Goal: Task Accomplishment & Management: Use online tool/utility

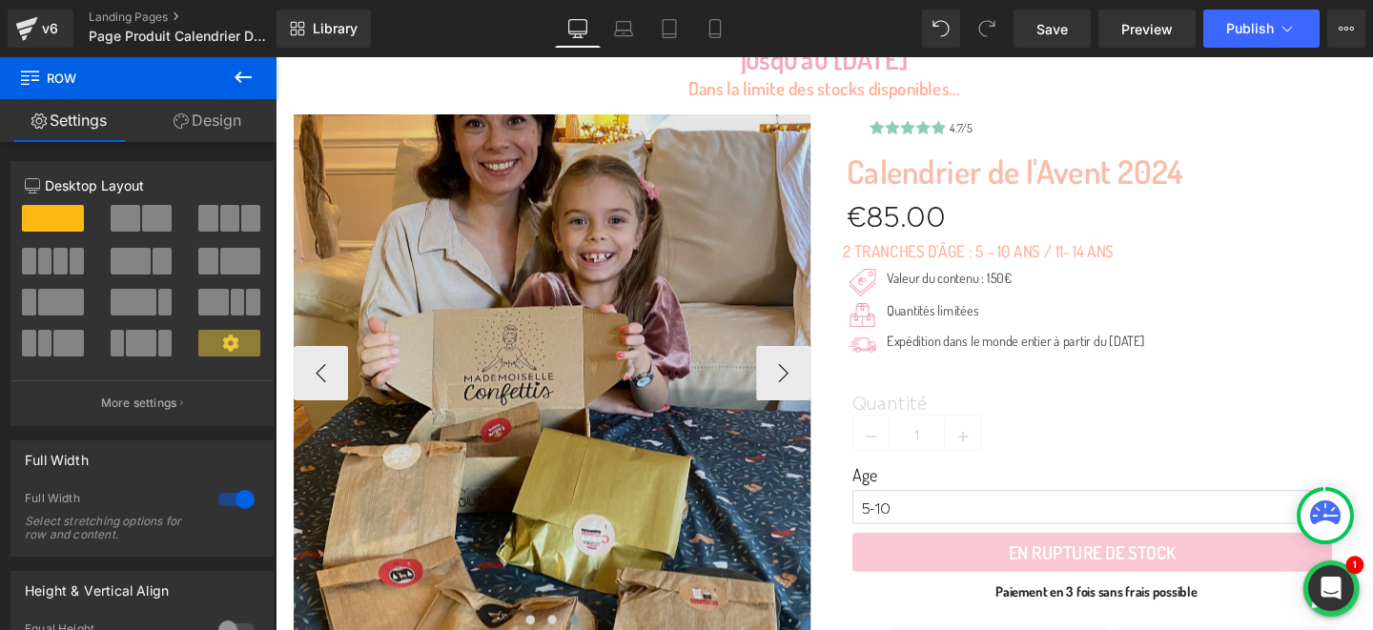
scroll to position [263, 0]
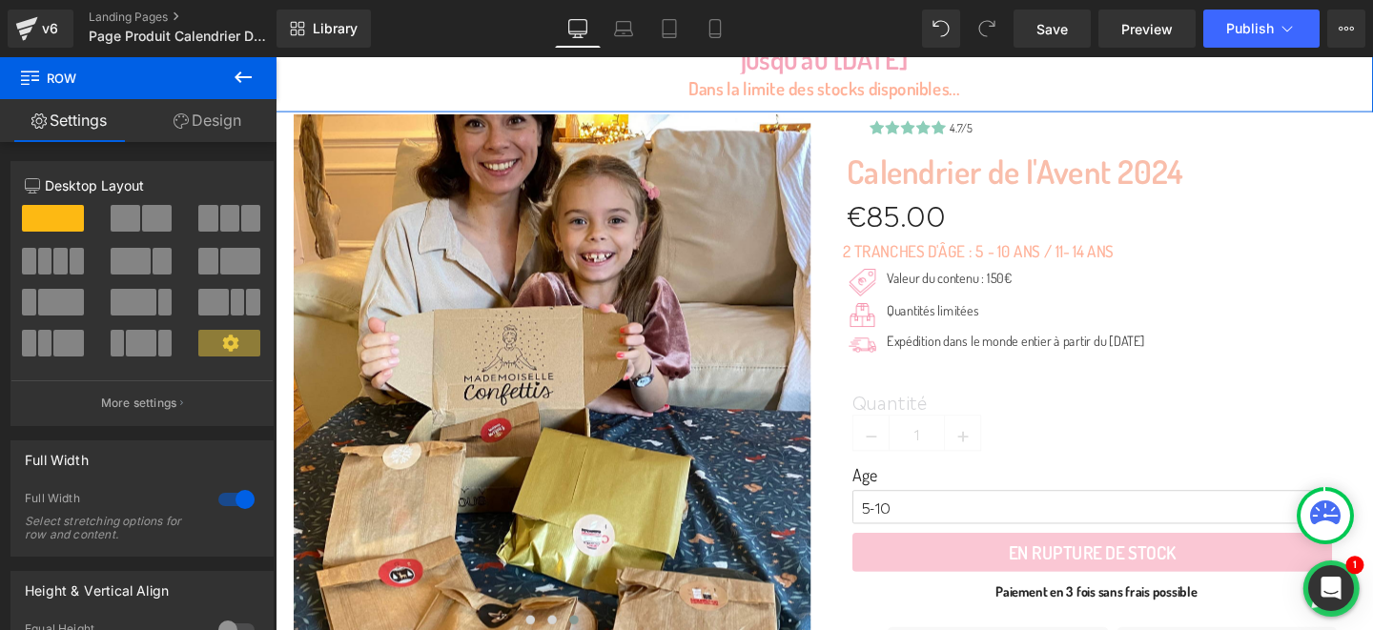
click at [235, 80] on icon at bounding box center [243, 77] width 23 height 23
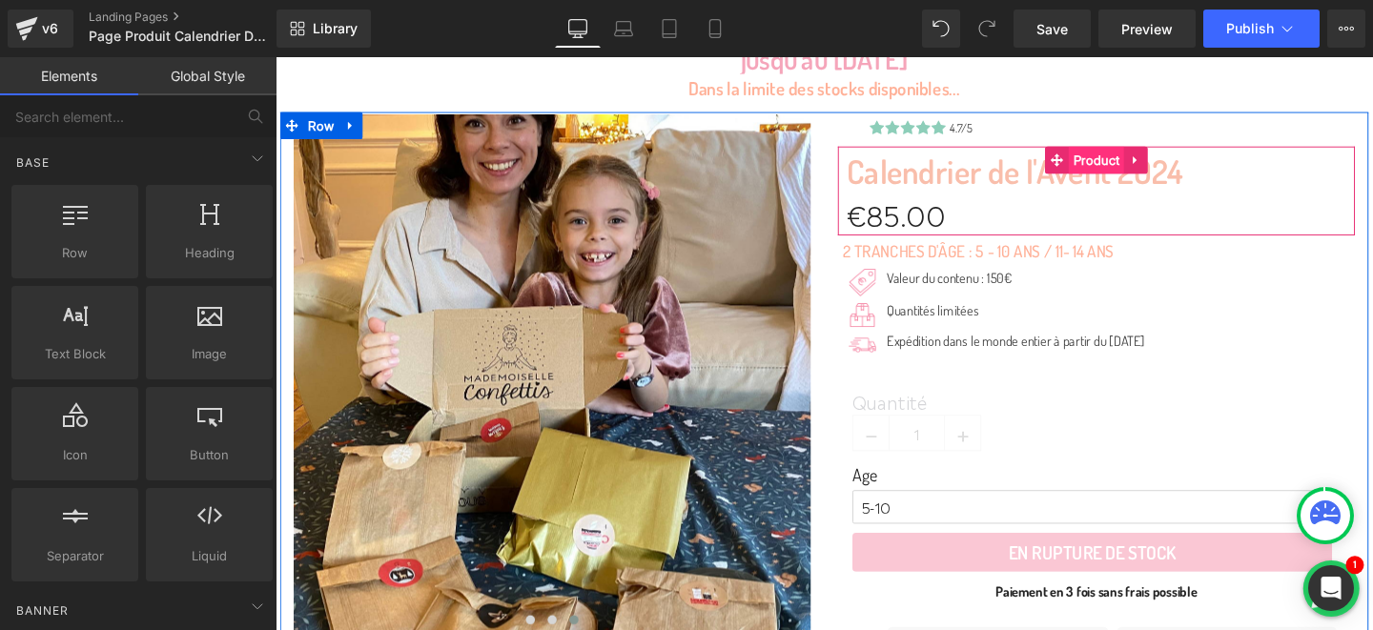
click at [1124, 168] on span "Product" at bounding box center [1138, 166] width 58 height 29
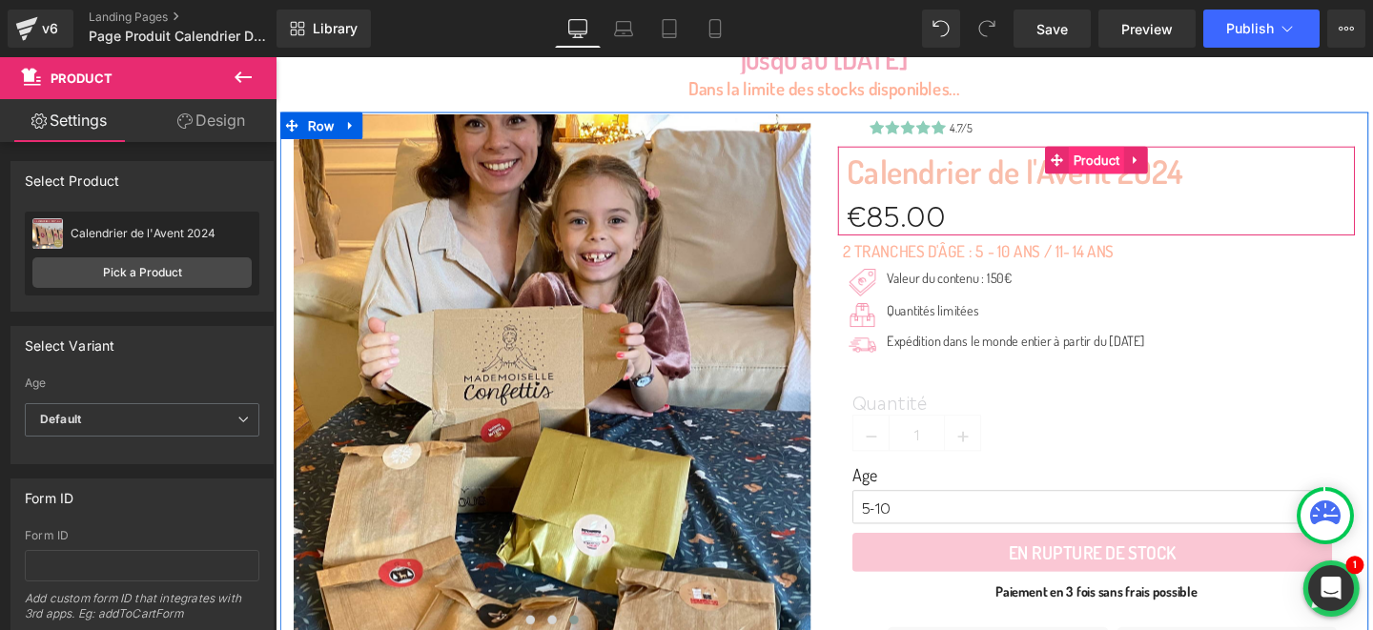
click at [1117, 167] on span "Product" at bounding box center [1138, 166] width 58 height 29
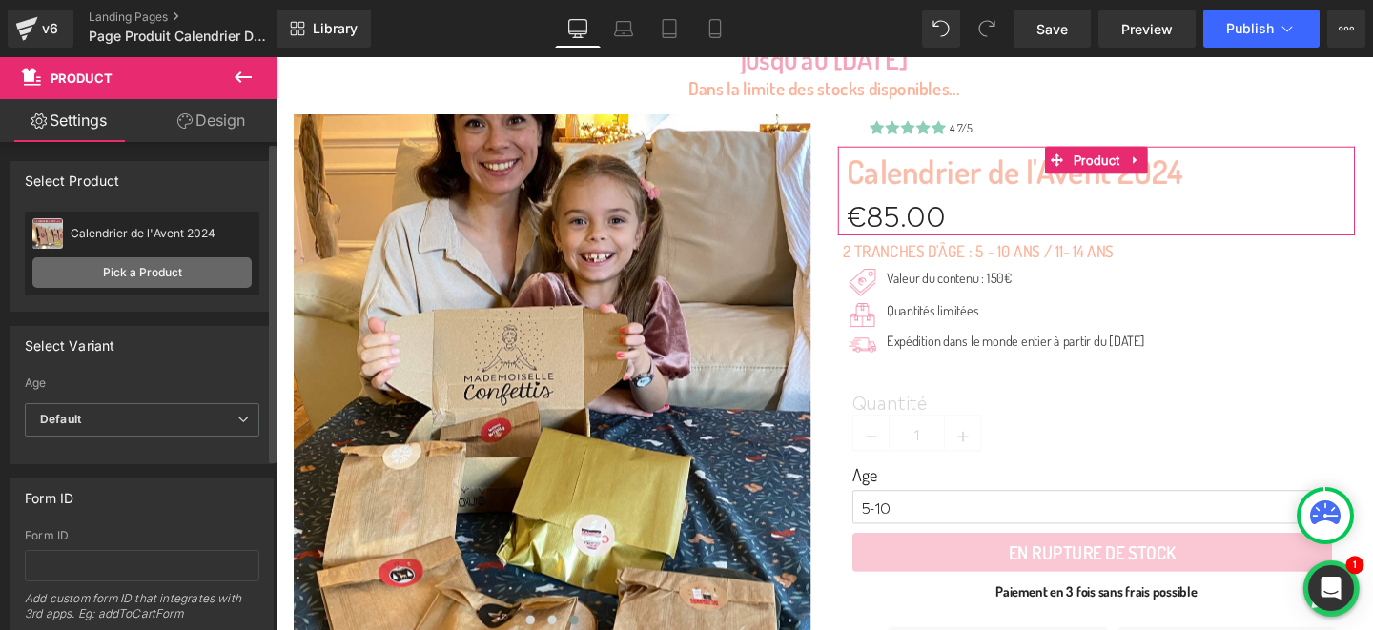
click at [137, 272] on link "Pick a Product" at bounding box center [141, 273] width 219 height 31
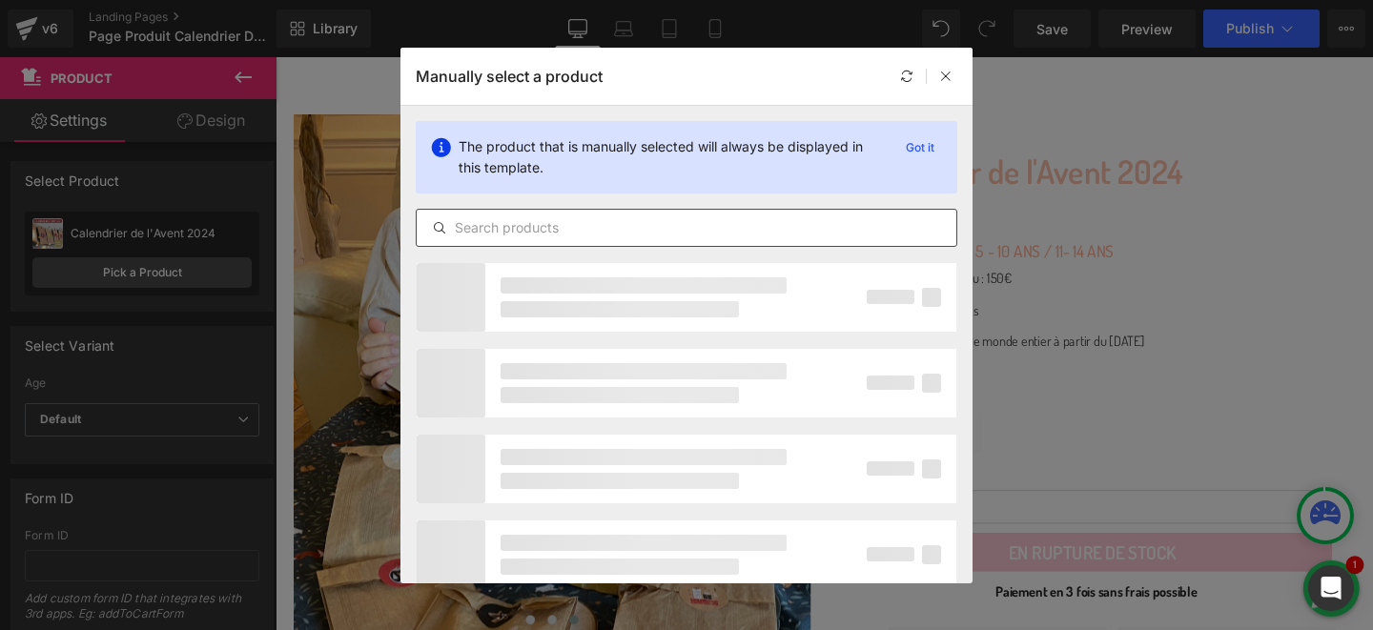
click at [465, 227] on input "text" at bounding box center [687, 228] width 540 height 23
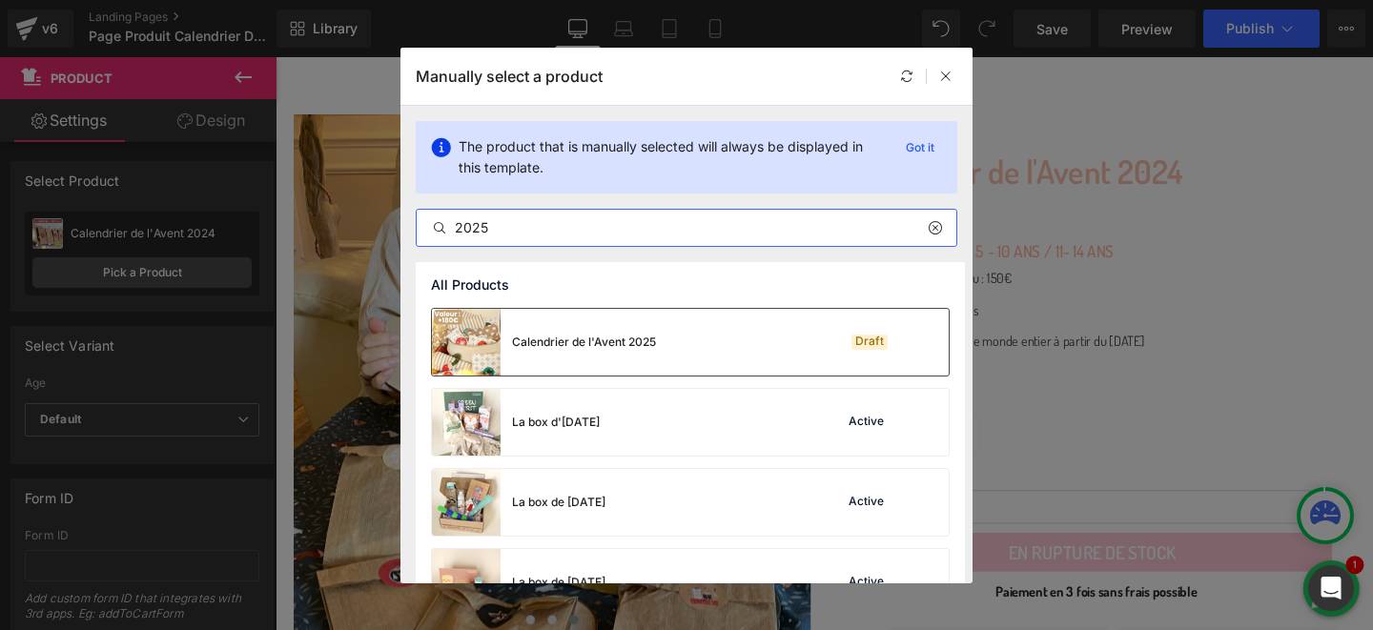
type input "2025"
drag, startPoint x: 595, startPoint y: 363, endPoint x: 370, endPoint y: 327, distance: 228.0
click at [595, 363] on div "Calendrier de l'Avent 2025" at bounding box center [544, 342] width 224 height 67
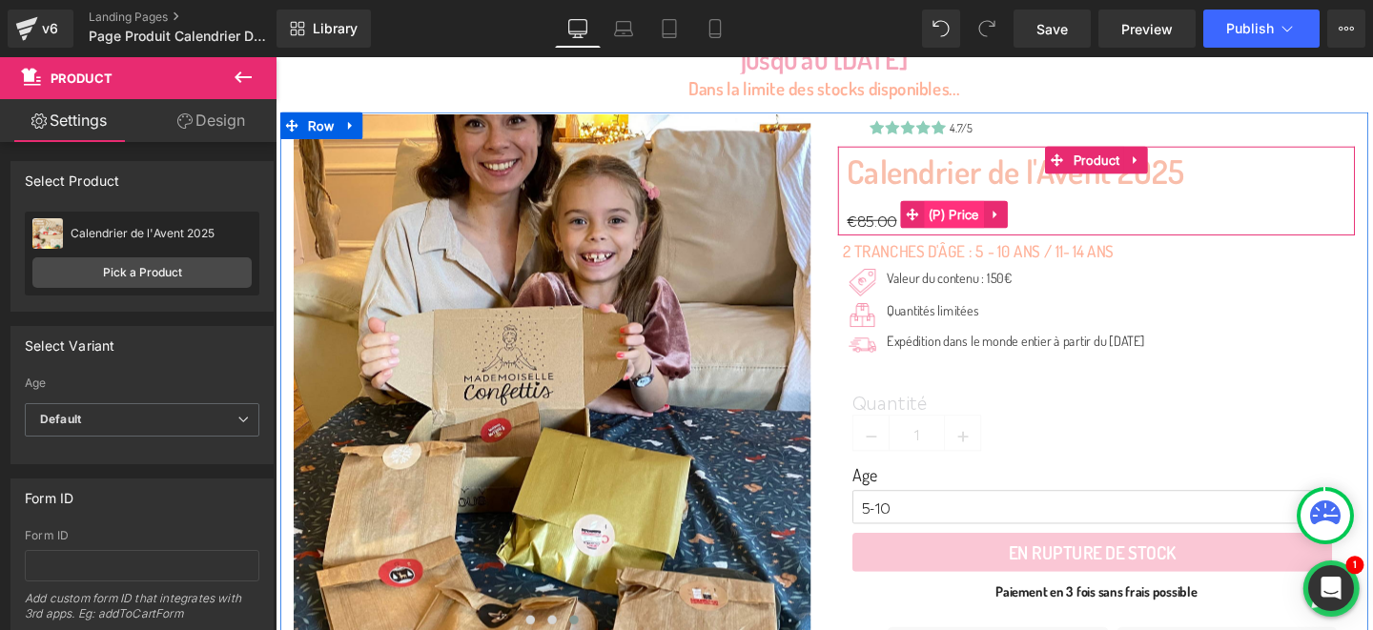
click at [1003, 224] on span "(P) Price" at bounding box center [989, 223] width 63 height 29
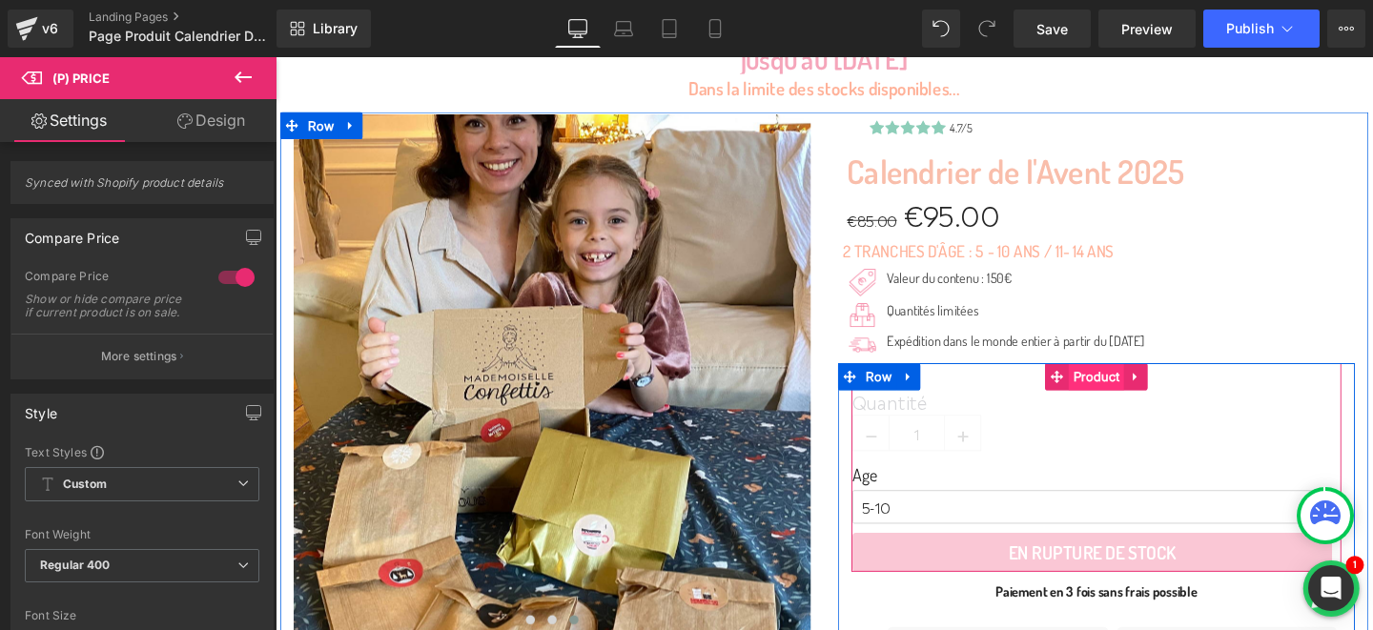
click at [1126, 401] on span "Product" at bounding box center [1138, 394] width 58 height 29
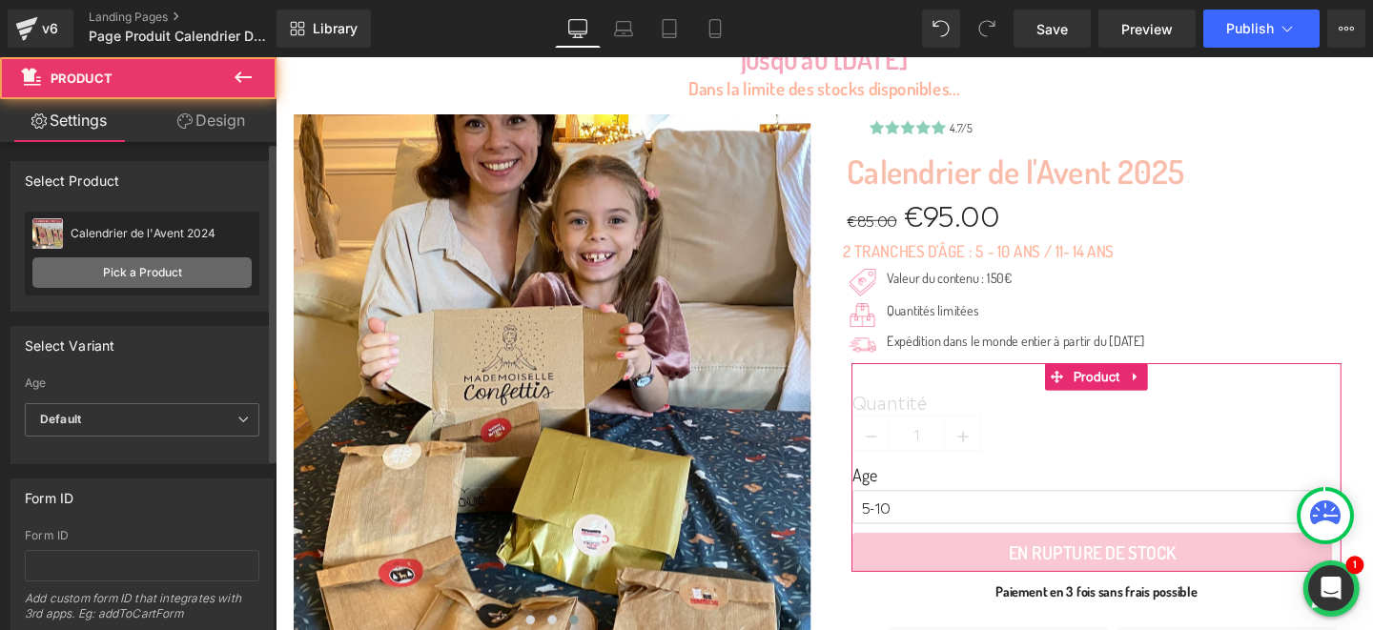
click at [162, 279] on link "Pick a Product" at bounding box center [141, 273] width 219 height 31
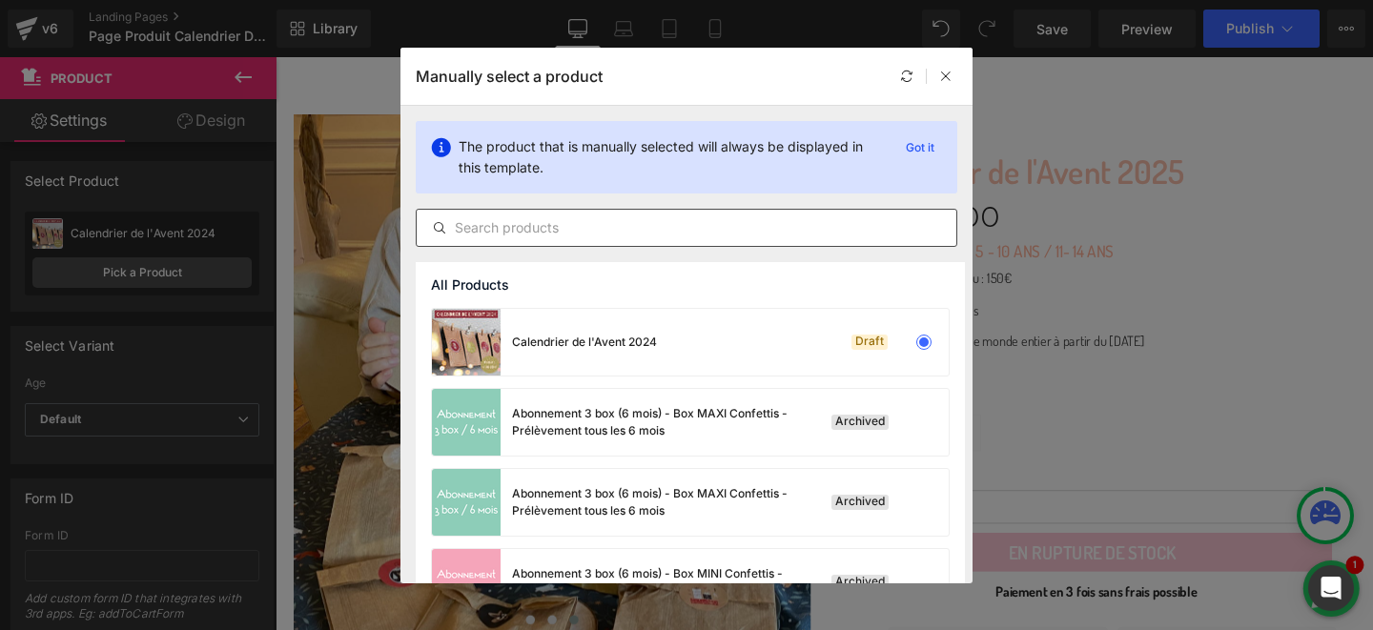
click at [527, 230] on input "text" at bounding box center [687, 228] width 540 height 23
type input "1"
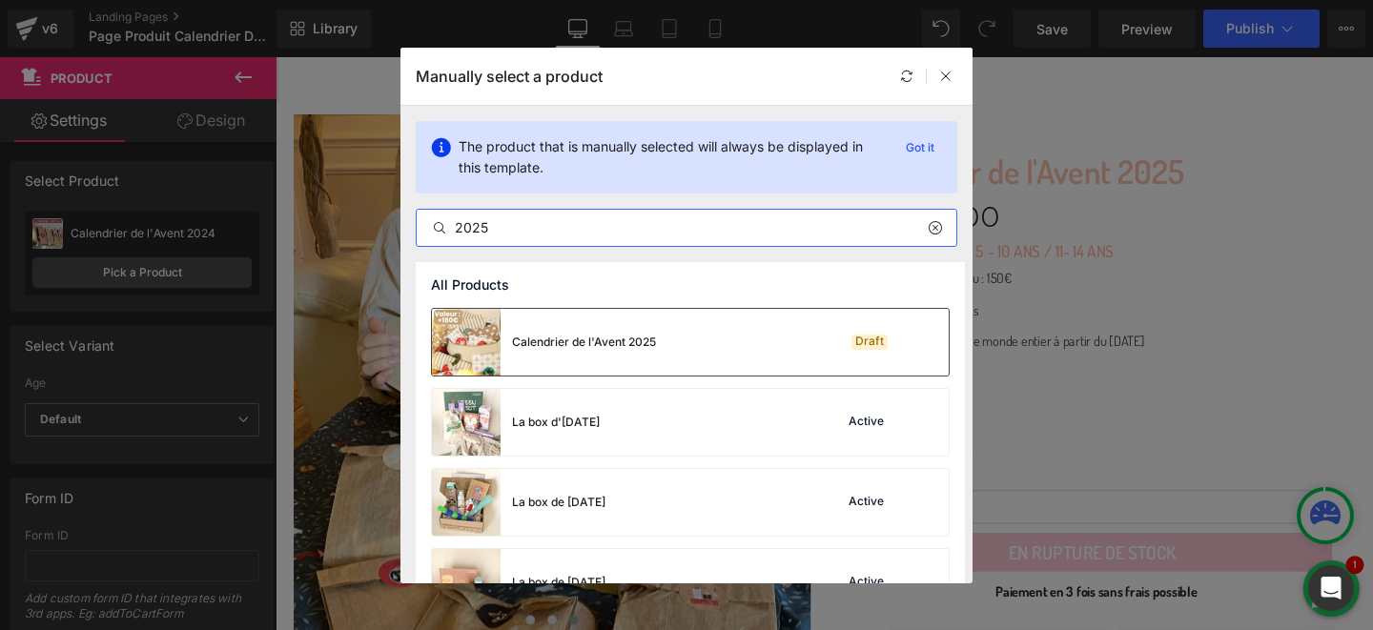
type input "2025"
click at [644, 338] on div "Calendrier de l'Avent 2025" at bounding box center [584, 342] width 144 height 17
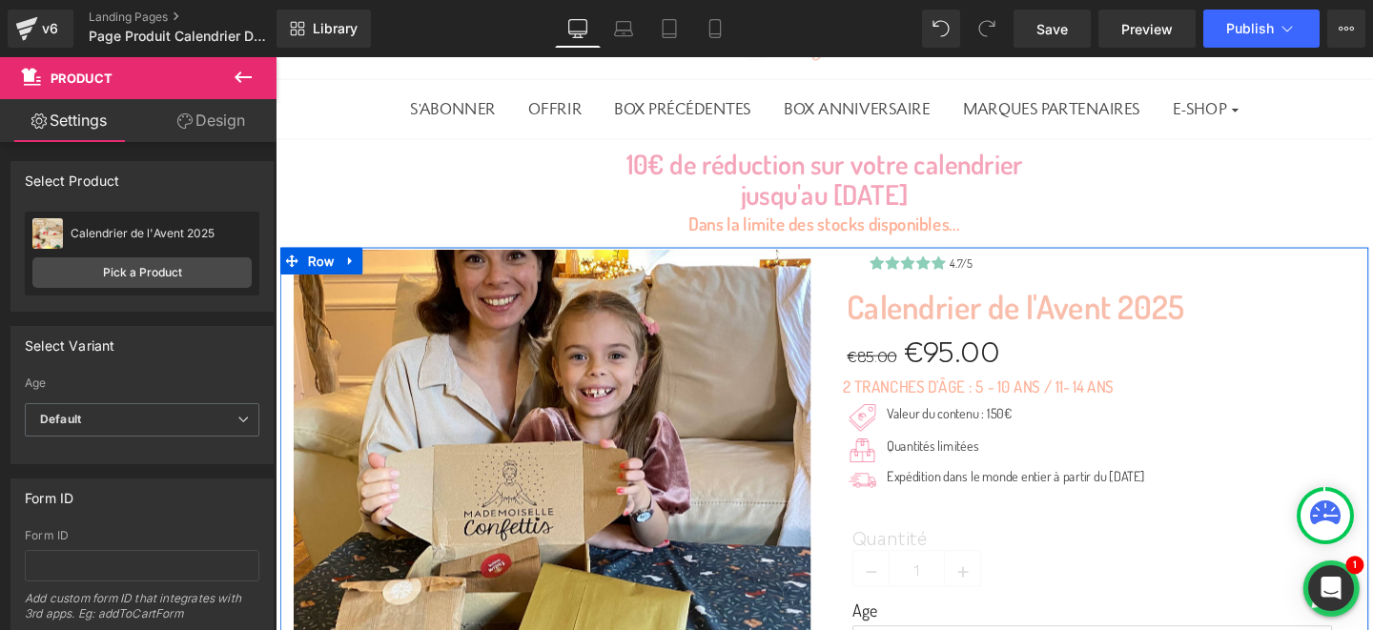
scroll to position [91, 0]
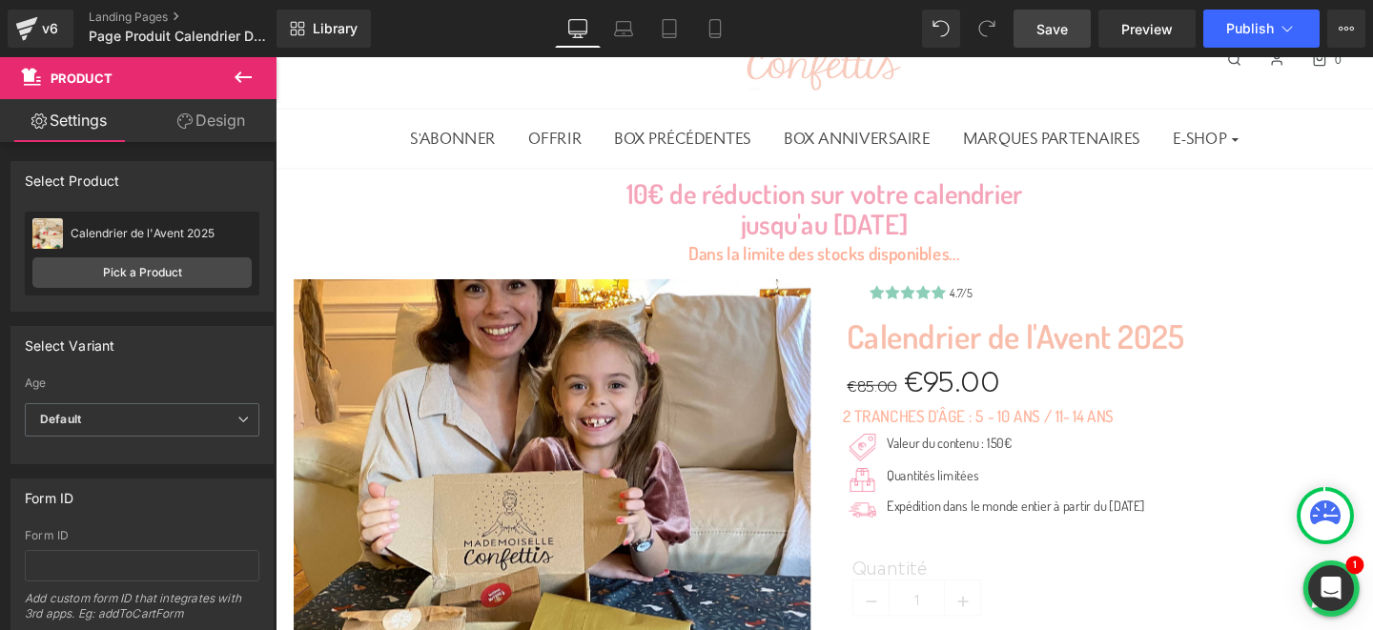
drag, startPoint x: 1043, startPoint y: 39, endPoint x: 307, endPoint y: 196, distance: 751.8
click at [1043, 39] on link "Save" at bounding box center [1052, 29] width 77 height 38
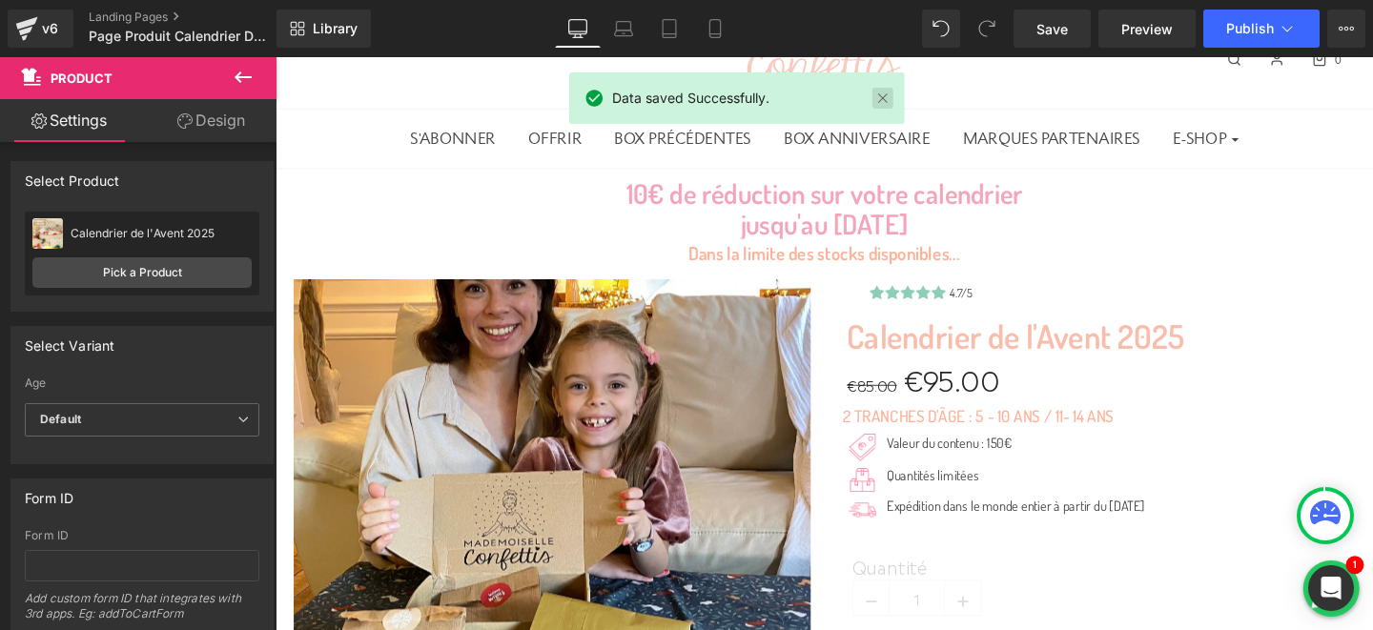
drag, startPoint x: 883, startPoint y: 98, endPoint x: 638, endPoint y: 52, distance: 249.5
click at [883, 98] on link at bounding box center [883, 98] width 21 height 21
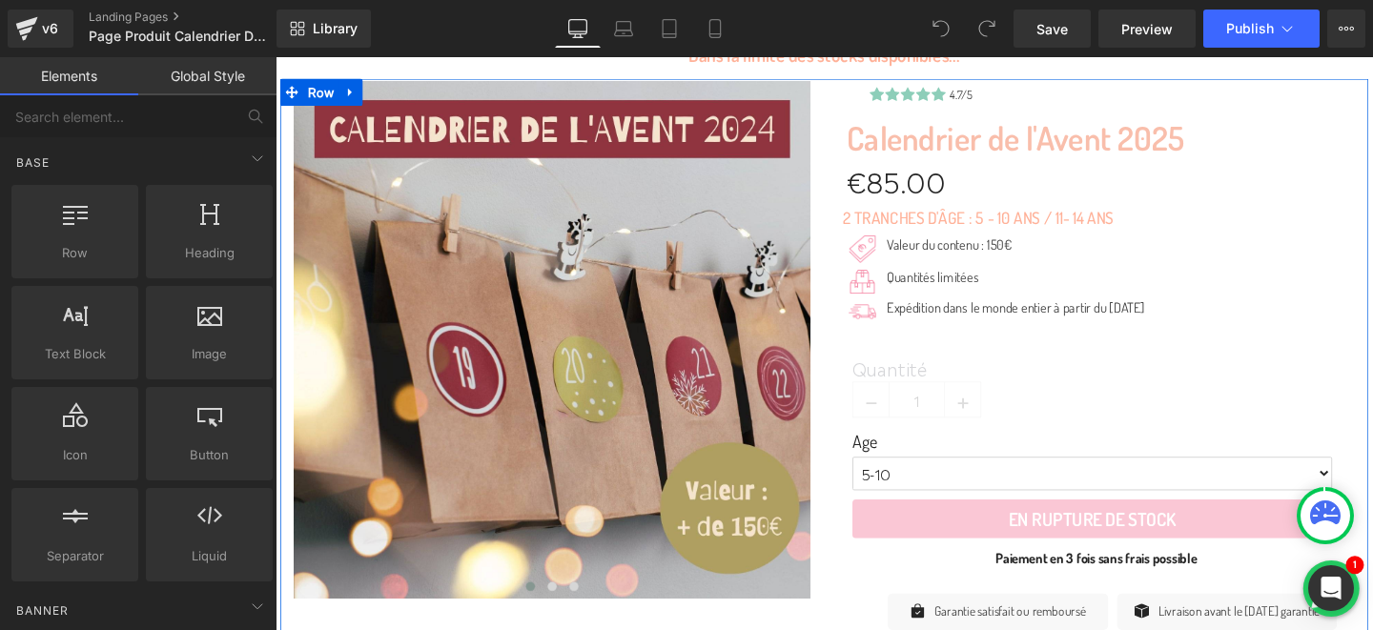
scroll to position [307, 0]
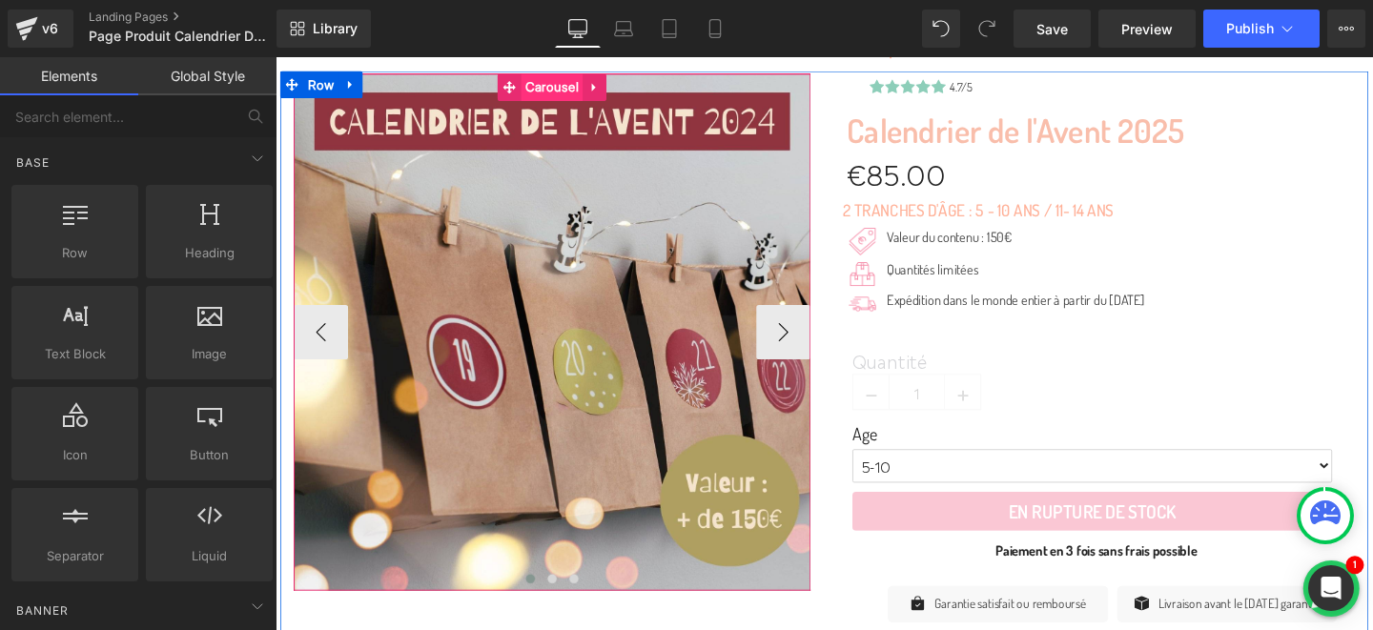
click at [566, 94] on span "Carousel" at bounding box center [566, 88] width 65 height 29
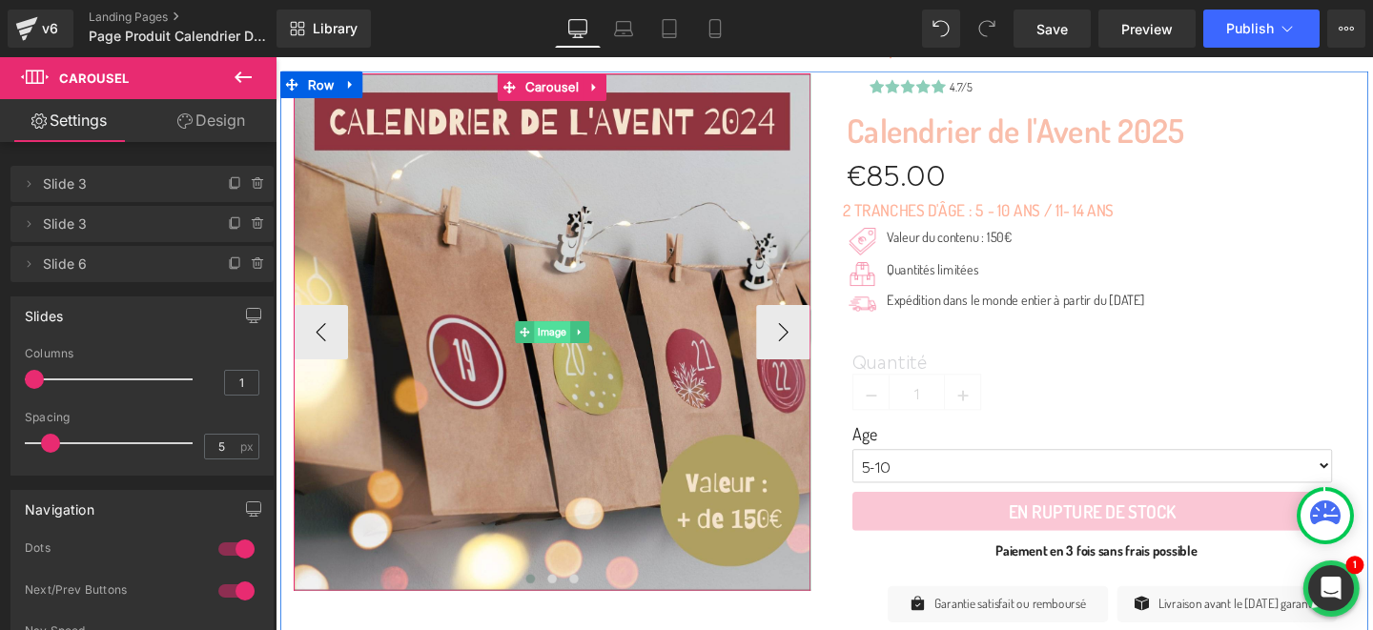
click at [564, 349] on span "Image" at bounding box center [566, 346] width 38 height 23
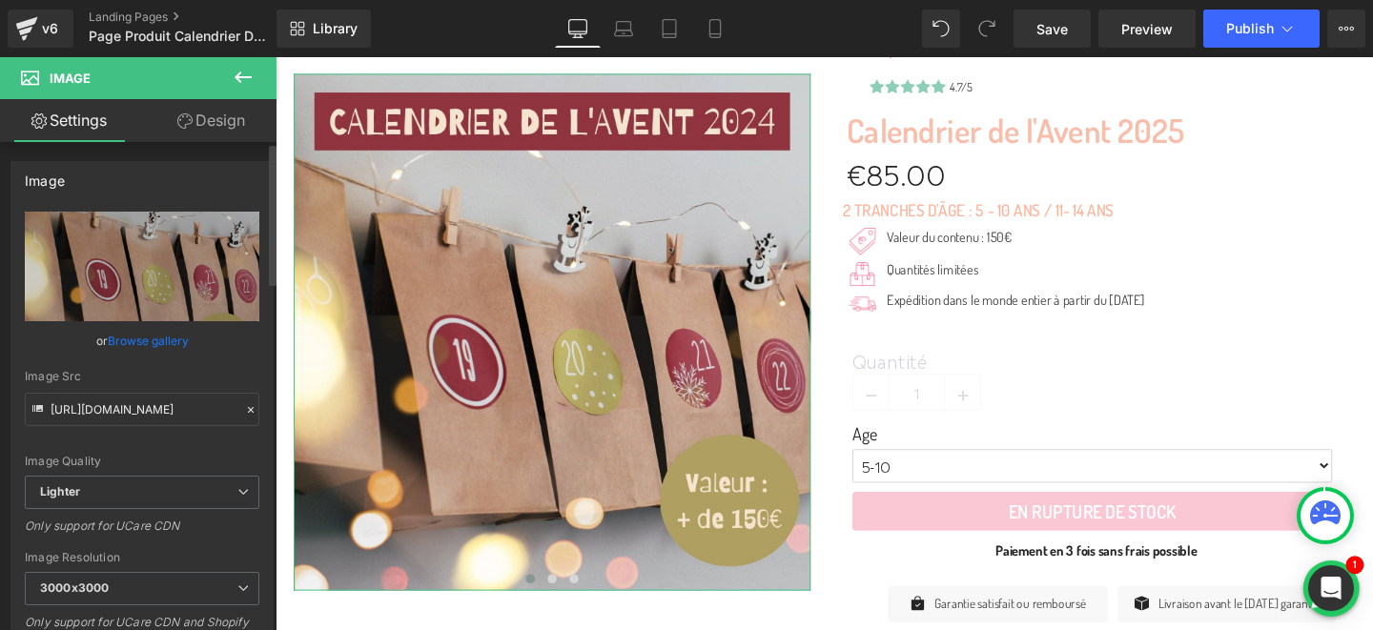
click at [167, 345] on link "Browse gallery" at bounding box center [148, 340] width 81 height 33
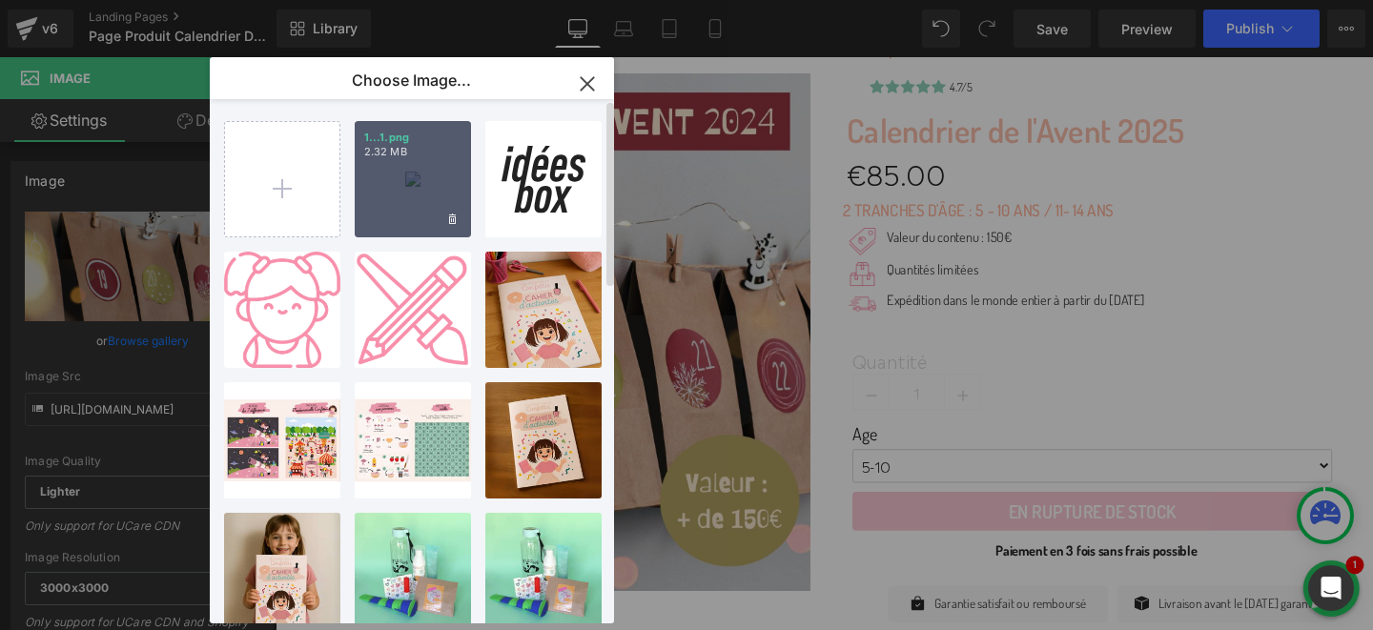
click at [435, 154] on p "2.32 MB" at bounding box center [412, 152] width 97 height 14
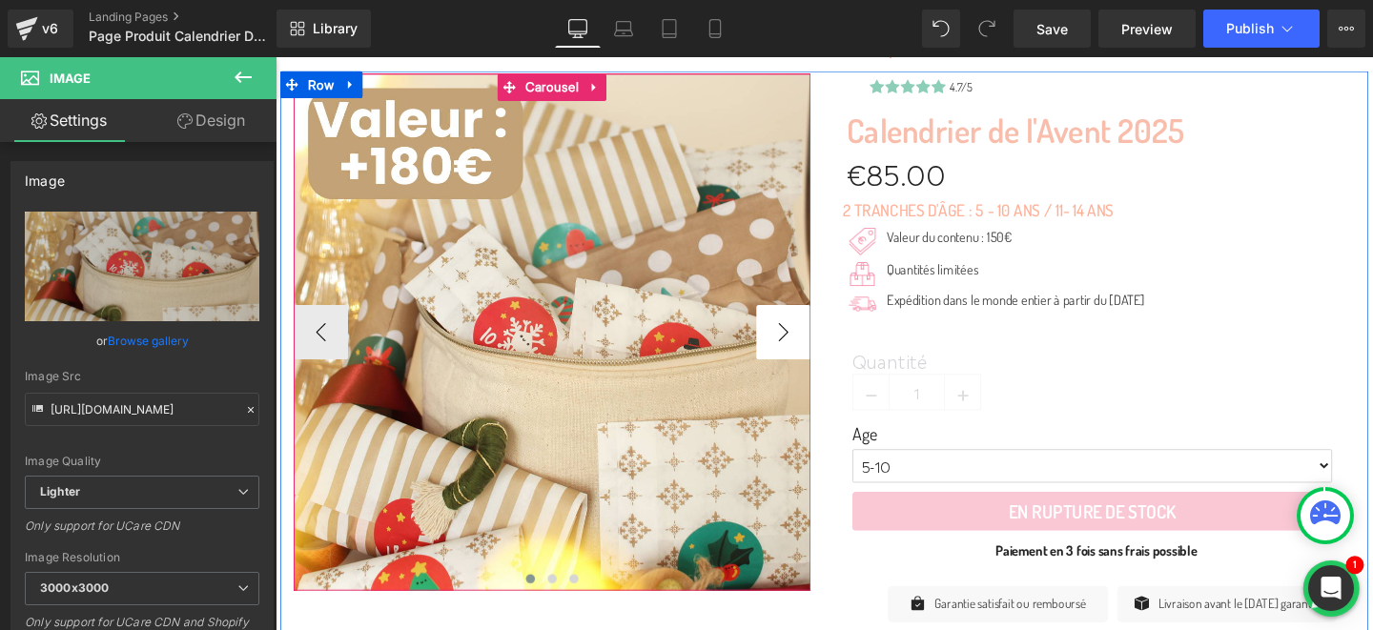
click at [801, 350] on button "›" at bounding box center [809, 346] width 57 height 57
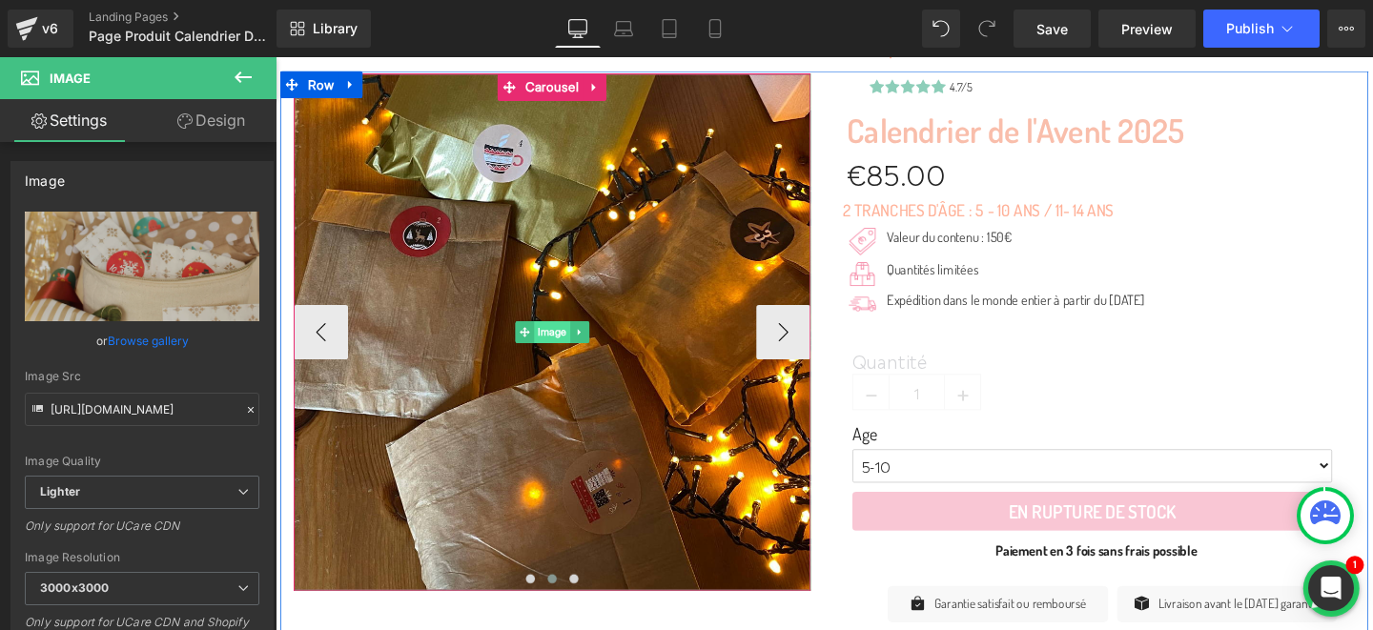
click at [563, 343] on span "Image" at bounding box center [566, 346] width 38 height 23
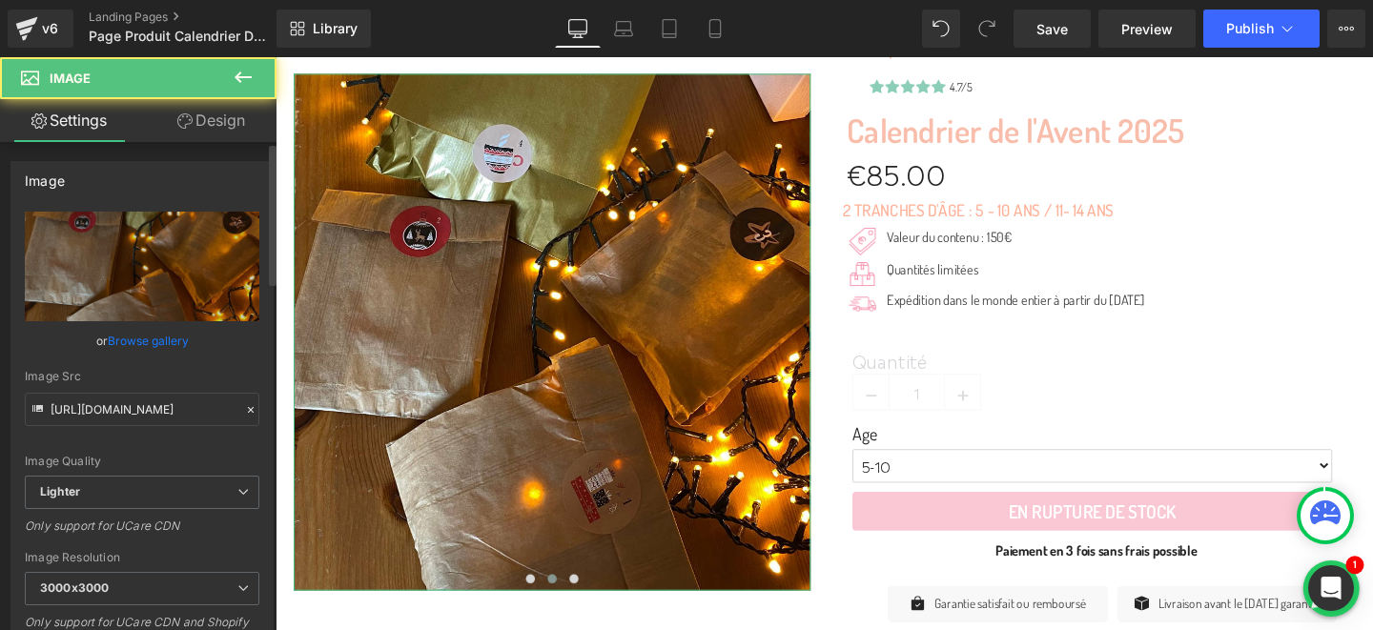
click at [132, 344] on link "Browse gallery" at bounding box center [148, 340] width 81 height 33
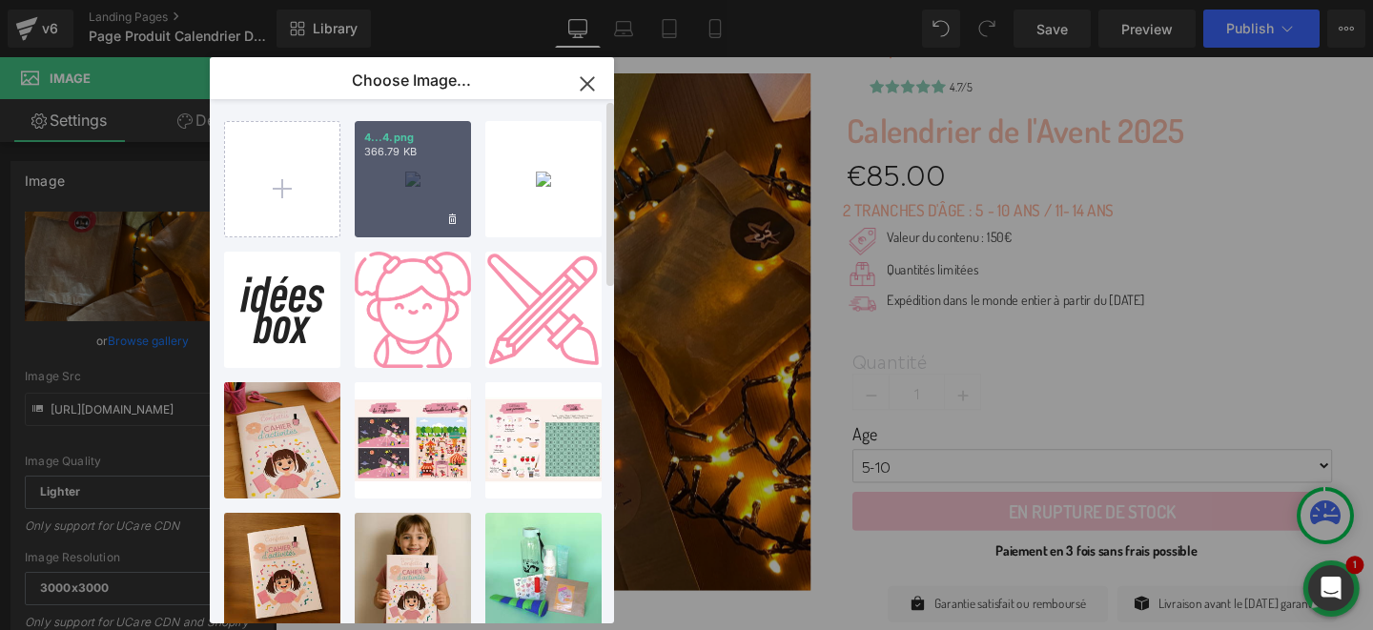
click at [402, 161] on div "4...4.png 366.79 KB" at bounding box center [413, 179] width 116 height 116
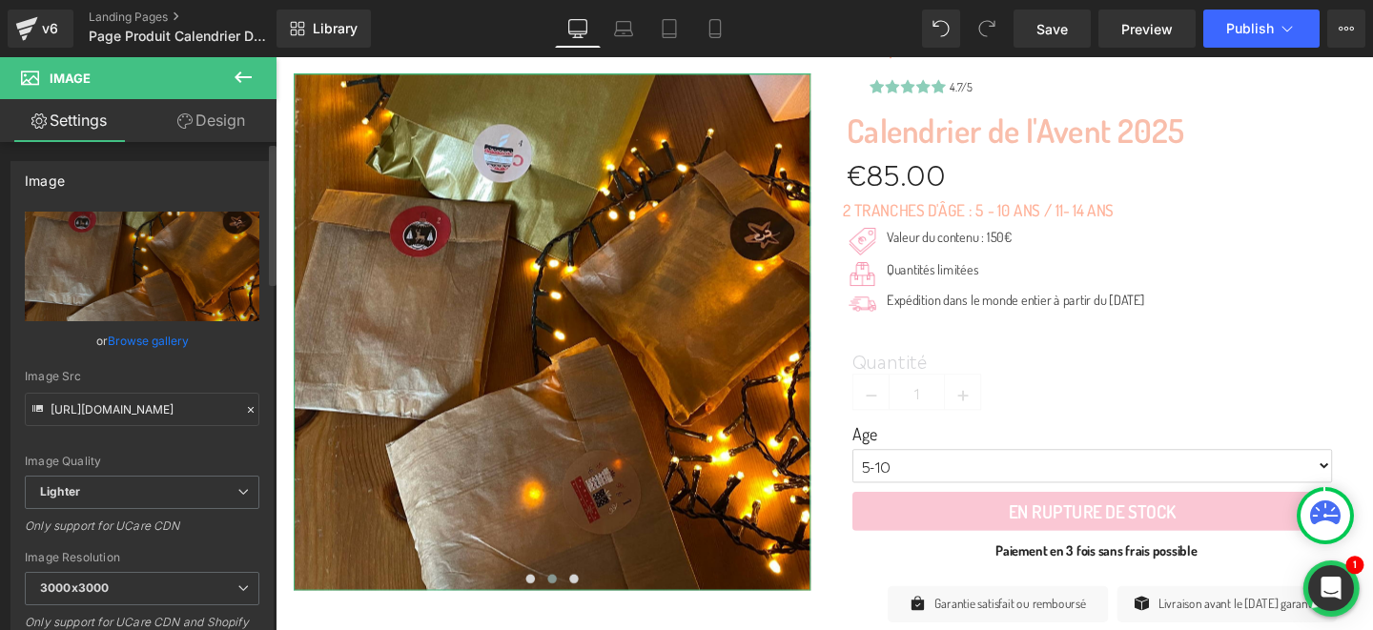
click at [148, 341] on link "Browse gallery" at bounding box center [148, 340] width 81 height 33
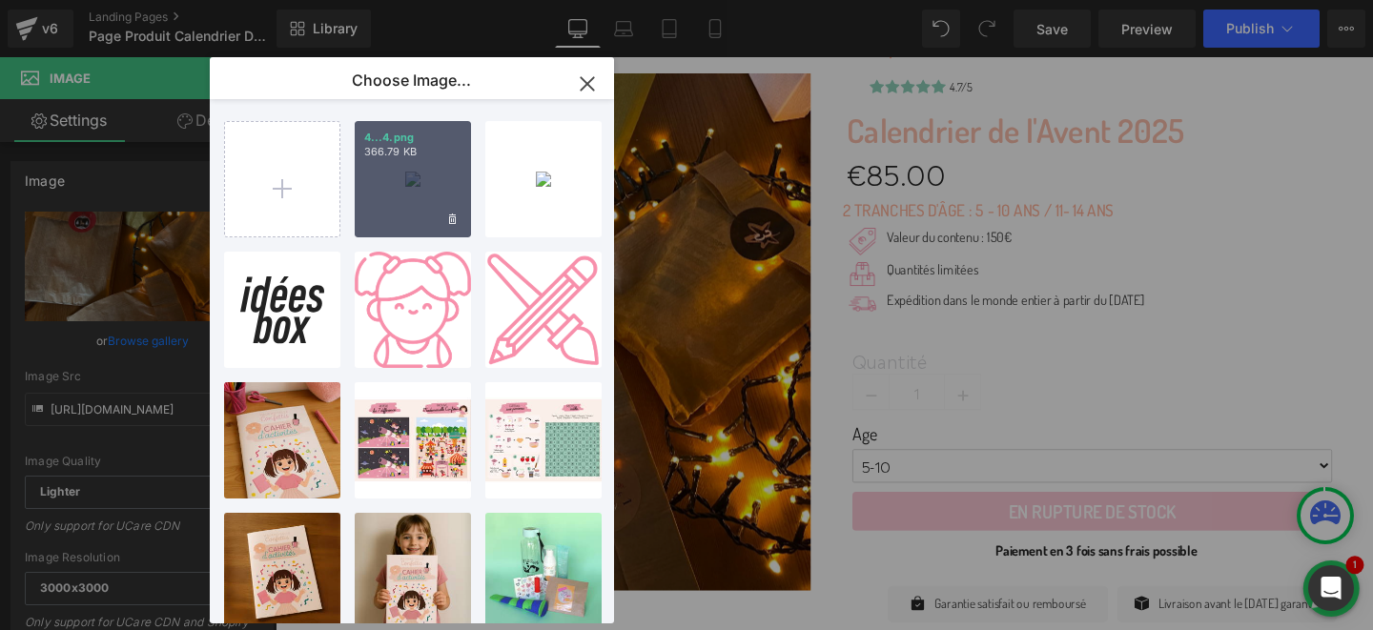
click at [380, 202] on div "4...4.png 366.79 KB" at bounding box center [413, 179] width 116 height 116
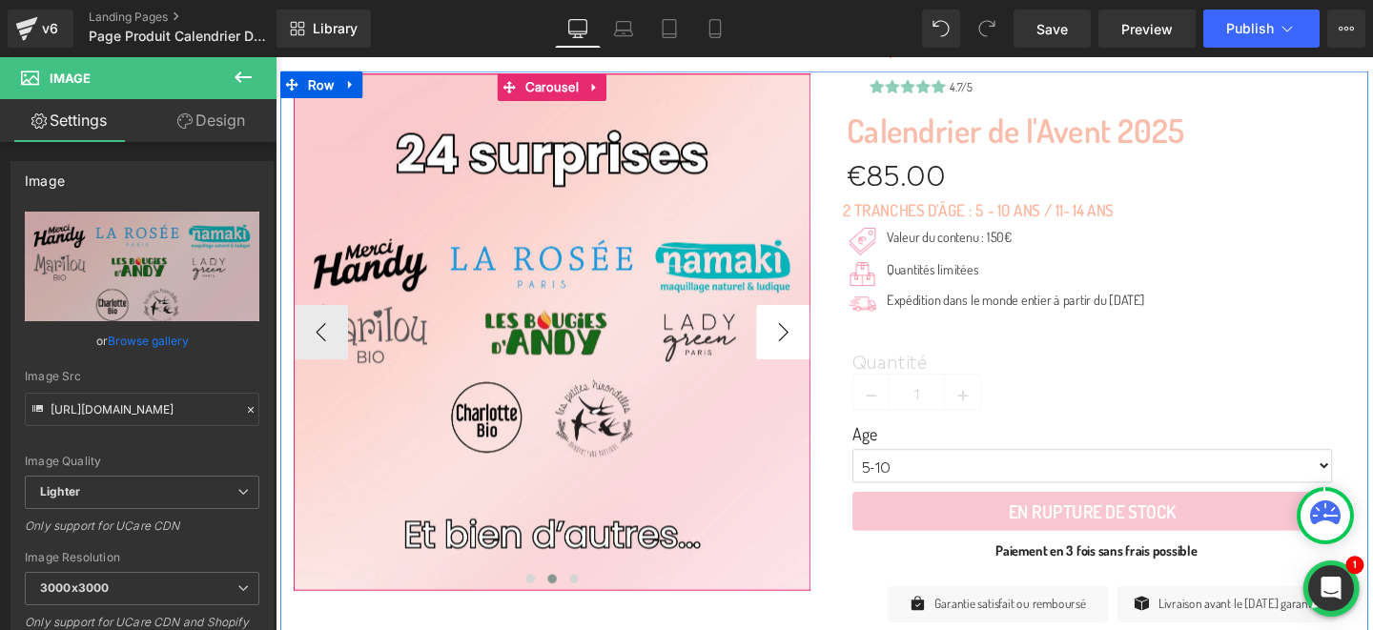
click at [797, 350] on button "›" at bounding box center [809, 346] width 57 height 57
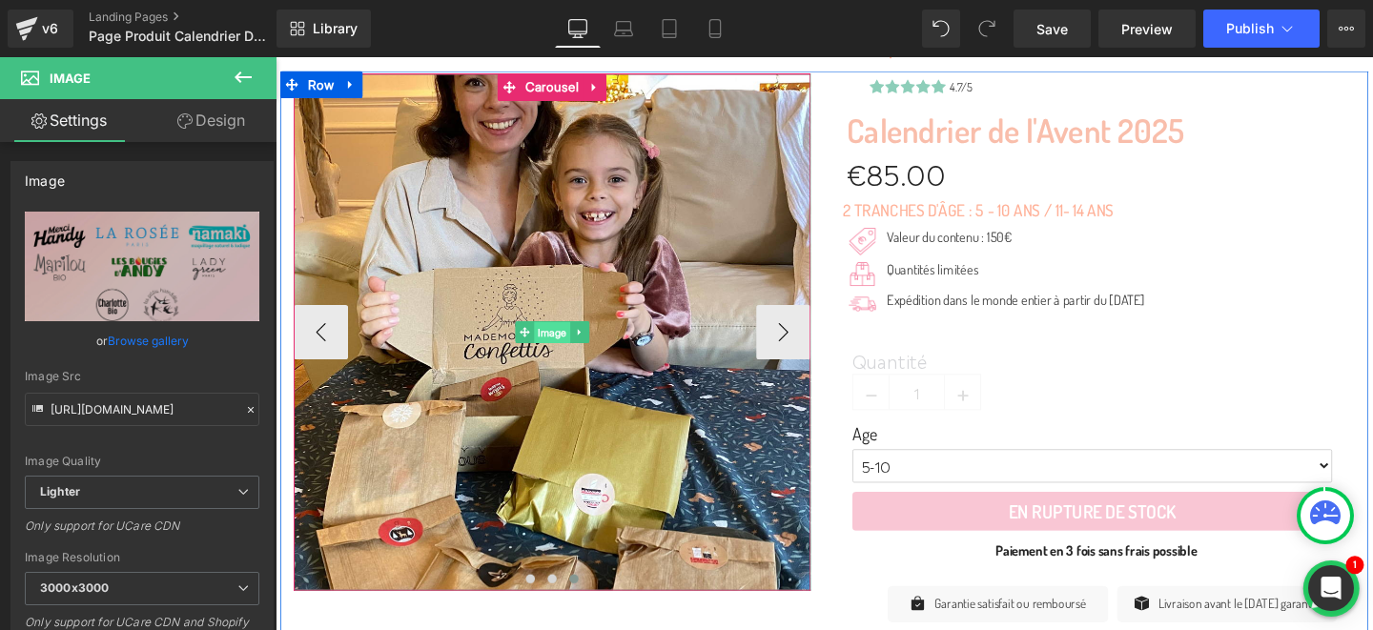
click at [567, 343] on span "Image" at bounding box center [566, 347] width 38 height 23
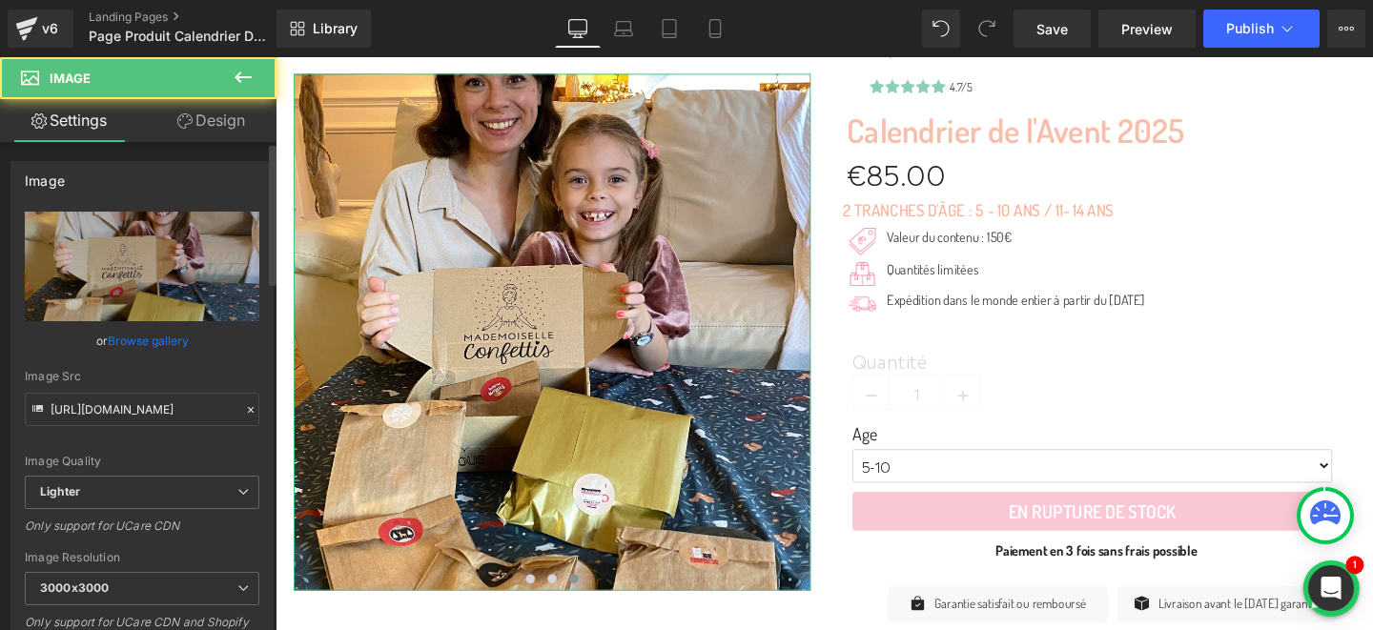
click at [166, 337] on link "Browse gallery" at bounding box center [148, 340] width 81 height 33
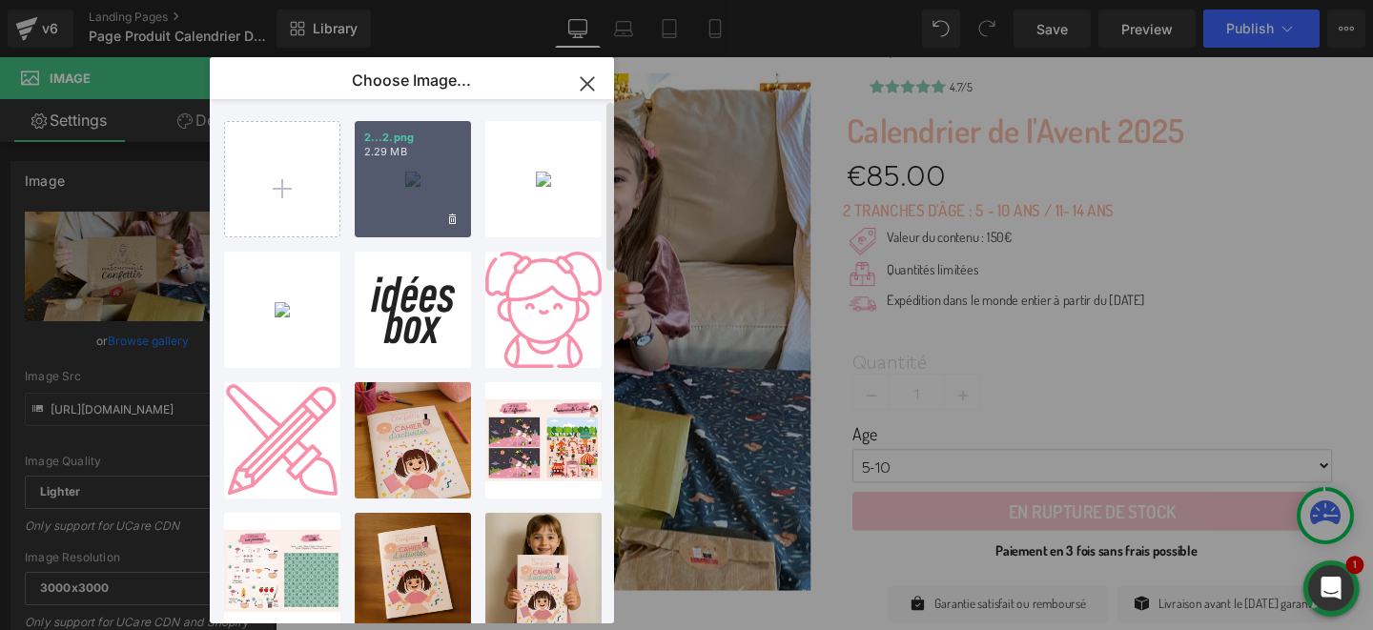
click at [431, 176] on div "2...2.png 2.29 MB" at bounding box center [413, 179] width 116 height 116
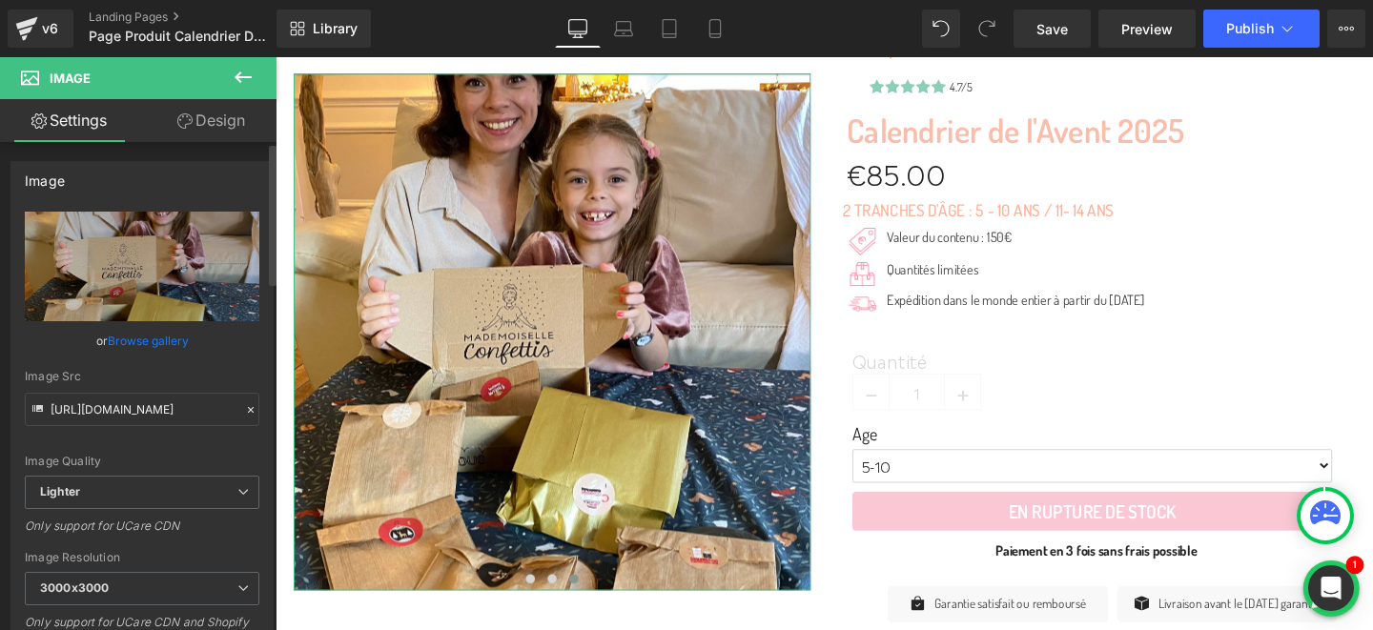
click at [165, 338] on link "Browse gallery" at bounding box center [148, 340] width 81 height 33
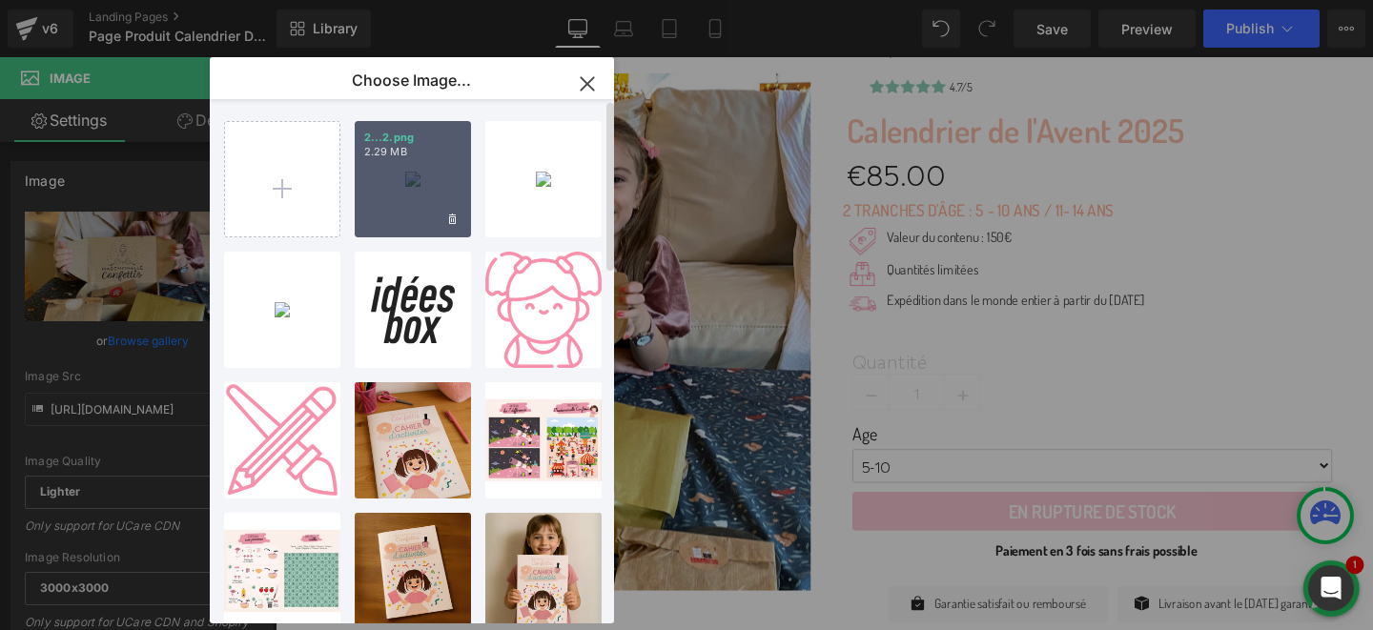
click at [398, 192] on div "2...2.png 2.29 MB" at bounding box center [413, 179] width 116 height 116
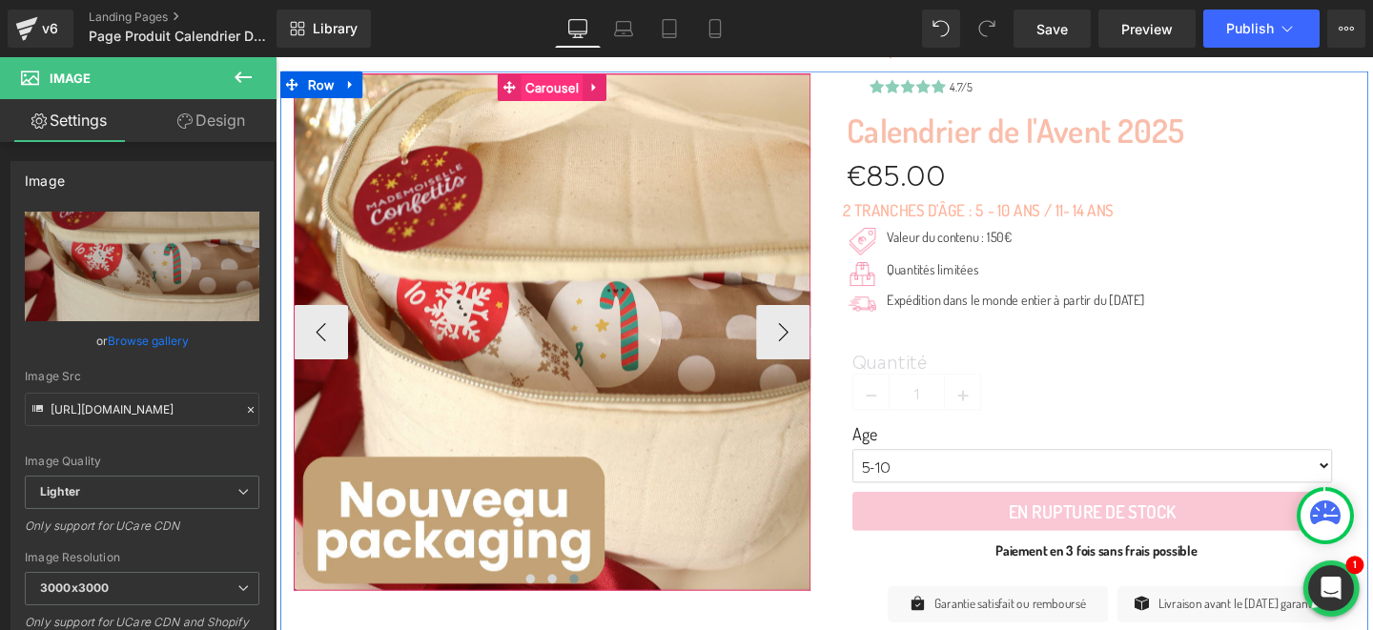
click at [546, 90] on span "Carousel" at bounding box center [566, 89] width 65 height 29
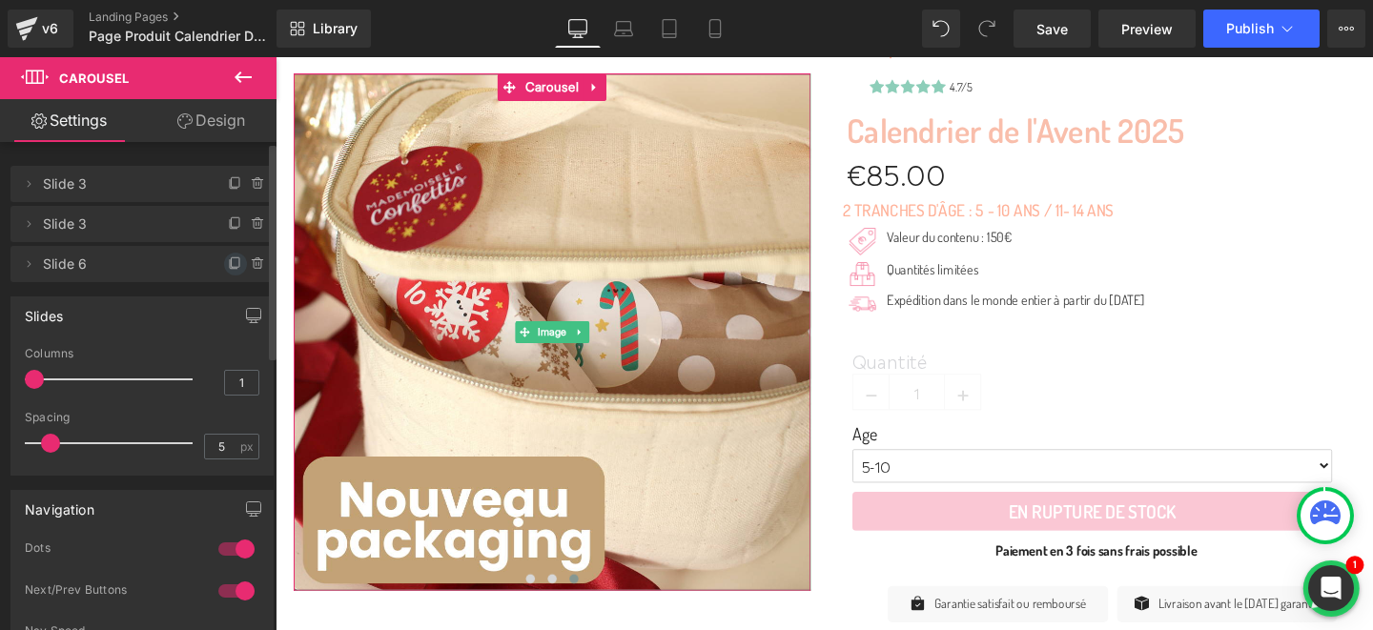
click at [228, 270] on icon at bounding box center [235, 264] width 15 height 15
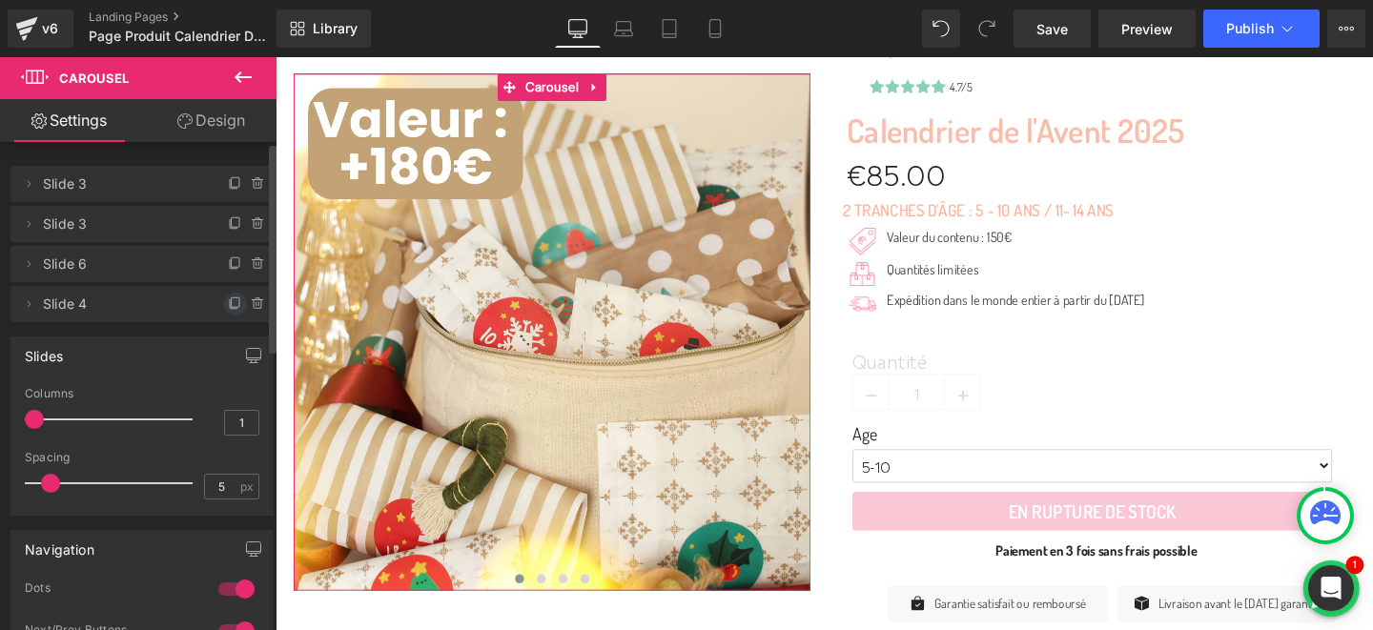
click at [230, 300] on icon at bounding box center [234, 304] width 8 height 9
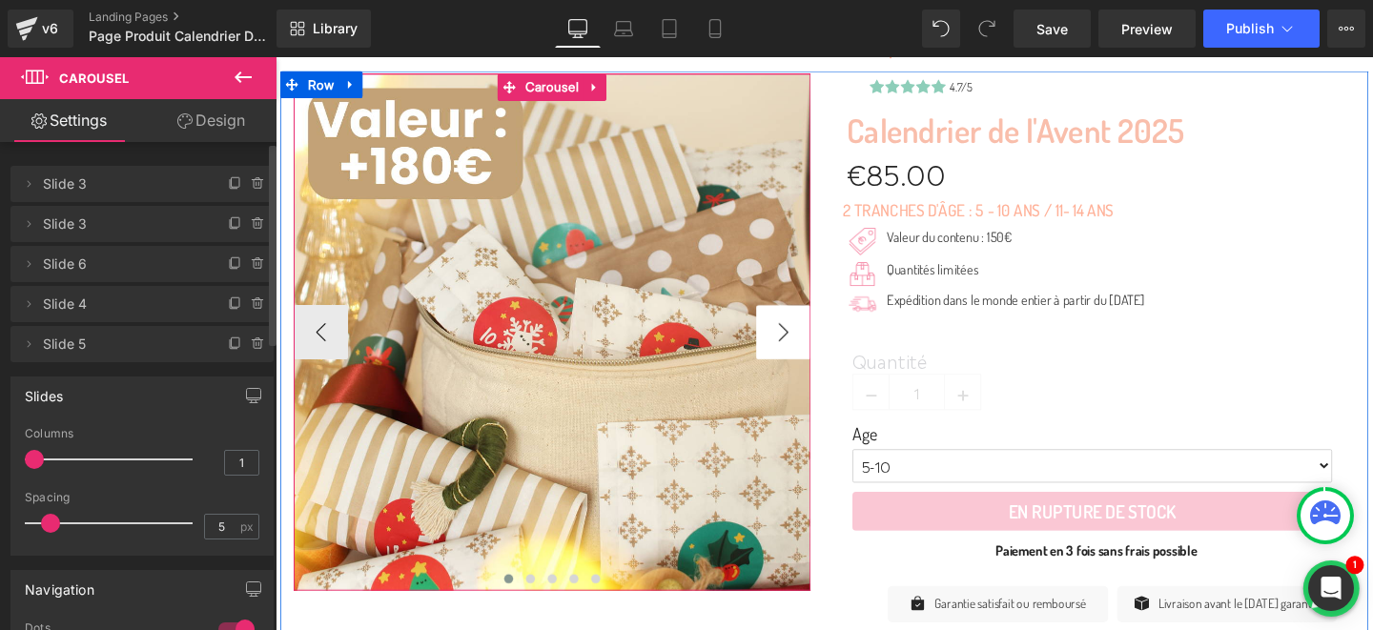
click at [805, 345] on button "›" at bounding box center [809, 346] width 57 height 57
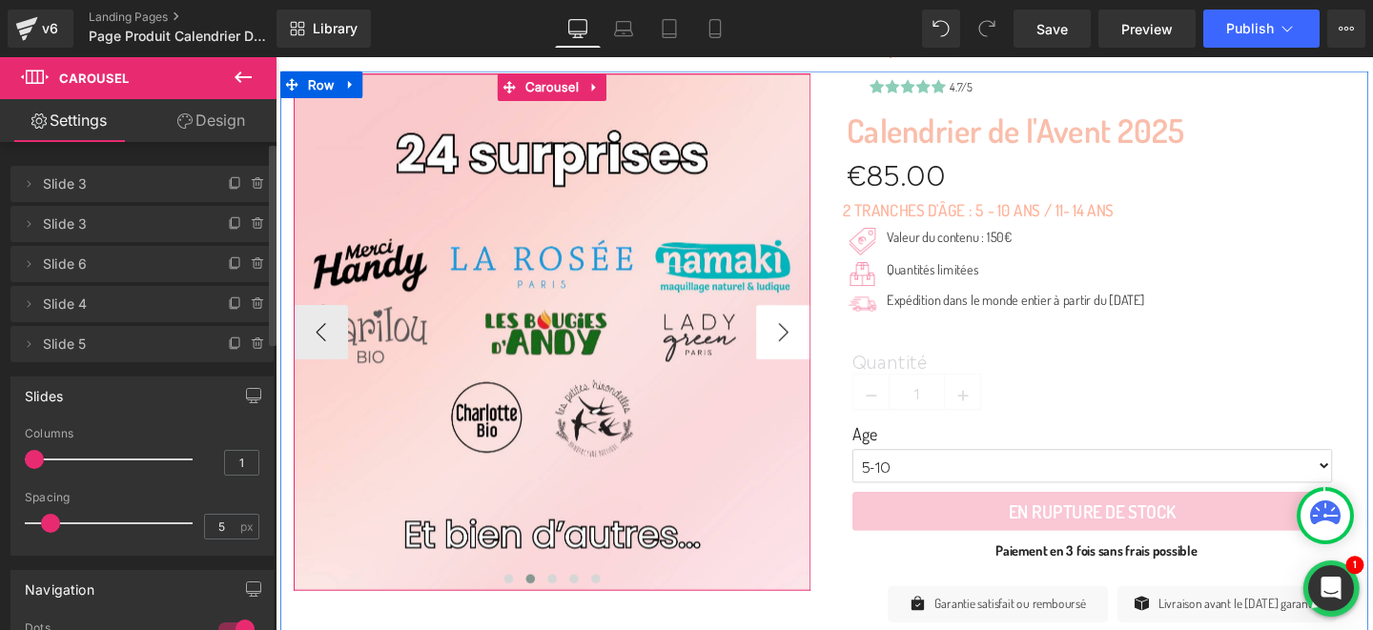
click at [805, 345] on button "›" at bounding box center [809, 346] width 57 height 57
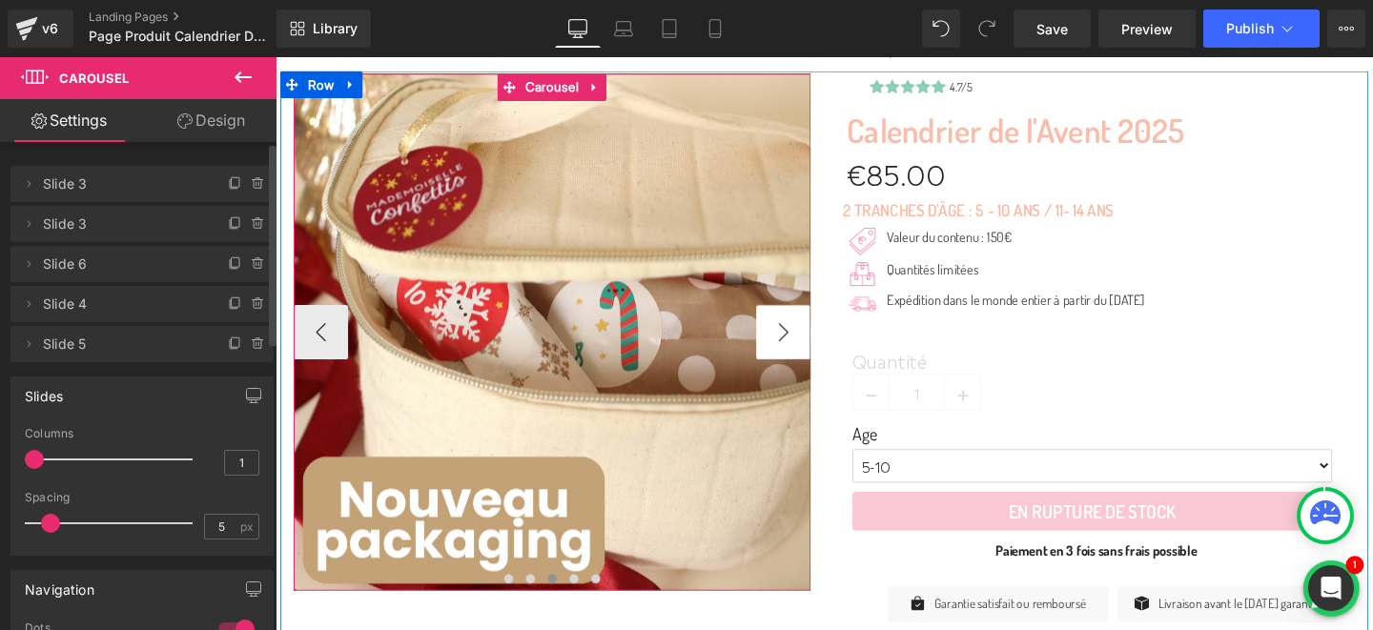
click at [805, 345] on button "›" at bounding box center [809, 346] width 57 height 57
click at [568, 355] on span "Image" at bounding box center [566, 346] width 38 height 23
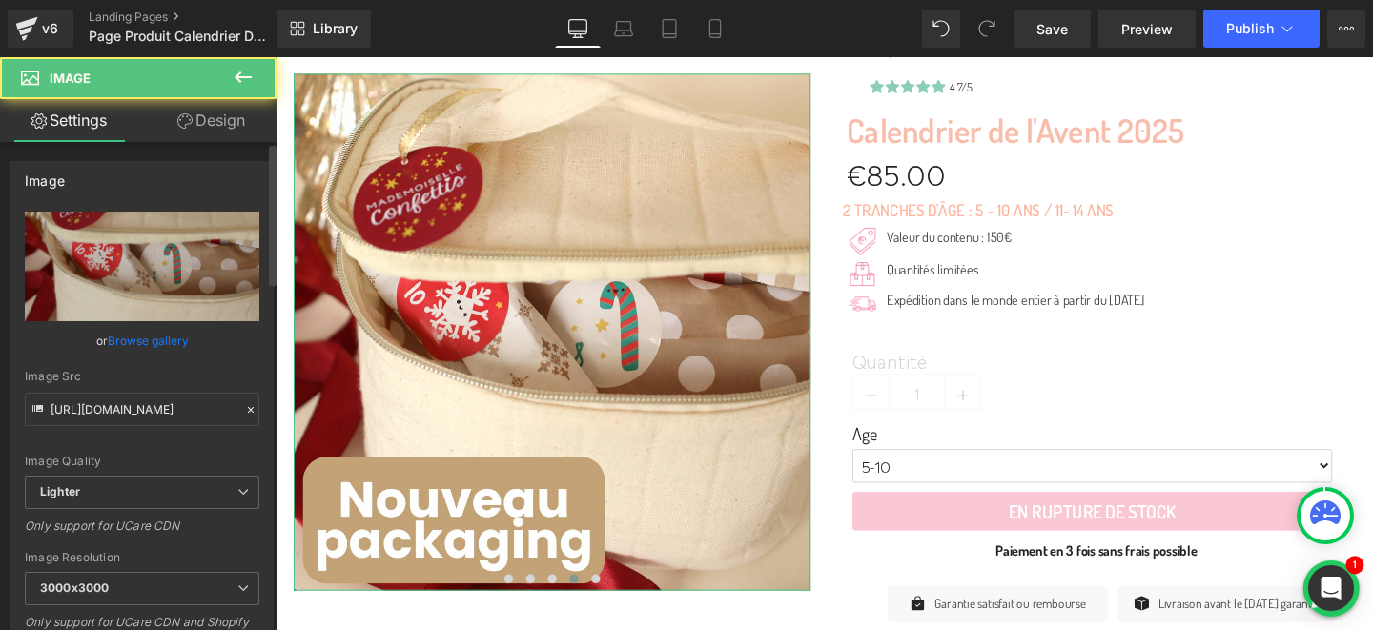
click at [122, 342] on link "Browse gallery" at bounding box center [148, 340] width 81 height 33
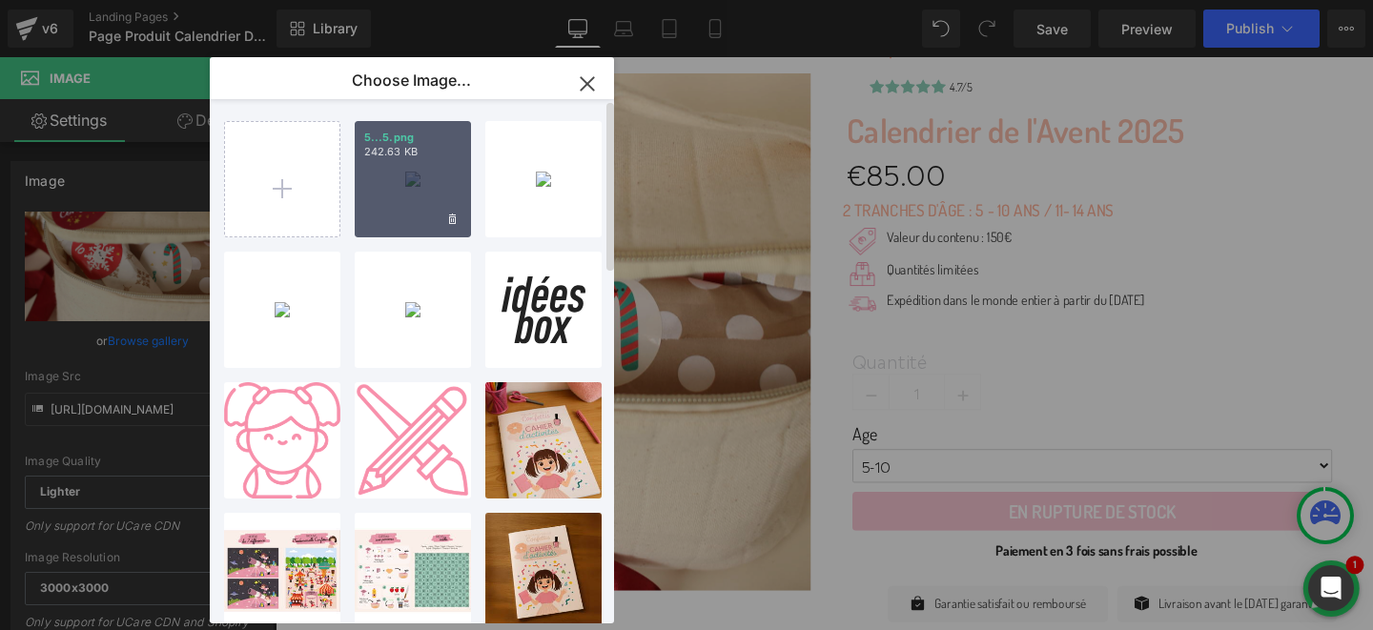
click at [388, 178] on div "5...5.png 242.63 KB" at bounding box center [413, 179] width 116 height 116
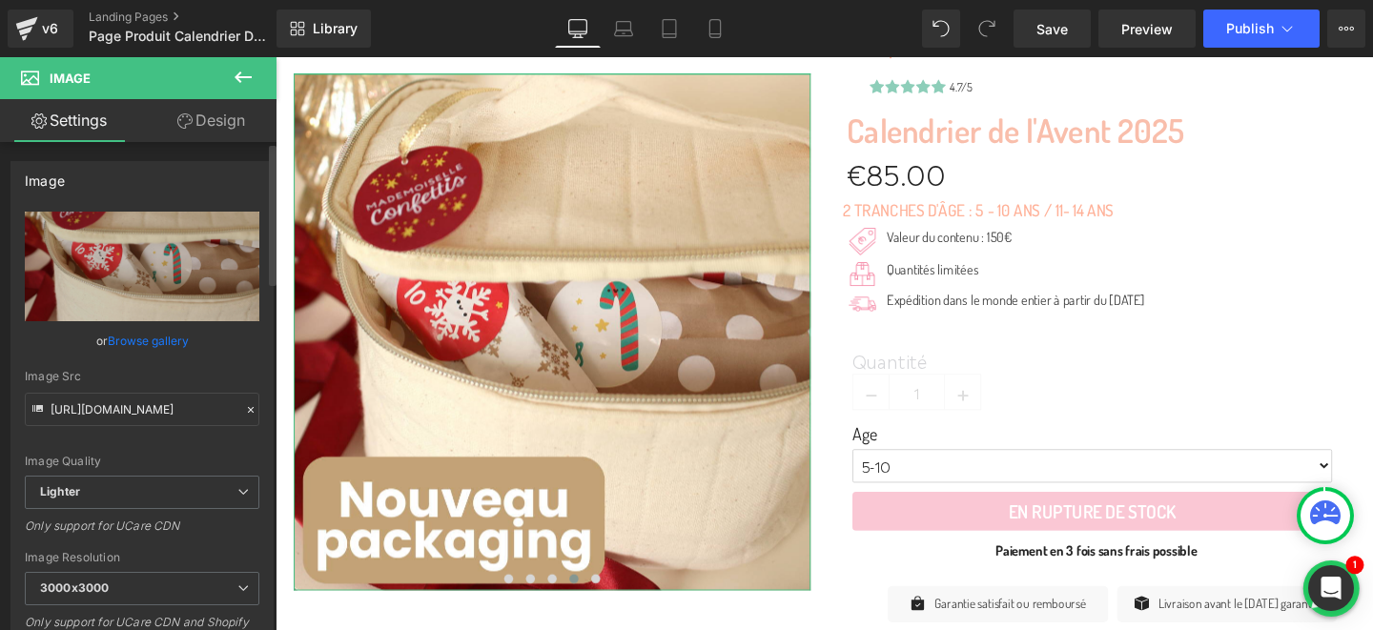
click at [176, 340] on link "Browse gallery" at bounding box center [148, 340] width 81 height 33
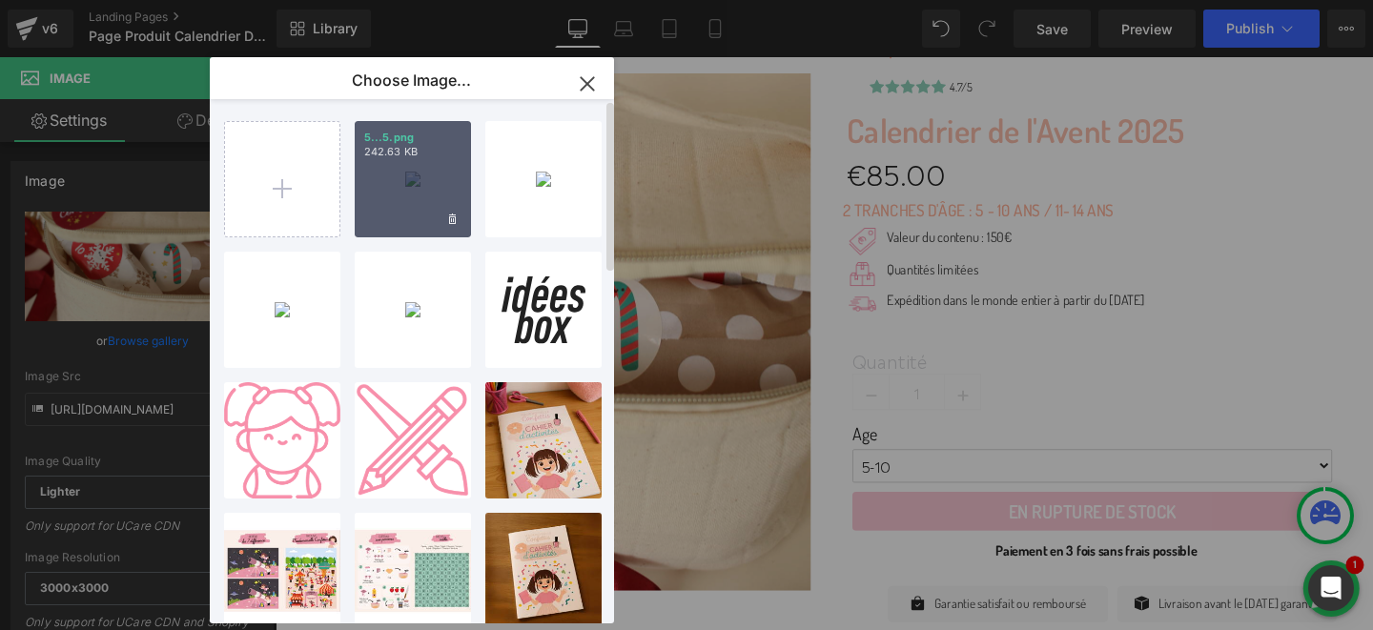
click at [449, 171] on div "5...5.png 242.63 KB" at bounding box center [413, 179] width 116 height 116
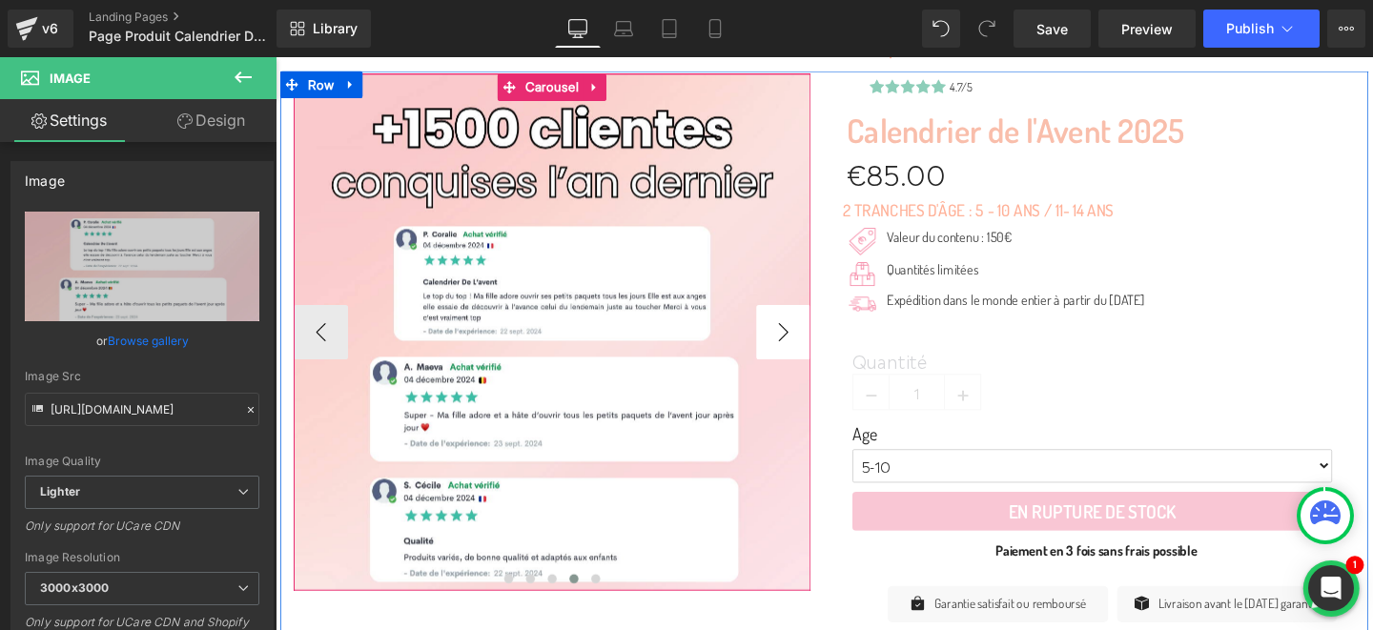
click at [810, 356] on button "›" at bounding box center [809, 346] width 57 height 57
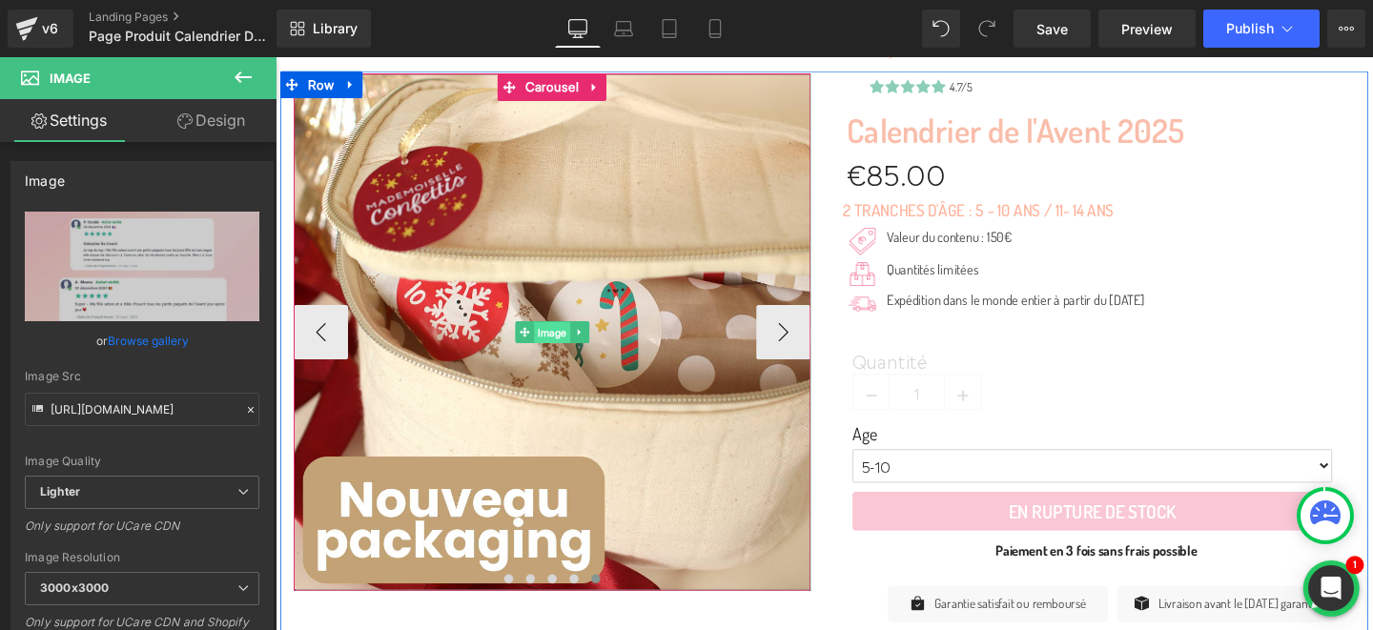
click at [563, 341] on span "Image" at bounding box center [566, 347] width 38 height 23
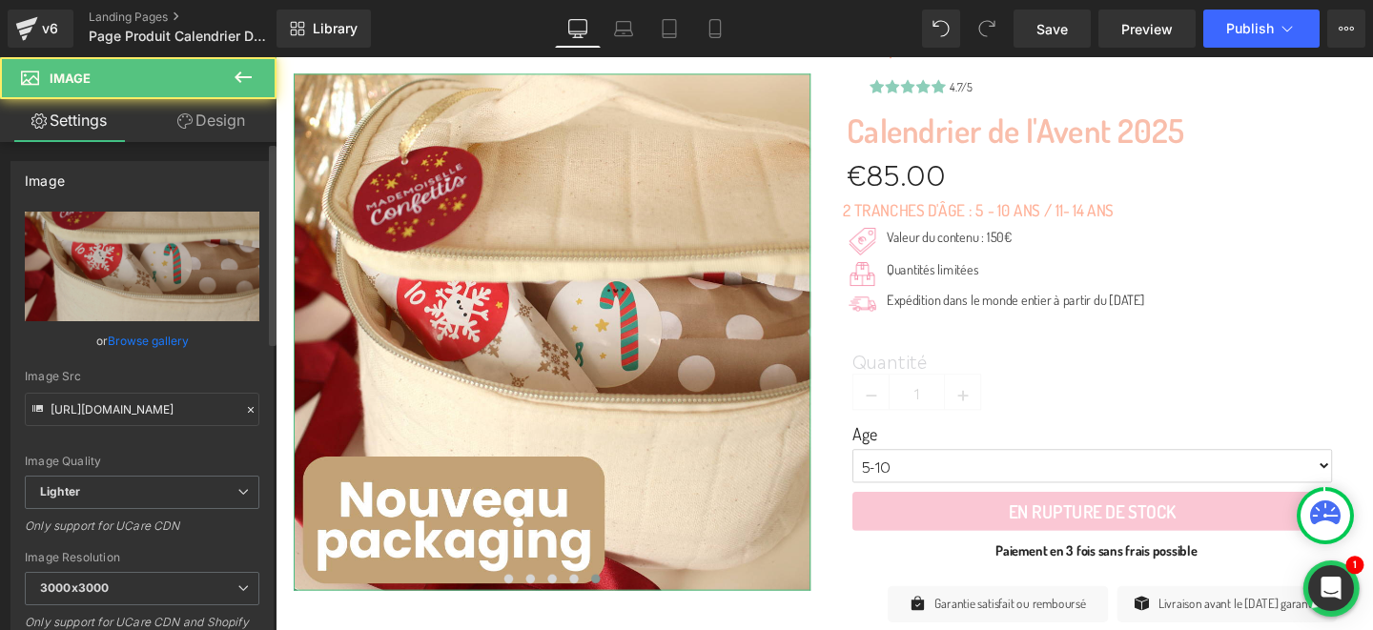
click at [158, 341] on link "Browse gallery" at bounding box center [148, 340] width 81 height 33
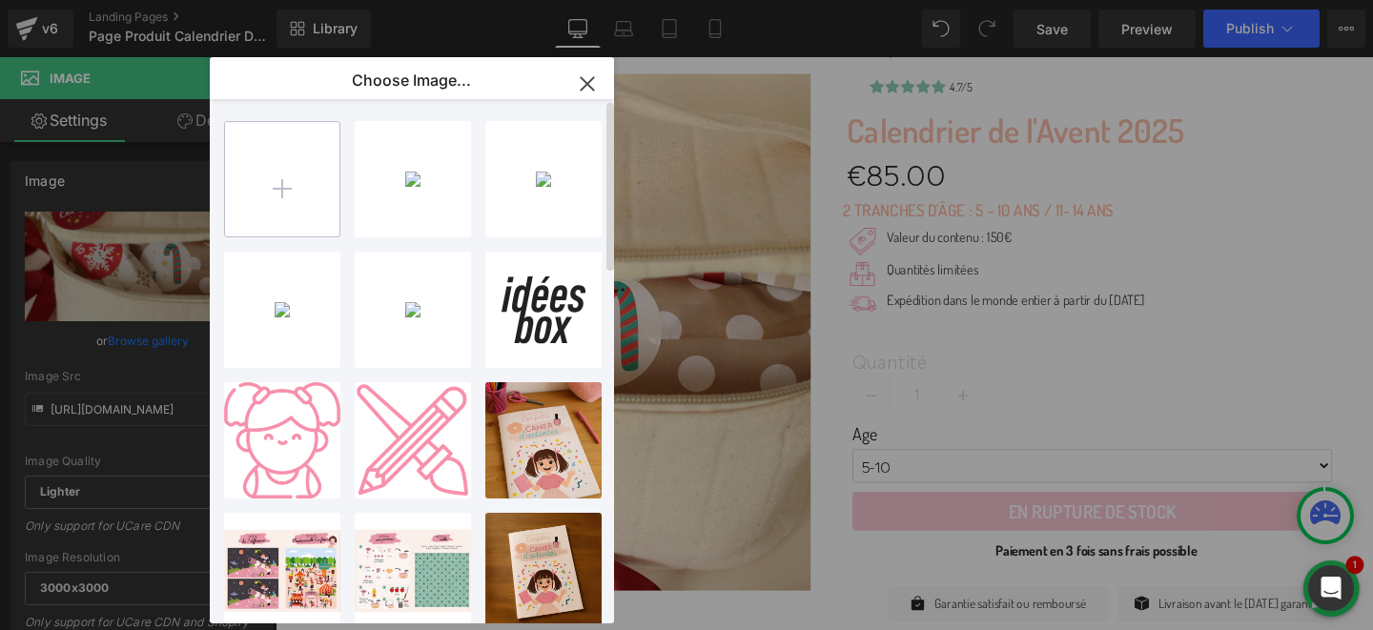
type input "C:\fakepath\3.png"
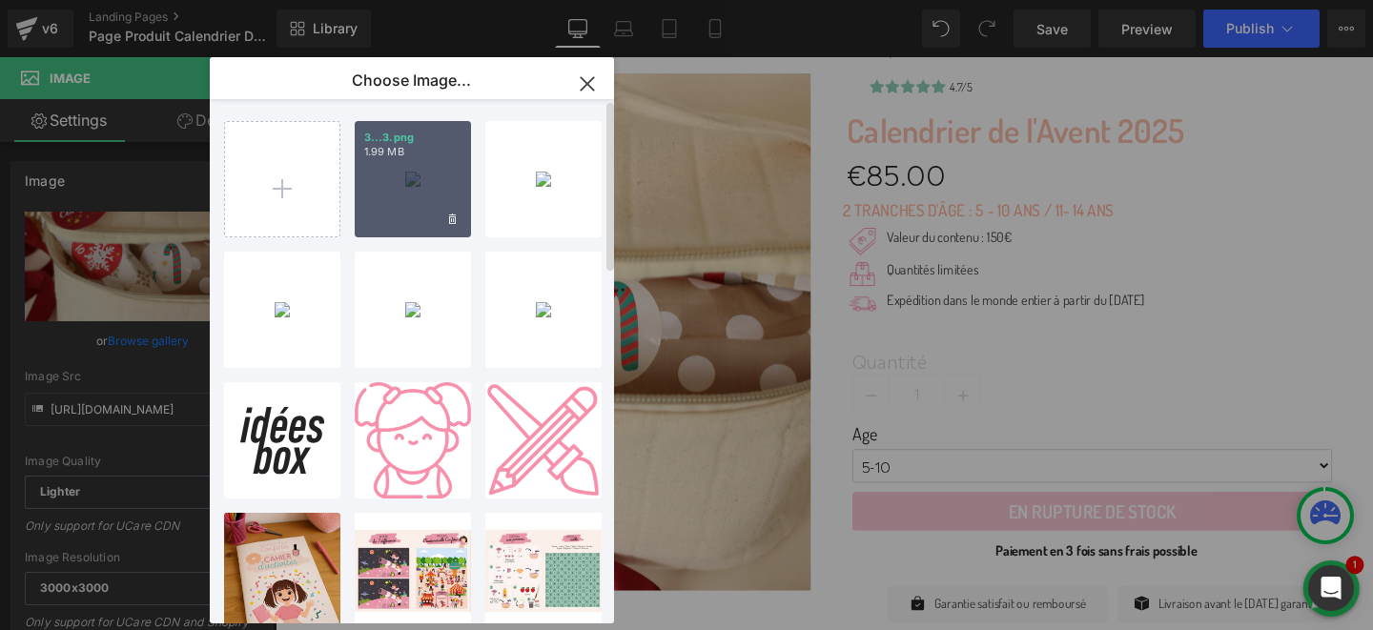
click at [385, 177] on div "3...3.png 1.99 MB" at bounding box center [413, 179] width 116 height 116
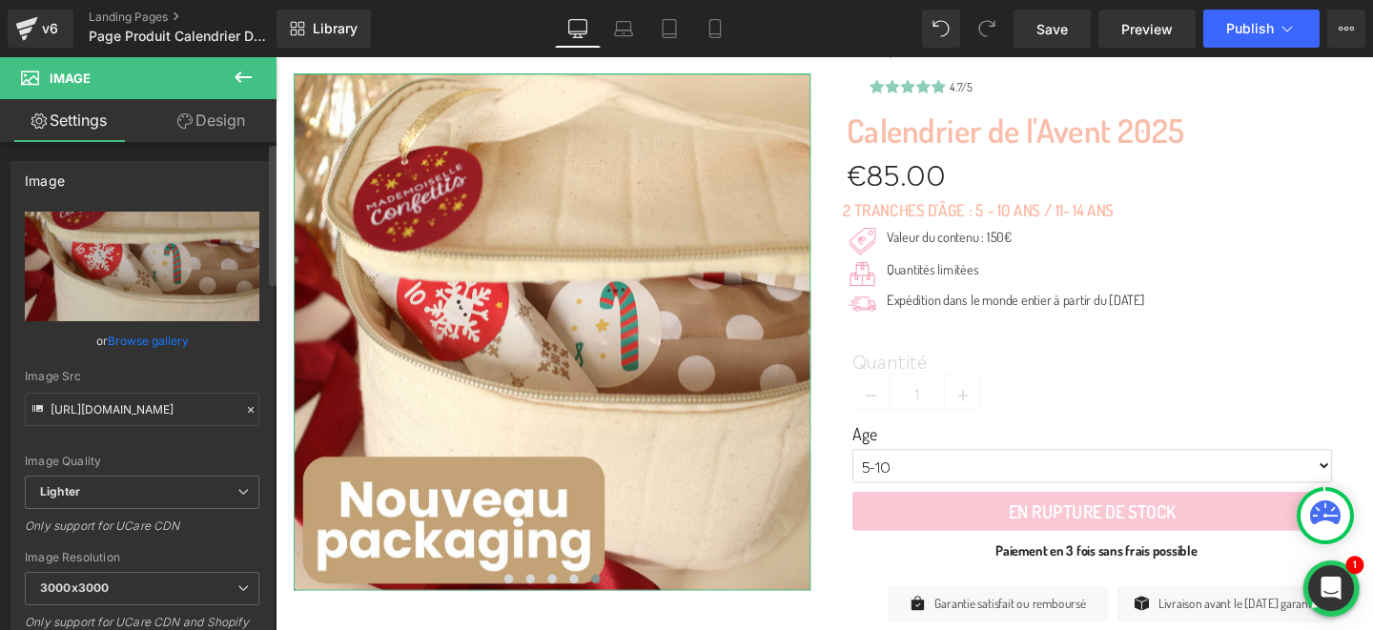
click at [127, 331] on link "Browse gallery" at bounding box center [148, 340] width 81 height 33
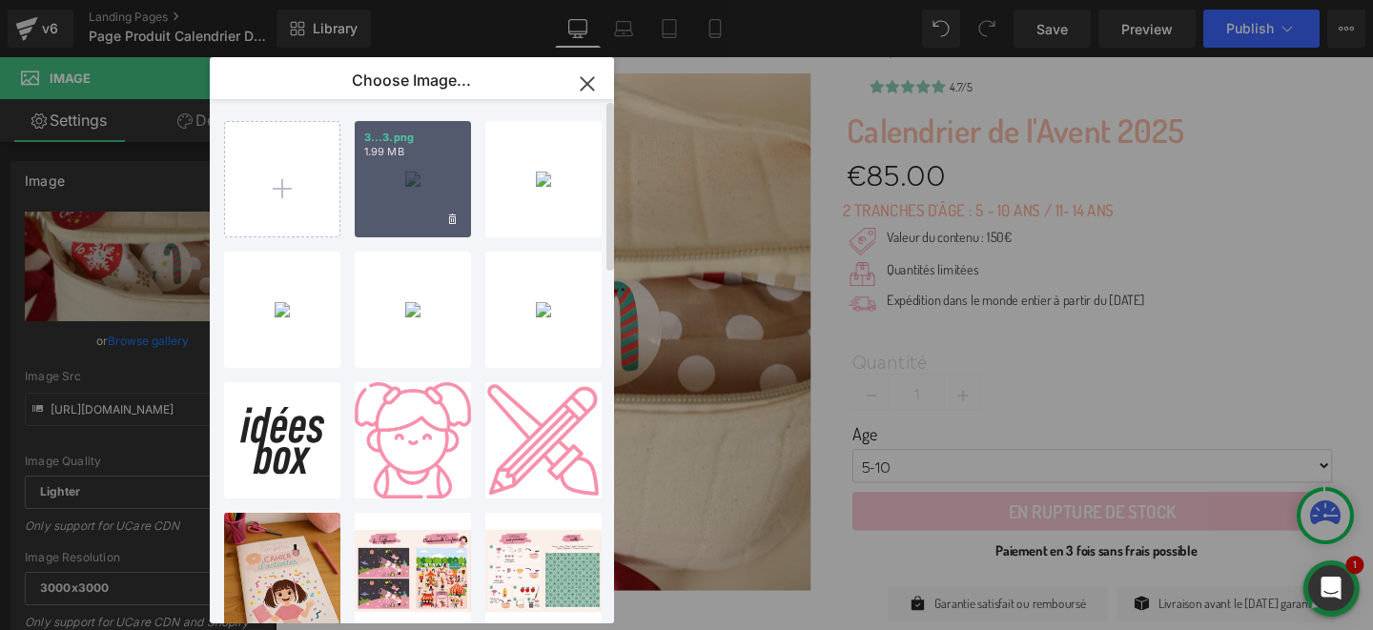
click at [361, 210] on div "3...3.png 1.99 MB" at bounding box center [413, 179] width 116 height 116
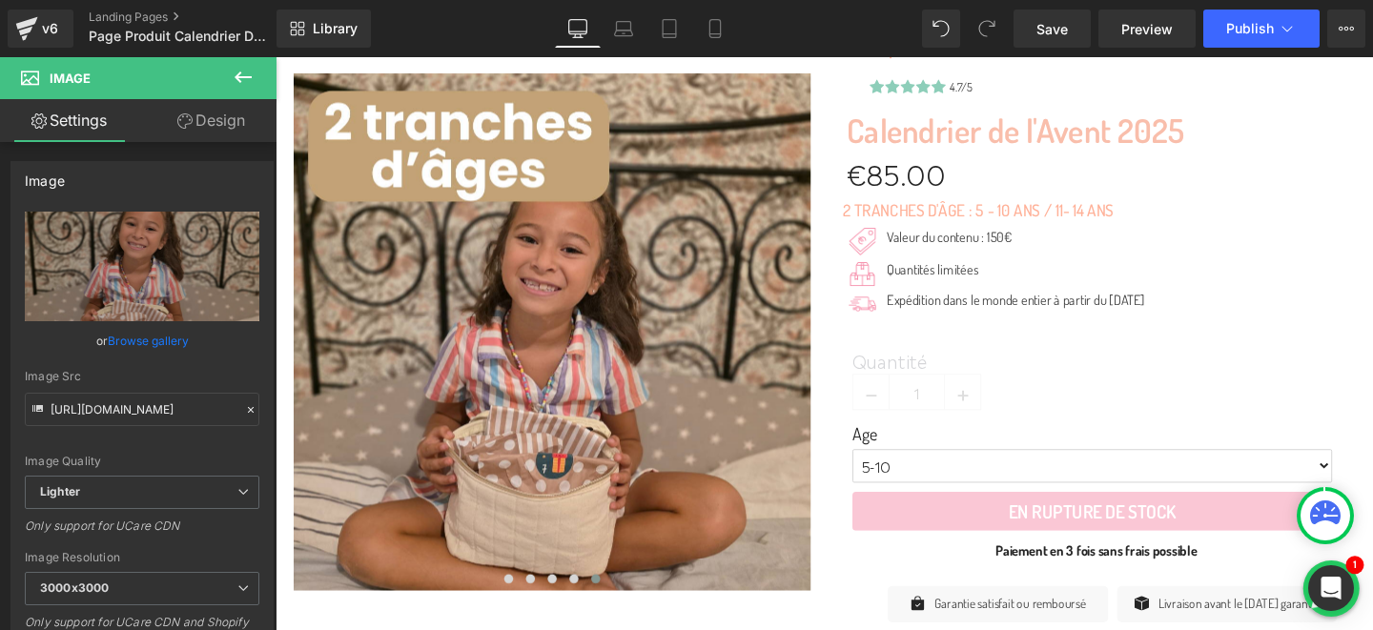
click at [246, 79] on icon at bounding box center [243, 77] width 23 height 23
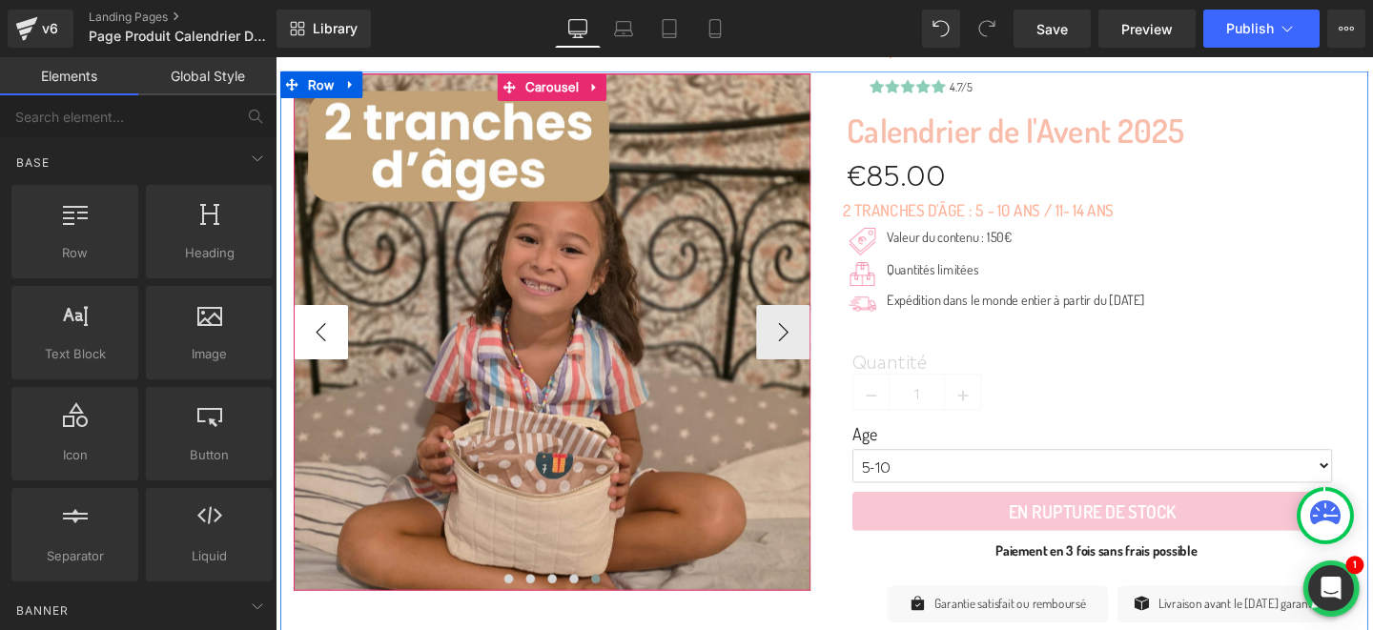
click at [329, 355] on button "‹" at bounding box center [323, 346] width 57 height 57
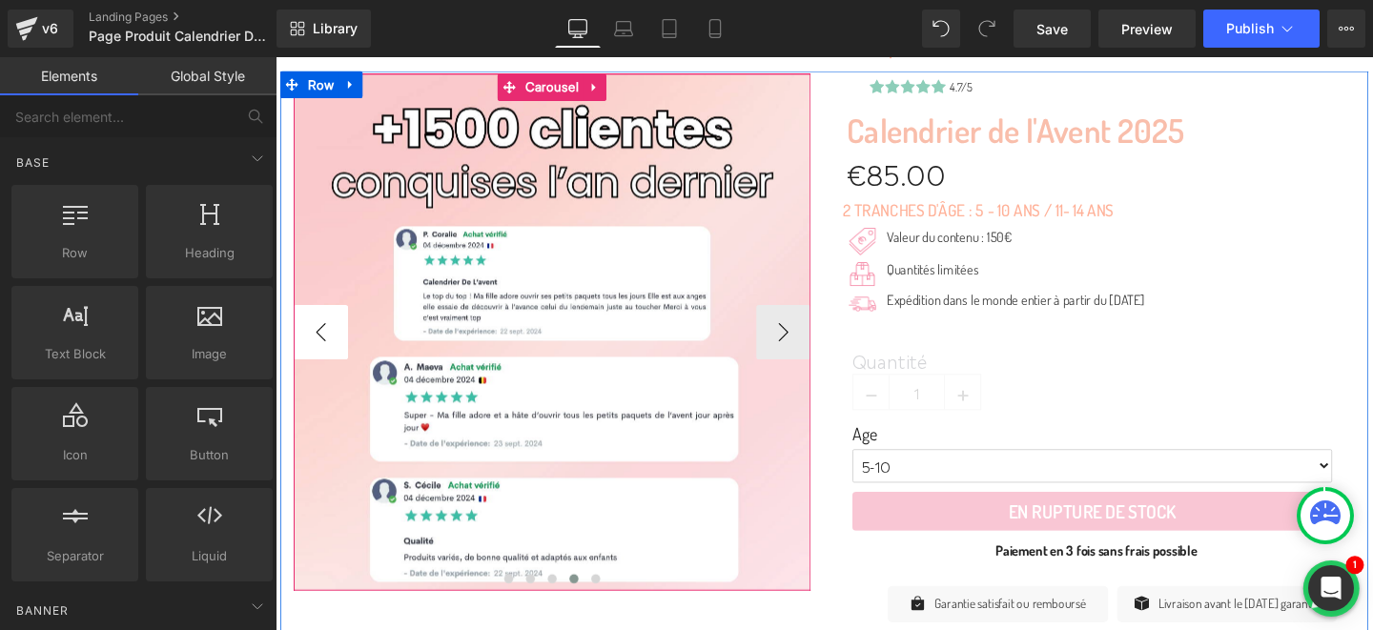
click at [329, 355] on button "‹" at bounding box center [323, 346] width 57 height 57
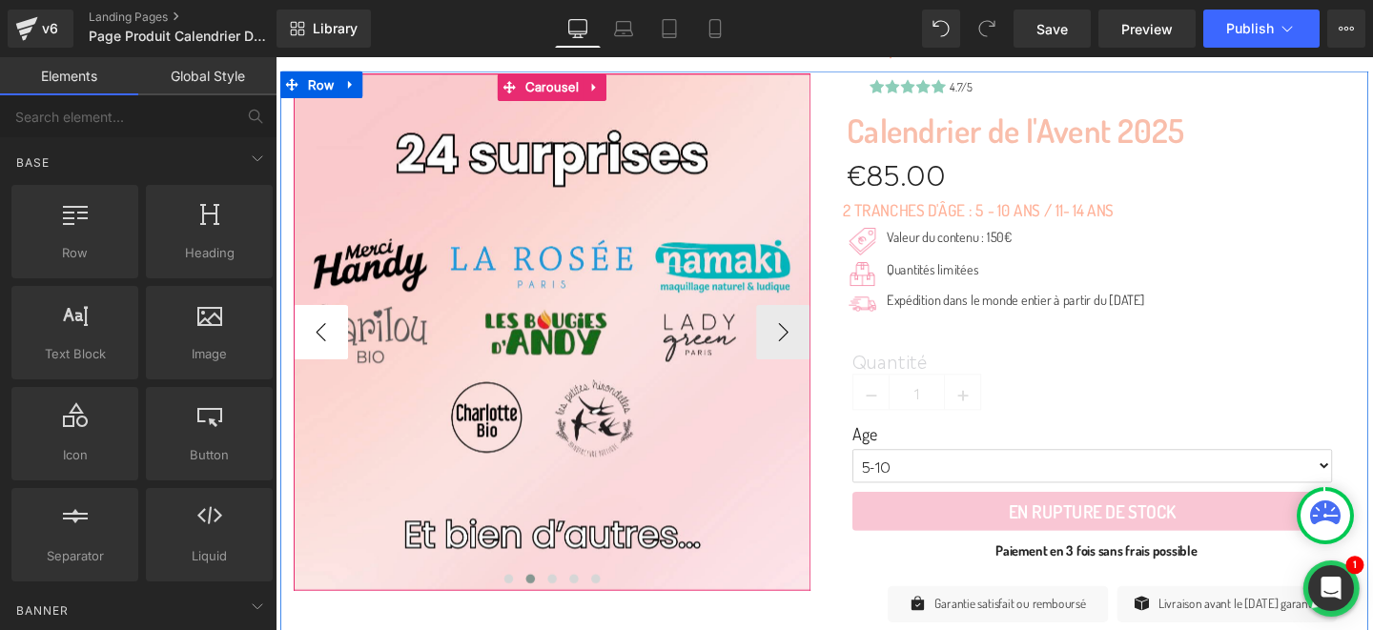
click at [329, 355] on button "‹" at bounding box center [323, 346] width 57 height 57
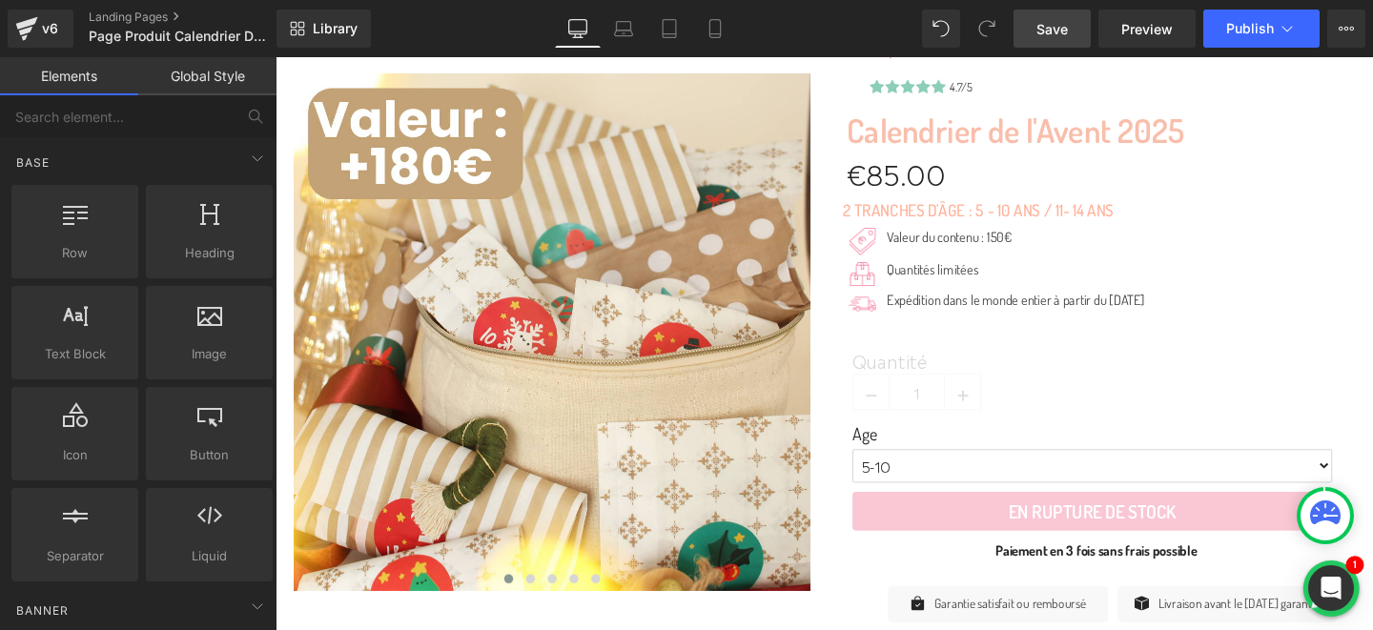
click at [1068, 31] on span "Save" at bounding box center [1052, 29] width 31 height 20
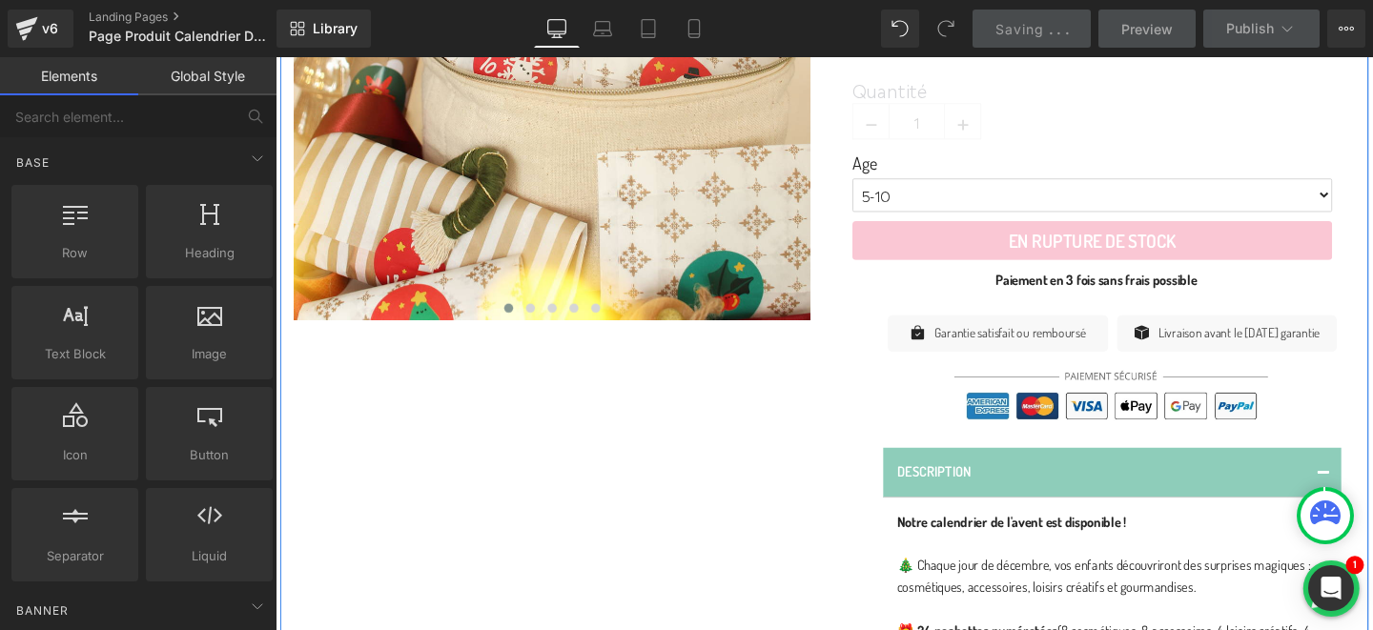
scroll to position [603, 0]
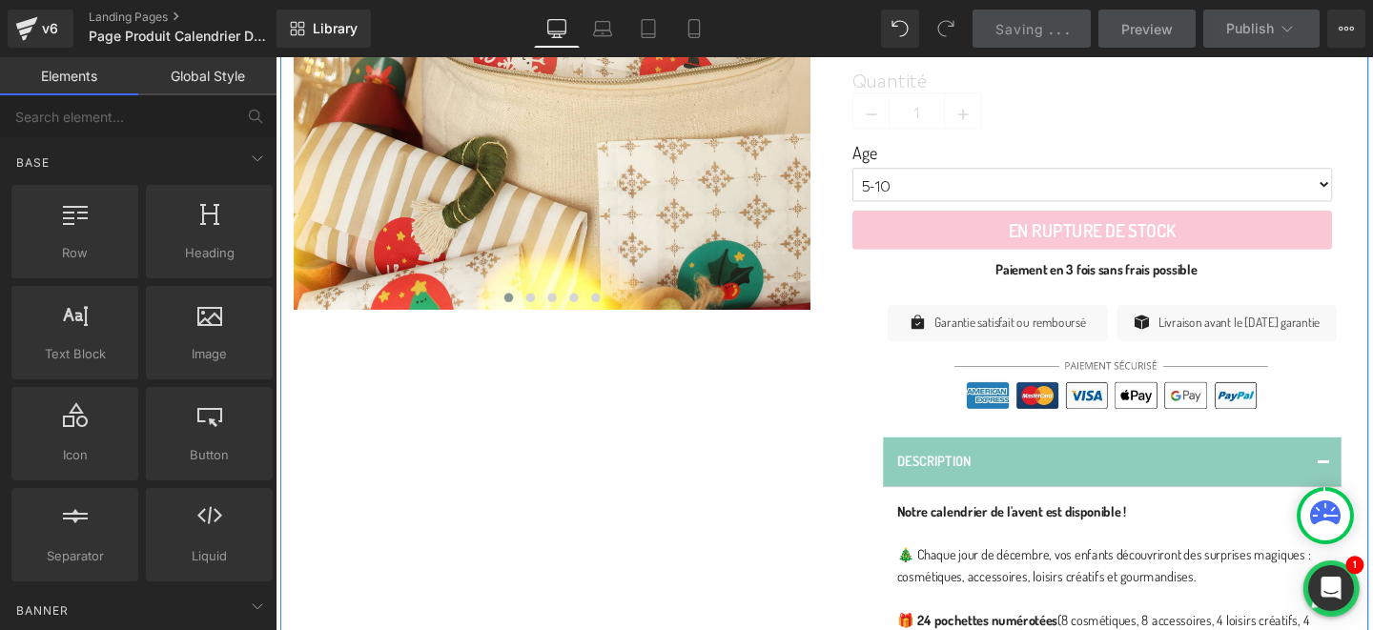
click at [1240, 337] on div "Icon Livraison avant le 1er décembre garantie Text Block Icon List Row" at bounding box center [1277, 337] width 232 height 38
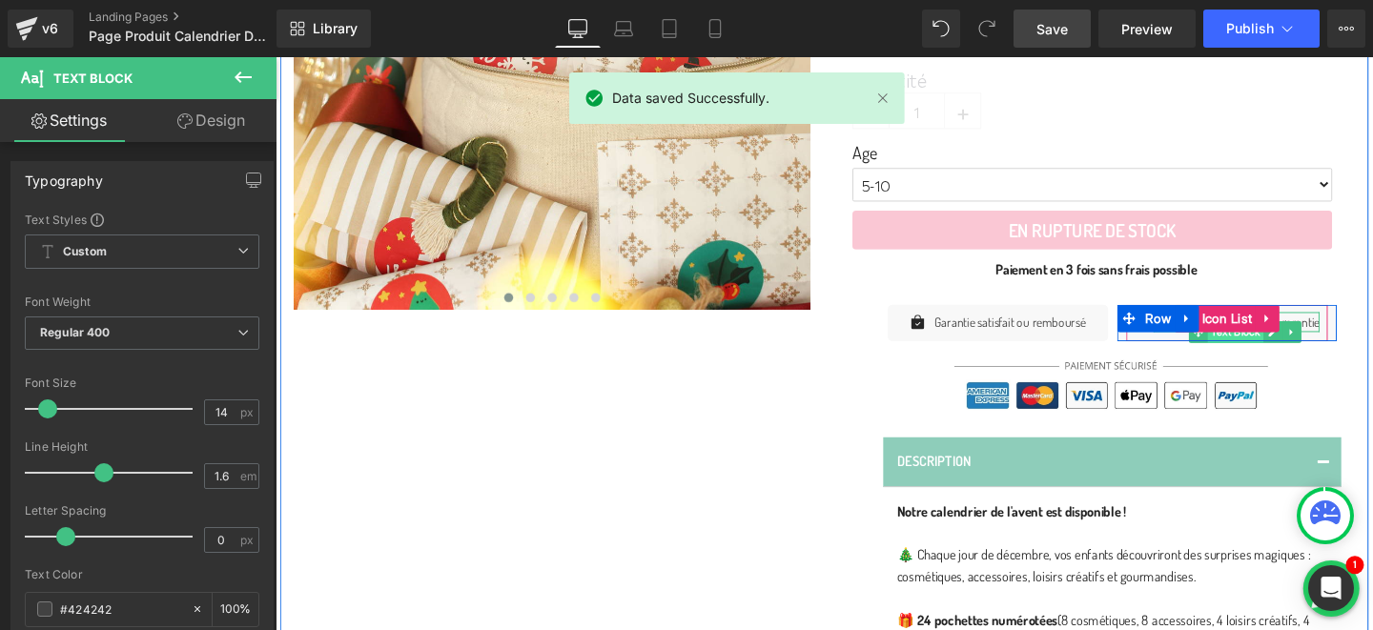
click at [1282, 349] on span "Text Block" at bounding box center [1284, 346] width 59 height 23
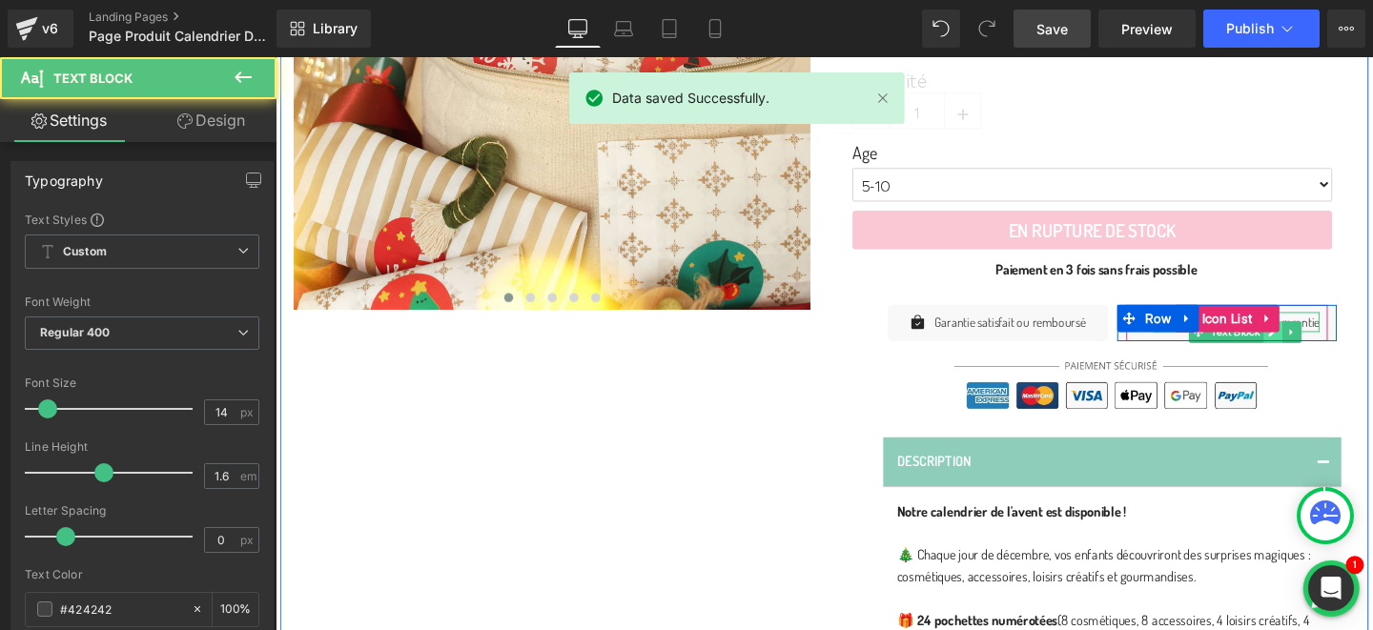
click at [1320, 347] on icon at bounding box center [1325, 346] width 10 height 10
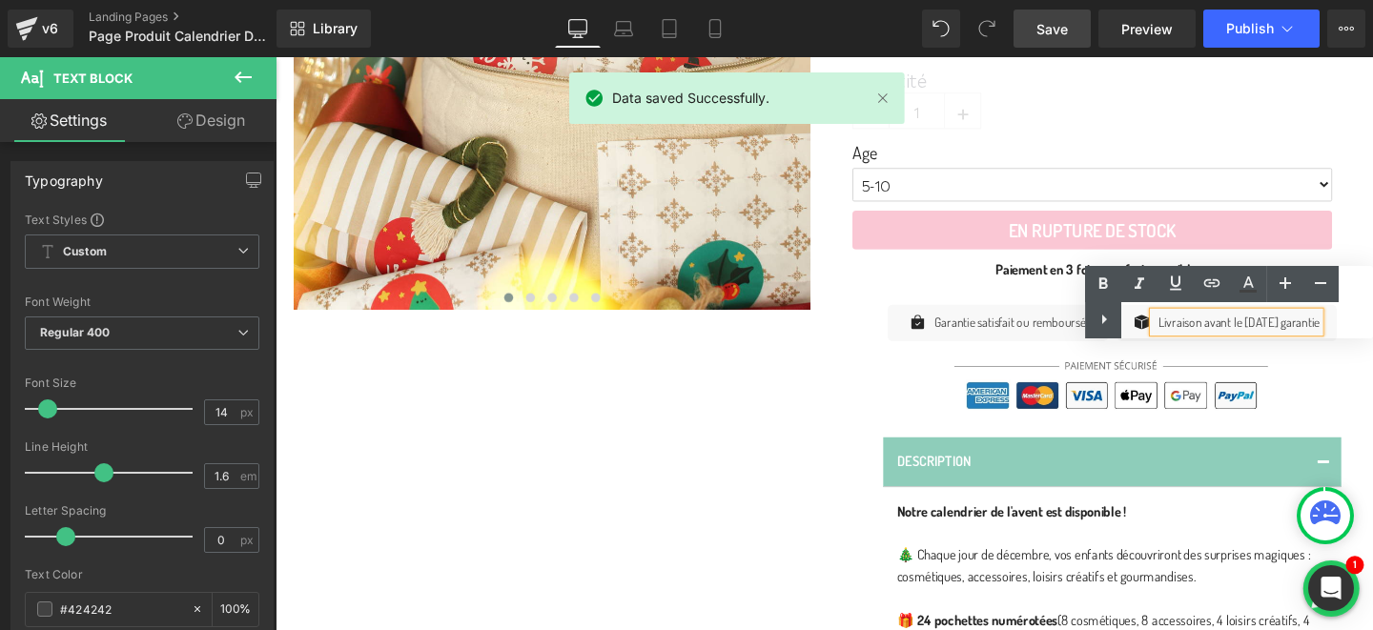
click at [1195, 323] on div "Text Color Highlight Color #333333" at bounding box center [1229, 302] width 288 height 72
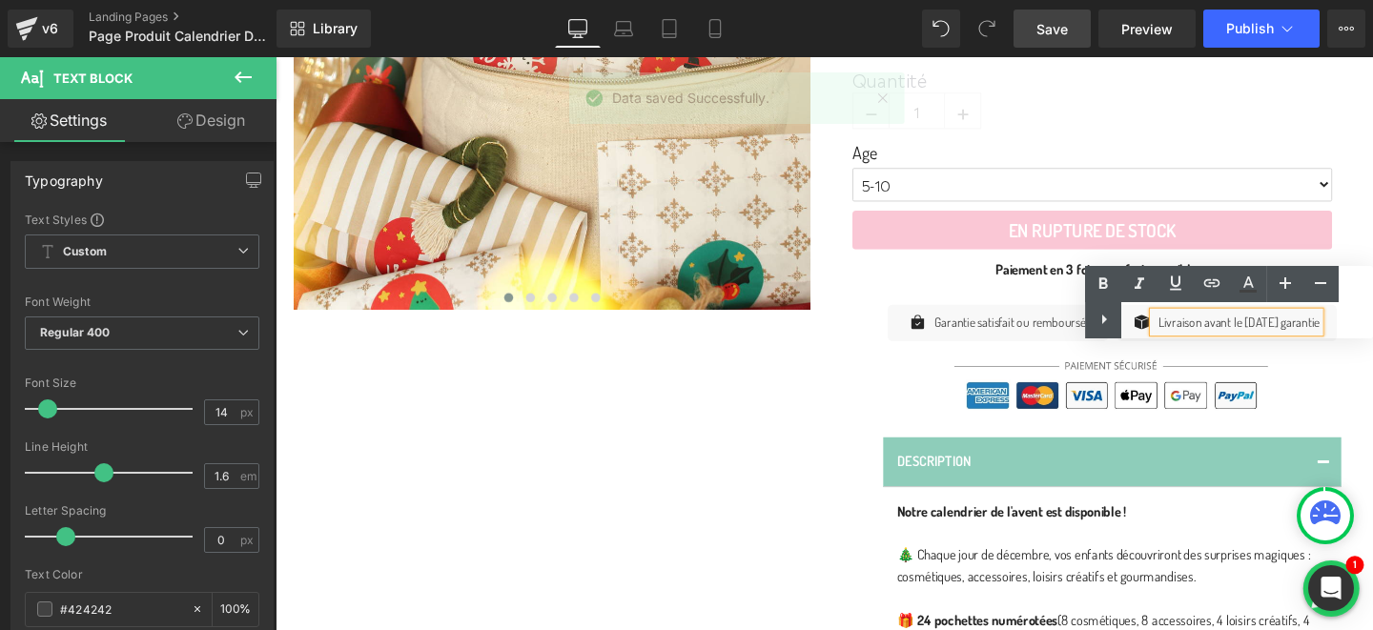
click at [1195, 320] on div "Text Color Highlight Color #333333" at bounding box center [1229, 302] width 288 height 72
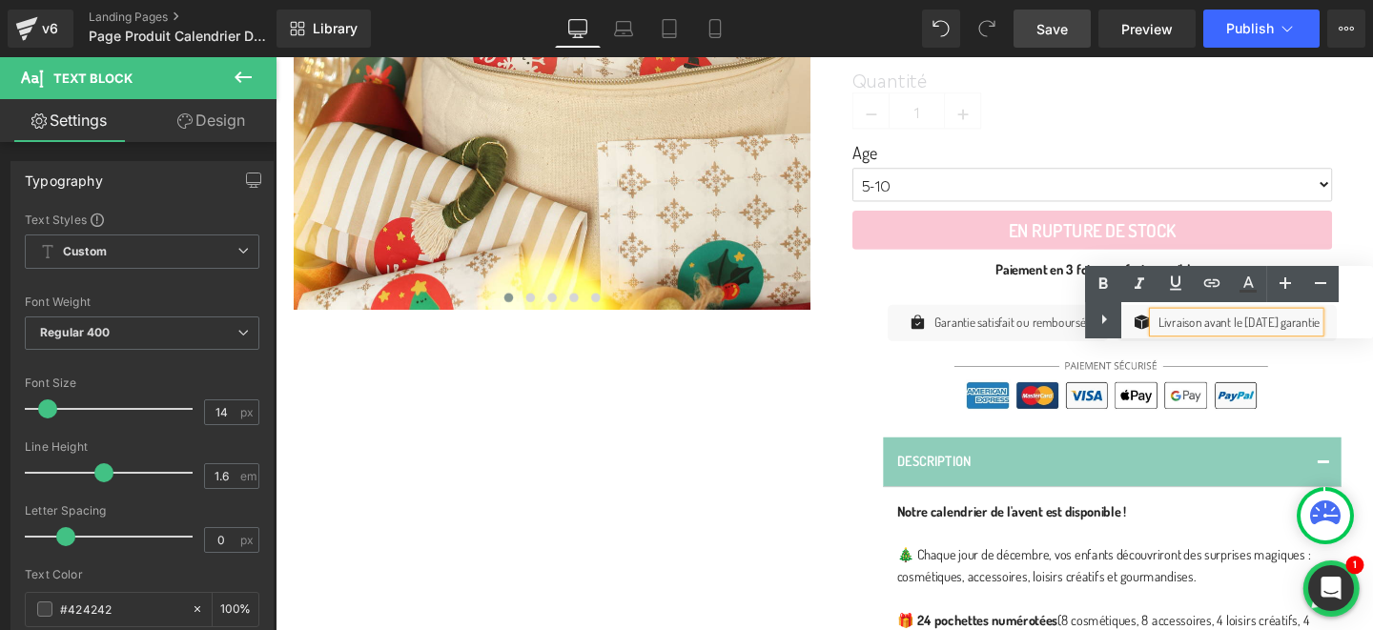
click at [1373, 411] on div "Quantité 1 (P) Quantity Age 5-10 11-14 (P) Variants En rupture de stock (P) Car…" at bounding box center [1139, 427] width 544 height 774
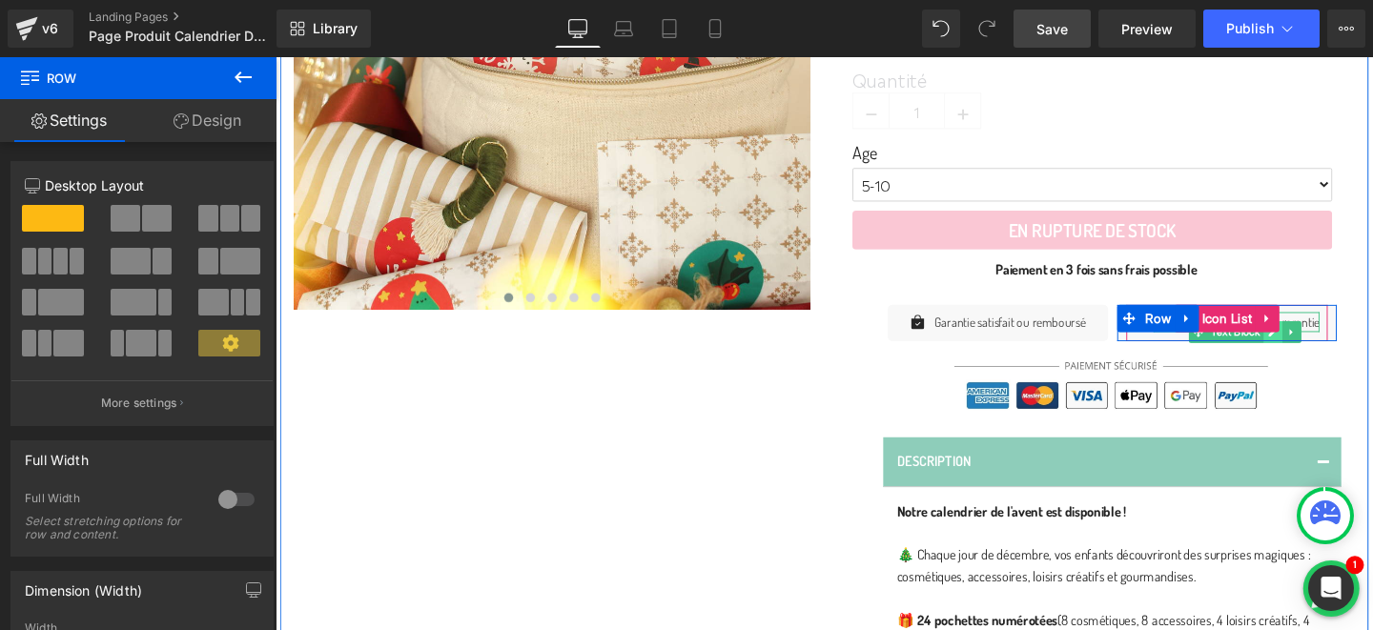
click at [1319, 345] on icon at bounding box center [1324, 346] width 10 height 11
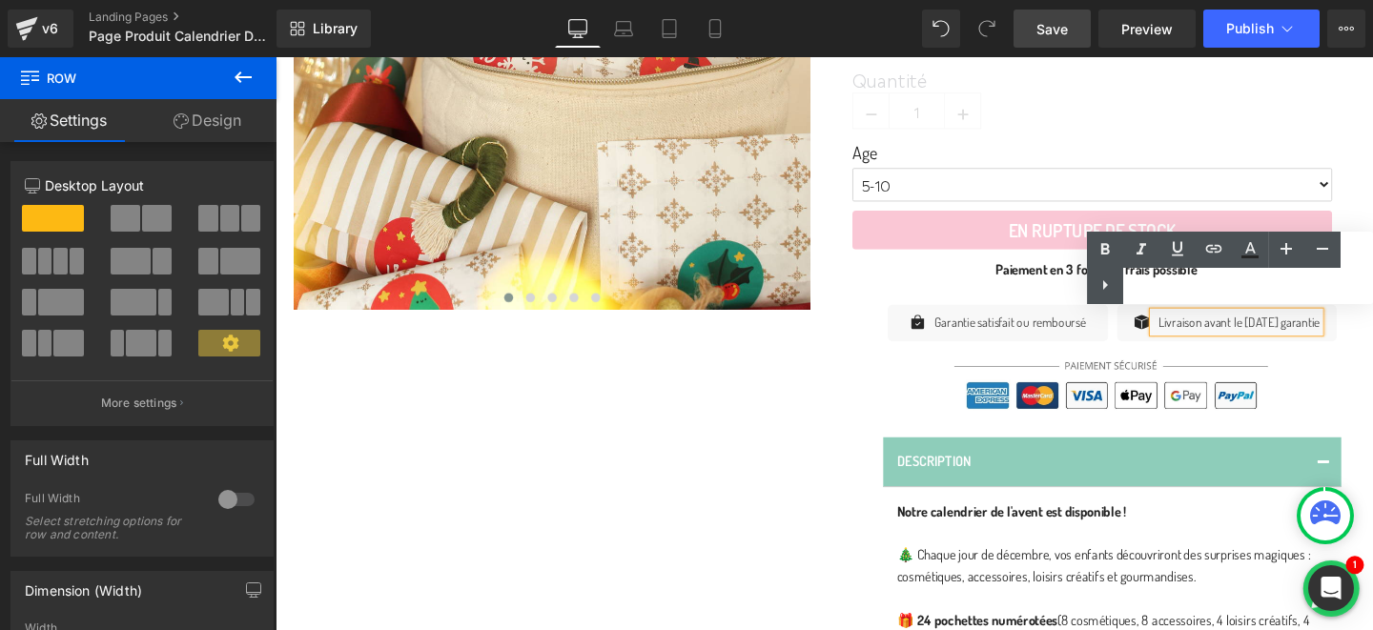
click at [1244, 337] on p "Livraison avant le [DATE] garantie" at bounding box center [1289, 335] width 170 height 21
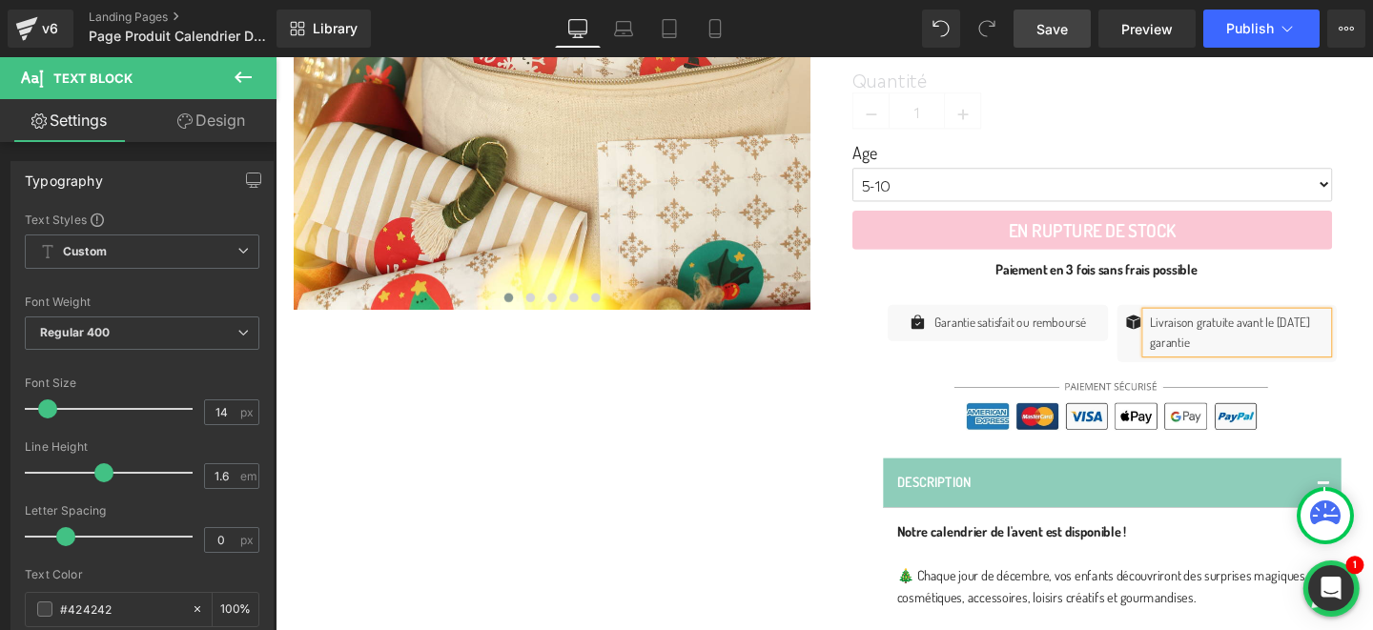
click at [1373, 355] on div "Quantité 1 (P) Quantity Age 5-10 11-14 (P) Variants En rupture de stock (P) Car…" at bounding box center [1139, 437] width 544 height 795
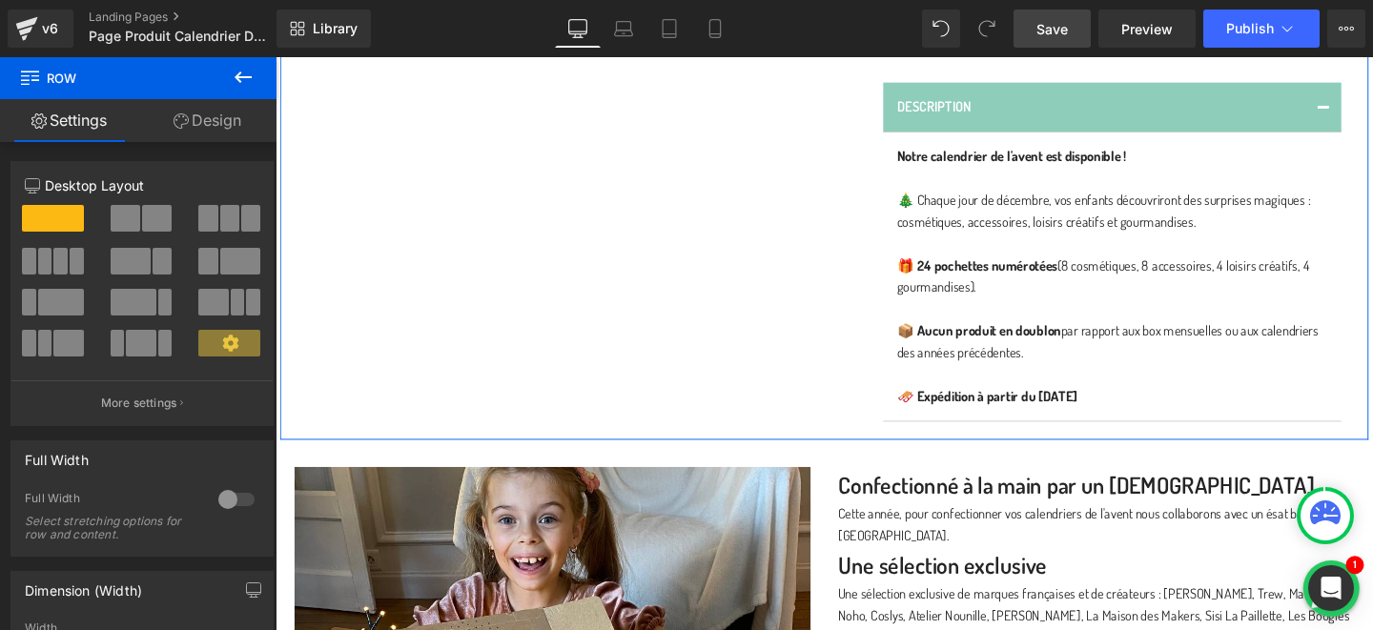
scroll to position [999, 0]
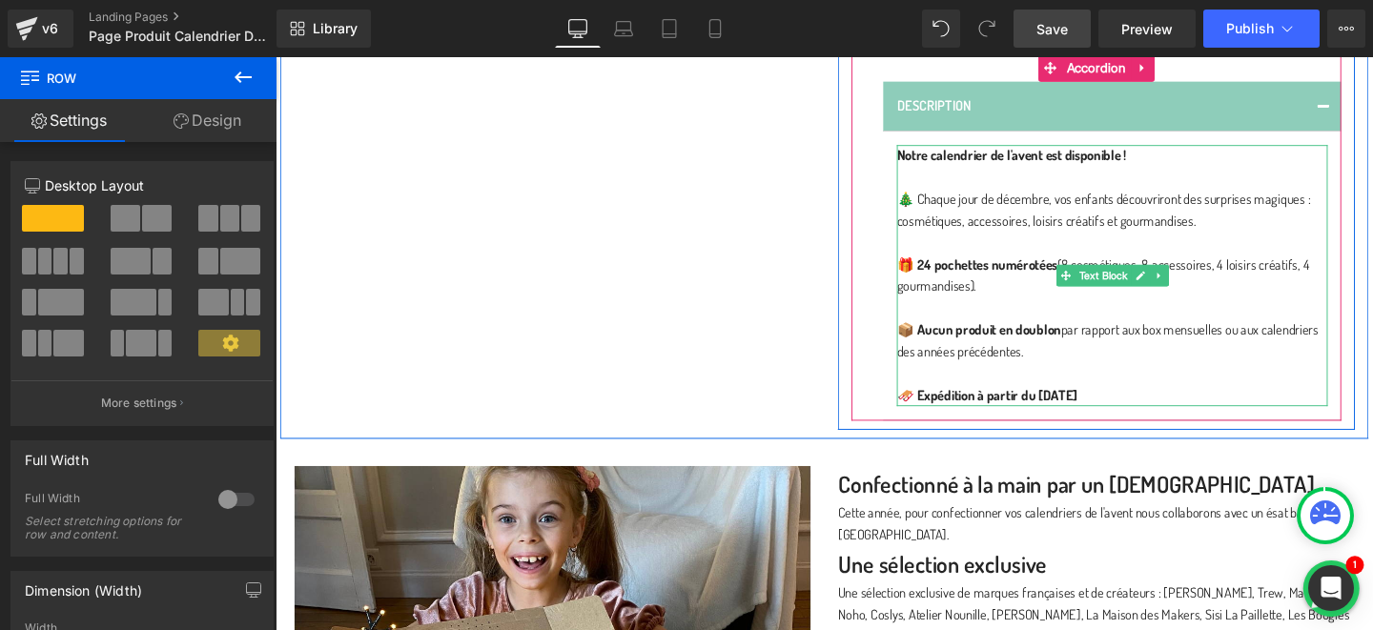
click at [1013, 321] on p at bounding box center [1155, 321] width 453 height 23
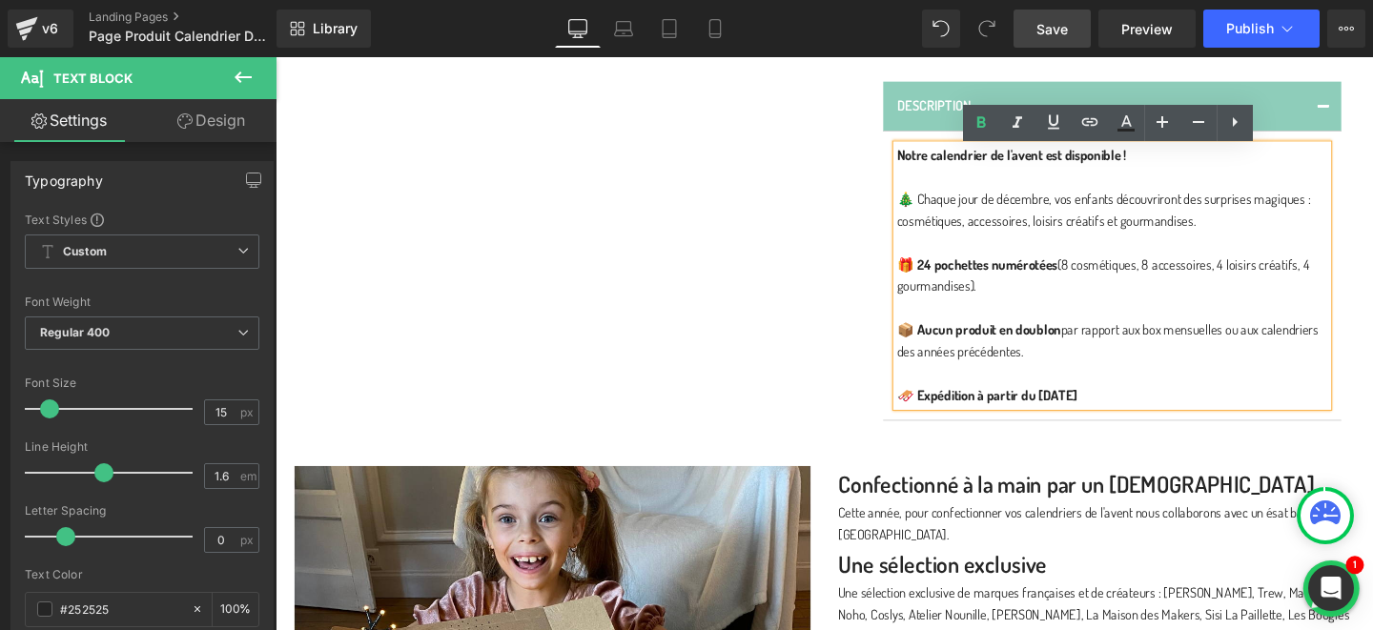
drag, startPoint x: 1163, startPoint y: 409, endPoint x: 931, endPoint y: 151, distance: 347.2
click at [931, 151] on div "Notre calendrier de l'avent est disponible ! 🎄 Chaque jour de décembre, vos enf…" at bounding box center [1155, 287] width 453 height 275
copy div "Notre calendrier de l'avent est disponible ! 🎄 Chaque jour de décembre, vos enf…"
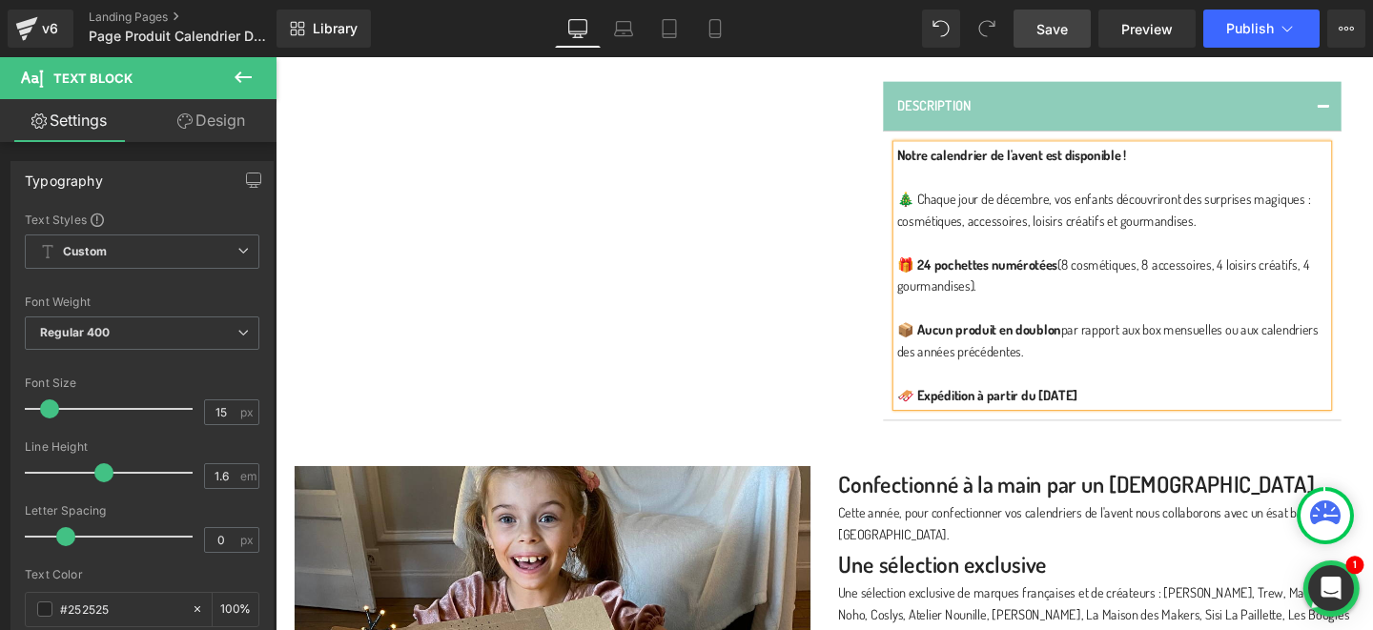
click at [1022, 341] on strong "📦 Aucun produit en doublon" at bounding box center [1015, 344] width 173 height 18
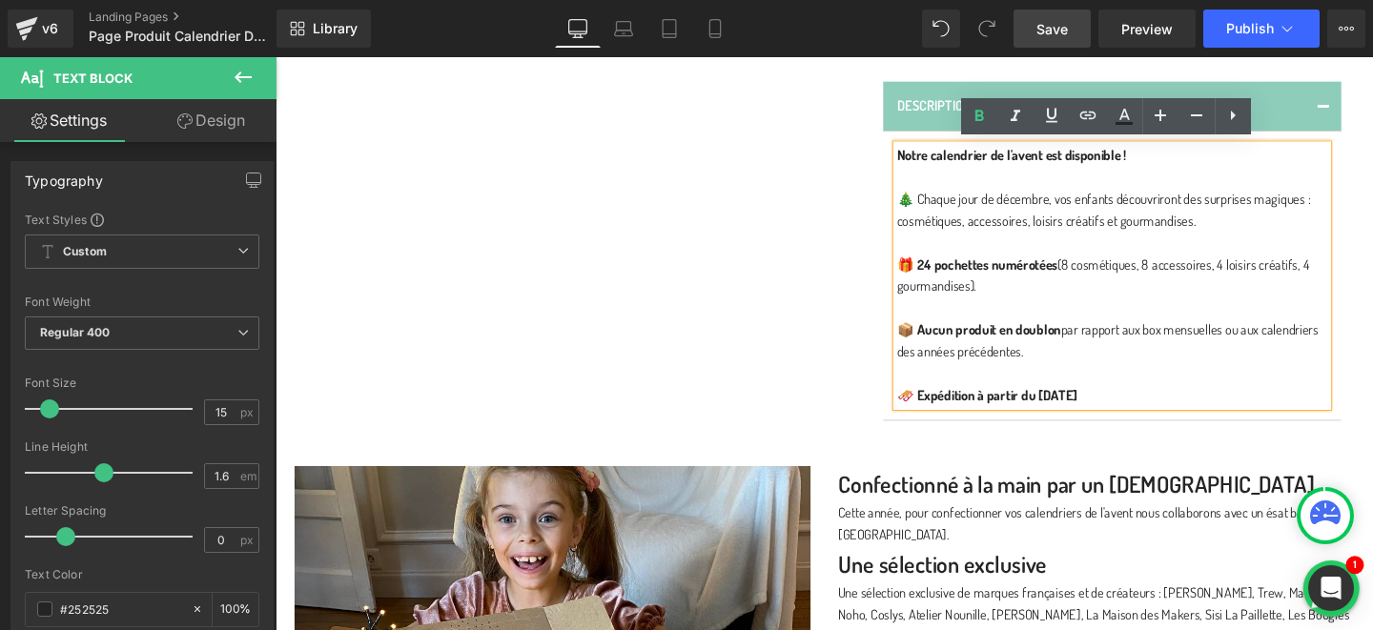
drag, startPoint x: 1169, startPoint y: 408, endPoint x: 928, endPoint y: 152, distance: 352.2
click at [929, 152] on div "Notre calendrier de l'avent est disponible ! 🎄 Chaque jour de décembre, vos enf…" at bounding box center [1155, 287] width 453 height 275
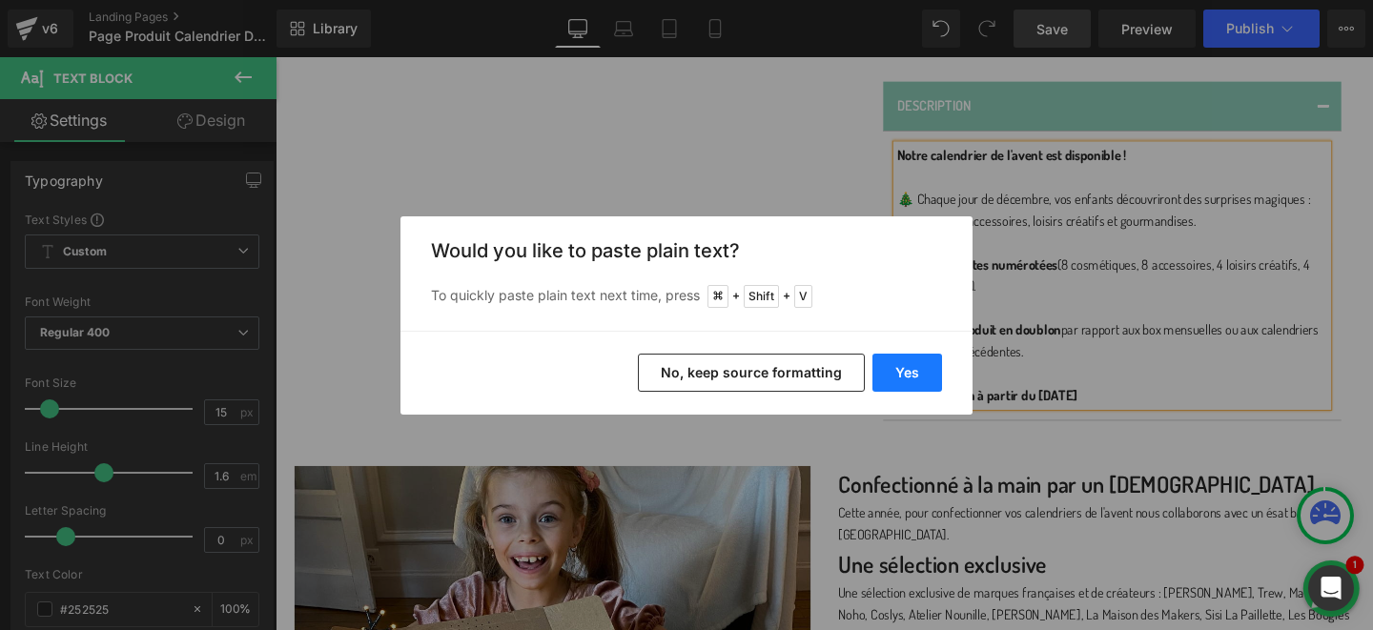
click at [918, 375] on button "Yes" at bounding box center [908, 373] width 70 height 38
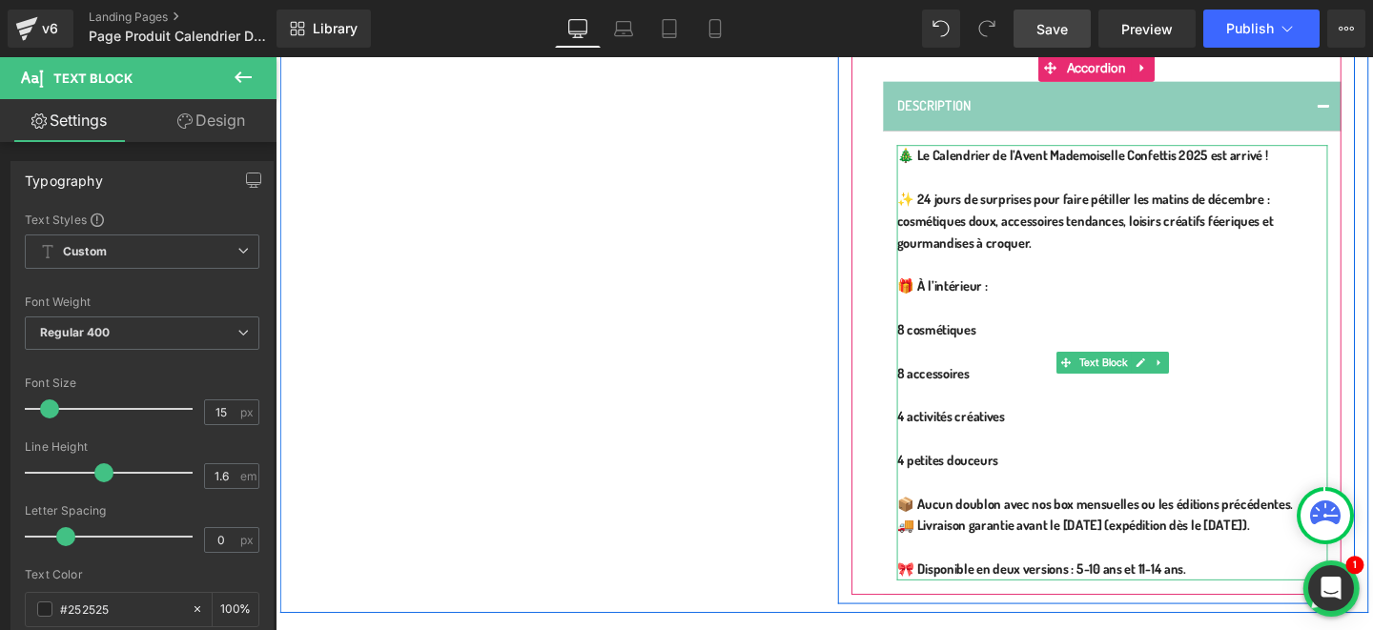
click at [997, 189] on p at bounding box center [1155, 184] width 453 height 23
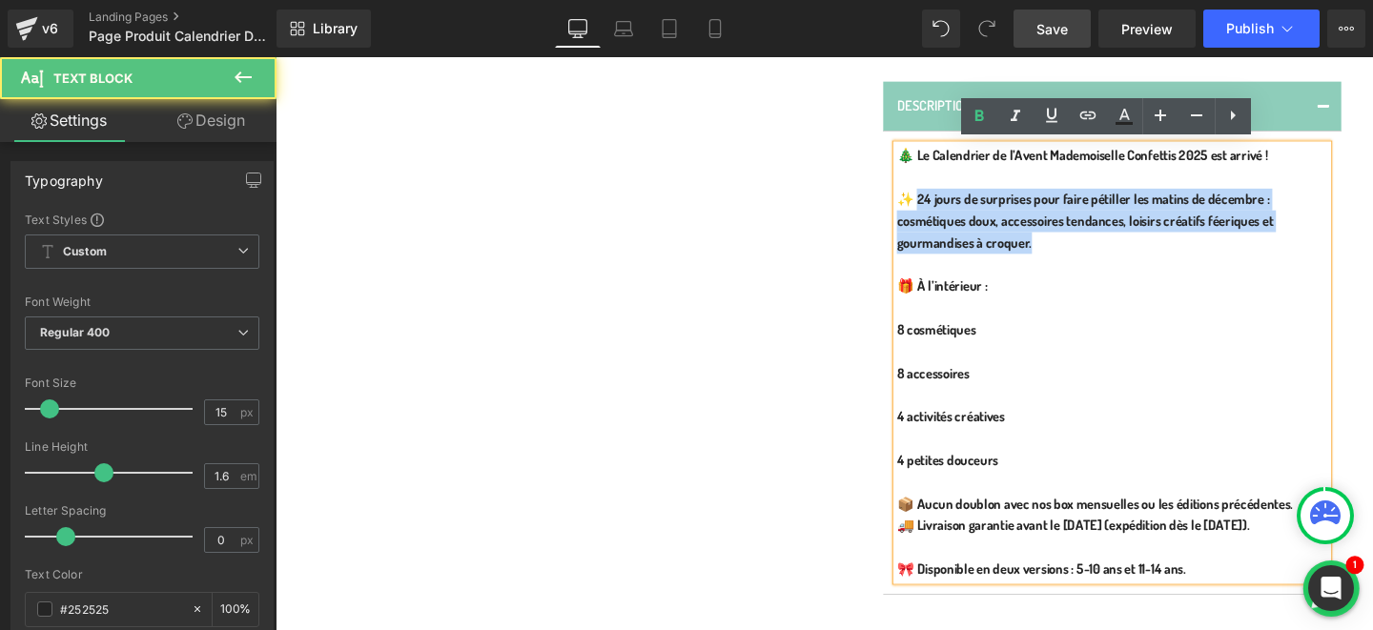
drag, startPoint x: 945, startPoint y: 206, endPoint x: 1087, endPoint y: 257, distance: 150.8
click at [1087, 257] on div "🎄 Le Calendrier de l’Avent Mademoiselle Confettis 2025 est arrivé ! ✨ 24 jours …" at bounding box center [1155, 379] width 453 height 458
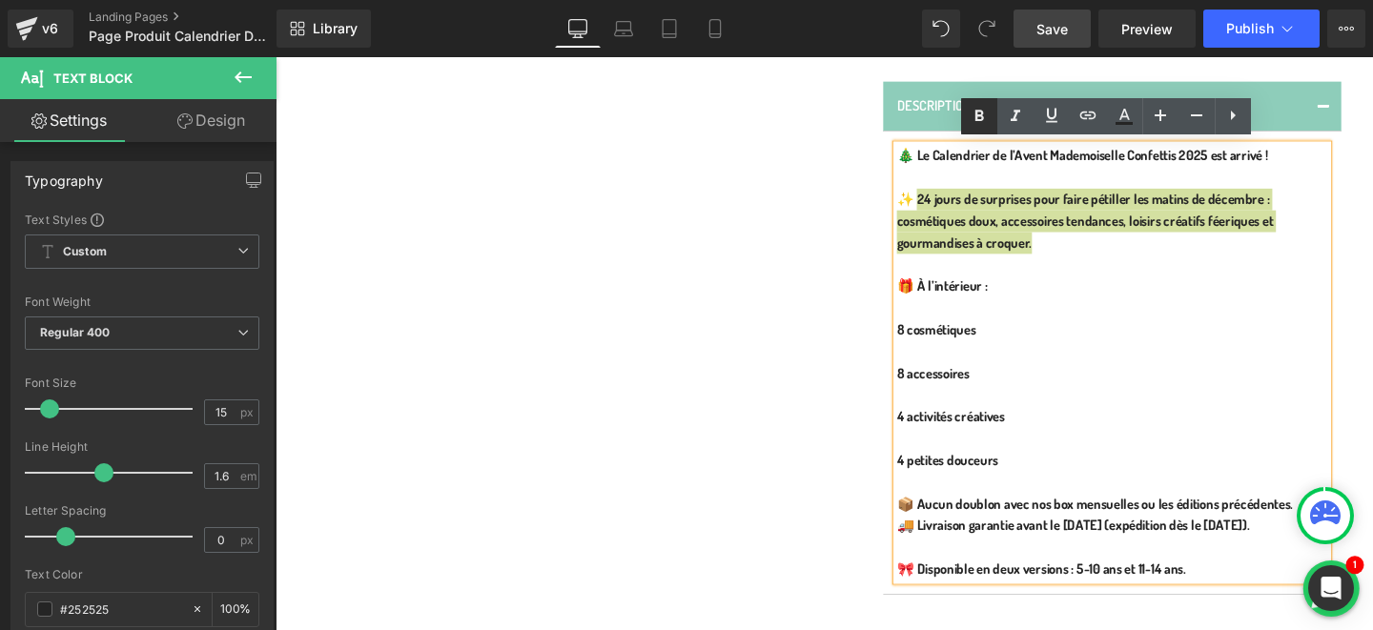
click at [977, 118] on icon at bounding box center [980, 116] width 9 height 11
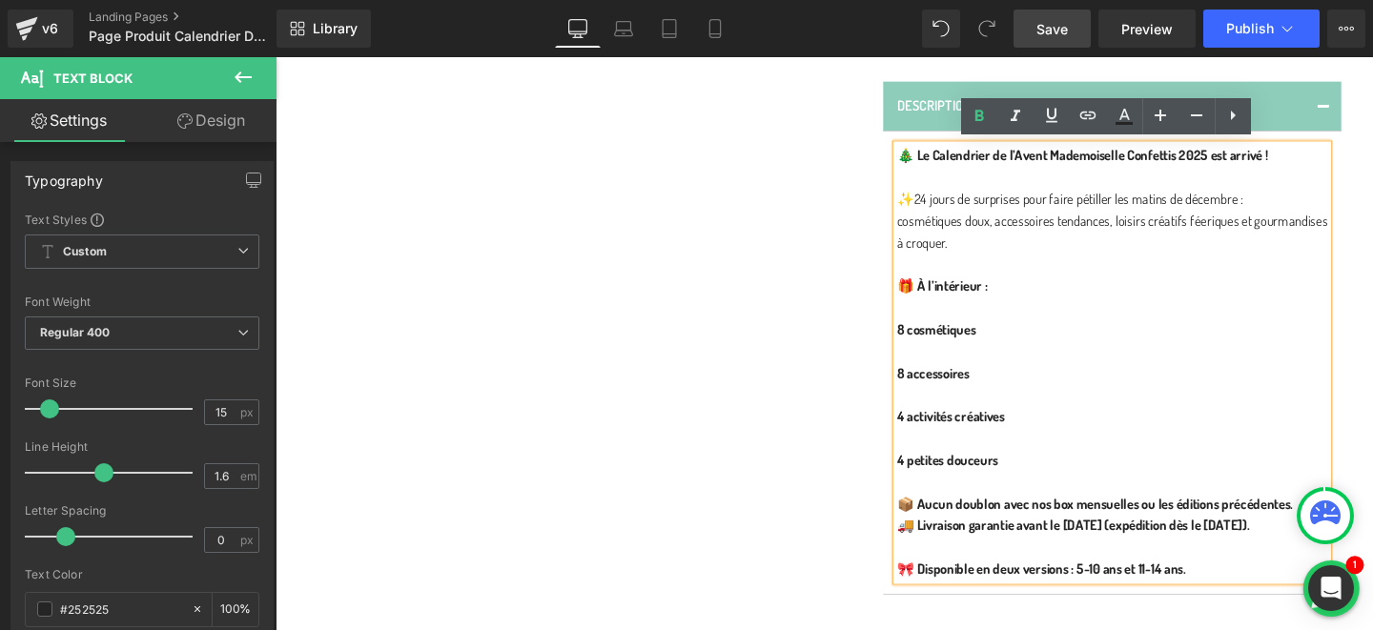
click at [989, 283] on p at bounding box center [1155, 275] width 453 height 23
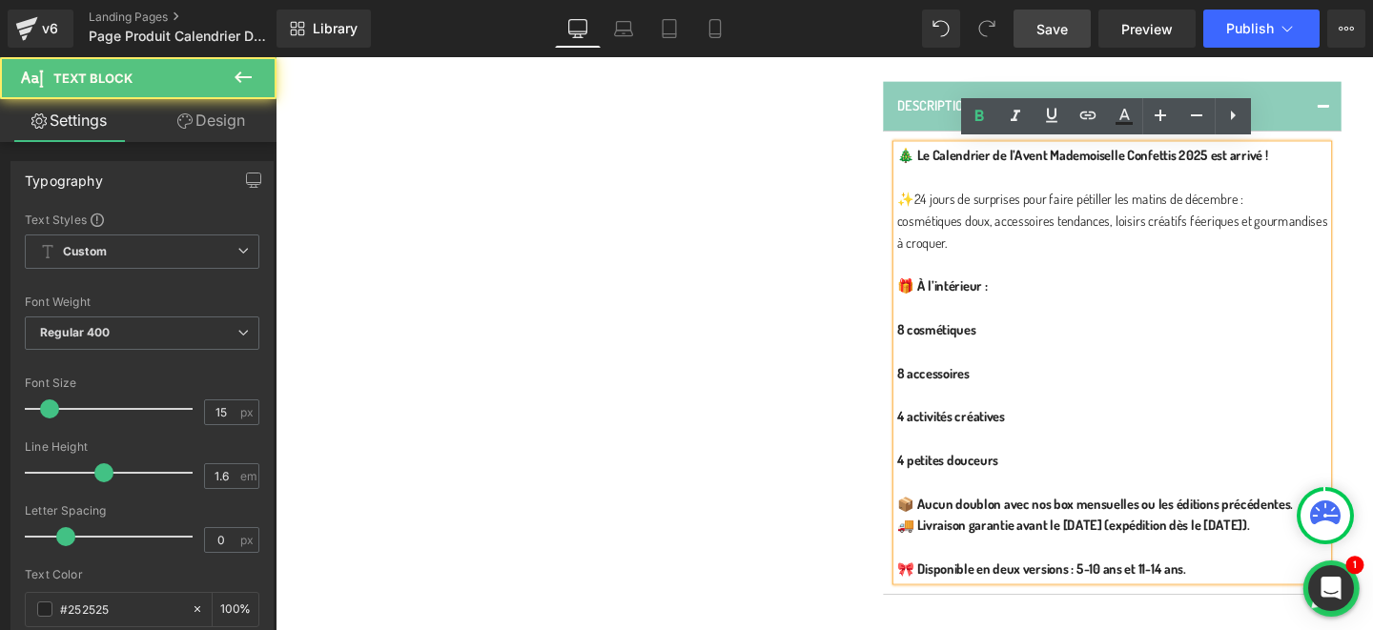
click at [940, 324] on p at bounding box center [1155, 321] width 453 height 23
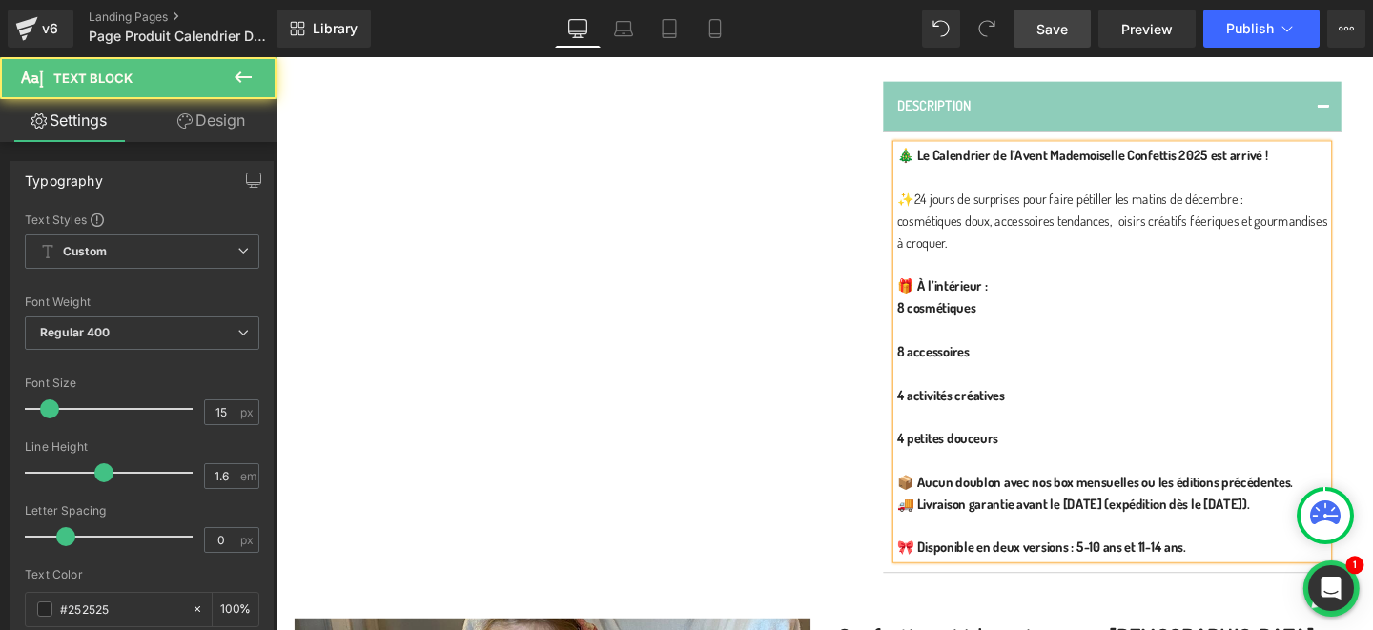
click at [945, 343] on p at bounding box center [1155, 344] width 453 height 23
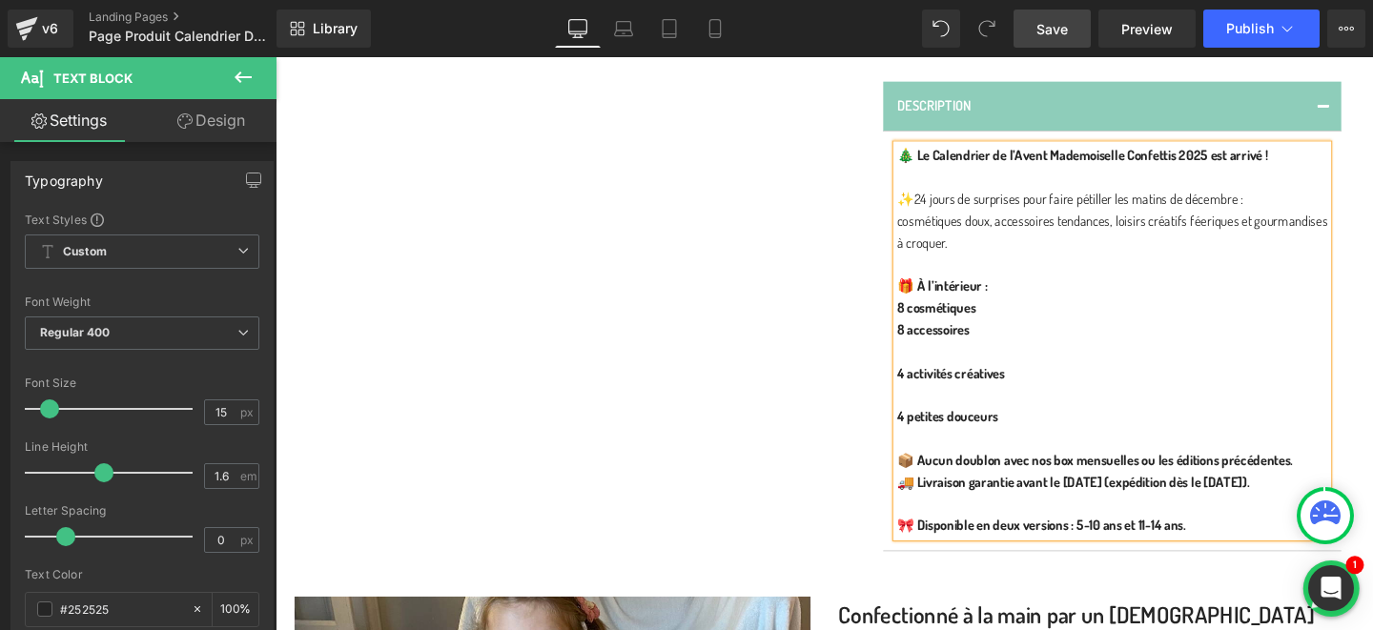
click at [943, 363] on p at bounding box center [1155, 367] width 453 height 23
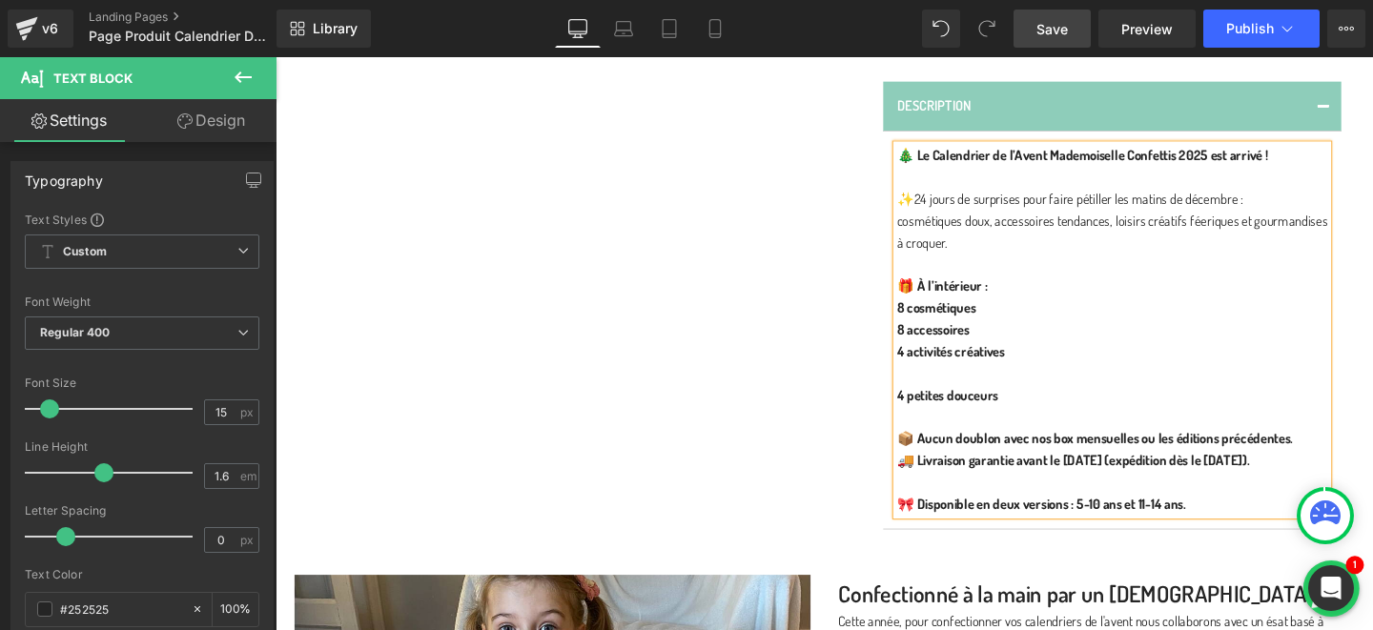
click at [943, 381] on p at bounding box center [1155, 390] width 453 height 23
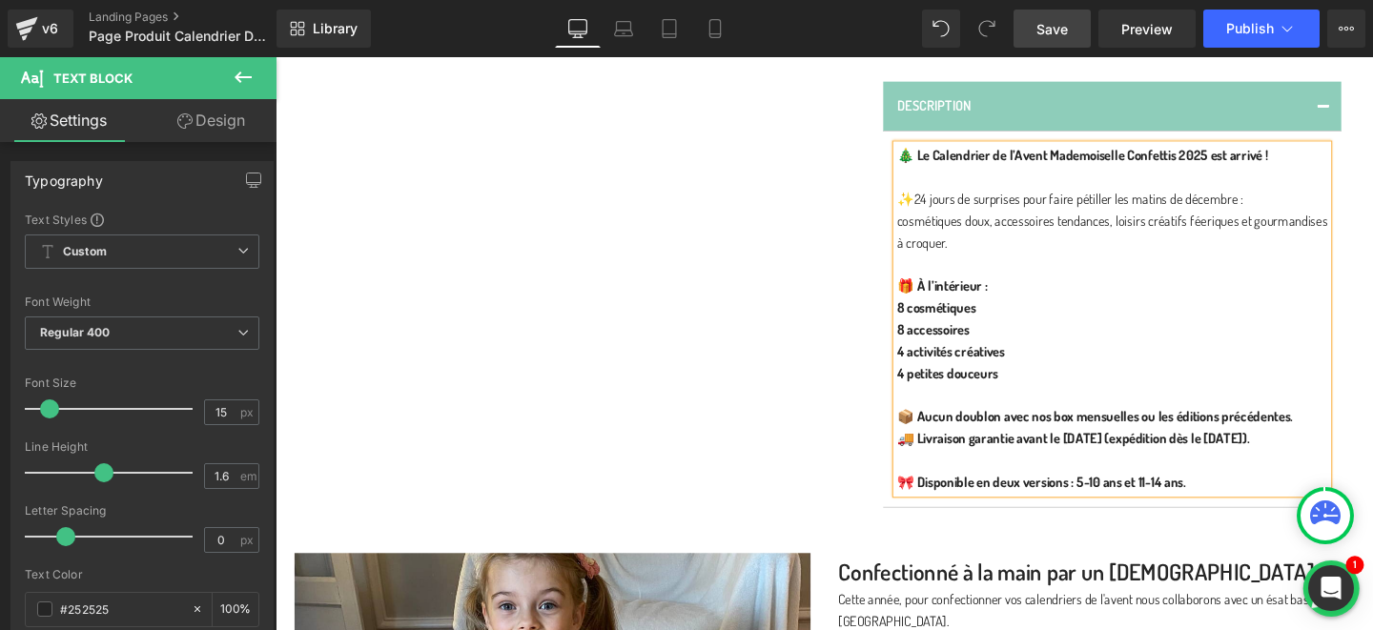
click at [929, 321] on div "🎄 Le Calendrier de l’Avent Mademoiselle Confettis 2025 est arrivé ! ✨ 24 jours …" at bounding box center [1155, 333] width 453 height 366
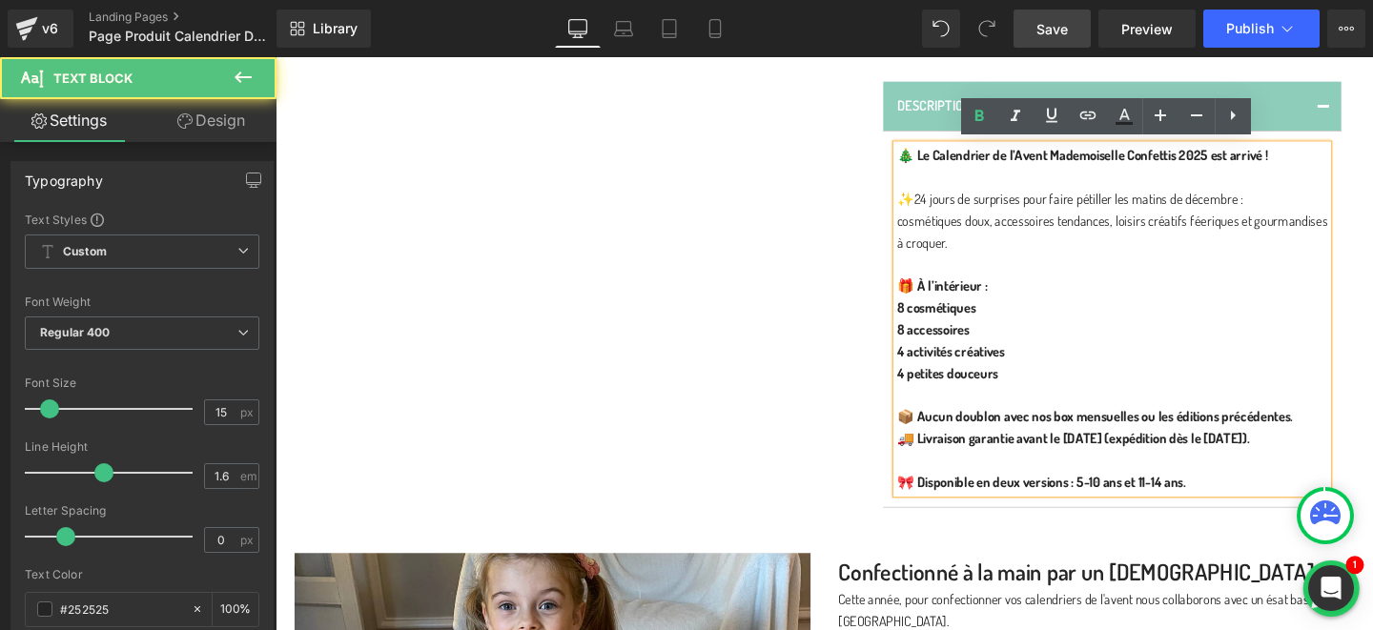
click at [931, 324] on strong "8 cosmétiques" at bounding box center [970, 321] width 83 height 18
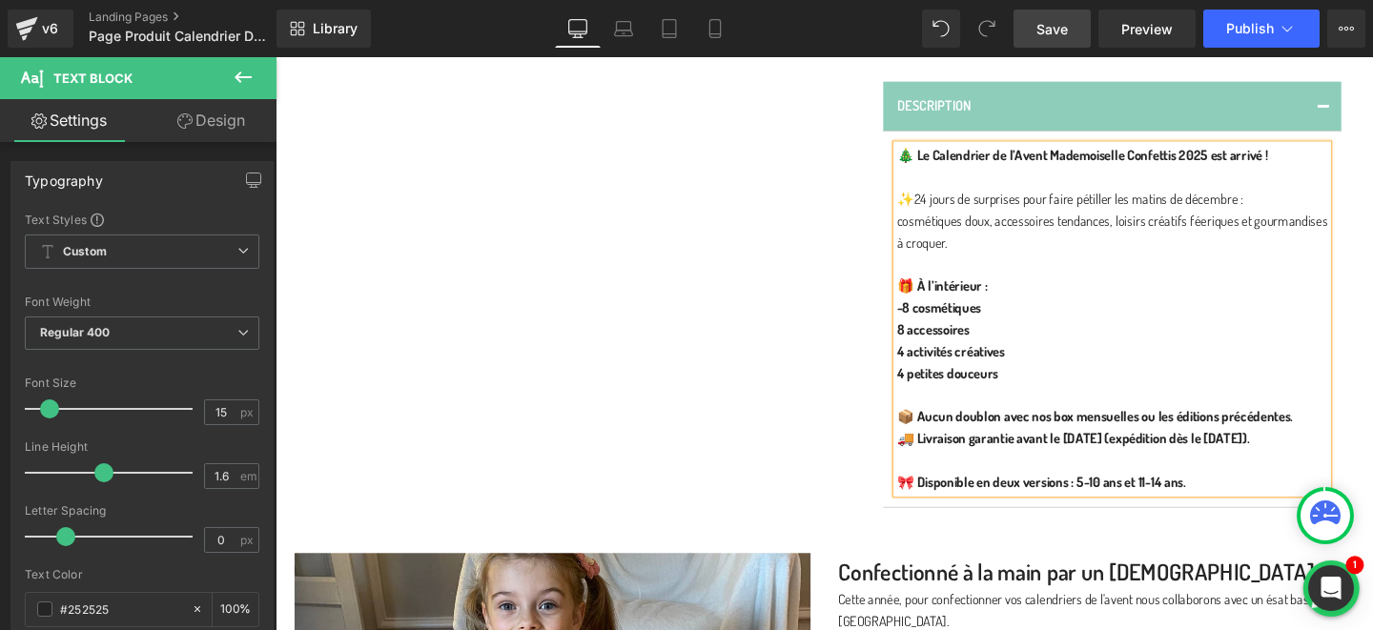
click at [931, 345] on strong "8 accessoires" at bounding box center [967, 344] width 76 height 18
click at [932, 362] on strong "4 activités créatives" at bounding box center [986, 367] width 114 height 18
click at [931, 392] on strong "4 petites douceurs" at bounding box center [982, 390] width 107 height 18
drag, startPoint x: 1059, startPoint y: 393, endPoint x: 930, endPoint y: 321, distance: 147.3
click at [930, 321] on div "🎄 Le Calendrier de l’Avent Mademoiselle Confettis 2025 est arrivé ! ✨ 24 jours …" at bounding box center [1155, 333] width 453 height 366
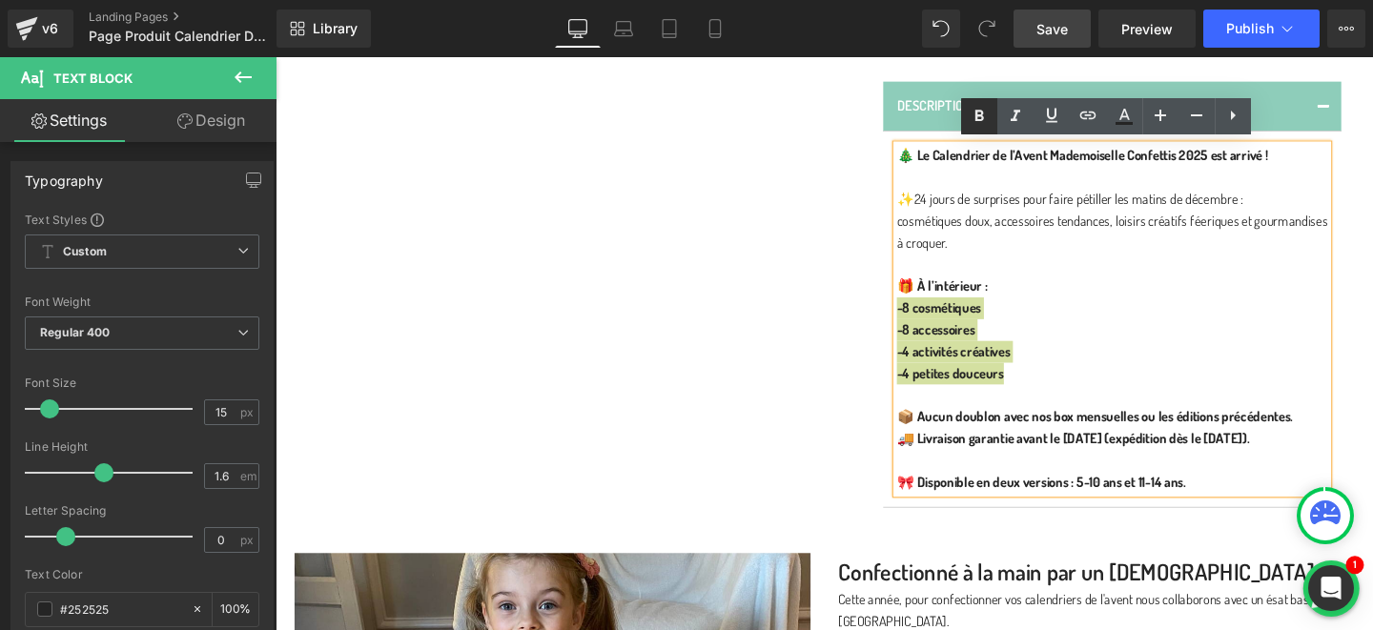
click at [981, 117] on icon at bounding box center [980, 116] width 9 height 11
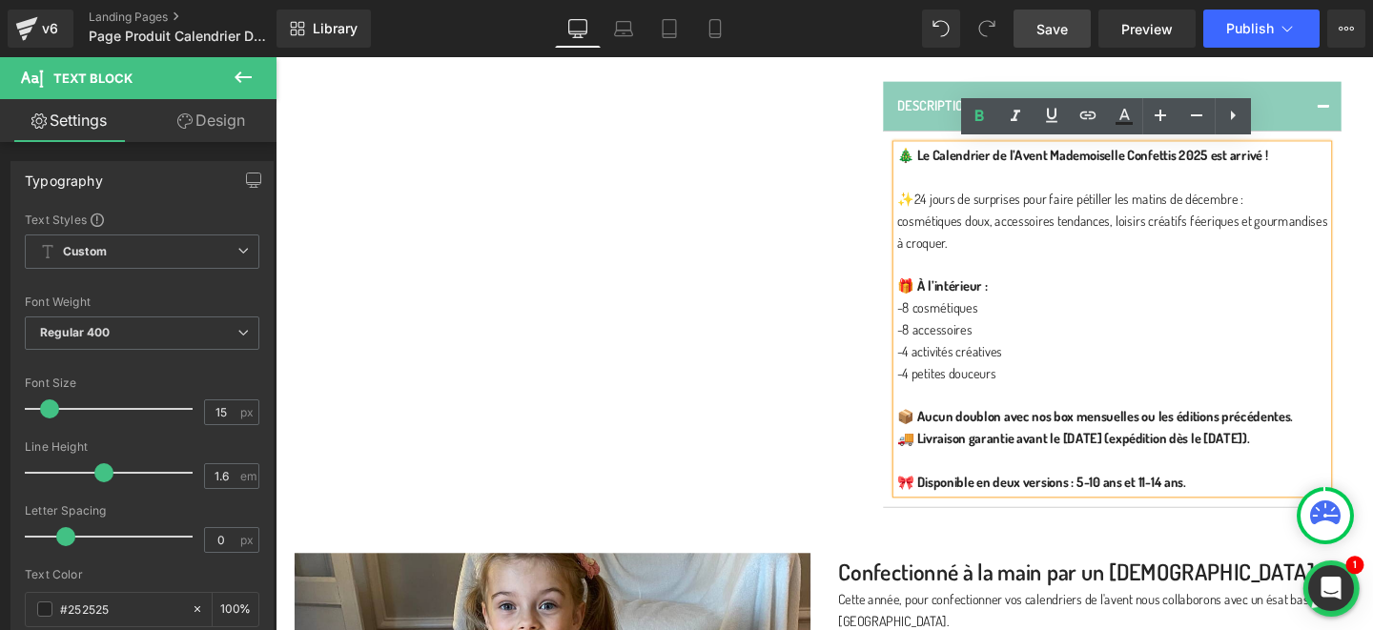
click at [1022, 426] on strong "📦 Aucun doublon avec nos box mensuelles ou les éditions précédentes." at bounding box center [1137, 435] width 417 height 18
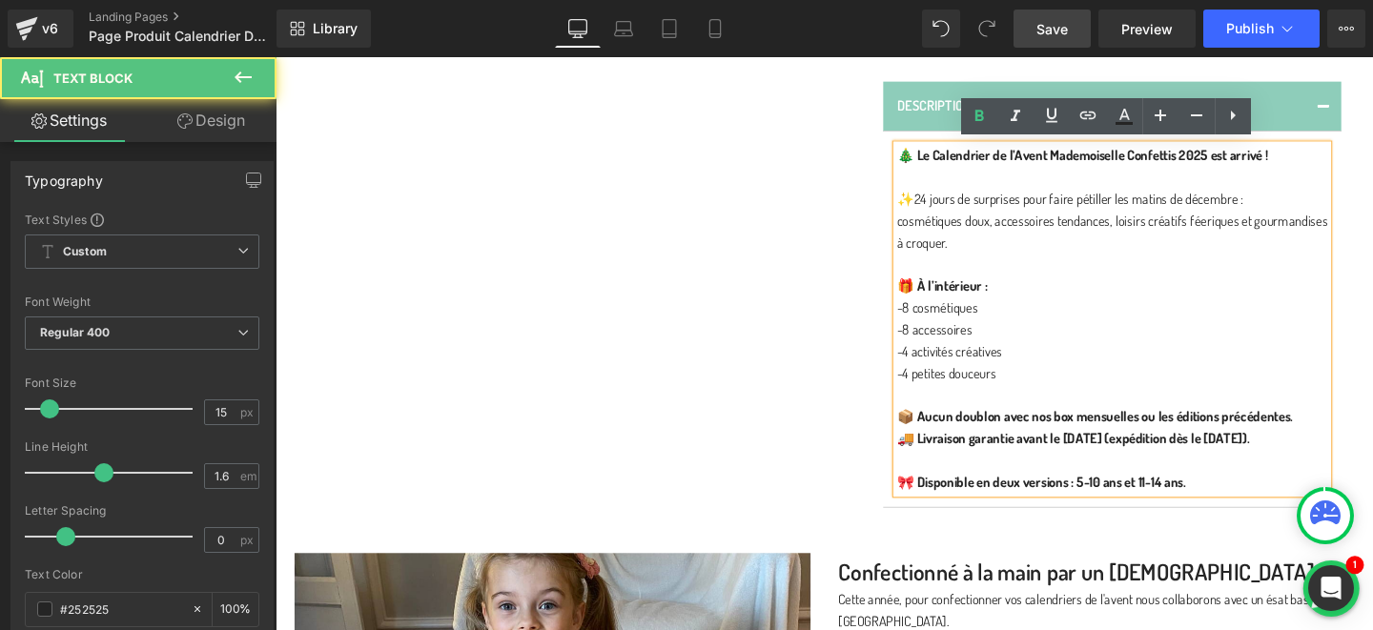
click at [956, 430] on strong "📦 Aucun doublon avec nos box mensuelles ou les éditions précédentes." at bounding box center [1137, 435] width 417 height 18
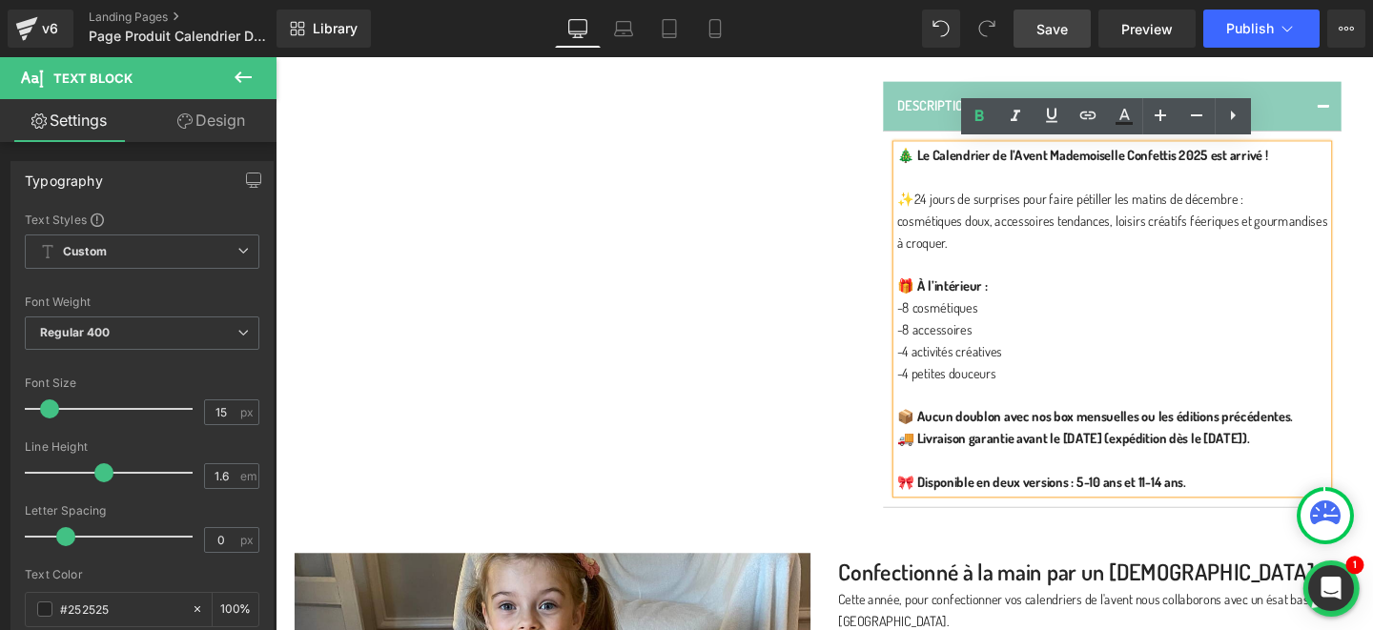
click at [1350, 434] on p "📦 Aucun doublon avec nos box mensuelles ou les éditions précédentes." at bounding box center [1155, 435] width 453 height 23
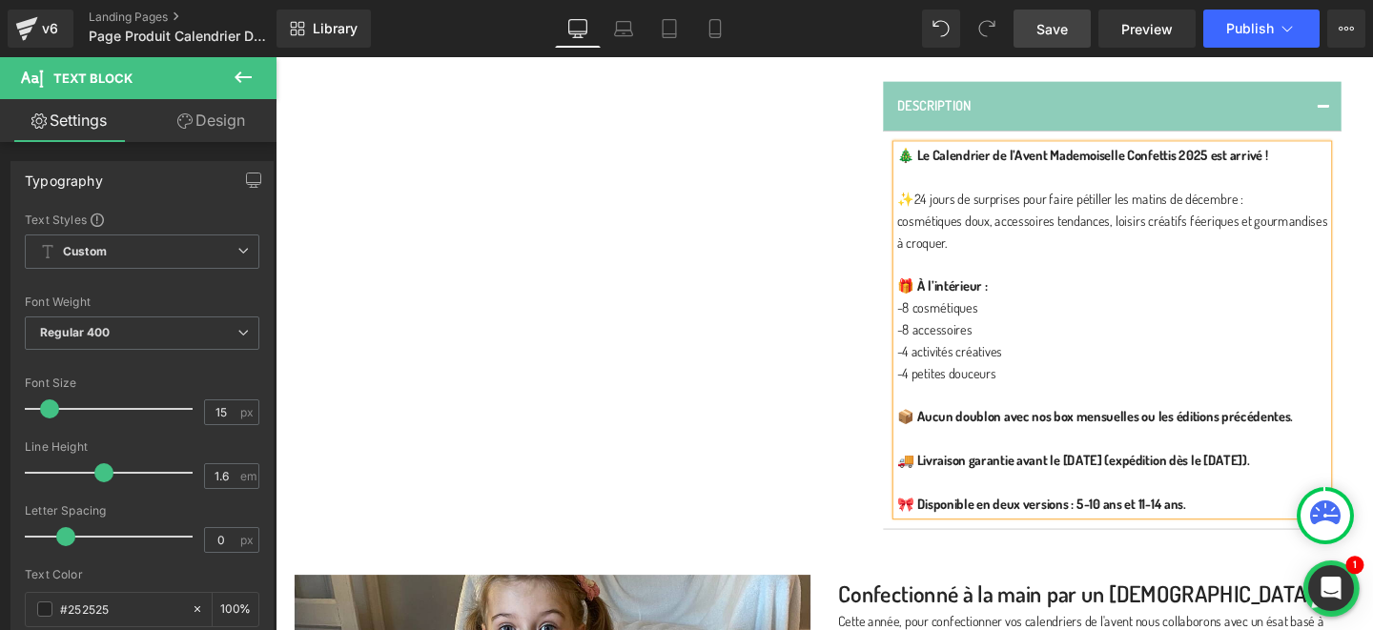
click at [1373, 265] on div "Quantité 1 (P) Quantity Age 5-10 11-14 (P) Variants En rupture de stock (P) Car…" at bounding box center [1139, 99] width 544 height 910
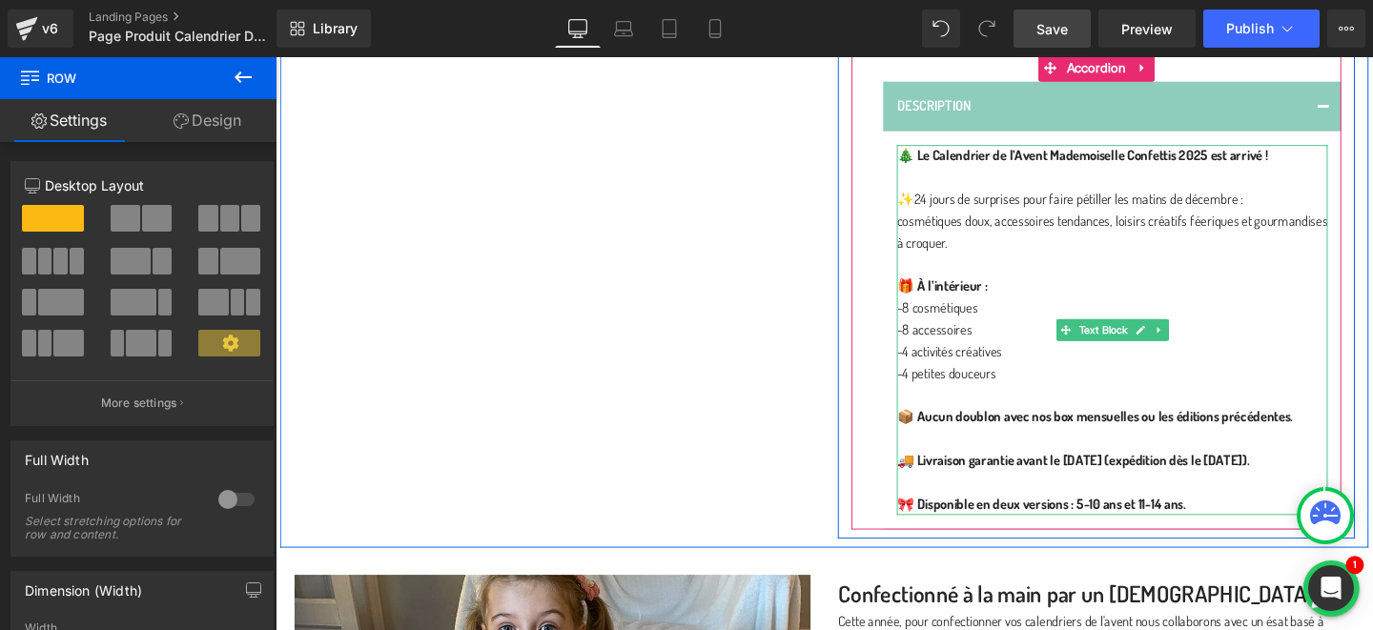
click at [1015, 441] on strong "📦 Aucun doublon avec nos box mensuelles ou les éditions précédentes." at bounding box center [1137, 435] width 417 height 18
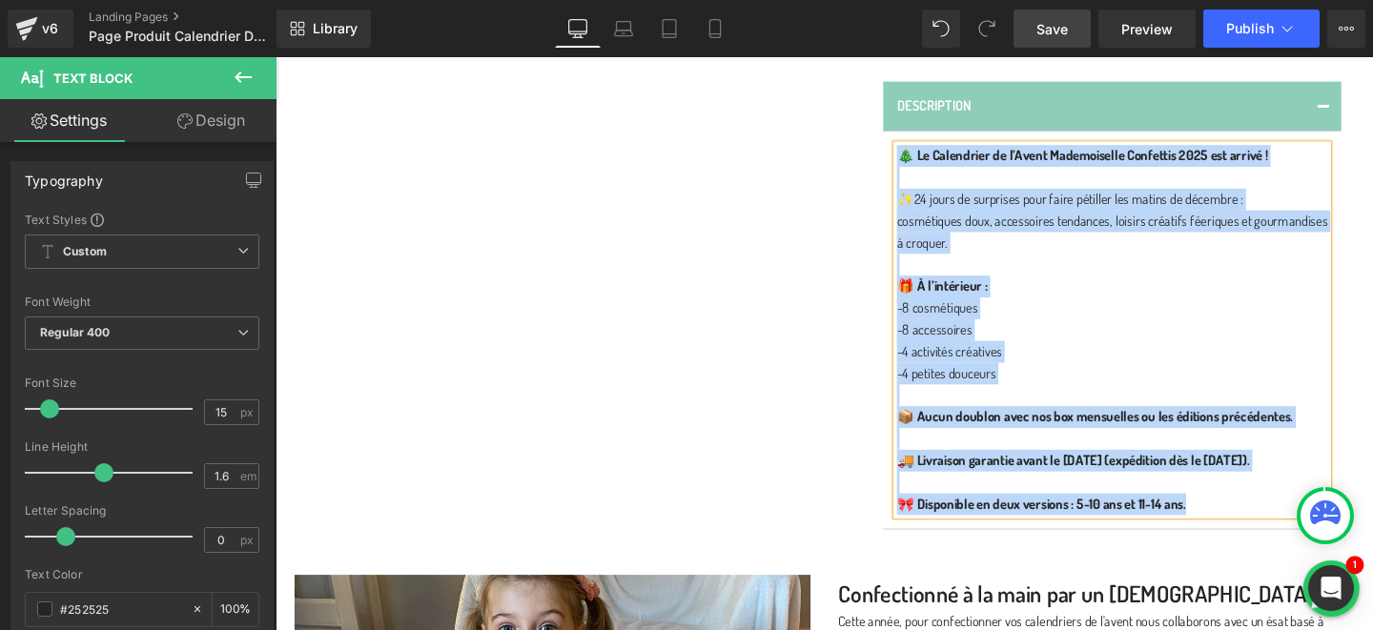
copy div "🎄 Le Calendrier de l’Avent Mademoiselle Confettis 2025 est arrivé ! ✨ 24 jours …"
click at [1373, 232] on div "Quantité 1 (P) Quantity Age 5-10 11-14 (P) Variants En rupture de stock (P) Car…" at bounding box center [1139, 99] width 544 height 910
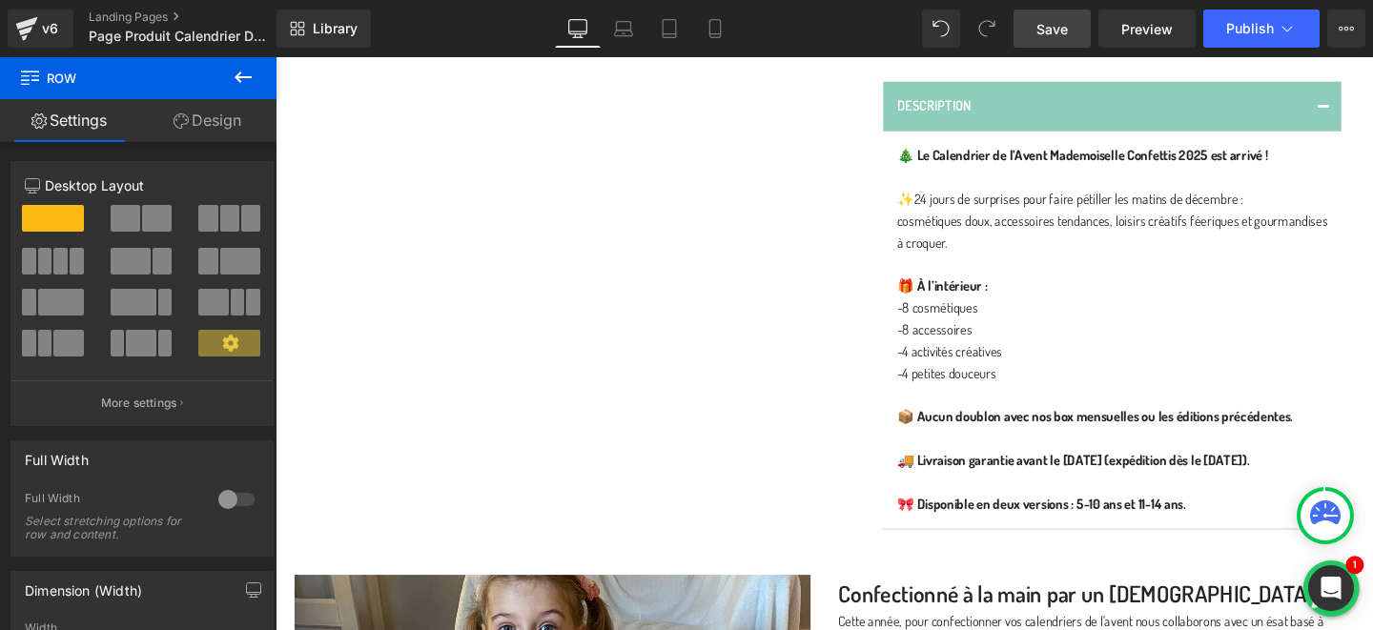
click at [1053, 43] on link "Save" at bounding box center [1052, 29] width 77 height 38
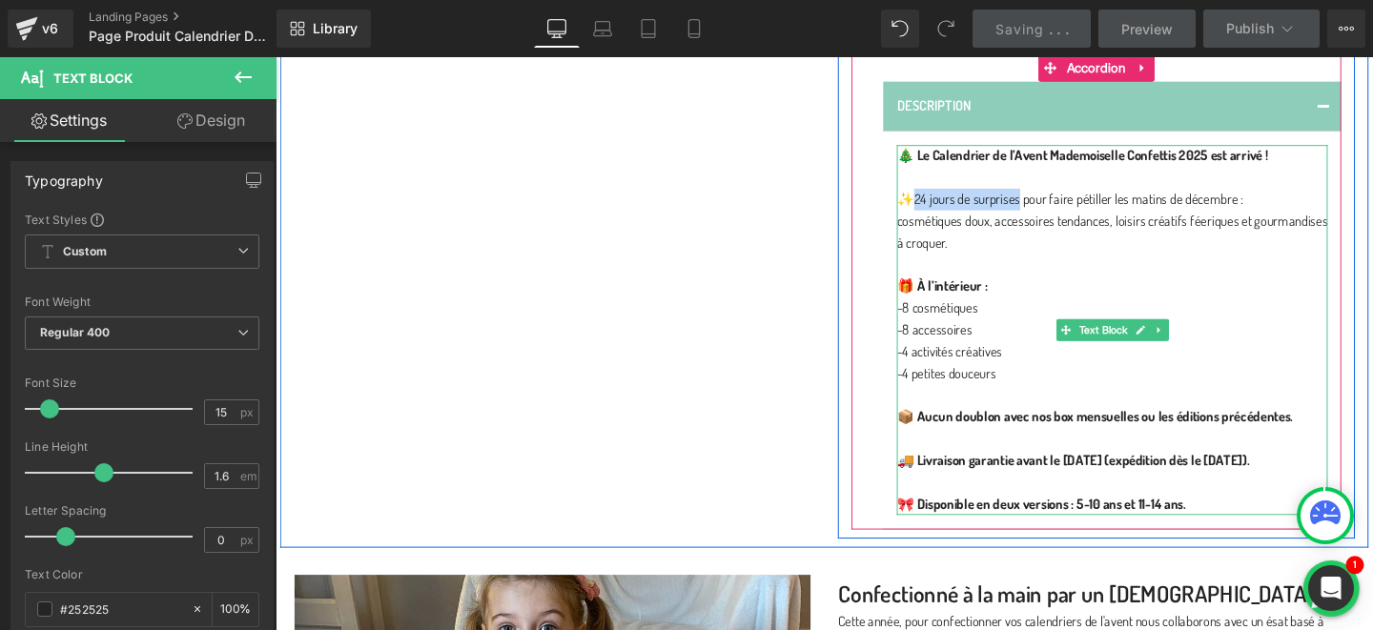
drag, startPoint x: 996, startPoint y: 204, endPoint x: 1057, endPoint y: 203, distance: 61.1
click at [1057, 203] on p "✨ 24 jours de surprises pour faire pétiller les matins de décembre :" at bounding box center [1155, 207] width 453 height 23
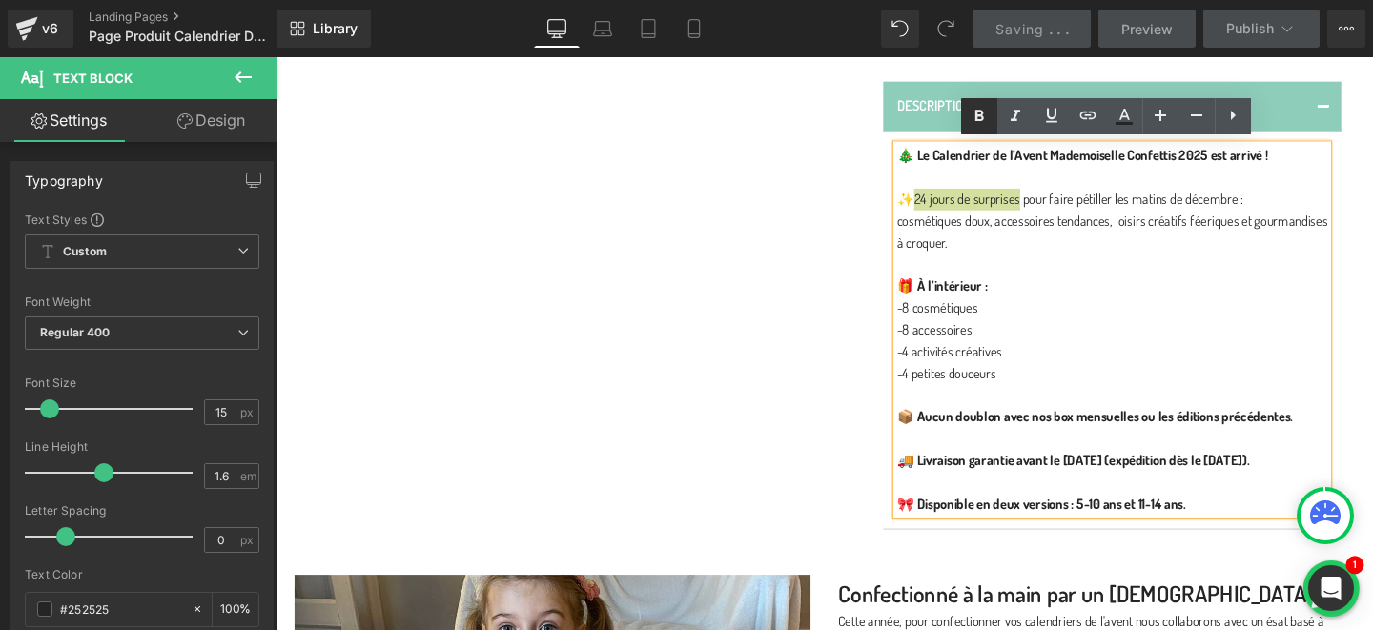
click at [978, 125] on icon at bounding box center [979, 116] width 23 height 23
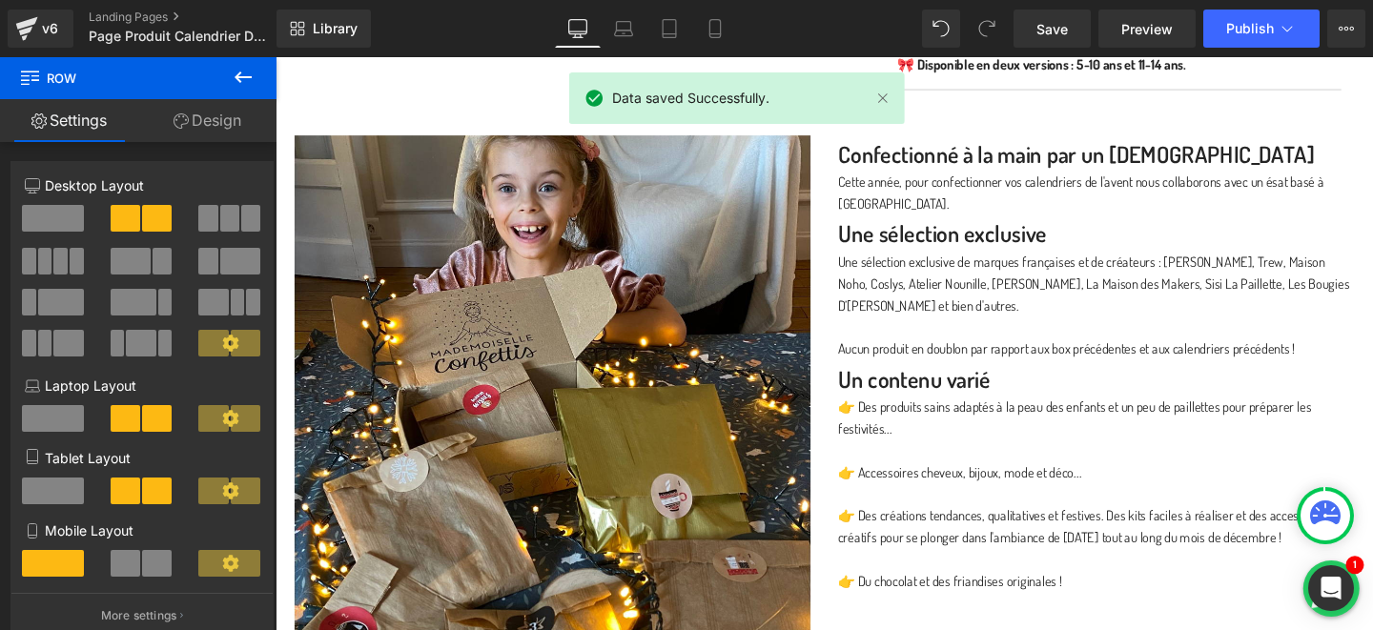
scroll to position [1454, 0]
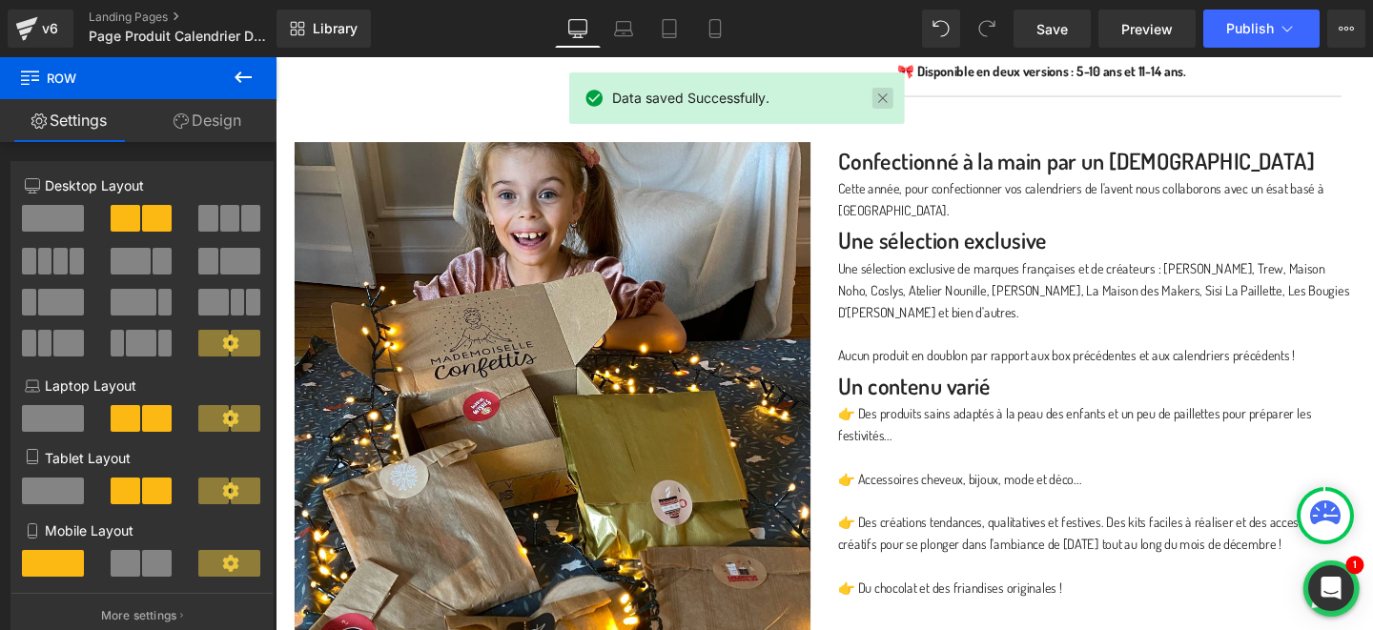
click at [878, 96] on link at bounding box center [883, 98] width 21 height 21
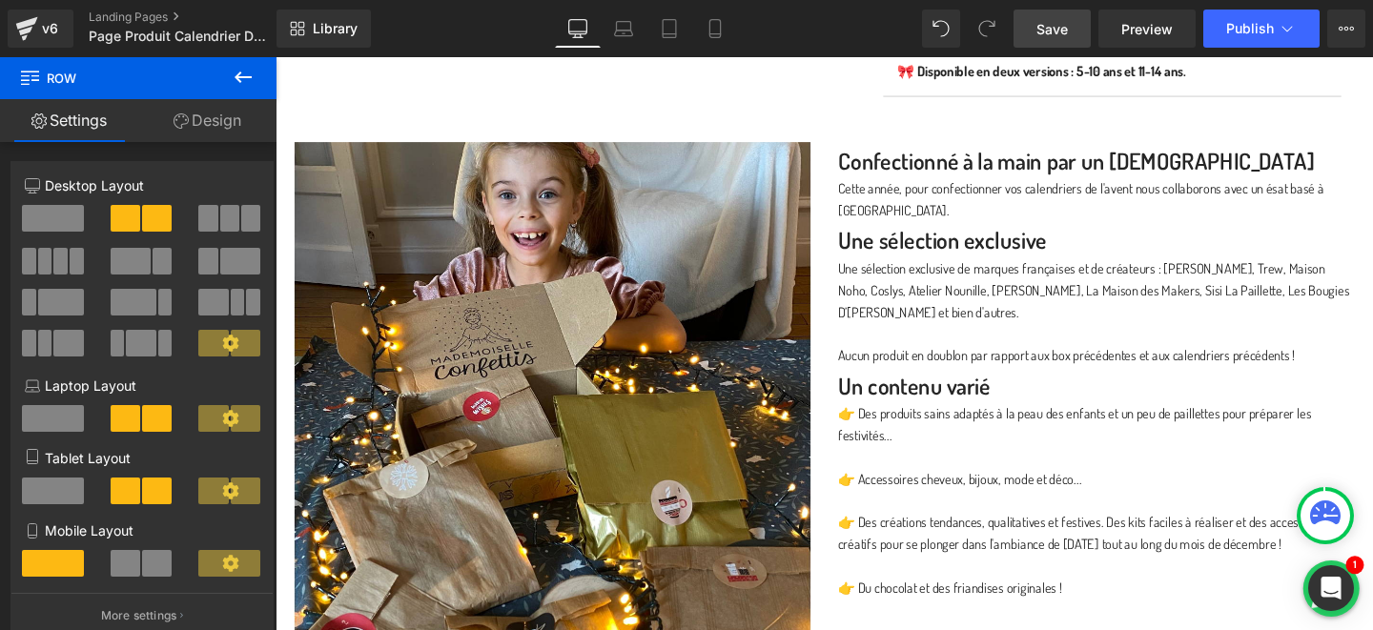
click at [1044, 33] on span "Save" at bounding box center [1052, 29] width 31 height 20
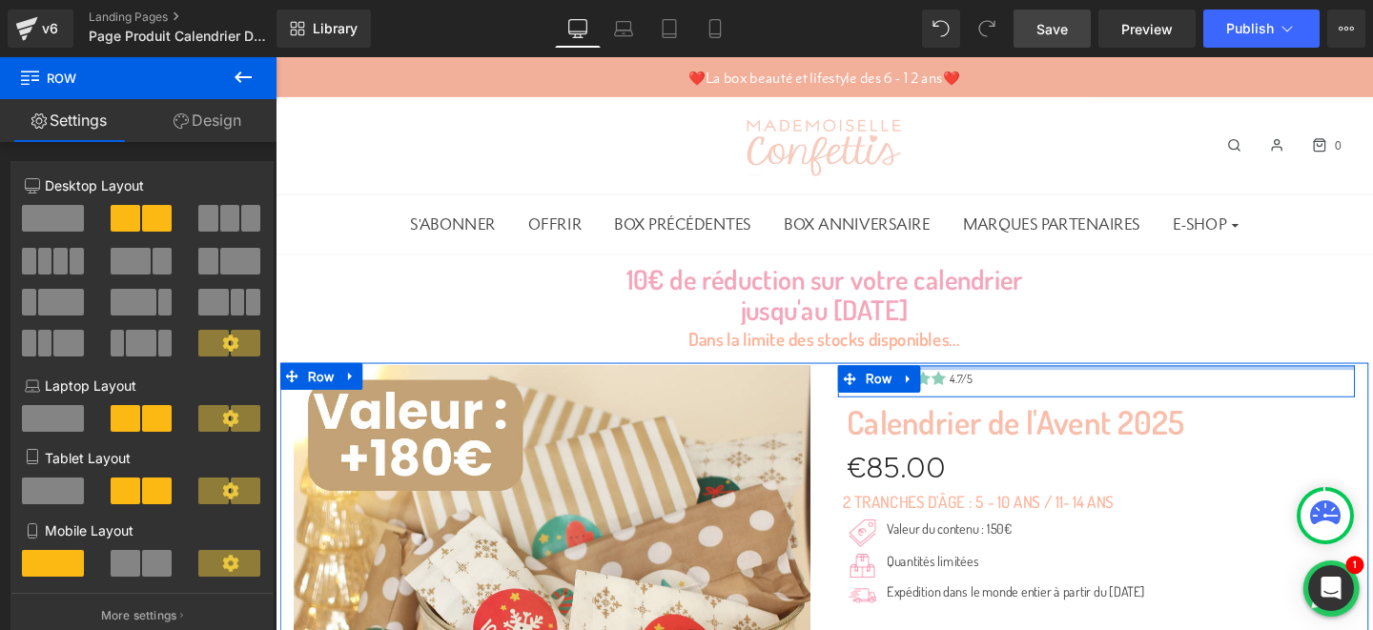
scroll to position [172, 0]
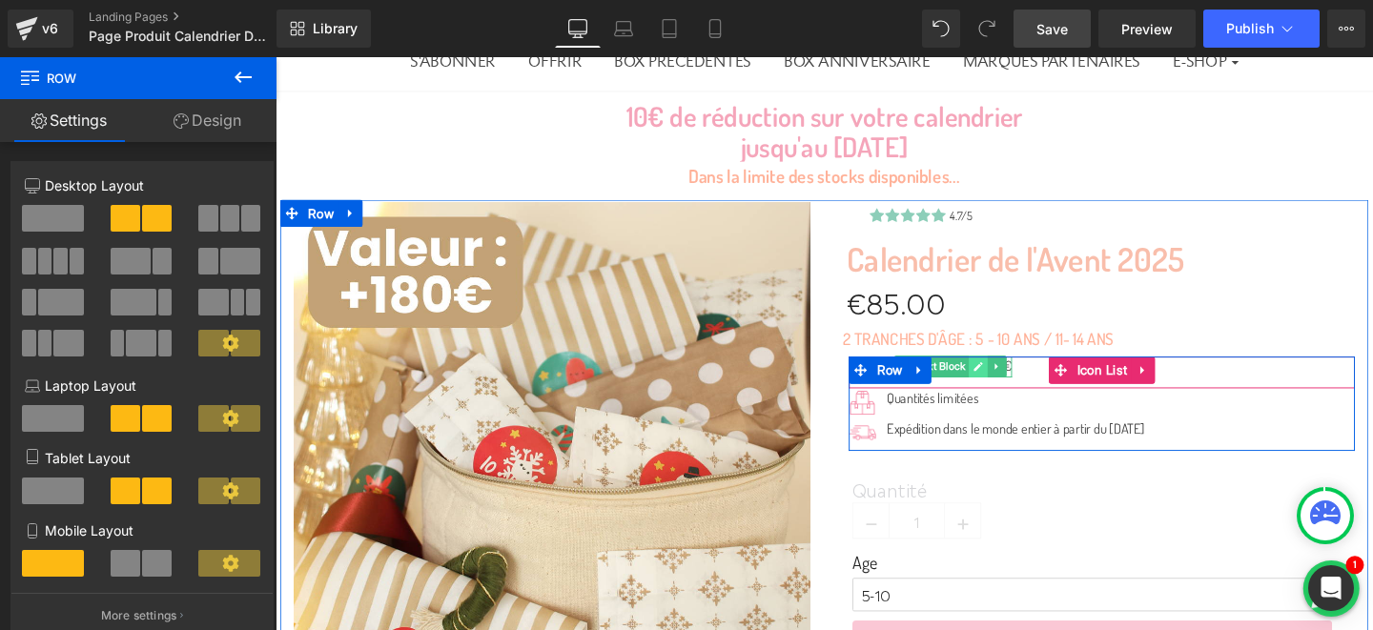
click at [1019, 386] on icon at bounding box center [1014, 382] width 10 height 11
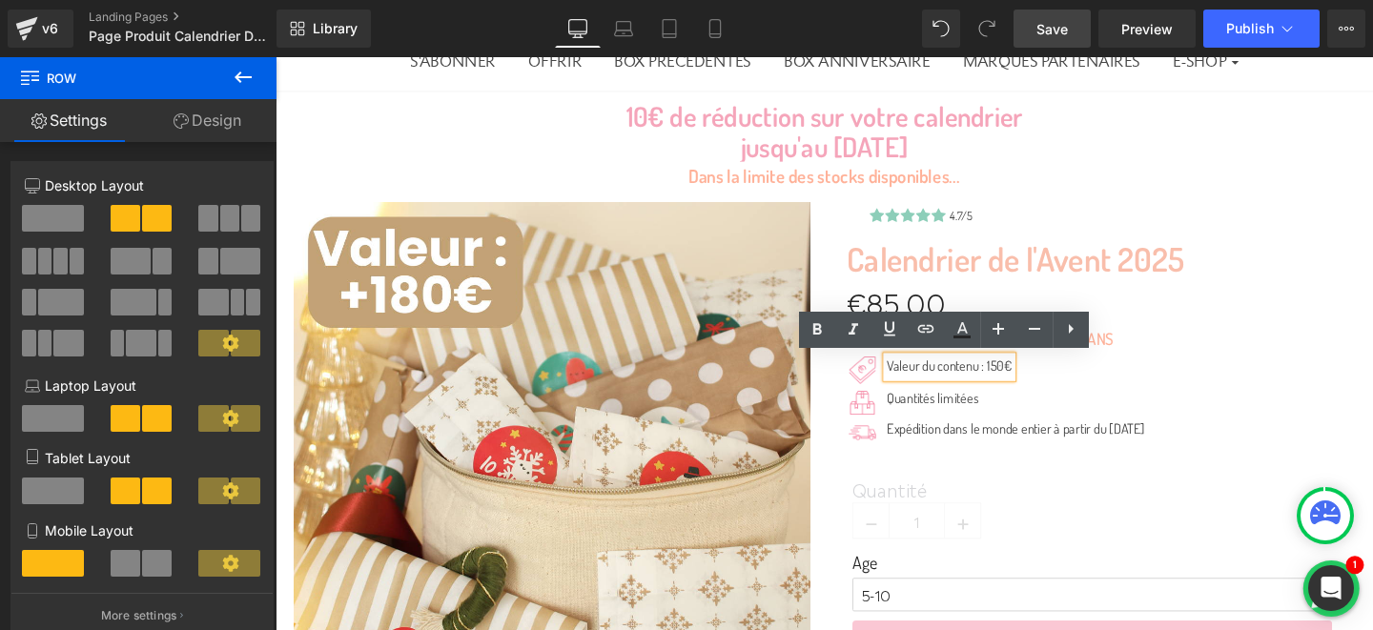
click at [1027, 385] on p "Valeur du contenu : 150€" at bounding box center [985, 383] width 132 height 22
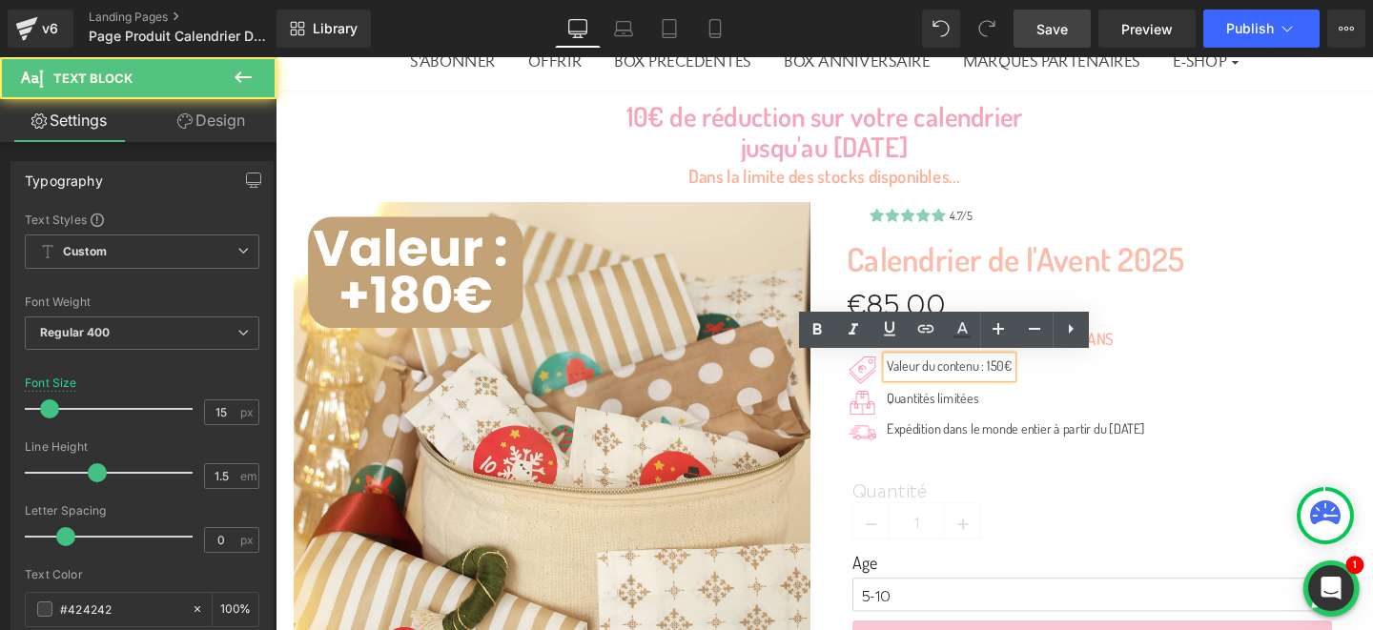
click at [1025, 389] on p "Valeur du contenu : 150€" at bounding box center [985, 383] width 132 height 22
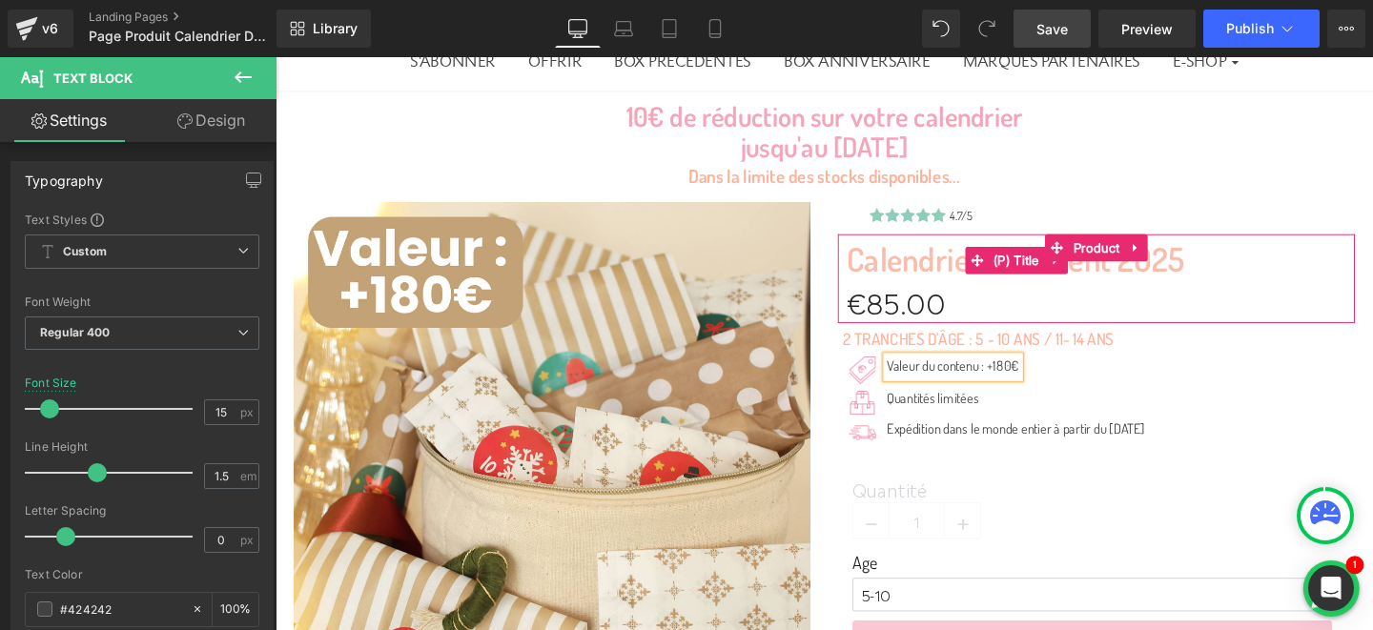
click at [1228, 260] on link "Calendrier de l'Avent 2025" at bounding box center [1054, 269] width 355 height 41
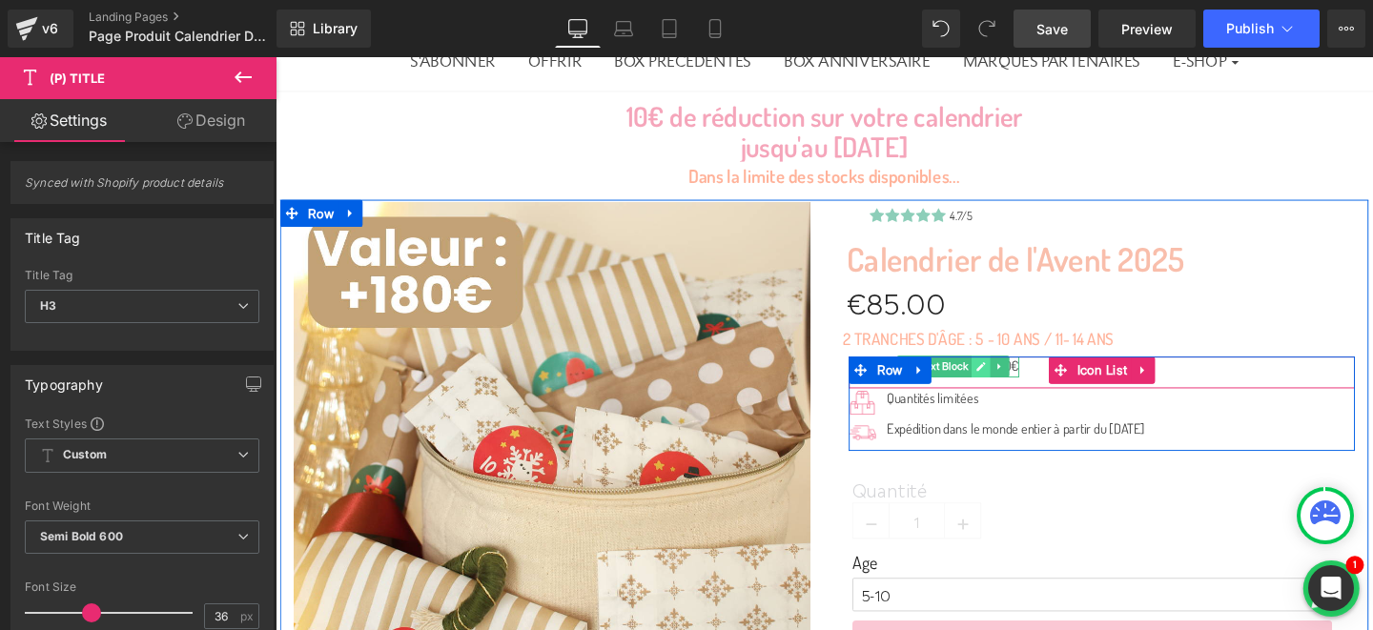
click at [1024, 383] on link at bounding box center [1018, 382] width 20 height 23
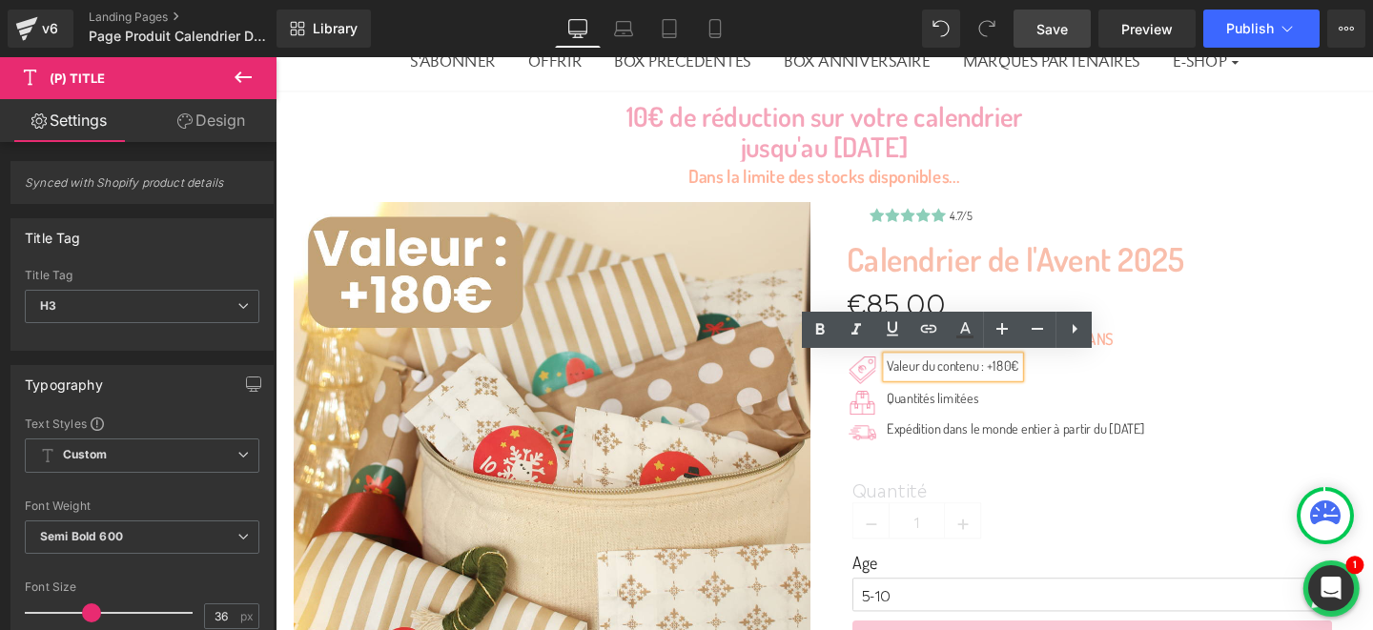
click at [1058, 382] on div "Valeur du contenu : +180€" at bounding box center [988, 383] width 139 height 22
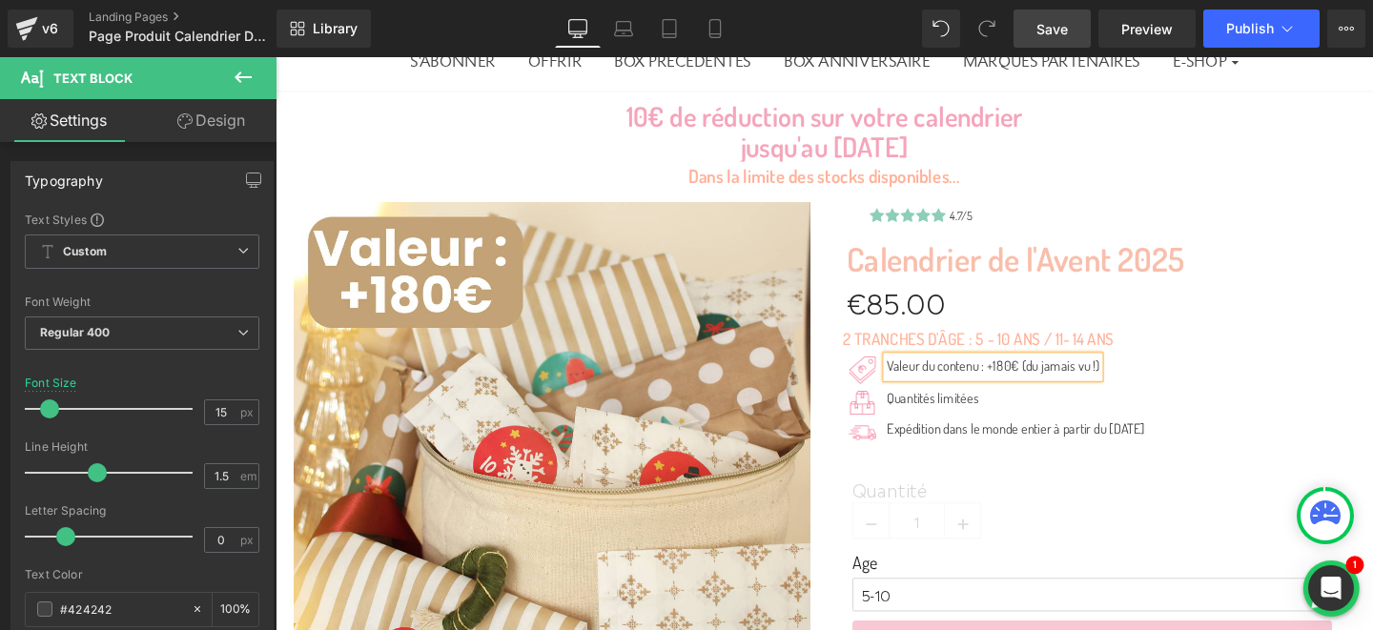
click at [1309, 186] on div "10€ de réduction sur votre calendrier jusqu'au 28 septembre Heading Dans la lim…" at bounding box center [853, 150] width 1154 height 93
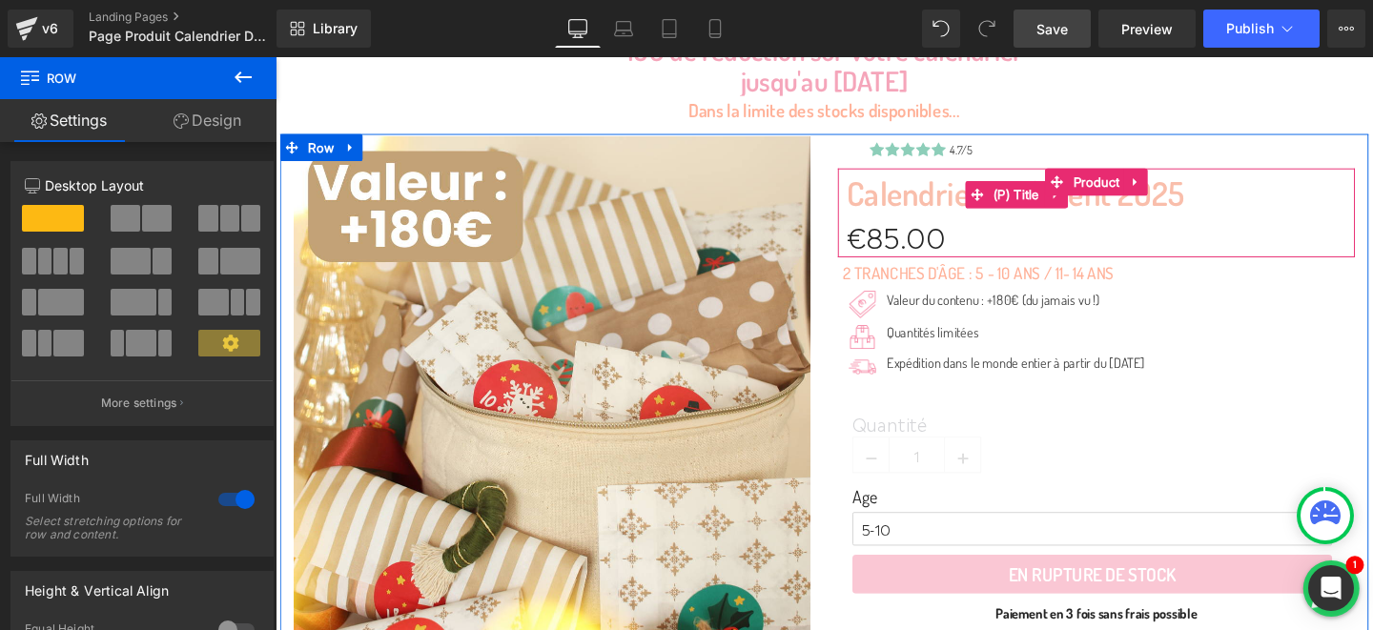
scroll to position [294, 0]
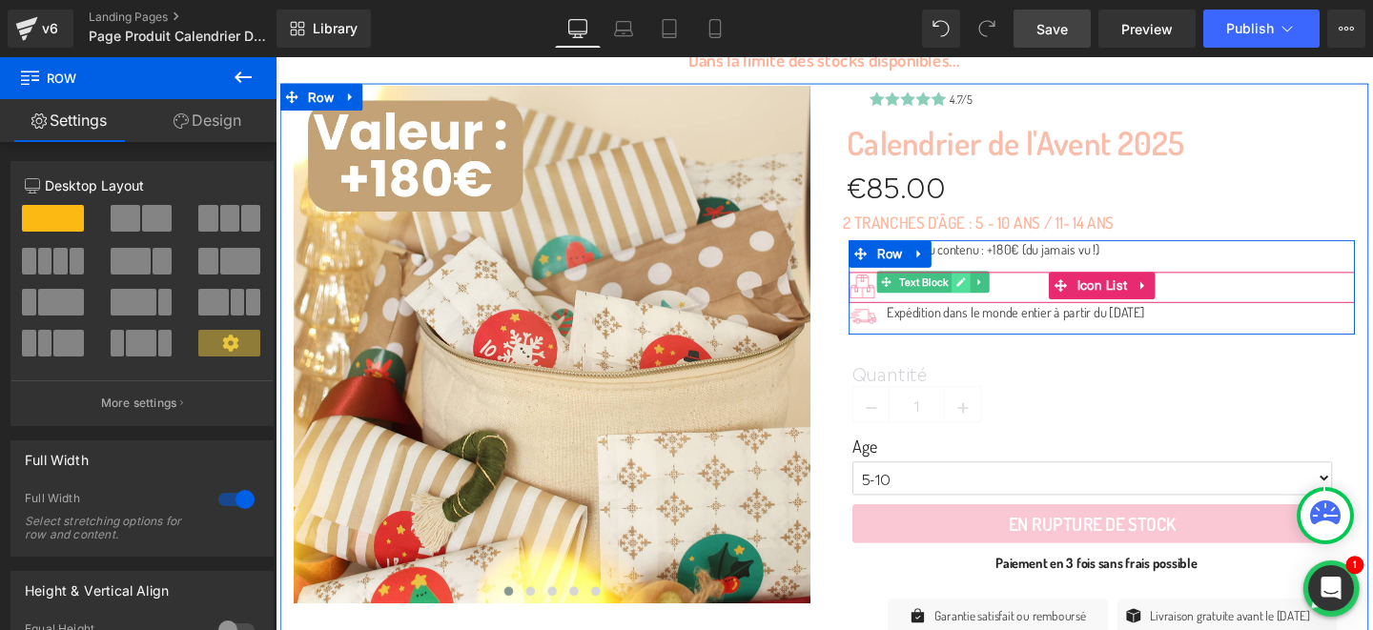
click at [996, 294] on icon at bounding box center [997, 294] width 10 height 10
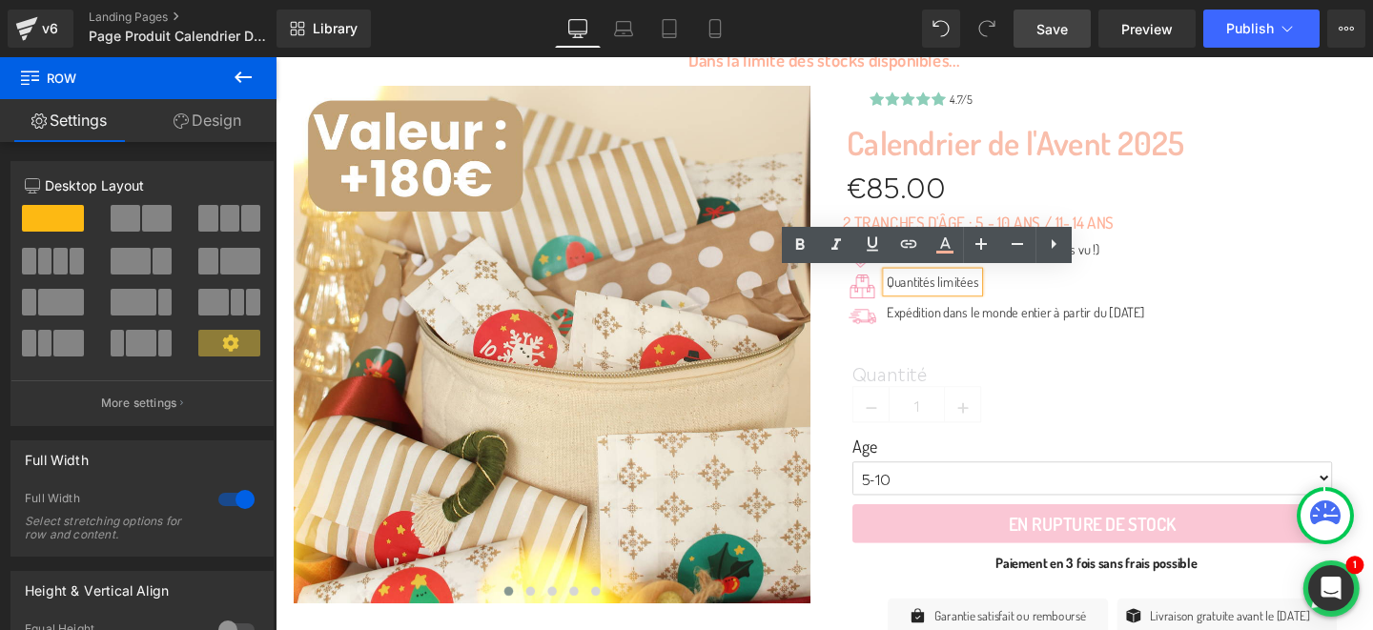
click at [973, 294] on p "Quantités limitées" at bounding box center [967, 294] width 96 height 22
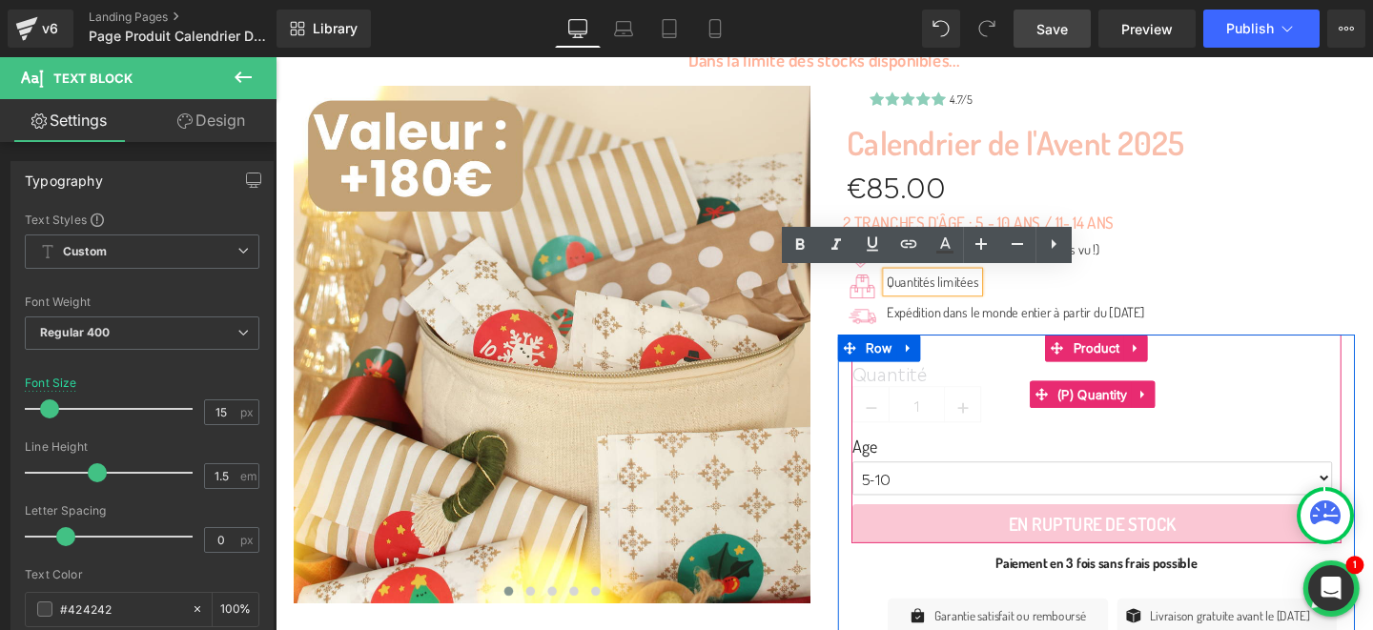
click at [1063, 392] on label "Quantité" at bounding box center [1134, 391] width 505 height 27
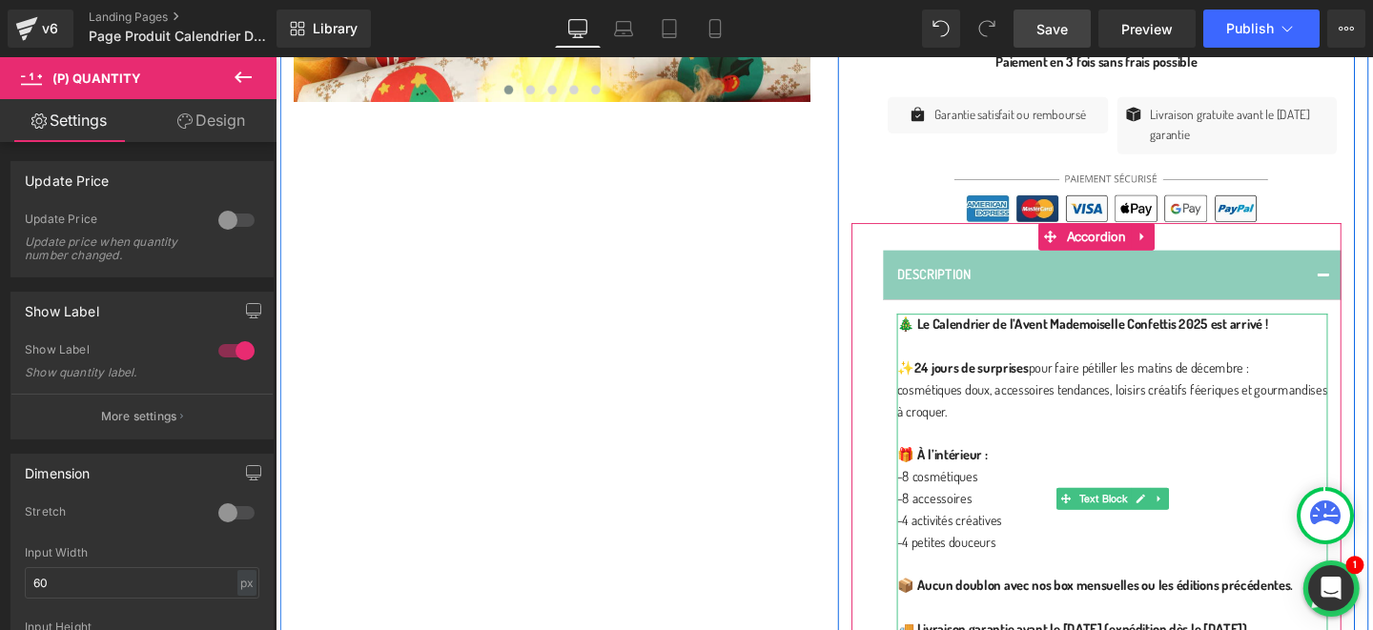
scroll to position [939, 0]
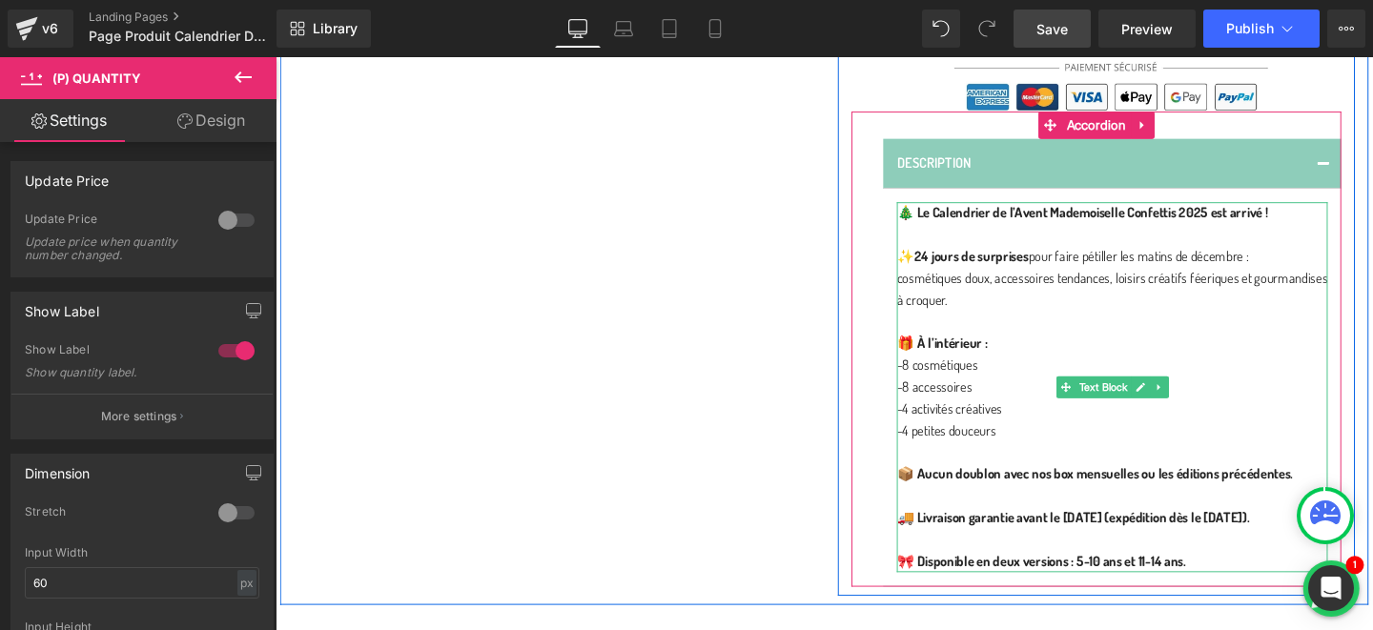
click at [1024, 309] on p "cosmétiques doux, accessoires tendances, loisirs créatifs féeriques et gourmand…" at bounding box center [1155, 302] width 453 height 46
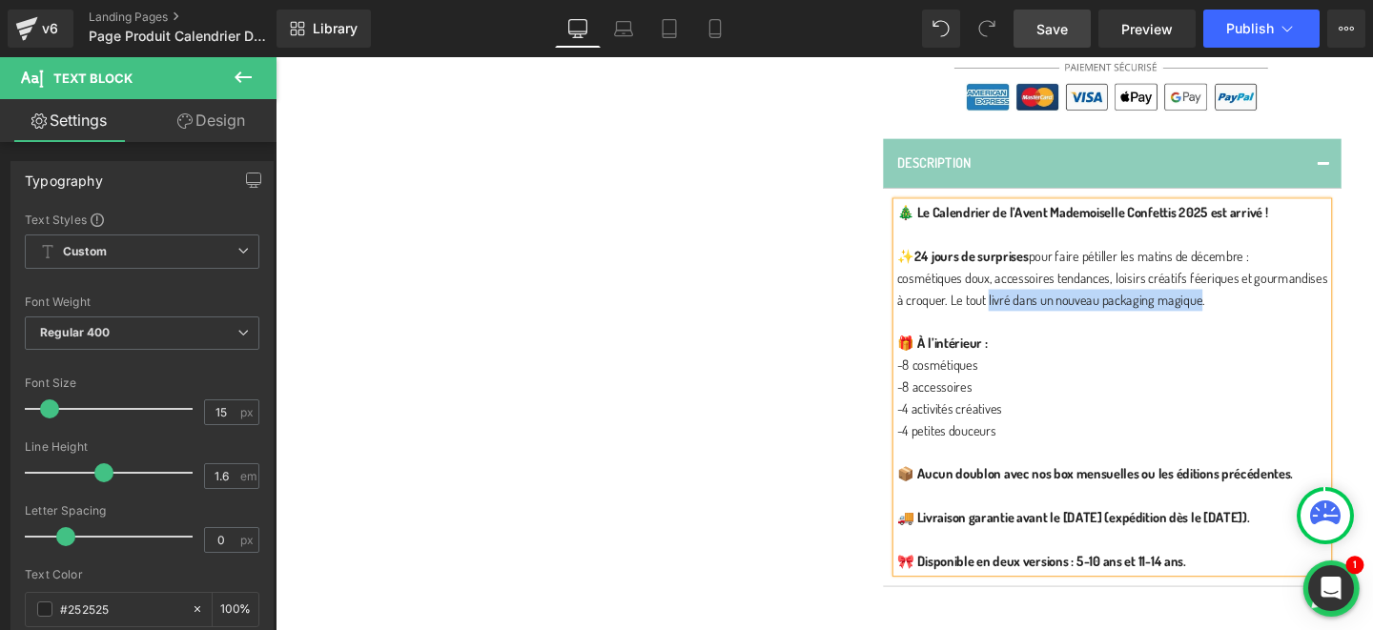
drag, startPoint x: 1025, startPoint y: 310, endPoint x: 1249, endPoint y: 313, distance: 224.2
click at [1249, 313] on p "cosmétiques doux, accessoires tendances, loisirs créatifs féeriques et gourmand…" at bounding box center [1155, 302] width 453 height 46
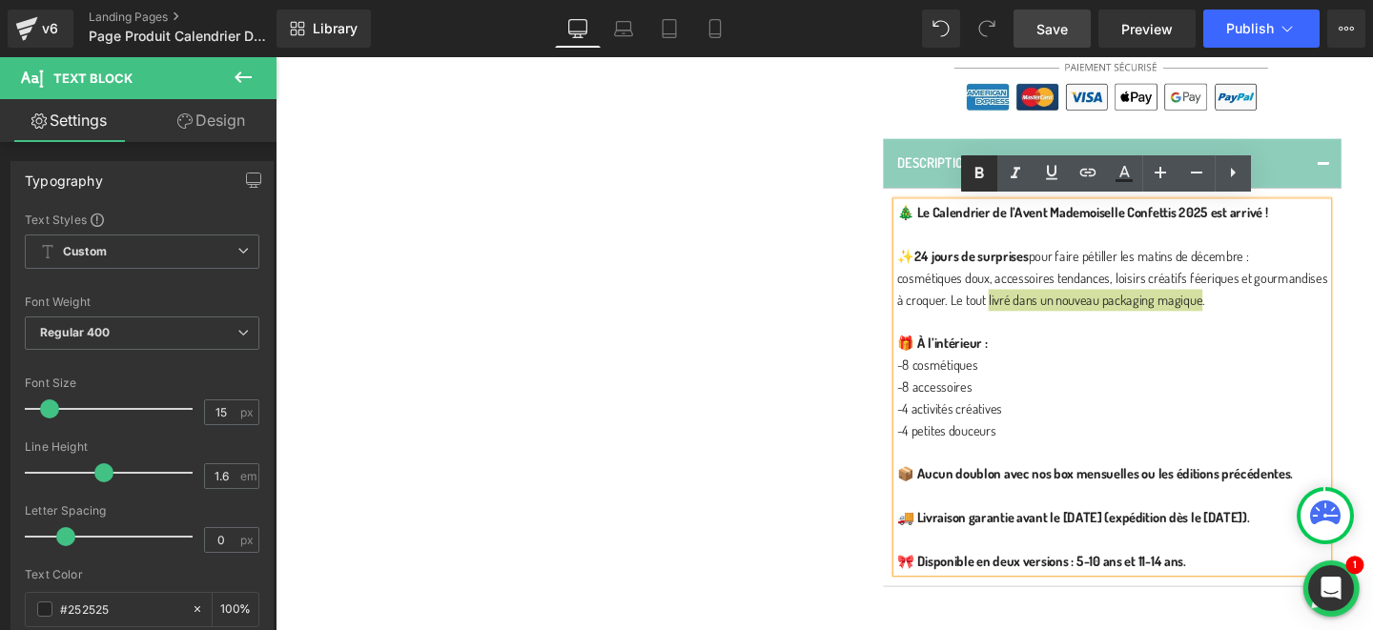
click at [977, 174] on icon at bounding box center [980, 173] width 9 height 11
click at [837, 260] on div "Image Image Image Image Image ‹ › Carousel Icon Icon" at bounding box center [852, 36] width 1145 height 1192
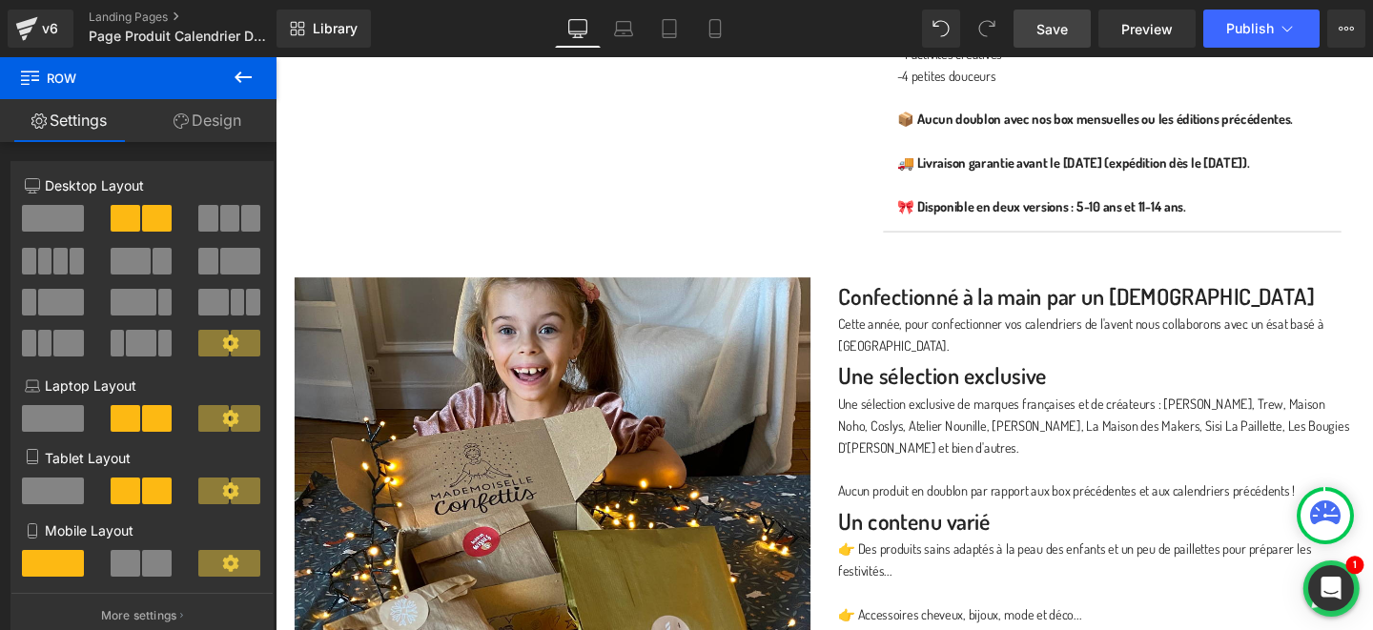
scroll to position [1318, 0]
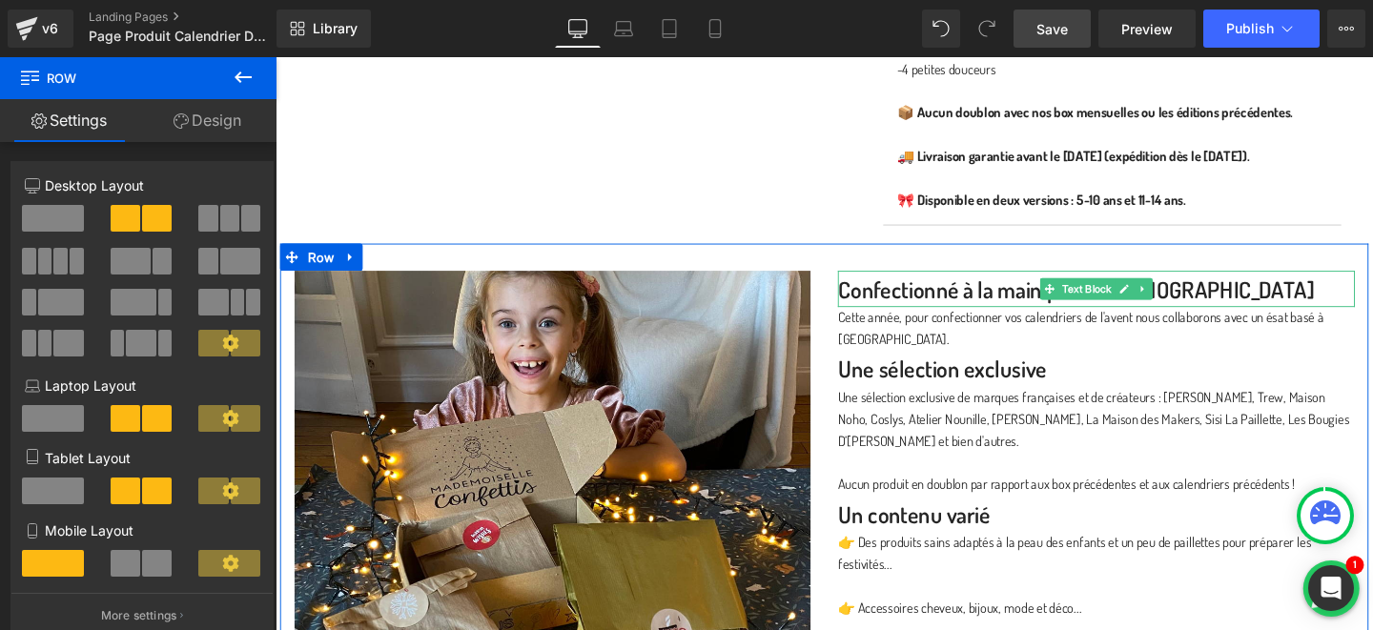
click at [900, 299] on p "Confectionné à la main par un ésat" at bounding box center [1139, 301] width 544 height 38
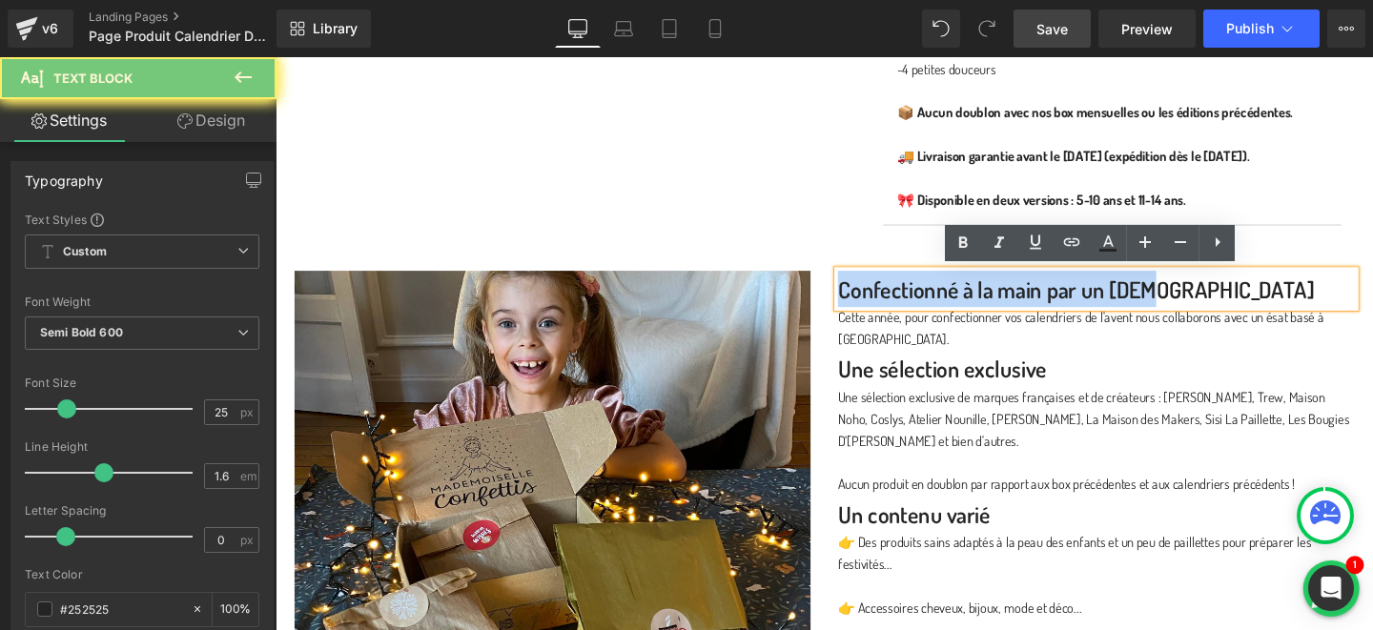
click at [900, 299] on p "Confectionné à la main par un ésat" at bounding box center [1139, 301] width 544 height 38
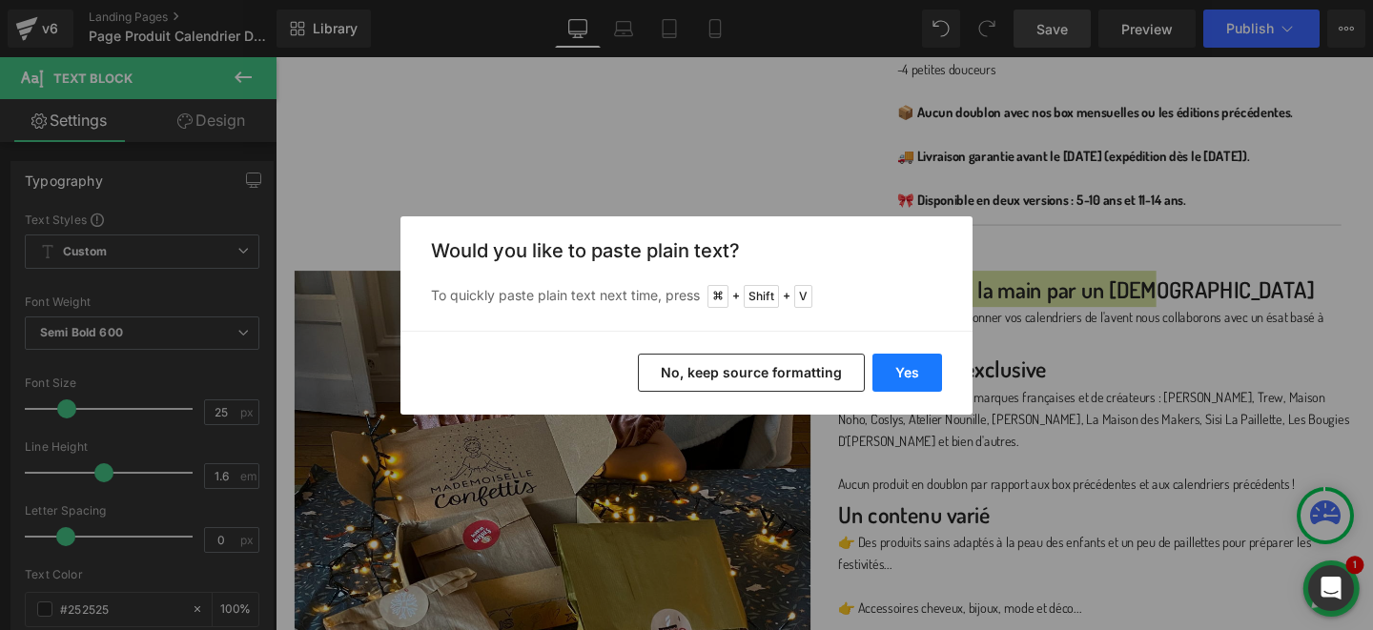
click at [916, 366] on button "Yes" at bounding box center [908, 373] width 70 height 38
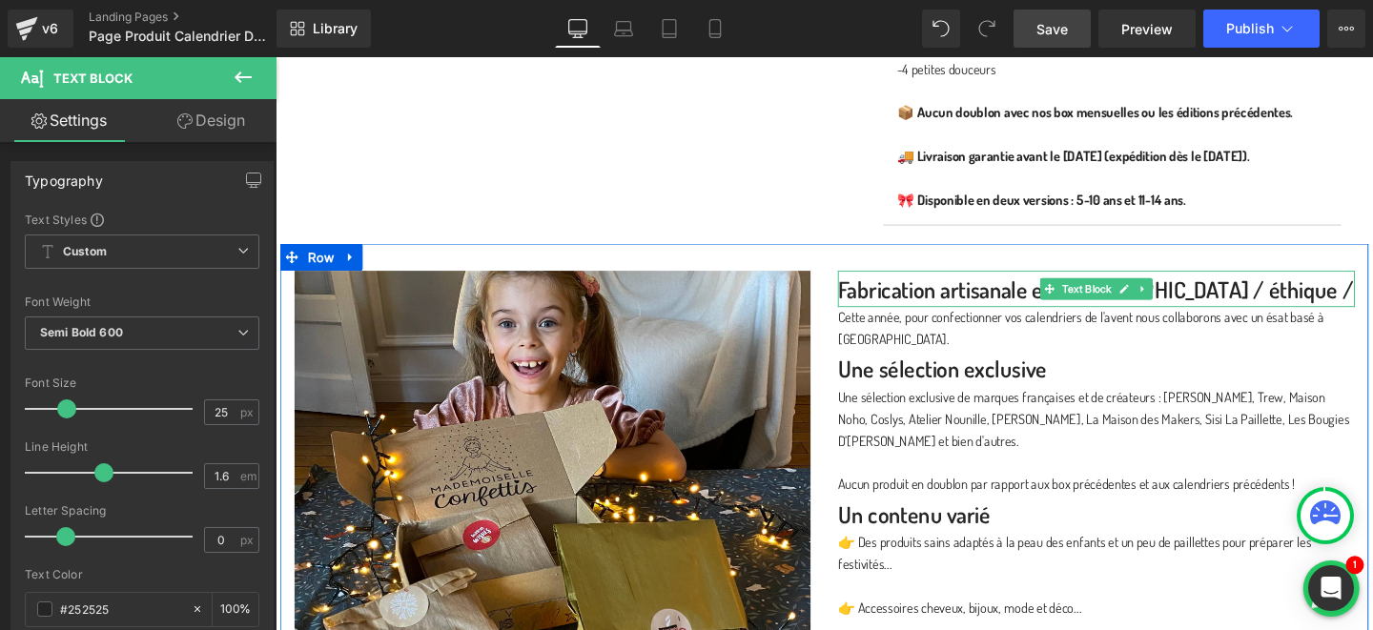
click at [969, 299] on p "Fabrication artisanale en France / éthique /" at bounding box center [1139, 301] width 544 height 38
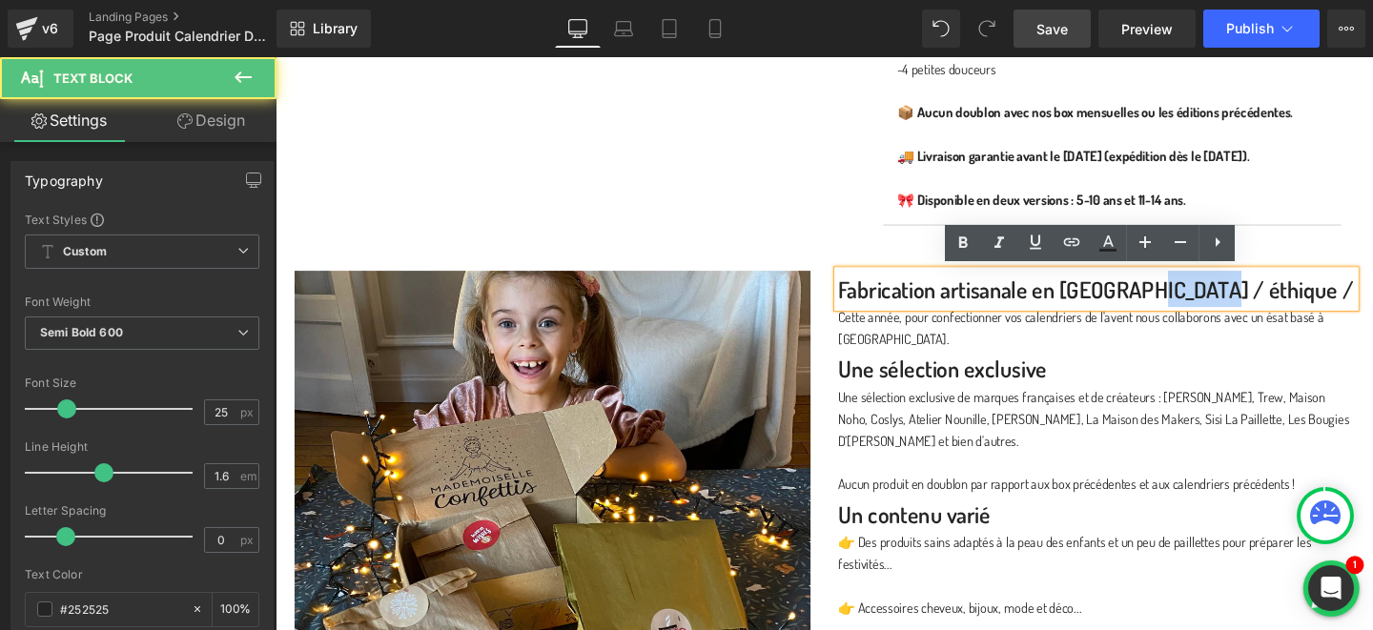
drag, startPoint x: 1187, startPoint y: 301, endPoint x: 1254, endPoint y: 302, distance: 66.8
click at [1254, 302] on p "Fabrication artisanale en France / éthique /" at bounding box center [1139, 301] width 544 height 38
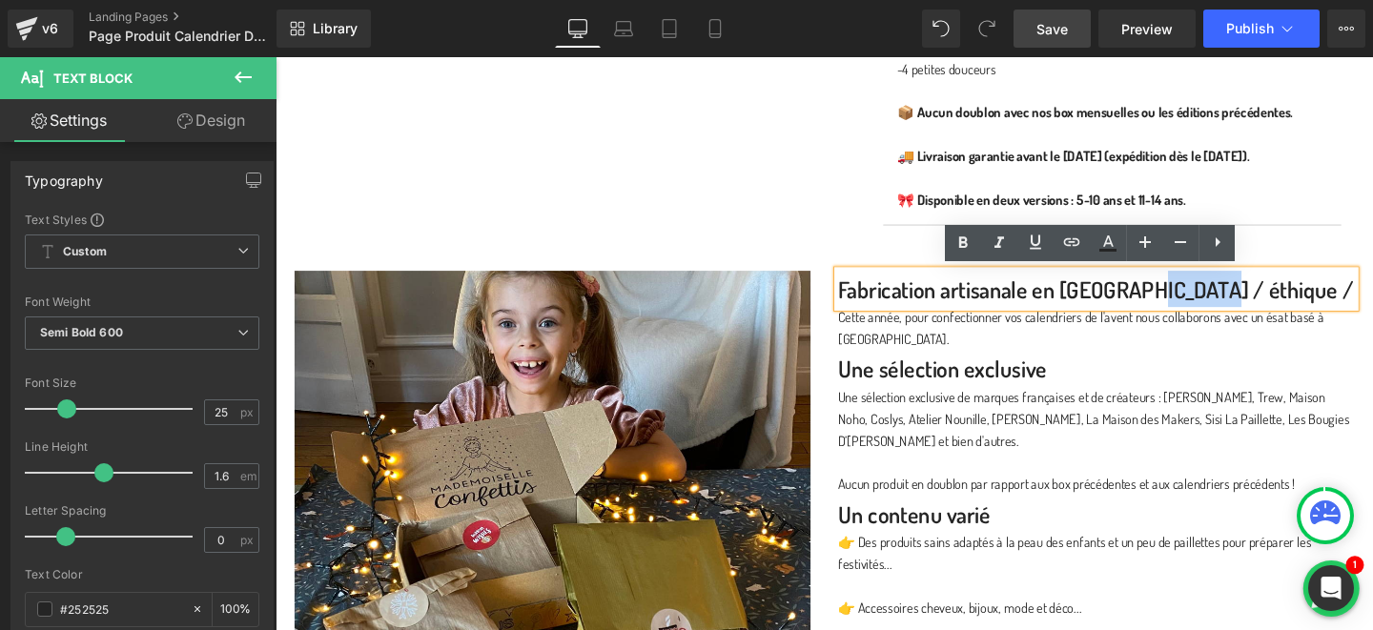
copy p "éthique"
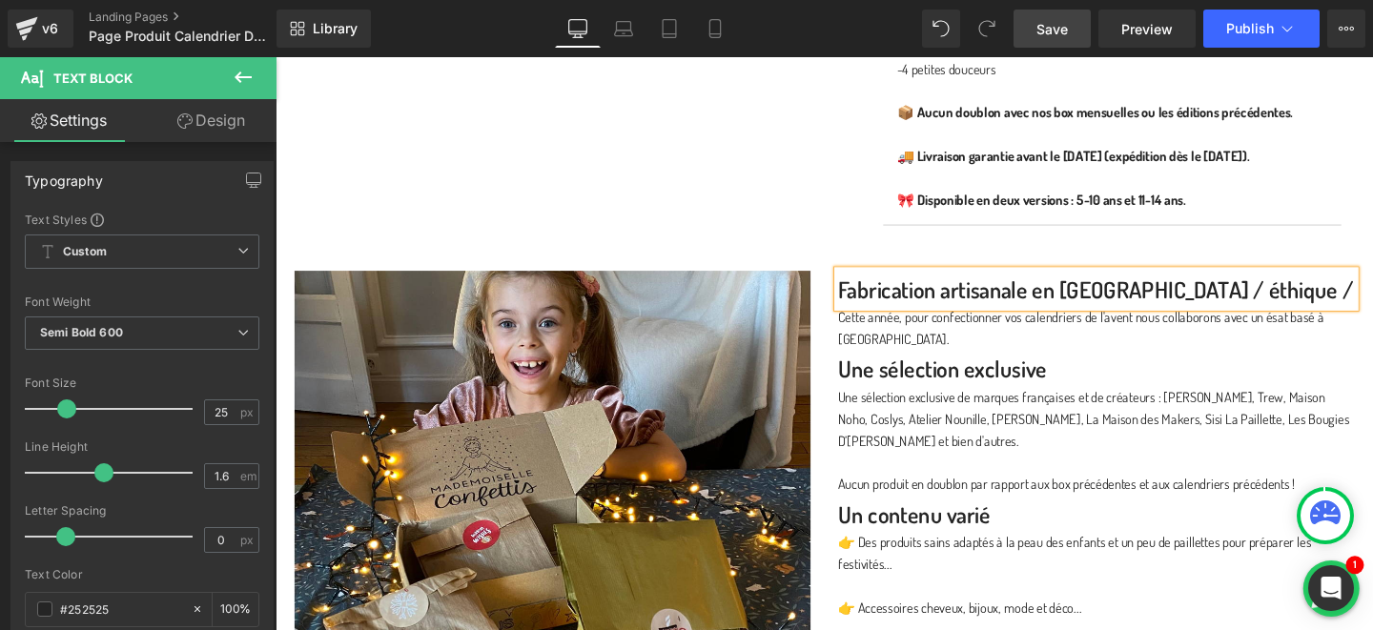
click at [1071, 299] on p "Fabrication artisanale en France / éthique /" at bounding box center [1139, 301] width 544 height 38
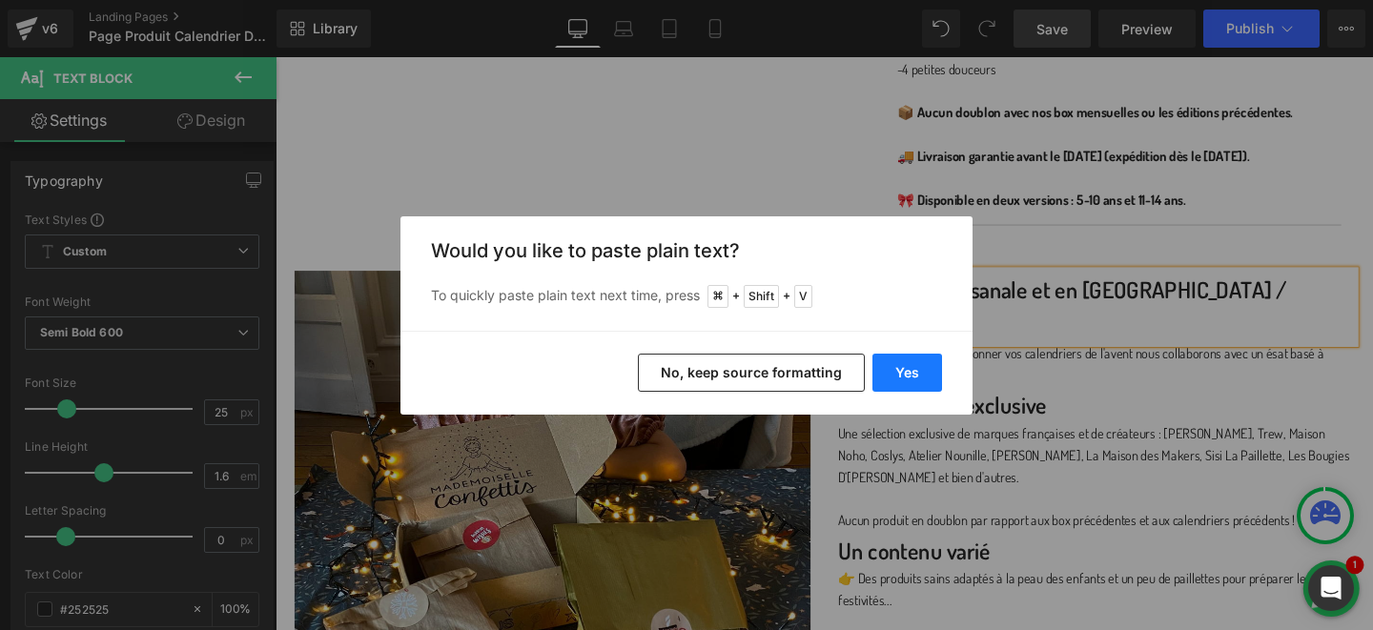
click at [929, 372] on button "Yes" at bounding box center [908, 373] width 70 height 38
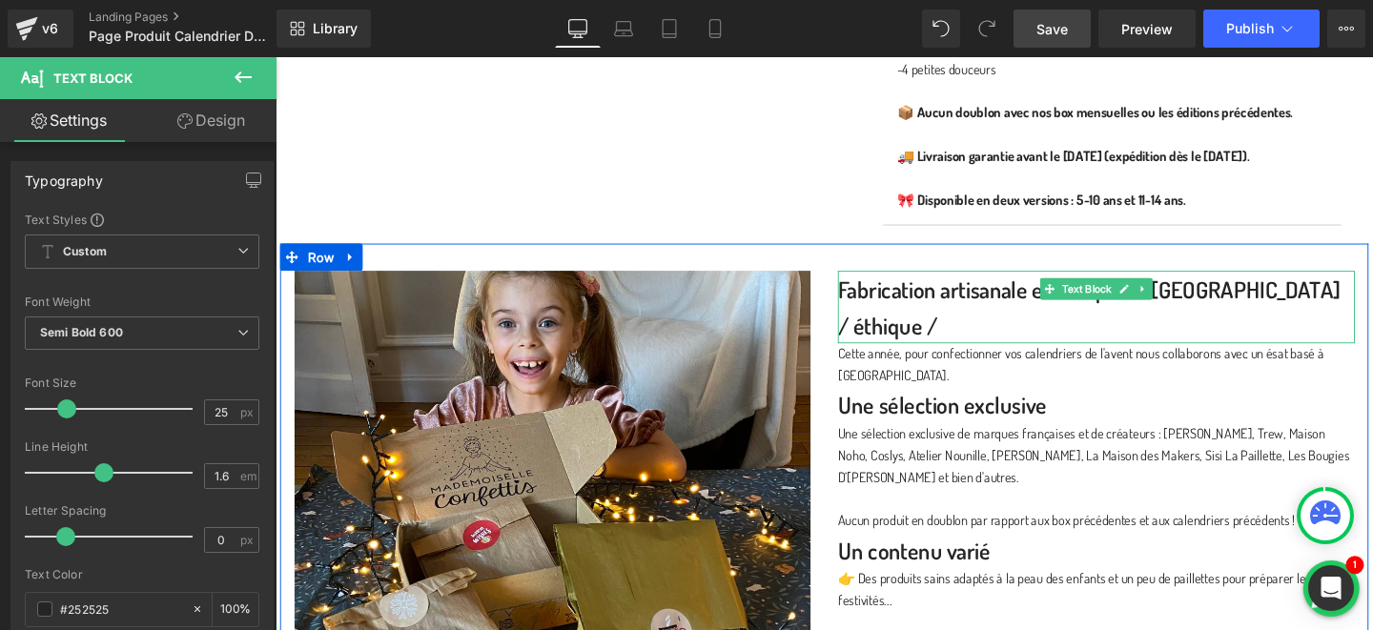
click at [1271, 293] on p "Fabrication artisanale et éthiqueen France / éthique /" at bounding box center [1139, 320] width 544 height 76
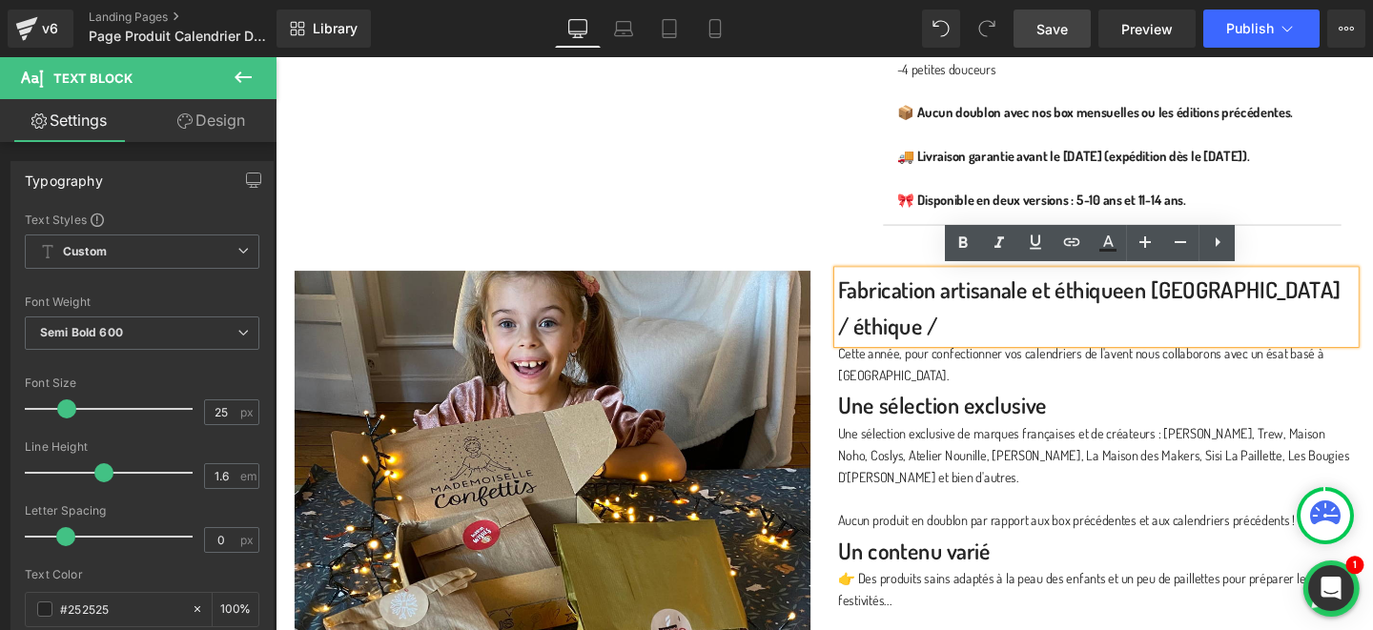
click at [1168, 303] on p "Fabrication artisanale et éthiqueen France / éthique /" at bounding box center [1139, 320] width 544 height 76
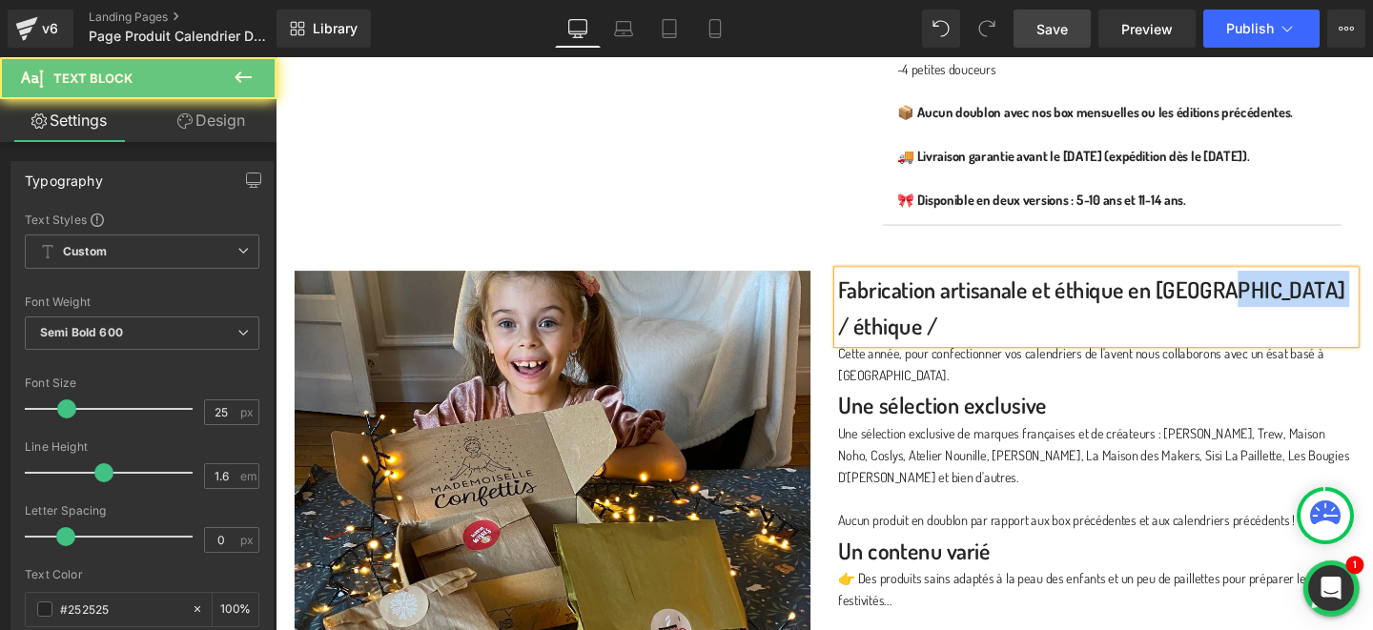
drag, startPoint x: 1269, startPoint y: 302, endPoint x: 1376, endPoint y: 302, distance: 107.8
click at [1373, 302] on p "Fabrication artisanale et éthique en France / éthique /" at bounding box center [1139, 320] width 544 height 76
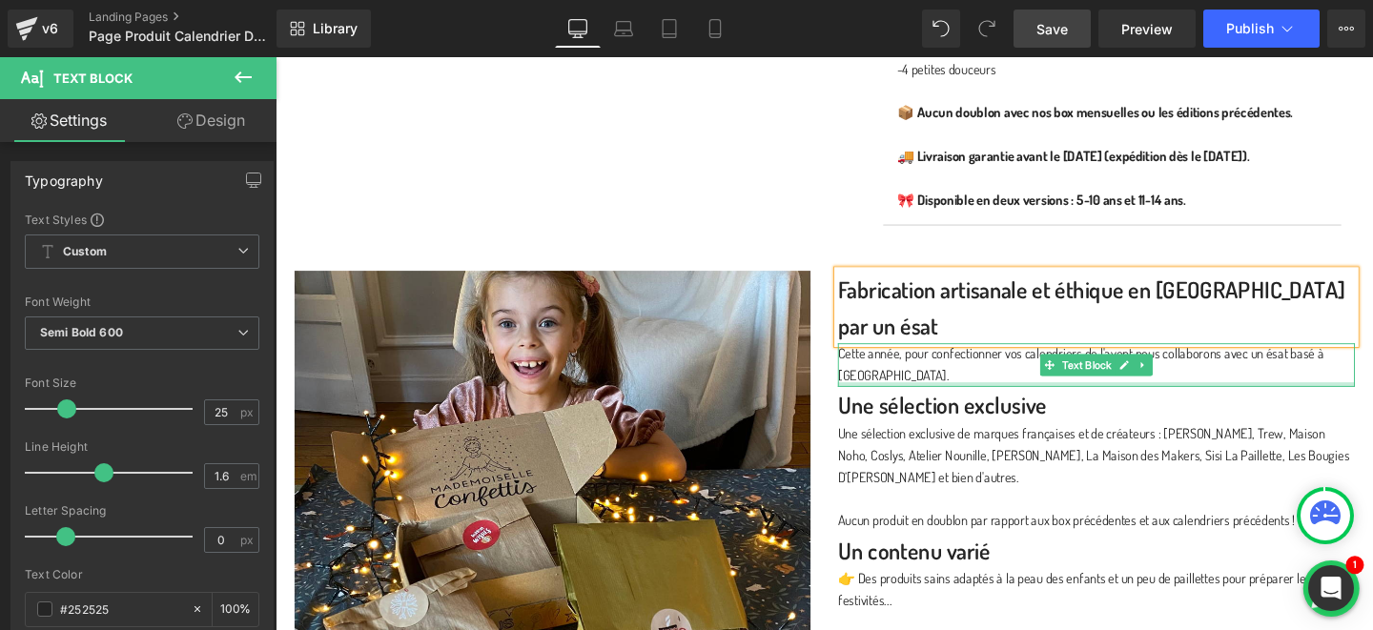
click at [1265, 400] on div at bounding box center [1139, 402] width 544 height 5
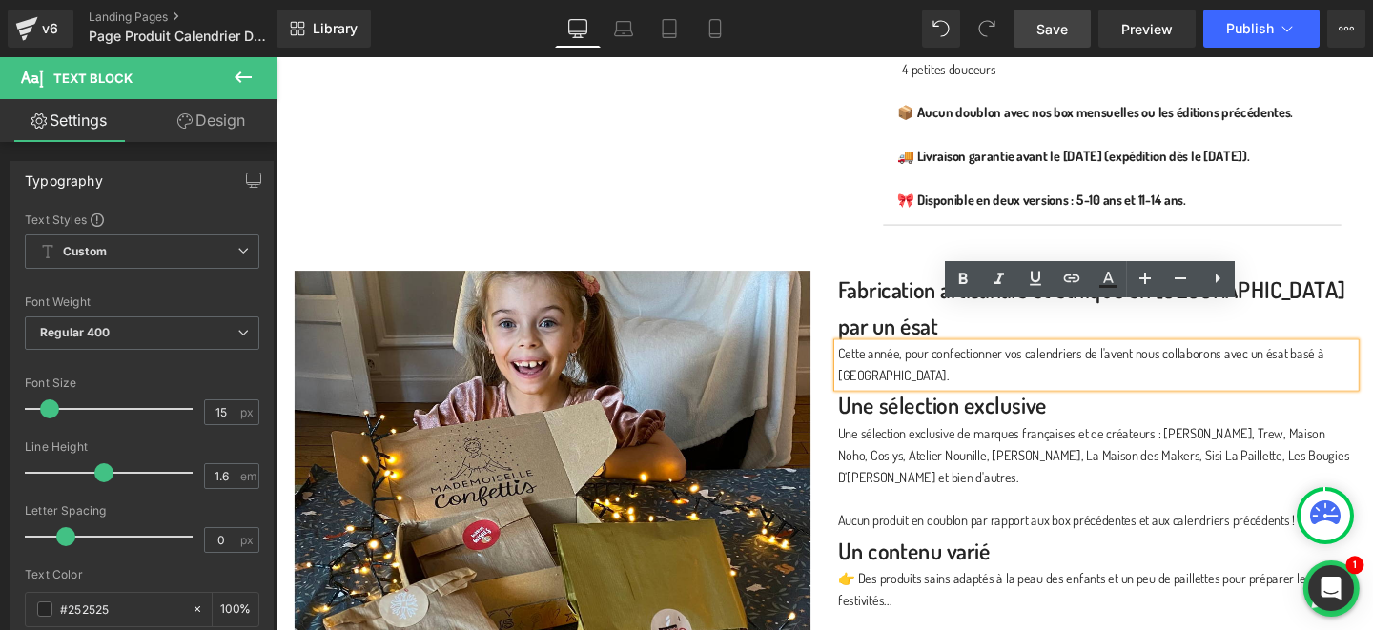
click at [929, 359] on p "Cette année, pour confectionner vos calendriers de l'avent nous collaborons ave…" at bounding box center [1139, 382] width 544 height 46
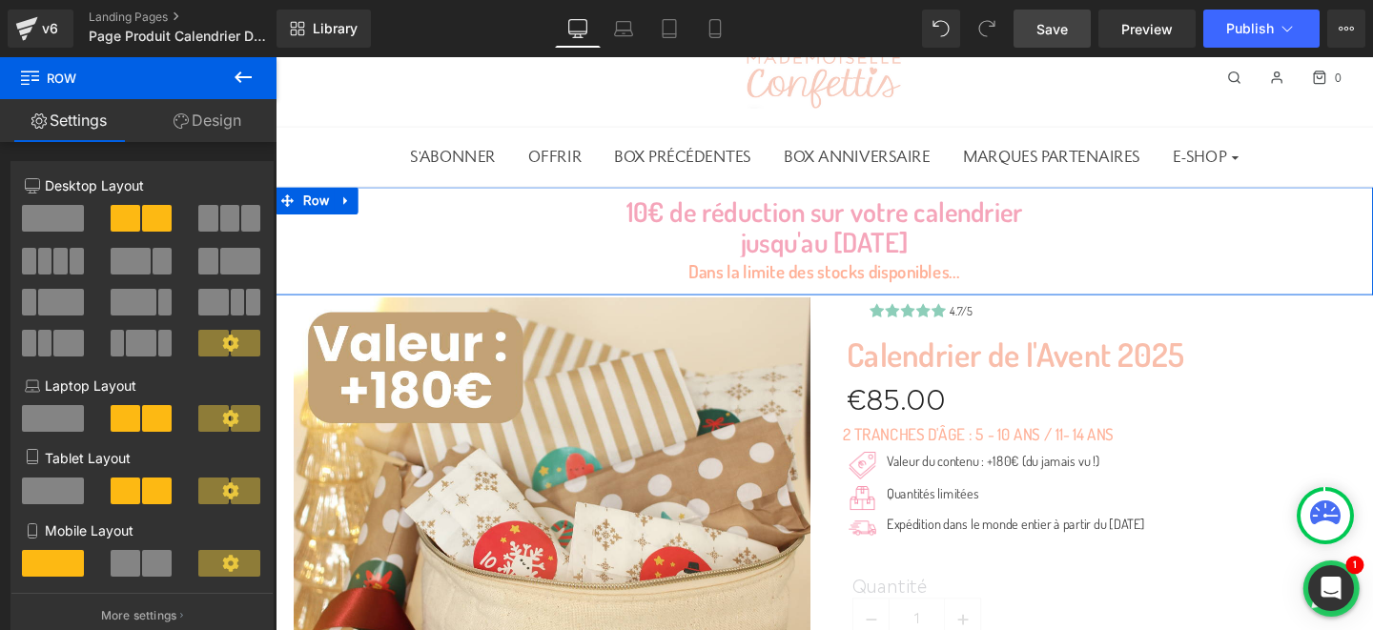
scroll to position [214, 0]
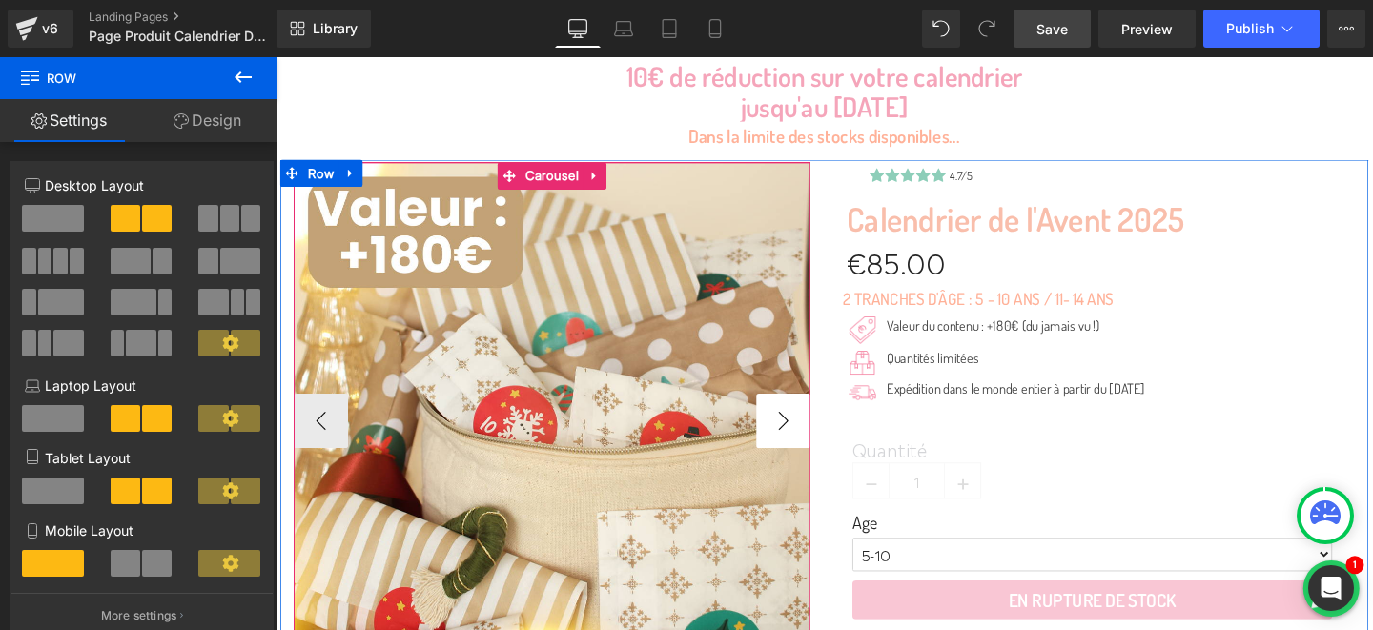
click at [813, 446] on button "›" at bounding box center [809, 439] width 57 height 57
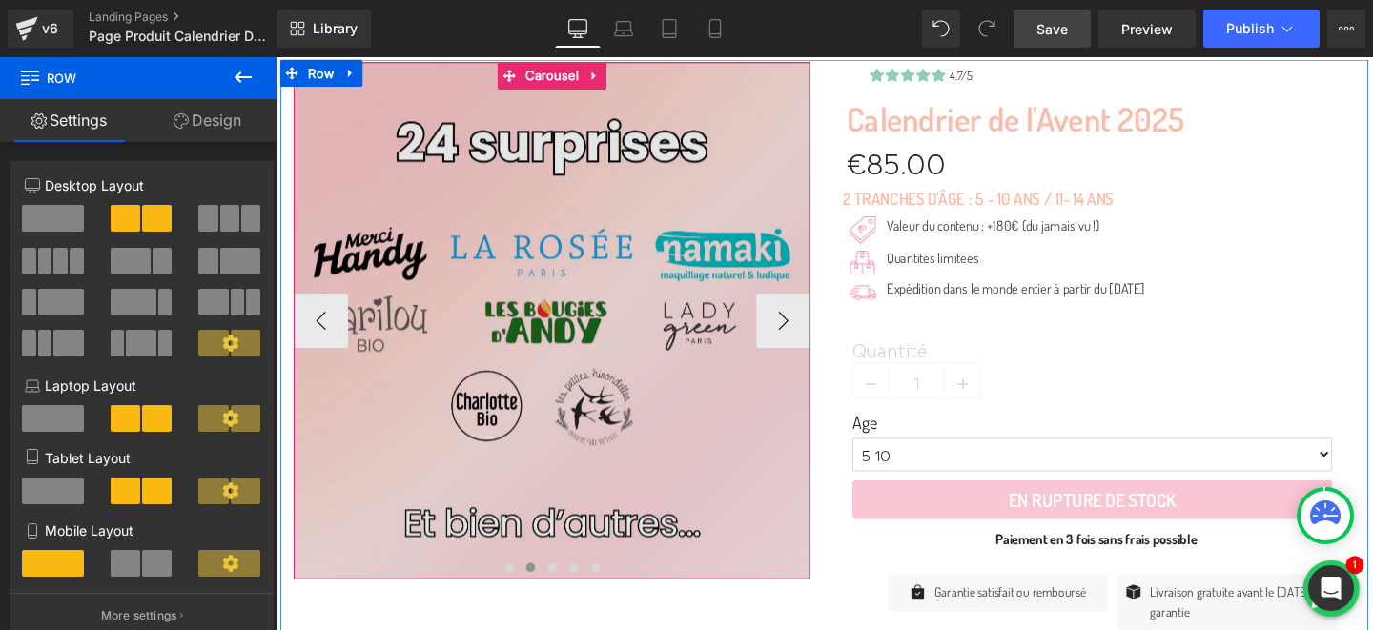
scroll to position [327, 0]
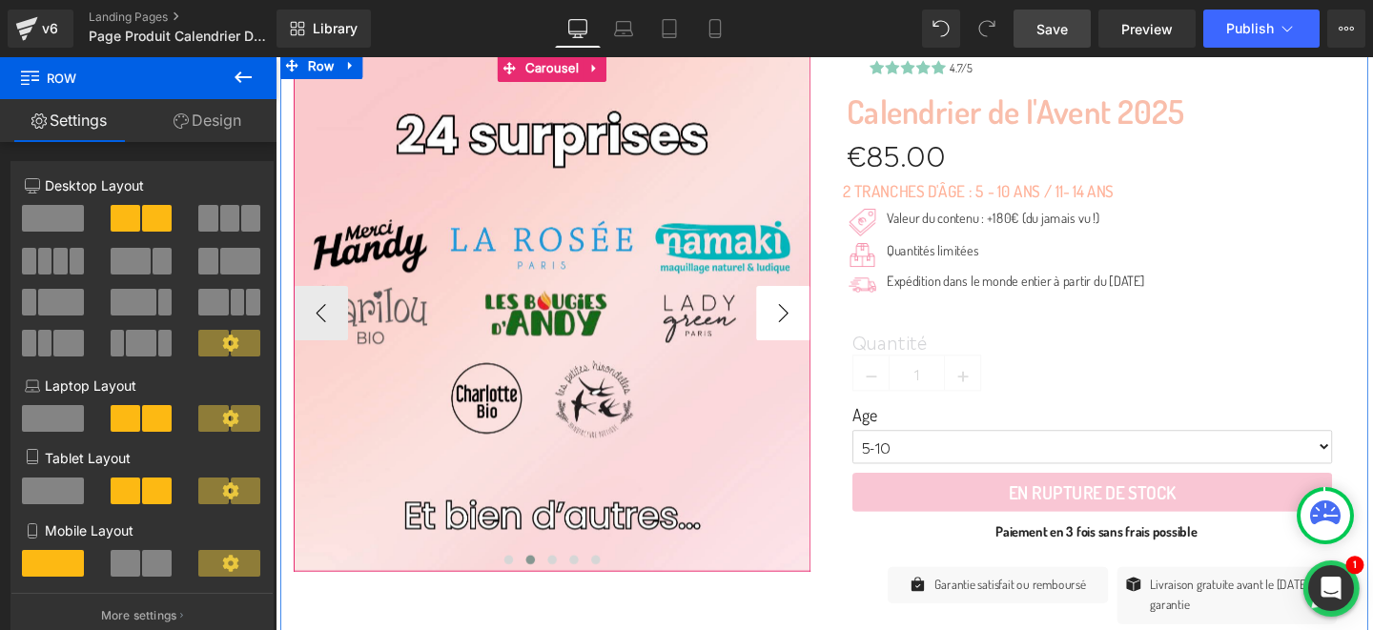
click at [804, 329] on button "›" at bounding box center [809, 326] width 57 height 57
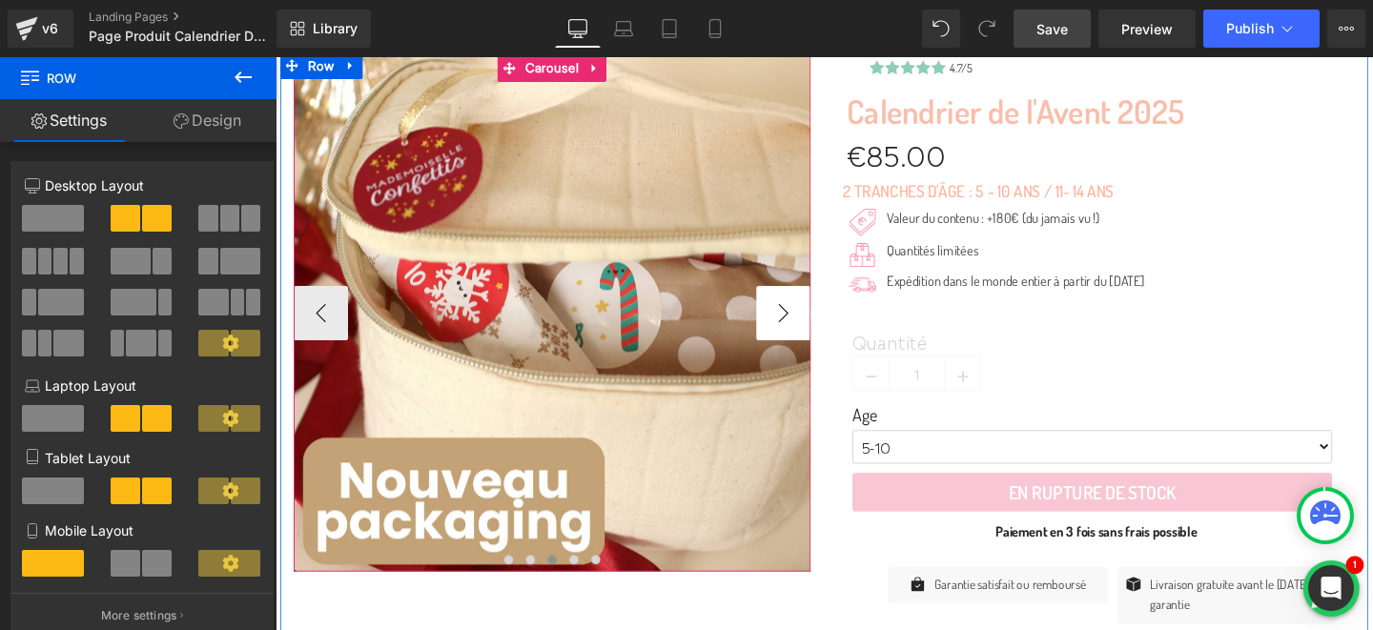
click at [804, 329] on button "›" at bounding box center [809, 326] width 57 height 57
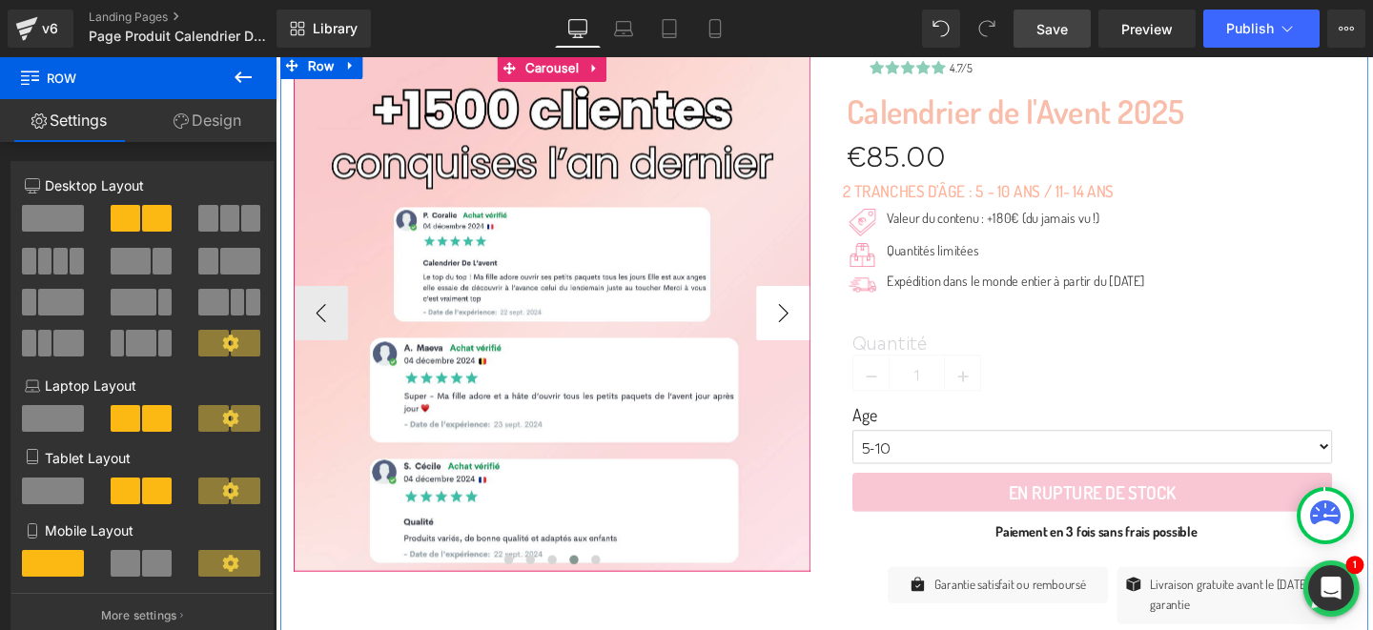
click at [804, 329] on button "›" at bounding box center [809, 326] width 57 height 57
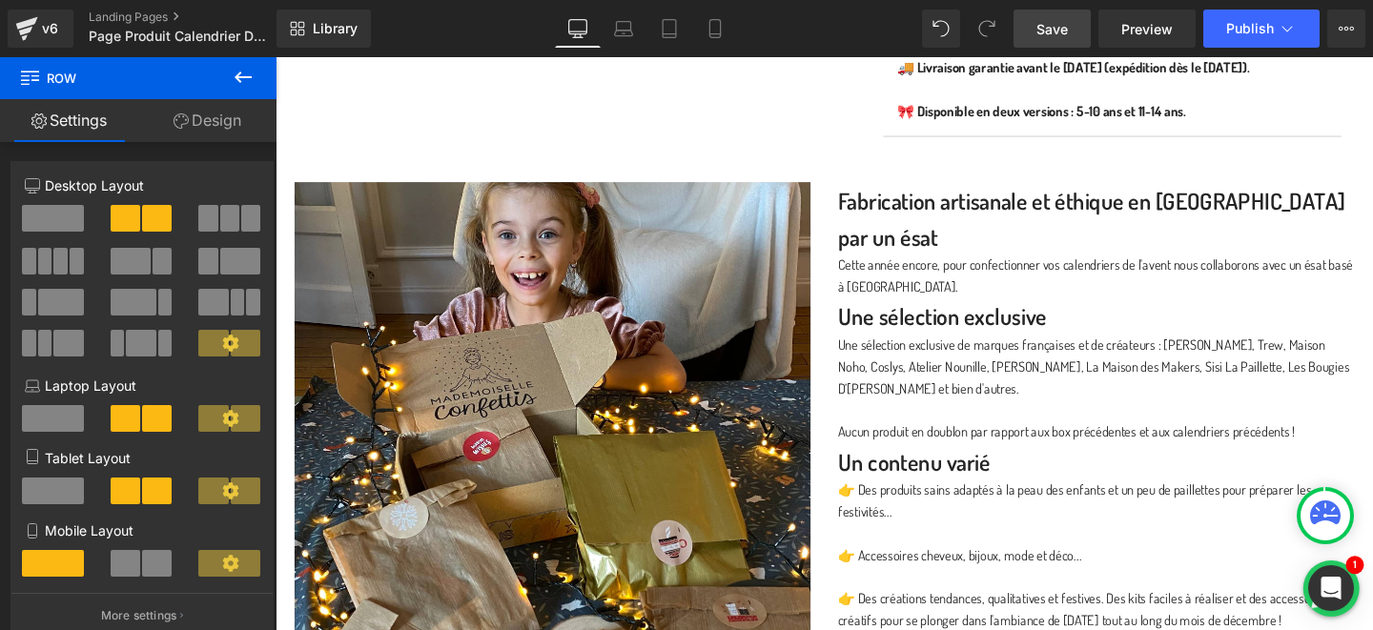
scroll to position [1379, 0]
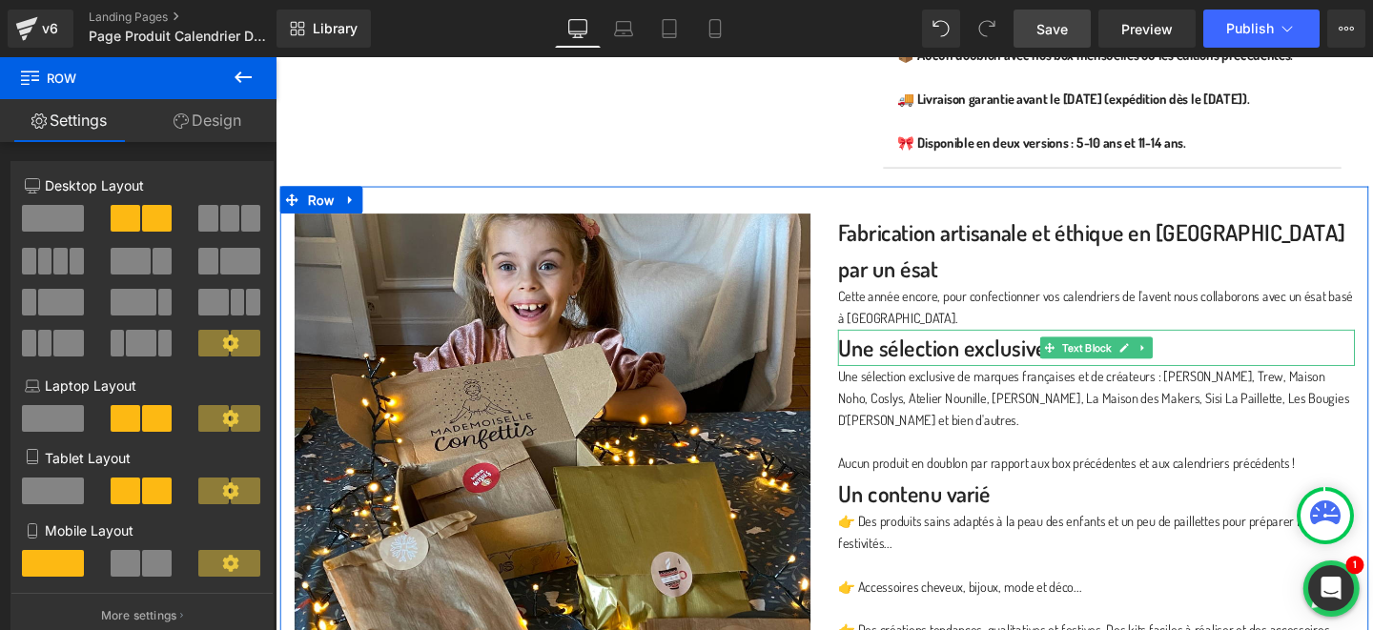
click at [919, 343] on p "Une sélection exclusive" at bounding box center [1139, 362] width 544 height 38
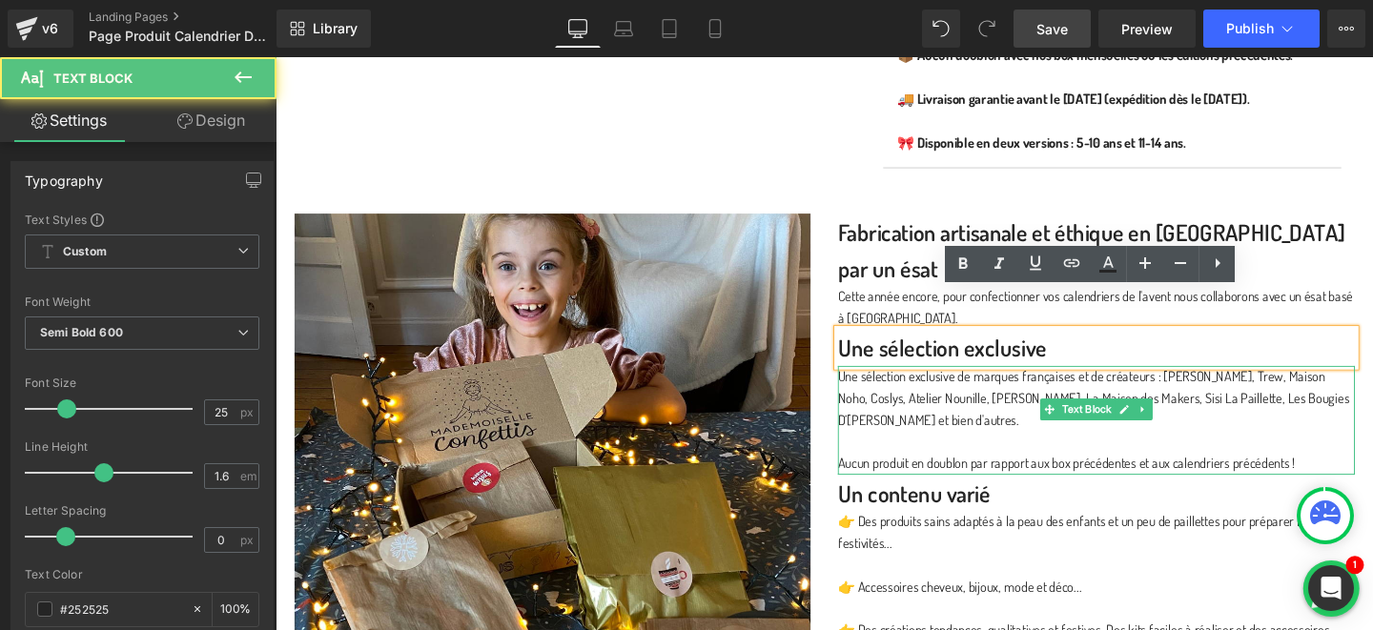
click at [905, 382] on p "Une sélection exclusive de marques françaises et de créateurs : Namaki, Trew, M…" at bounding box center [1139, 416] width 544 height 69
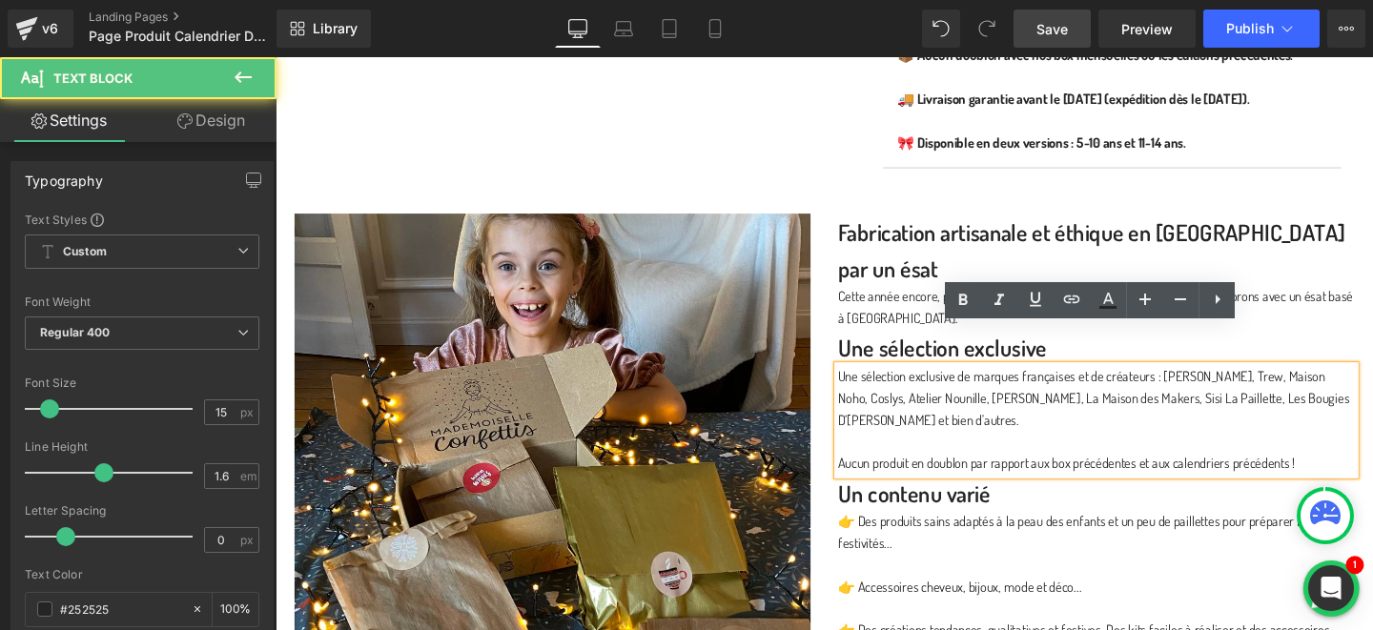
click at [1035, 382] on p "Une sélection exclusive de marques françaises et de créateurs : Namaki, Trew, M…" at bounding box center [1139, 416] width 544 height 69
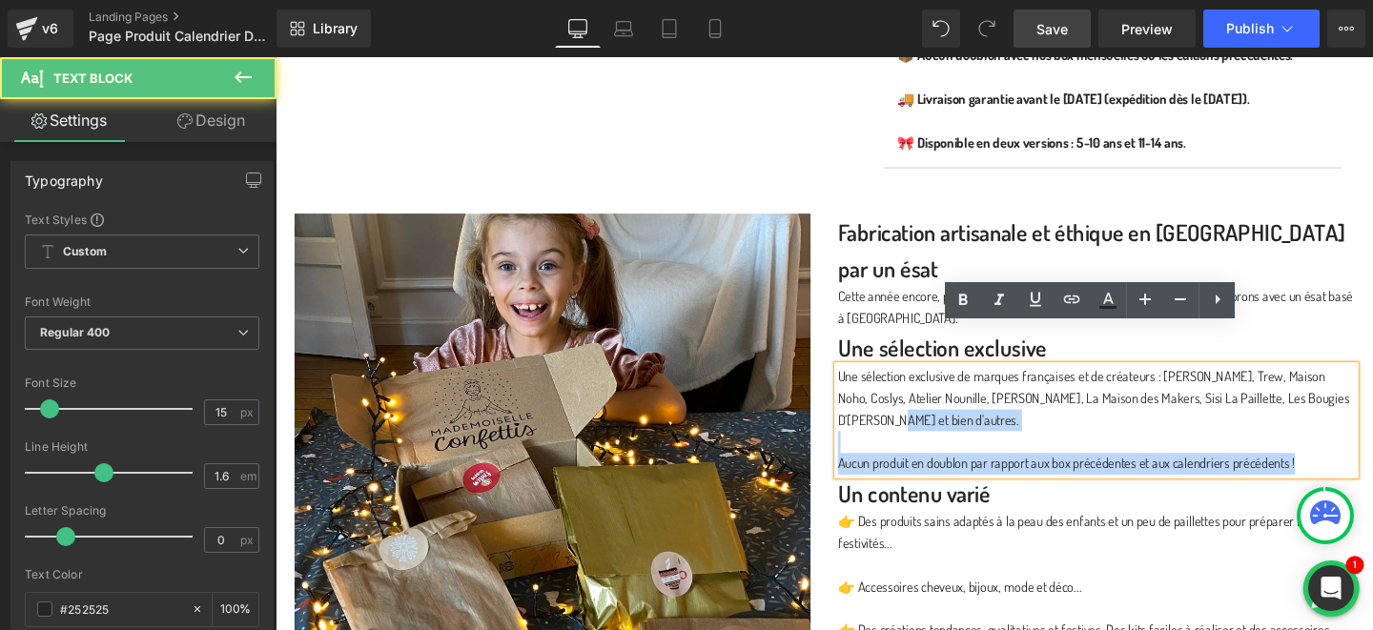
drag, startPoint x: 1402, startPoint y: 378, endPoint x: 865, endPoint y: 356, distance: 537.4
click at [867, 382] on div "Une sélection exclusive de marques françaises et de créateurs : Namaki, Trew, M…" at bounding box center [1139, 439] width 544 height 114
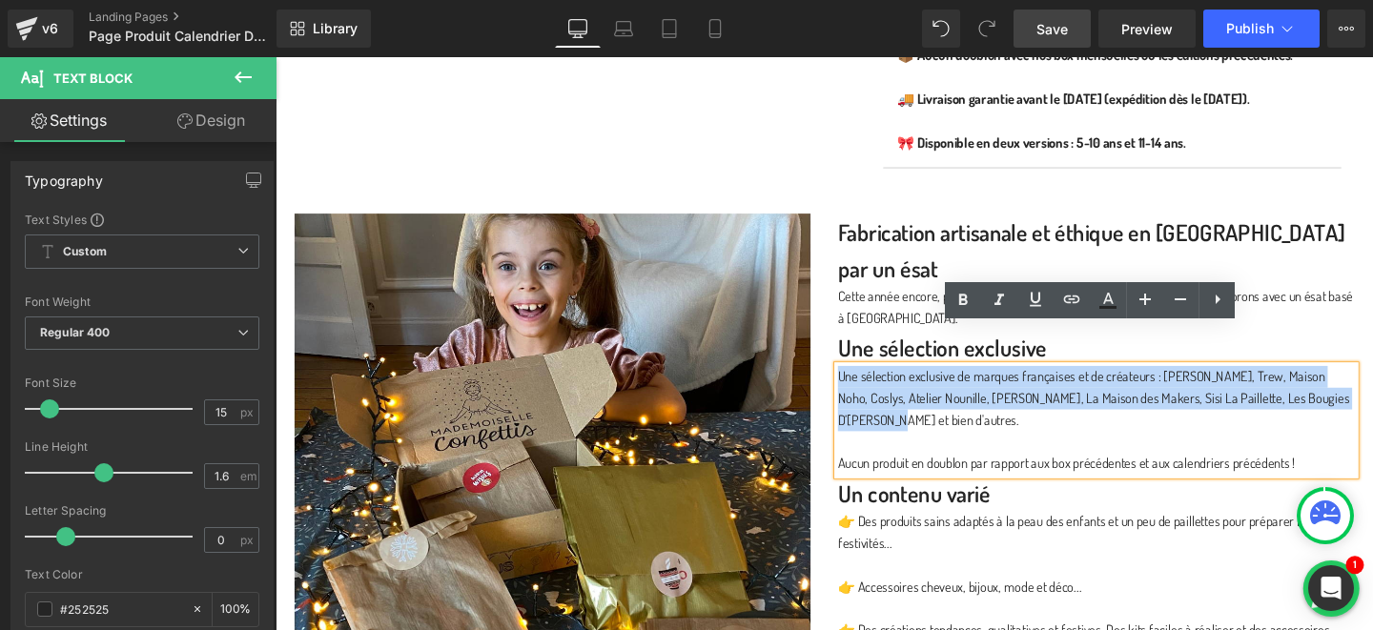
drag, startPoint x: 867, startPoint y: 353, endPoint x: 1399, endPoint y: 379, distance: 532.8
click at [1373, 382] on p "Une sélection exclusive de marques françaises et de créateurs : Namaki, Trew, M…" at bounding box center [1139, 416] width 544 height 69
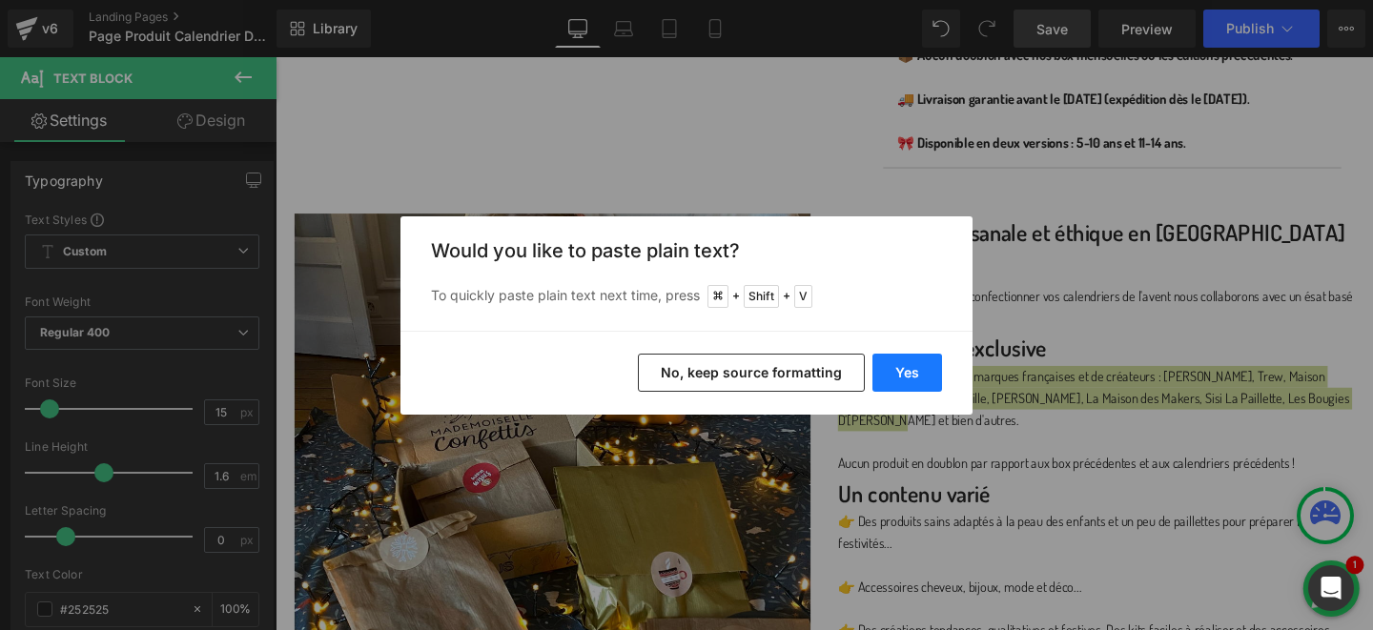
click at [910, 364] on button "Yes" at bounding box center [908, 373] width 70 height 38
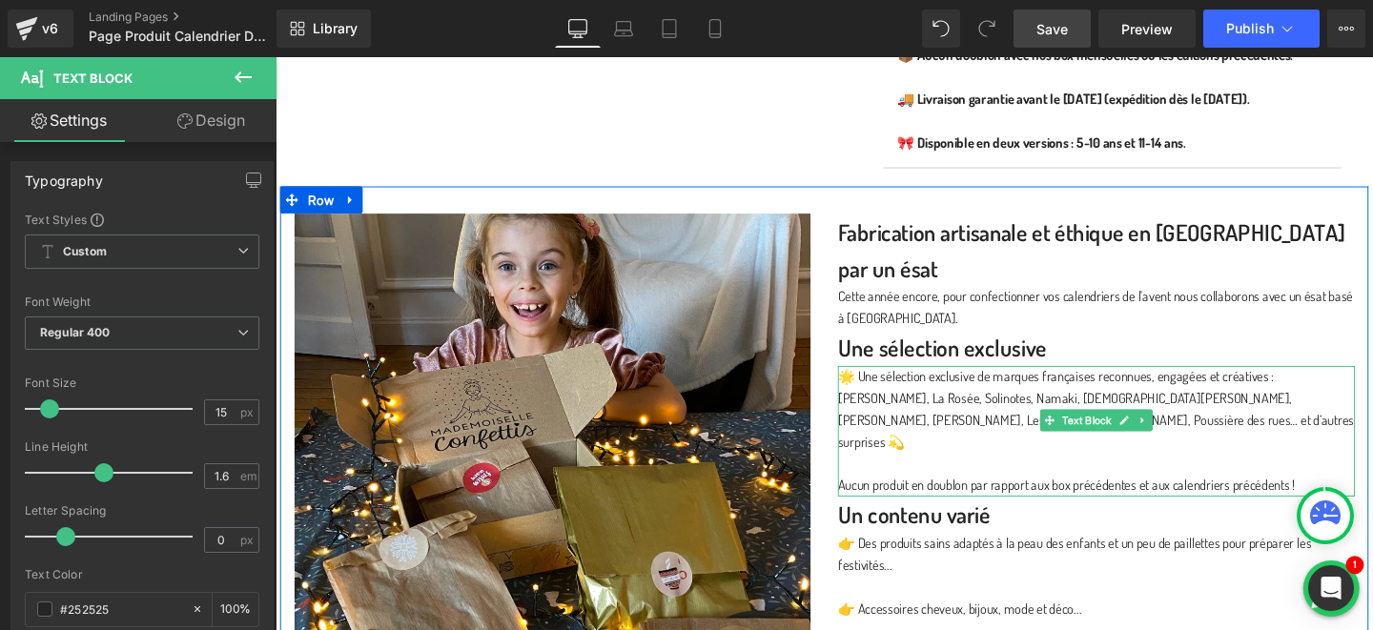
click at [928, 473] on p at bounding box center [1139, 484] width 544 height 23
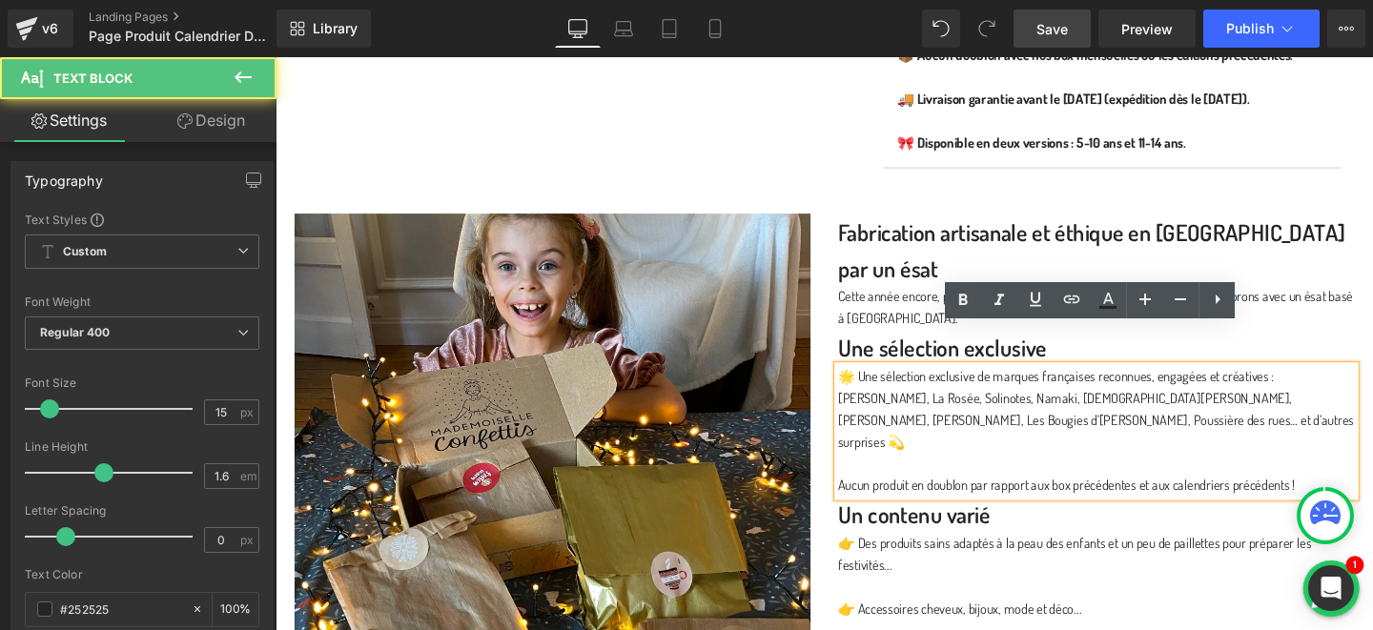
click at [1104, 404] on p "Merci Handy, La Rosée, Solinotes, Namaki, Lady Green, Maison Noho, Marilou Bio,…" at bounding box center [1139, 438] width 544 height 69
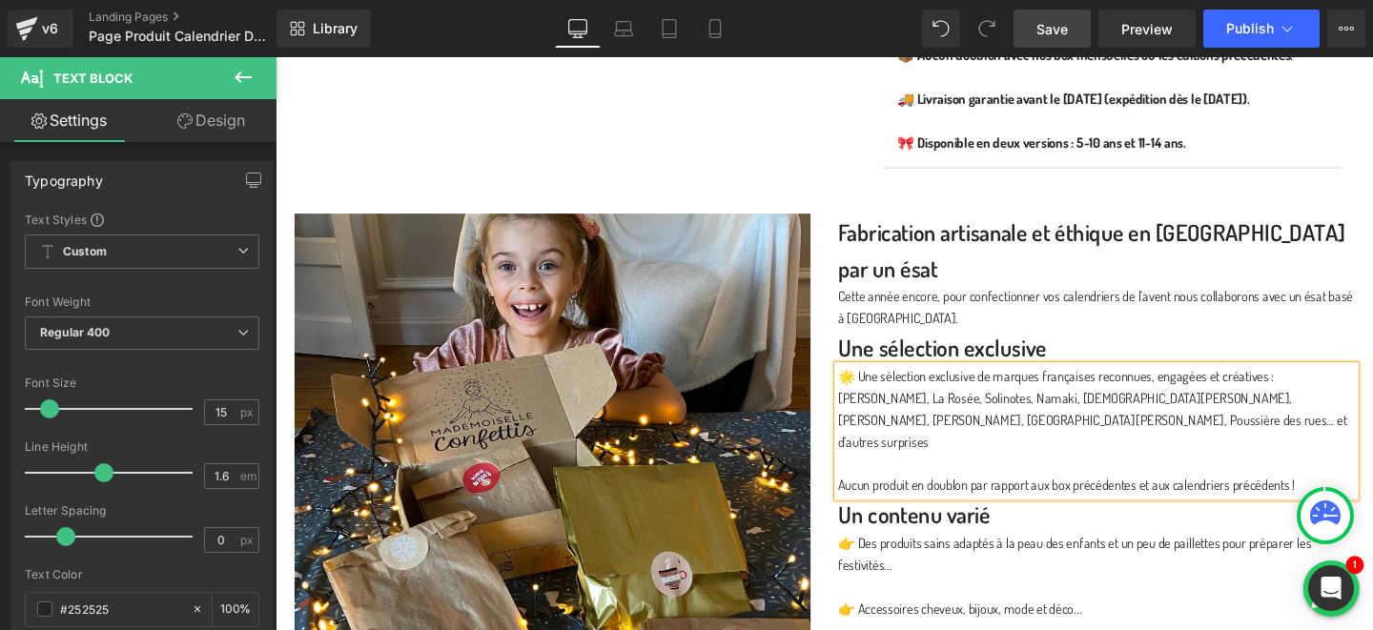
click at [883, 382] on p "🌟 Une sélection exclusive de marques françaises reconnues, engagées et créative…" at bounding box center [1139, 393] width 544 height 23
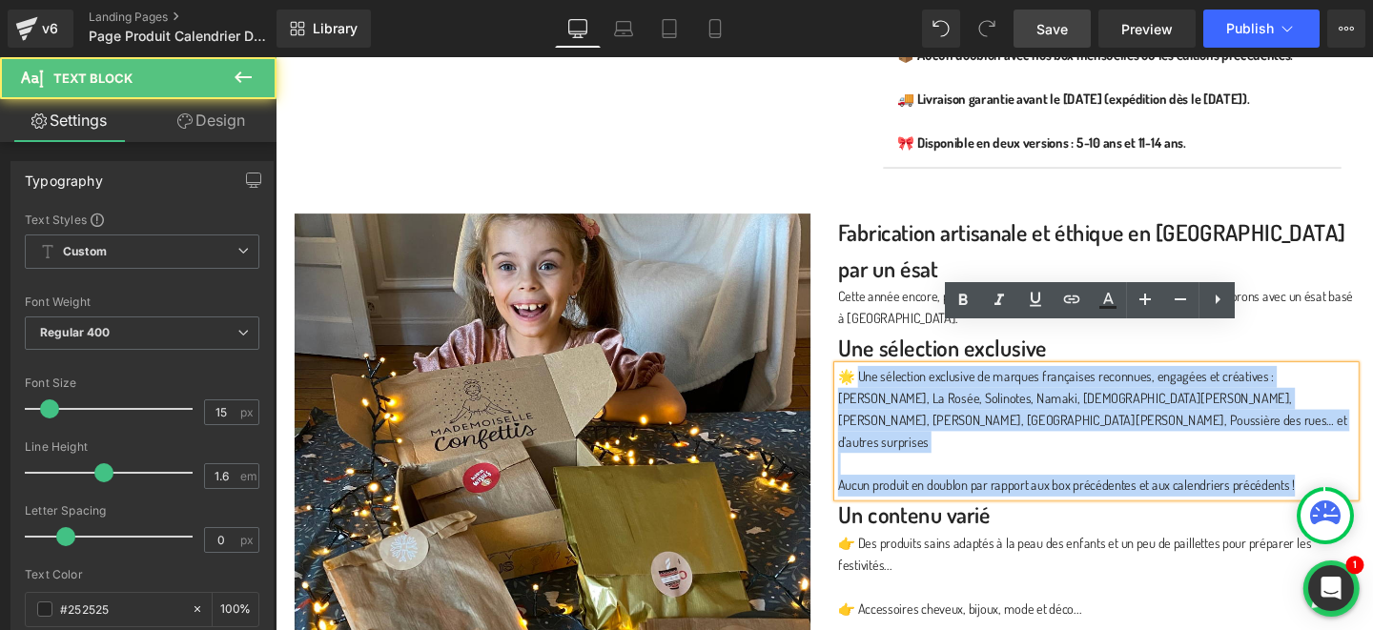
drag, startPoint x: 885, startPoint y: 347, endPoint x: 866, endPoint y: 347, distance: 19.1
click at [867, 382] on div "🌟 Une sélection exclusive de marques françaises reconnues, engagées et créative…" at bounding box center [1139, 450] width 544 height 137
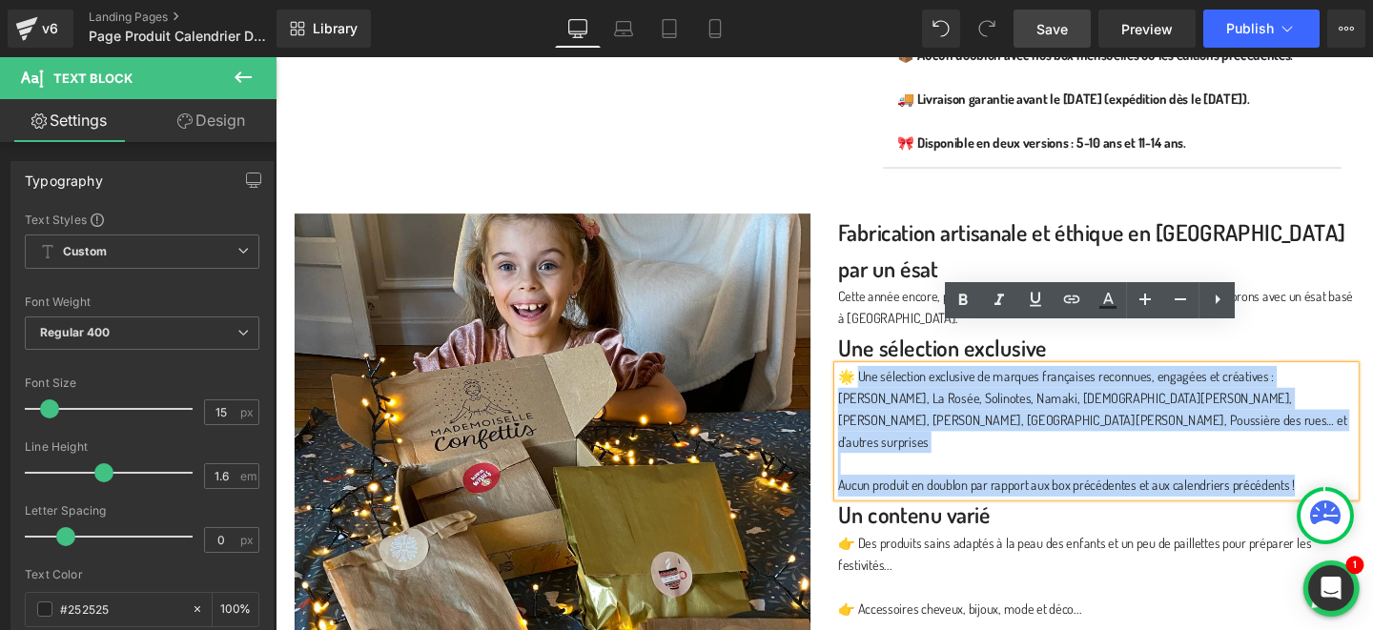
click at [867, 382] on div "🌟 Une sélection exclusive de marques françaises reconnues, engagées et créative…" at bounding box center [1139, 450] width 544 height 137
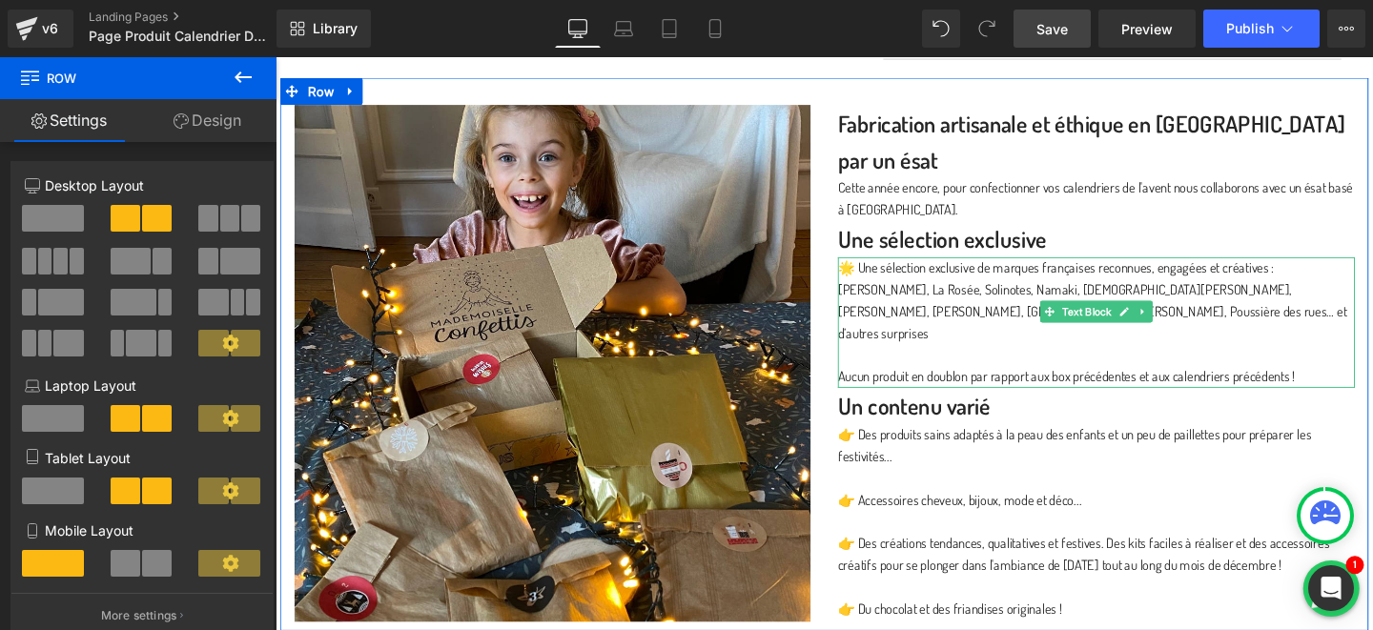
scroll to position [1517, 0]
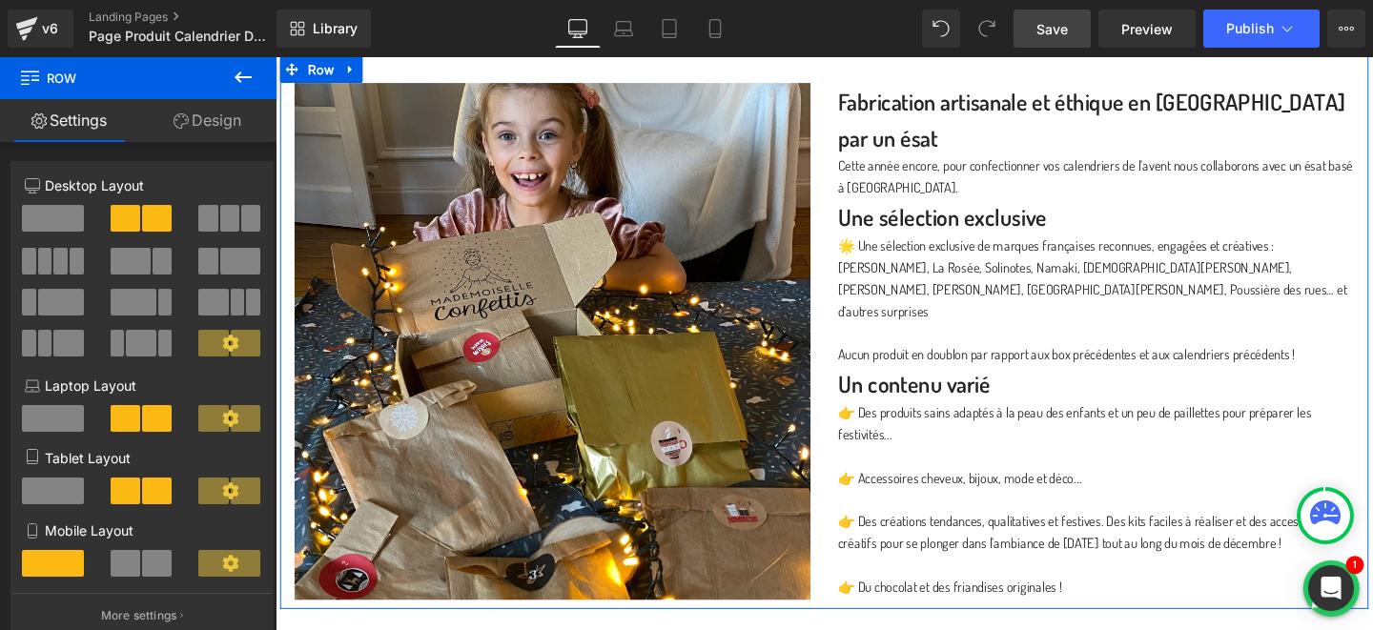
click at [949, 420] on p "👉 Des produits sains adaptés à la peau des enfants et un peu de paillettes pour…" at bounding box center [1139, 443] width 544 height 46
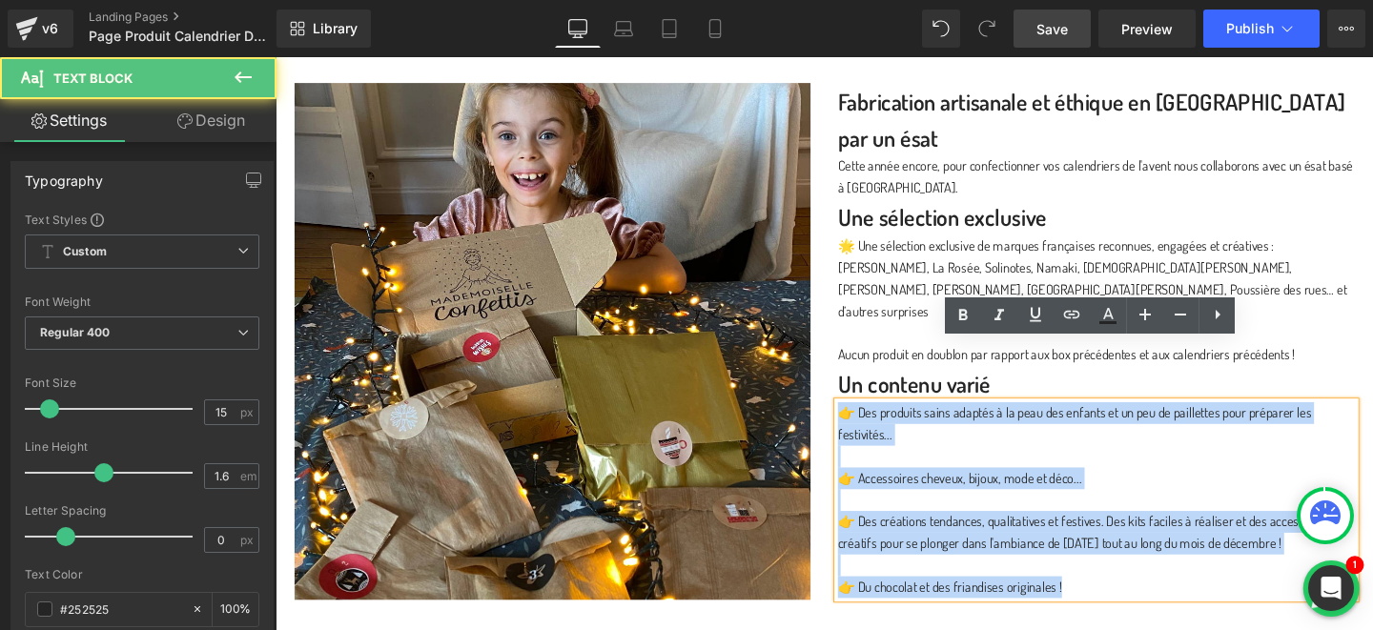
drag, startPoint x: 1112, startPoint y: 548, endPoint x: 870, endPoint y: 361, distance: 306.0
click at [870, 420] on div "👉 Des produits sains adaptés à la peau des enfants et un peu de paillettes pour…" at bounding box center [1139, 523] width 544 height 206
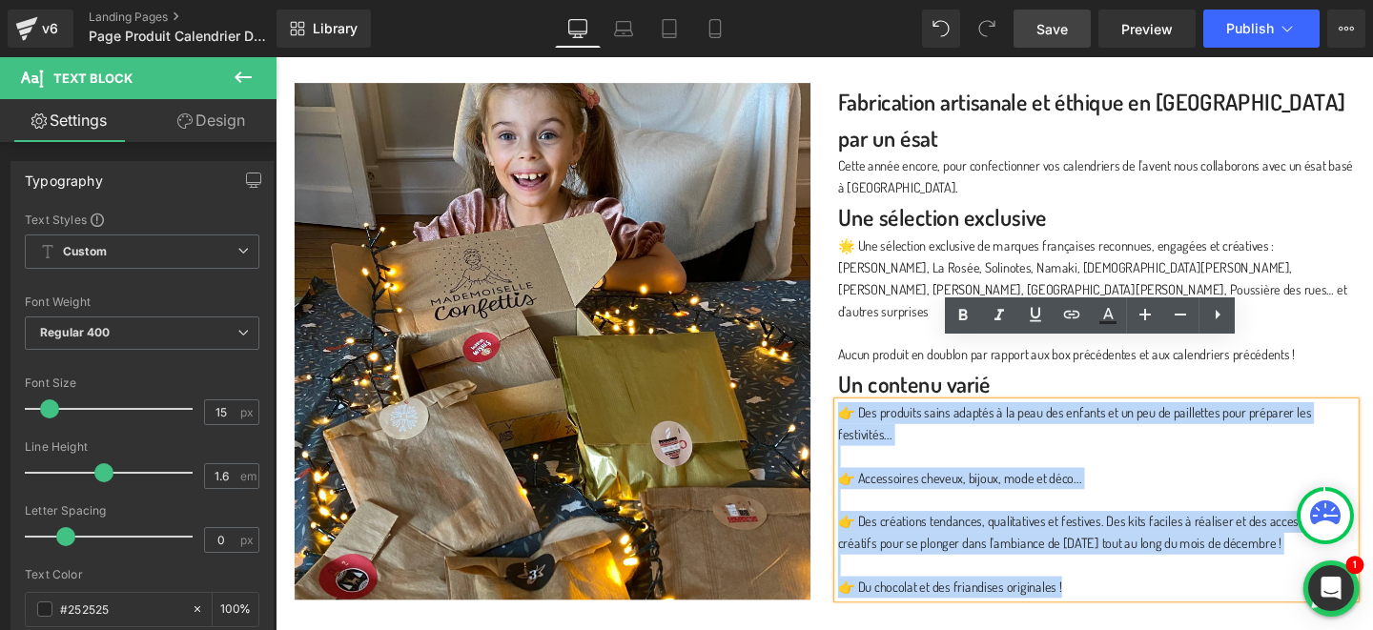
copy div "👉 Des produits sains adaptés à la peau des enfants et un peu de paillettes pour…"
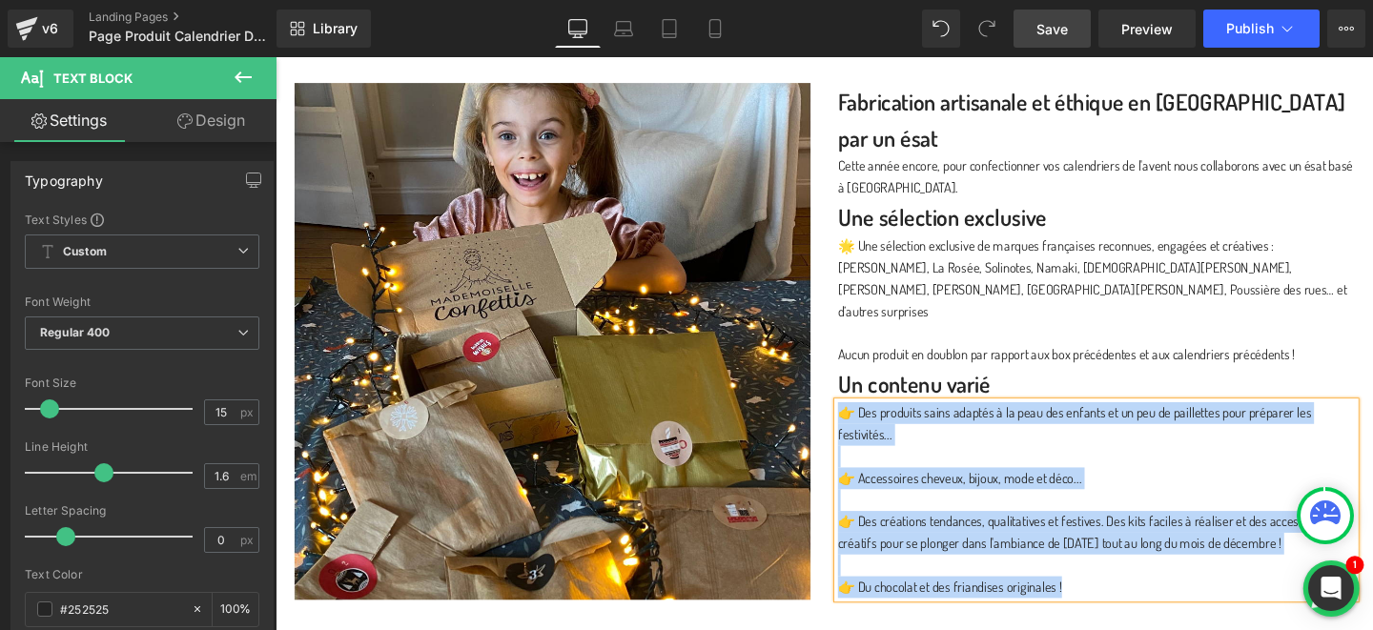
click at [976, 534] on p "👉 Des créations tendances, qualitatives et festives. Des kits faciles à réalise…" at bounding box center [1139, 557] width 544 height 46
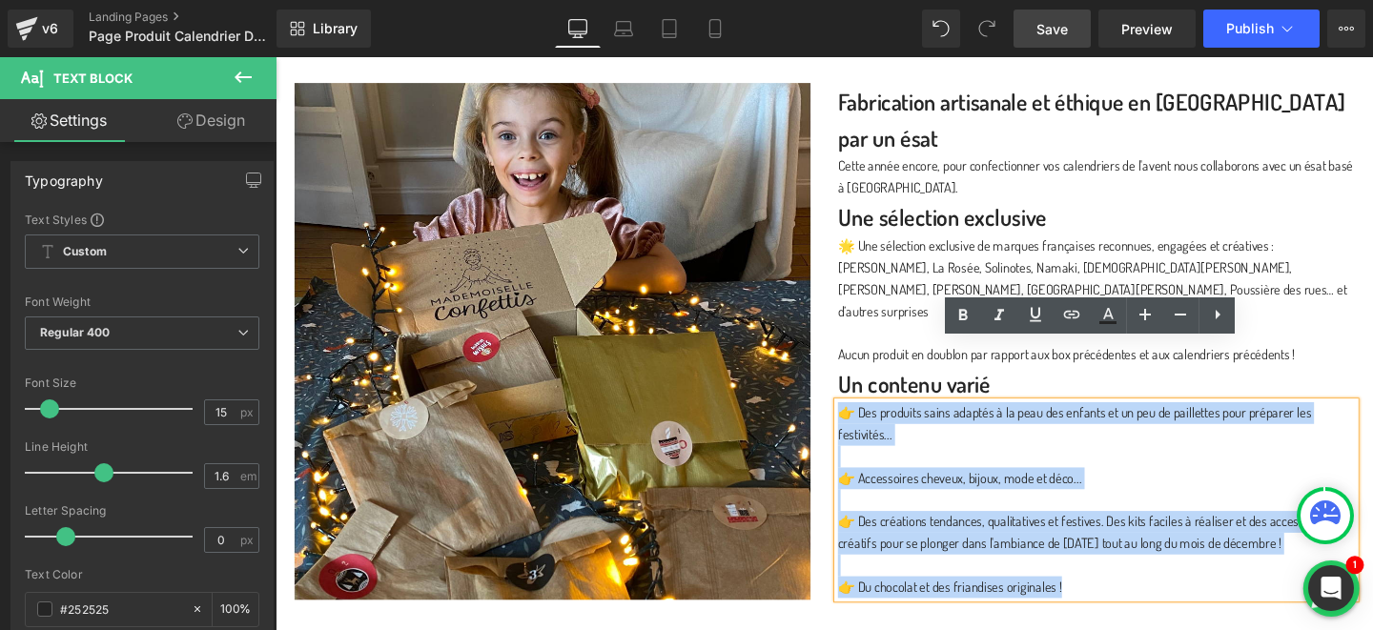
drag, startPoint x: 1121, startPoint y: 552, endPoint x: 868, endPoint y: 375, distance: 308.8
click at [868, 420] on div "👉 Des produits sains adaptés à la peau des enfants et un peu de paillettes pour…" at bounding box center [1139, 523] width 544 height 206
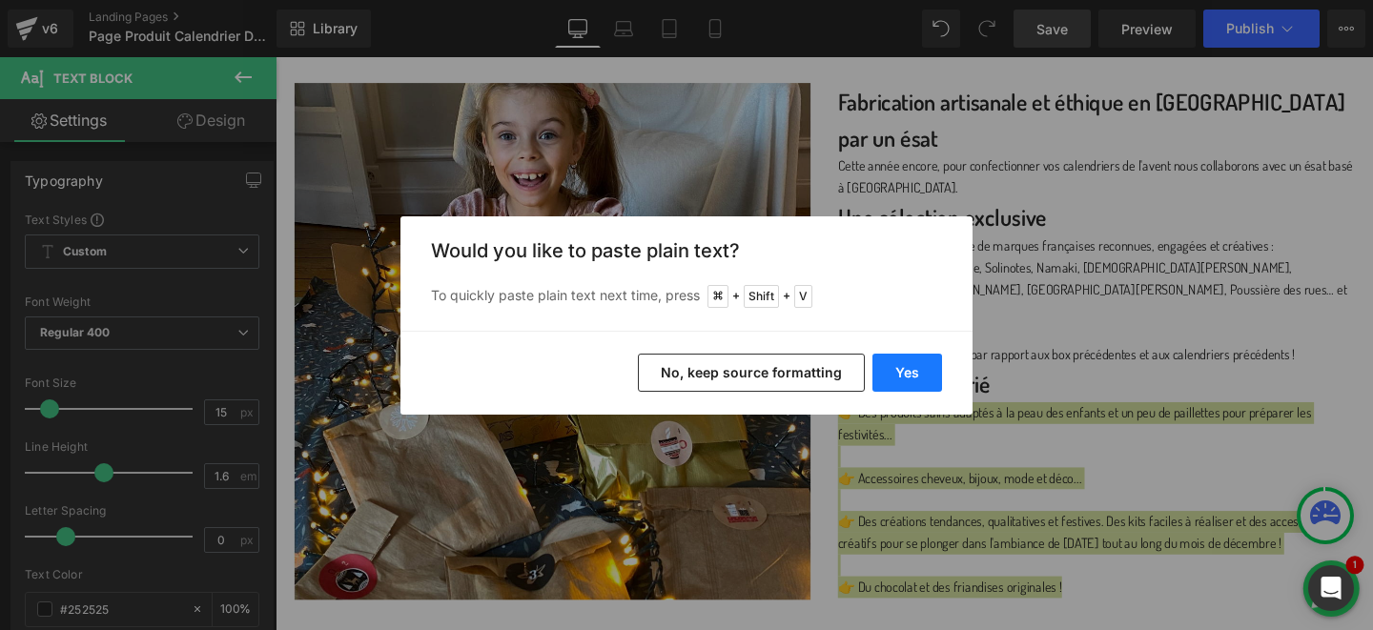
click at [898, 366] on button "Yes" at bounding box center [908, 373] width 70 height 38
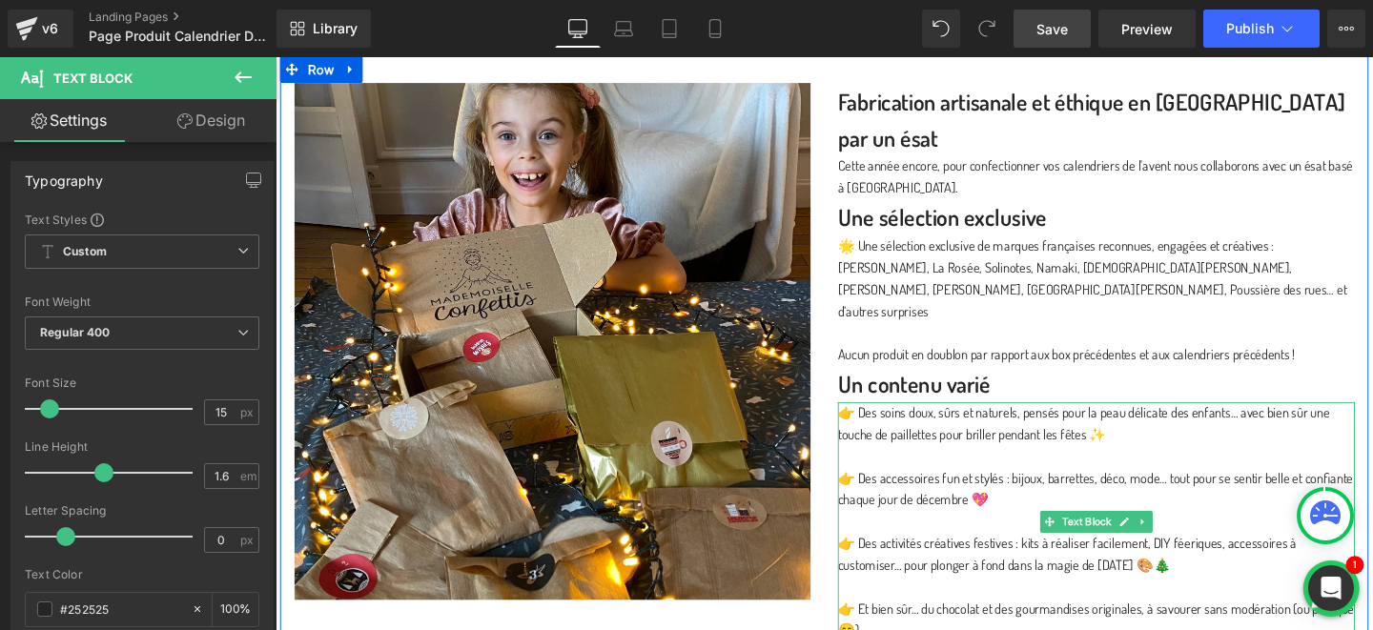
click at [913, 465] on p at bounding box center [1139, 476] width 544 height 23
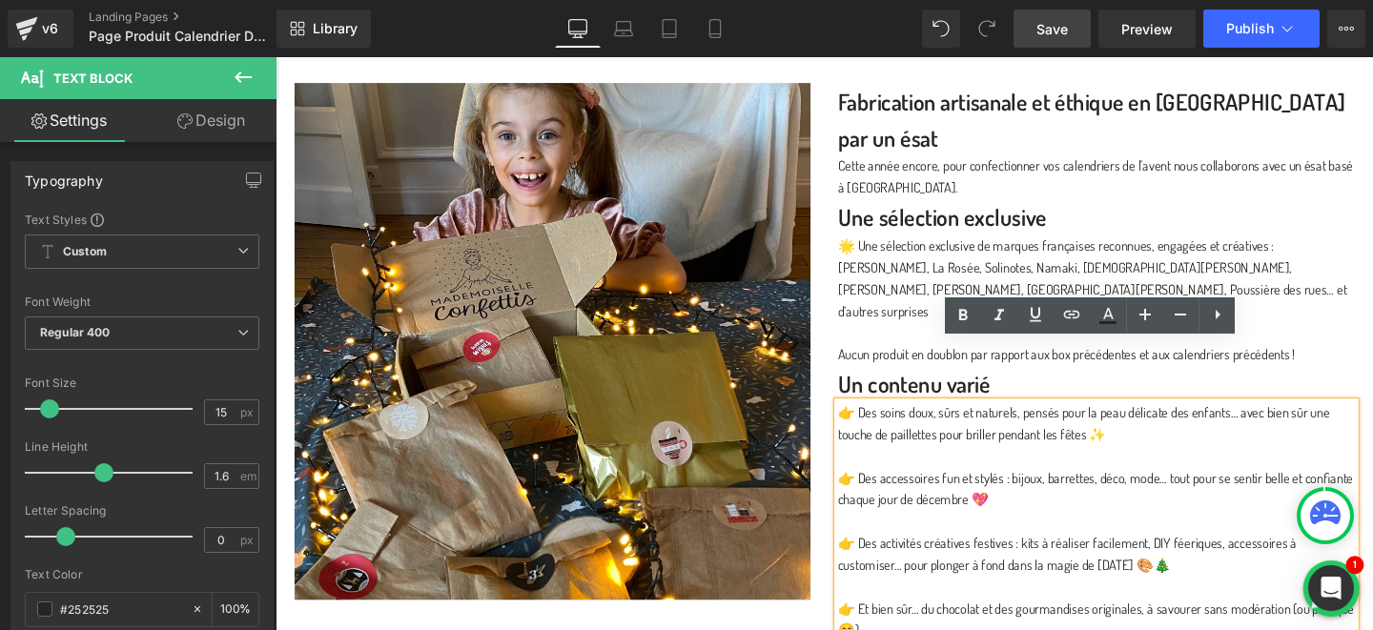
click at [1152, 160] on p "Cette année encore, pour confectionner vos calendriers de l'avent nous collabor…" at bounding box center [1139, 183] width 544 height 46
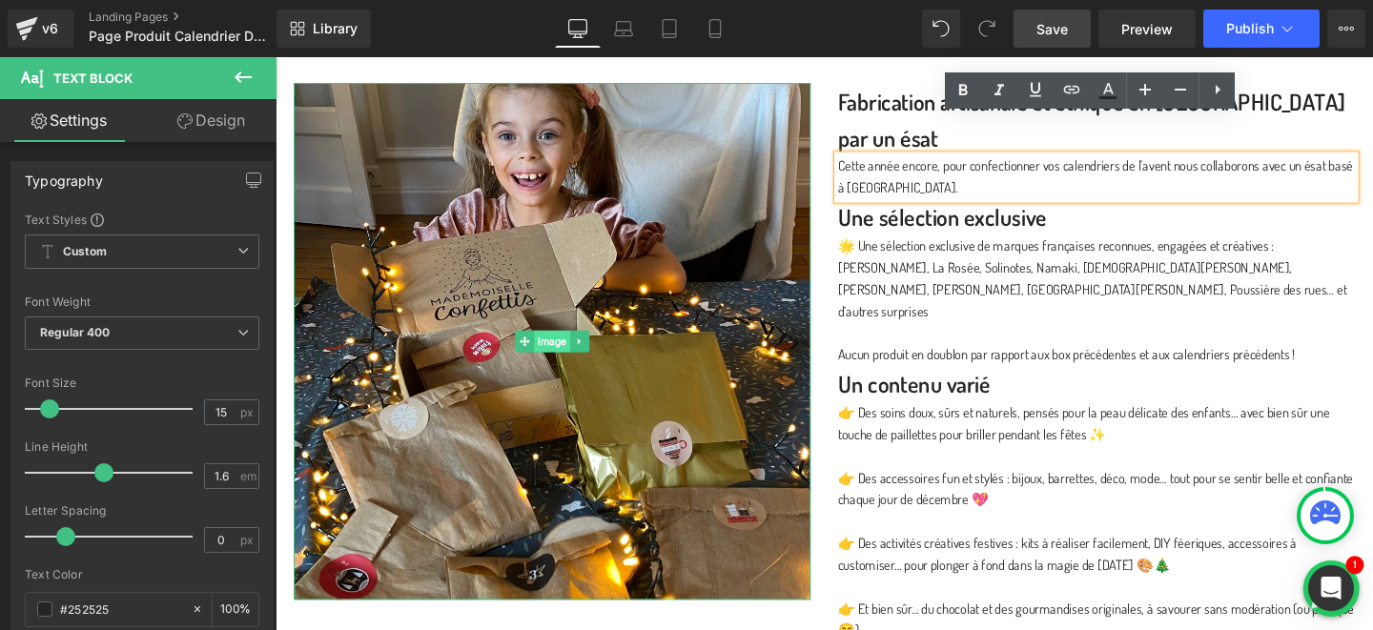
click at [572, 356] on span "Image" at bounding box center [566, 355] width 38 height 23
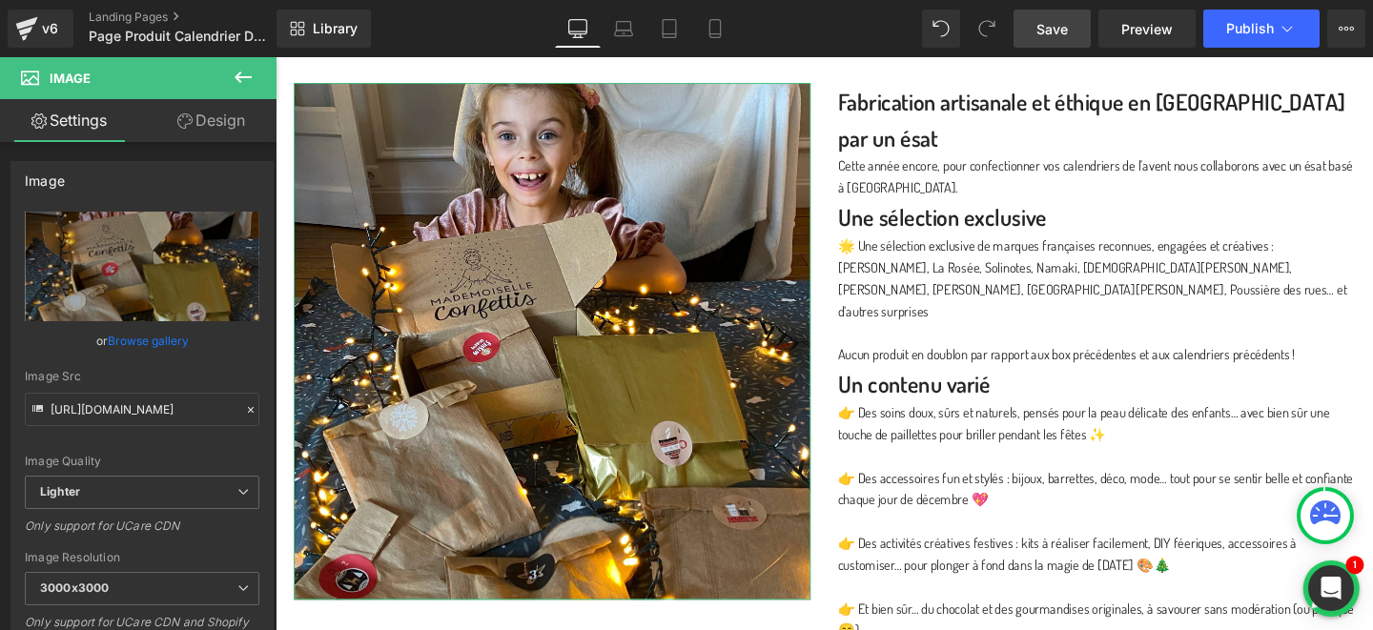
click at [171, 344] on link "Browse gallery" at bounding box center [148, 340] width 81 height 33
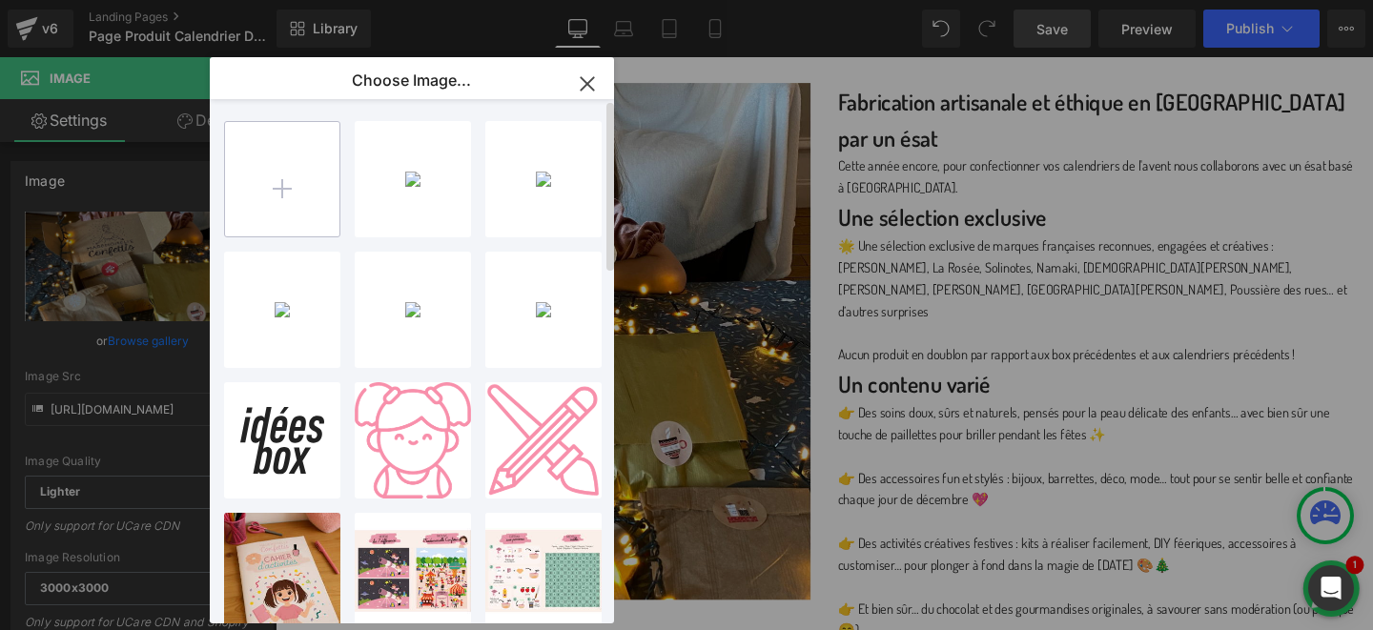
type input "C:\fakepath\Valeur +180€.png"
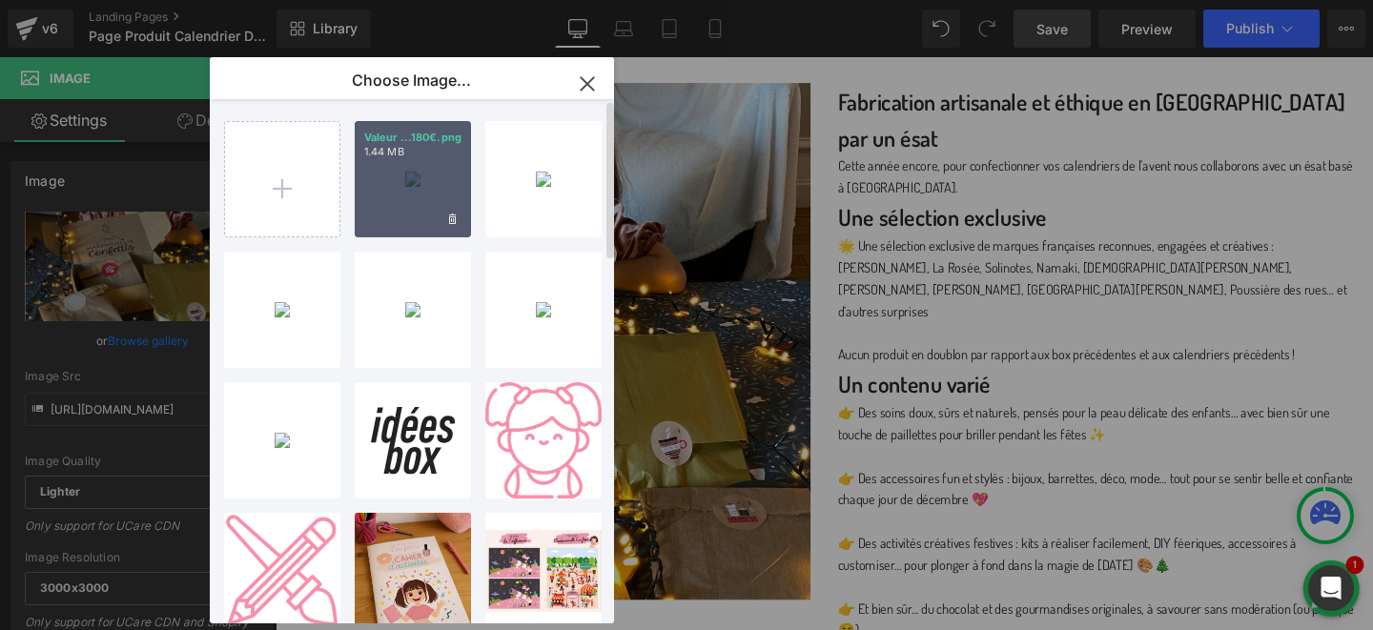
click at [431, 162] on div "Valeur ...180€.png 1.44 MB" at bounding box center [413, 179] width 116 height 116
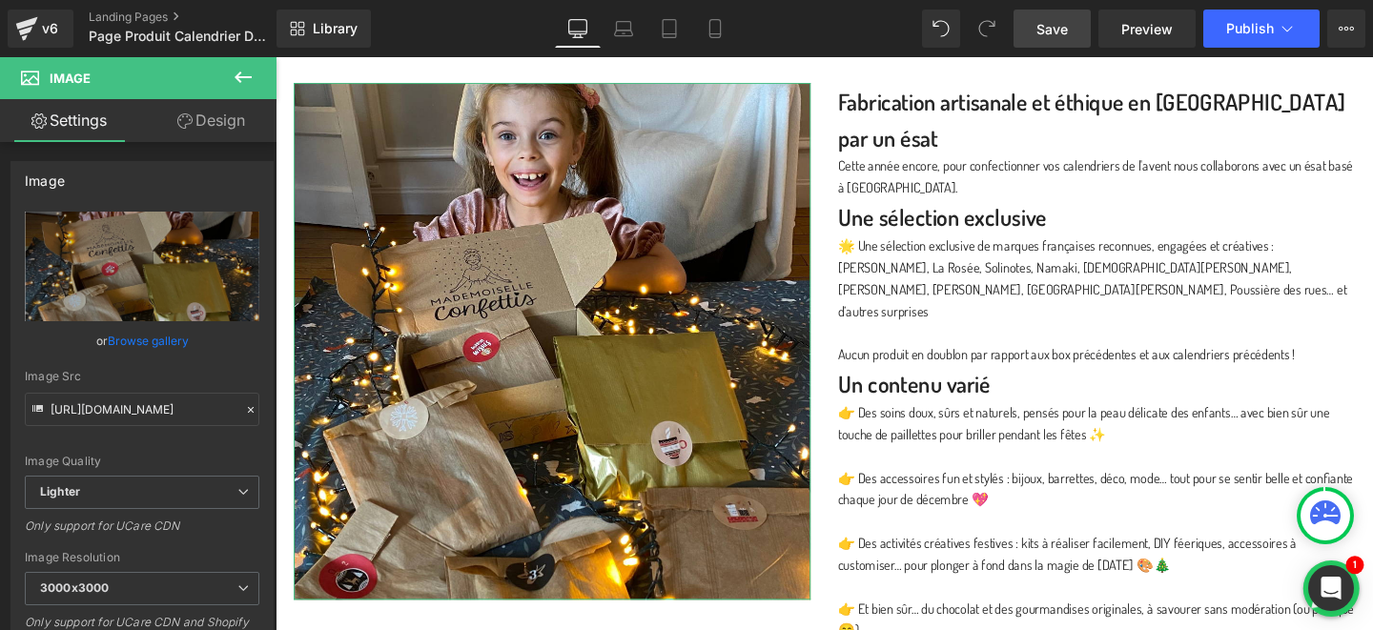
click at [160, 340] on link "Browse gallery" at bounding box center [148, 340] width 81 height 33
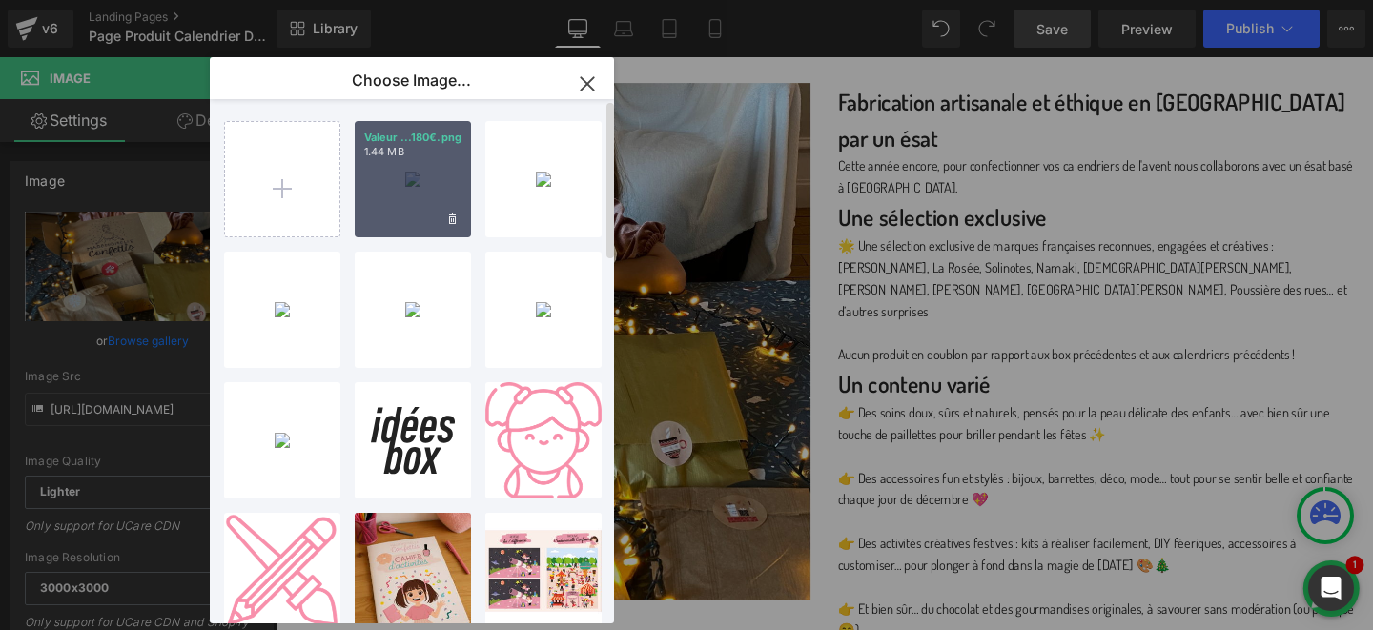
click at [436, 176] on div "Valeur ...180€.png 1.44 MB" at bounding box center [413, 179] width 116 height 116
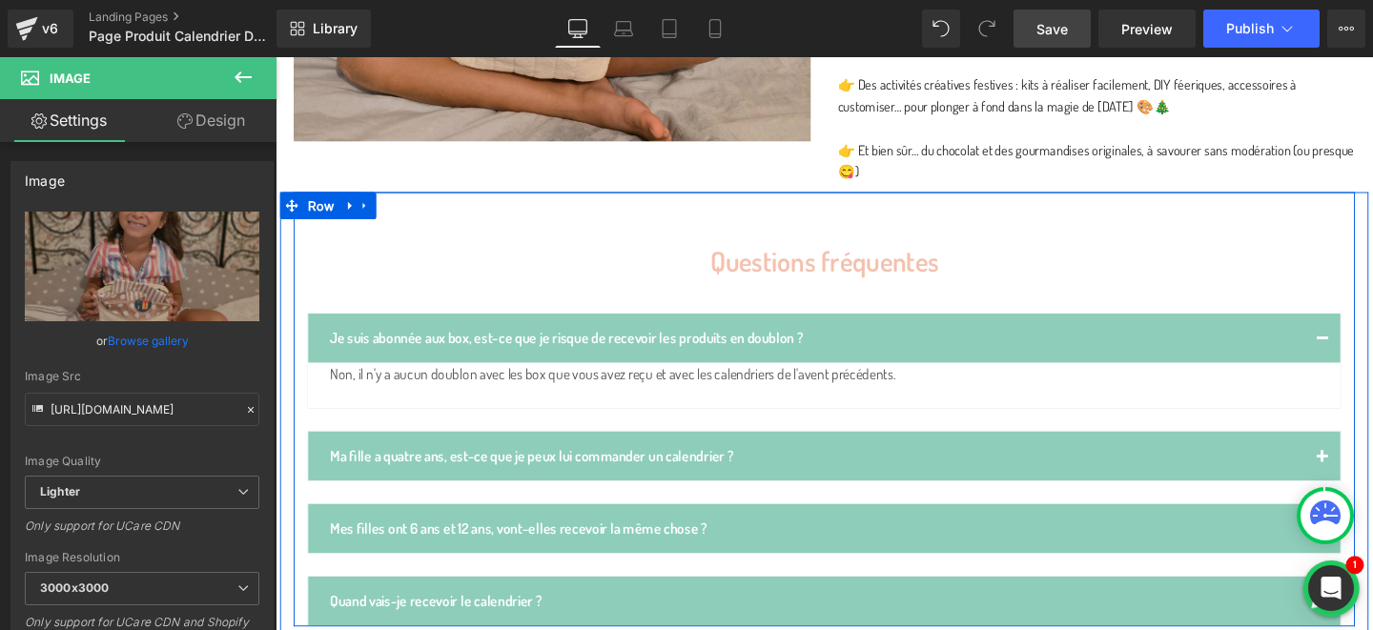
scroll to position [2036, 0]
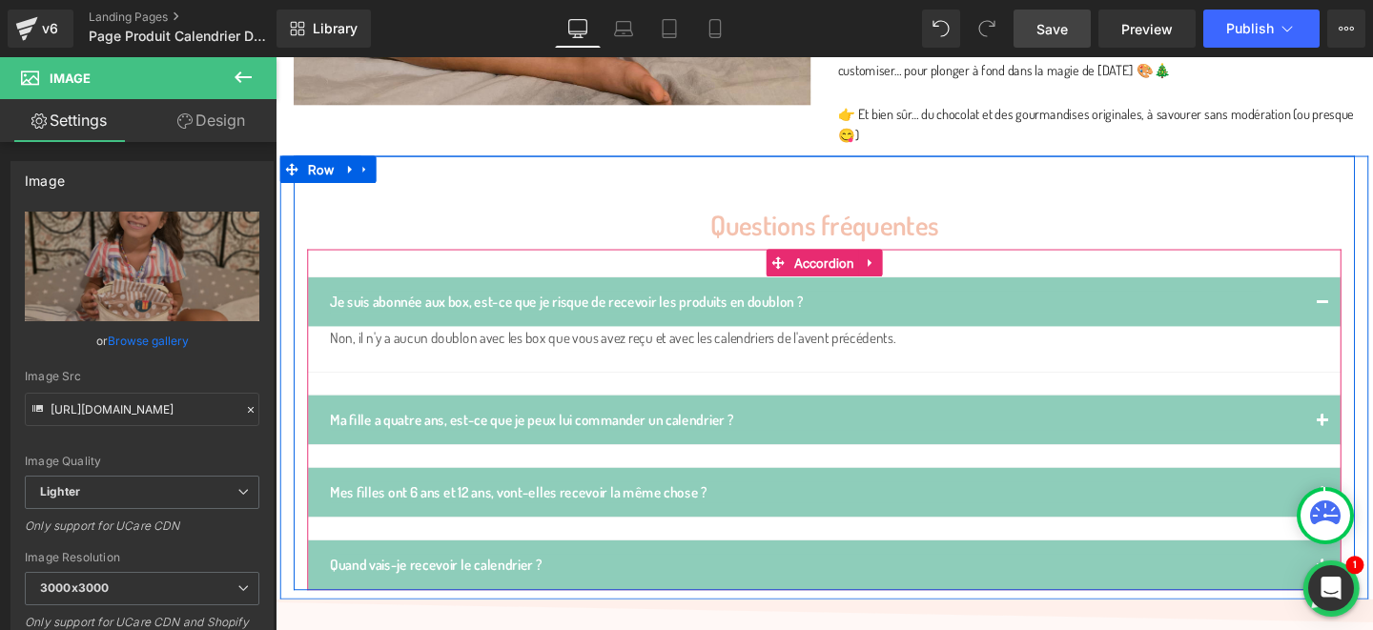
click at [1373, 445] on span "button" at bounding box center [1376, 445] width 0 height 0
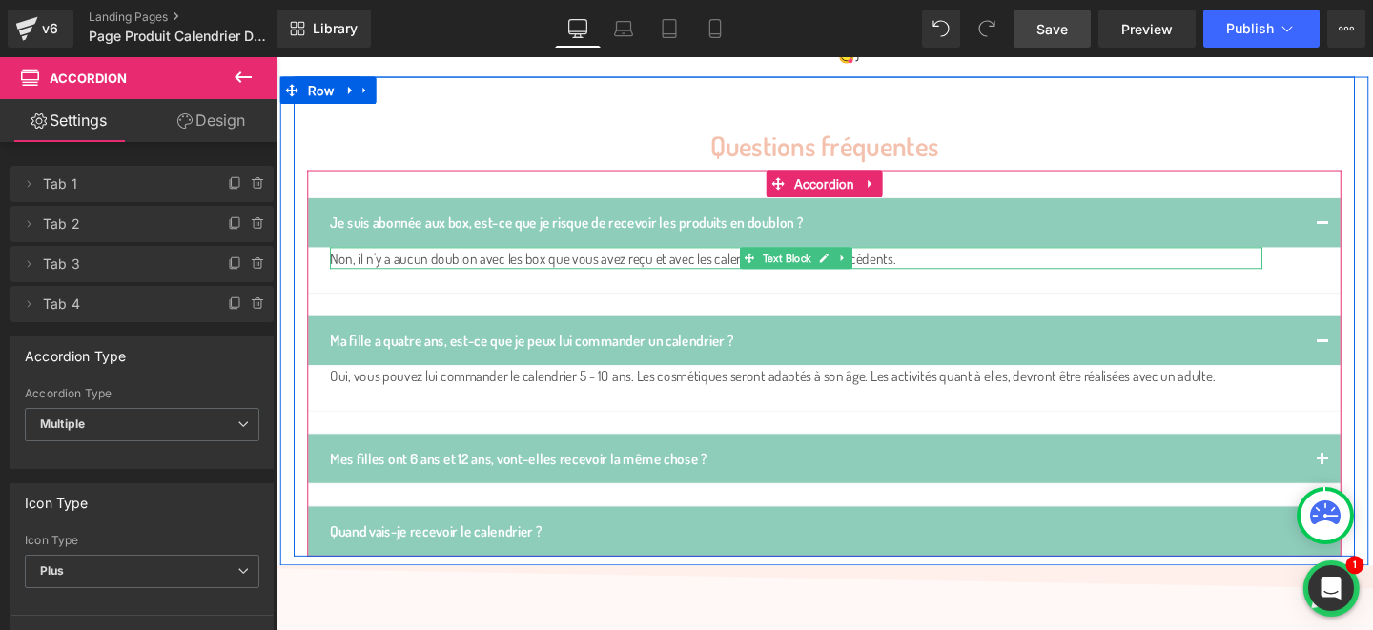
scroll to position [2143, 0]
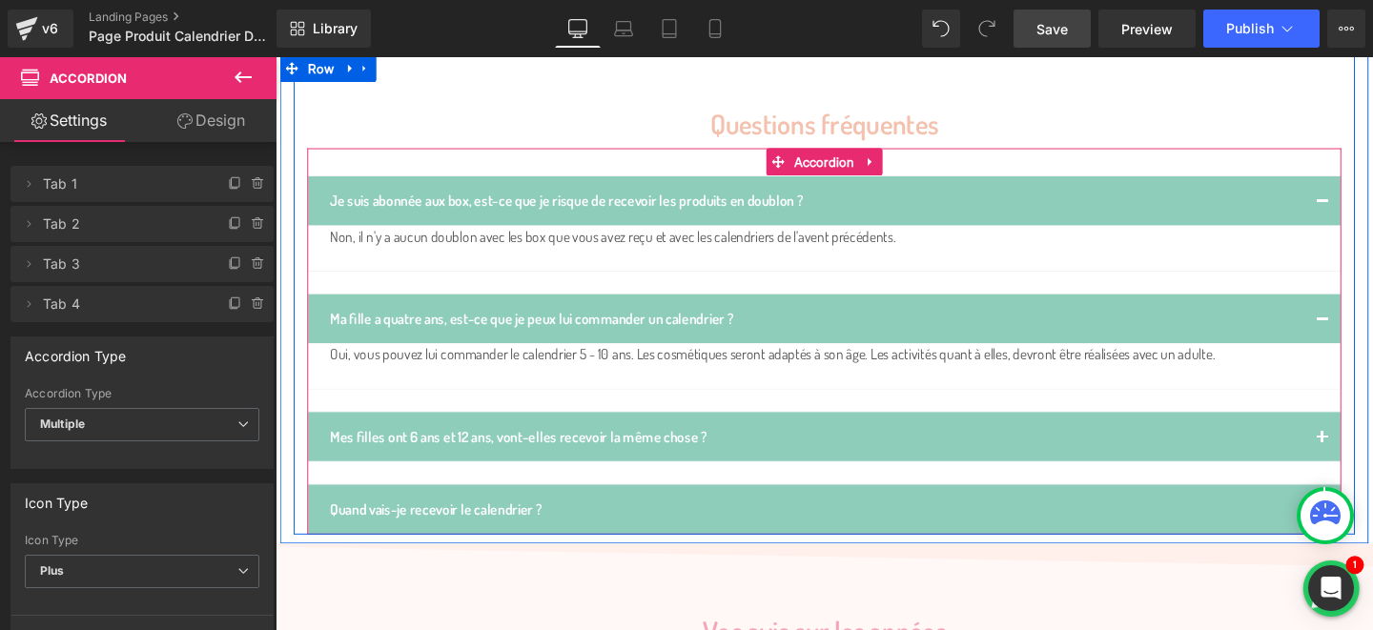
click at [1373, 463] on span "button" at bounding box center [1376, 463] width 0 height 0
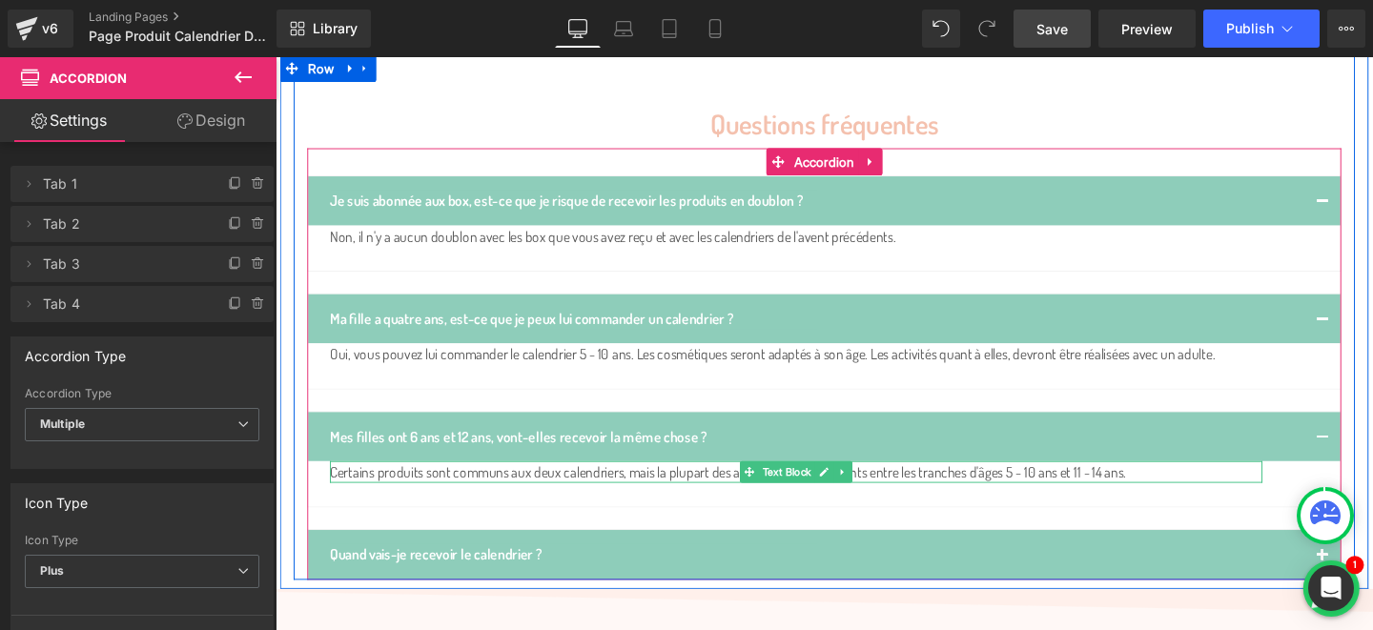
click at [1230, 482] on div "Certains produits sont communs aux deux calendriers, mais la plupart des articl…" at bounding box center [823, 493] width 981 height 23
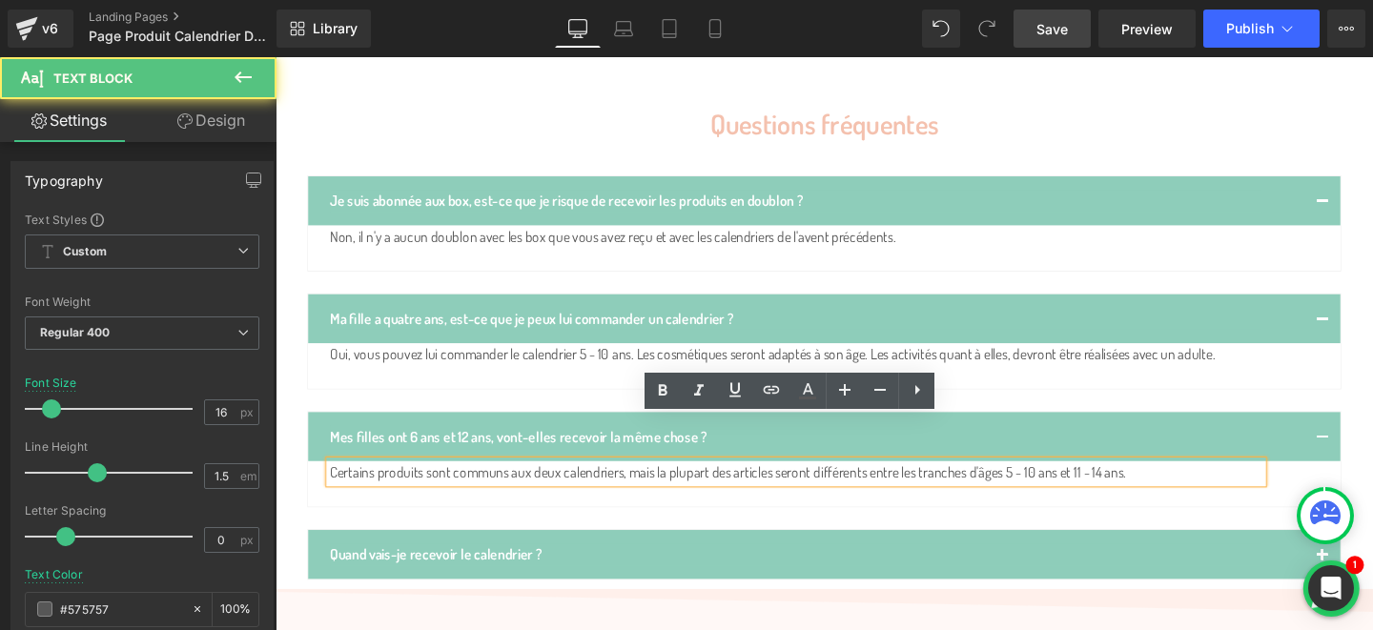
click at [1228, 482] on div "Certains produits sont communs aux deux calendriers, mais la plupart des articl…" at bounding box center [823, 493] width 981 height 23
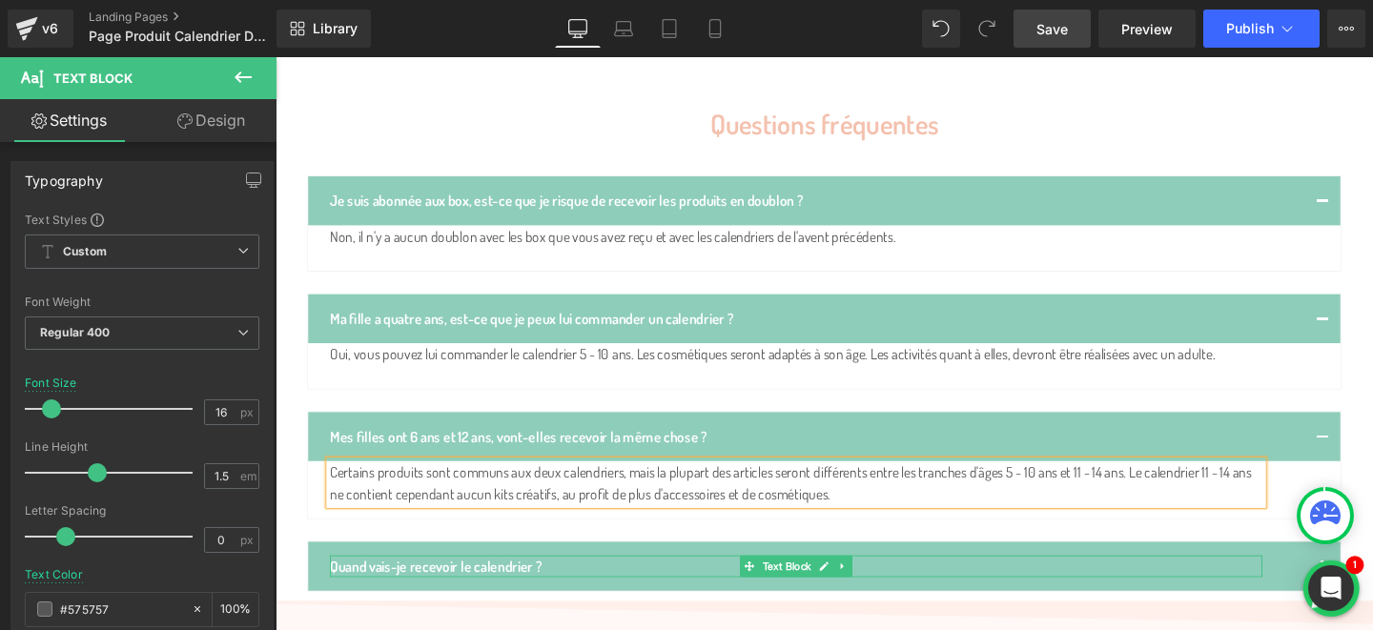
scroll to position [2303, 0]
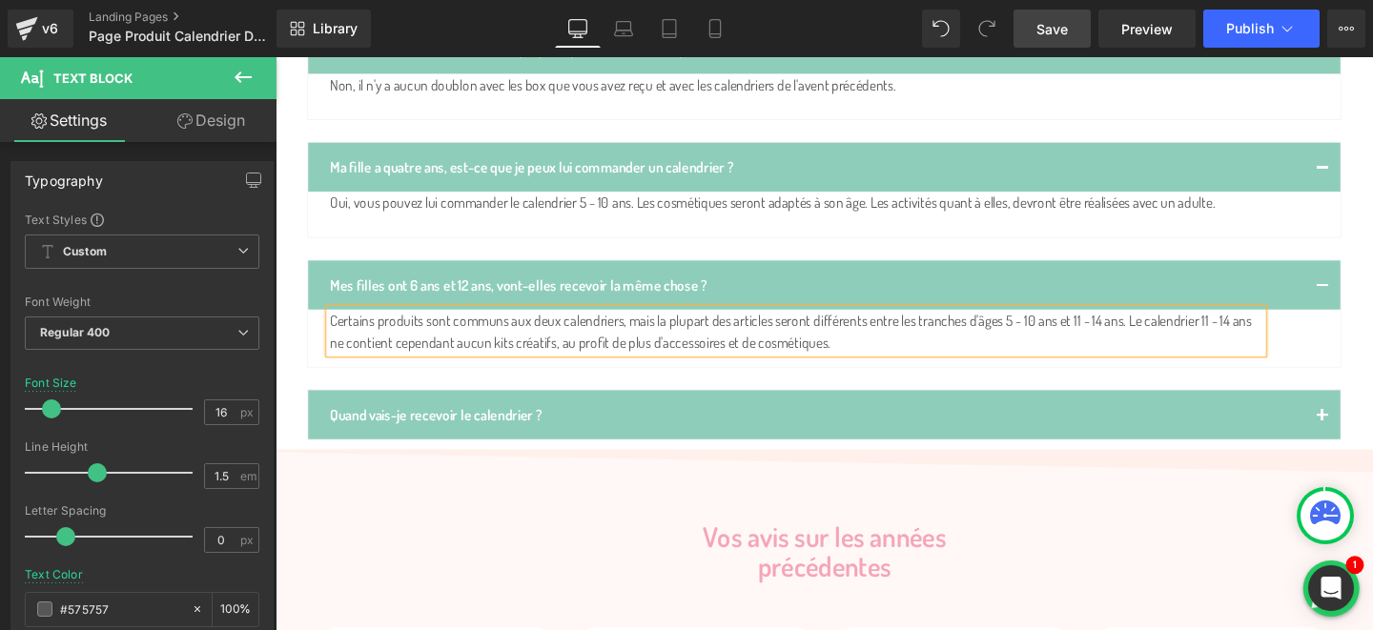
click at [1372, 407] on button "button" at bounding box center [1376, 433] width 38 height 52
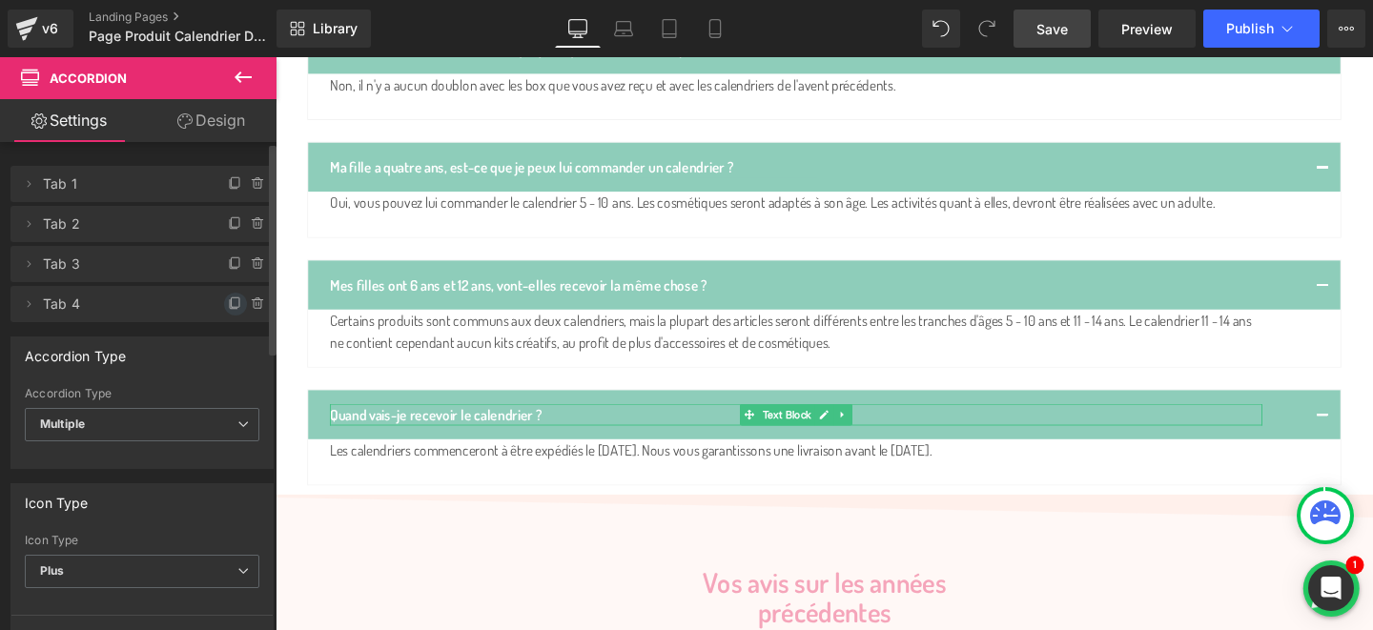
click at [232, 301] on icon at bounding box center [236, 303] width 8 height 10
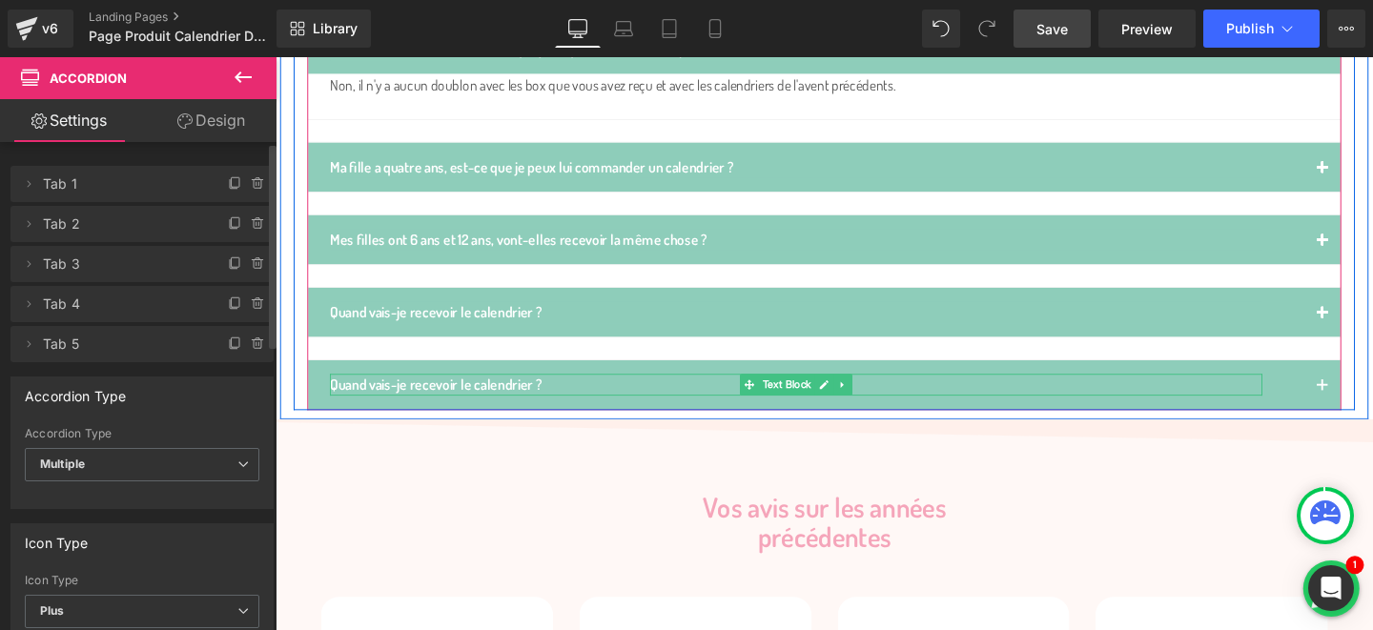
click at [410, 390] on div "Quand vais-je recevoir le calendrier ?" at bounding box center [823, 401] width 981 height 23
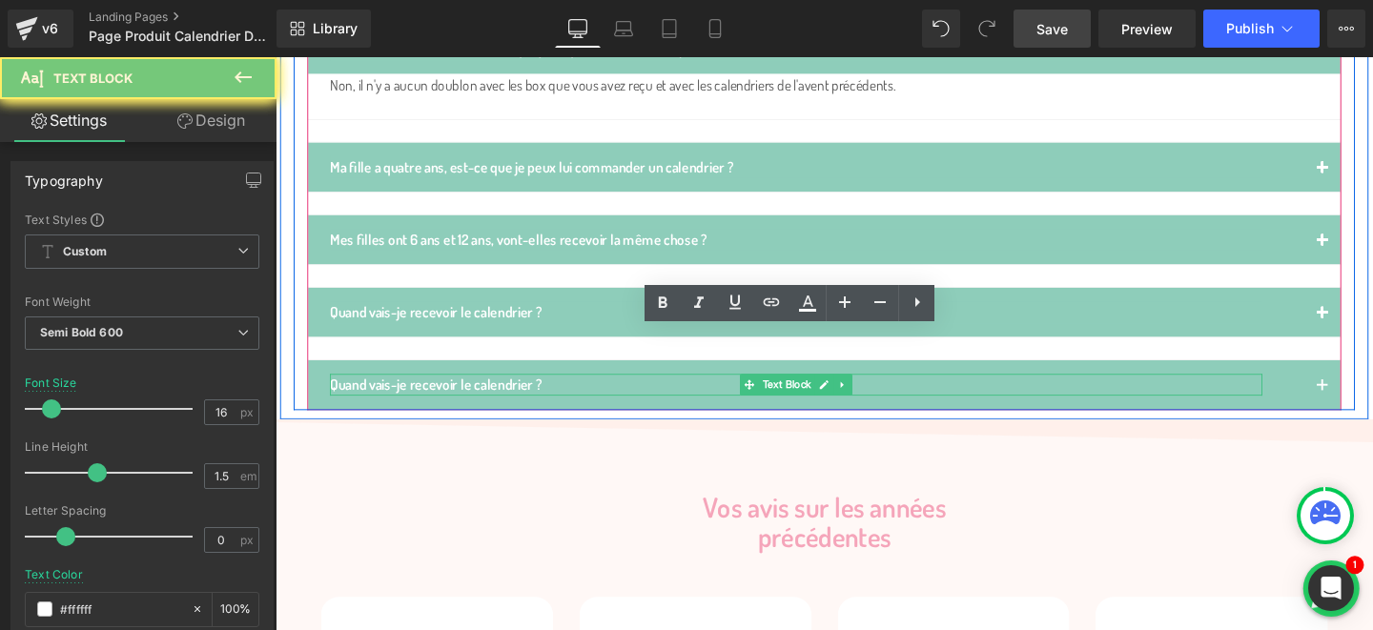
click at [852, 390] on div "Quand vais-je recevoir le calendrier ?" at bounding box center [823, 401] width 981 height 23
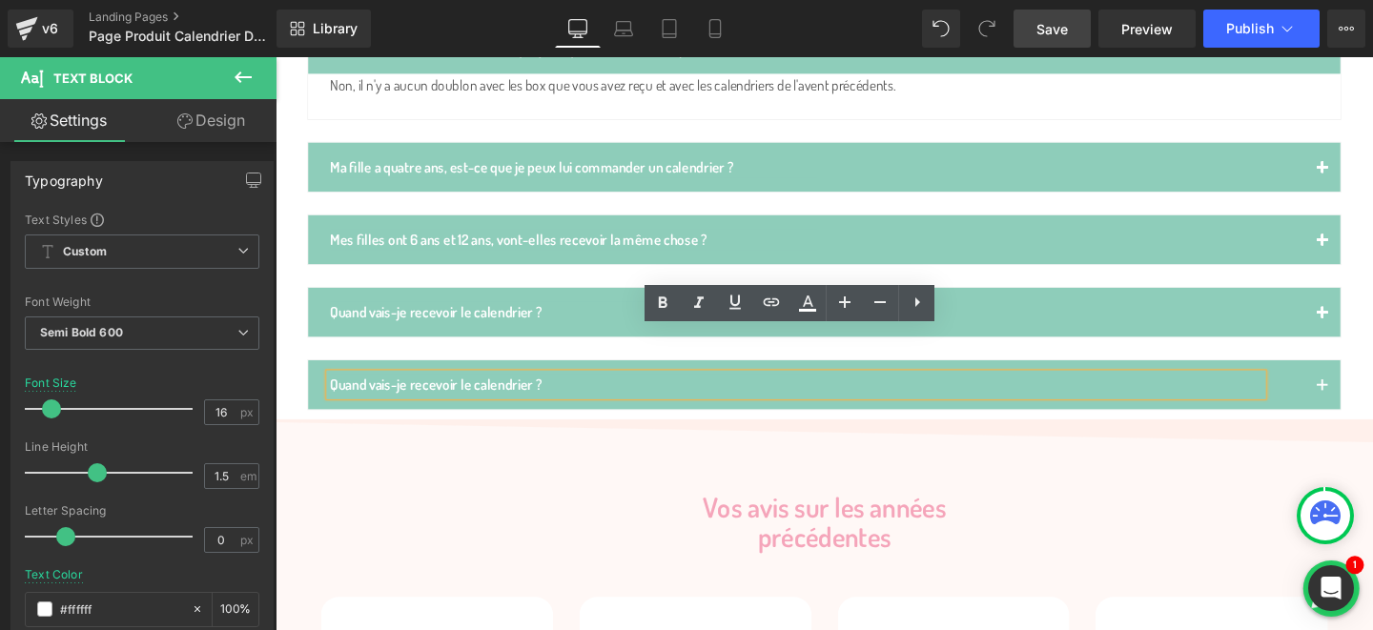
click at [465, 390] on div "Quand vais-je recevoir le calendrier ?" at bounding box center [823, 401] width 981 height 23
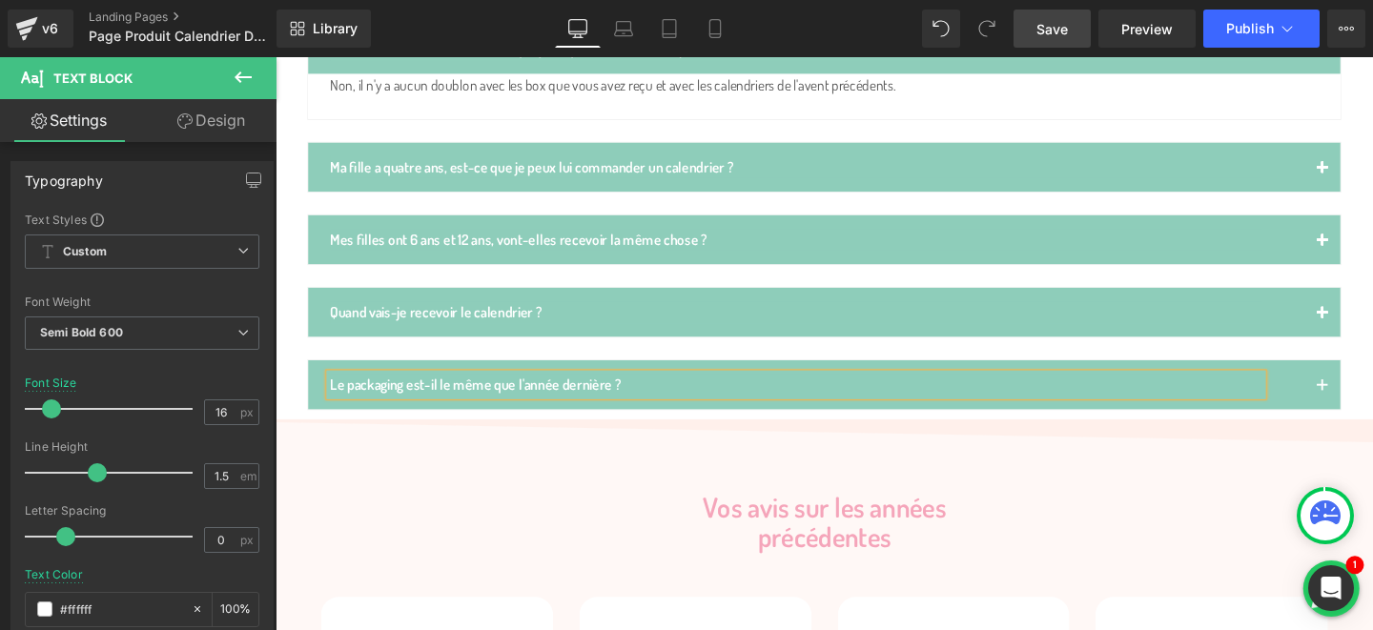
click at [1373, 376] on button "button" at bounding box center [1376, 402] width 38 height 52
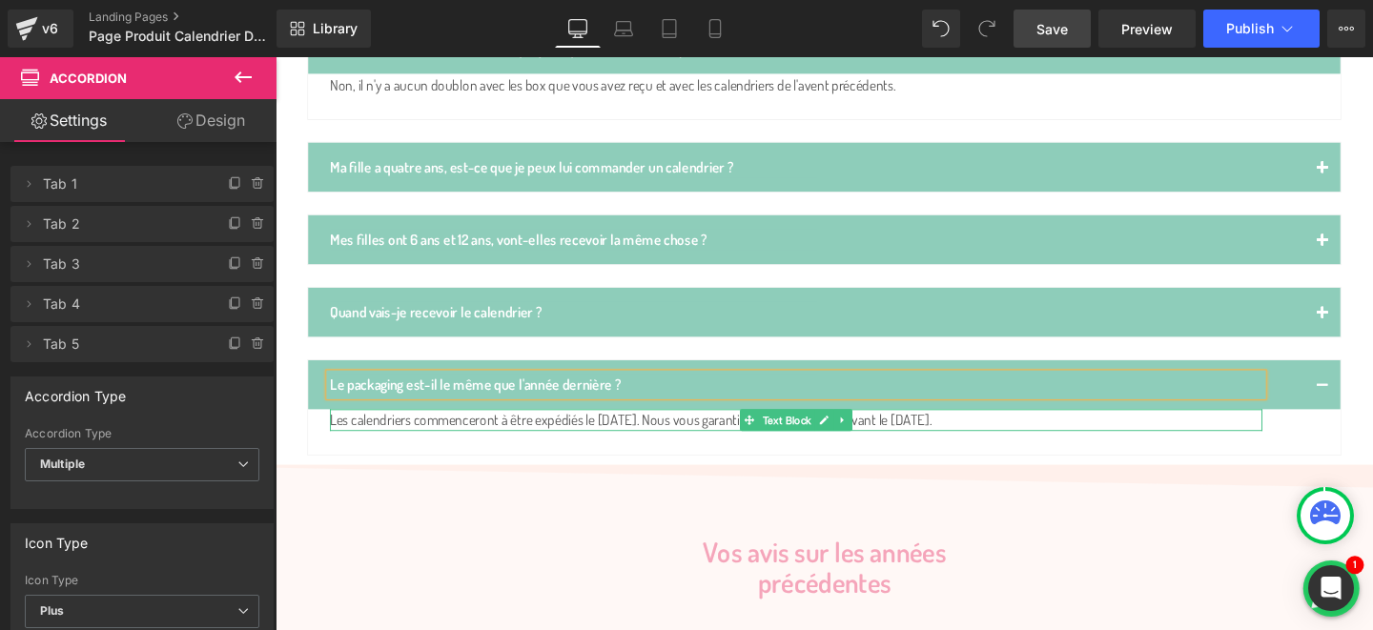
click at [464, 427] on div "Les calendriers commenceront à être expédiés le [DATE]. Nous vous garantissons …" at bounding box center [823, 438] width 981 height 23
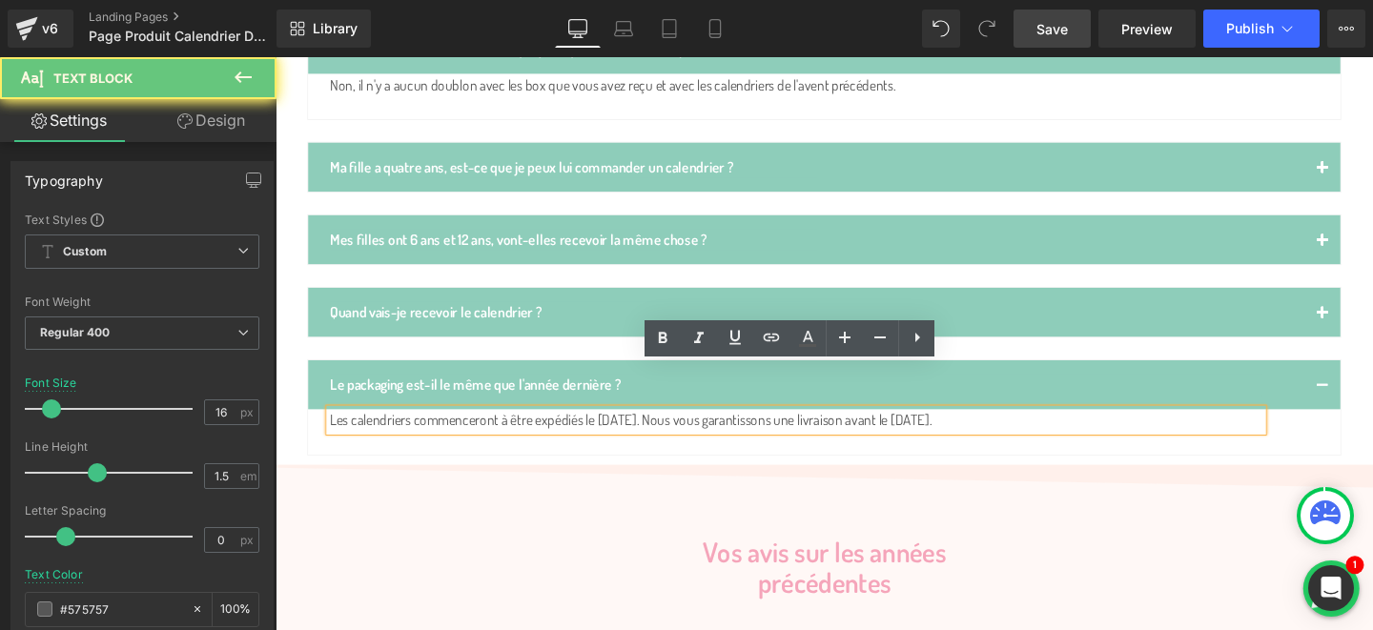
click at [464, 427] on div "Les calendriers commenceront à être expédiés le [DATE]. Nous vous garantissons …" at bounding box center [823, 438] width 981 height 23
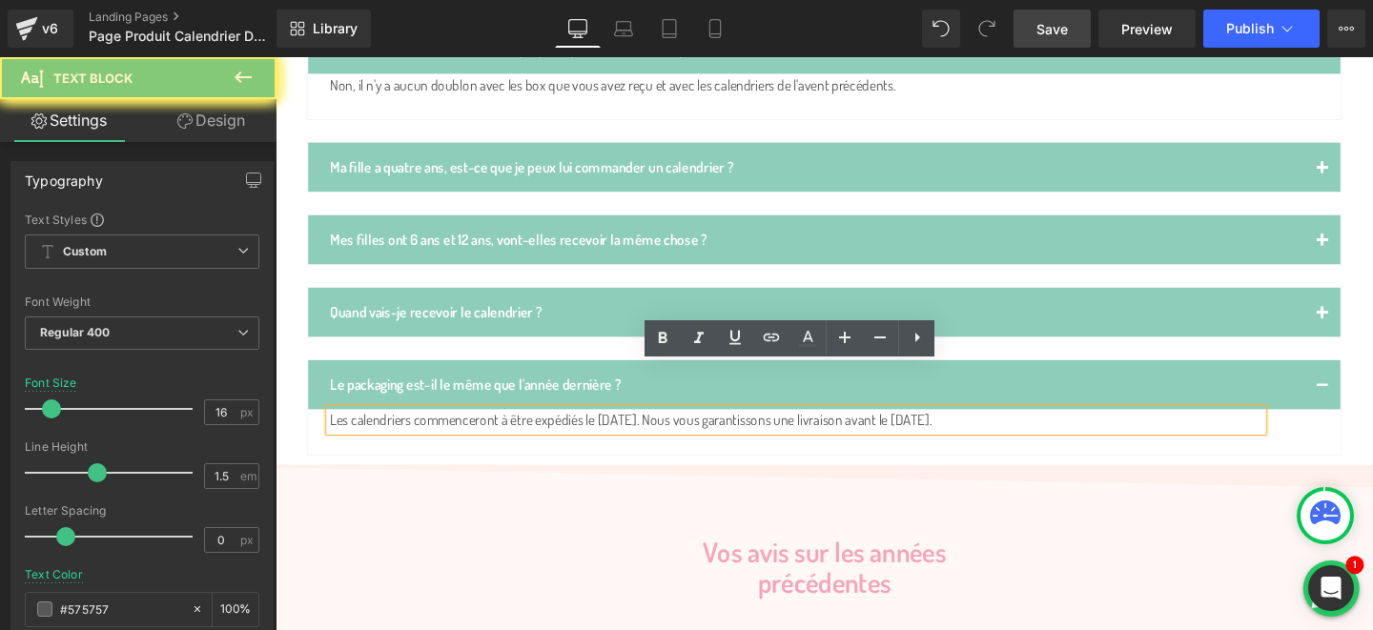
click at [464, 427] on div "Les calendriers commenceront à être expédiés le [DATE]. Nous vous garantissons …" at bounding box center [823, 438] width 981 height 23
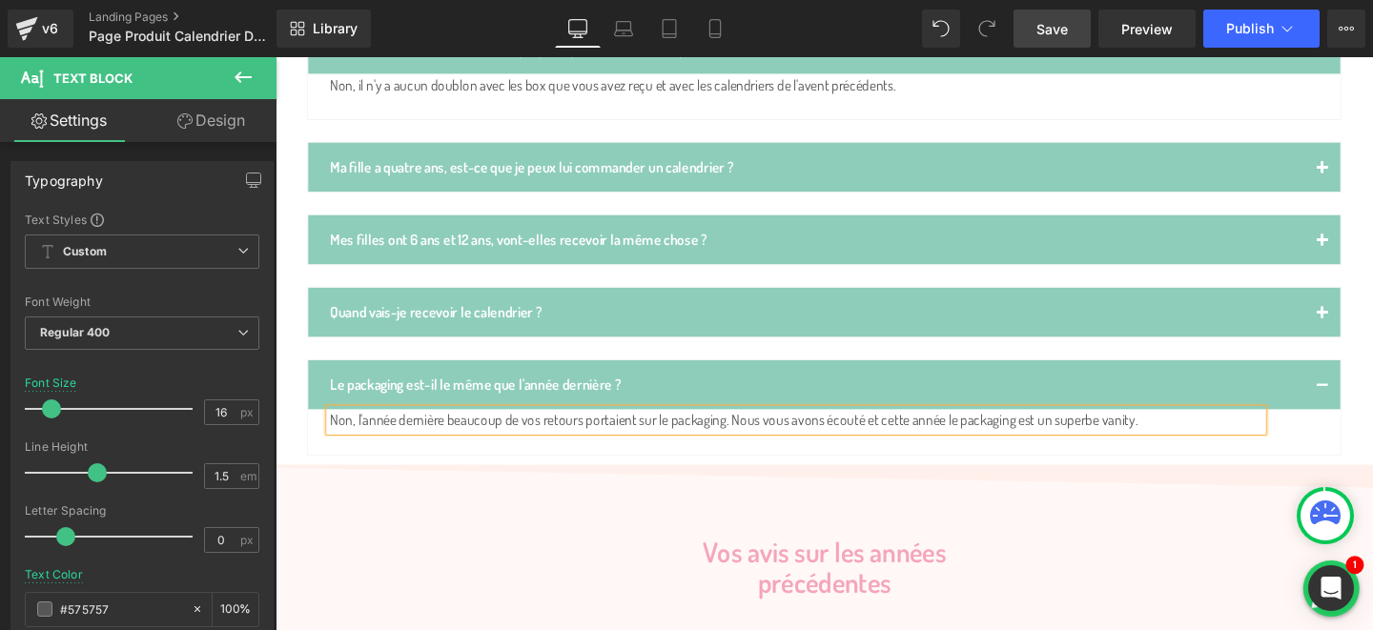
click at [769, 427] on div "Non, l'année dernière beaucoup de vos retours portaient sur le packaging. Nous …" at bounding box center [823, 438] width 981 height 23
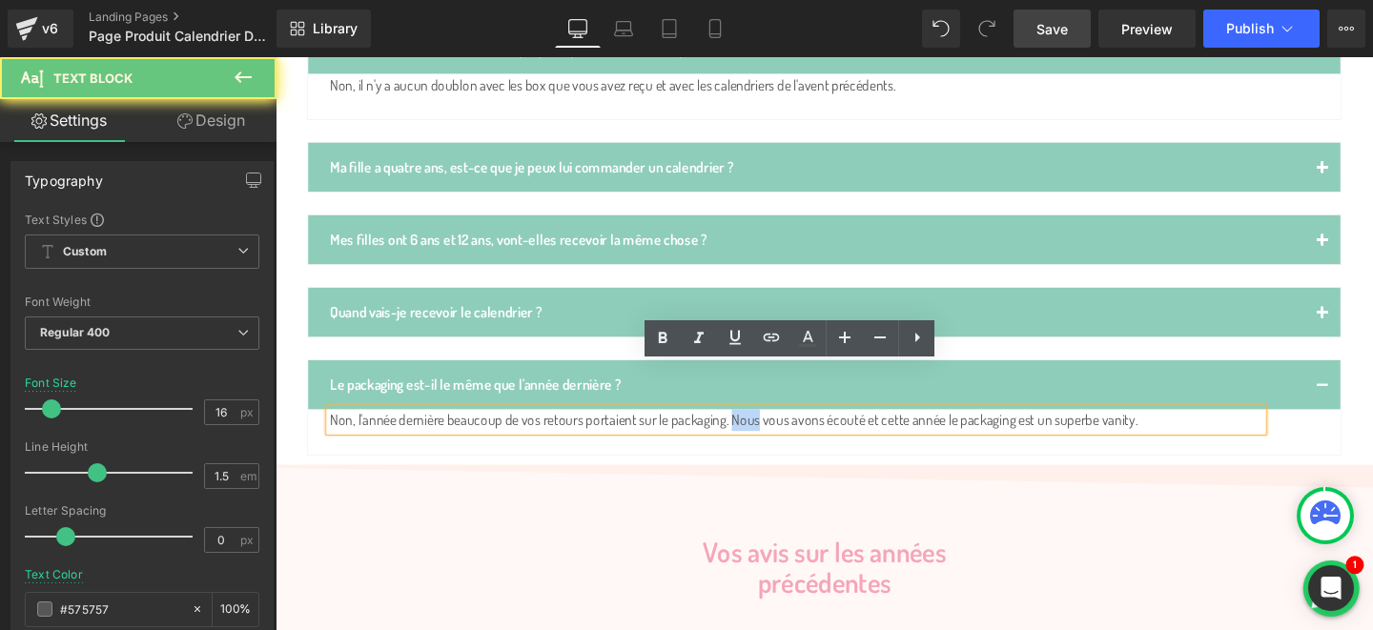
click at [769, 427] on div "Non, l'année dernière beaucoup de vos retours portaient sur le packaging. Nous …" at bounding box center [823, 438] width 981 height 23
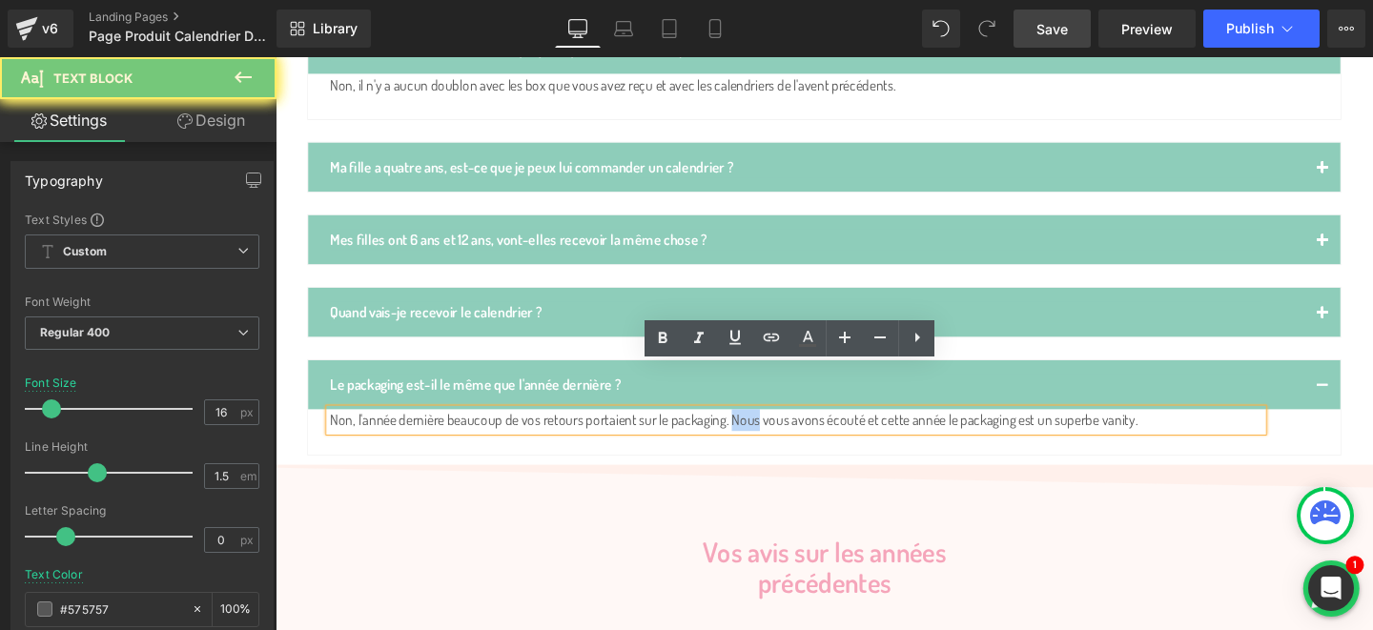
copy div "Non, l'année dernière beaucoup de vos retours portaient sur le packaging. Nous …"
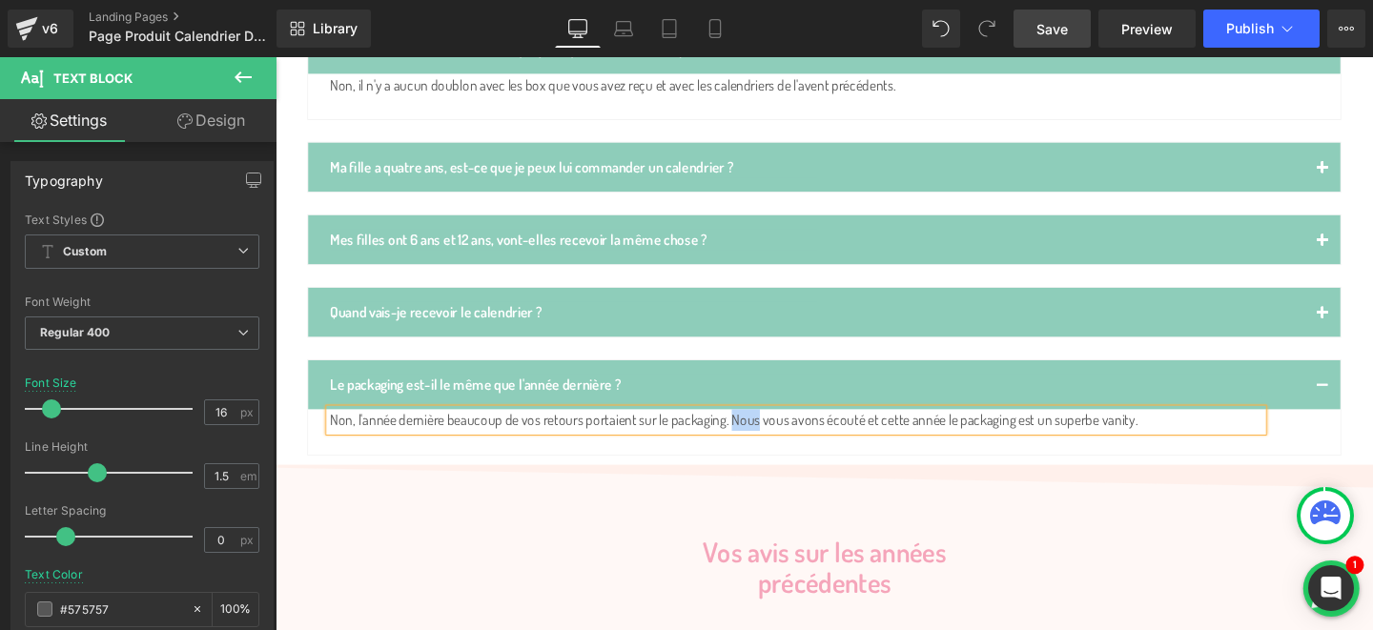
click at [491, 427] on div "Non, l'année dernière beaucoup de vos retours portaient sur le packaging. Nous …" at bounding box center [823, 438] width 981 height 23
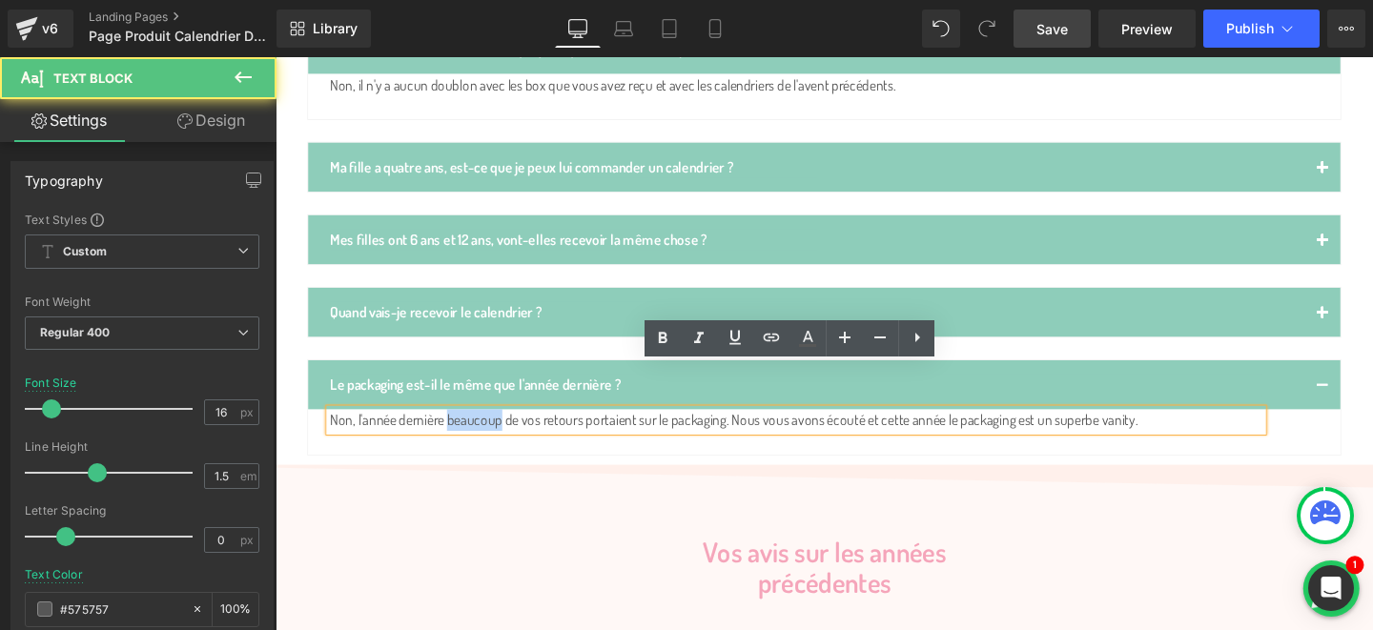
click at [491, 427] on div "Non, l'année dernière beaucoup de vos retours portaient sur le packaging. Nous …" at bounding box center [823, 438] width 981 height 23
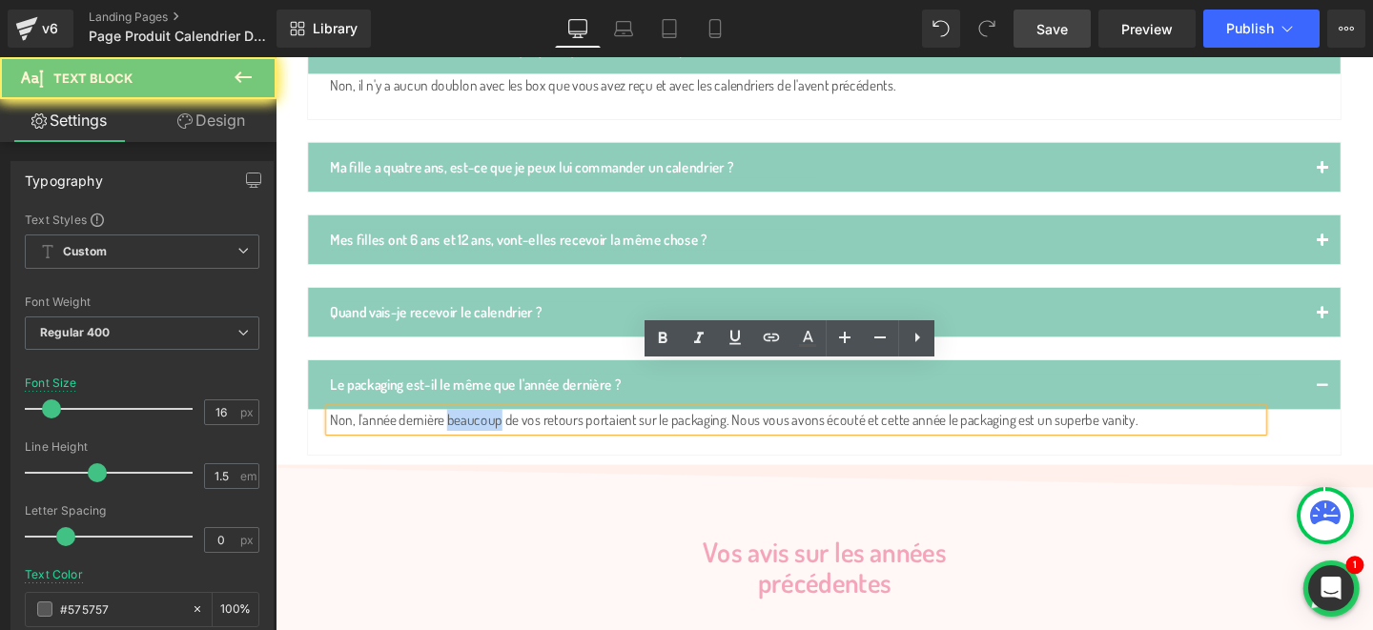
click at [491, 427] on div "Non, l'année dernière beaucoup de vos retours portaient sur le packaging. Nous …" at bounding box center [823, 438] width 981 height 23
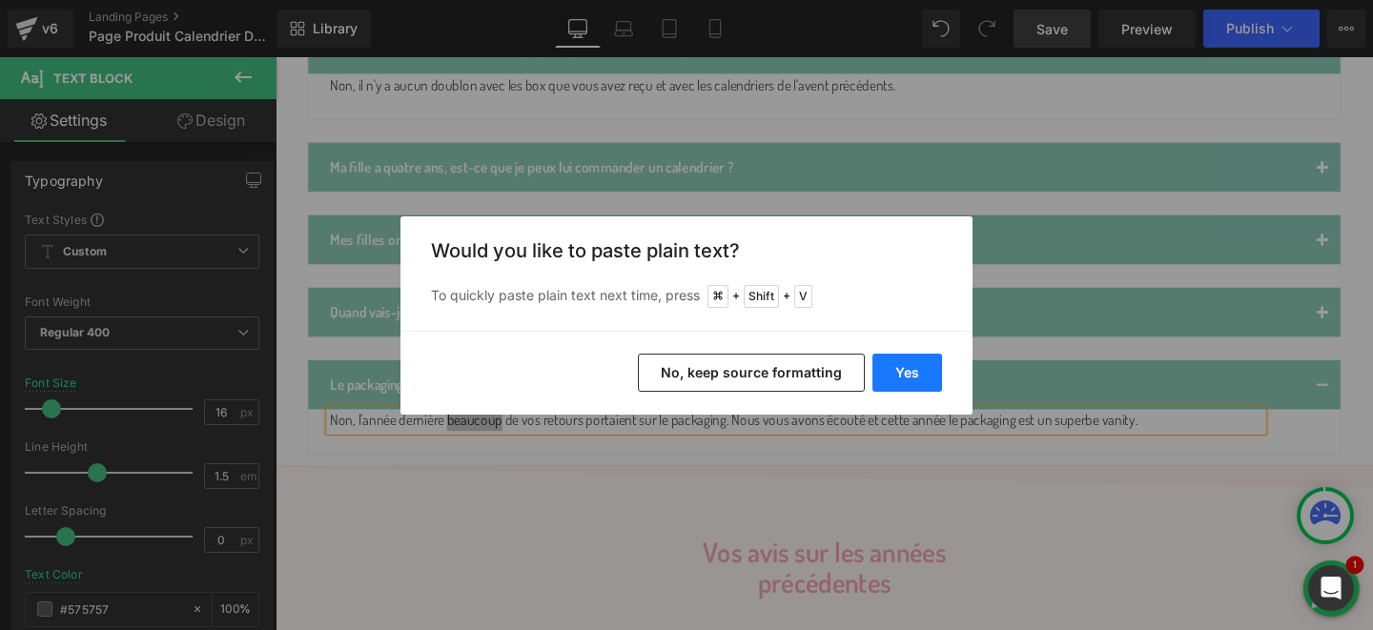
click at [913, 378] on button "Yes" at bounding box center [908, 373] width 70 height 38
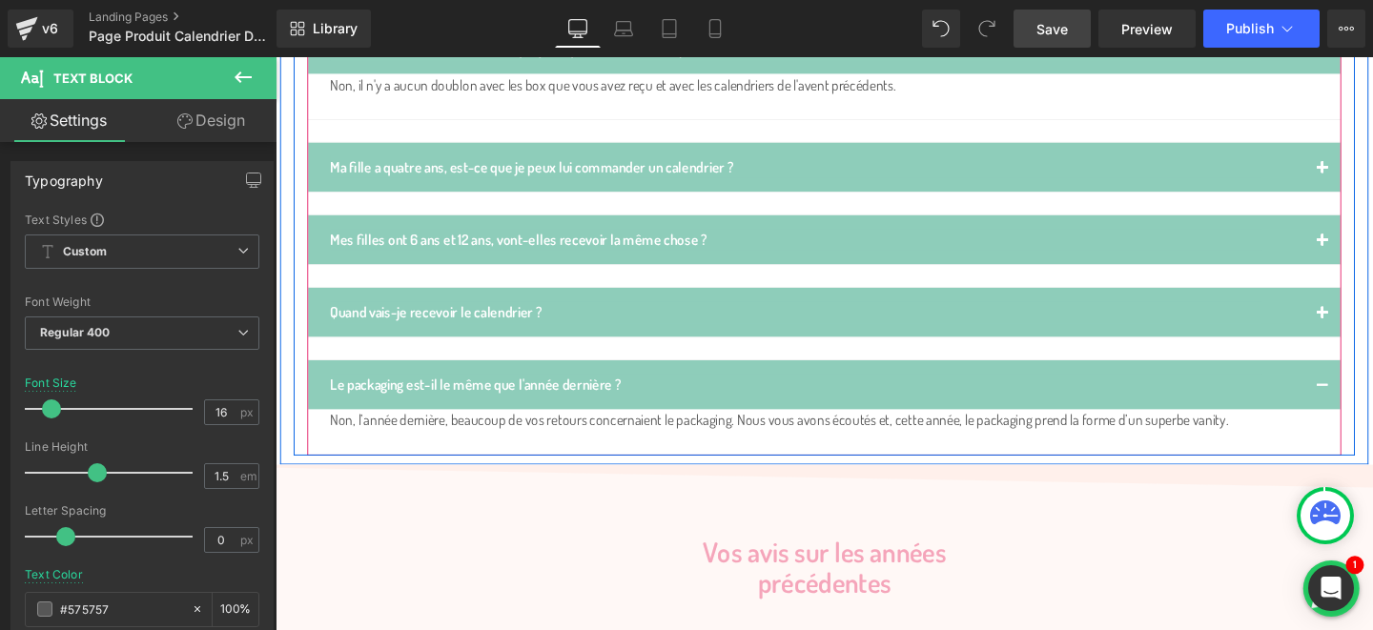
click at [594, 427] on article "Non, l’année dernière, beaucoup de vos retours concernaient le packaging. Nous …" at bounding box center [852, 451] width 1085 height 48
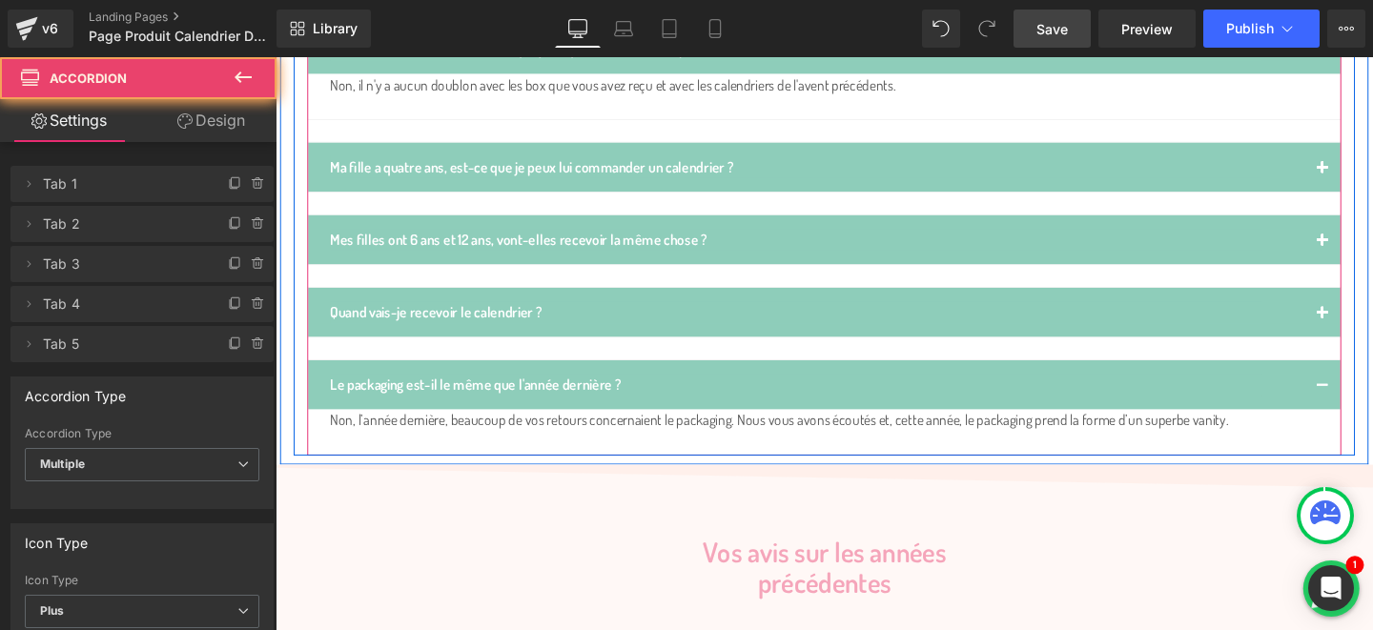
click at [594, 427] on article "Non, l’année dernière, beaucoup de vos retours concernaient le packaging. Nous …" at bounding box center [852, 451] width 1085 height 48
click at [609, 427] on article "Non, l’année dernière, beaucoup de vos retours concernaient le packaging. Nous …" at bounding box center [852, 451] width 1085 height 48
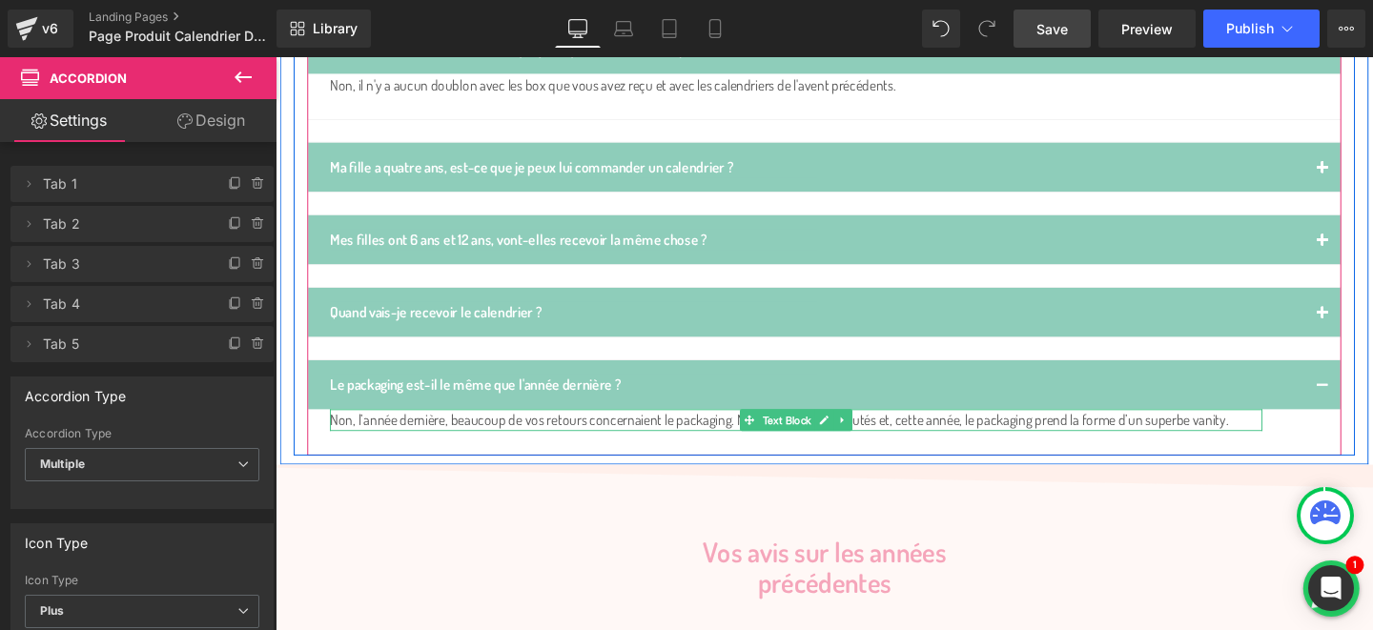
click at [642, 427] on div "Non, l’année dernière, beaucoup de vos retours concernaient le packaging. Nous …" at bounding box center [823, 438] width 981 height 23
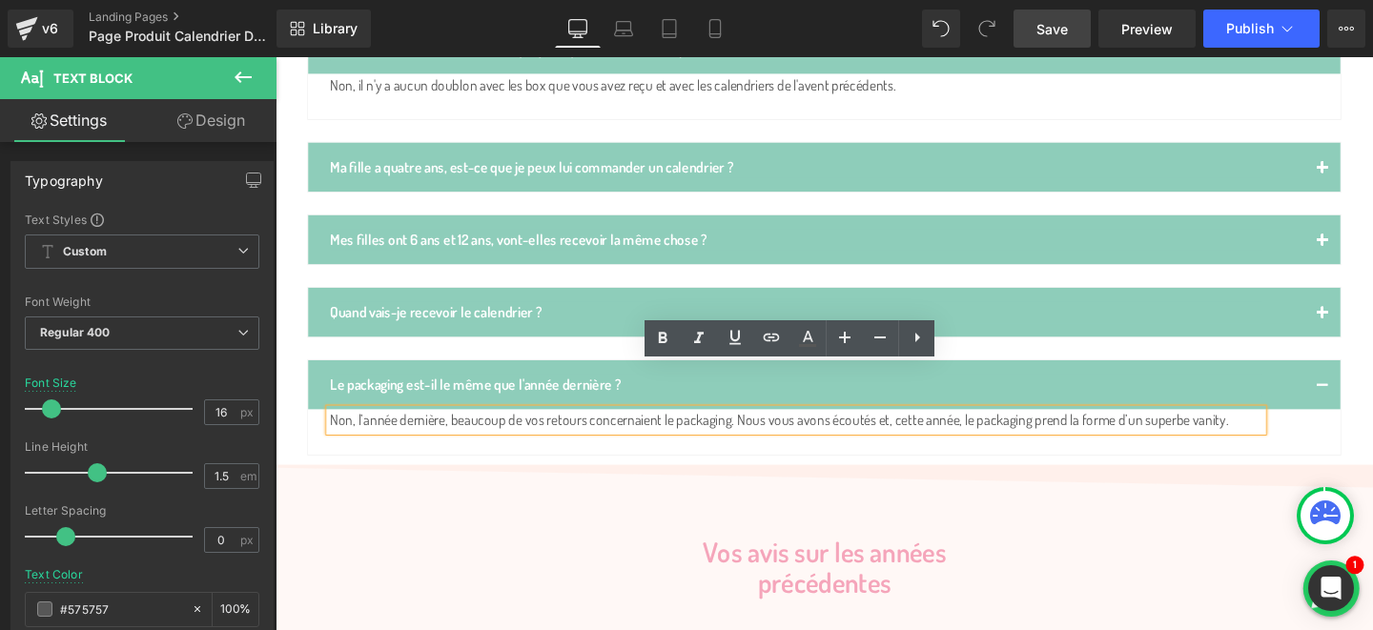
click at [1373, 269] on div "Questions fréquentes Heading Je suis abonnée aux box, est-ce que je risque de r…" at bounding box center [852, 185] width 1145 height 581
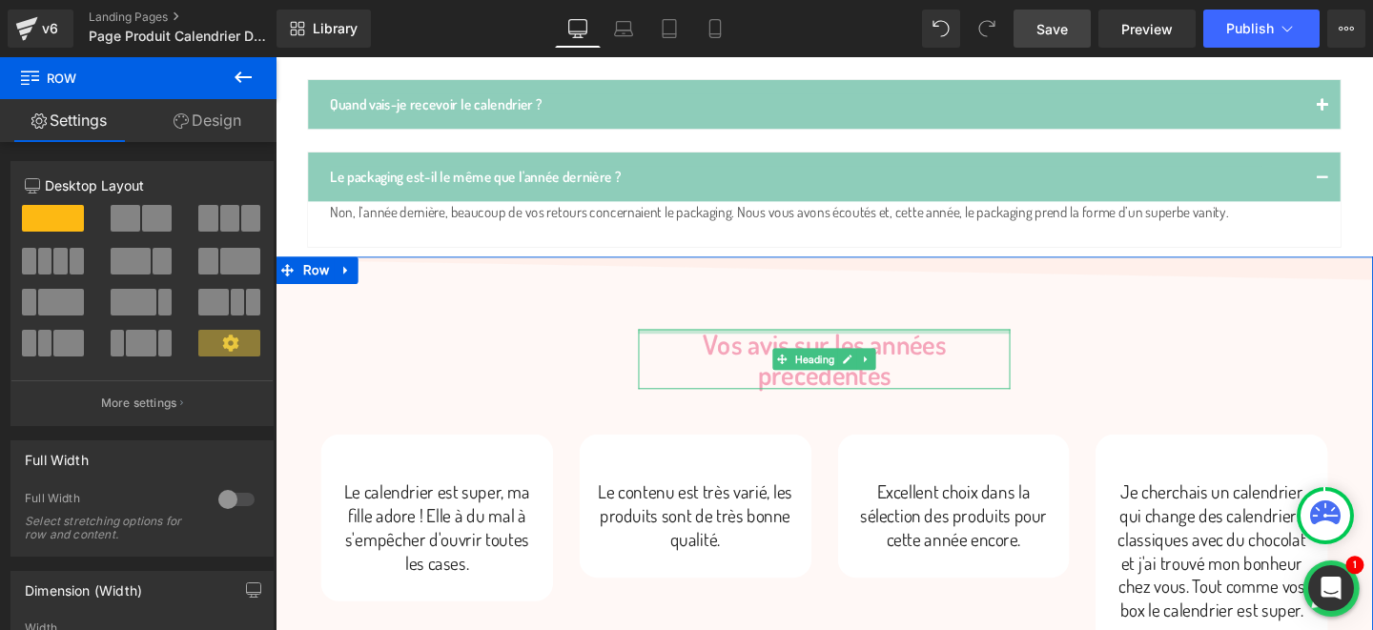
scroll to position [2538, 0]
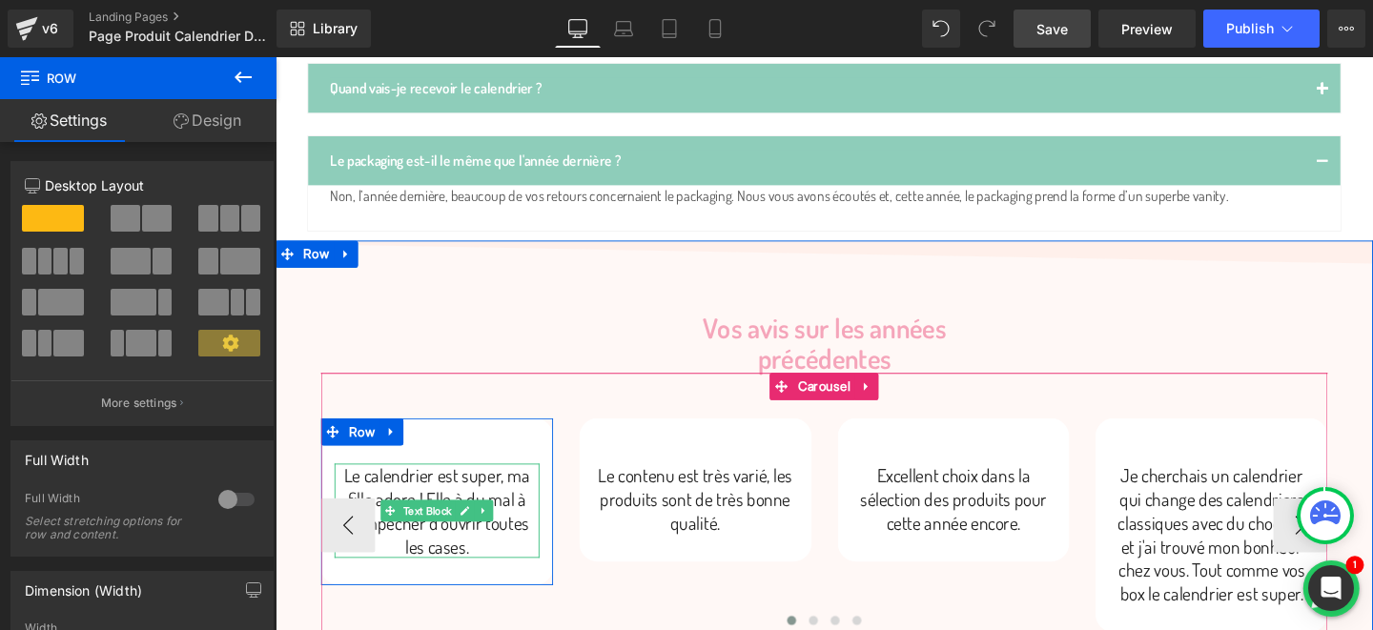
click at [512, 485] on p "Le calendrier est super, ma fille adore ! Elle à du mal à s'empêcher d'ouvrir t…" at bounding box center [446, 534] width 216 height 99
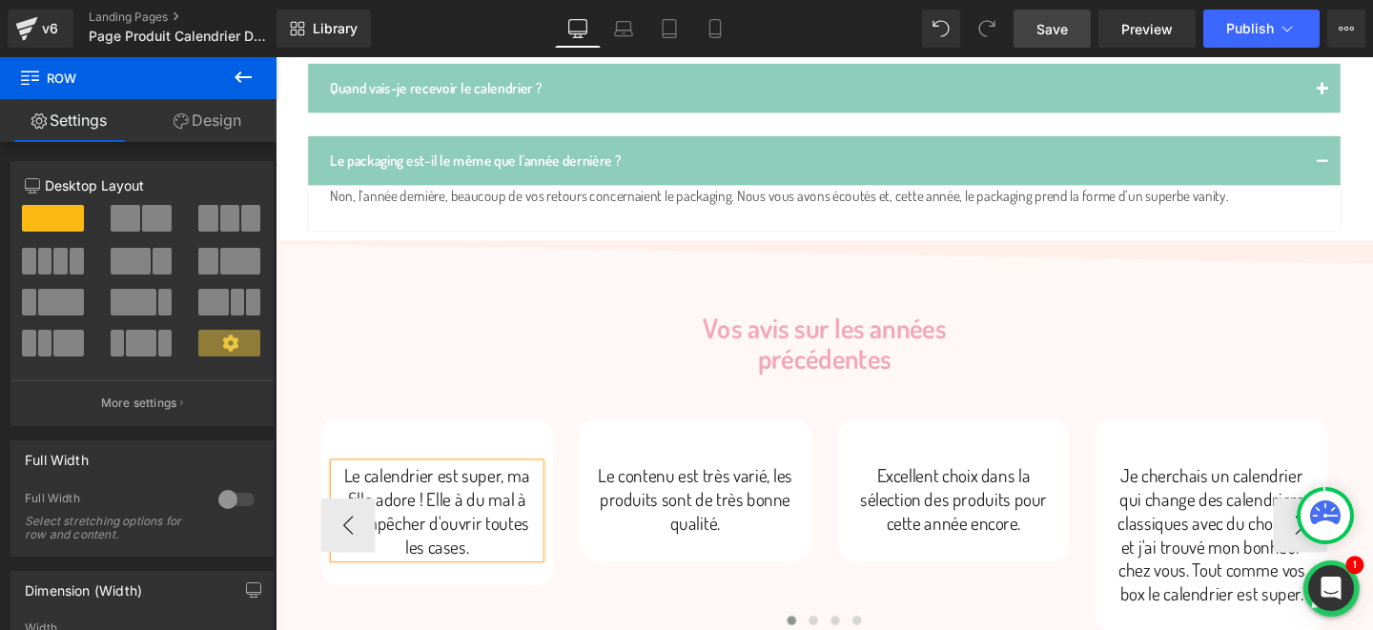
click at [512, 485] on p "Le calendrier est super, ma fille adore ! Elle à du mal à s'empêcher d'ouvrir t…" at bounding box center [446, 534] width 216 height 99
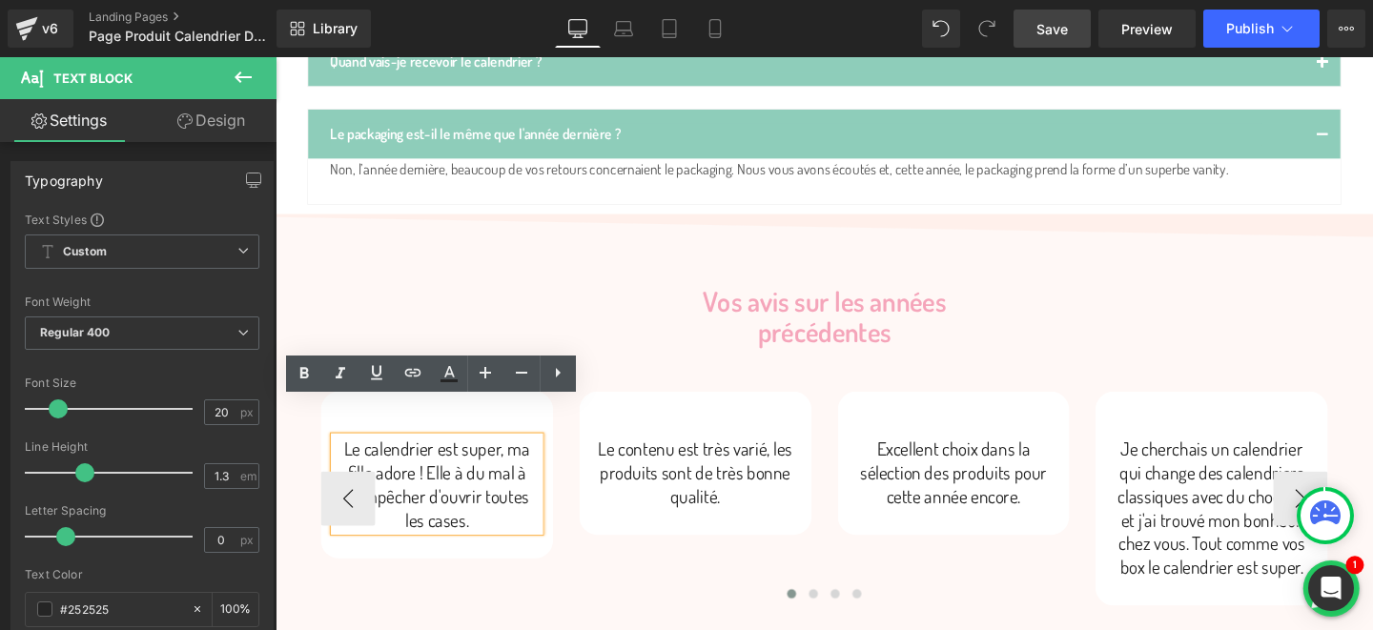
scroll to position [2569, 0]
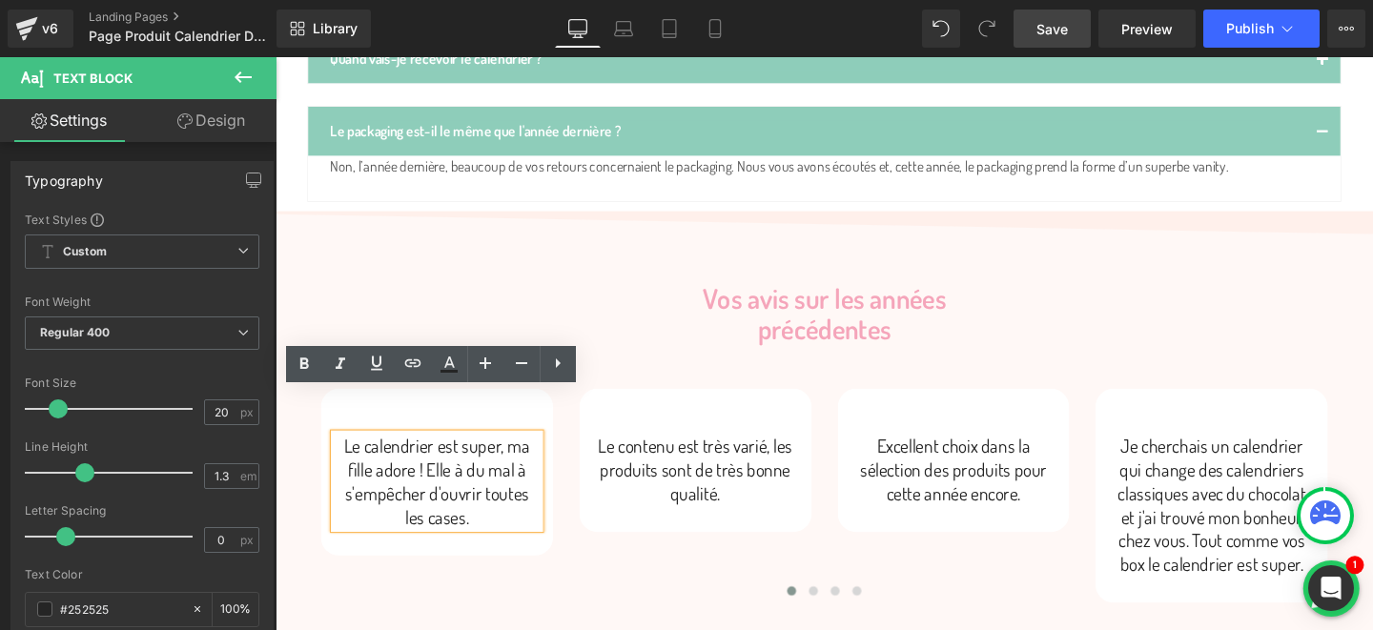
click at [584, 280] on div "Vos avis sur les années précédentes Heading Le calendrier est super, ma fille a…" at bounding box center [853, 488] width 1154 height 480
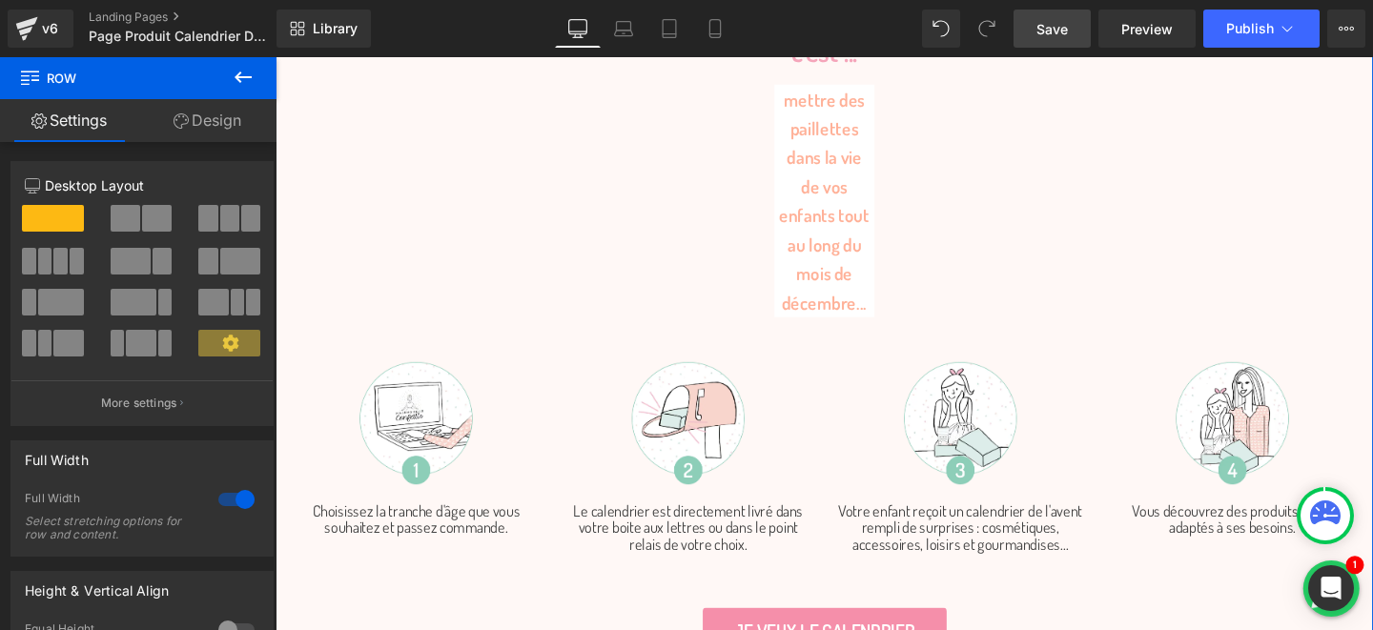
scroll to position [3591, 0]
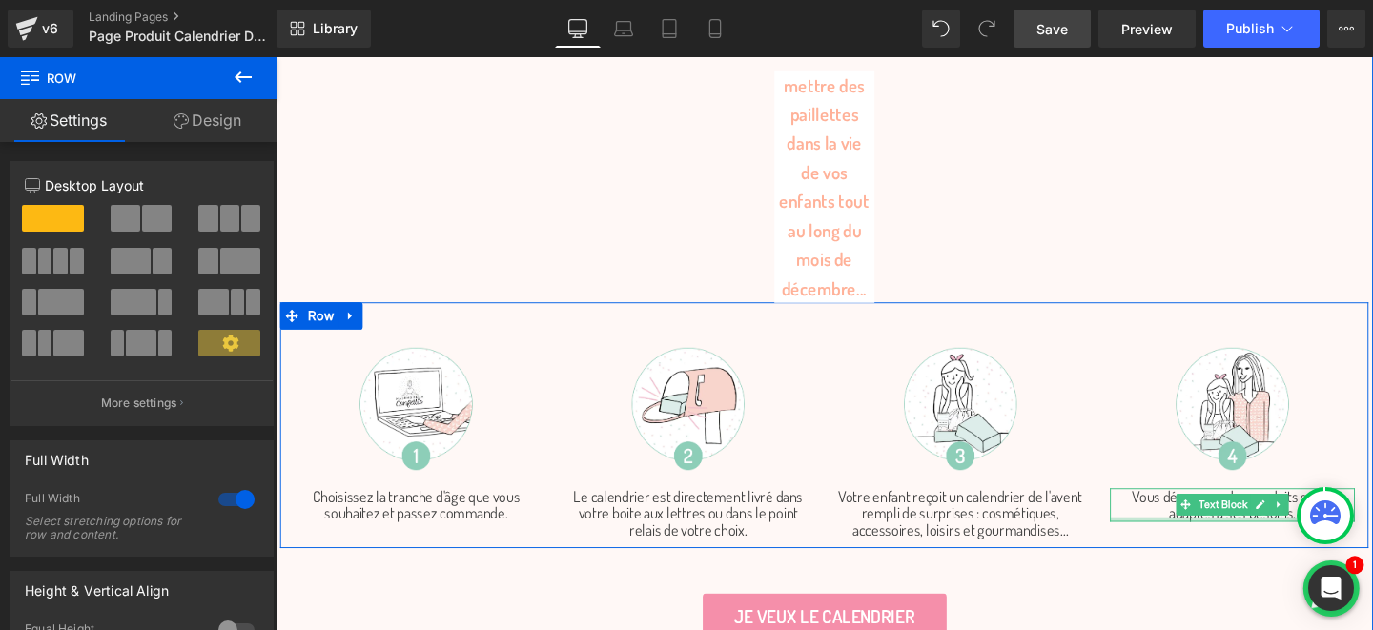
click at [1357, 510] on p "Vous découvrez des produits sains, adaptés à ses besoins." at bounding box center [1282, 527] width 258 height 35
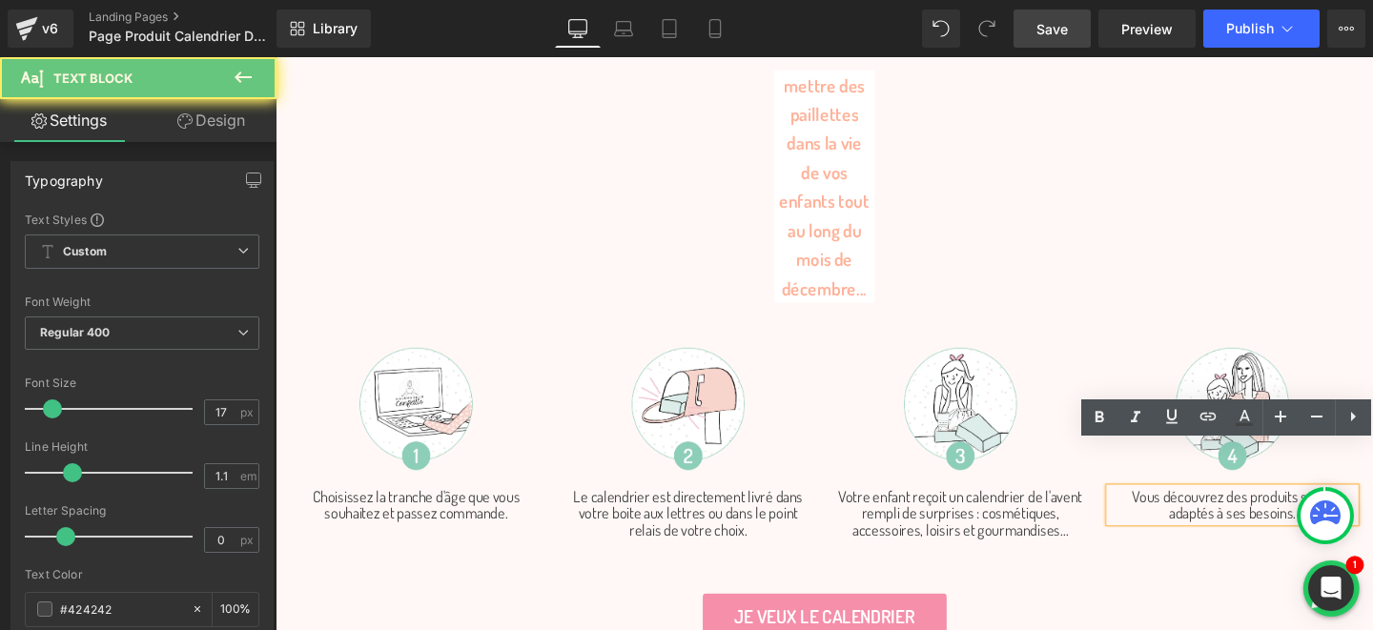
click at [1358, 510] on p "Vous découvrez des produits sains, adaptés à ses besoins." at bounding box center [1282, 527] width 258 height 35
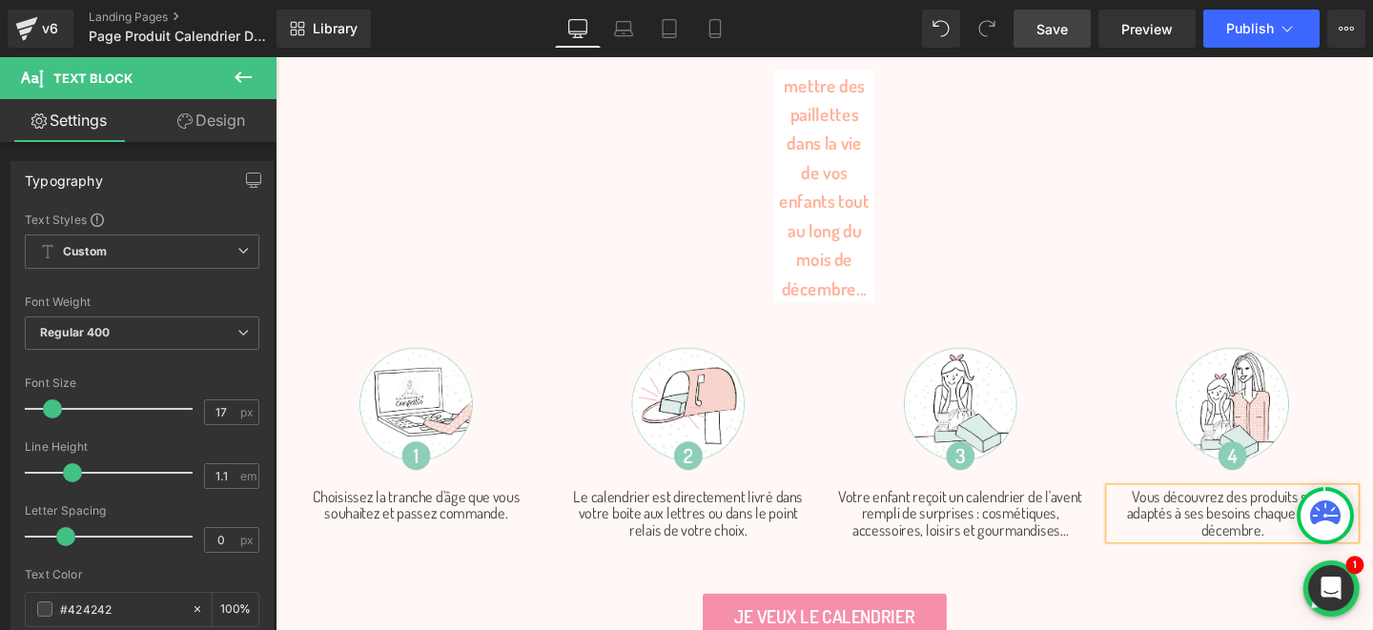
click at [1332, 510] on p "Vous découvrez des produits sains, adaptés à ses besoins chaque jour de décembr…" at bounding box center [1282, 536] width 258 height 53
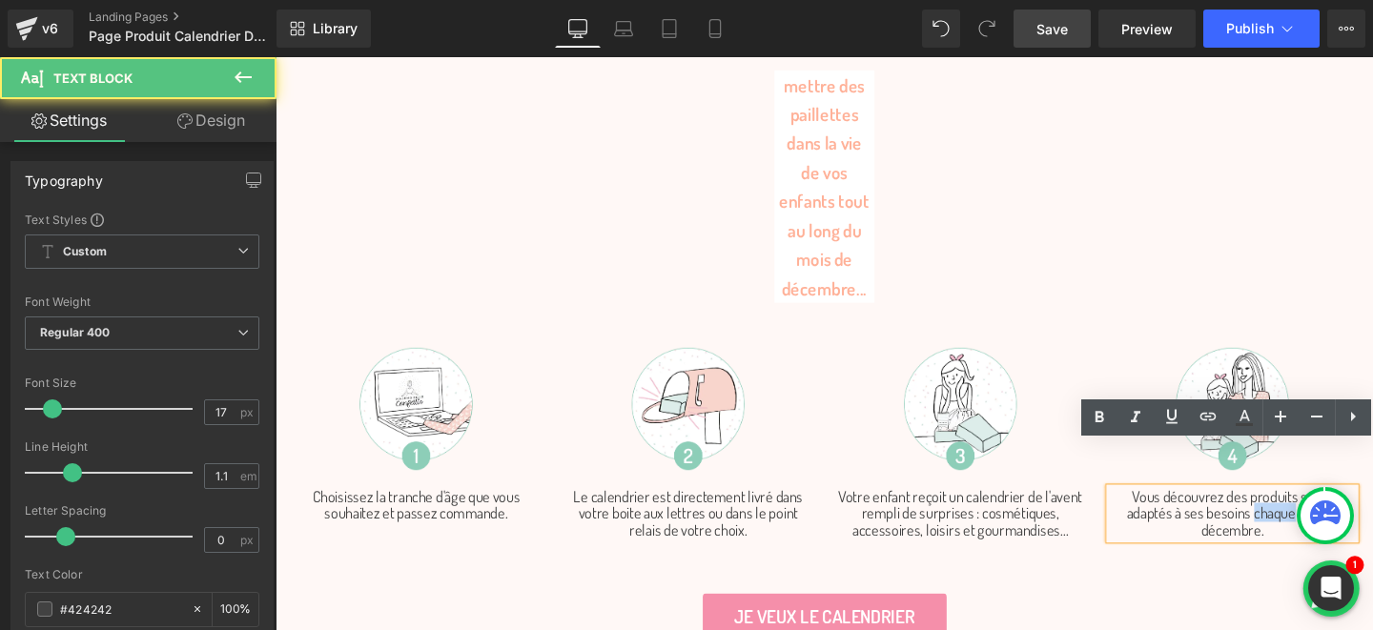
click at [1332, 510] on p "Vous découvrez des produits sains, adaptés à ses besoins chaque jour de décembr…" at bounding box center [1282, 536] width 258 height 53
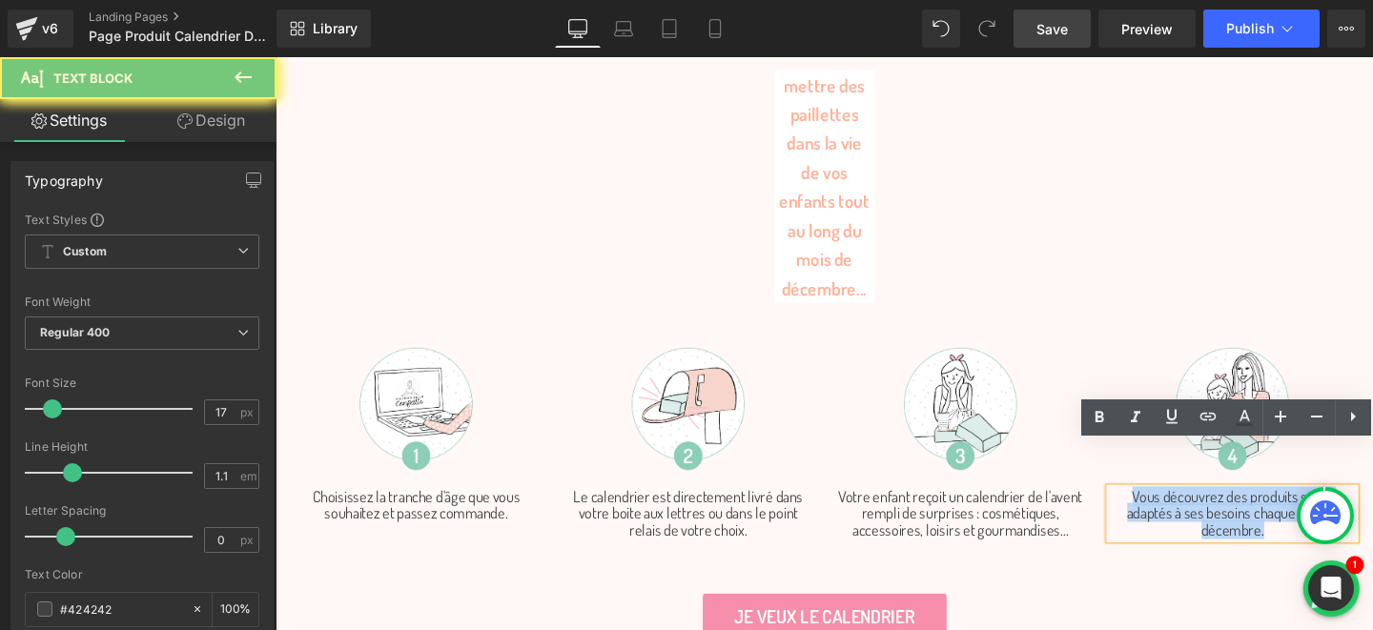
click at [1332, 510] on p "Vous découvrez des produits sains, adaptés à ses besoins chaque jour de décembr…" at bounding box center [1282, 536] width 258 height 53
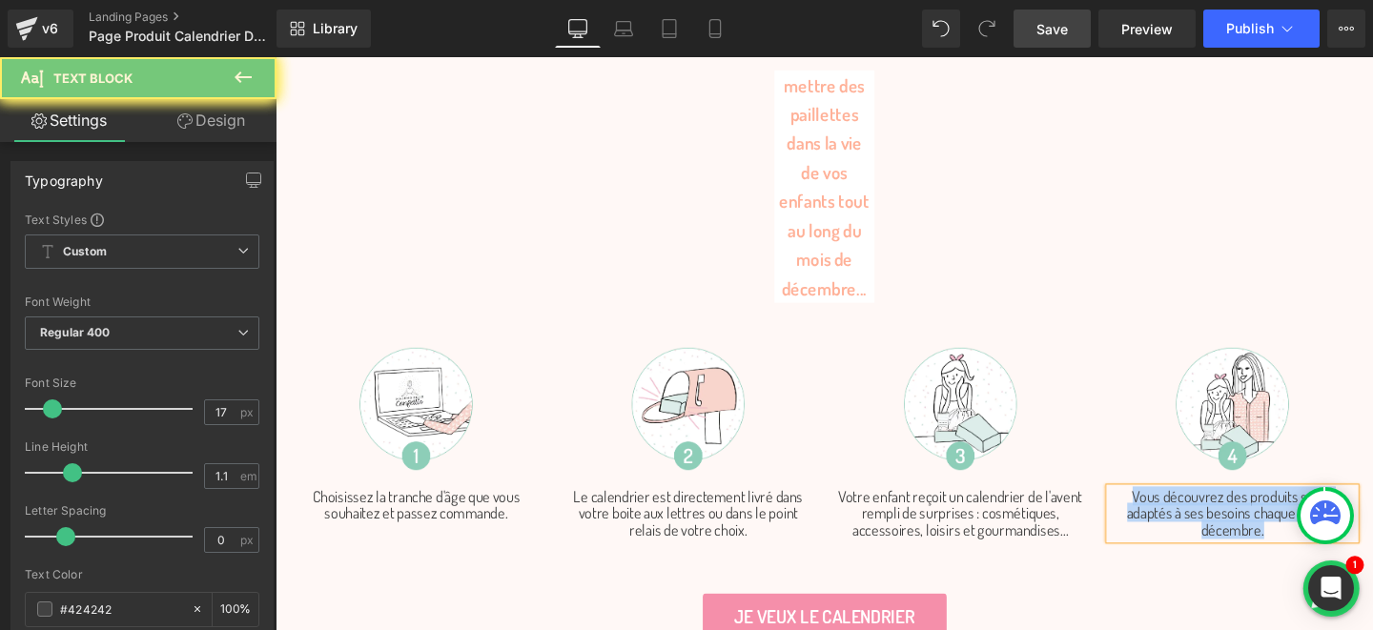
copy p "Vous découvrez des produits sains, adaptés à ses besoins chaque jour de décembr…"
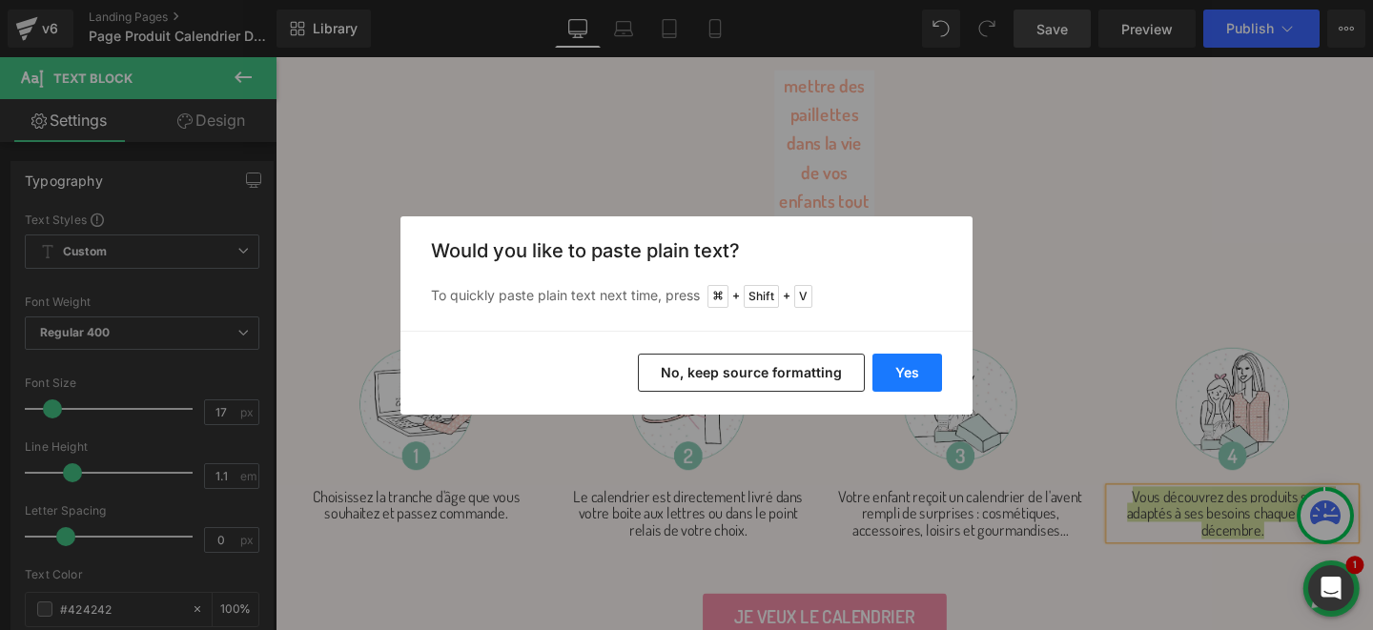
click at [916, 377] on button "Yes" at bounding box center [908, 373] width 70 height 38
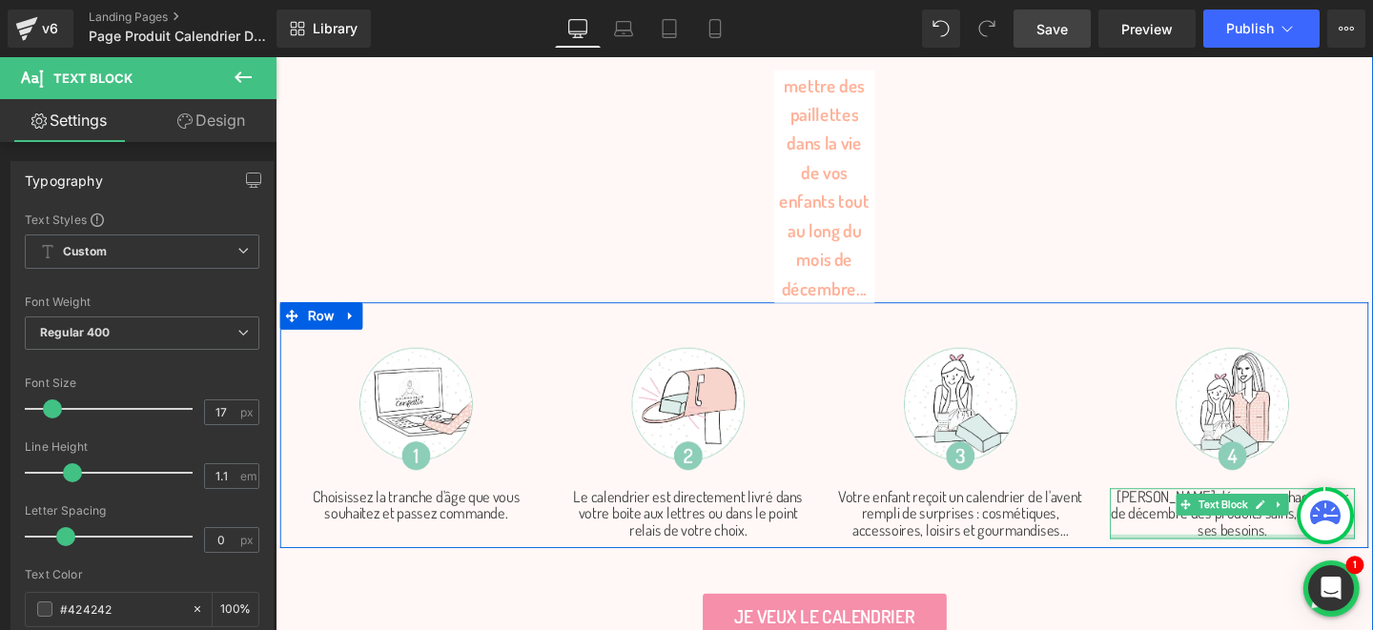
click at [1276, 510] on div "Vous découvrez chaque jour de décembre des produits sains, adaptés à ses besoin…" at bounding box center [1282, 536] width 258 height 53
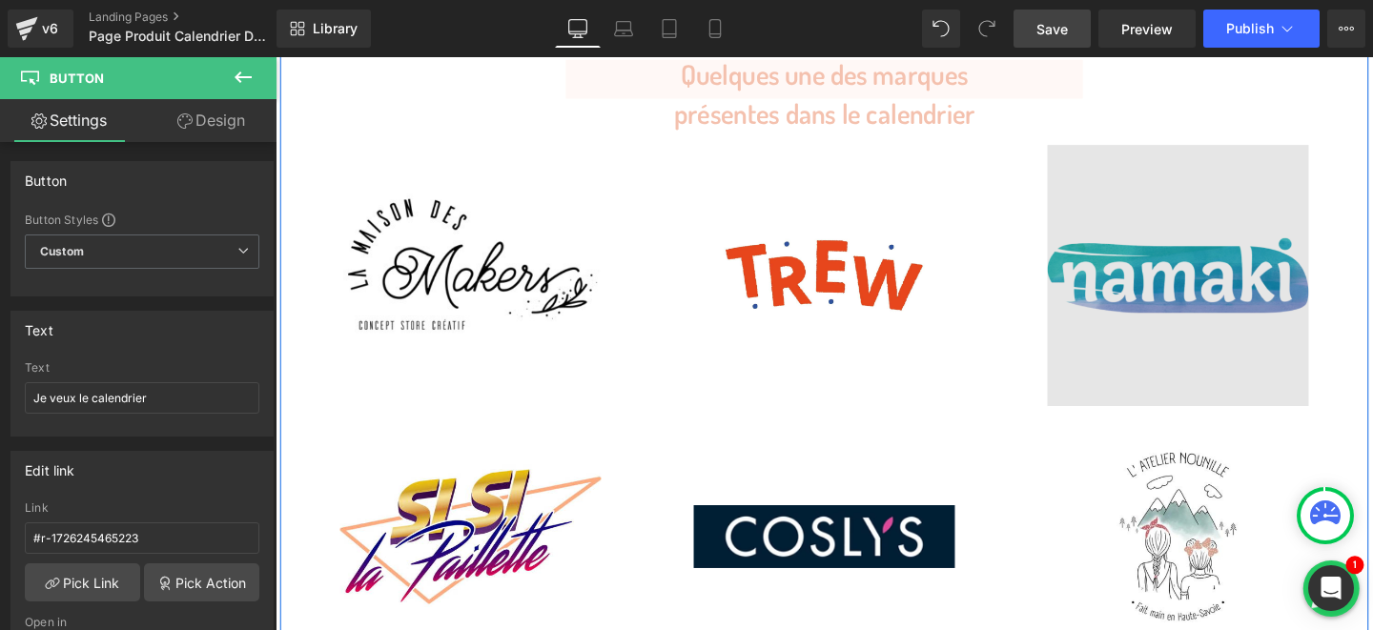
scroll to position [5844, 0]
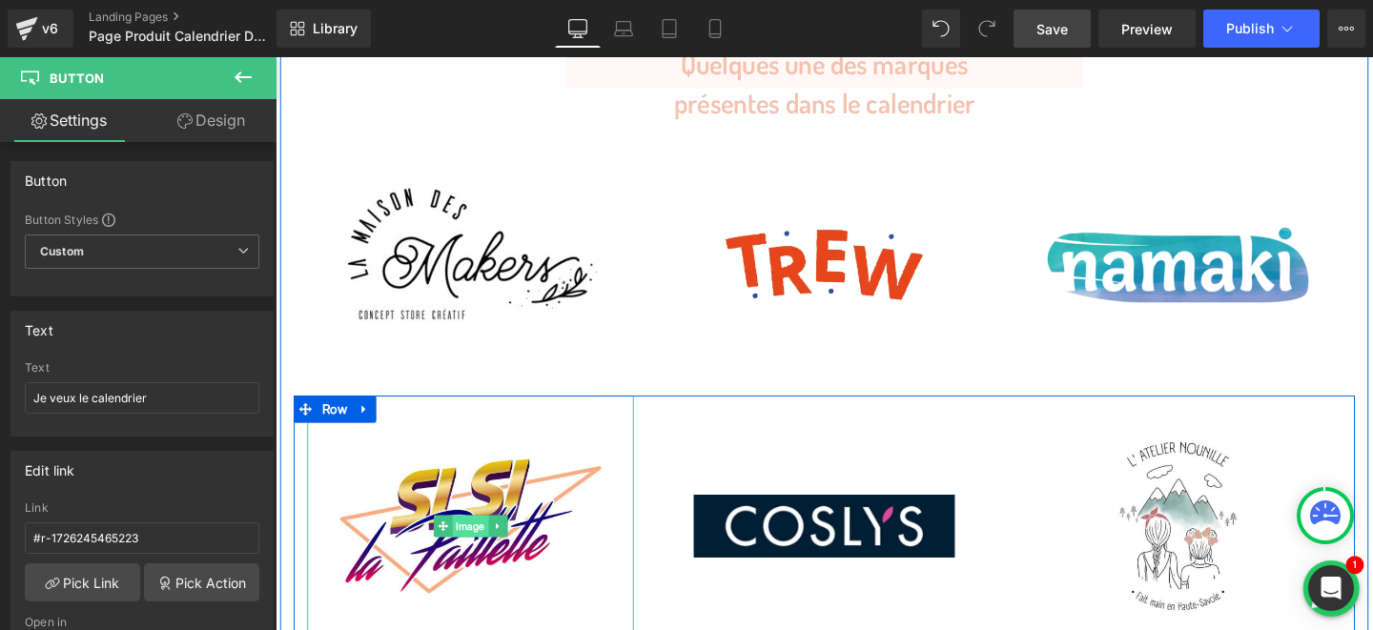
click at [468, 539] on span "Image" at bounding box center [481, 550] width 38 height 23
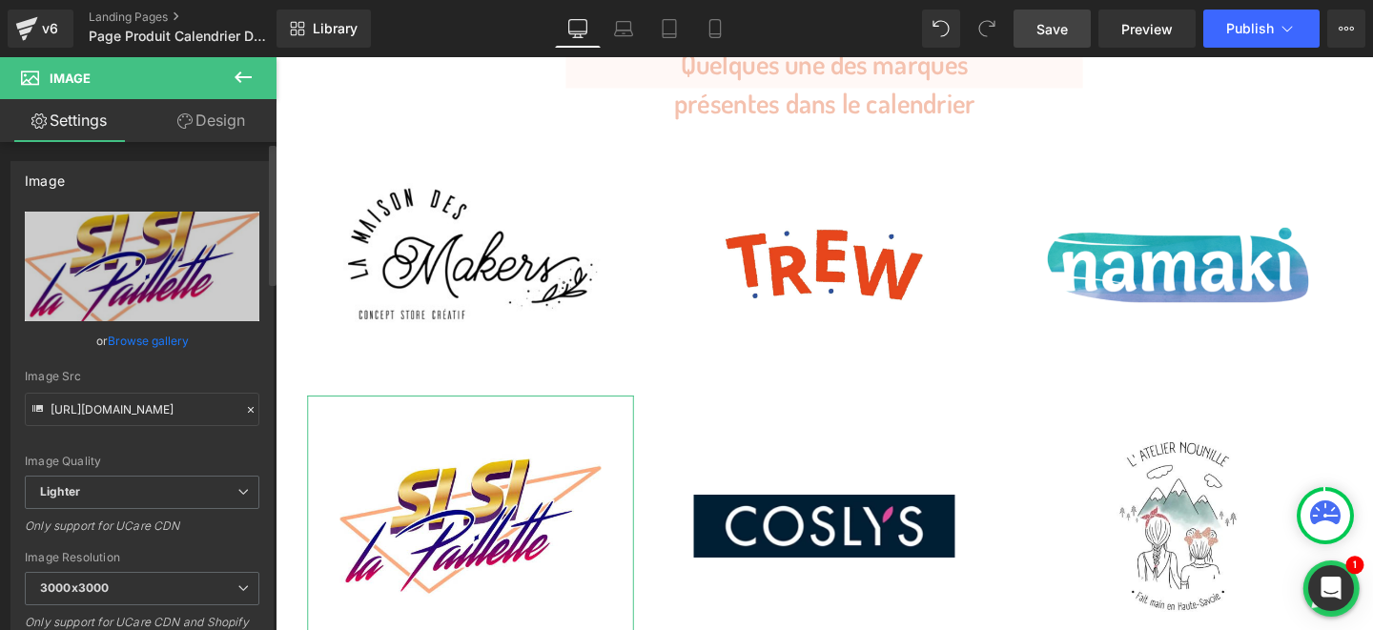
click at [133, 346] on link "Browse gallery" at bounding box center [148, 340] width 81 height 33
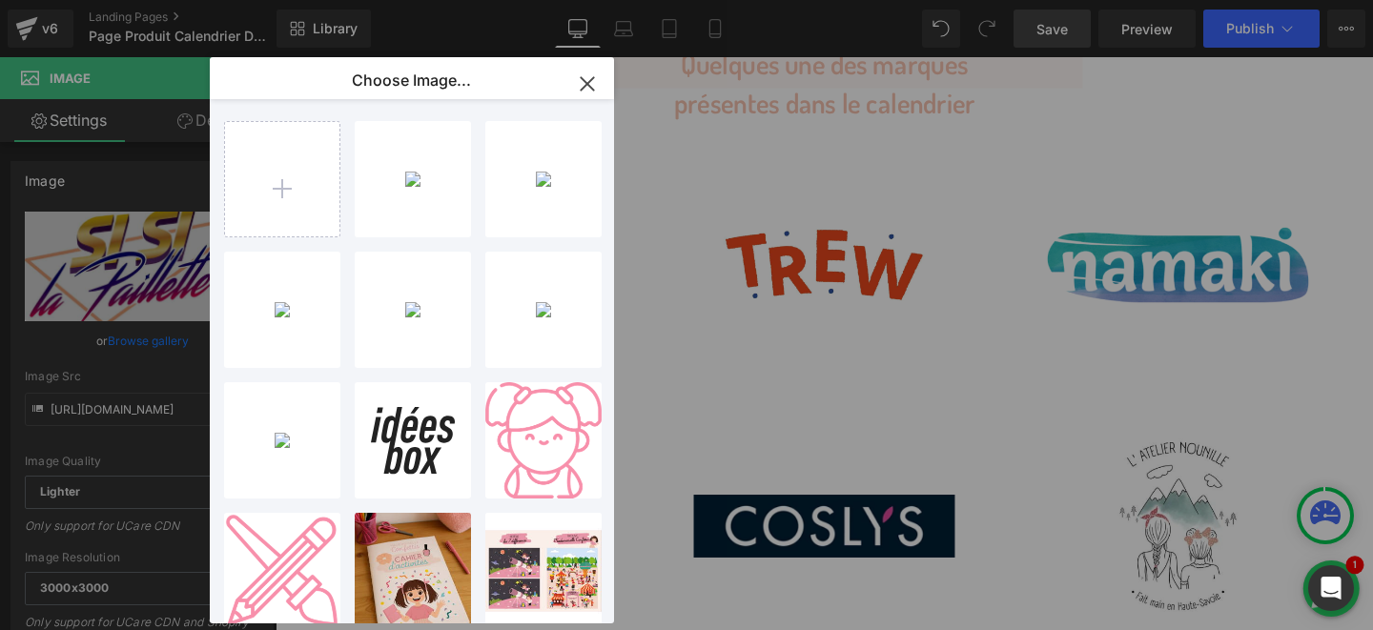
click at [590, 79] on icon "button" at bounding box center [587, 83] width 12 height 12
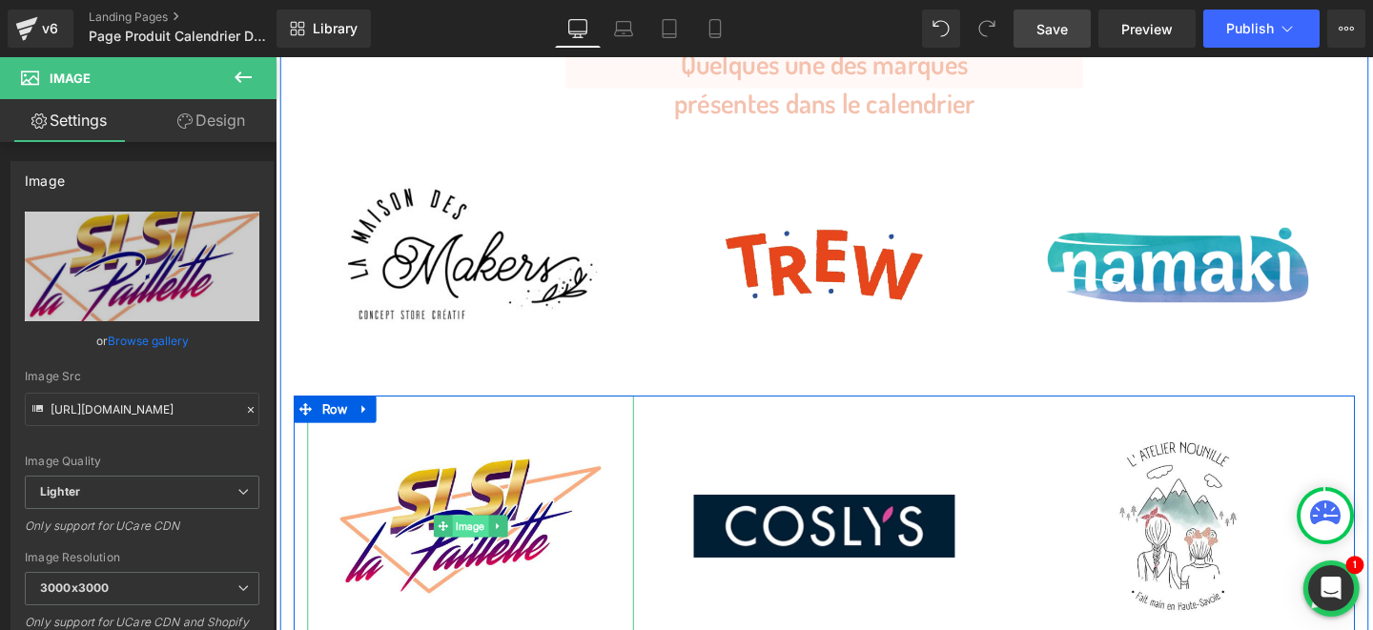
click at [472, 539] on span "Image" at bounding box center [481, 550] width 38 height 23
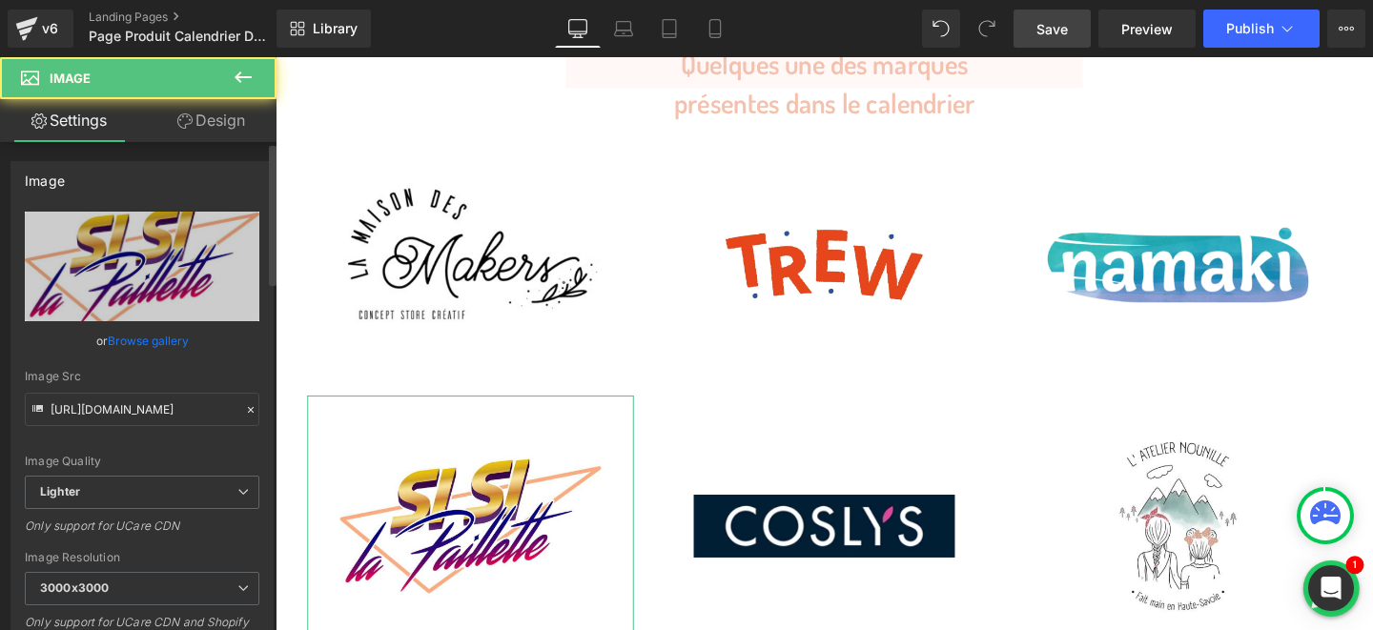
click at [151, 341] on link "Browse gallery" at bounding box center [148, 340] width 81 height 33
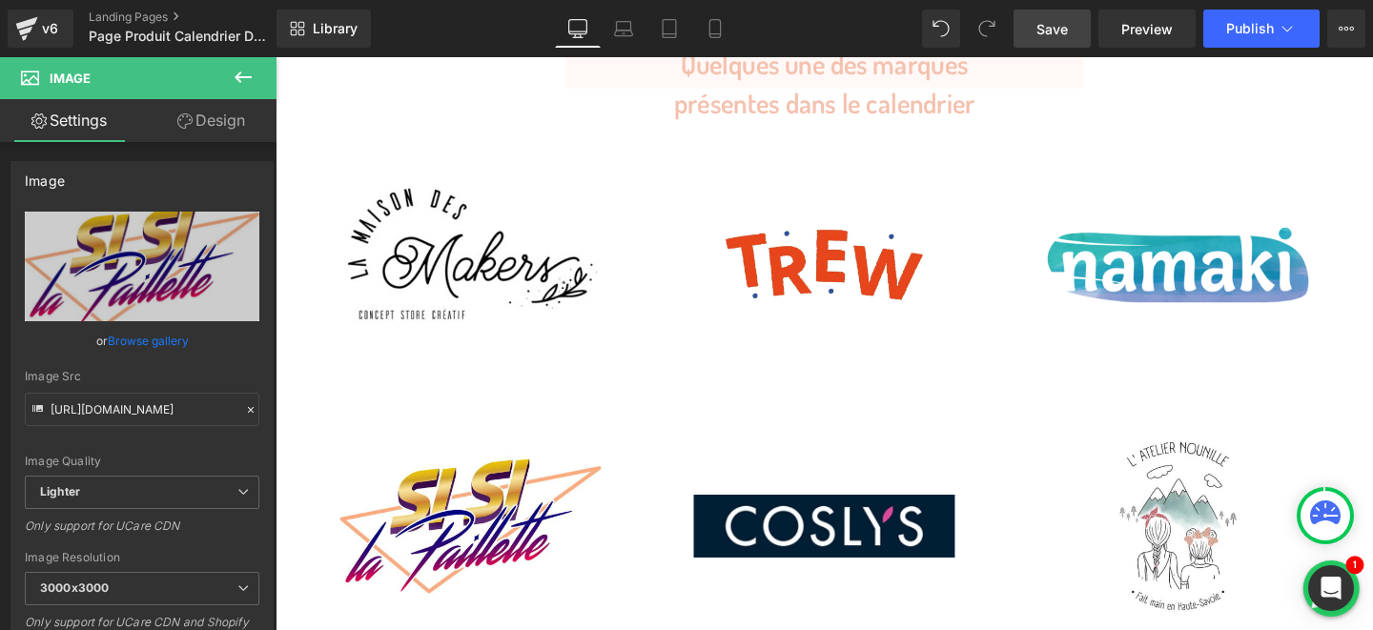
click at [136, 0] on div "Image You are previewing how the will restyle your page. You can not edit Eleme…" at bounding box center [686, 0] width 1373 height 0
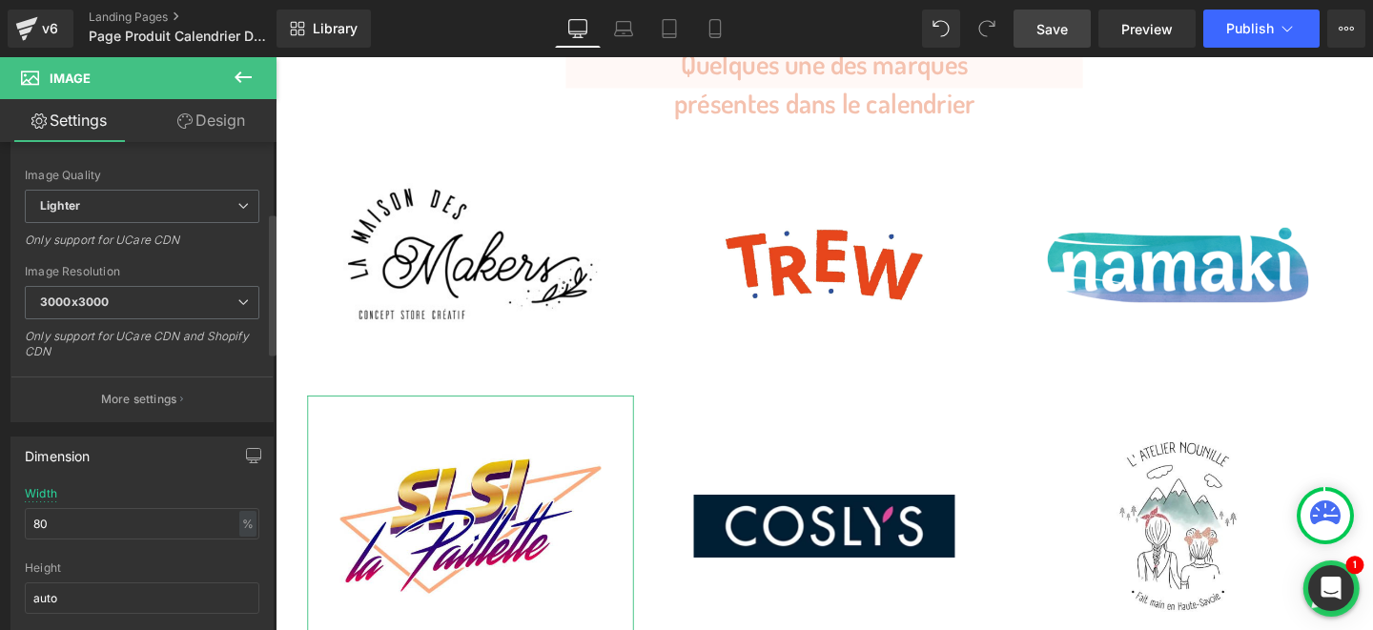
scroll to position [330, 0]
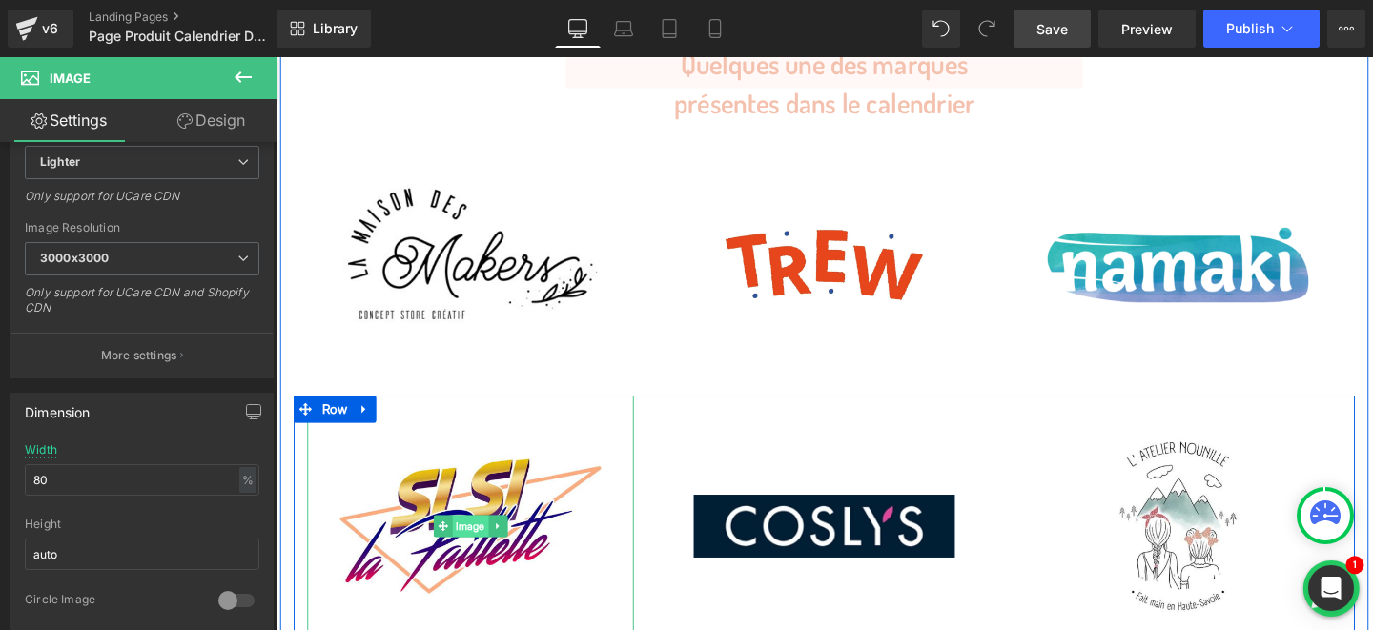
click at [477, 539] on span "Image" at bounding box center [481, 550] width 38 height 23
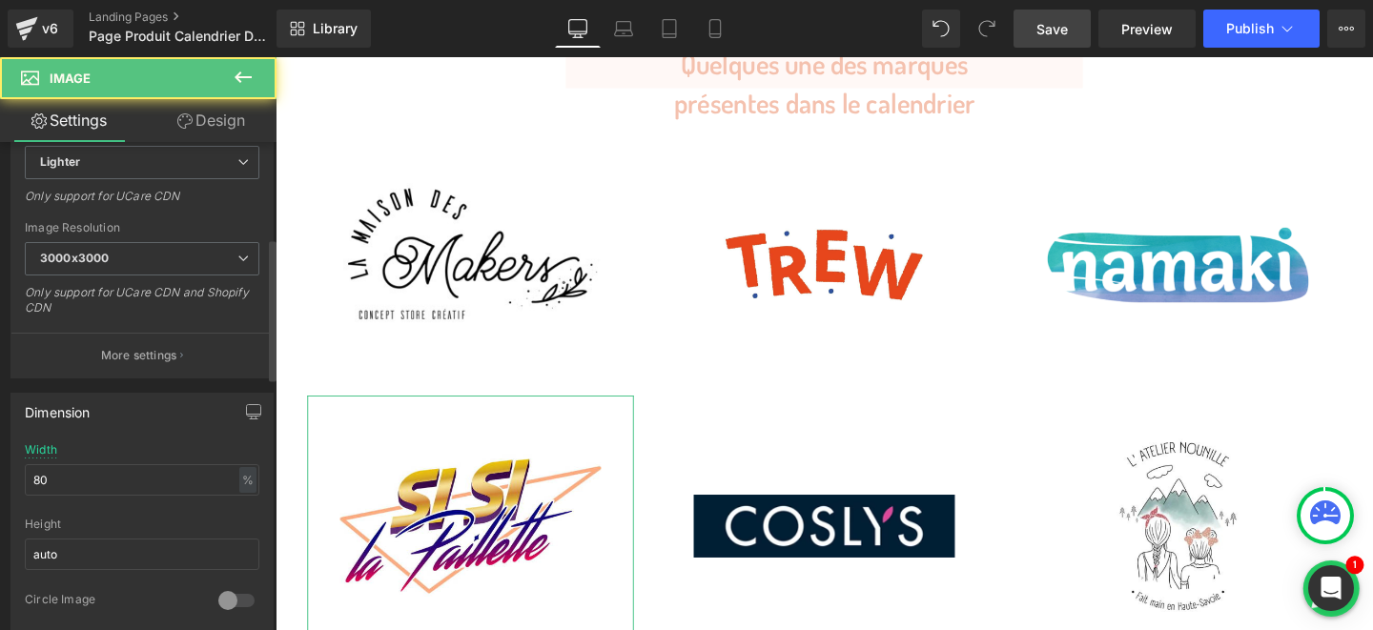
scroll to position [0, 0]
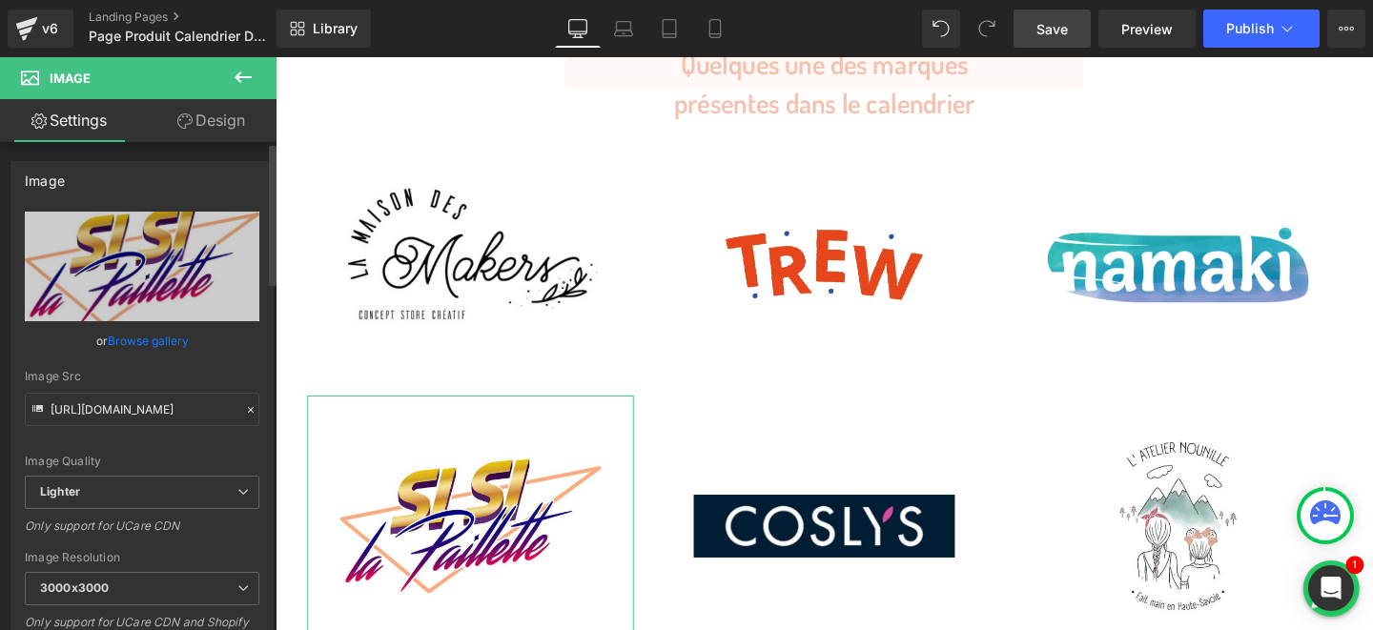
click at [131, 341] on link "Browse gallery" at bounding box center [148, 340] width 81 height 33
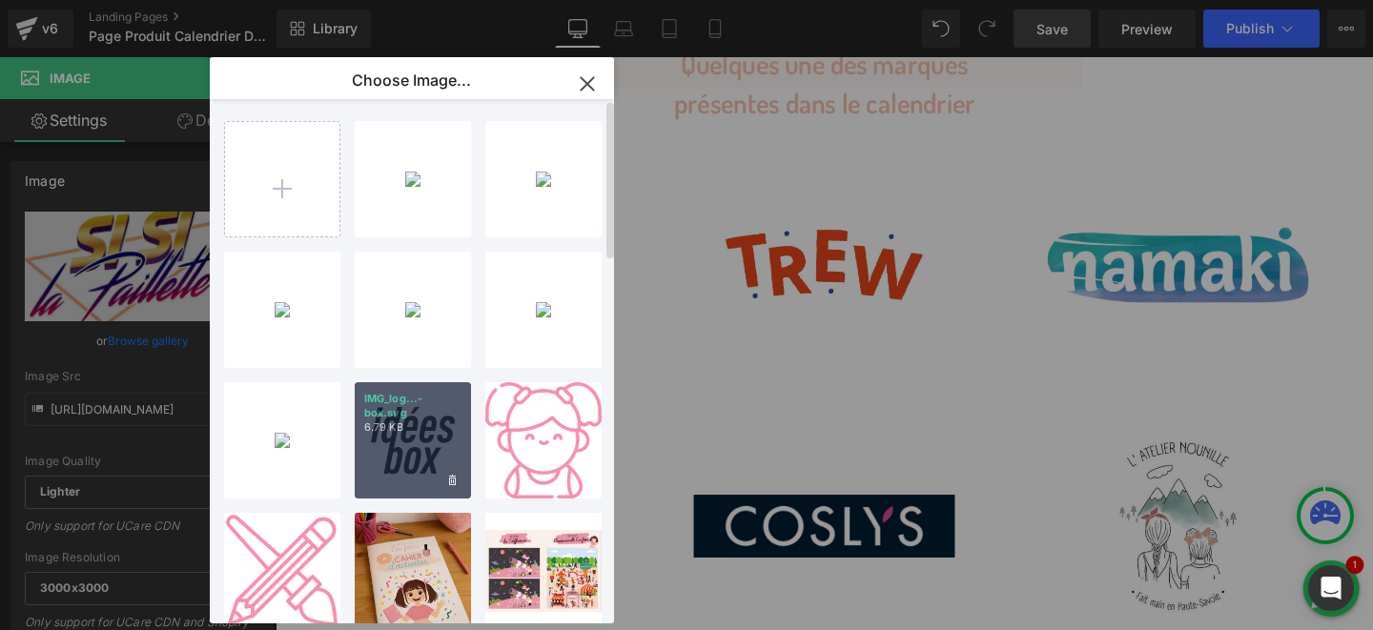
click at [413, 415] on p "IMG_log...-box.svg" at bounding box center [412, 406] width 97 height 29
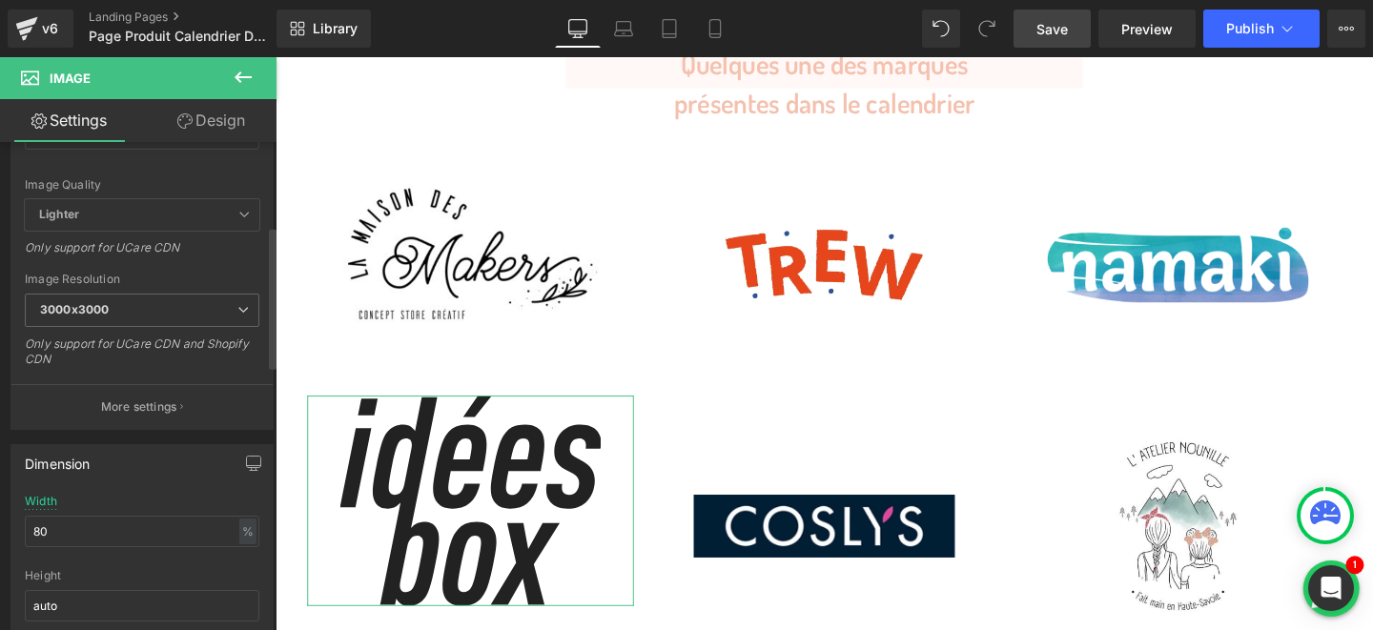
scroll to position [288, 0]
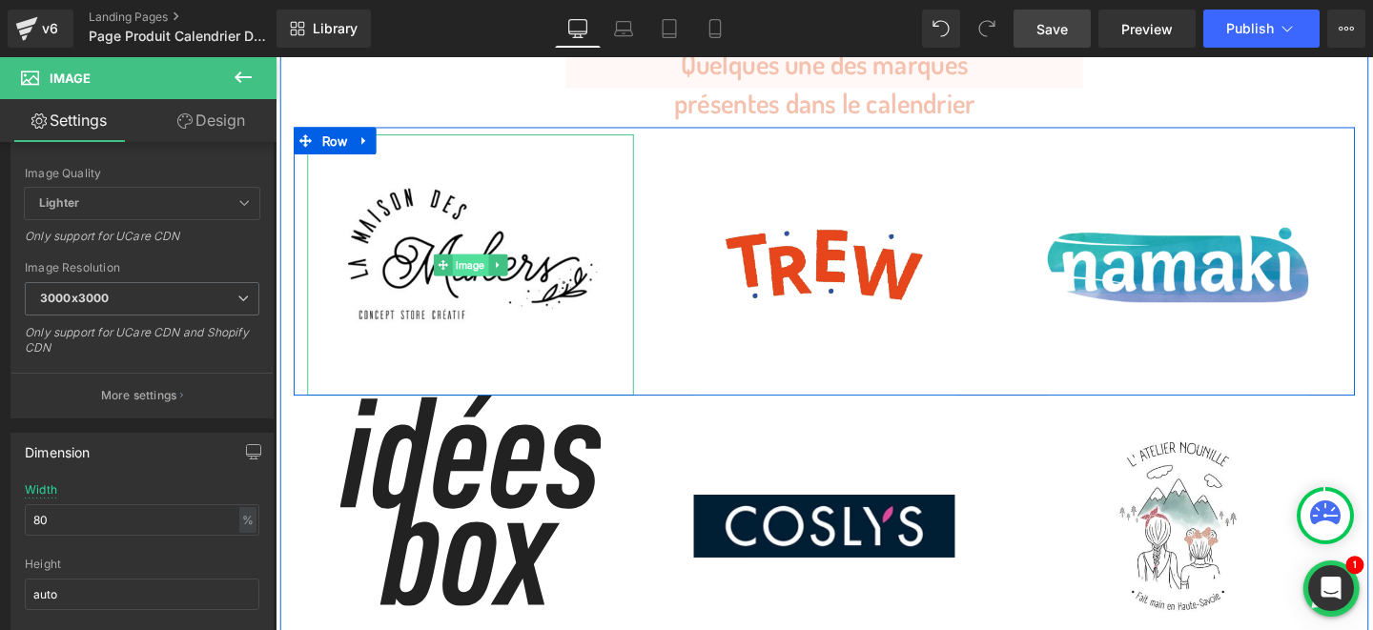
click at [485, 264] on span "Image" at bounding box center [481, 275] width 38 height 23
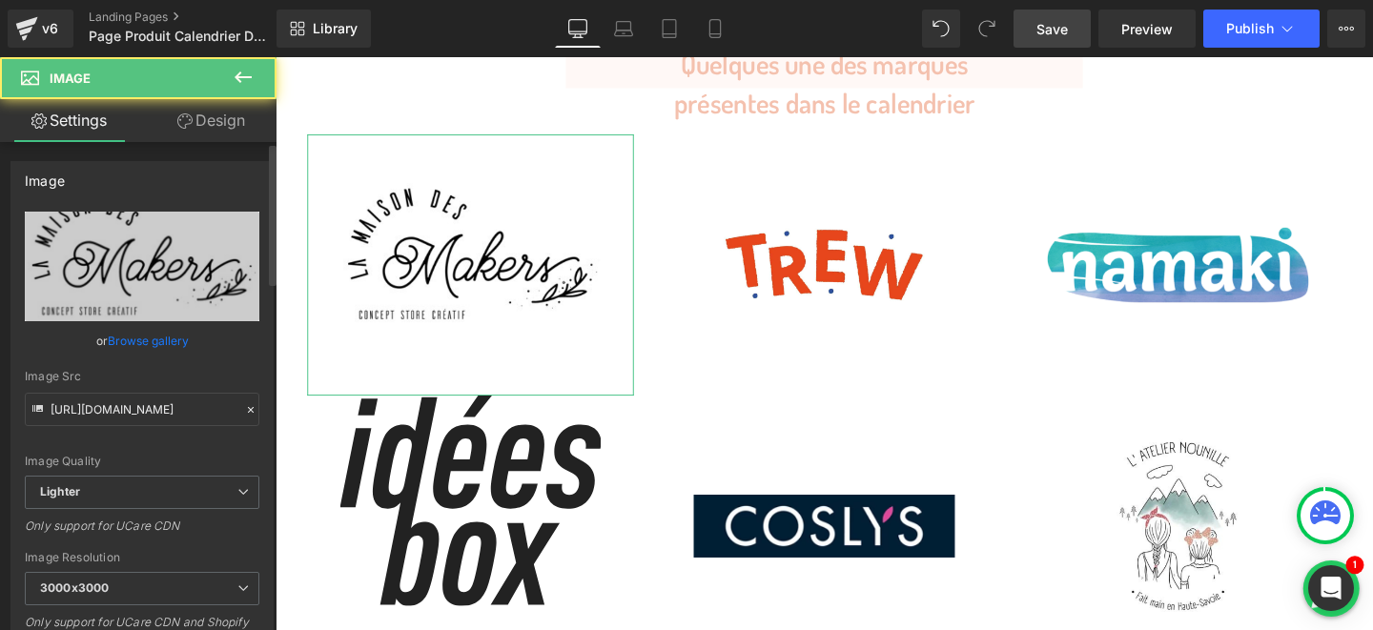
click at [159, 346] on link "Browse gallery" at bounding box center [148, 340] width 81 height 33
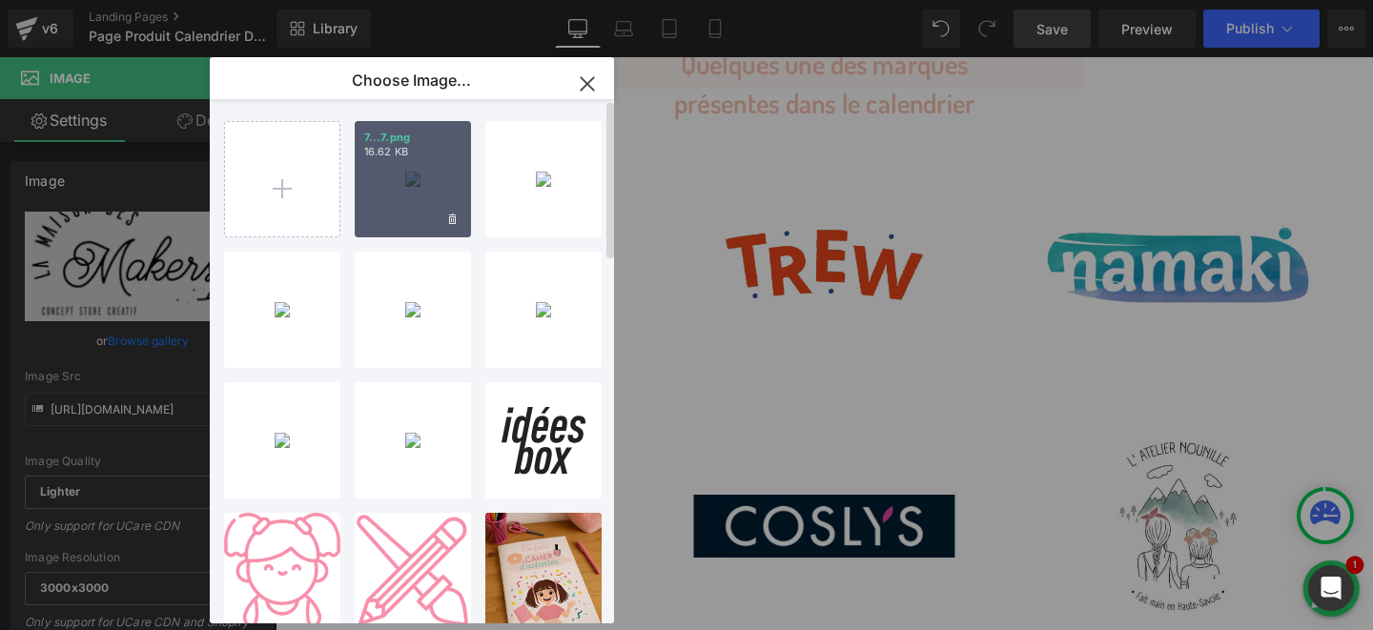
click at [420, 192] on div "7...7.png 16.62 KB" at bounding box center [413, 179] width 116 height 116
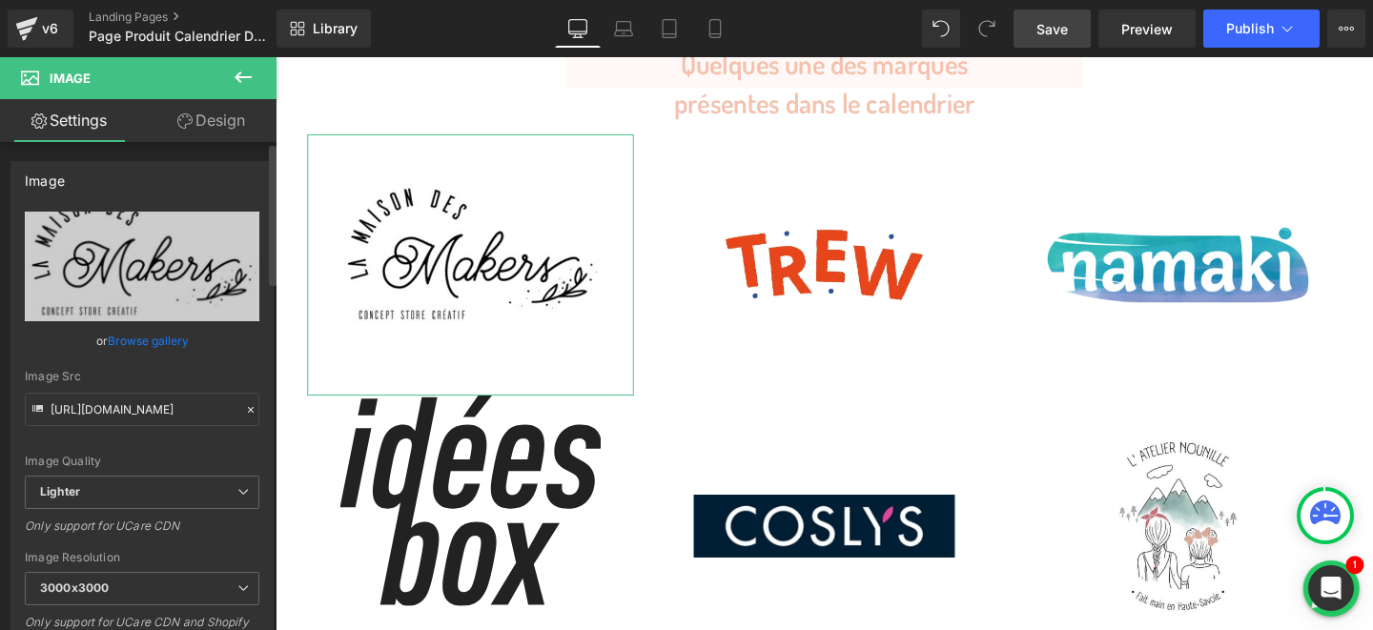
click at [159, 341] on link "Browse gallery" at bounding box center [148, 340] width 81 height 33
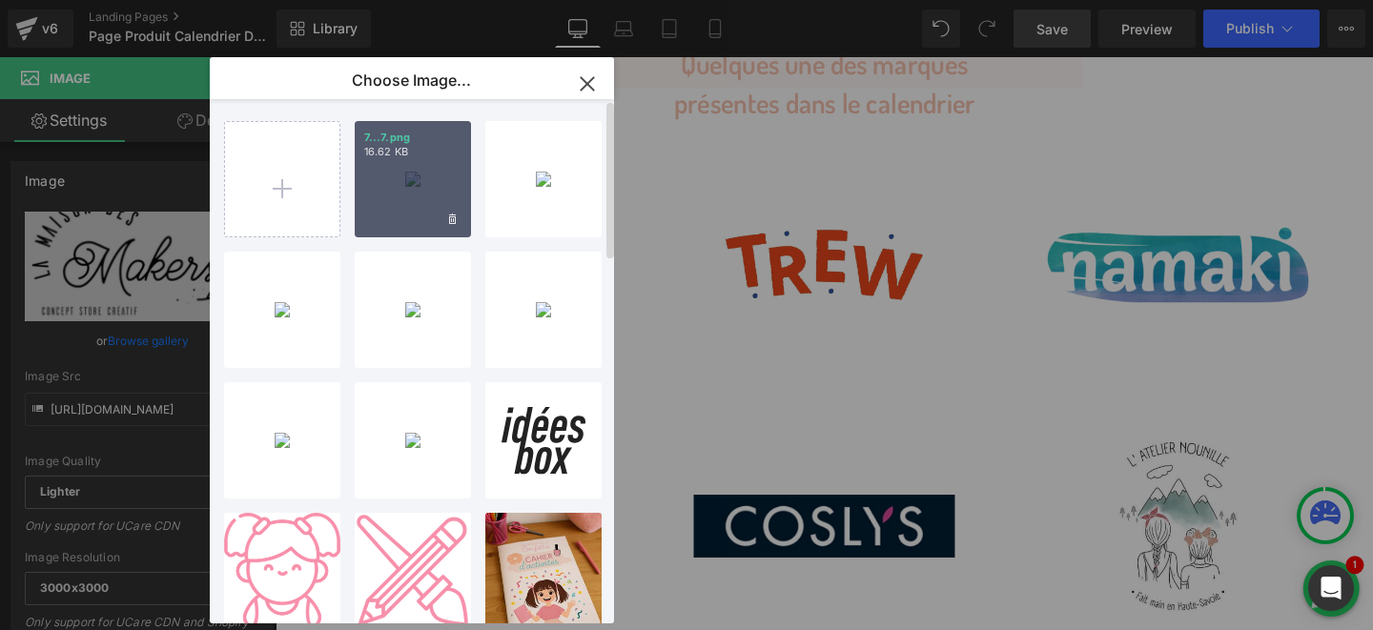
click at [380, 217] on div "7...7.png 16.62 KB" at bounding box center [413, 179] width 116 height 116
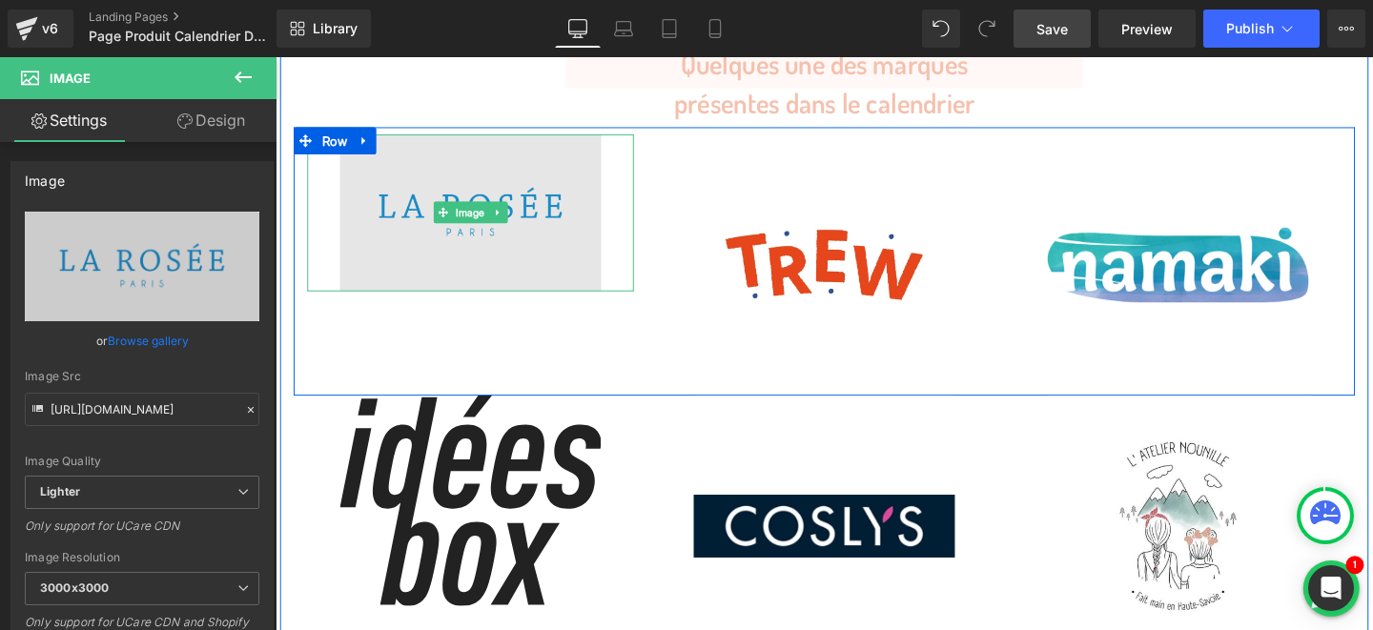
click at [522, 166] on img at bounding box center [480, 220] width 275 height 165
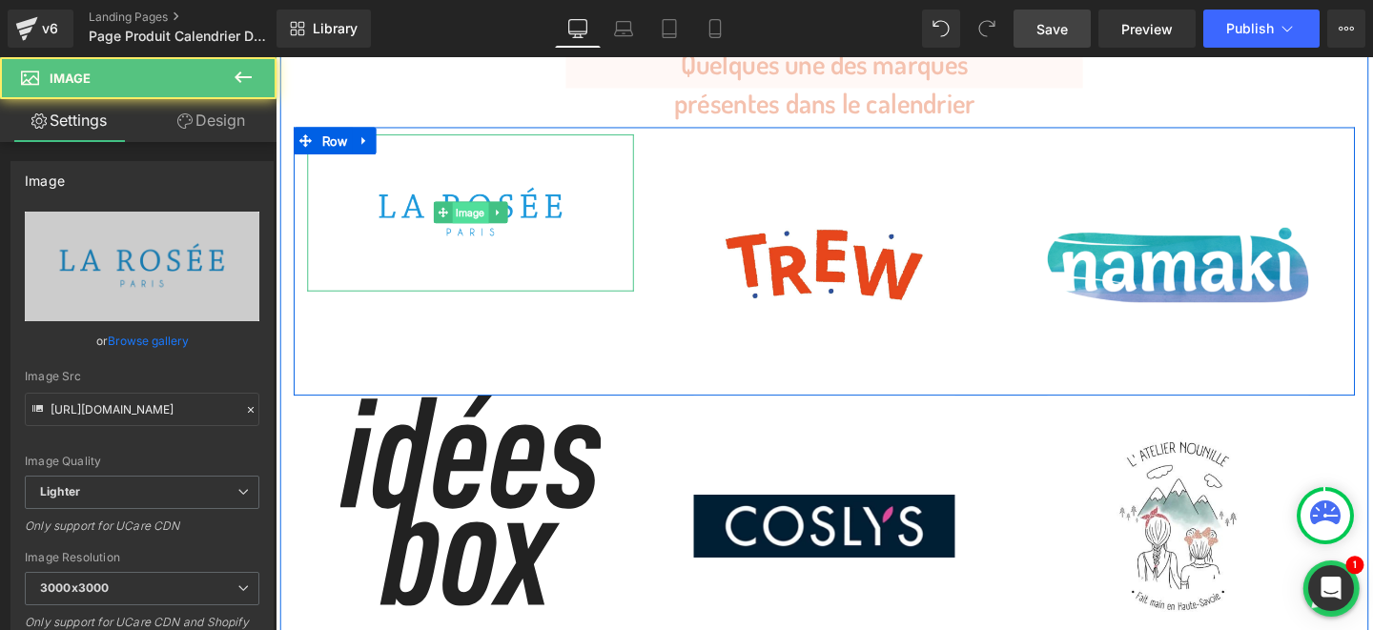
click at [479, 210] on span "Image" at bounding box center [481, 221] width 38 height 23
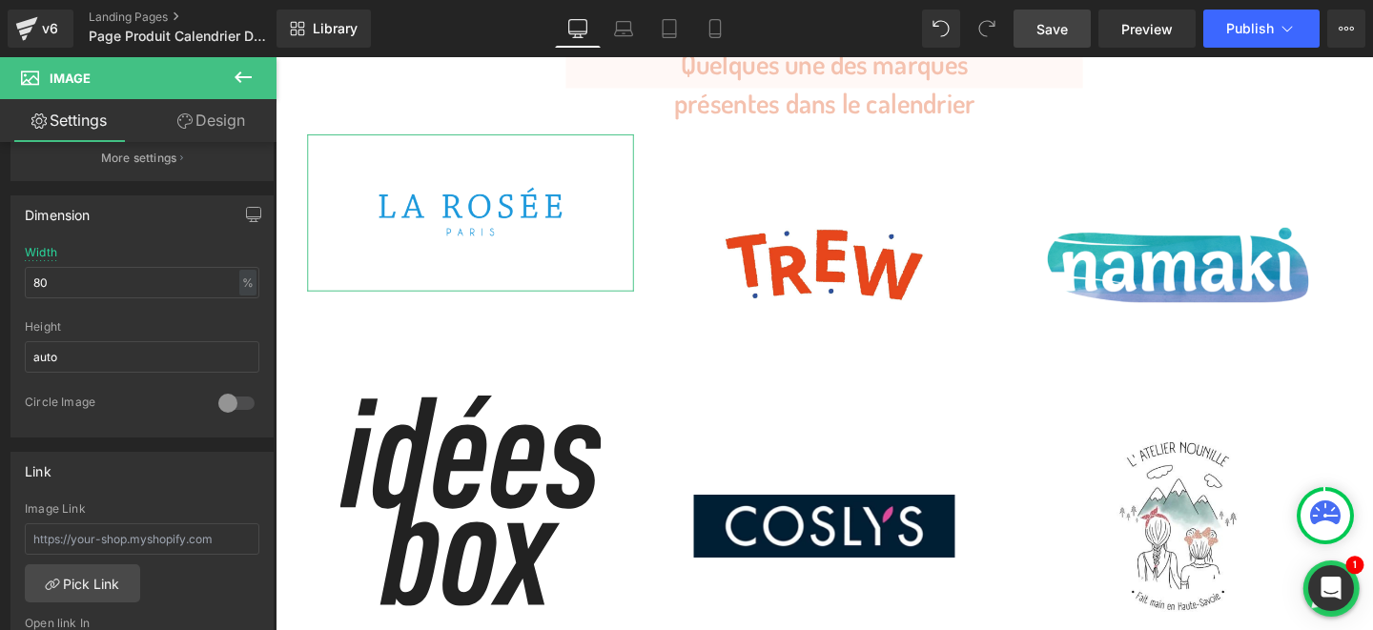
scroll to position [547, 0]
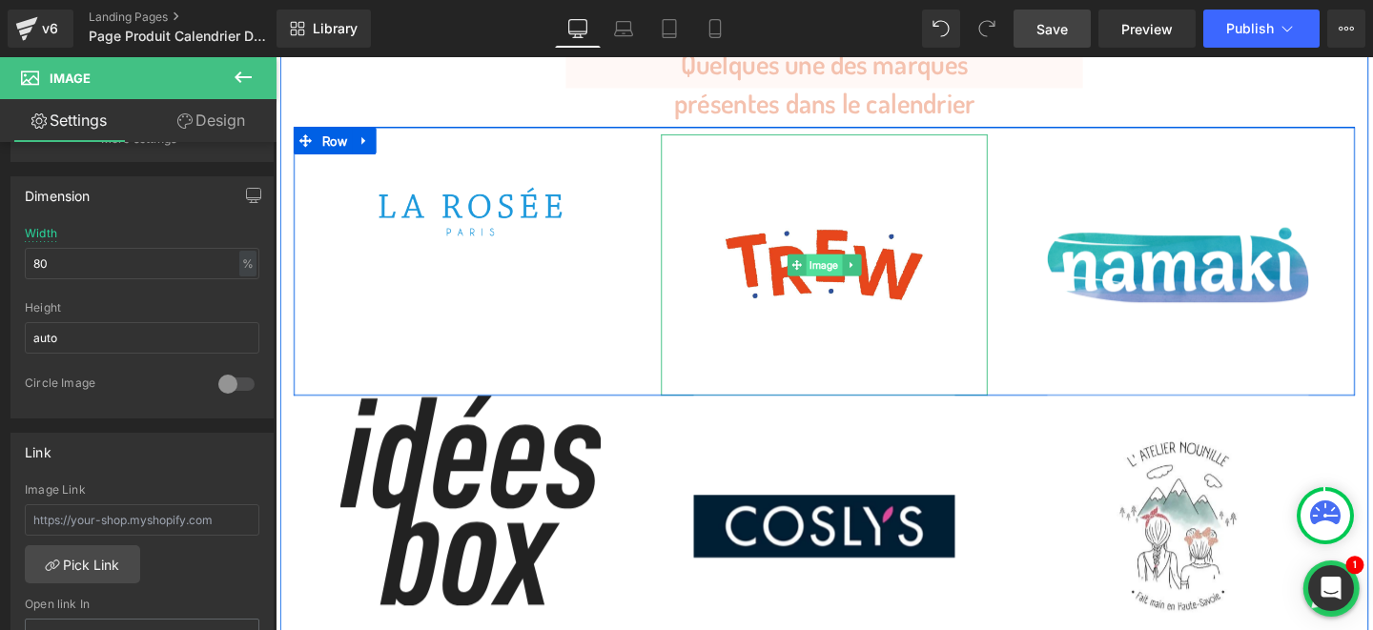
click at [842, 264] on span "Image" at bounding box center [853, 275] width 38 height 23
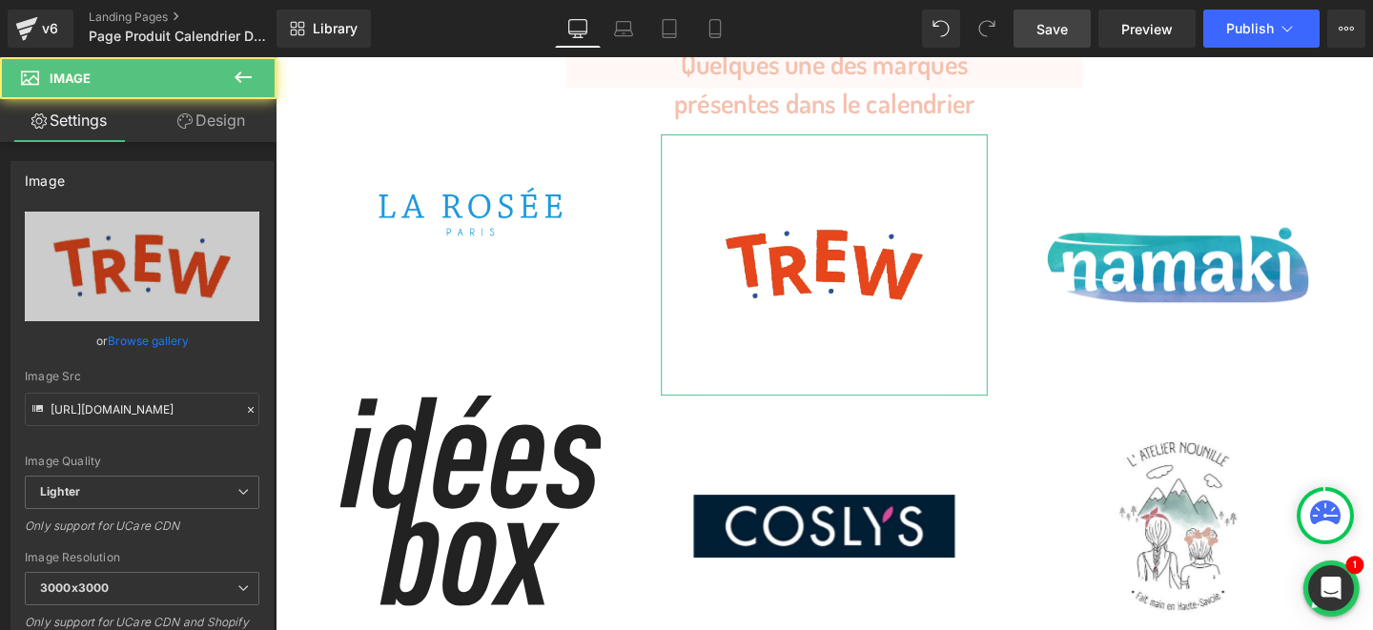
click at [200, 123] on link "Design" at bounding box center [211, 120] width 138 height 43
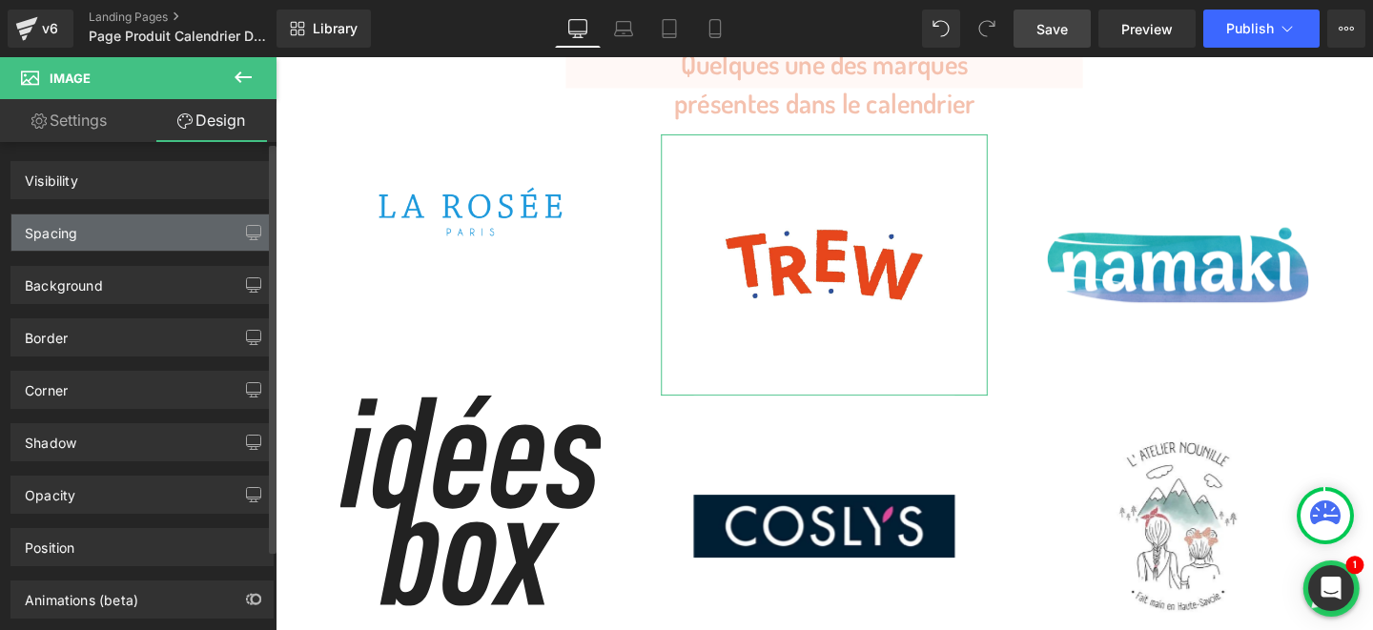
click at [76, 231] on div "Spacing" at bounding box center [51, 228] width 52 height 27
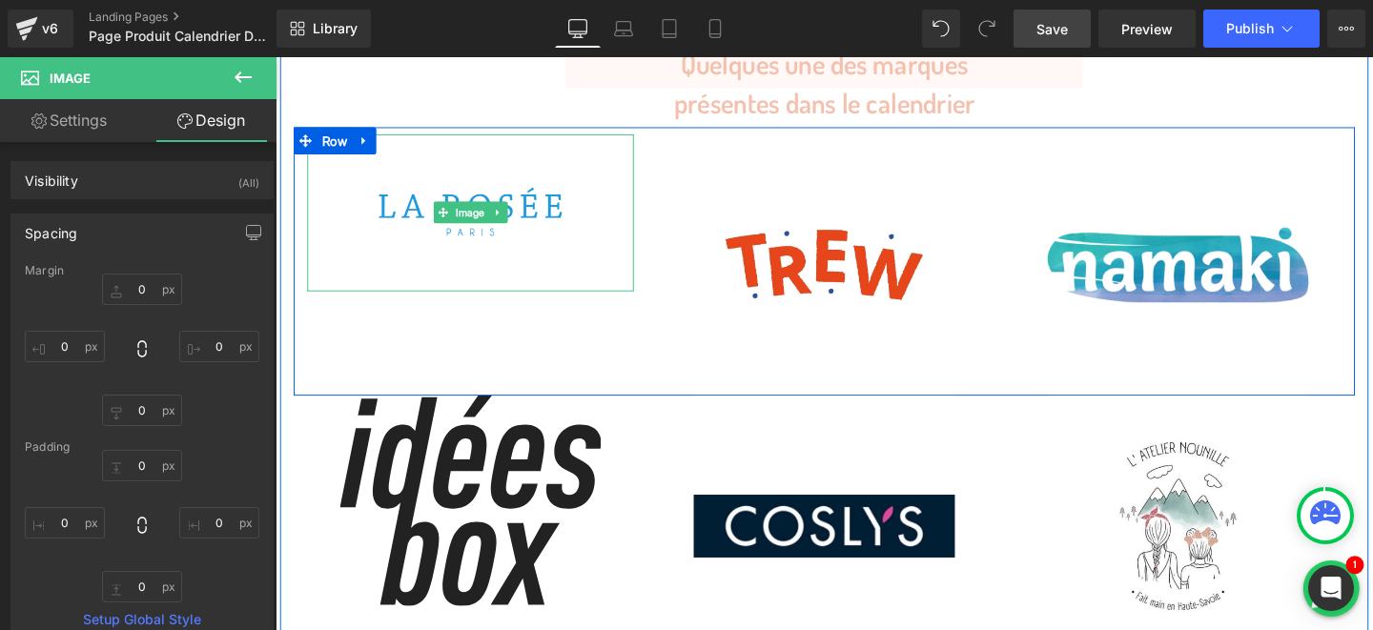
click at [477, 209] on span "Image" at bounding box center [481, 220] width 38 height 23
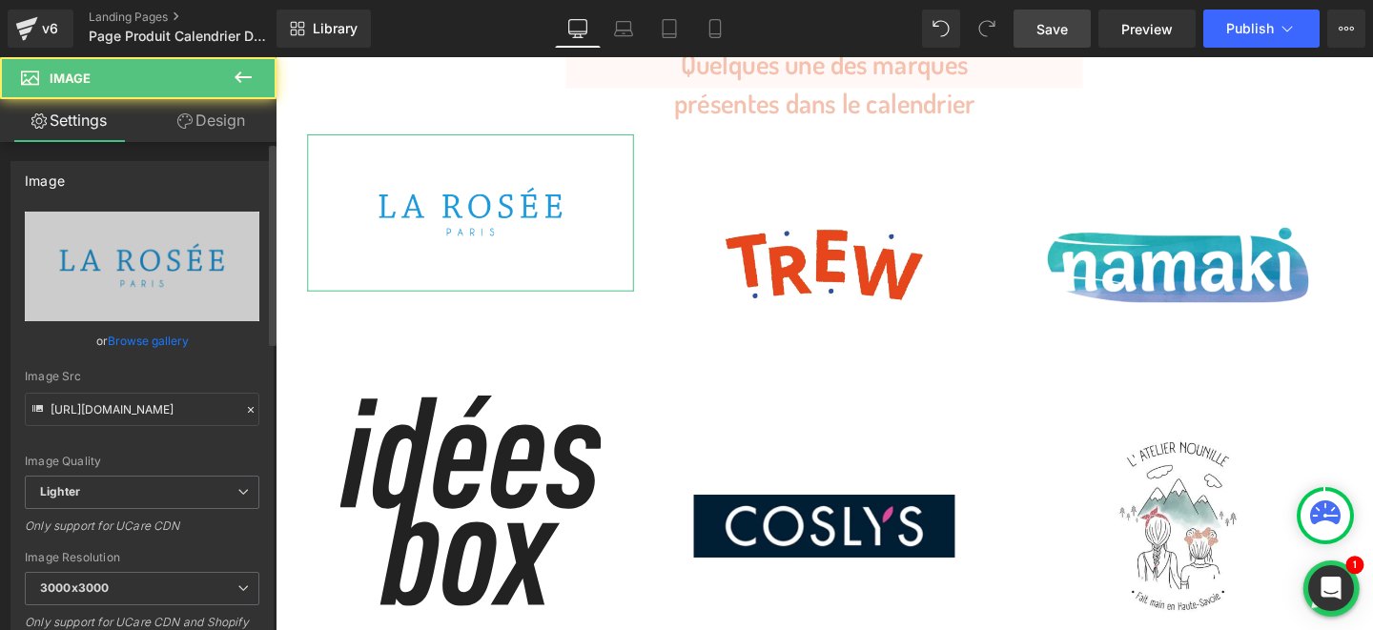
click at [132, 353] on link "Browse gallery" at bounding box center [148, 340] width 81 height 33
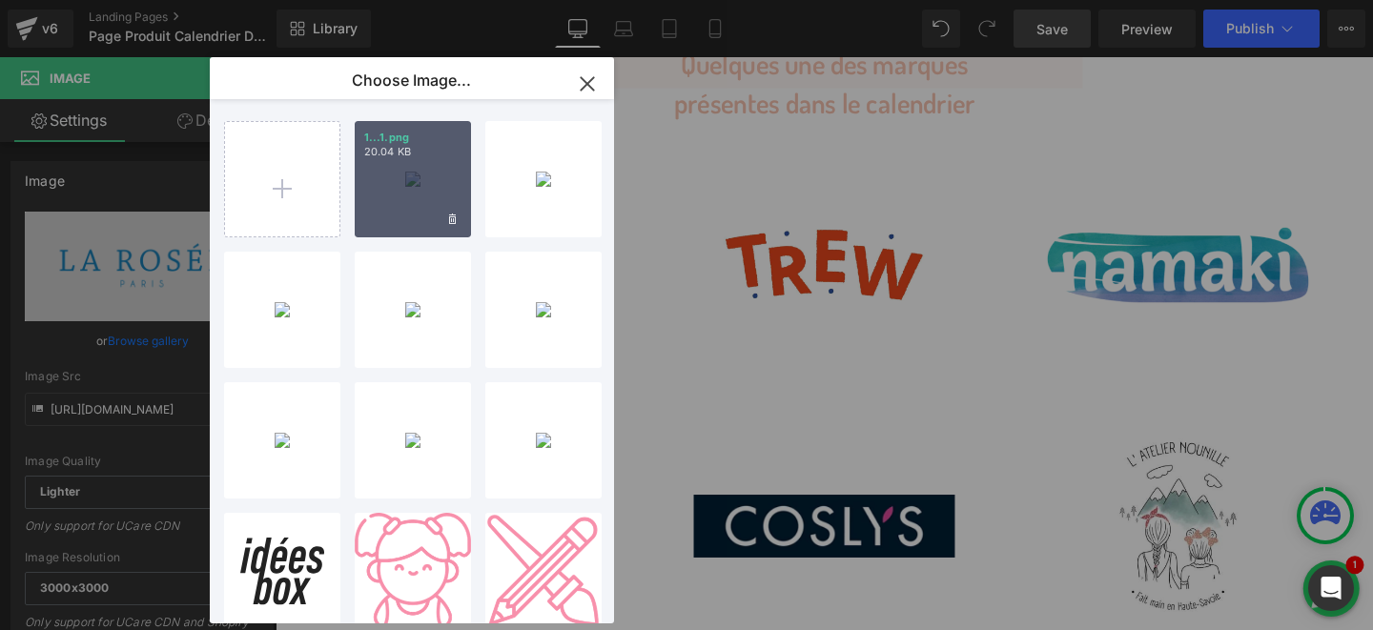
click at [404, 181] on div "1...1.png 20.04 KB" at bounding box center [413, 179] width 116 height 116
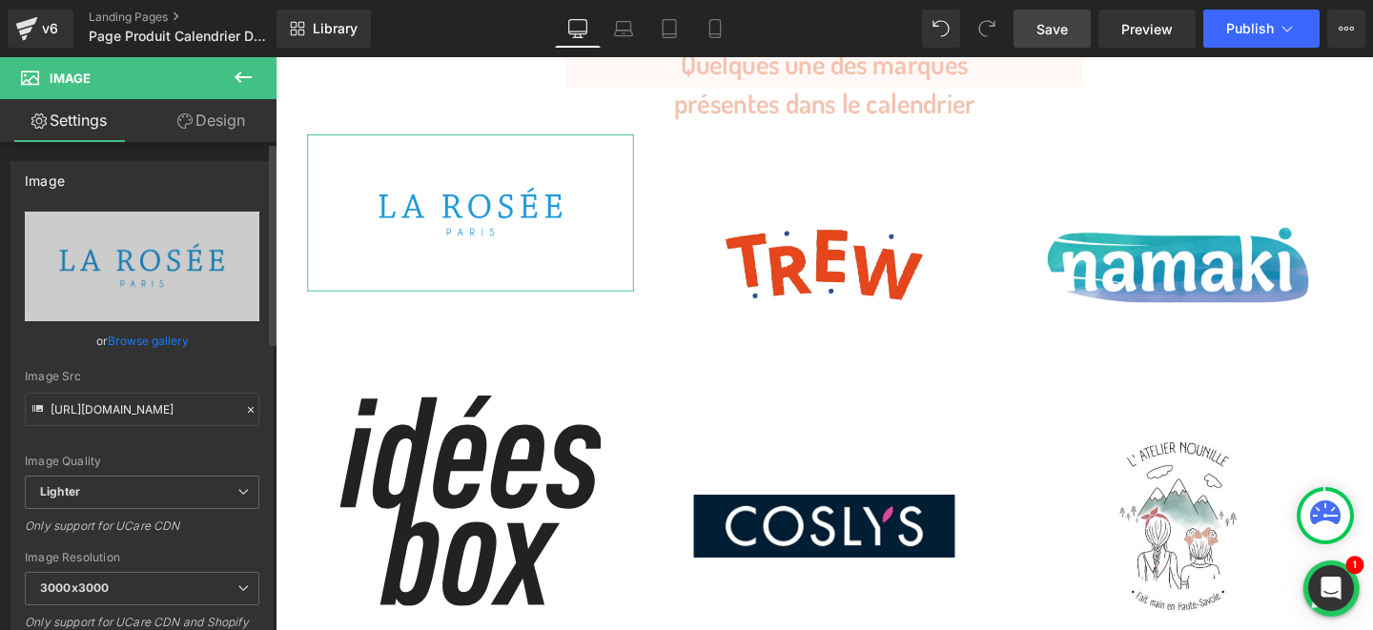
click at [157, 343] on link "Browse gallery" at bounding box center [148, 340] width 81 height 33
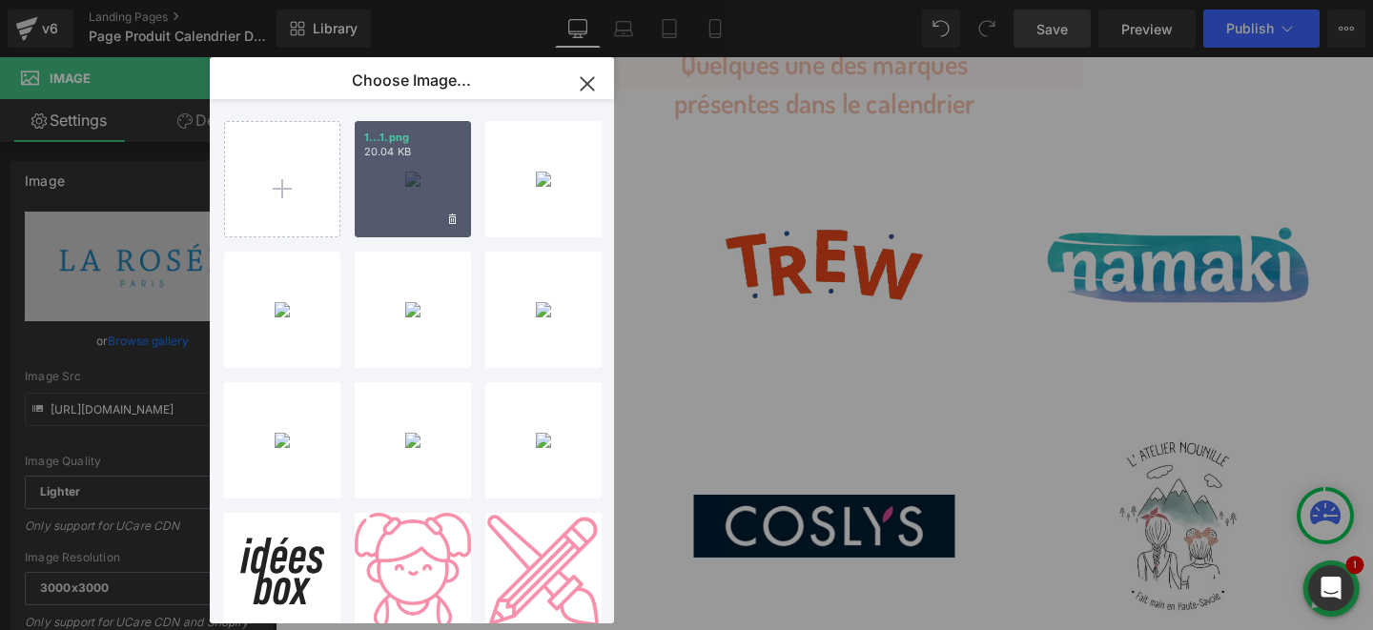
click at [392, 195] on div "1...1.png 20.04 KB" at bounding box center [413, 179] width 116 height 116
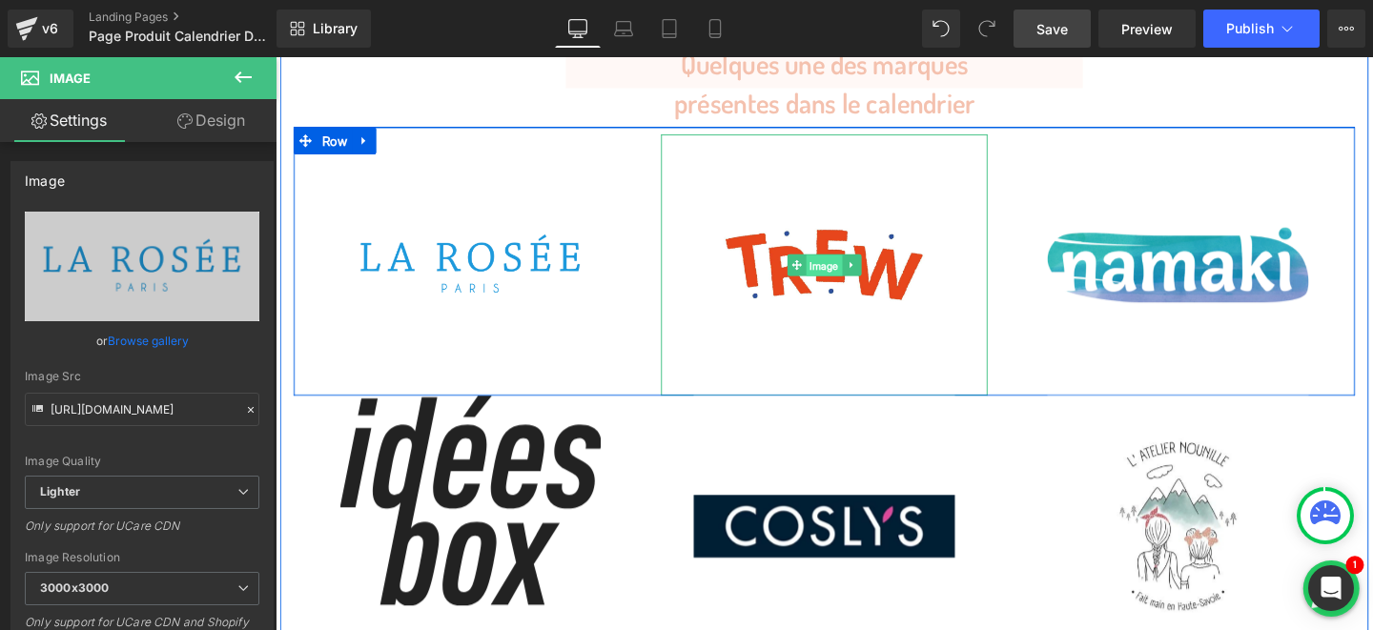
click at [862, 265] on span "Image" at bounding box center [853, 276] width 38 height 23
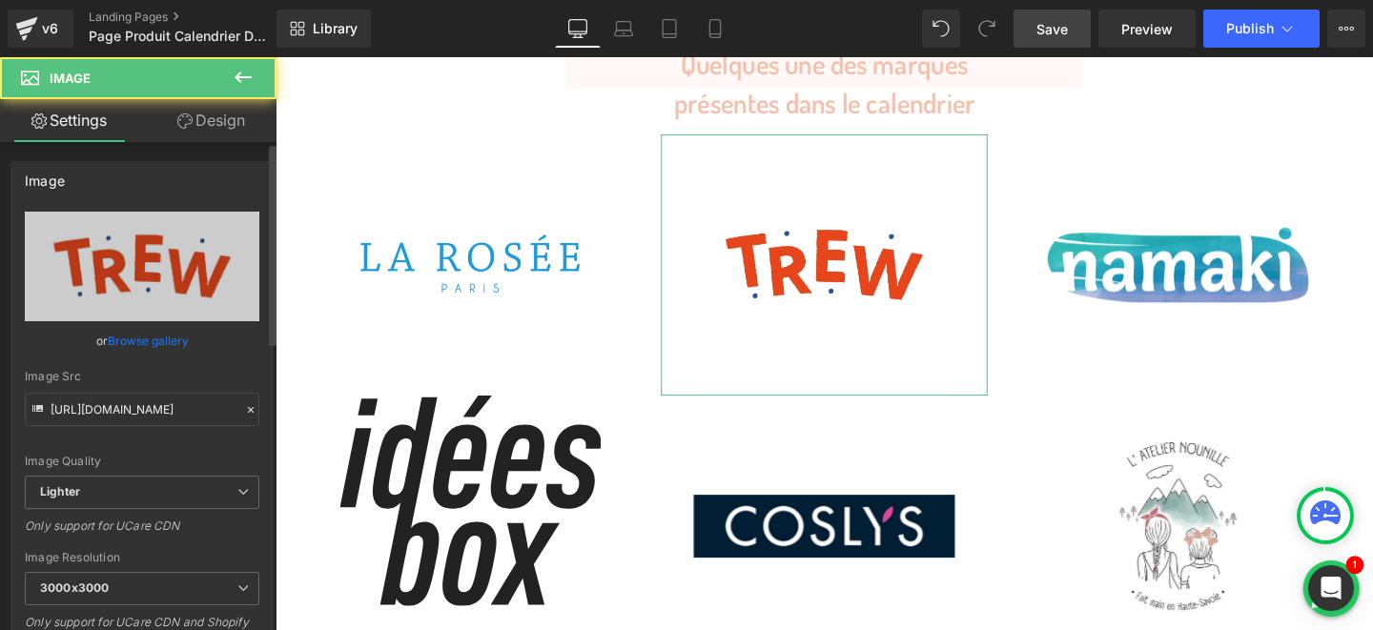
click at [124, 342] on link "Browse gallery" at bounding box center [148, 340] width 81 height 33
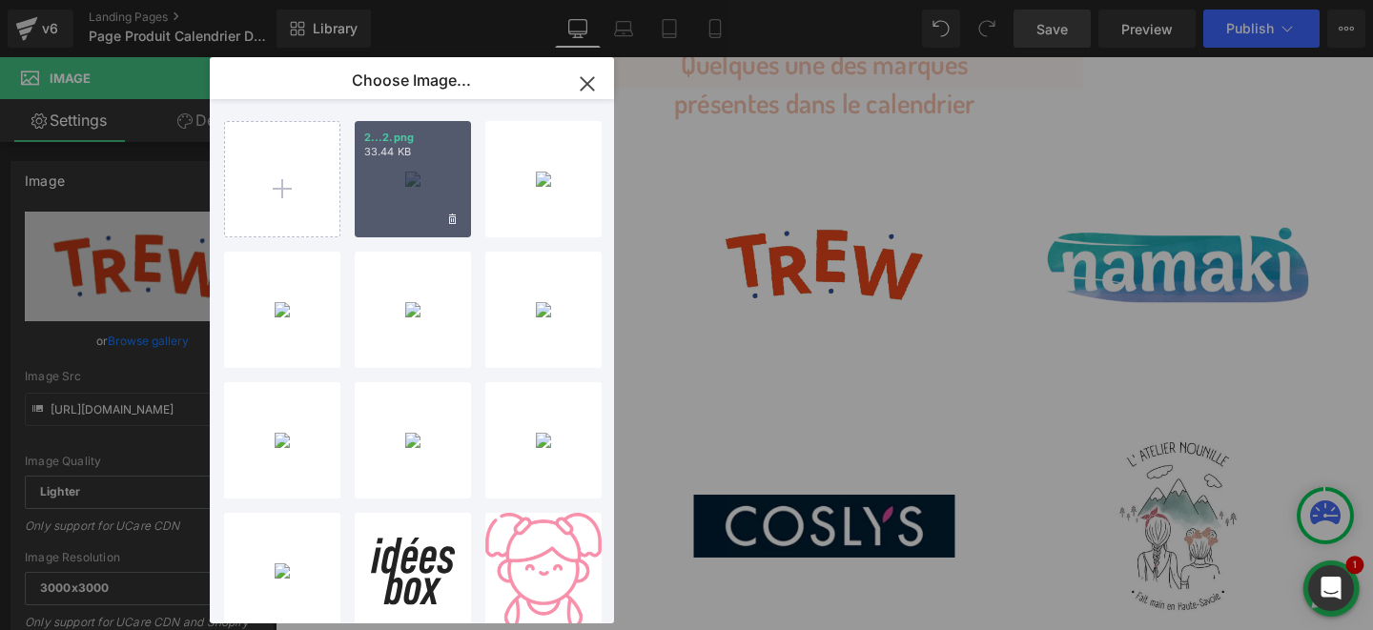
click at [399, 192] on div "2...2.png 33.44 KB" at bounding box center [413, 179] width 116 height 116
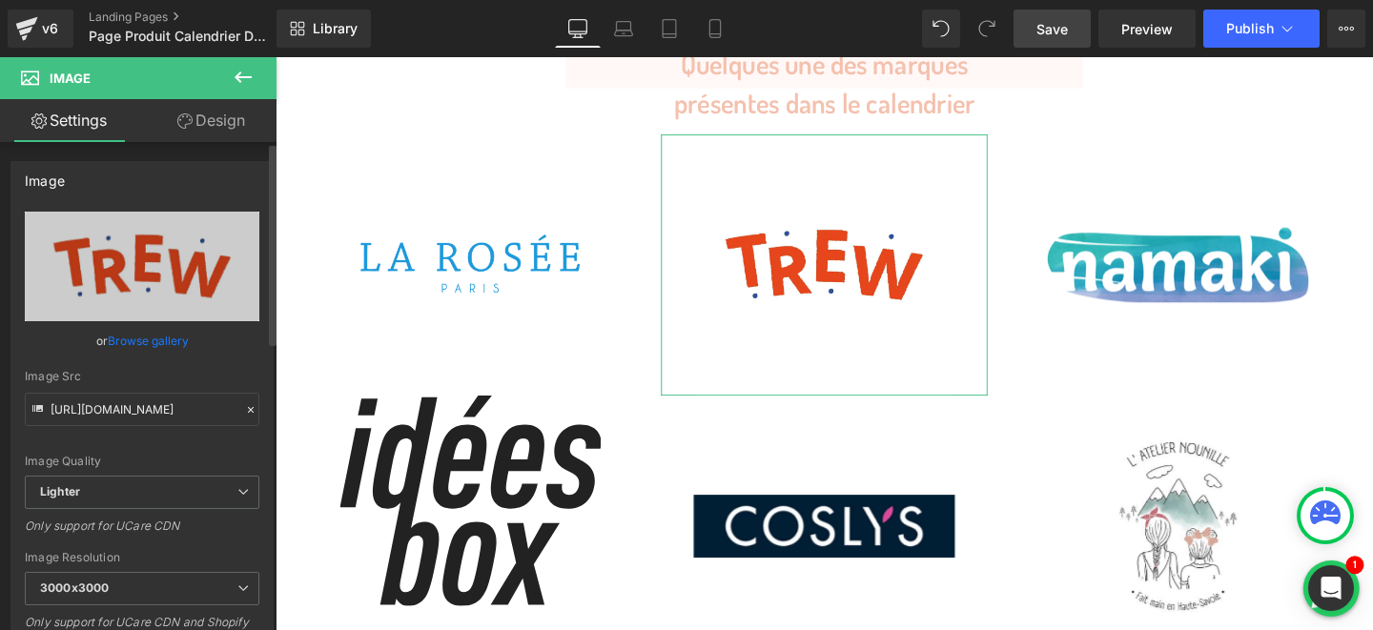
click at [146, 345] on link "Browse gallery" at bounding box center [148, 340] width 81 height 33
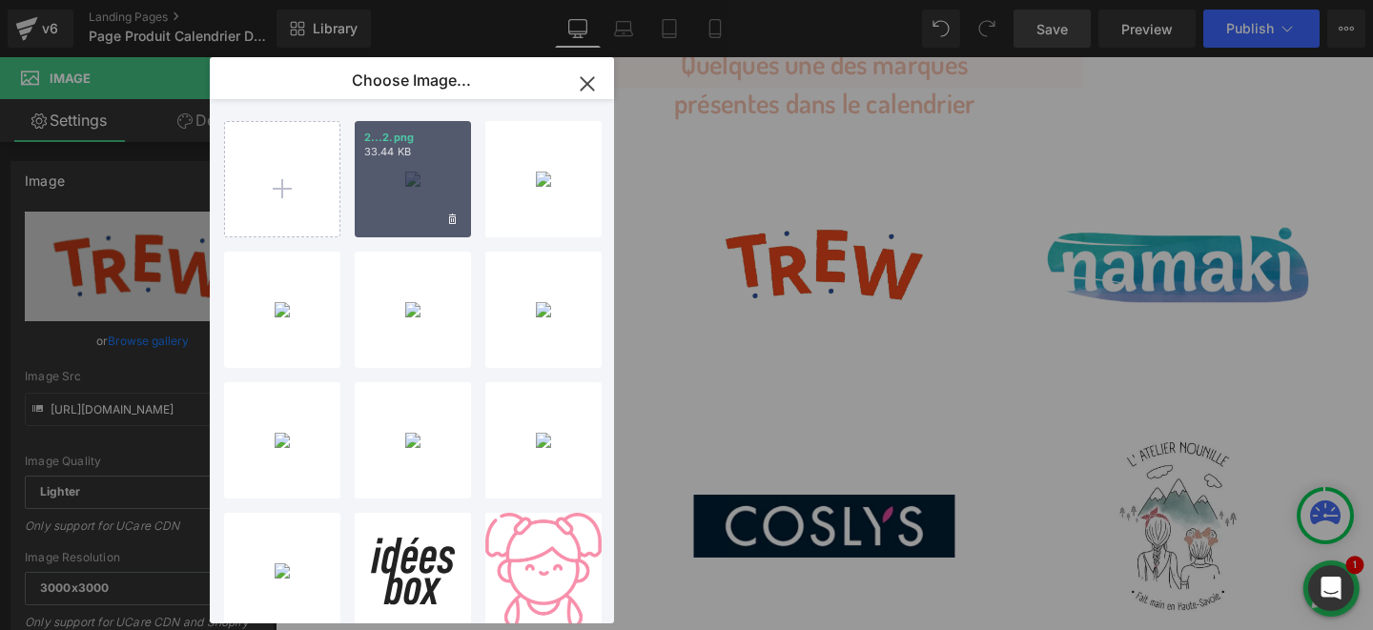
click at [403, 181] on div "2...2.png 33.44 KB" at bounding box center [413, 179] width 116 height 116
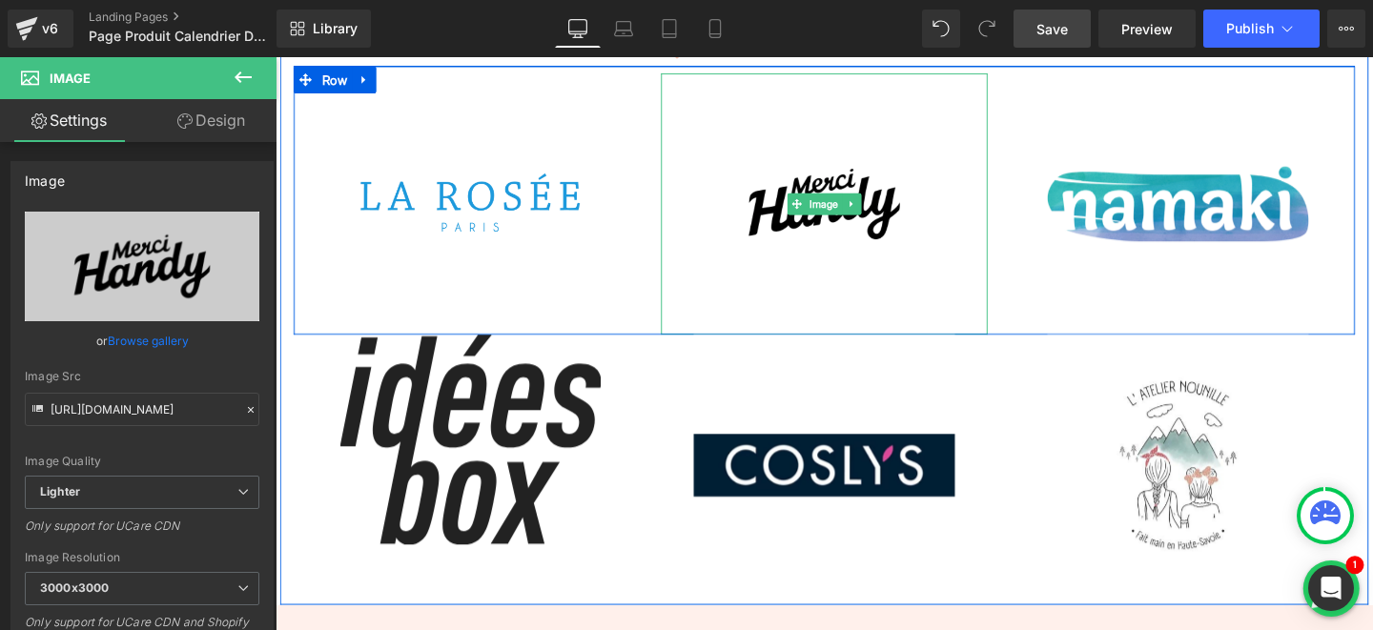
scroll to position [5960, 0]
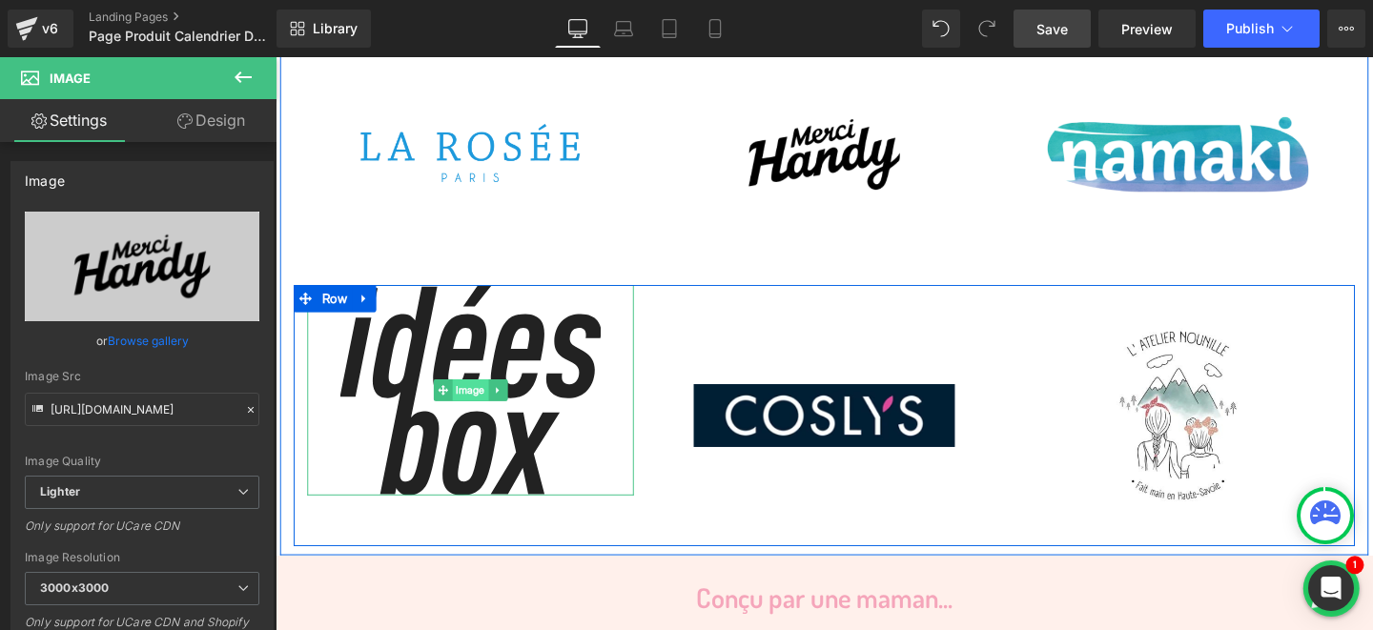
click at [488, 396] on span "Image" at bounding box center [481, 407] width 38 height 23
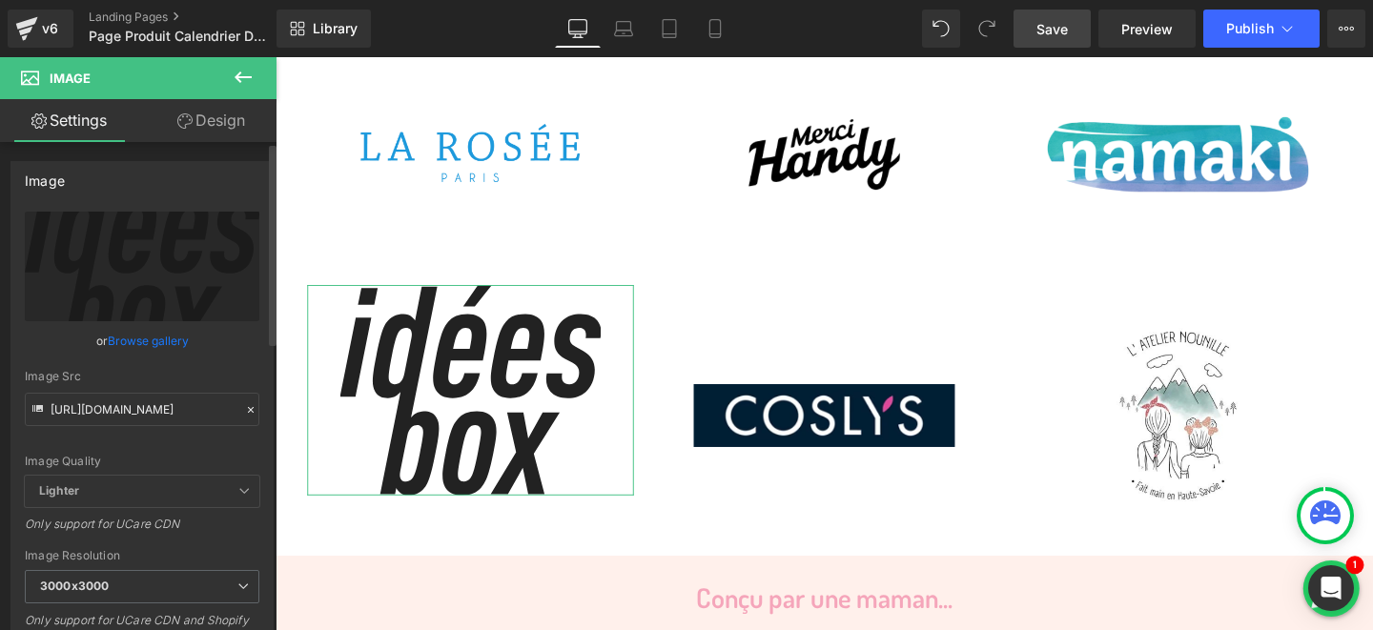
click at [127, 342] on link "Browse gallery" at bounding box center [148, 340] width 81 height 33
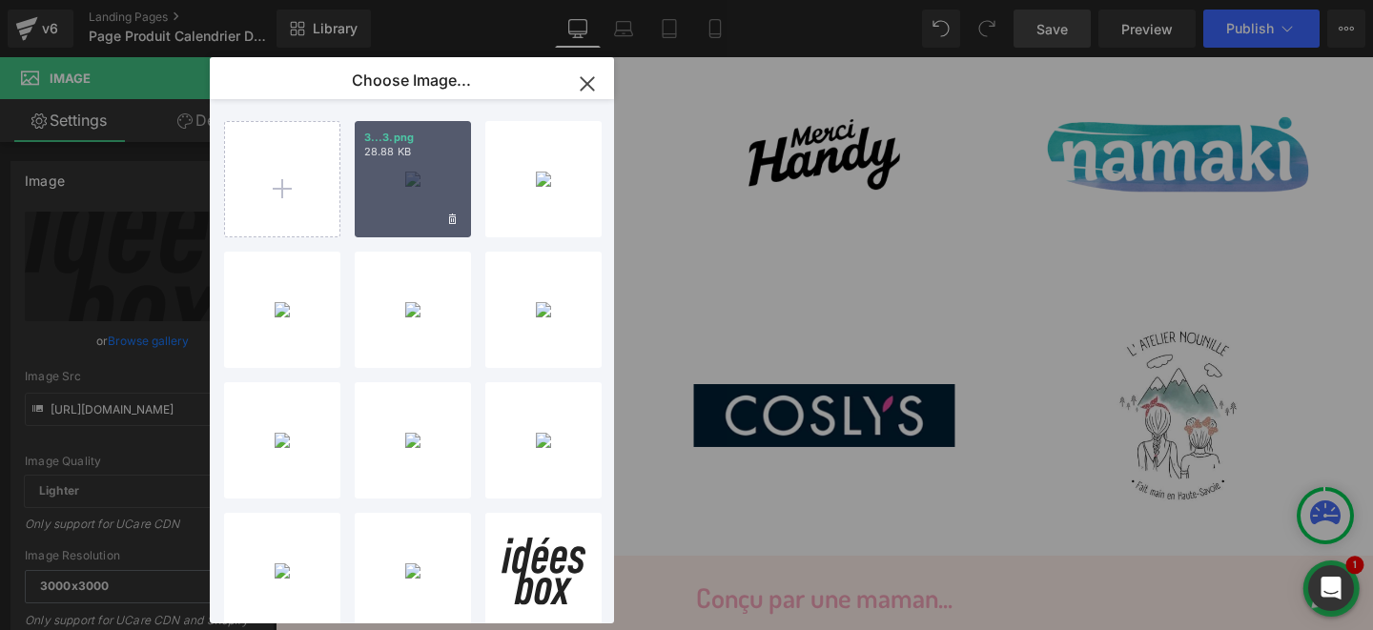
click at [410, 189] on div "3...3.png 28.88 KB" at bounding box center [413, 179] width 116 height 116
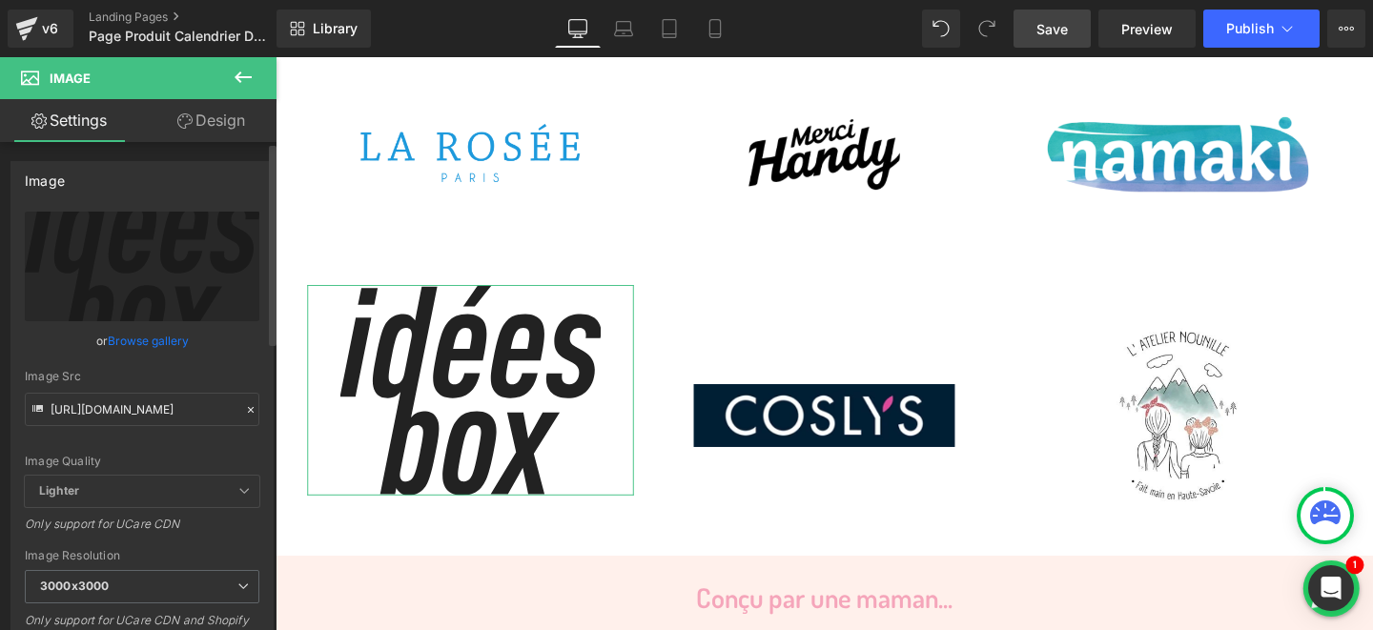
click at [154, 342] on link "Browse gallery" at bounding box center [148, 340] width 81 height 33
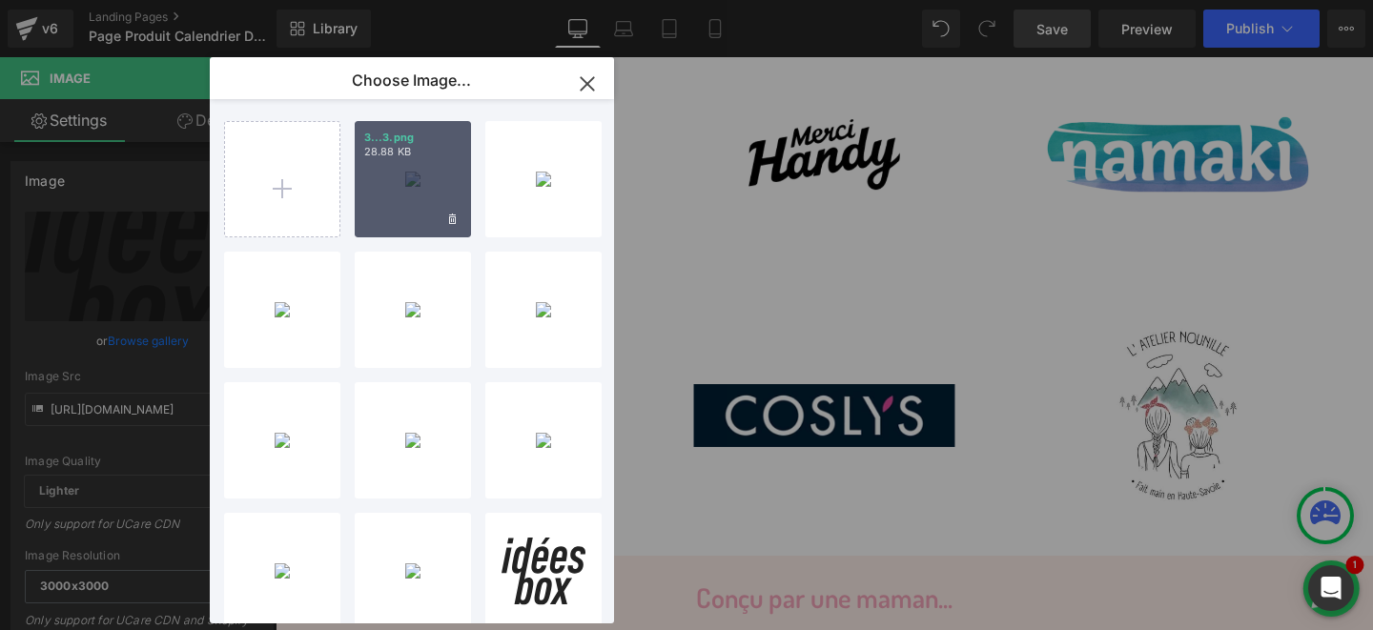
click at [396, 196] on div "3...3.png 28.88 KB" at bounding box center [413, 179] width 116 height 116
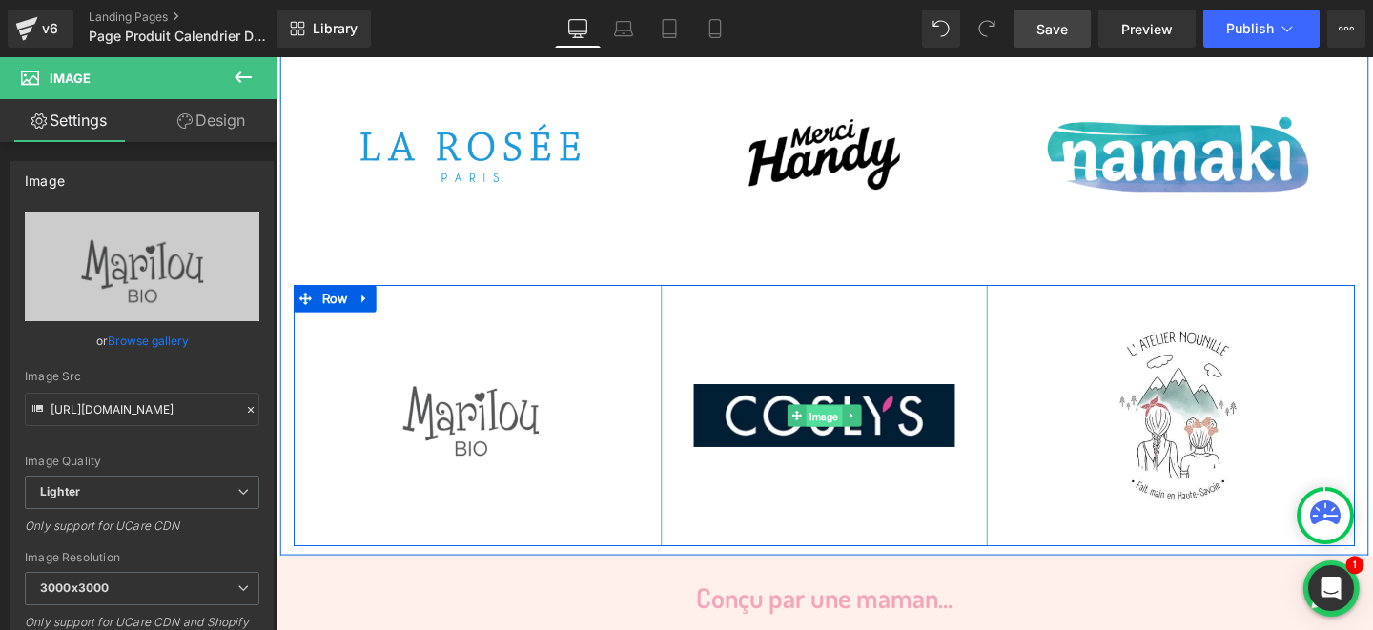
click at [852, 423] on span "Image" at bounding box center [853, 434] width 38 height 23
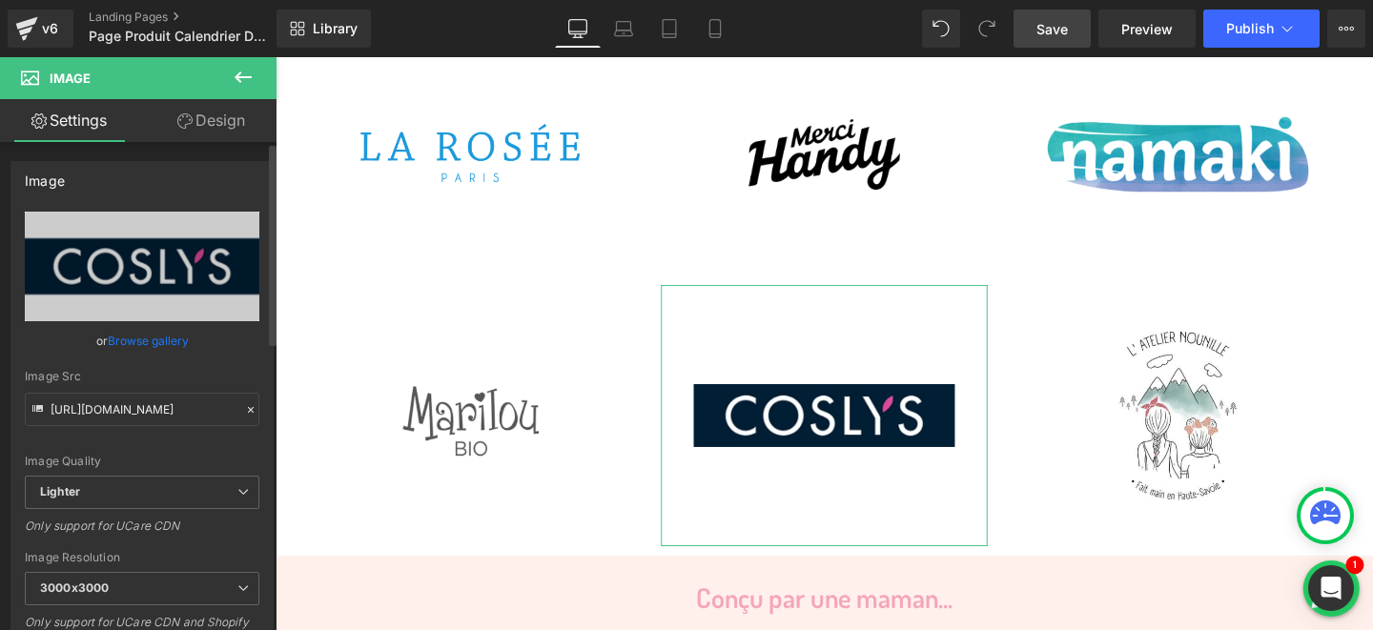
click at [143, 342] on link "Browse gallery" at bounding box center [148, 340] width 81 height 33
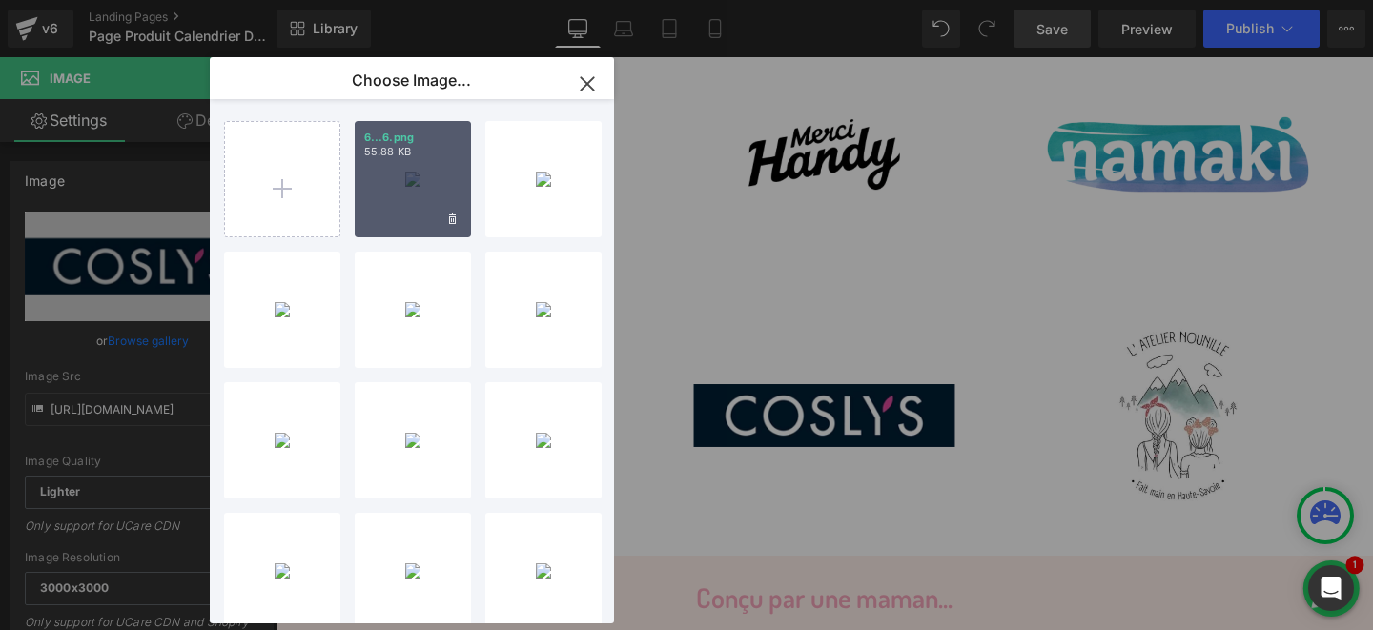
click at [395, 184] on div "6...6.png 55.88 KB" at bounding box center [413, 179] width 116 height 116
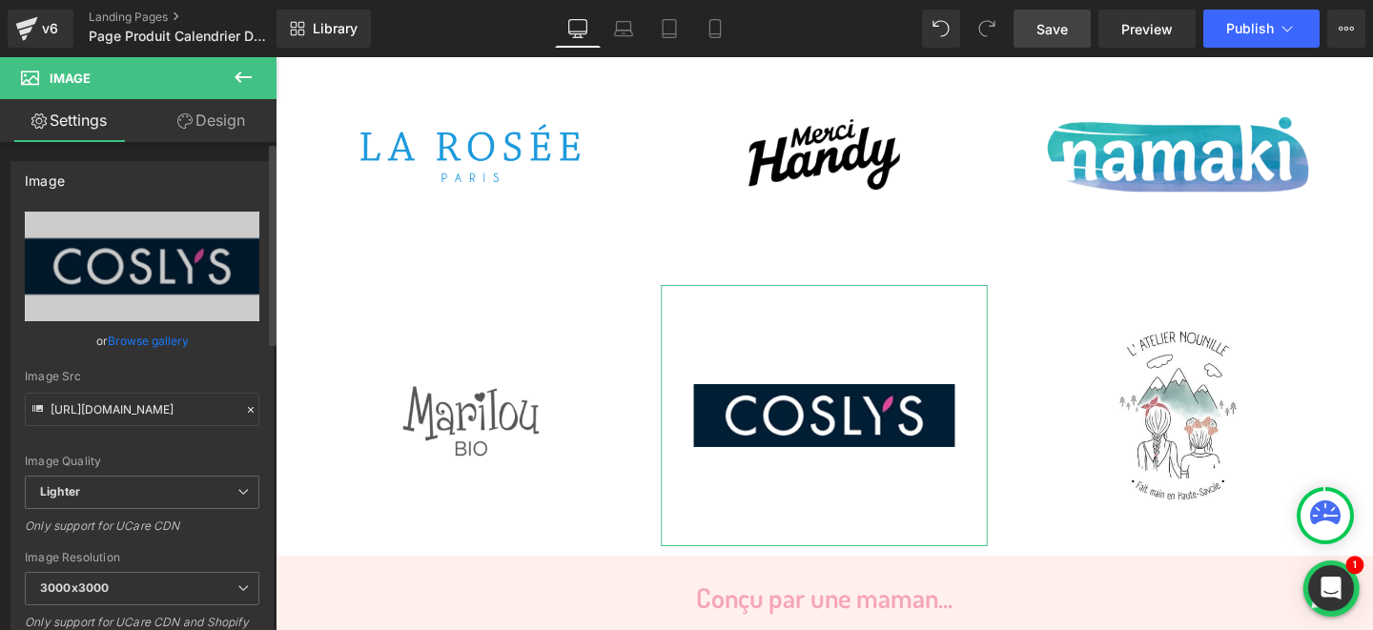
click at [161, 339] on link "Browse gallery" at bounding box center [148, 340] width 81 height 33
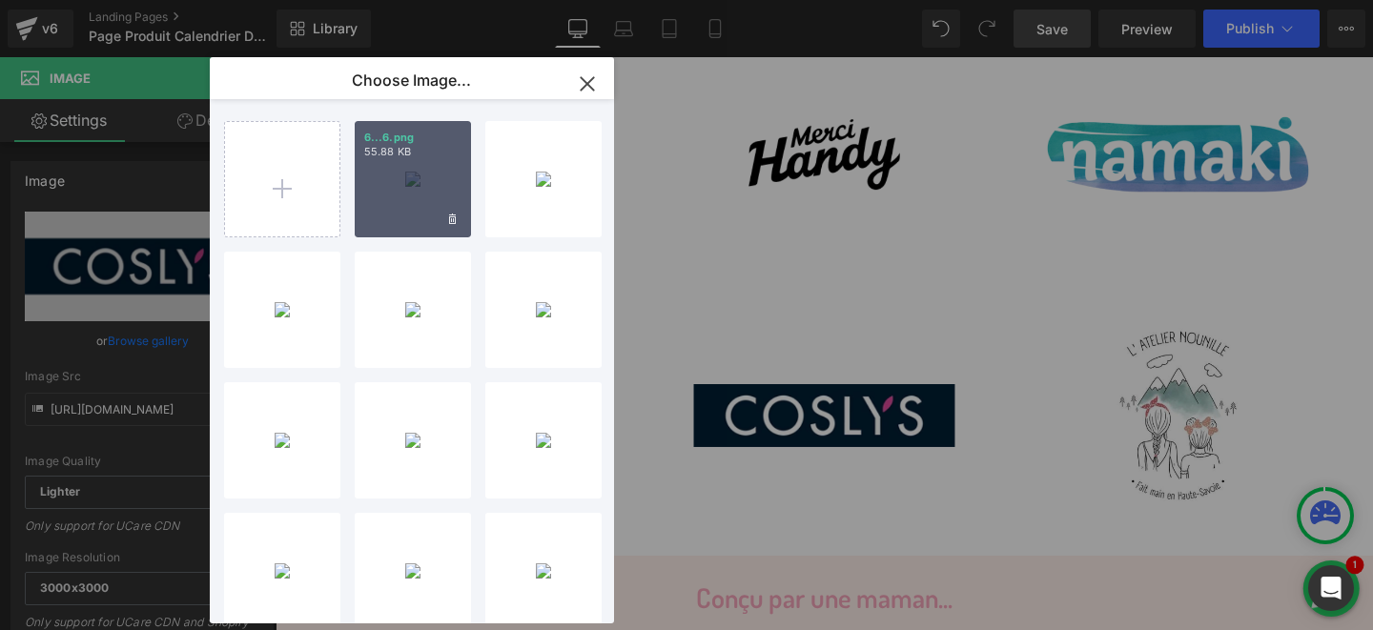
click at [403, 192] on div "6...6.png 55.88 KB" at bounding box center [413, 179] width 116 height 116
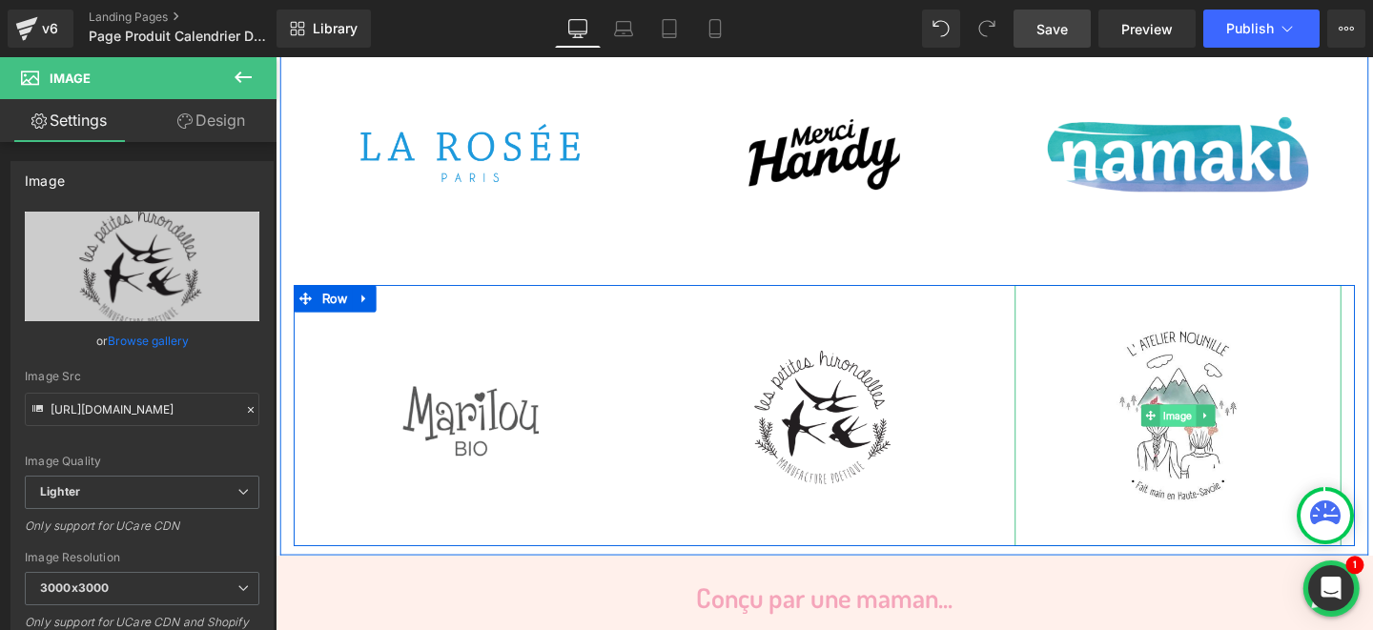
click at [1223, 423] on span "Image" at bounding box center [1225, 434] width 38 height 23
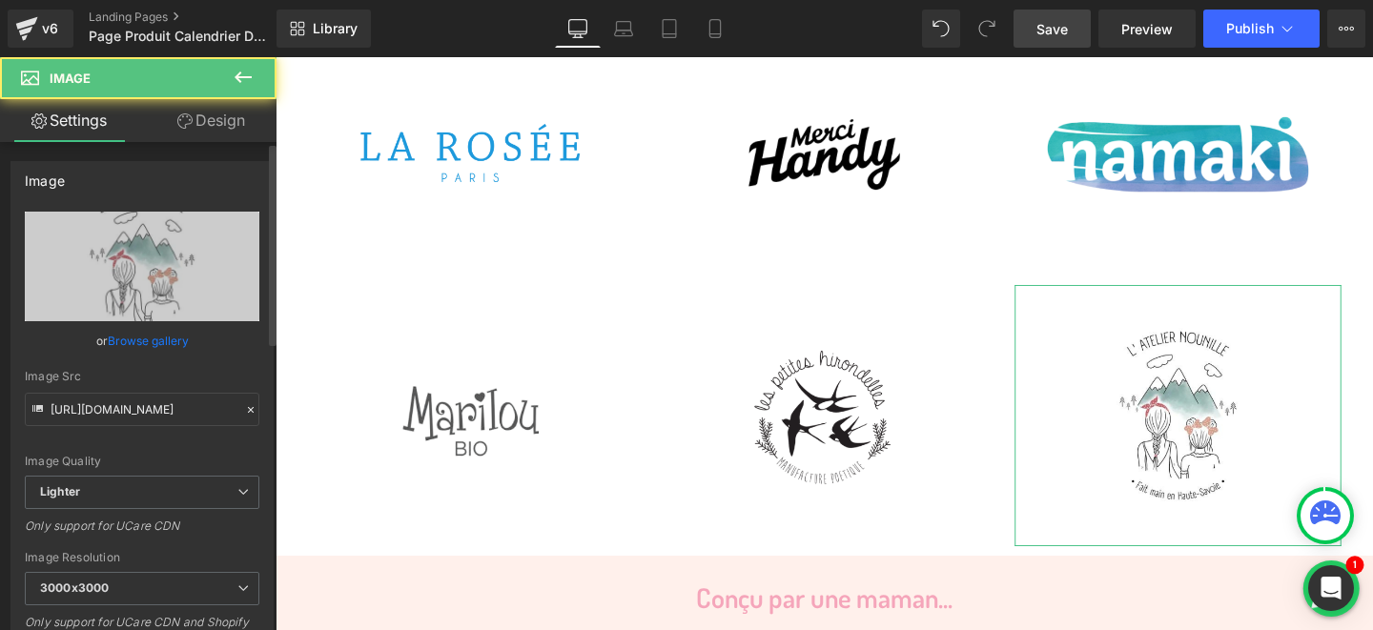
click at [162, 338] on link "Browse gallery" at bounding box center [148, 340] width 81 height 33
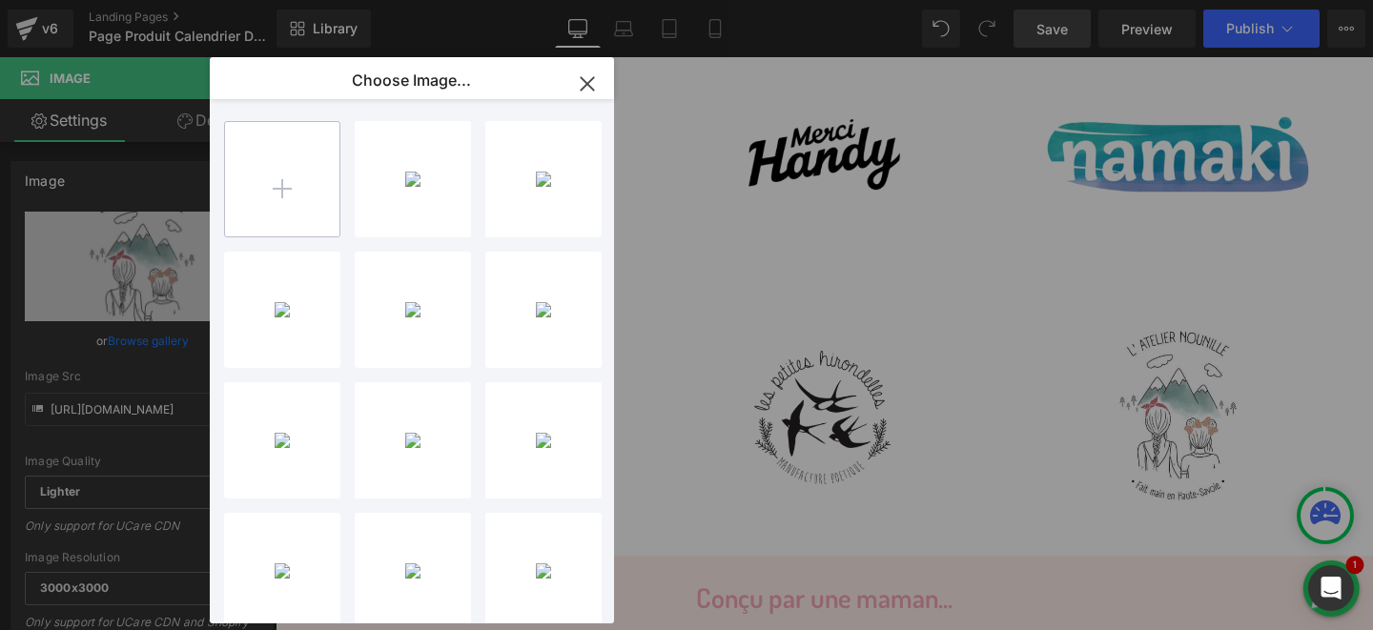
type input "C:\fakepath\5.png"
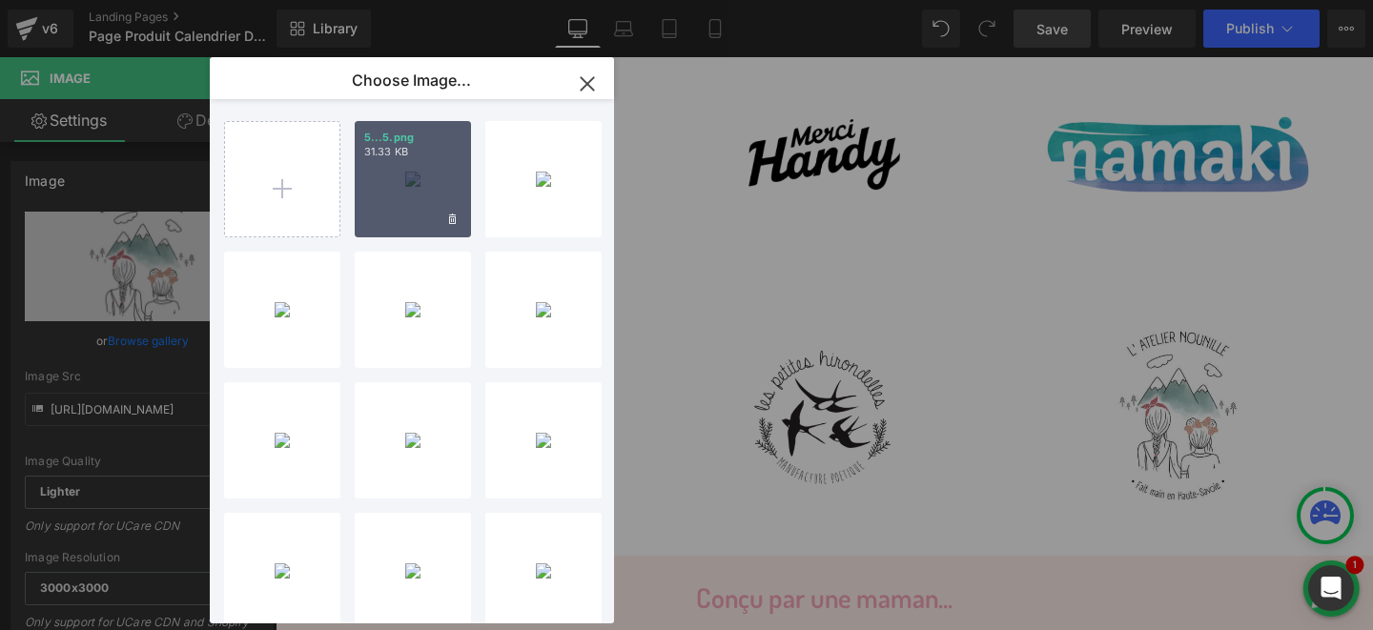
click at [393, 186] on div "5...5.png 31.33 KB" at bounding box center [413, 179] width 116 height 116
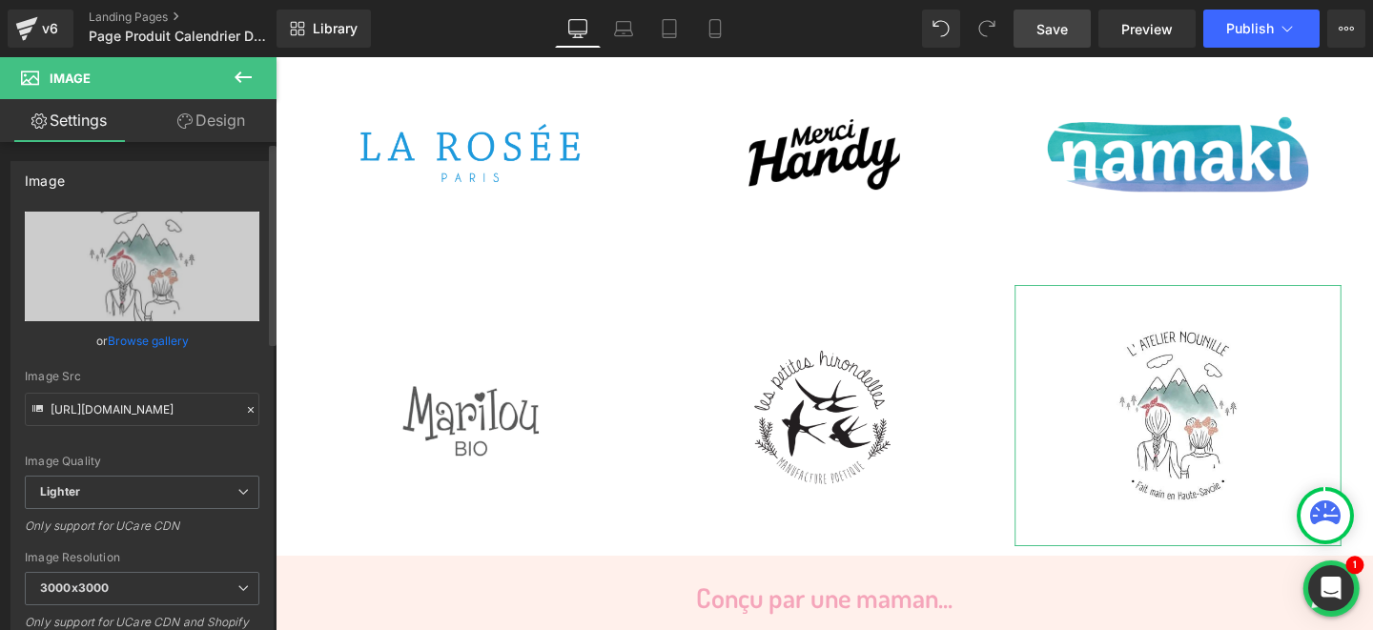
click at [153, 342] on link "Browse gallery" at bounding box center [148, 340] width 81 height 33
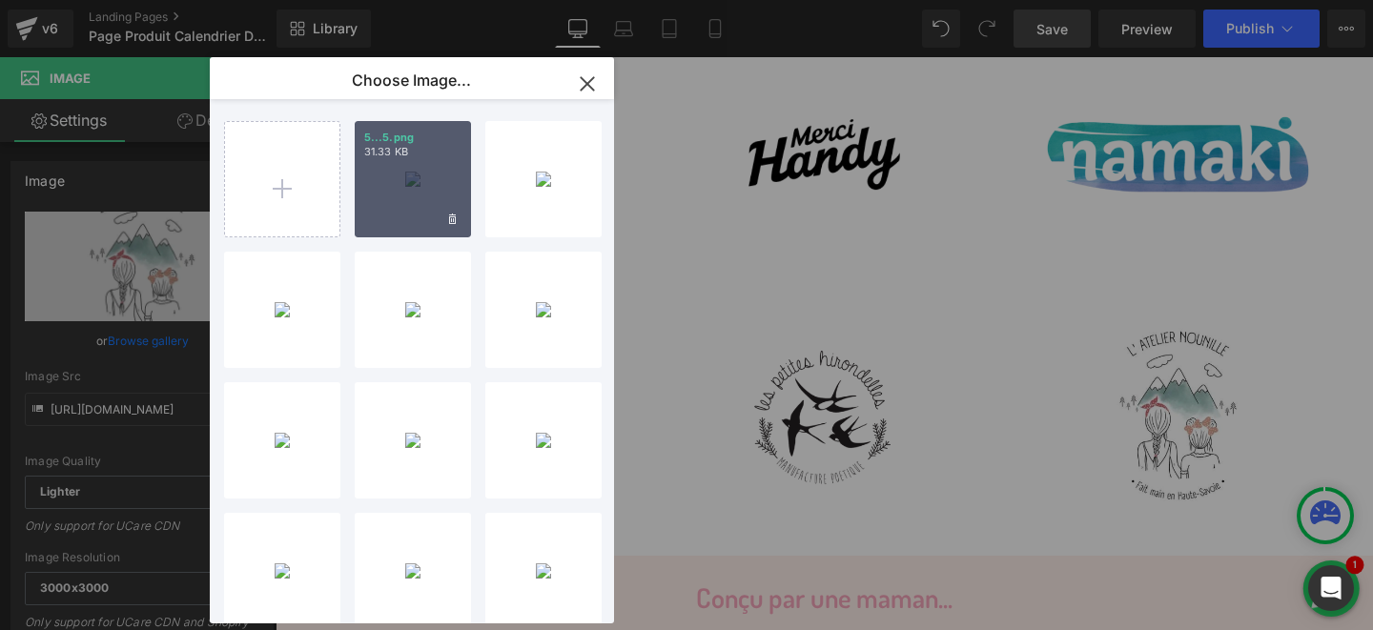
click at [409, 211] on div "5...5.png 31.33 KB" at bounding box center [413, 179] width 116 height 116
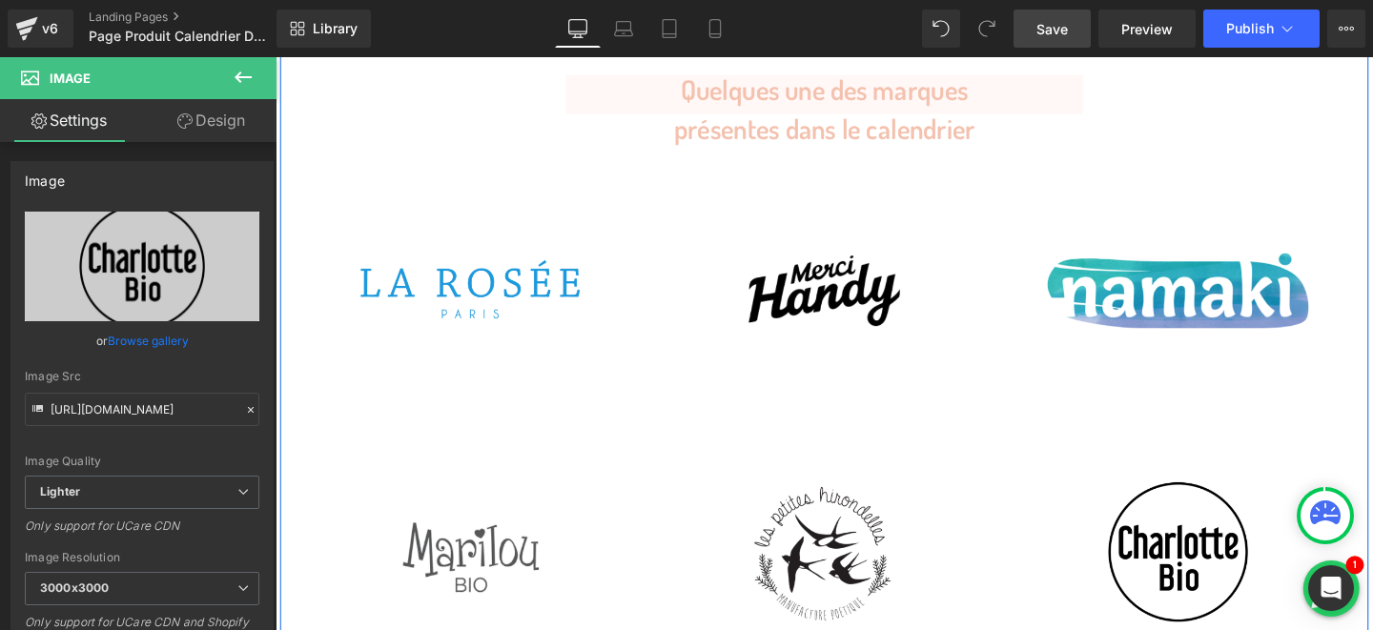
scroll to position [5907, 0]
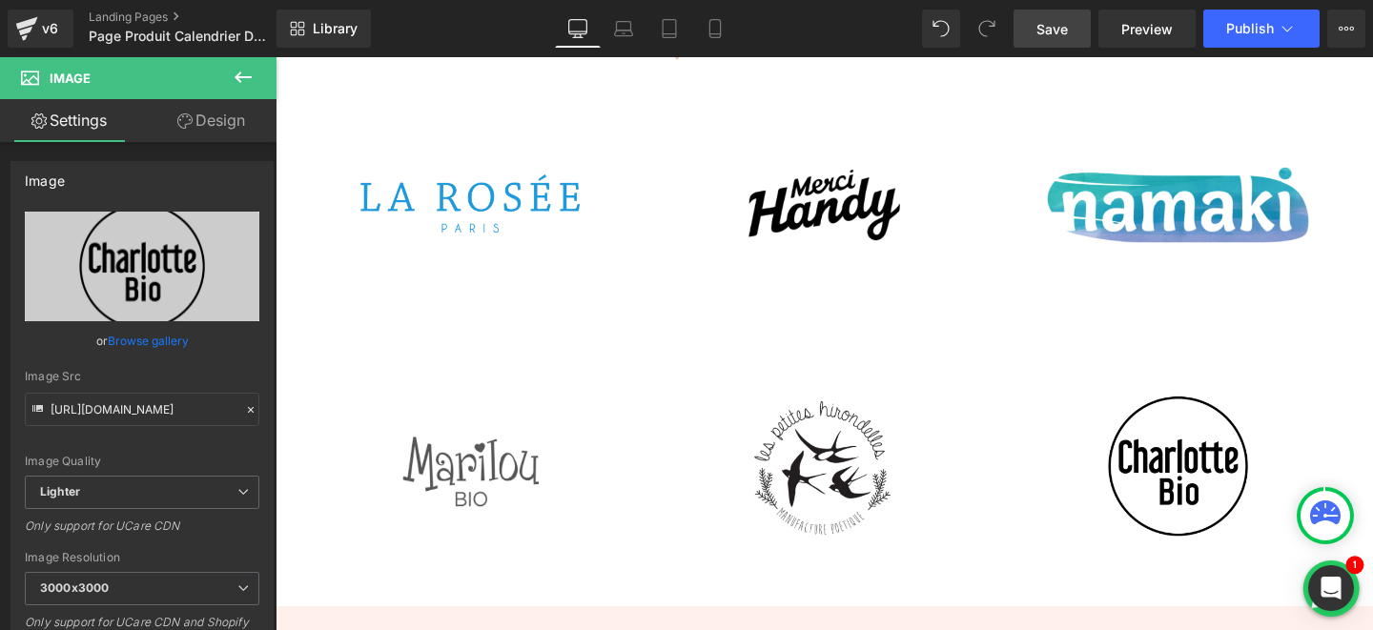
click at [235, 76] on icon at bounding box center [243, 77] width 23 height 23
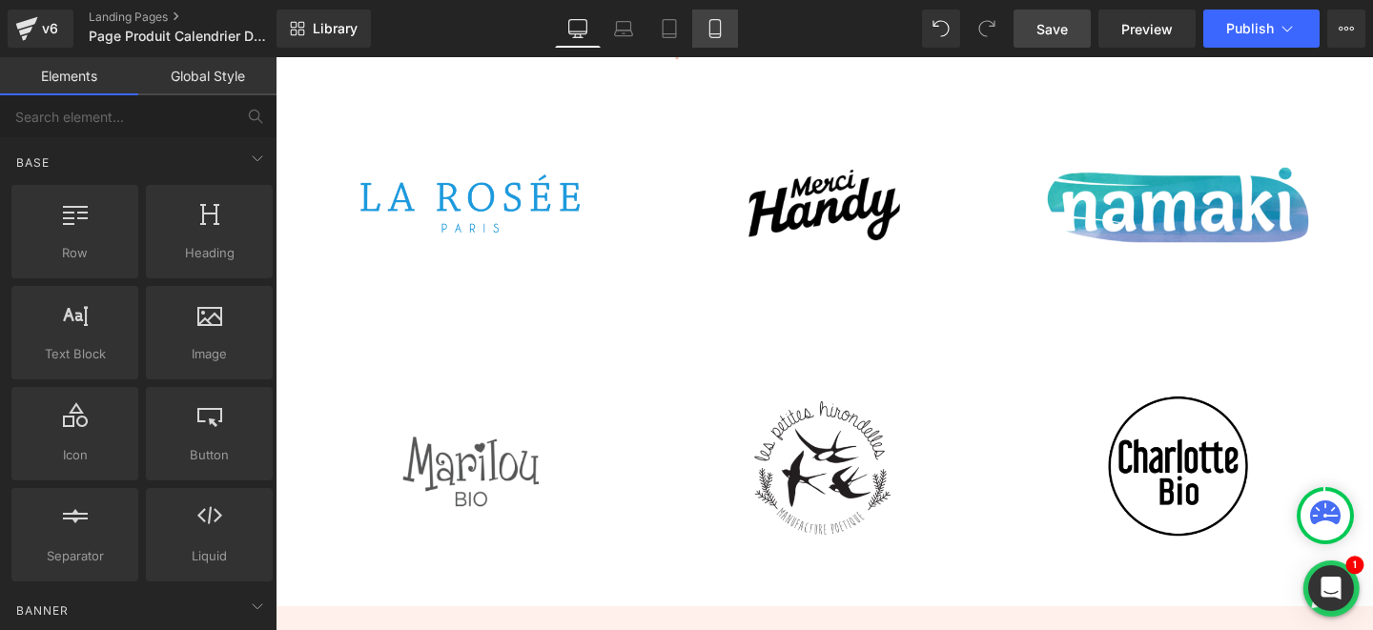
click at [696, 29] on link "Mobile" at bounding box center [715, 29] width 46 height 38
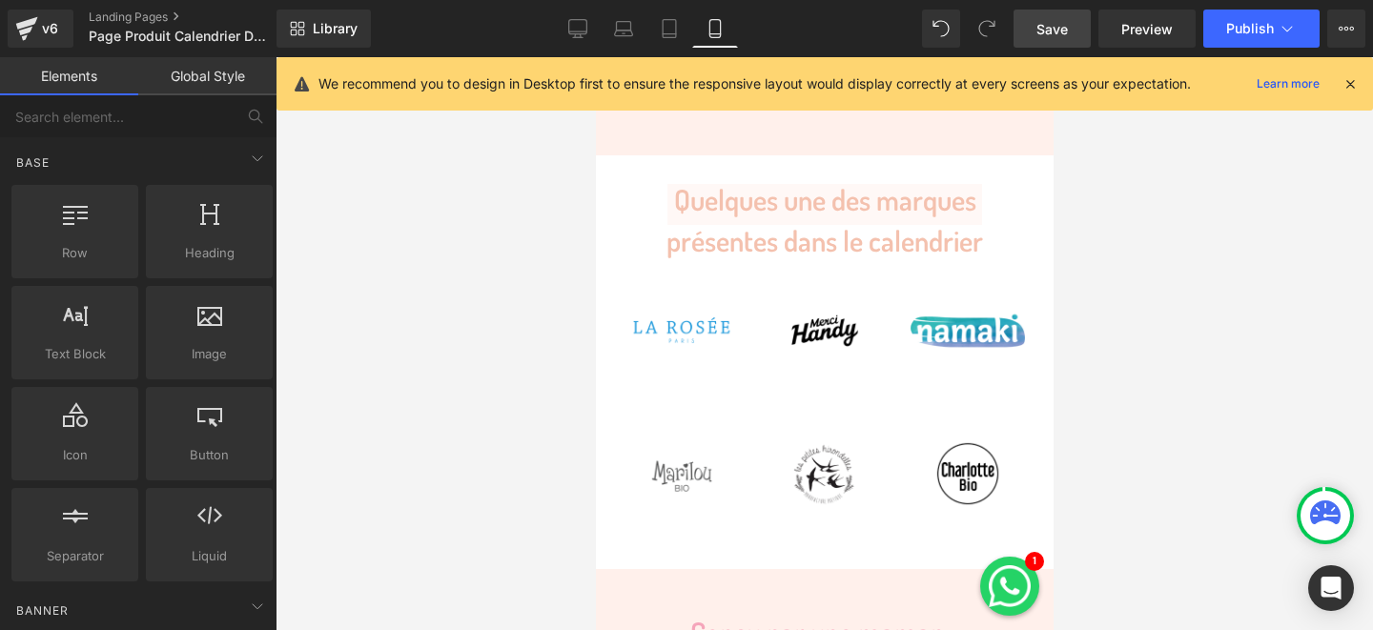
scroll to position [7120, 0]
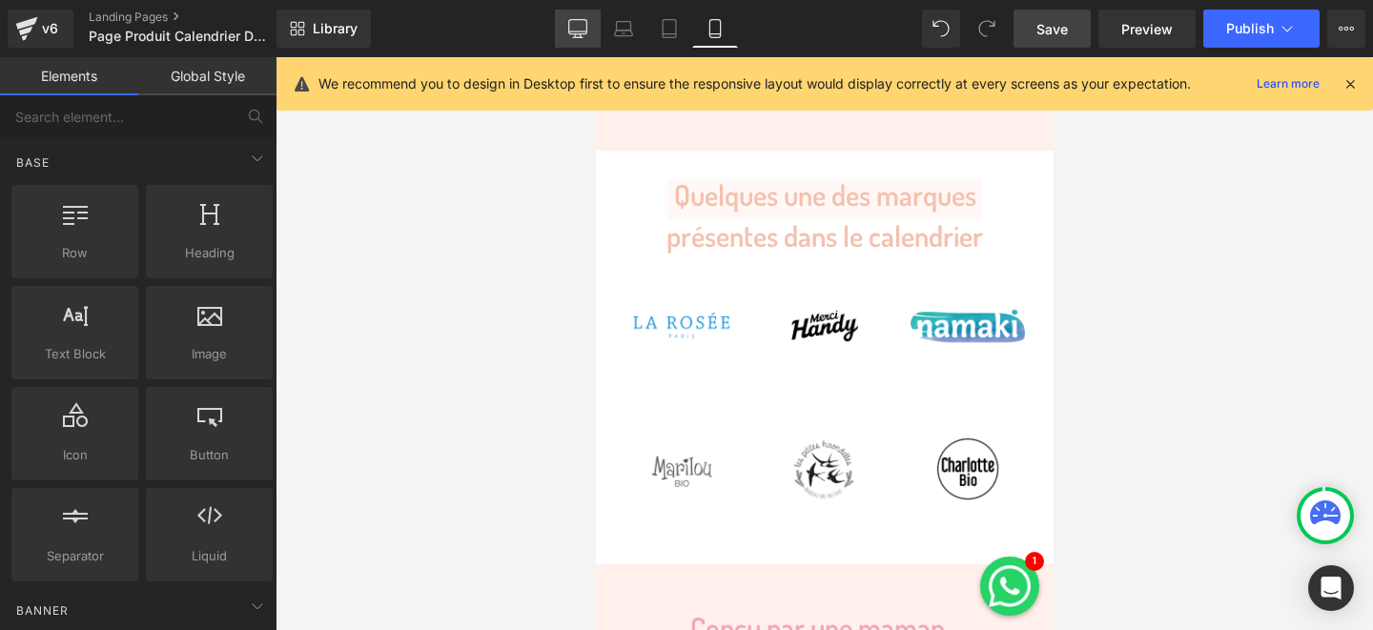
click at [576, 31] on icon at bounding box center [577, 28] width 19 height 19
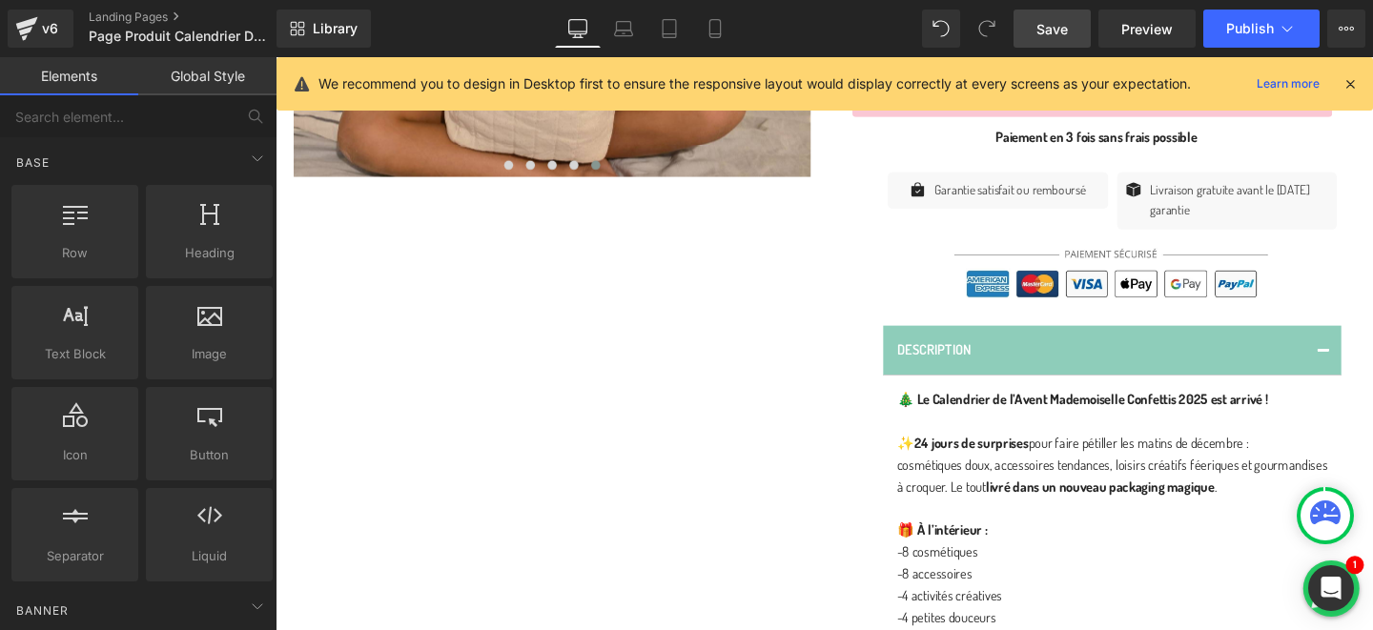
scroll to position [172, 0]
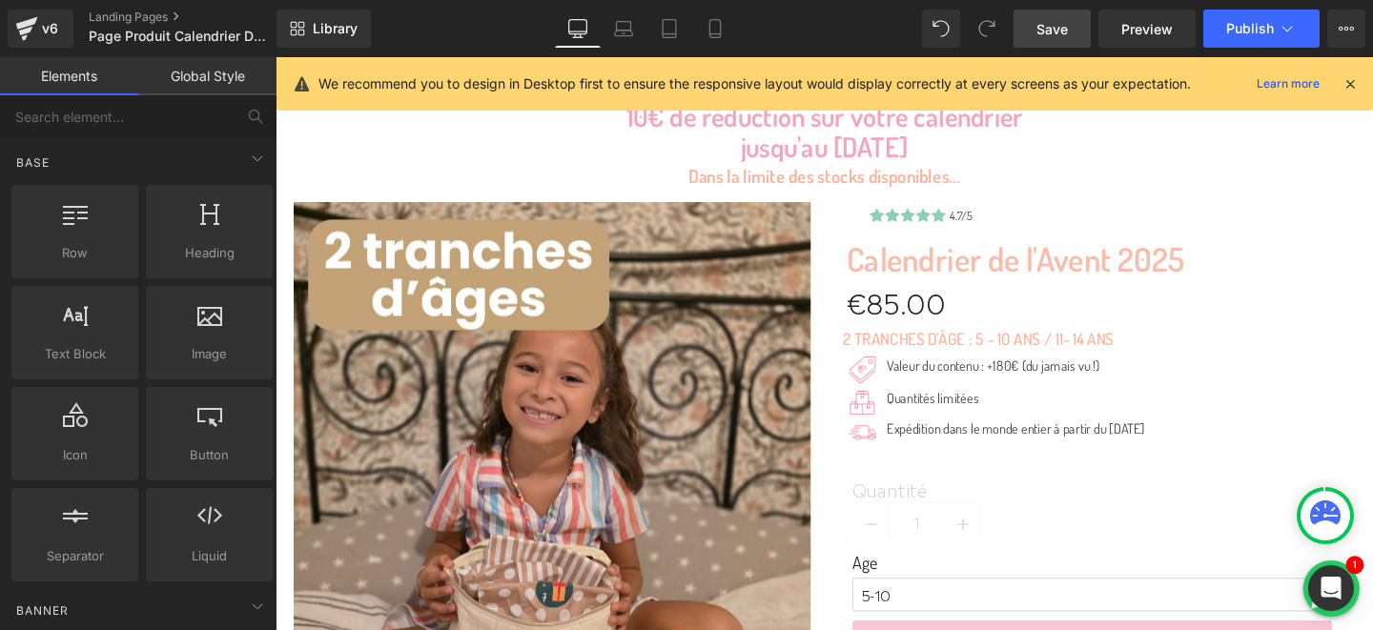
click at [1042, 25] on span "Save" at bounding box center [1052, 29] width 31 height 20
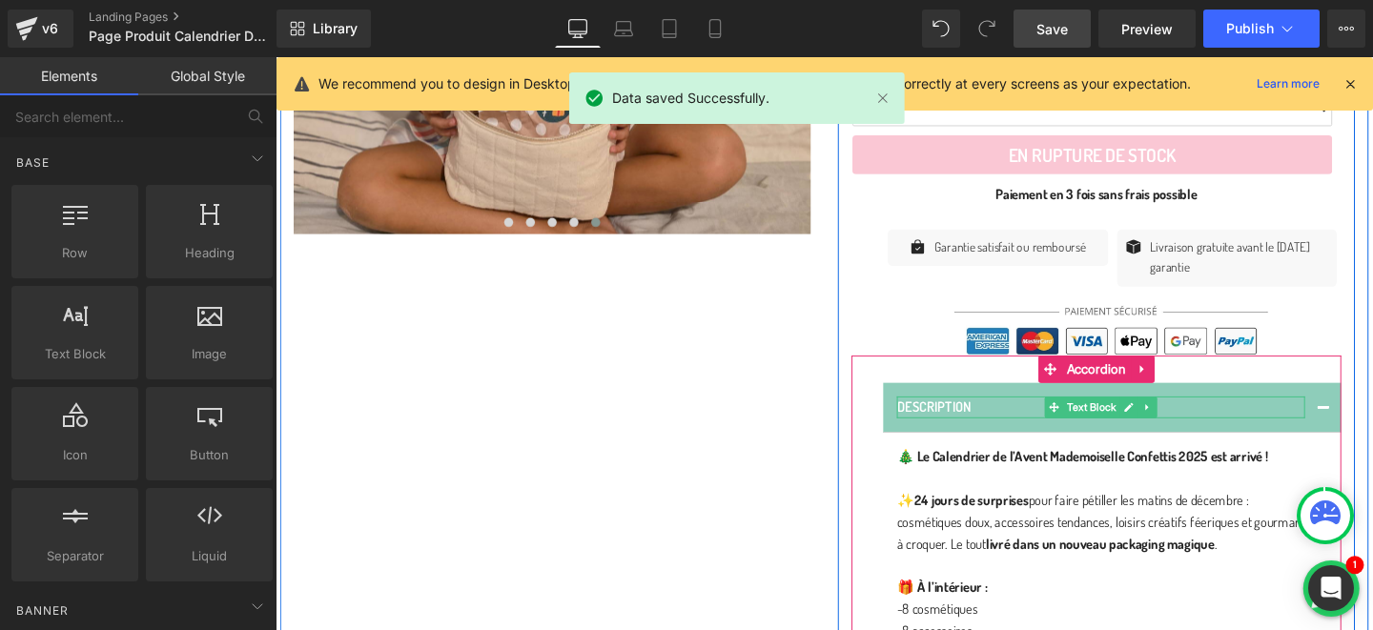
scroll to position [756, 0]
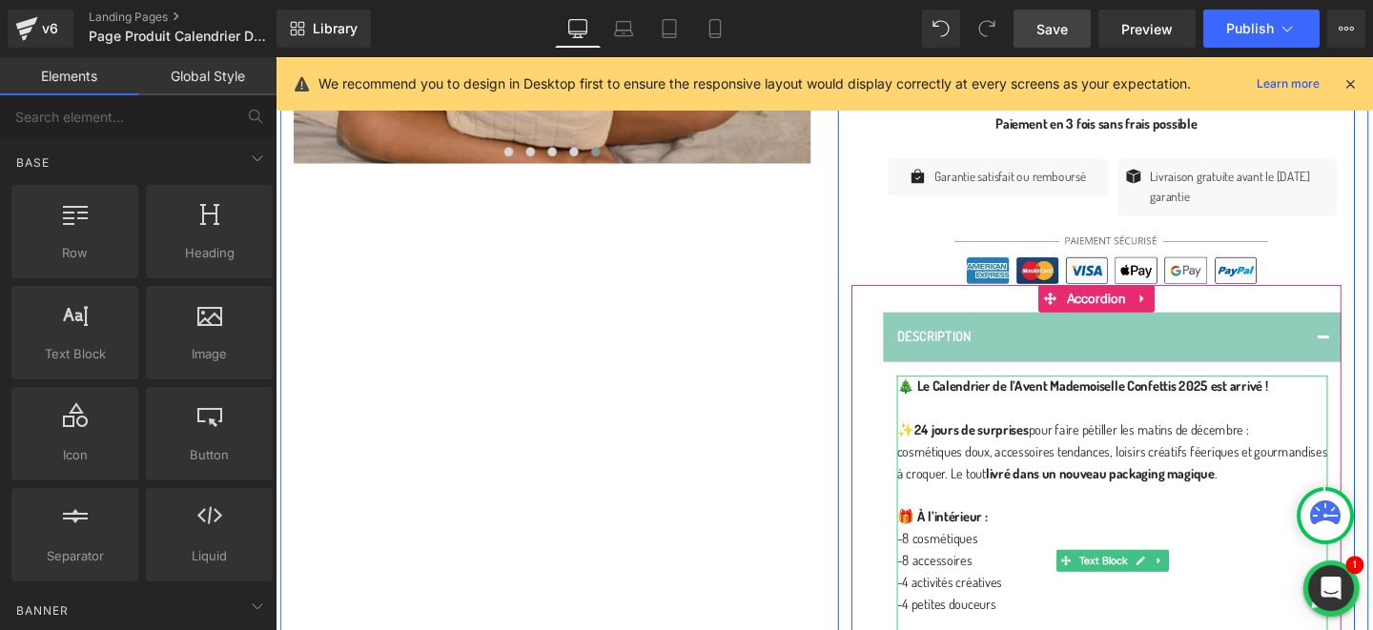
click at [1015, 542] on strong "🎁 À l’intérieur :" at bounding box center [976, 540] width 95 height 18
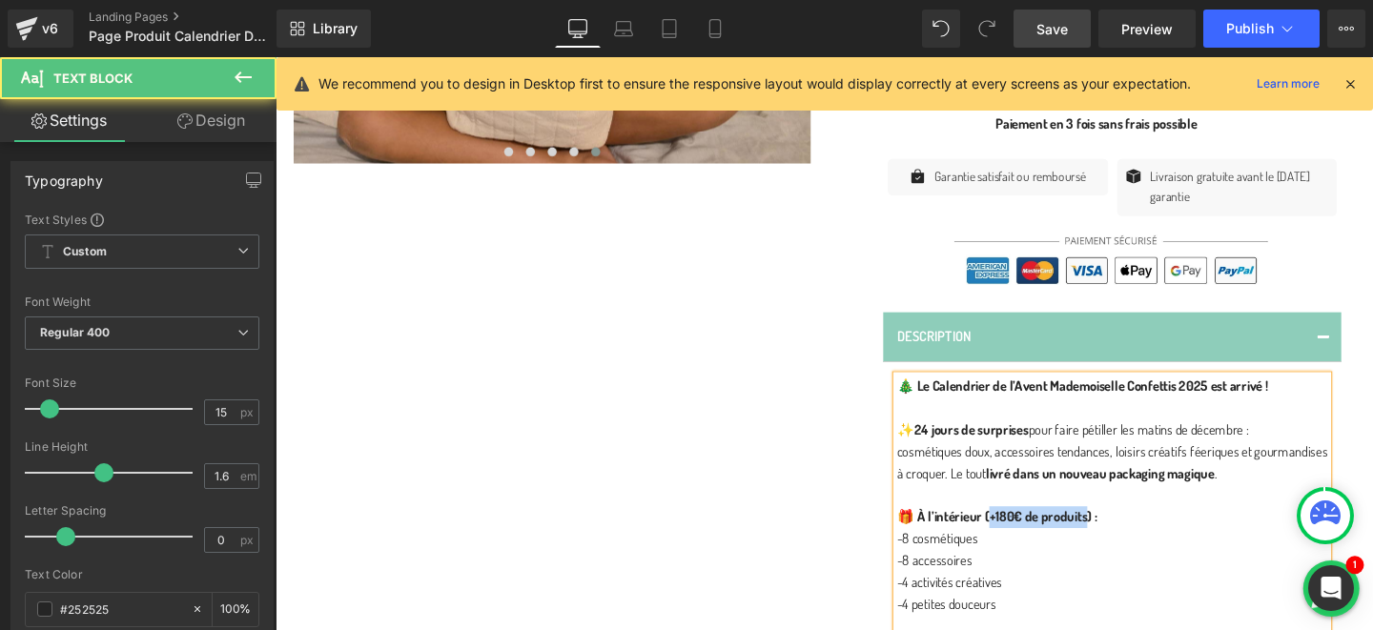
drag, startPoint x: 1022, startPoint y: 539, endPoint x: 1124, endPoint y: 537, distance: 102.1
click at [1124, 537] on strong "🎁 À l’intérieur (+180€ de produits) :" at bounding box center [1034, 540] width 211 height 18
copy strong "180€ de produits)"
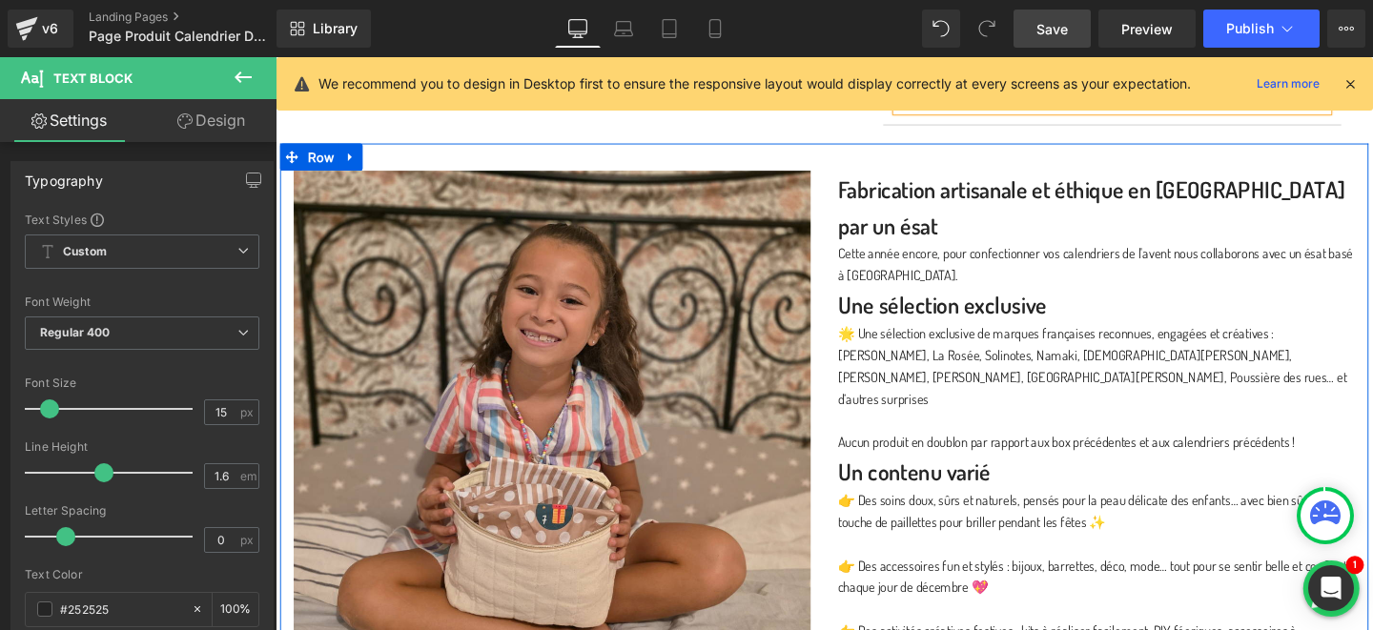
scroll to position [1407, 0]
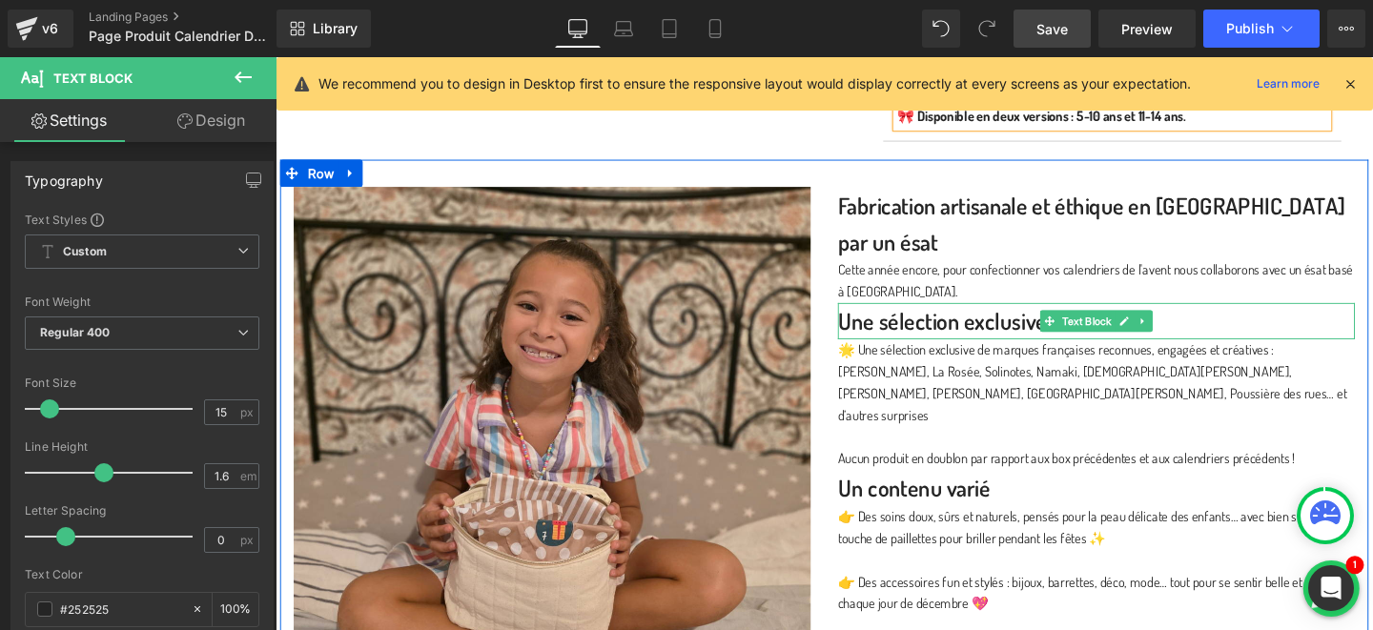
click at [1056, 316] on p "Une sélection exclusive" at bounding box center [1139, 335] width 544 height 38
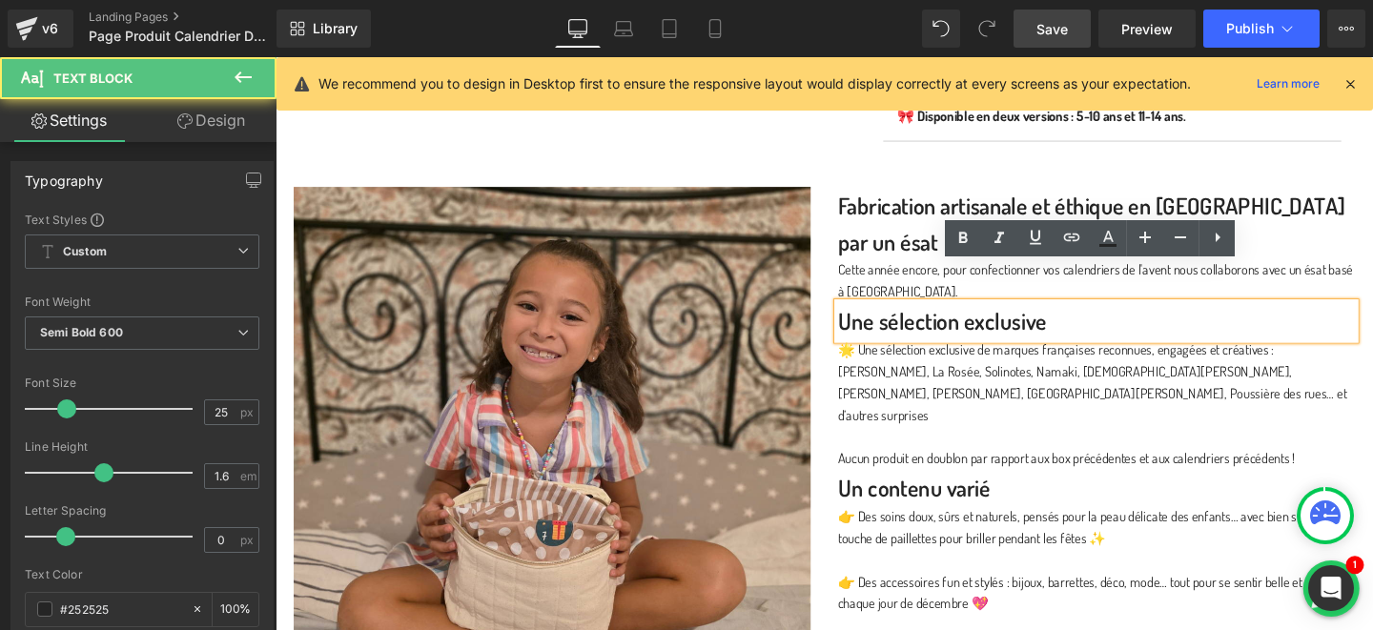
click at [1089, 316] on p "Une sélection exclusive" at bounding box center [1139, 335] width 544 height 38
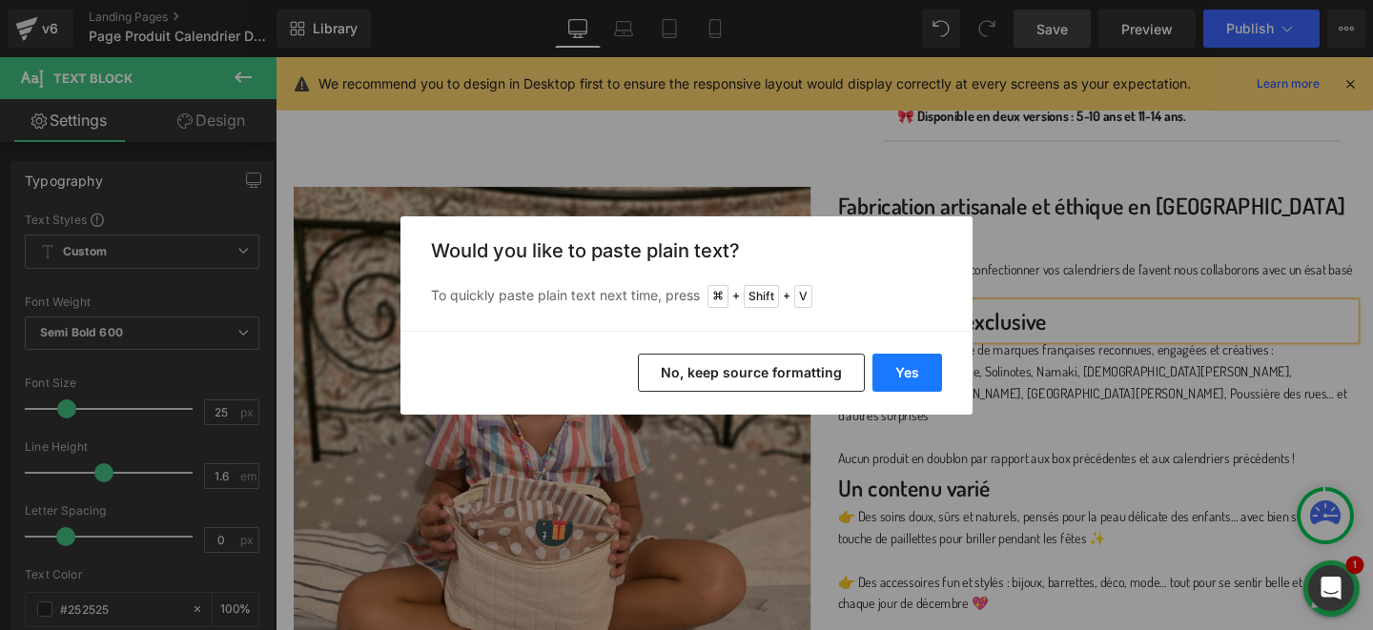
click at [898, 364] on button "Yes" at bounding box center [908, 373] width 70 height 38
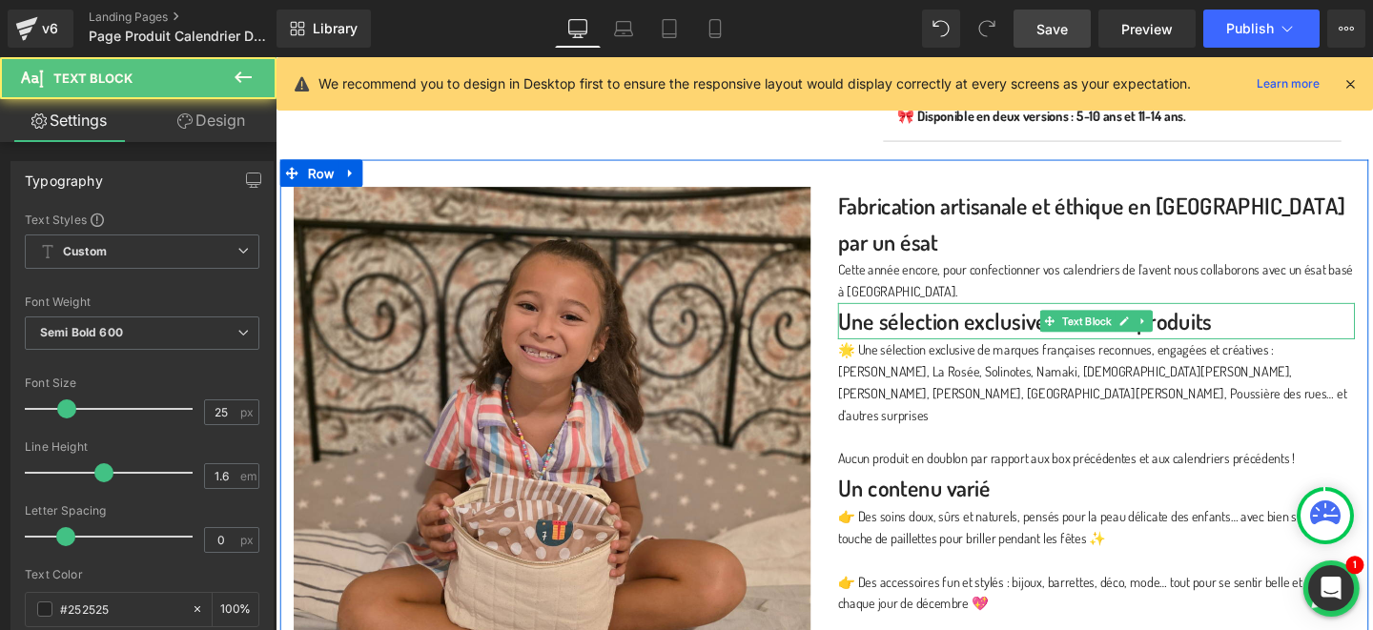
click at [1061, 316] on p "Une sélection exclusive +180€ de produits" at bounding box center [1139, 335] width 544 height 38
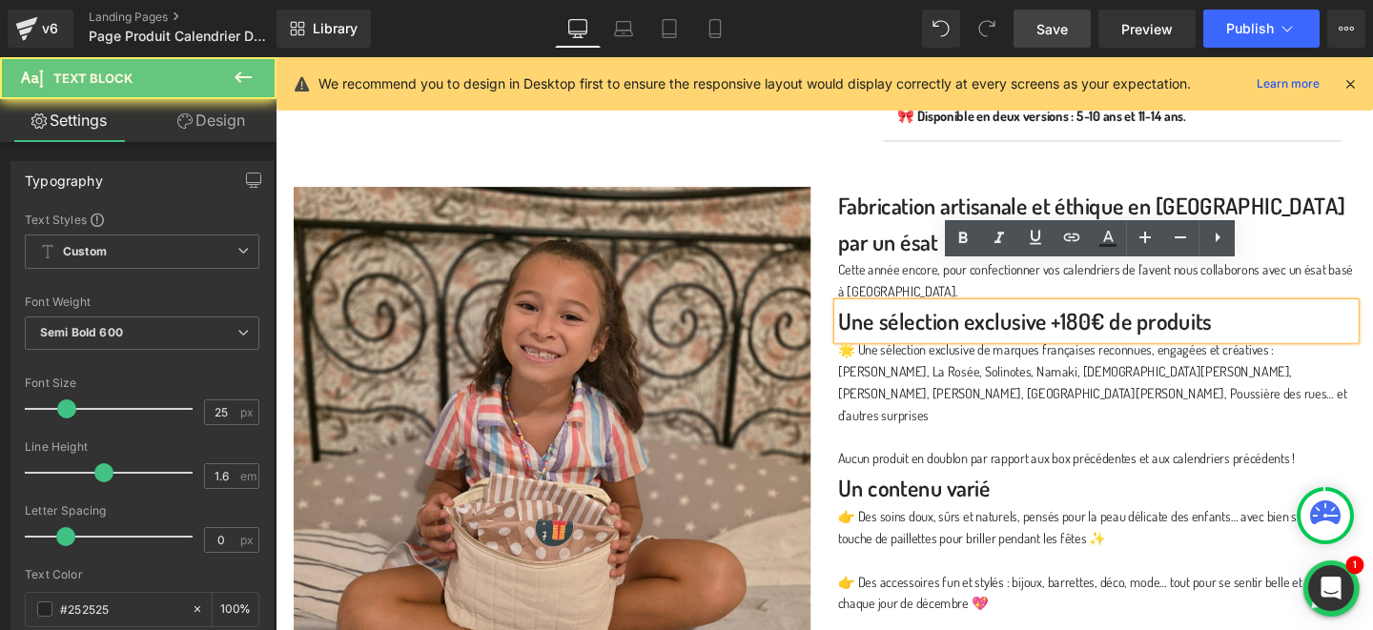
click at [1093, 316] on p "Une sélection exclusive +180€ de produits" at bounding box center [1139, 335] width 544 height 38
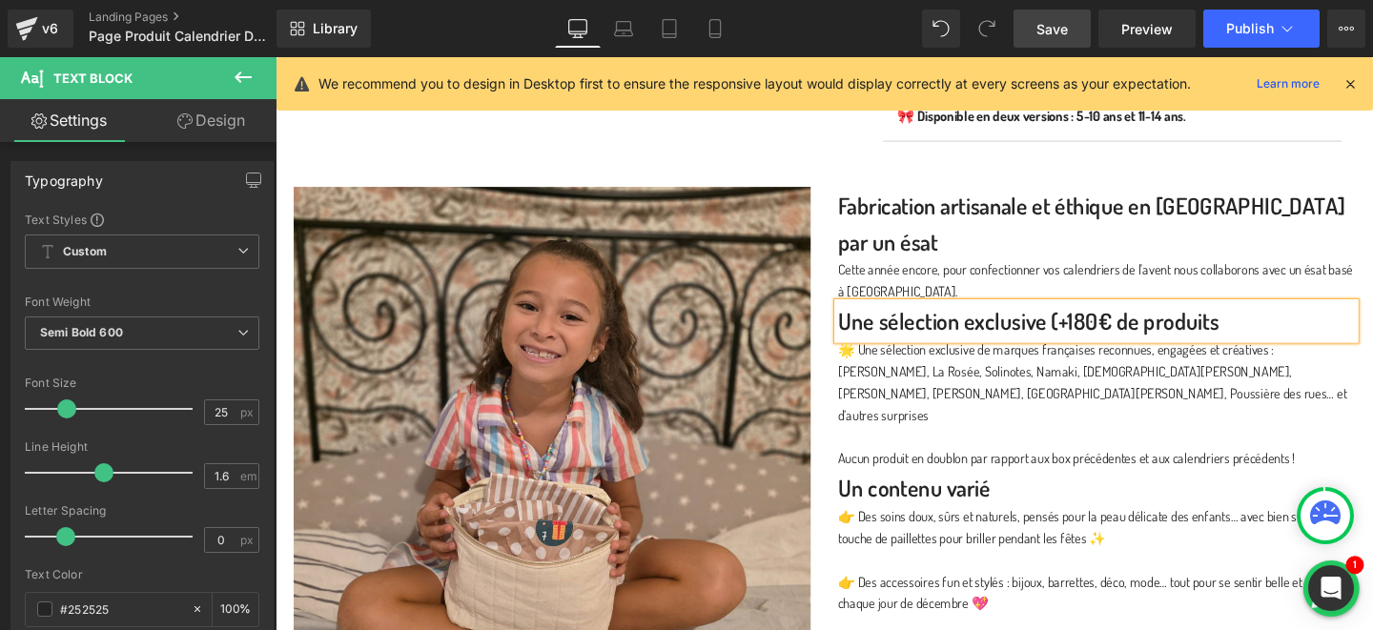
click at [1274, 316] on p "Une sélection exclusive (+180€ de produits" at bounding box center [1139, 335] width 544 height 38
click at [1373, 181] on div "Image Fabrication artisanale et éthique en France par un ésat Text Block Cette …" at bounding box center [852, 478] width 1145 height 626
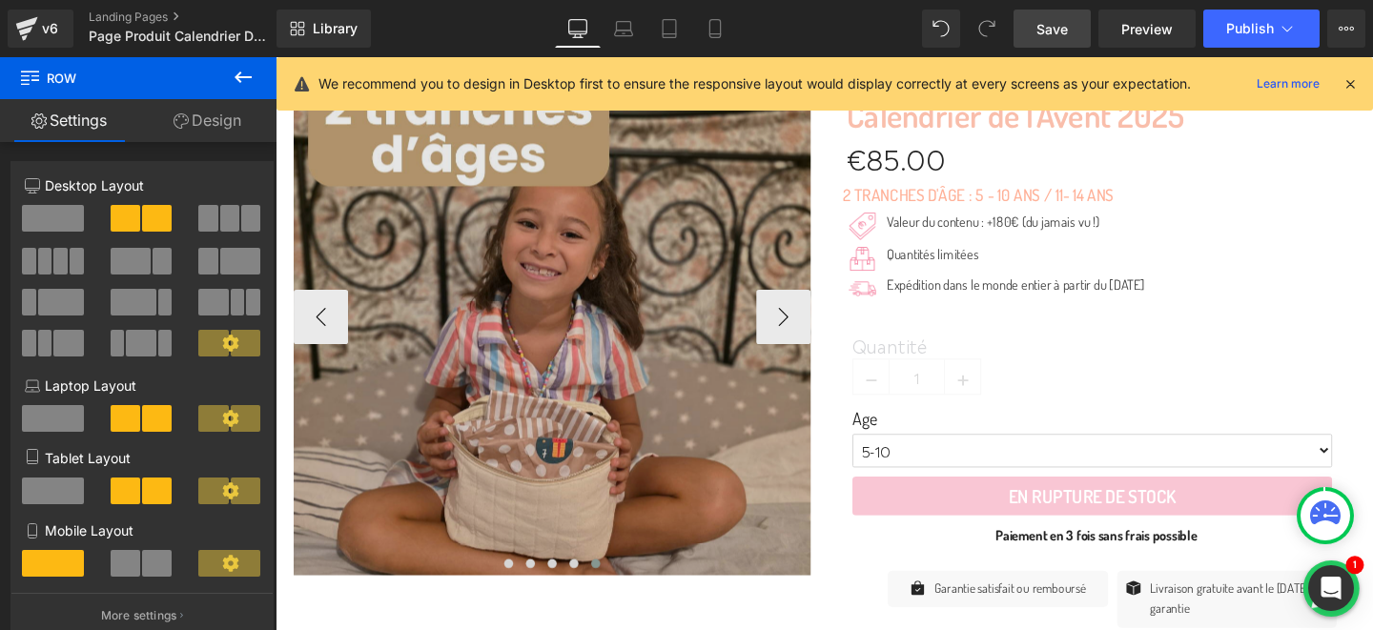
scroll to position [392, 0]
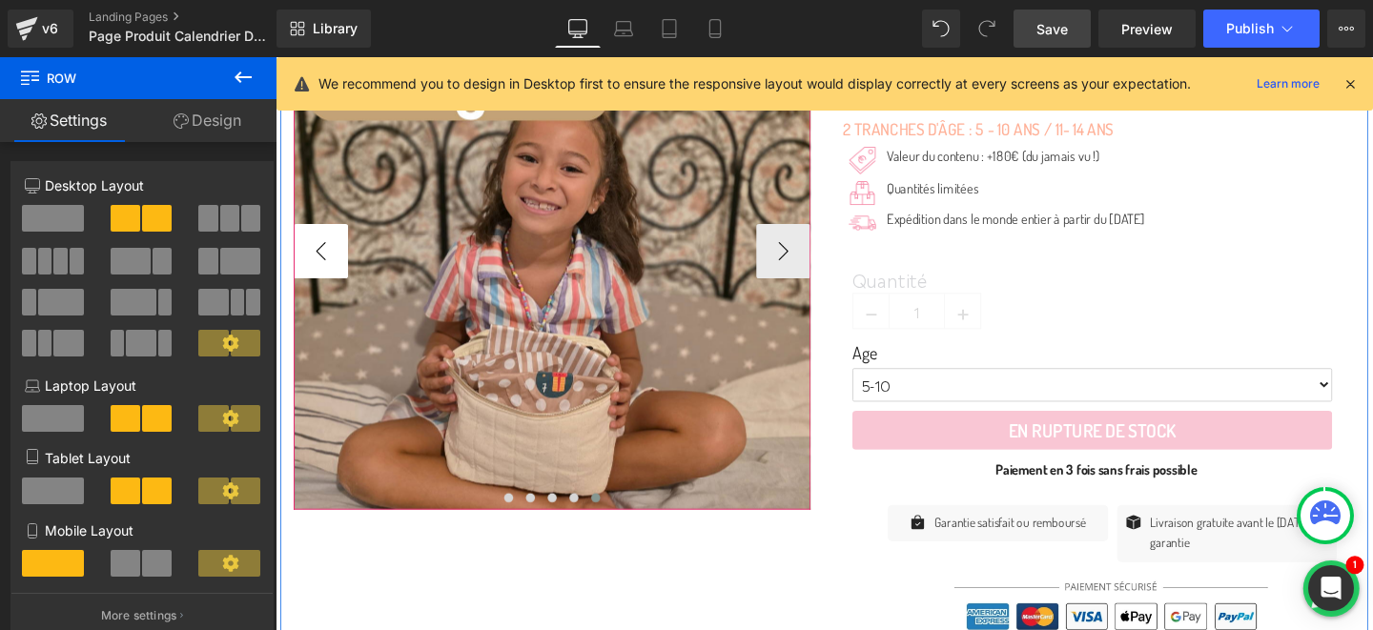
click at [301, 273] on button "‹" at bounding box center [323, 261] width 57 height 57
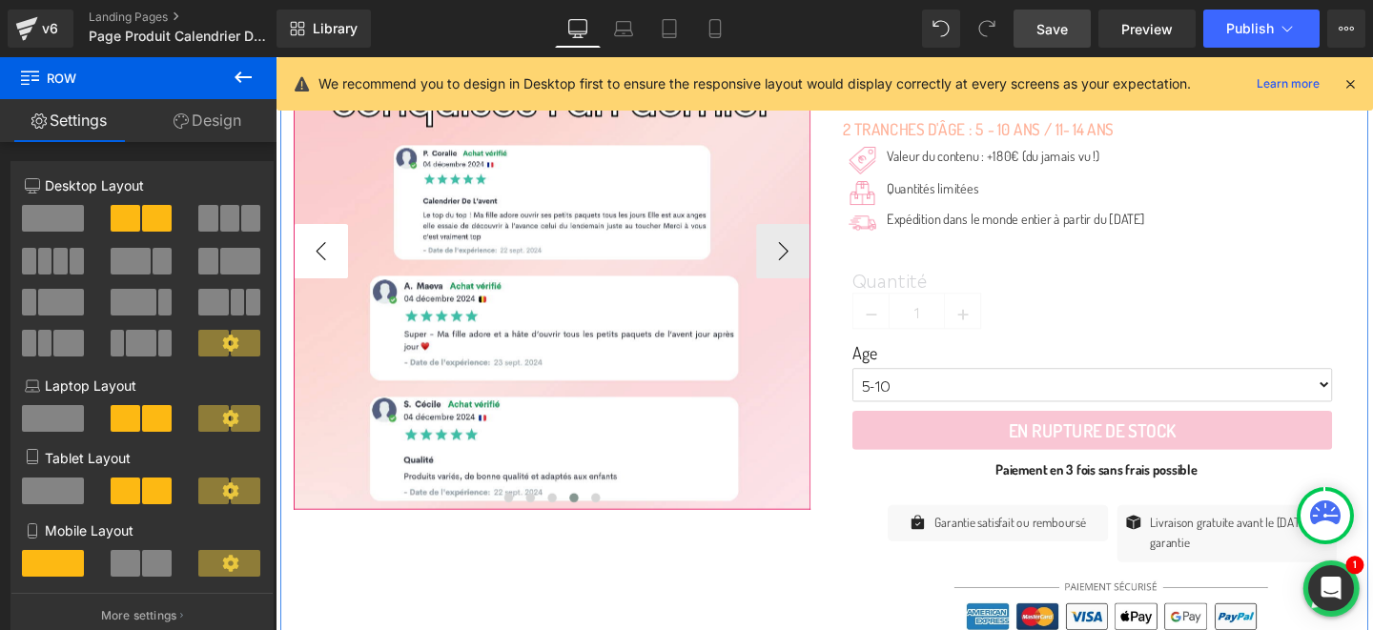
click at [323, 273] on button "‹" at bounding box center [323, 261] width 57 height 57
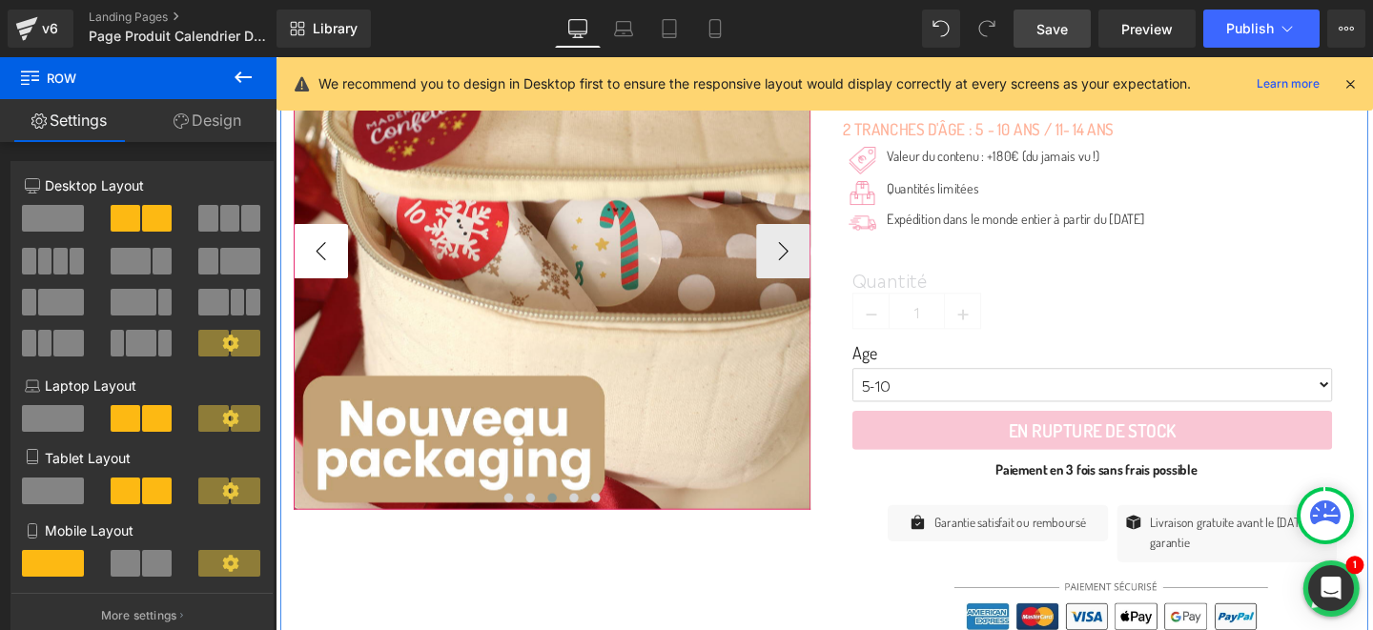
click at [323, 273] on button "‹" at bounding box center [323, 261] width 57 height 57
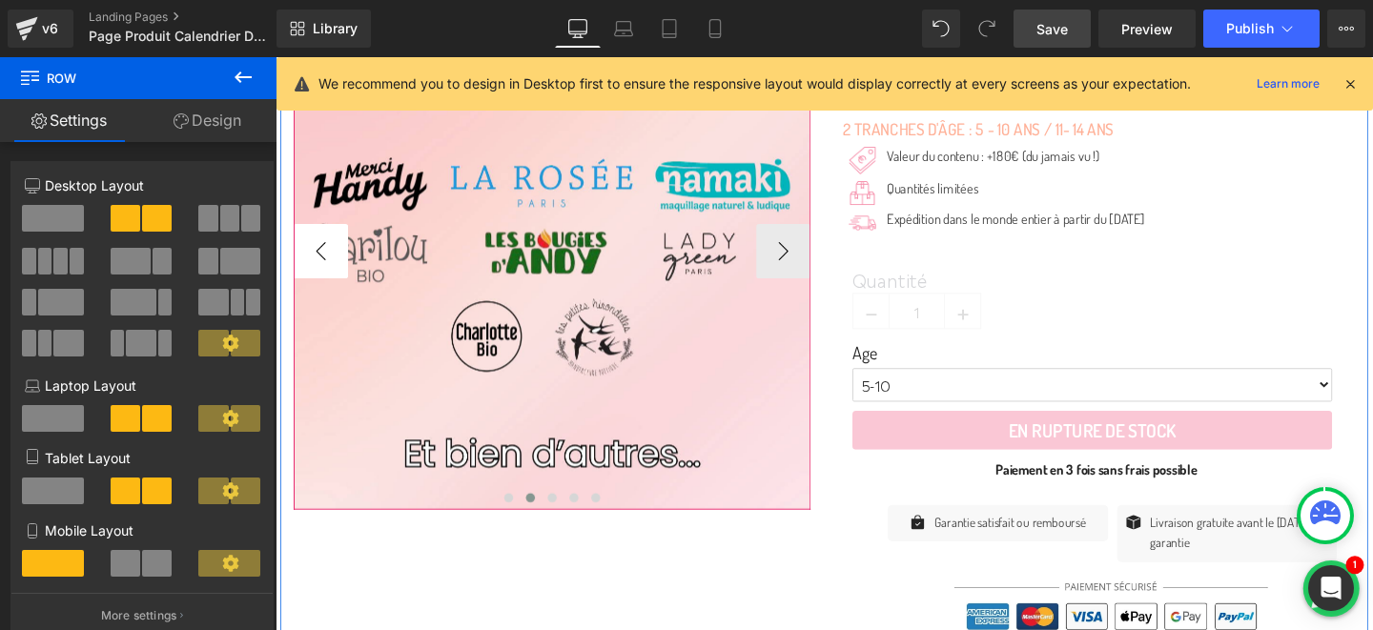
click at [304, 270] on button "‹" at bounding box center [323, 261] width 57 height 57
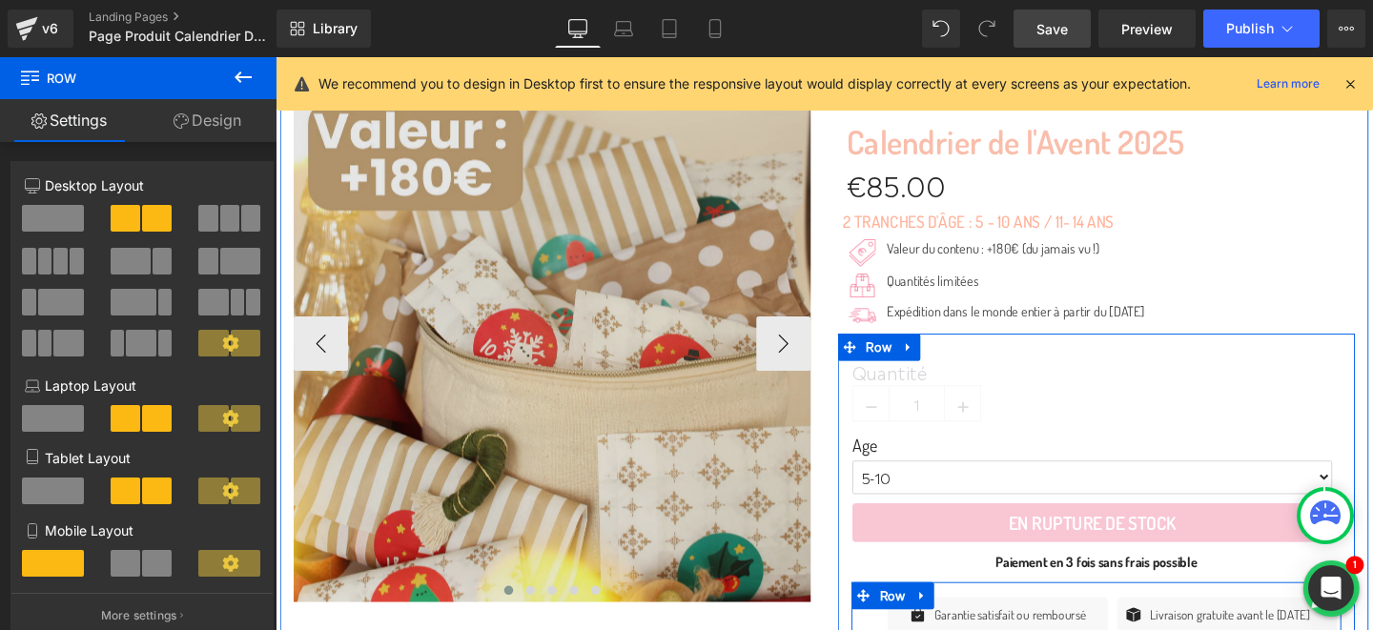
scroll to position [280, 0]
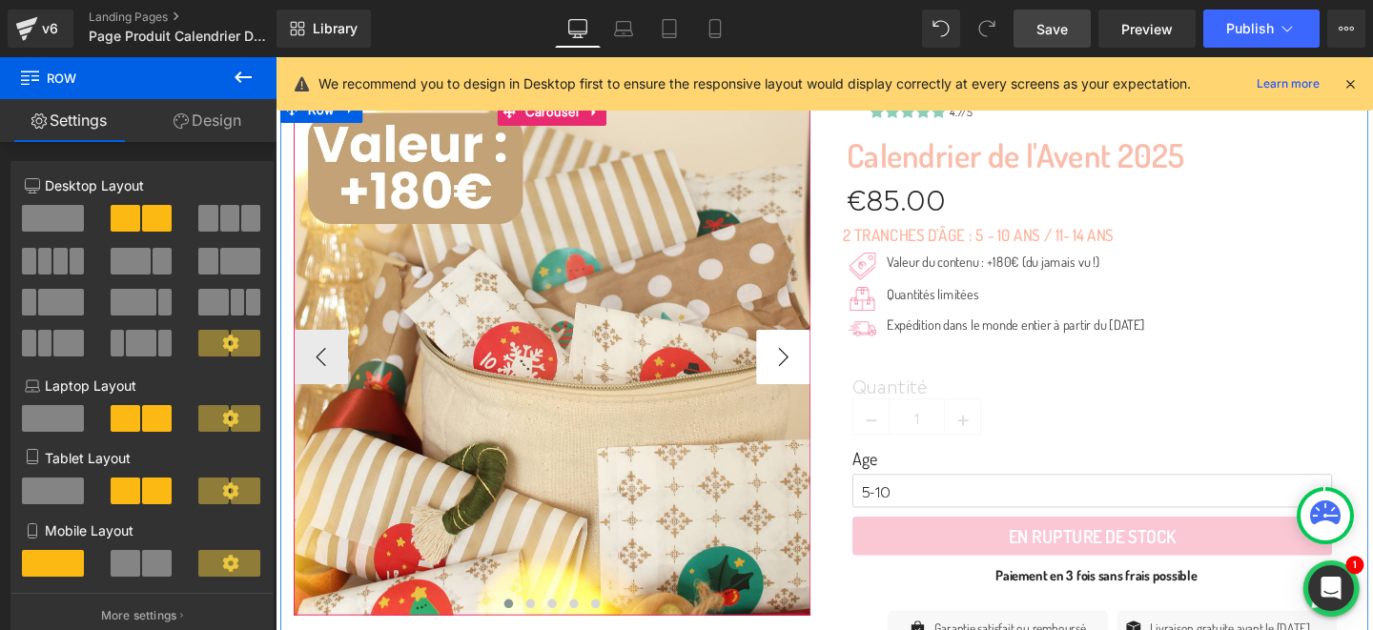
click at [816, 380] on button "›" at bounding box center [809, 372] width 57 height 57
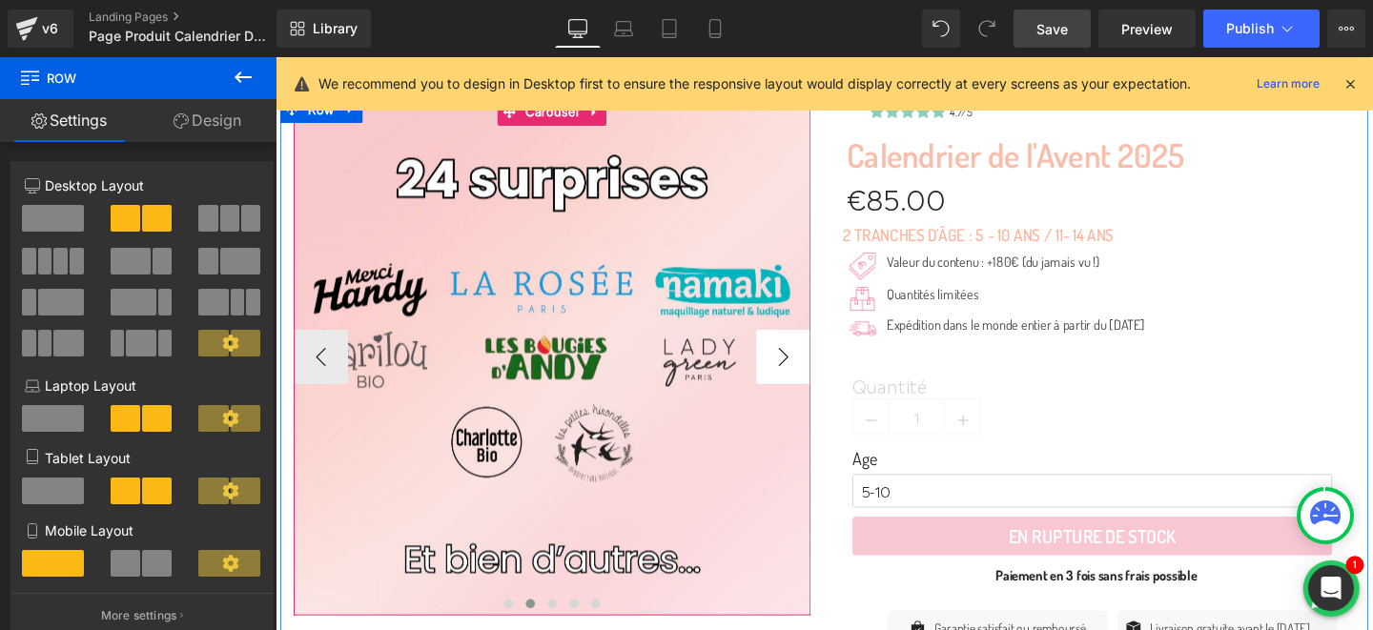
click at [816, 380] on button "›" at bounding box center [809, 372] width 57 height 57
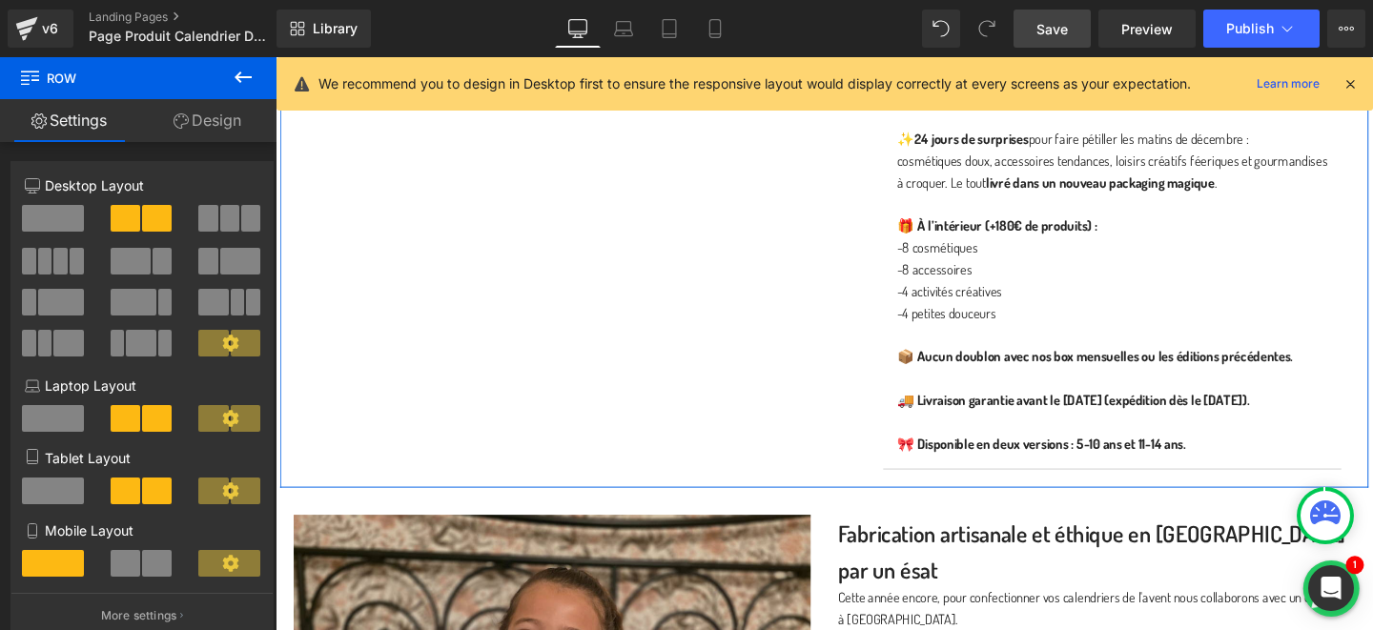
scroll to position [1063, 0]
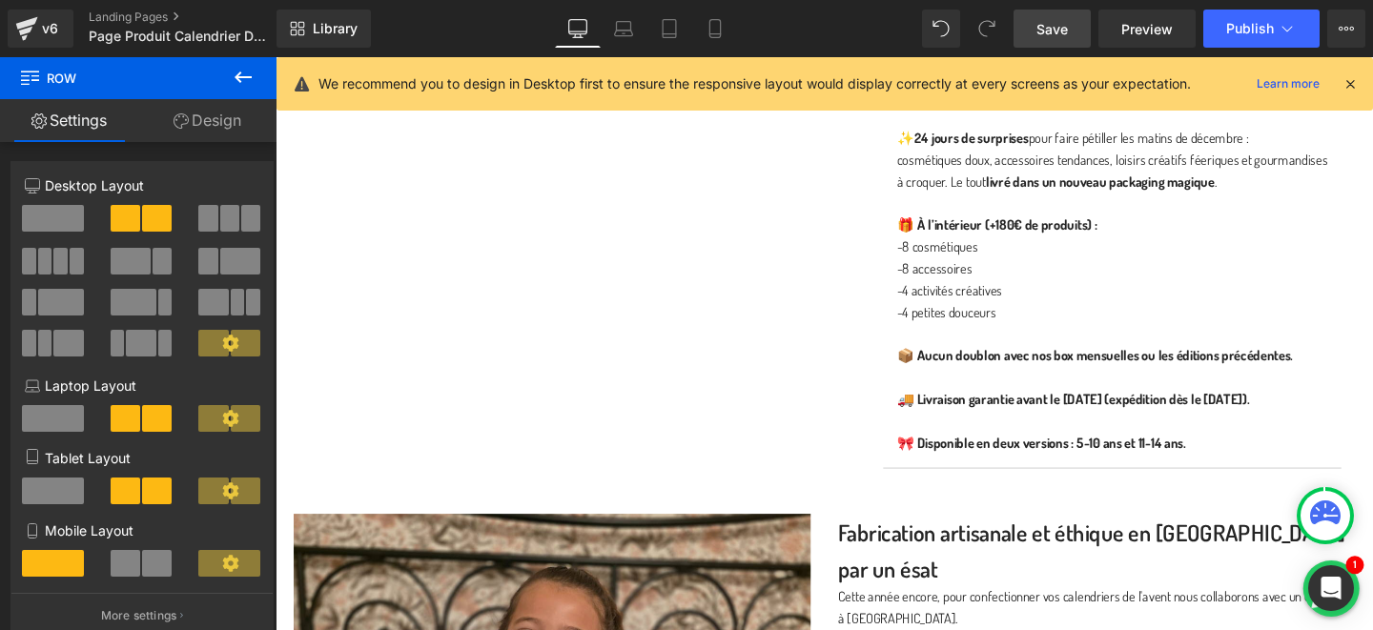
click at [1063, 23] on span "Save" at bounding box center [1052, 29] width 31 height 20
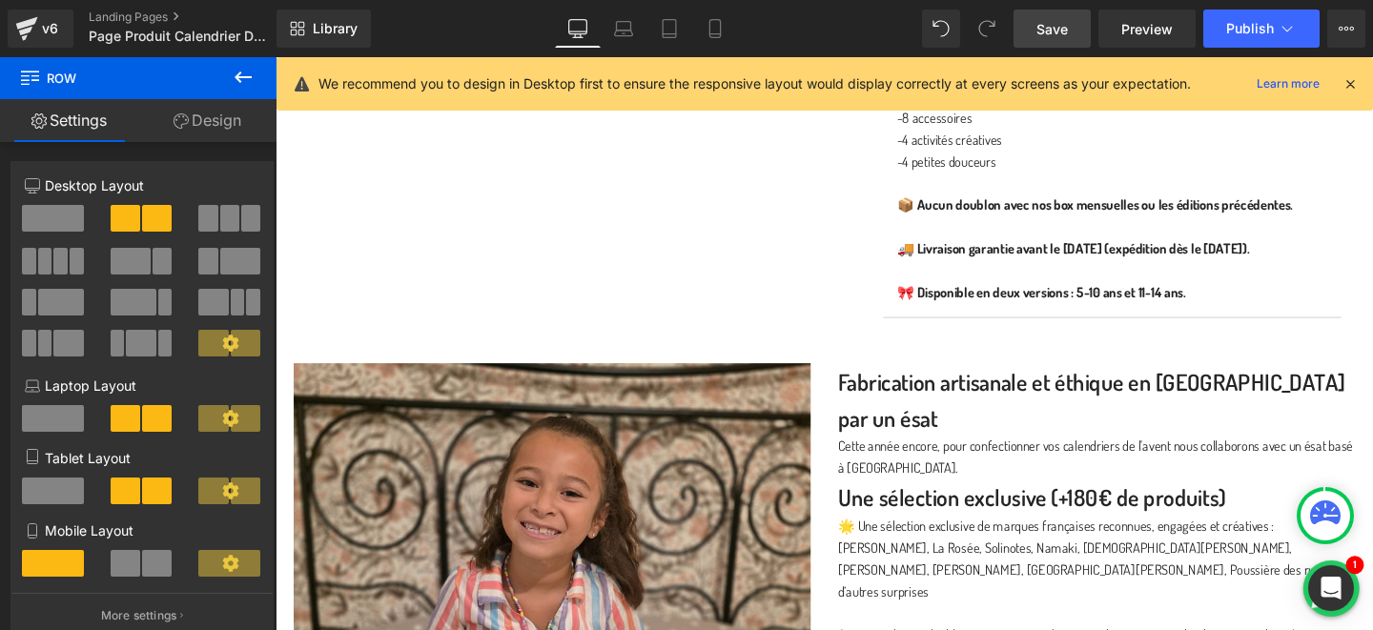
scroll to position [1256, 0]
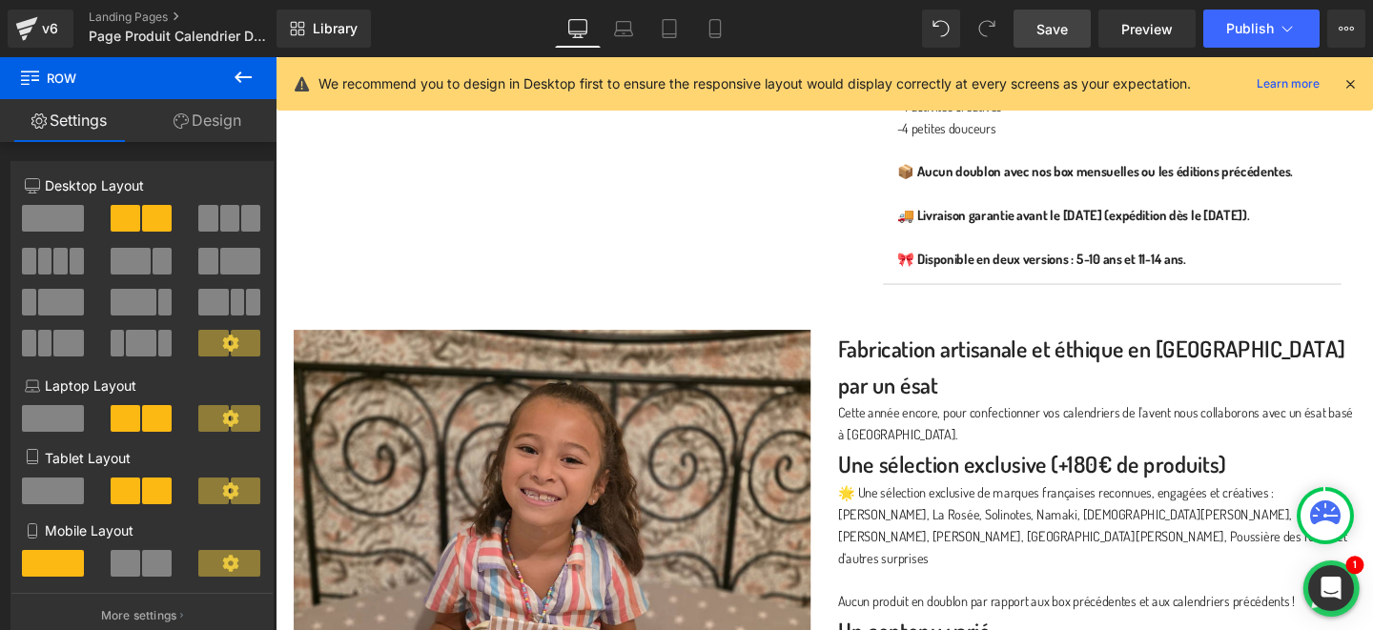
click at [1039, 37] on span "Save" at bounding box center [1052, 29] width 31 height 20
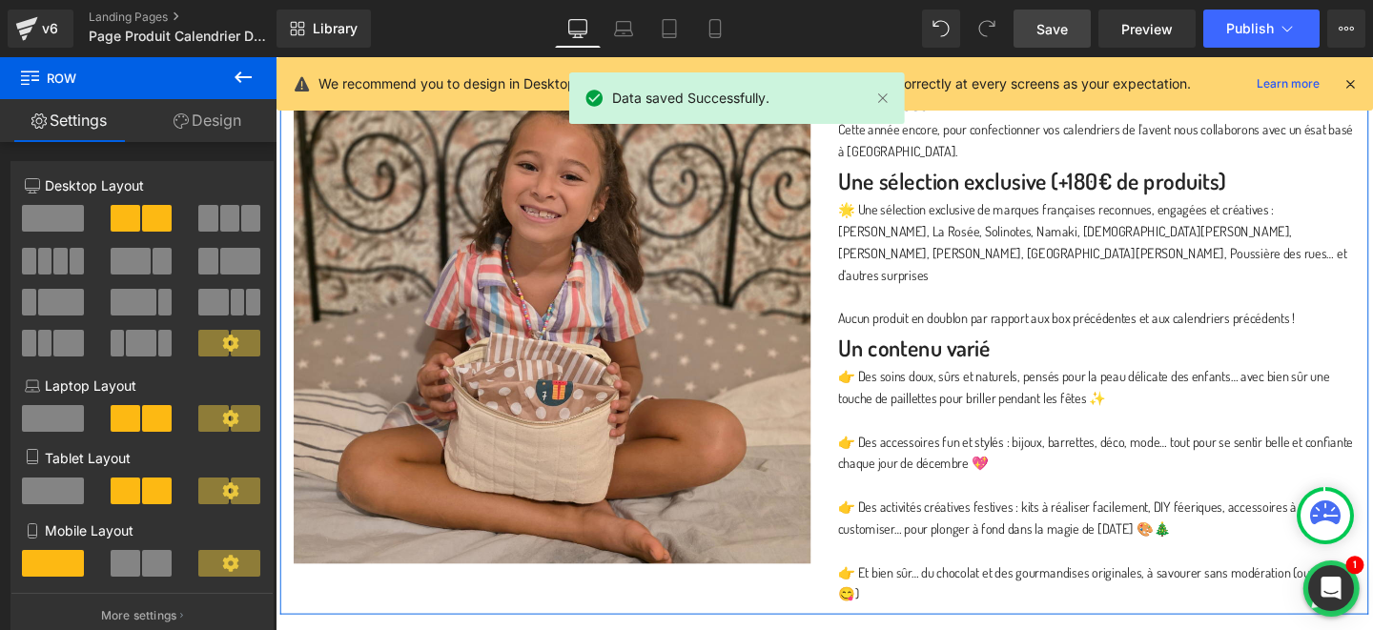
scroll to position [1593, 0]
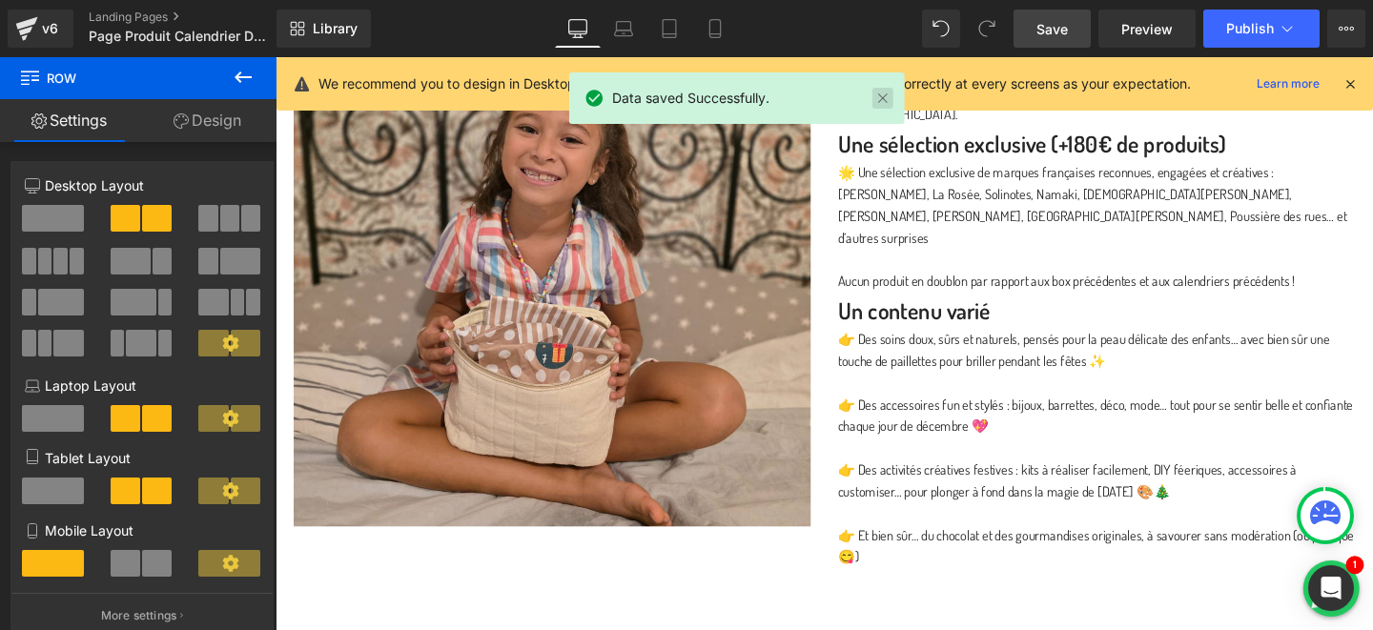
click at [886, 95] on link at bounding box center [883, 98] width 21 height 21
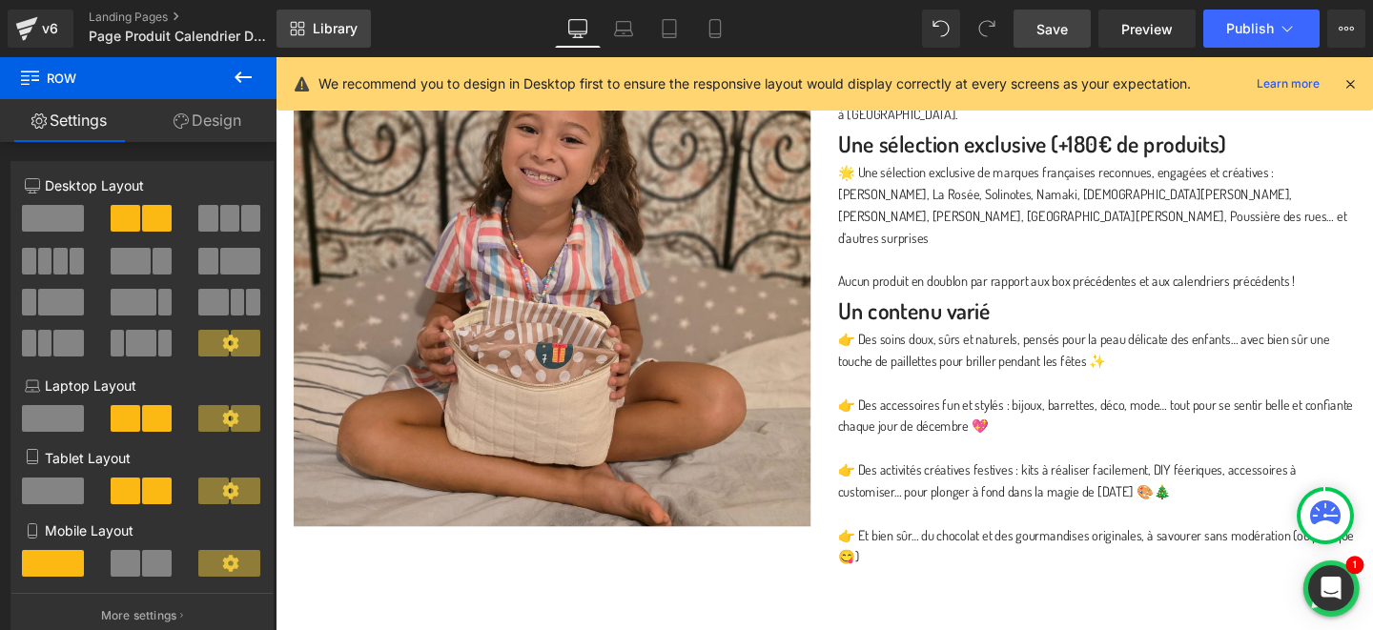
click at [319, 26] on span "Library" at bounding box center [335, 28] width 45 height 17
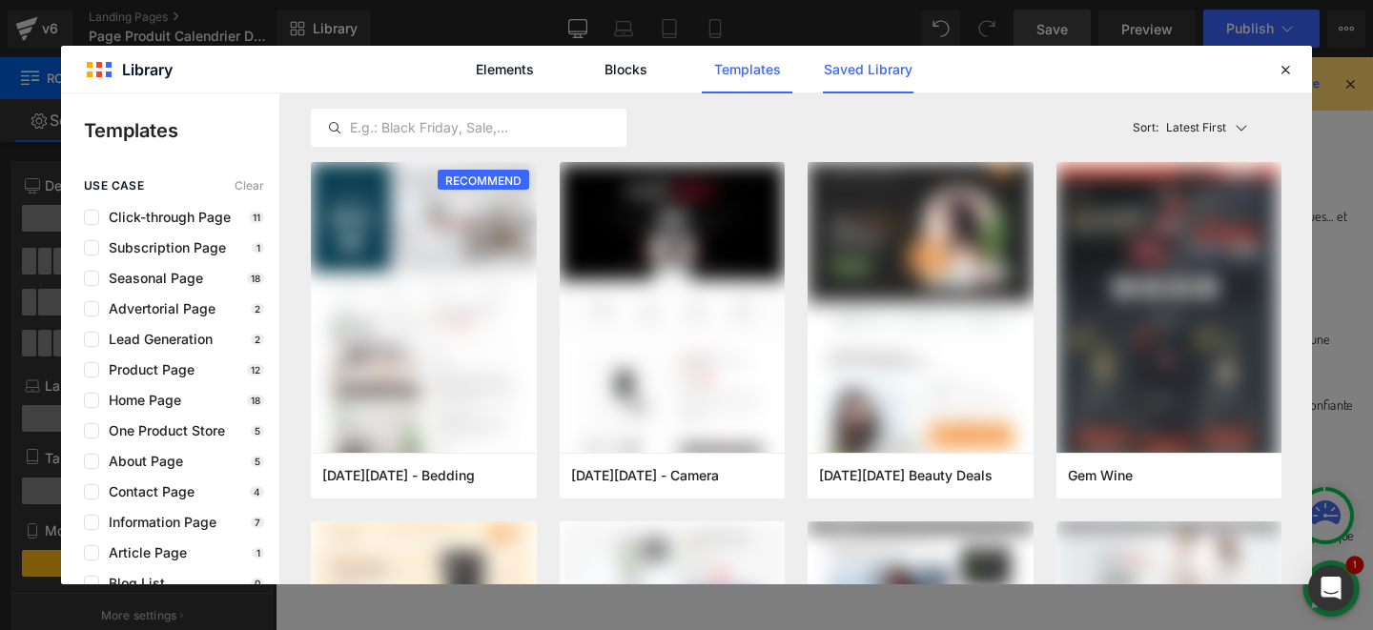
click at [861, 75] on link "Saved Library" at bounding box center [868, 70] width 91 height 48
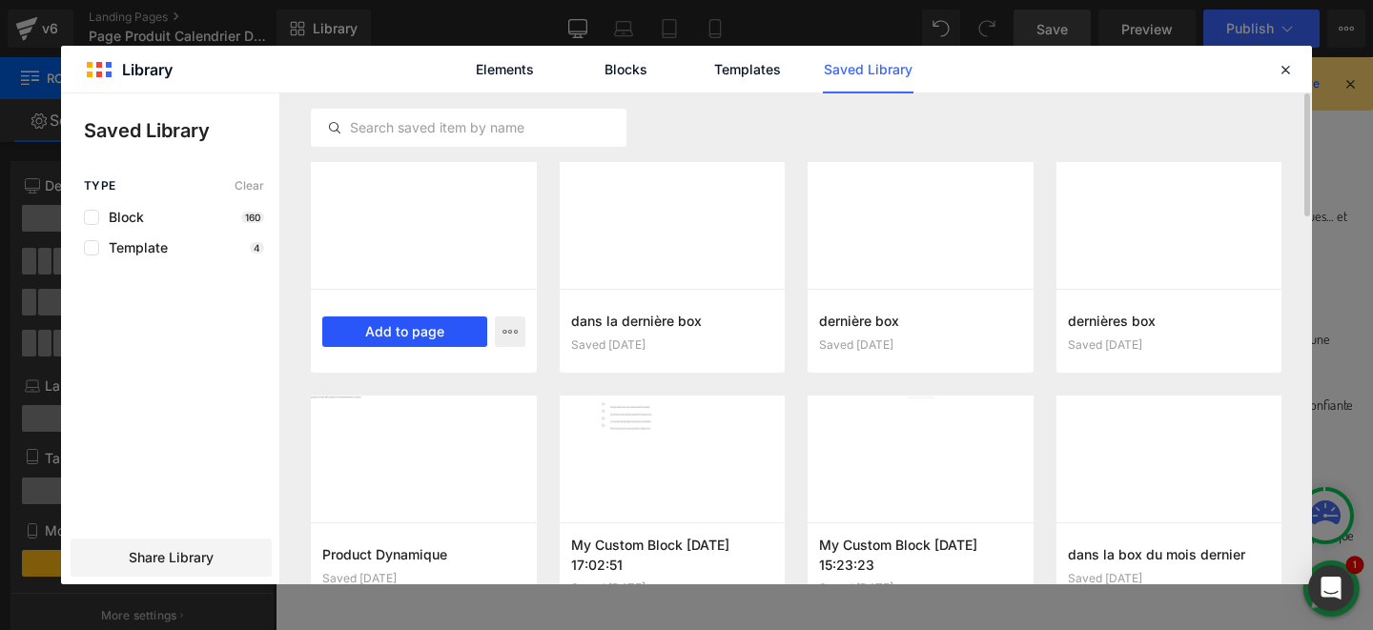
click at [413, 338] on button "Add to page" at bounding box center [404, 332] width 165 height 31
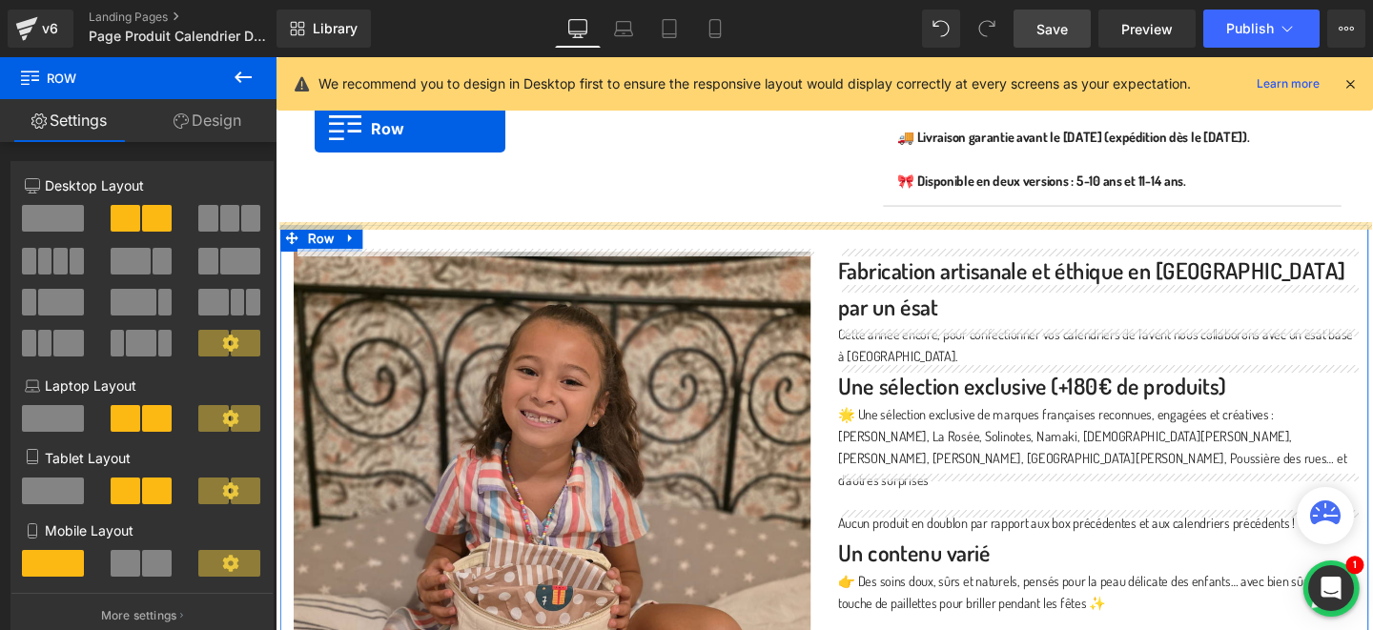
scroll to position [1224, 0]
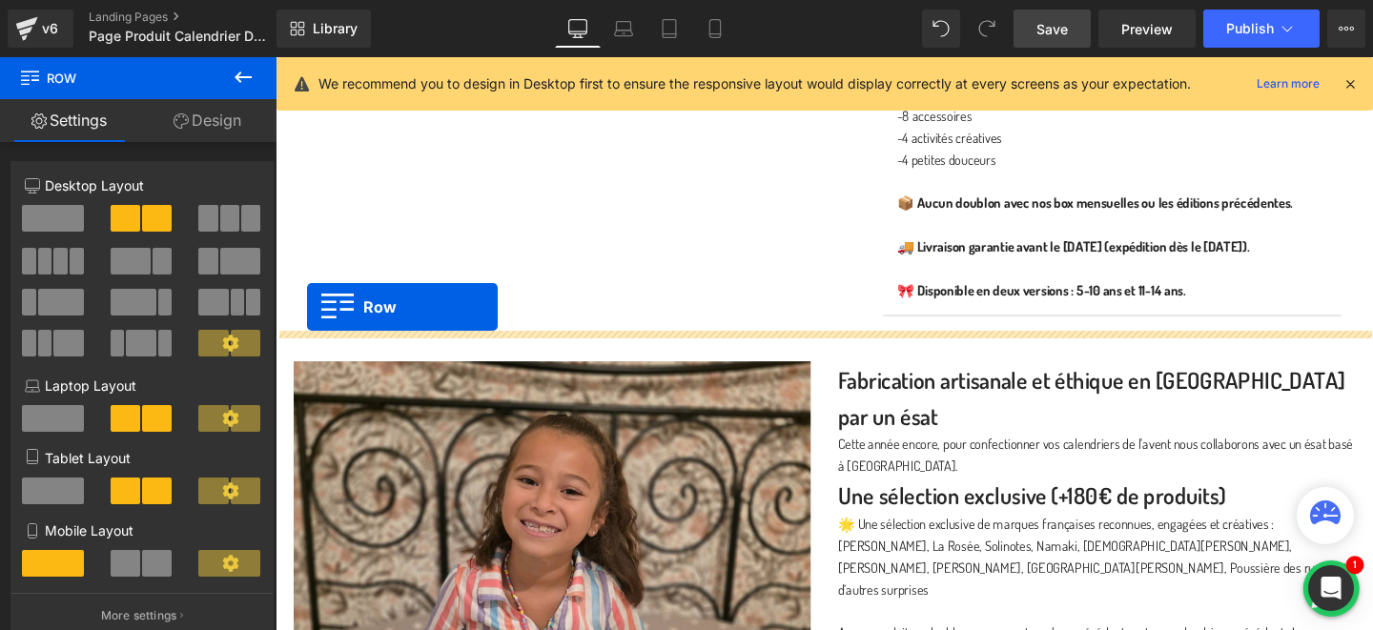
drag, startPoint x: 291, startPoint y: 163, endPoint x: 309, endPoint y: 320, distance: 157.5
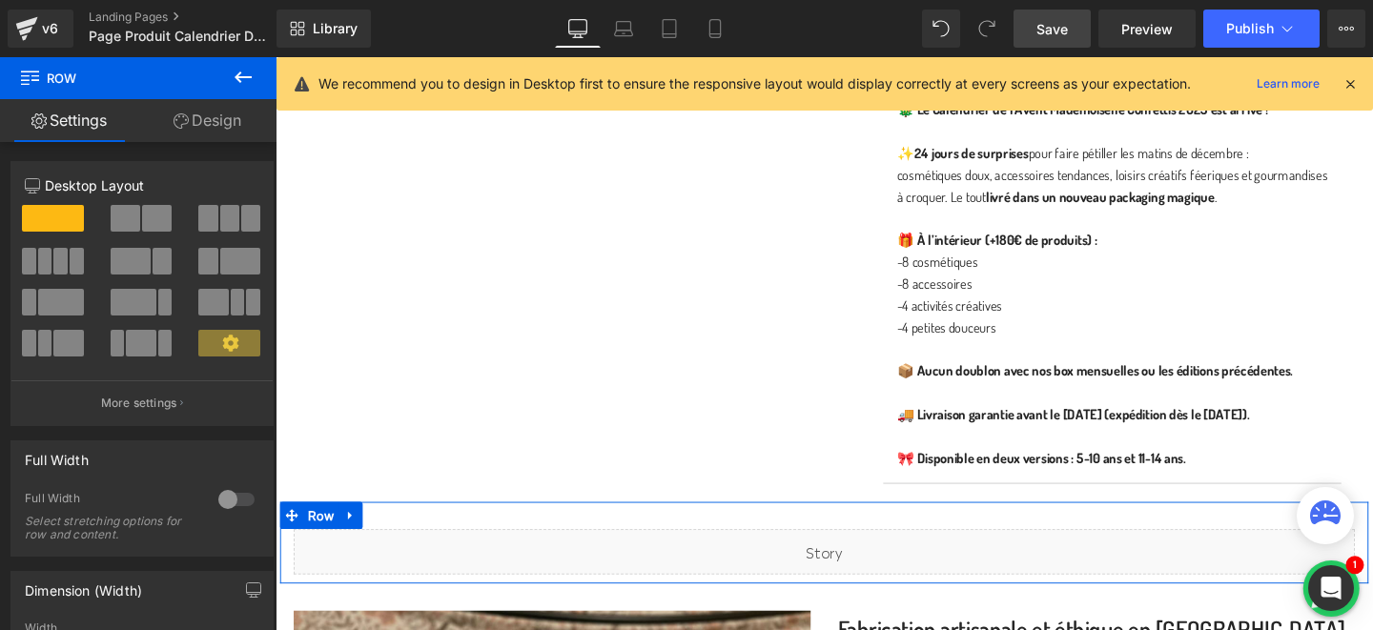
scroll to position [1131, 0]
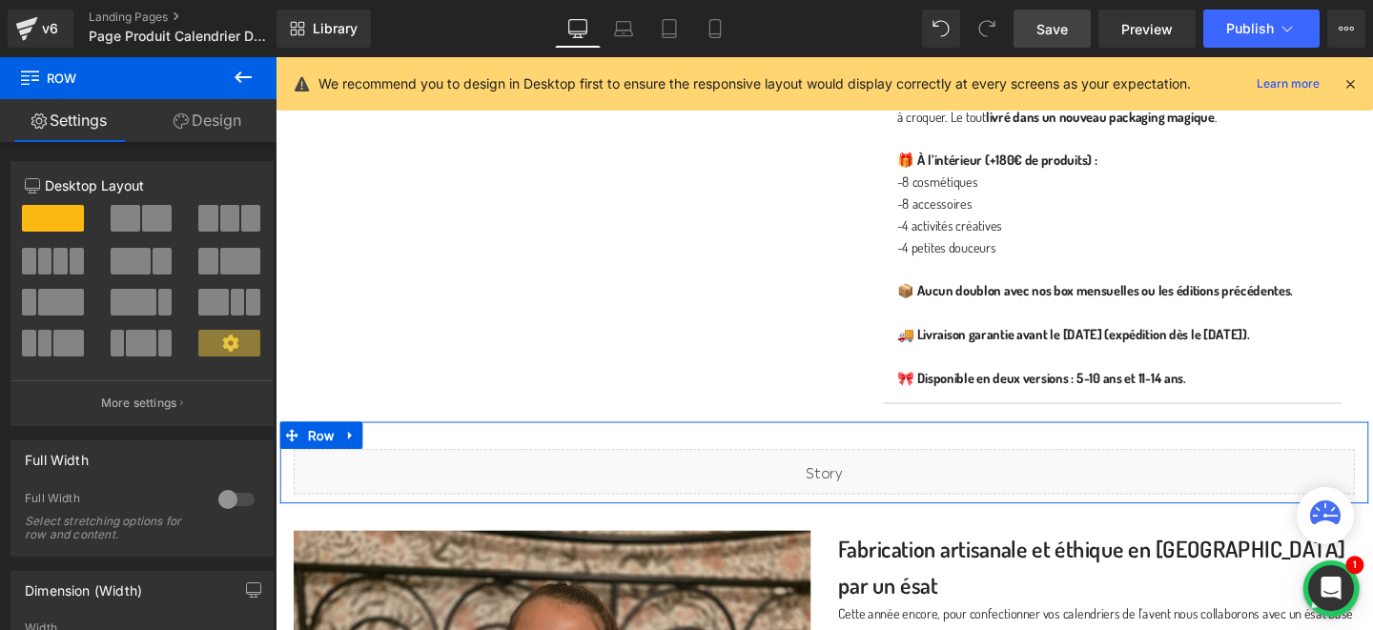
click at [814, 496] on div "Liquid" at bounding box center [853, 493] width 1116 height 48
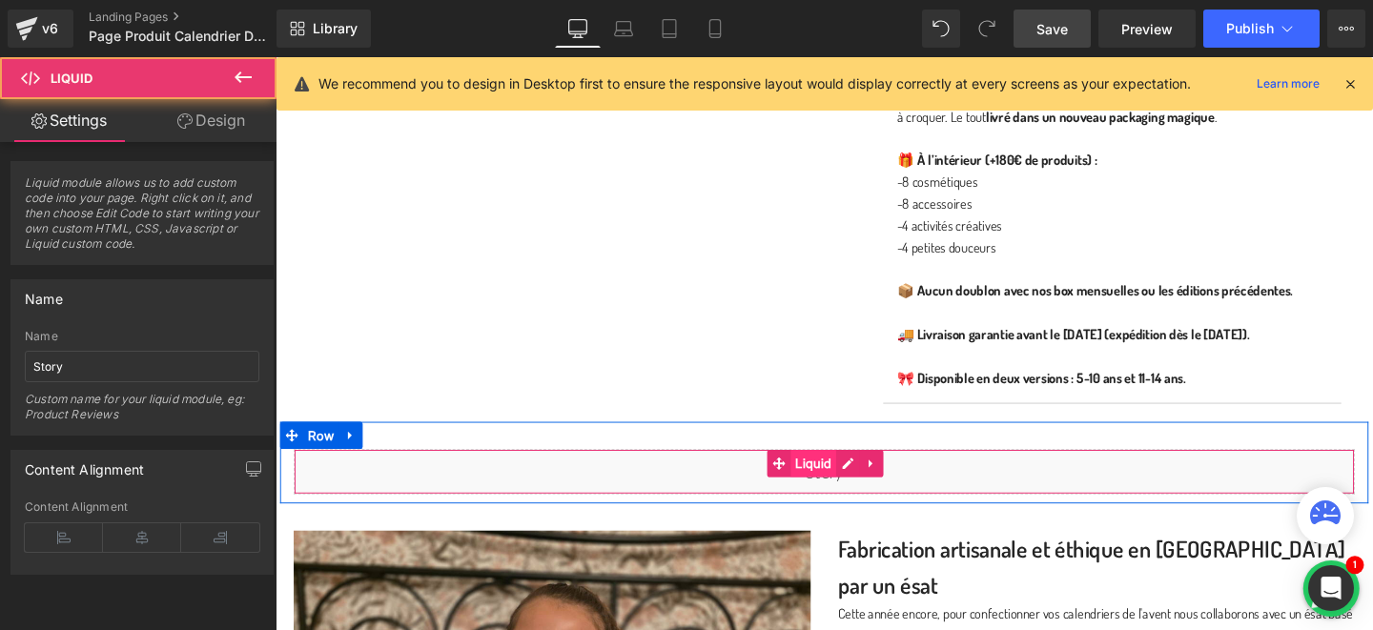
click at [849, 485] on span "Liquid" at bounding box center [841, 484] width 48 height 29
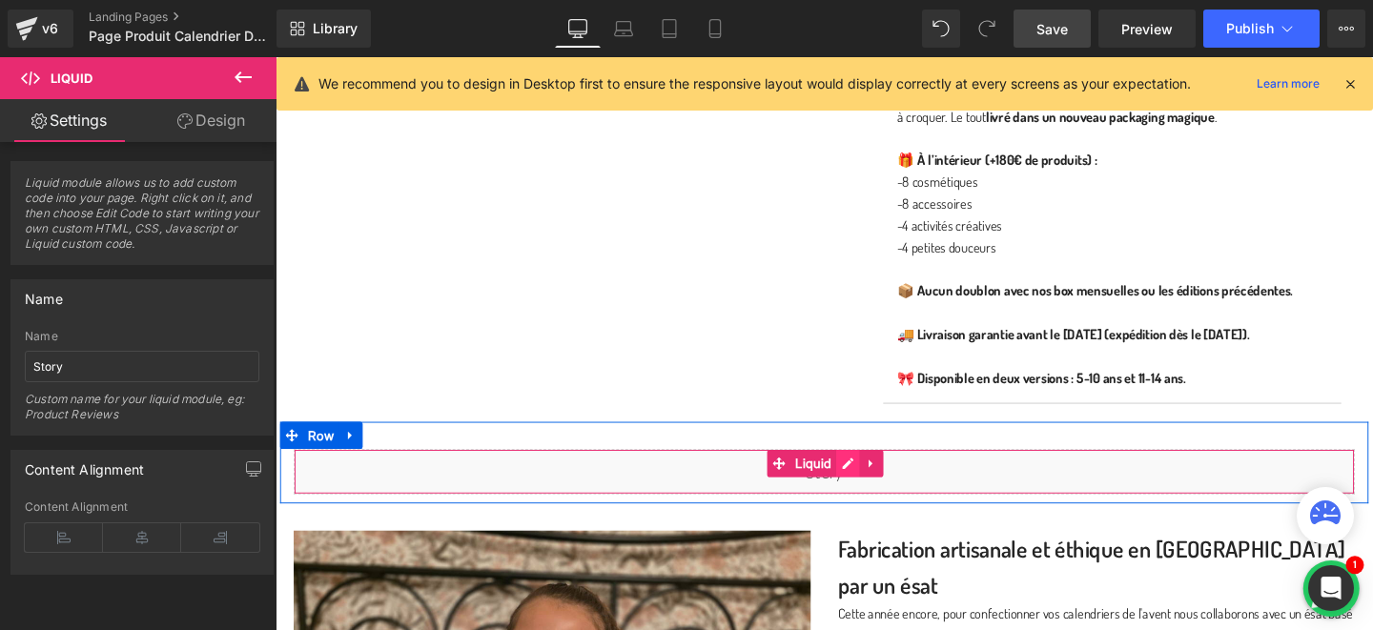
click at [886, 482] on div "Liquid" at bounding box center [853, 493] width 1116 height 48
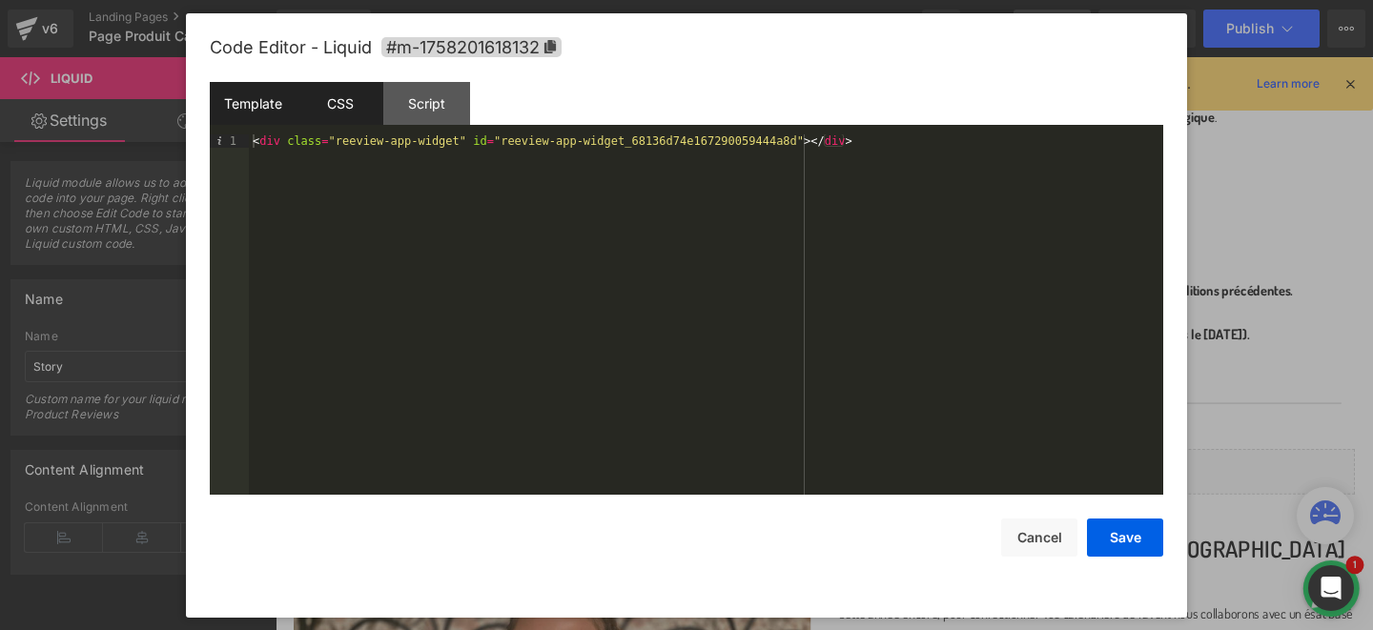
click at [360, 107] on div "CSS" at bounding box center [340, 103] width 87 height 43
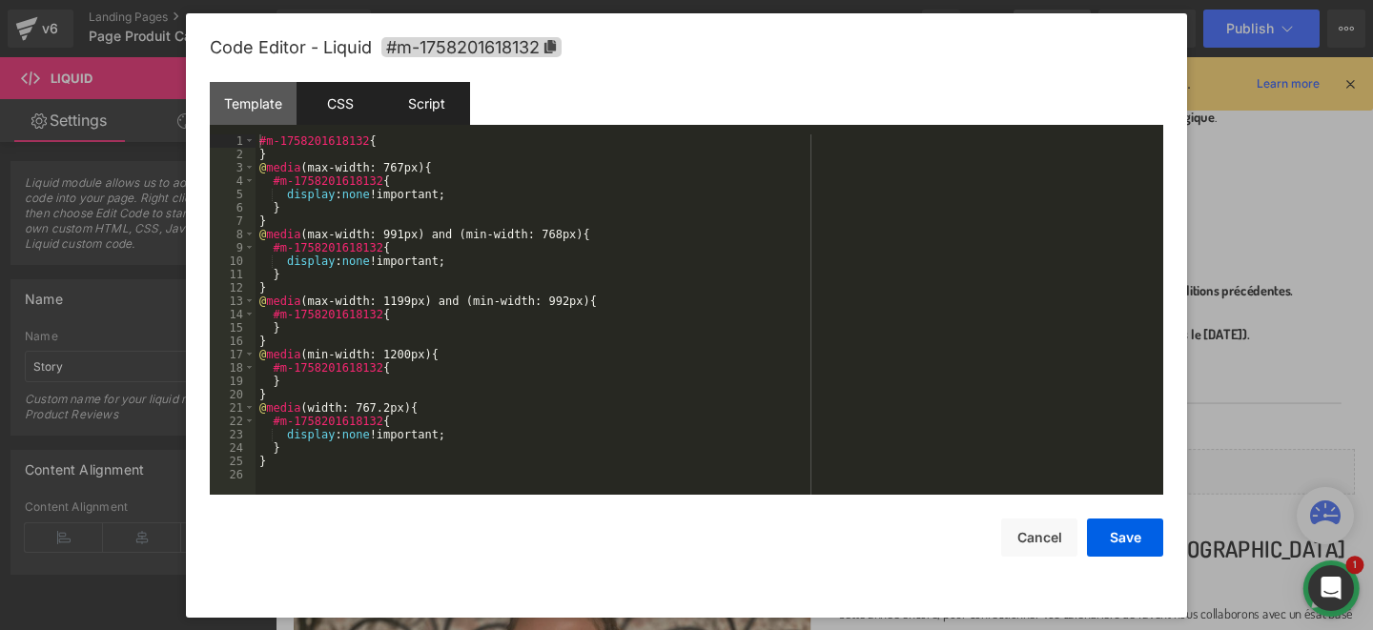
click at [423, 100] on div "Script" at bounding box center [426, 103] width 87 height 43
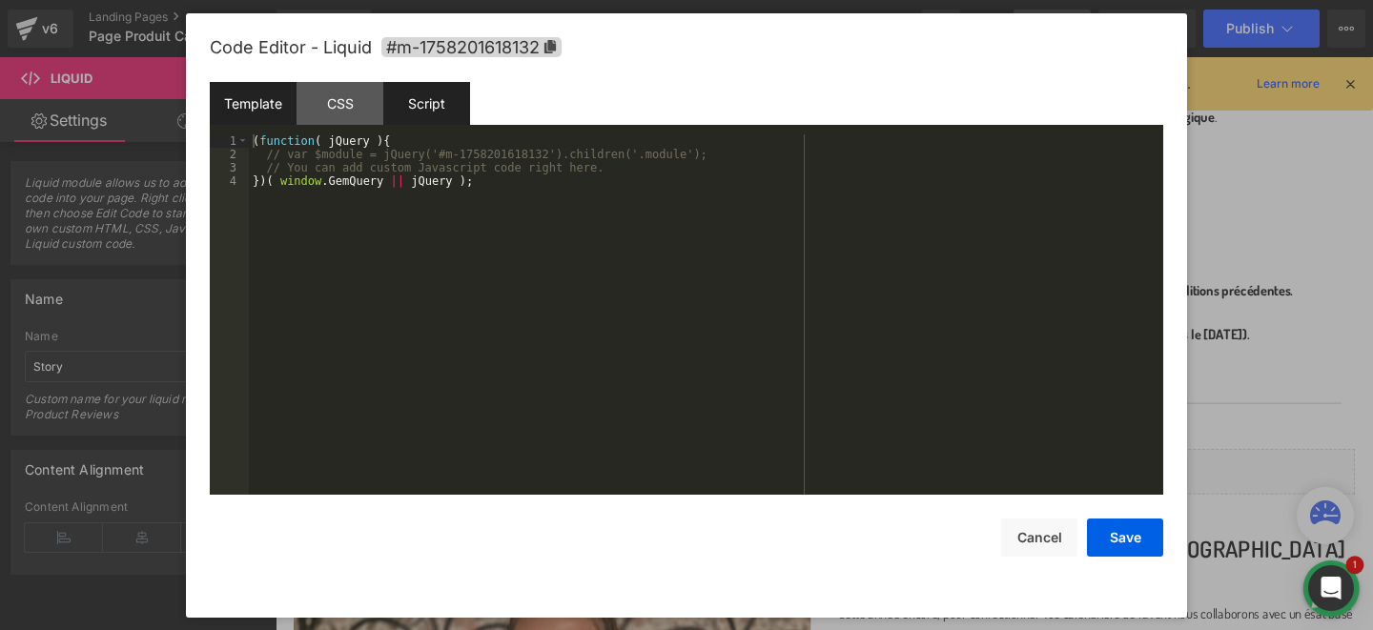
click at [260, 97] on div "Template" at bounding box center [253, 103] width 87 height 43
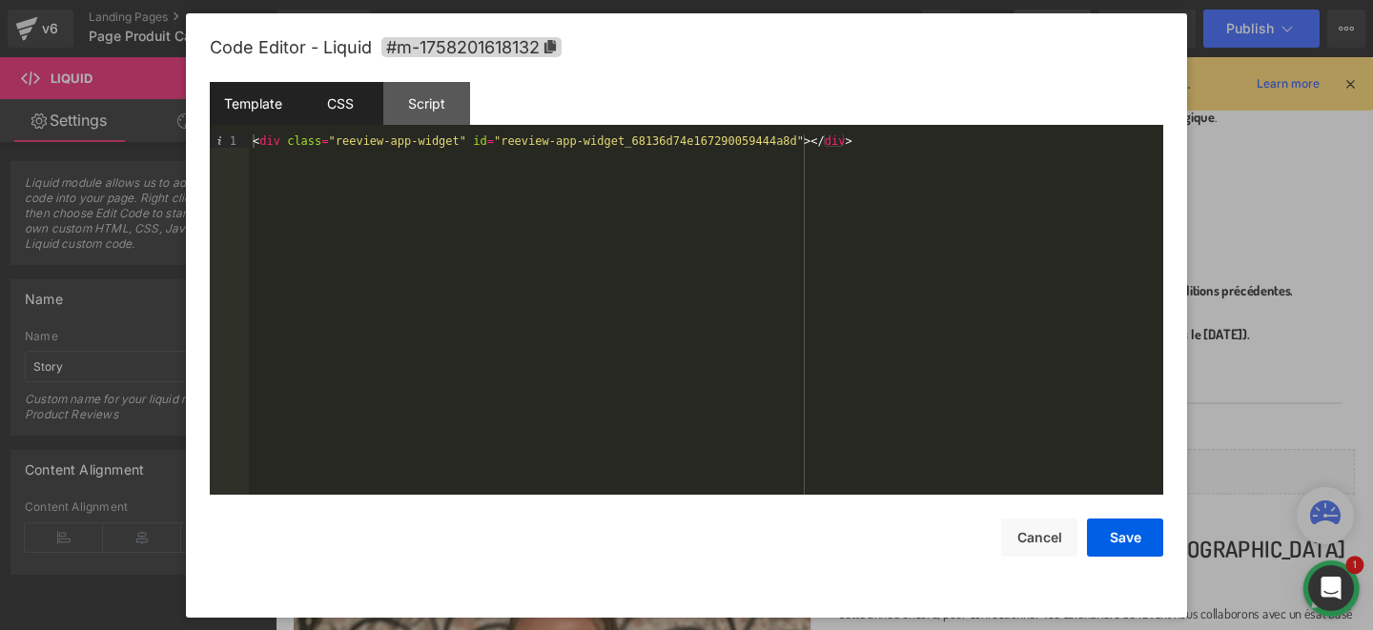
click at [342, 93] on div "CSS" at bounding box center [340, 103] width 87 height 43
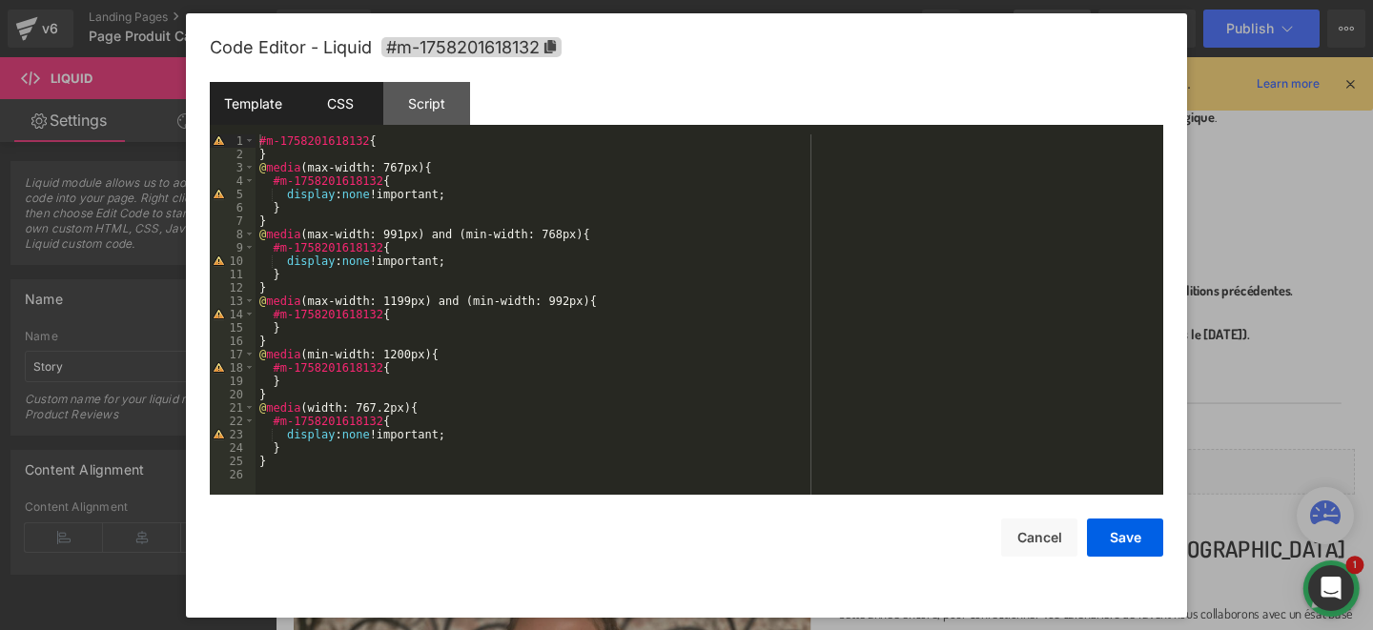
click at [256, 104] on div "Template" at bounding box center [253, 103] width 87 height 43
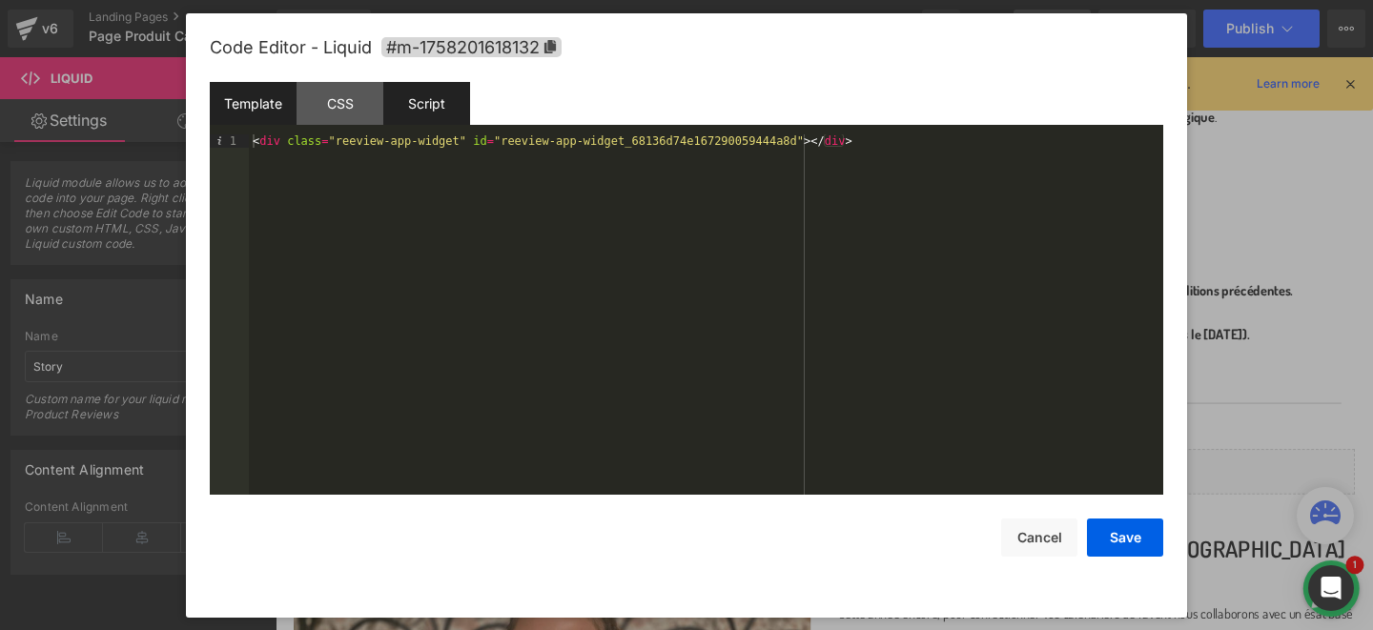
click at [440, 93] on div "Script" at bounding box center [426, 103] width 87 height 43
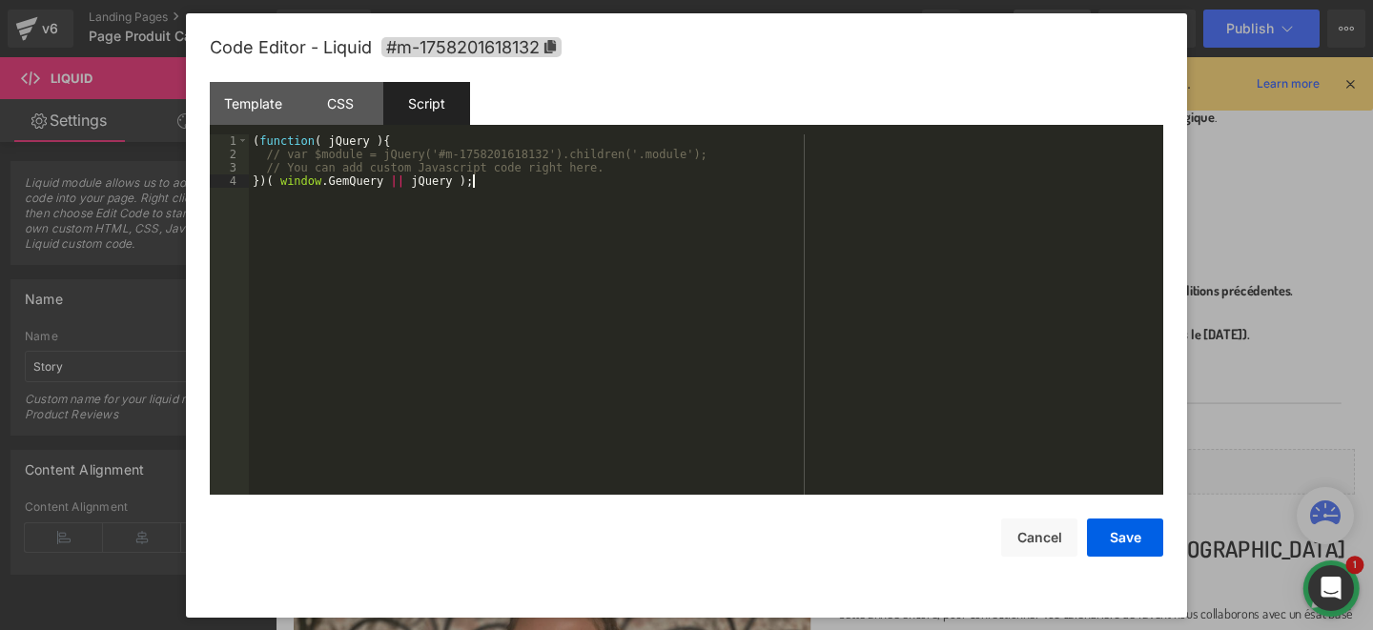
click at [404, 237] on div "( function ( jQuery ) { // var $module = jQuery('#m-1758201618132').children('.…" at bounding box center [706, 327] width 915 height 387
click at [254, 104] on div "Template" at bounding box center [253, 103] width 87 height 43
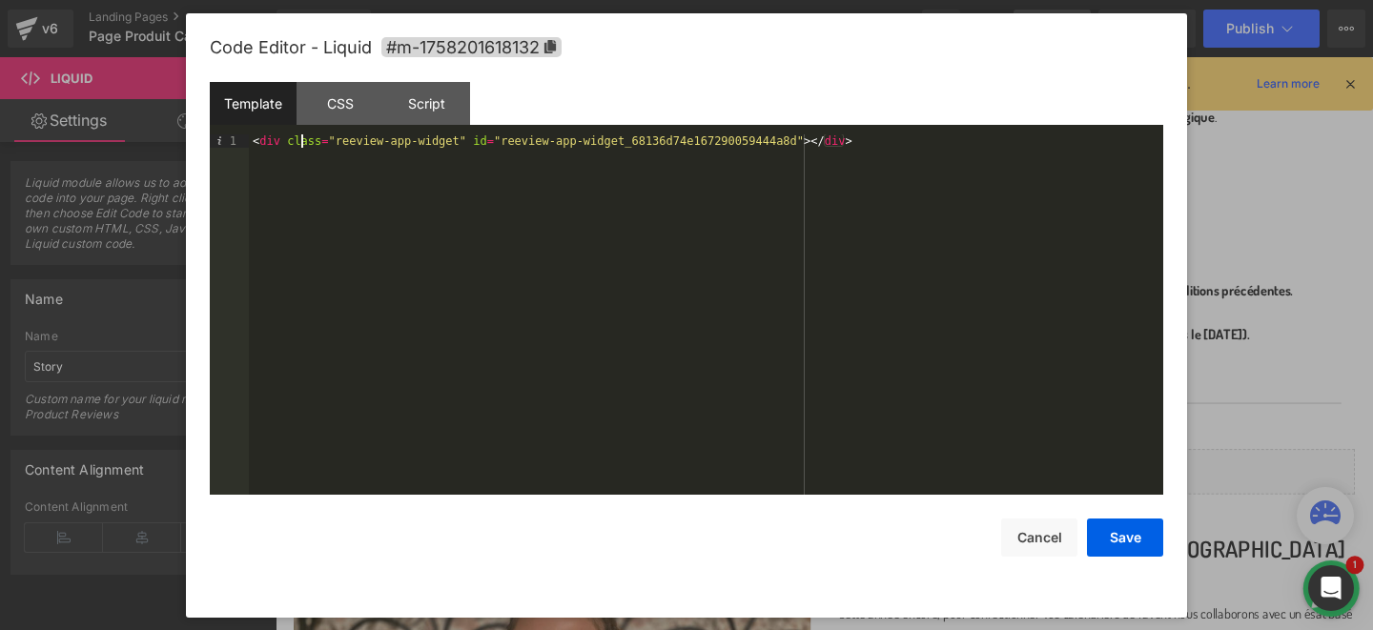
click at [298, 147] on div "< div class = "reeview-app-widget" id = "reeview-app-widget_68136d74e1672900594…" at bounding box center [706, 327] width 915 height 387
click at [1116, 547] on button "Save" at bounding box center [1125, 538] width 76 height 38
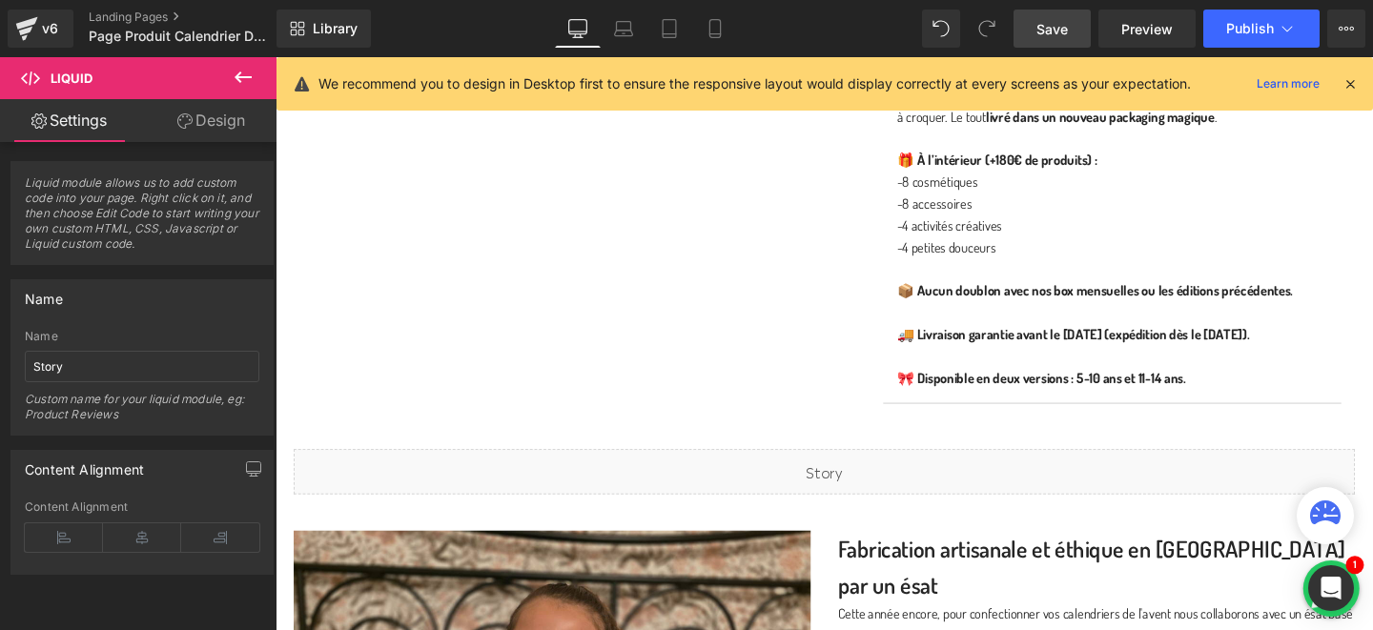
click at [1055, 27] on span "Save" at bounding box center [1052, 29] width 31 height 20
click at [1337, 27] on button "View Live Page View with current Template Save Template to Library Schedule Pub…" at bounding box center [1347, 29] width 38 height 38
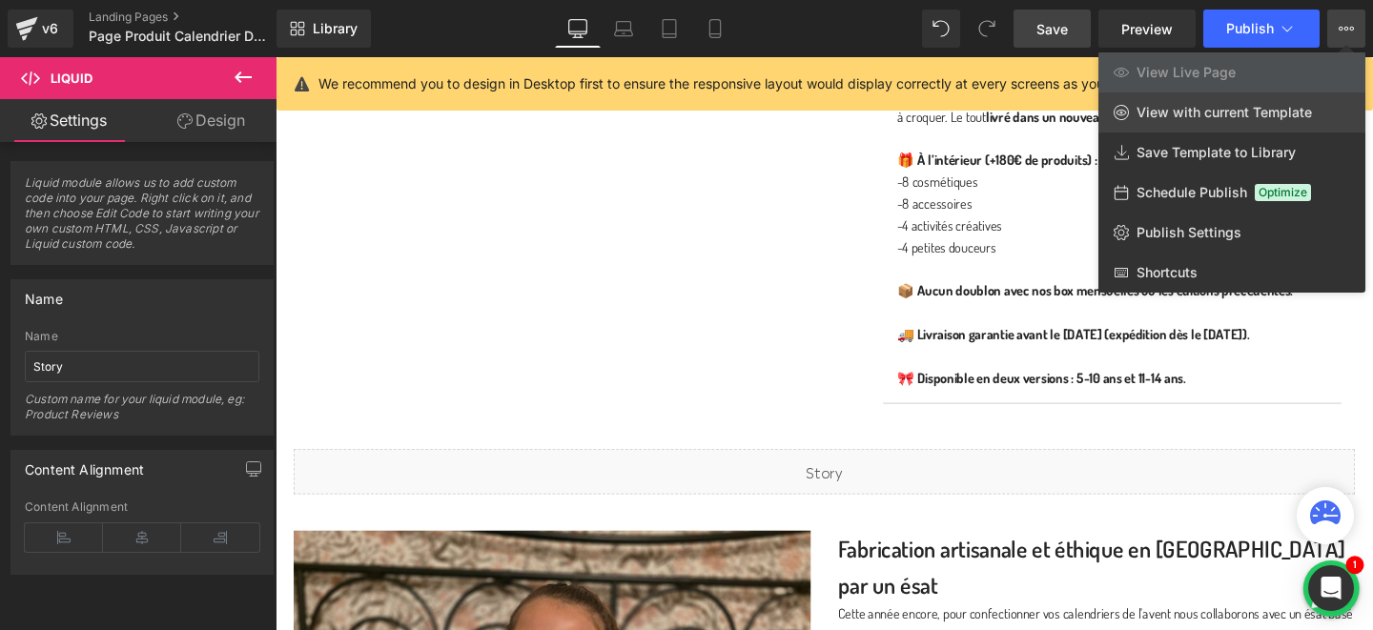
click at [1165, 114] on span "View with current Template" at bounding box center [1225, 112] width 176 height 17
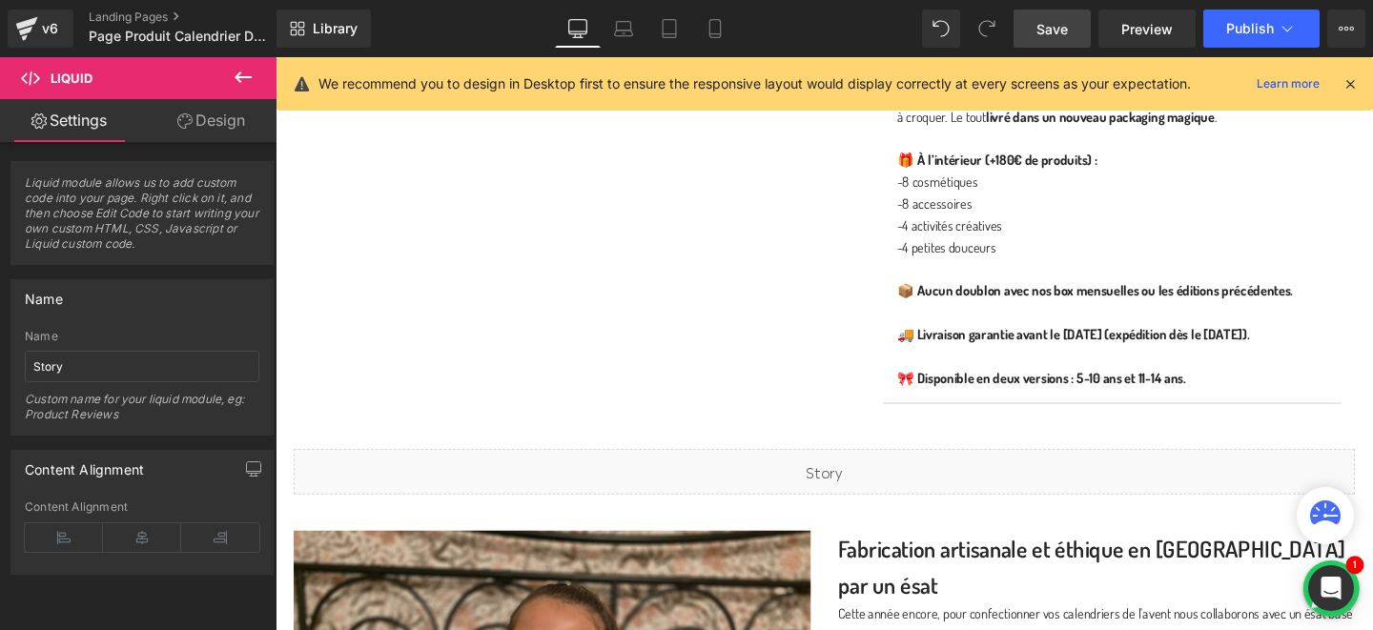
click at [1349, 85] on icon at bounding box center [1350, 83] width 17 height 17
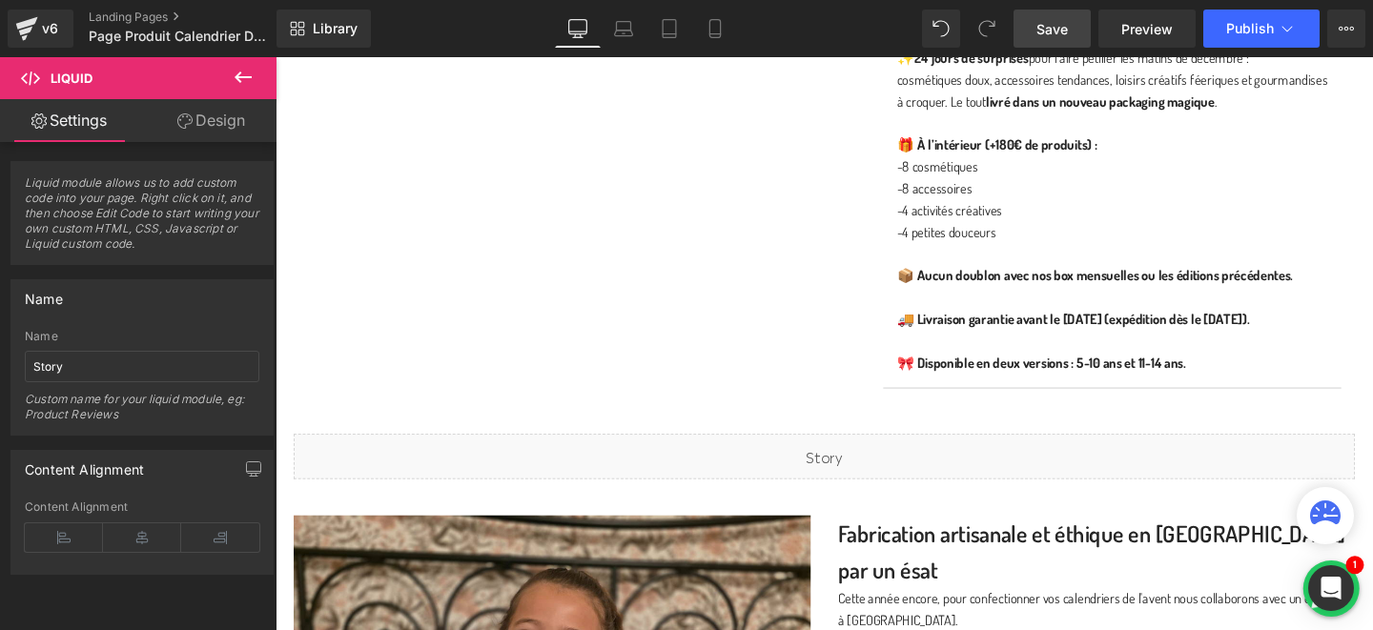
scroll to position [1146, 0]
click at [229, 82] on button at bounding box center [243, 78] width 67 height 42
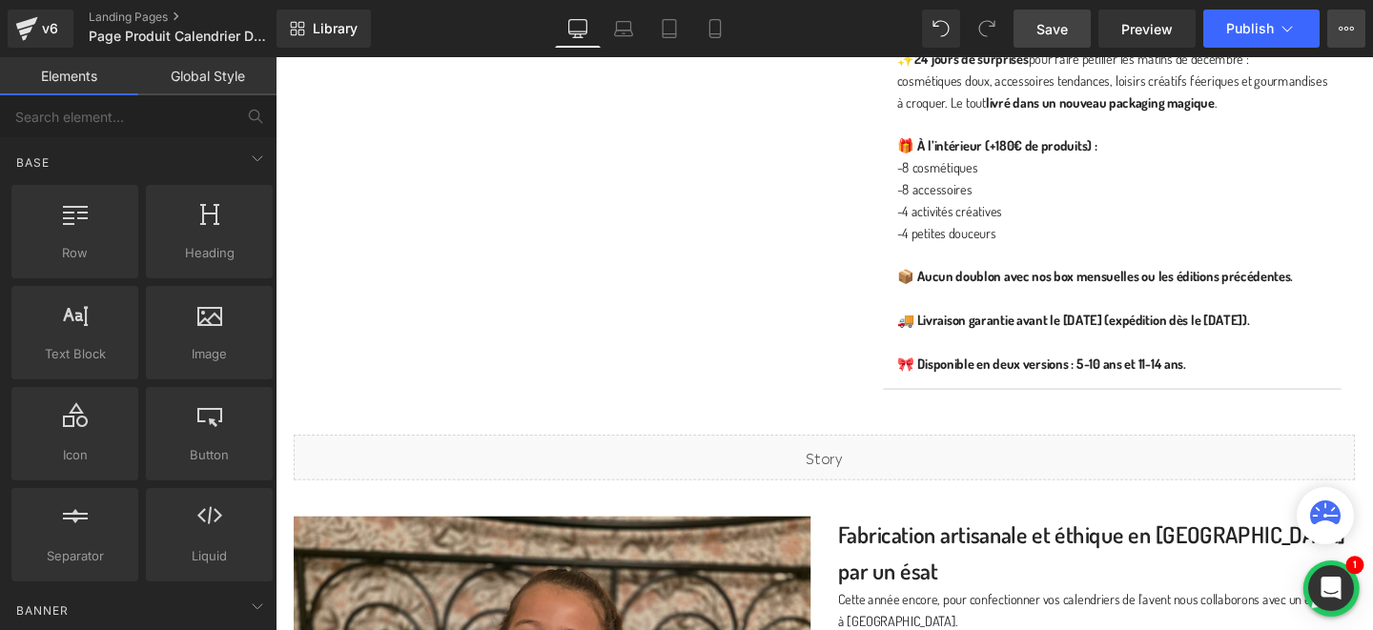
click at [1337, 22] on button "View Live Page View with current Template Save Template to Library Schedule Pub…" at bounding box center [1347, 29] width 38 height 38
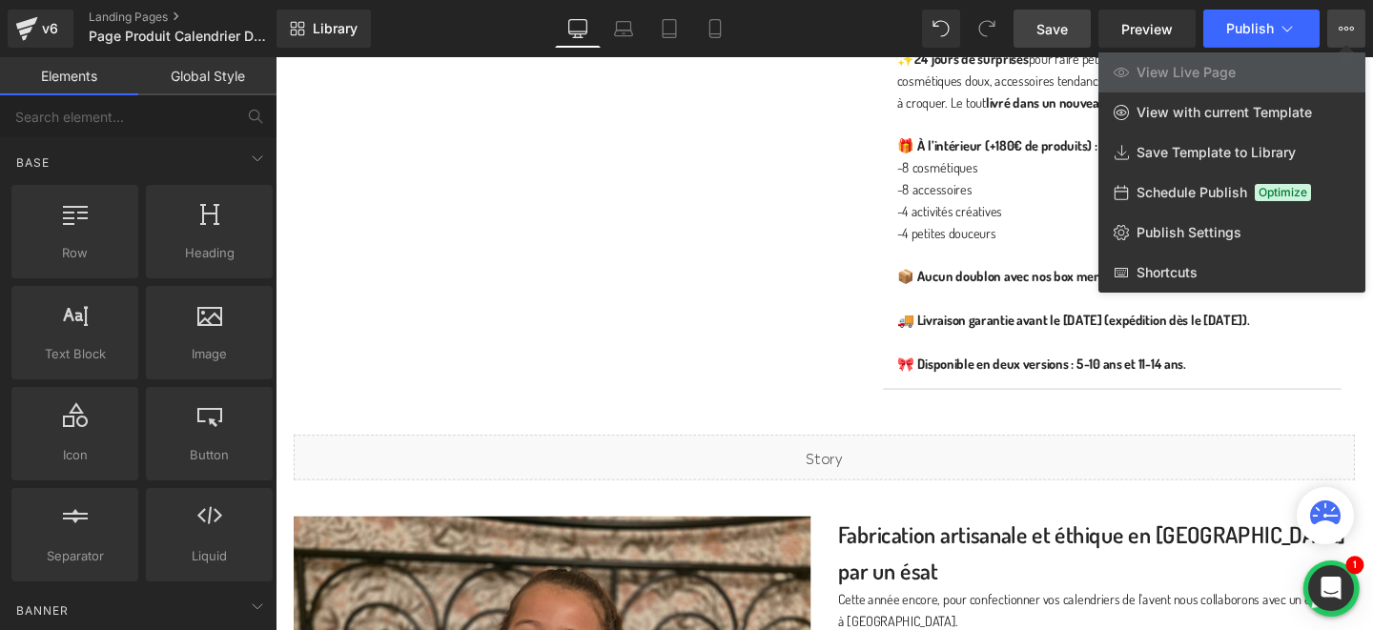
click at [758, 275] on div at bounding box center [825, 343] width 1098 height 573
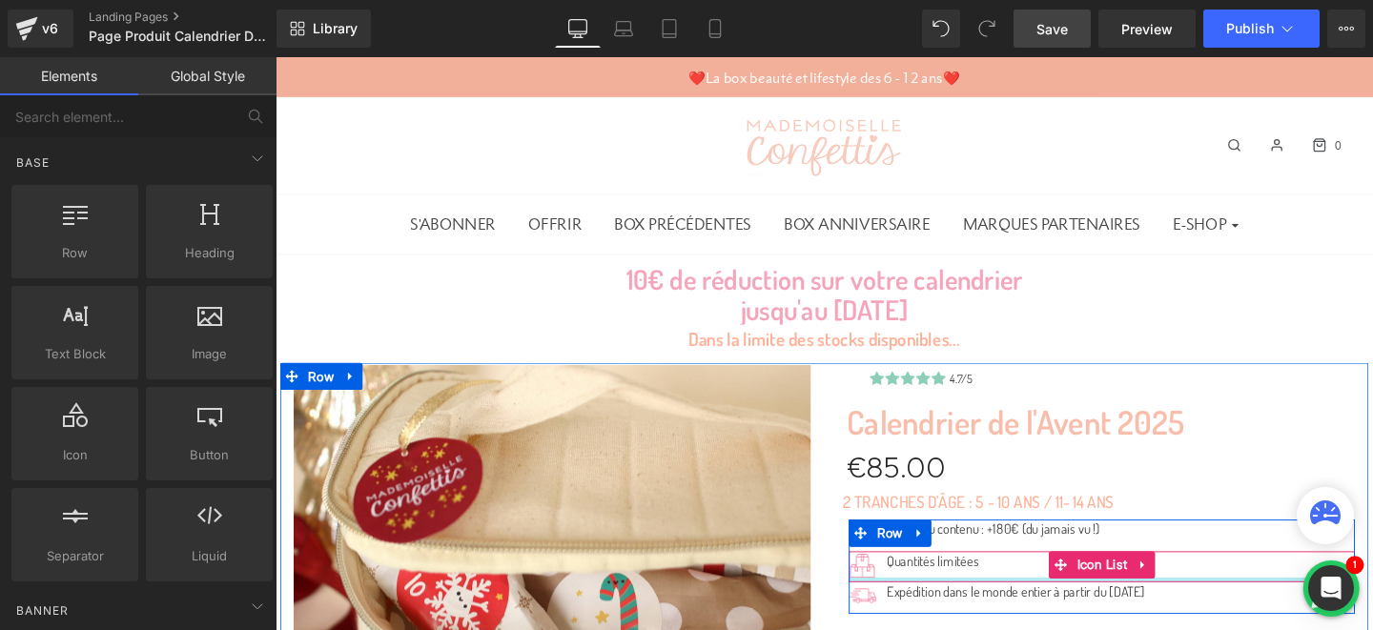
scroll to position [198, 0]
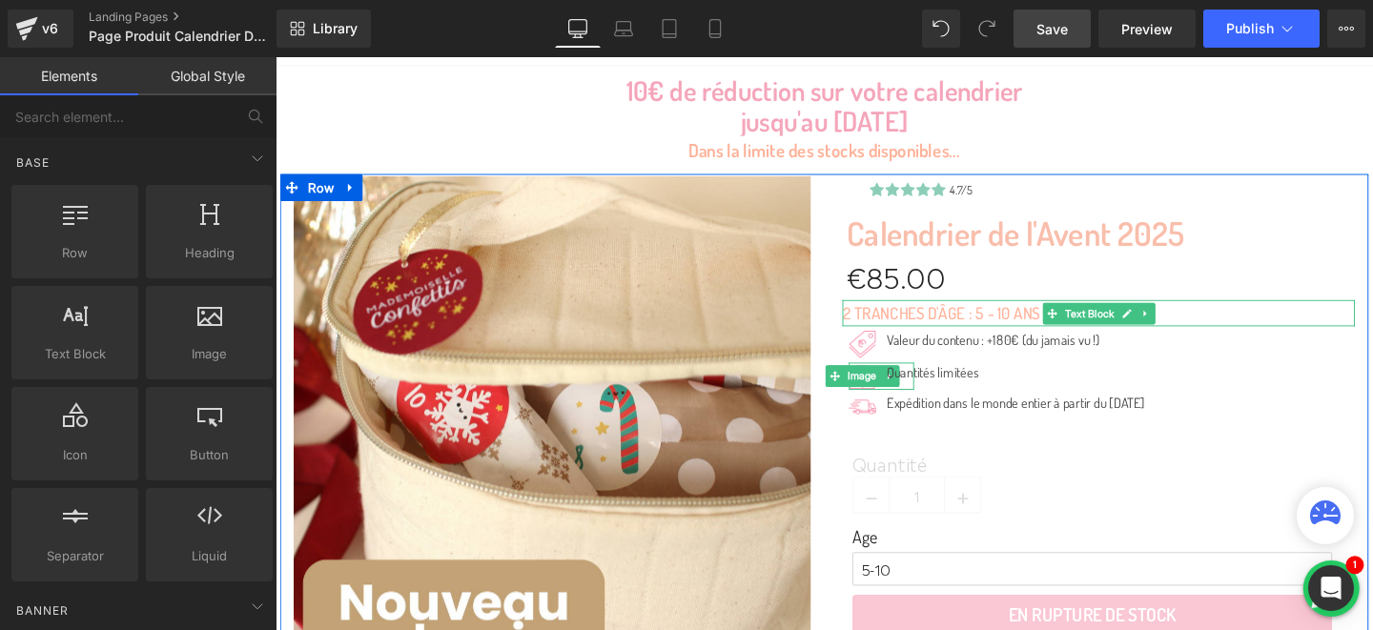
click at [989, 417] on span "Expédition dans le monde entier à partir du [DATE]" at bounding box center [1055, 421] width 272 height 18
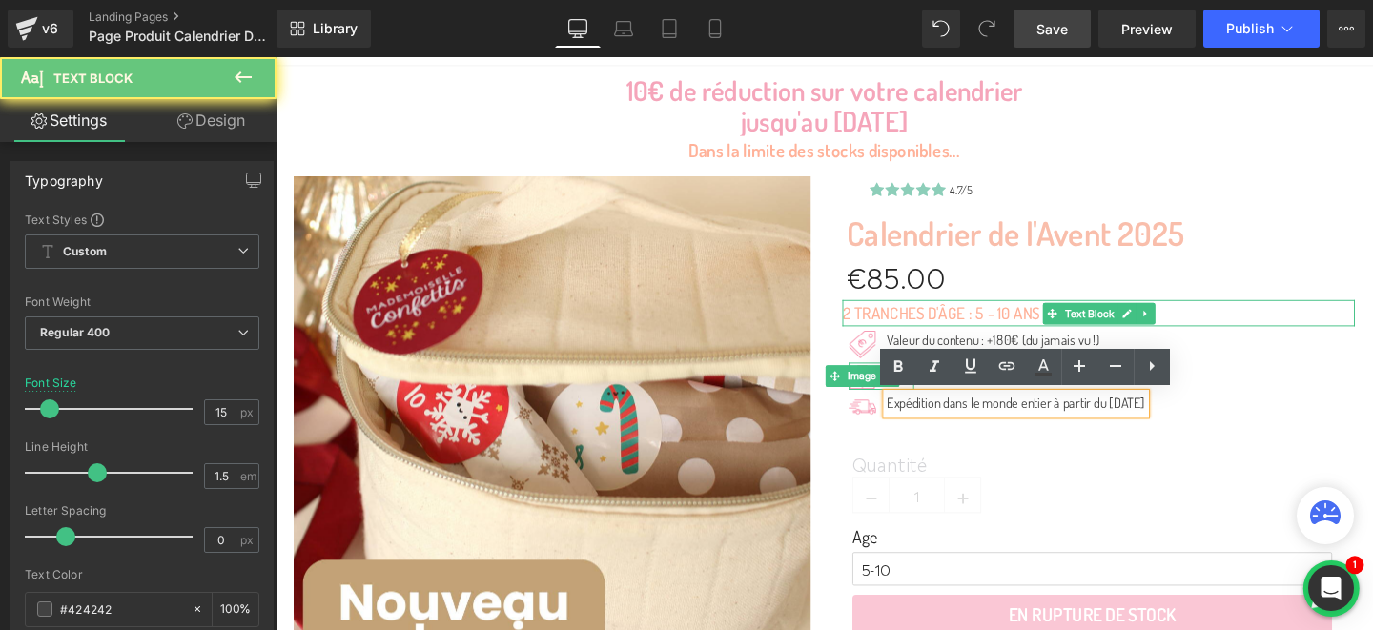
click at [978, 422] on span "Expédition dans le monde entier à partir du [DATE]" at bounding box center [1055, 421] width 272 height 18
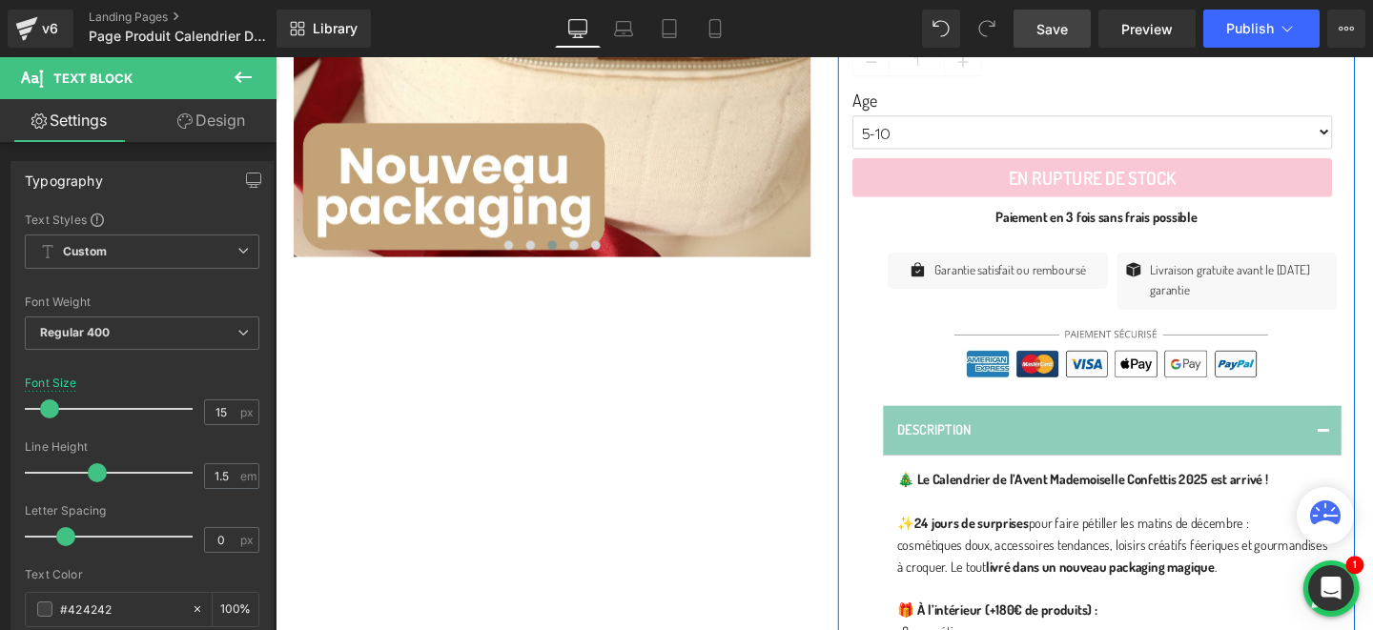
scroll to position [709, 0]
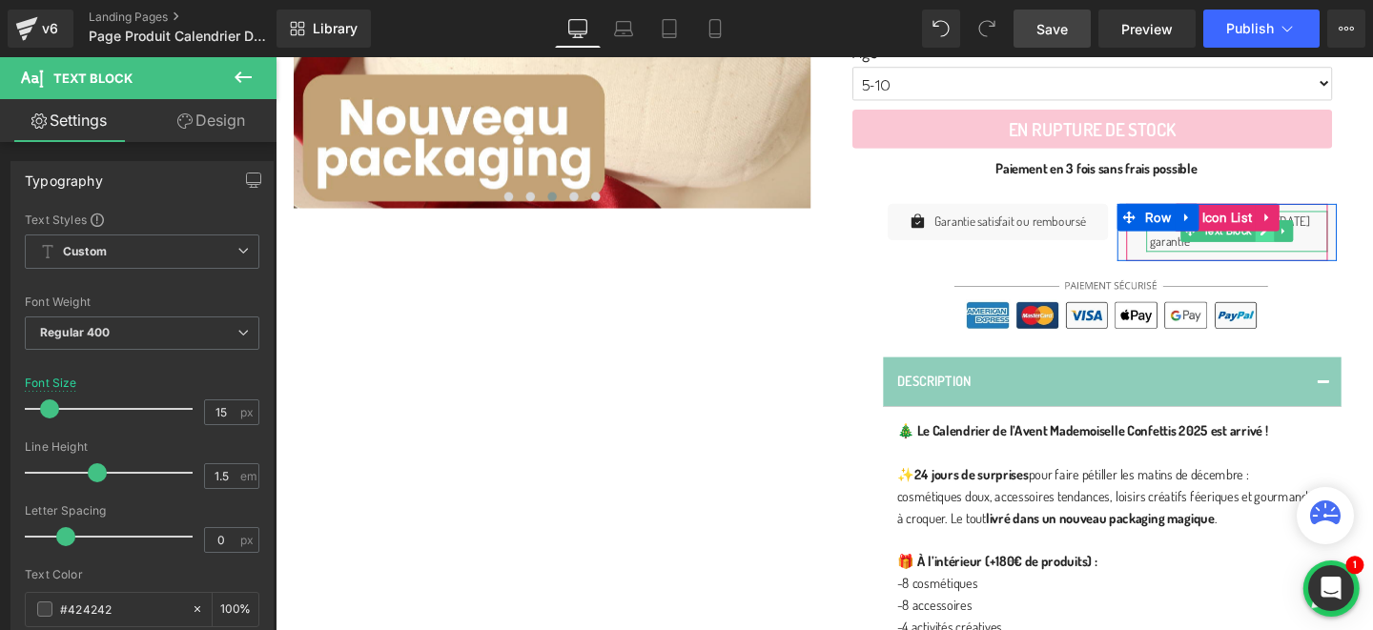
click at [1315, 244] on link at bounding box center [1316, 240] width 20 height 23
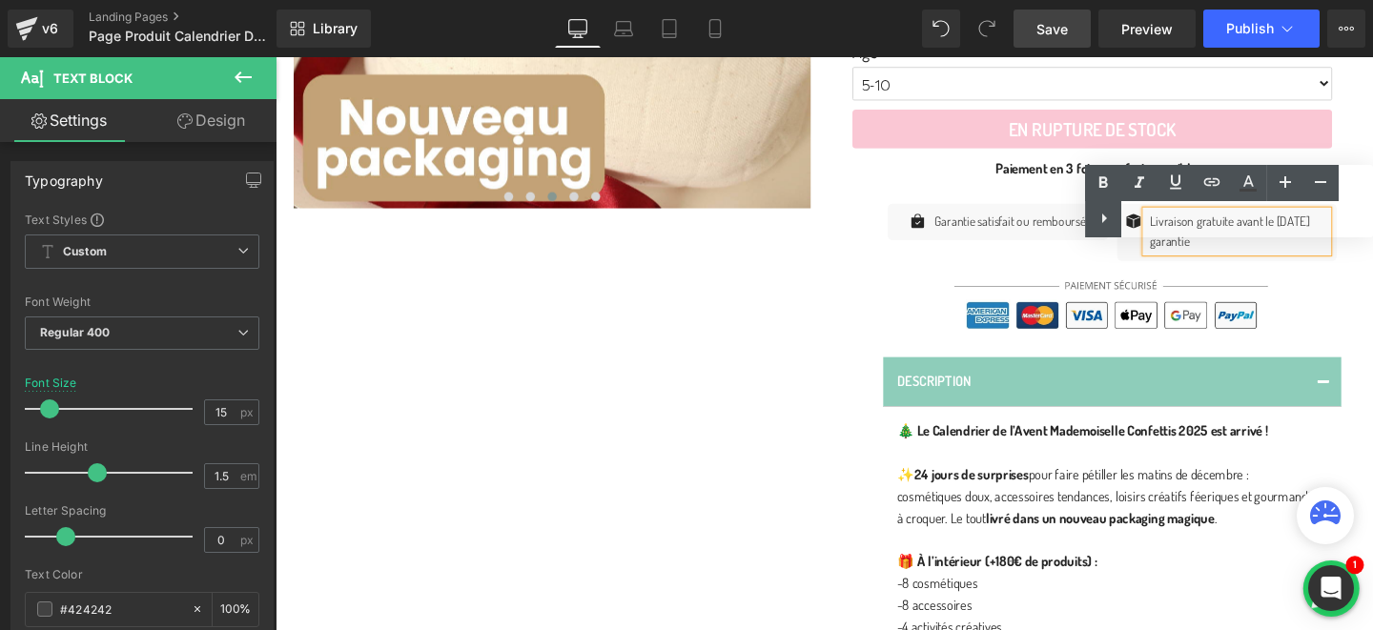
click at [1237, 223] on div "Text Color Highlight Color #333333" at bounding box center [1229, 201] width 288 height 72
click at [1232, 219] on div "Text Color Highlight Color #333333" at bounding box center [1229, 201] width 288 height 72
click at [1224, 215] on div "Text Color Highlight Color #333333" at bounding box center [1229, 201] width 288 height 72
click at [1245, 220] on div "Text Color Highlight Color #333333" at bounding box center [1229, 201] width 288 height 72
click at [1343, 298] on div at bounding box center [1138, 312] width 515 height 63
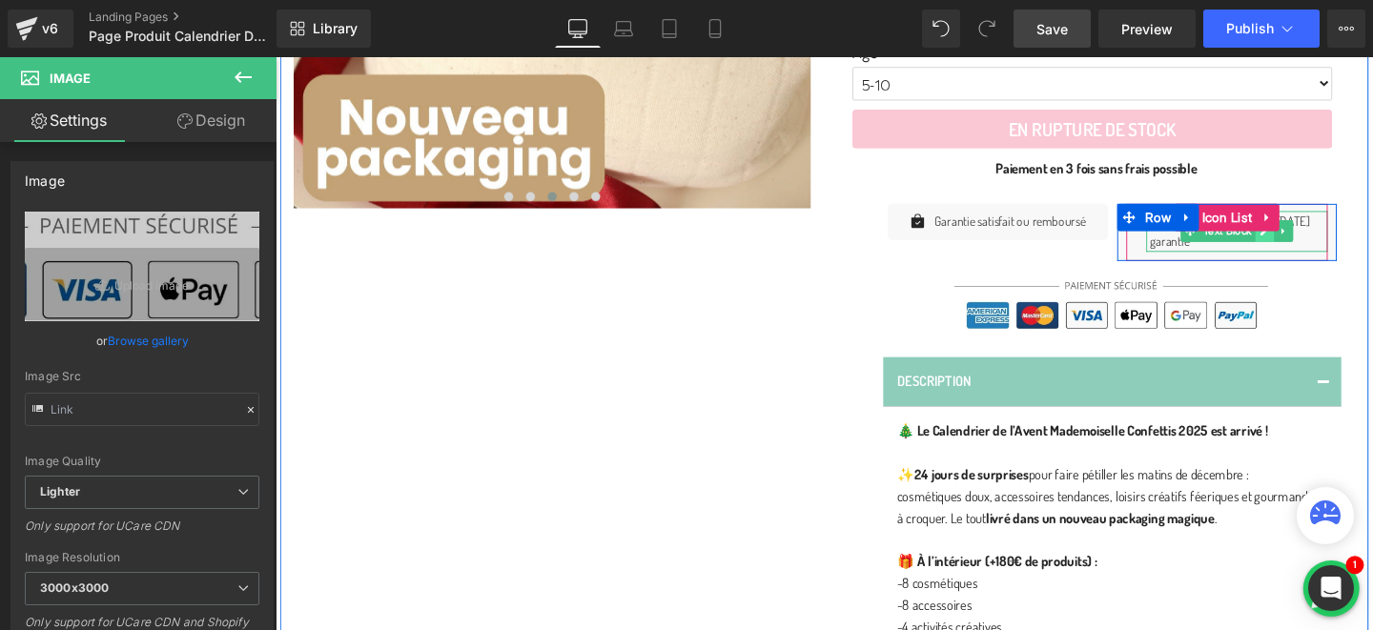
click at [1319, 243] on icon at bounding box center [1316, 240] width 10 height 11
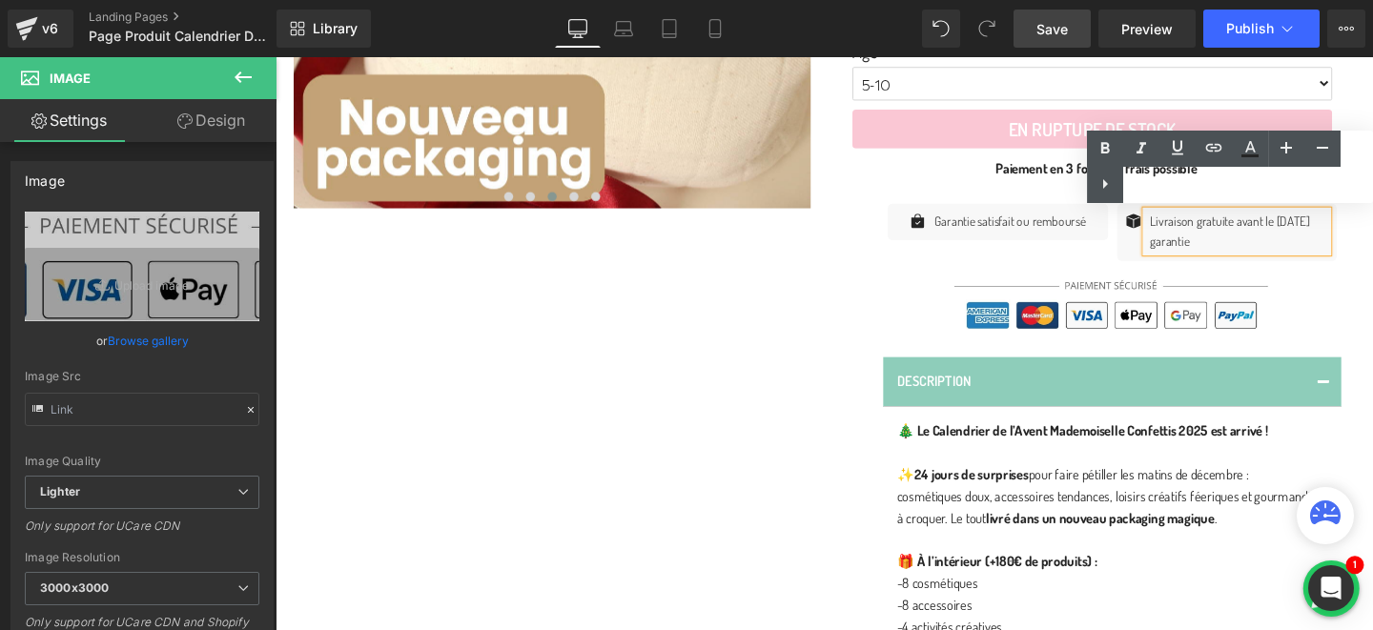
click at [1284, 229] on p "Livraison gratuite avant le 1er décembre garantie" at bounding box center [1289, 240] width 187 height 43
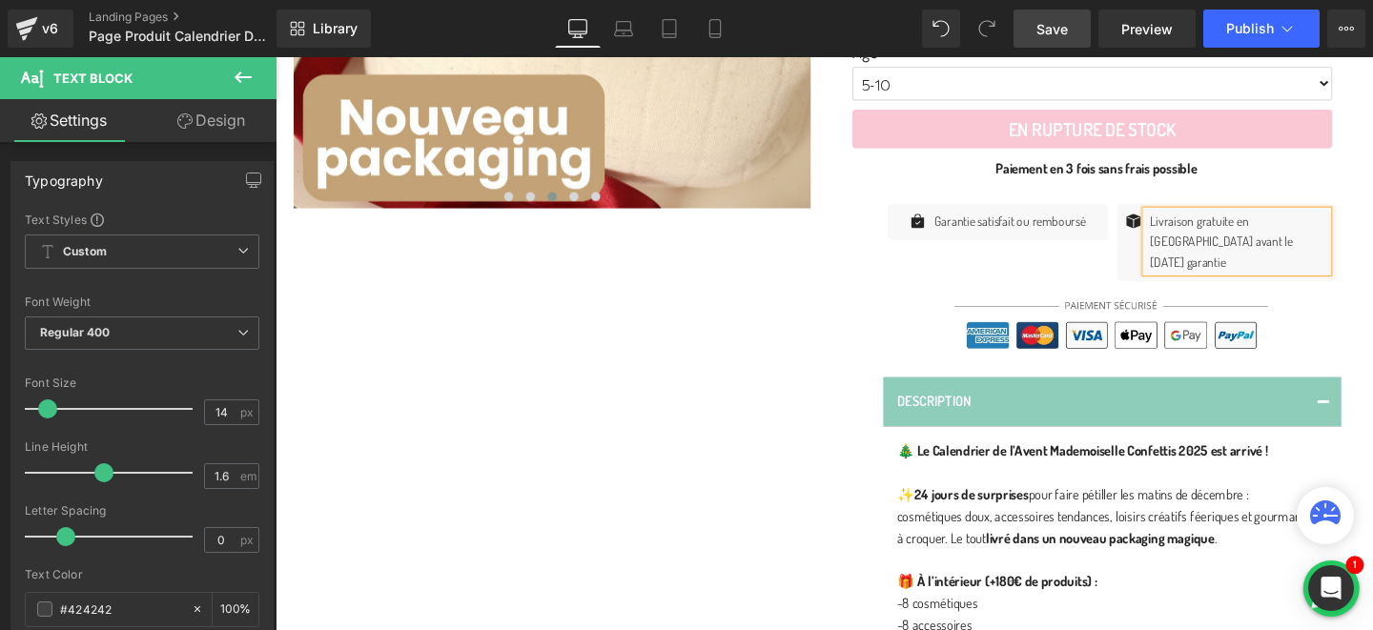
click at [1373, 125] on div "Icon Icon Icon Icon Icon Icon List Hoz 4.7/5 Text Block Row Calendrier de l'Ave…" at bounding box center [1139, 274] width 572 height 1202
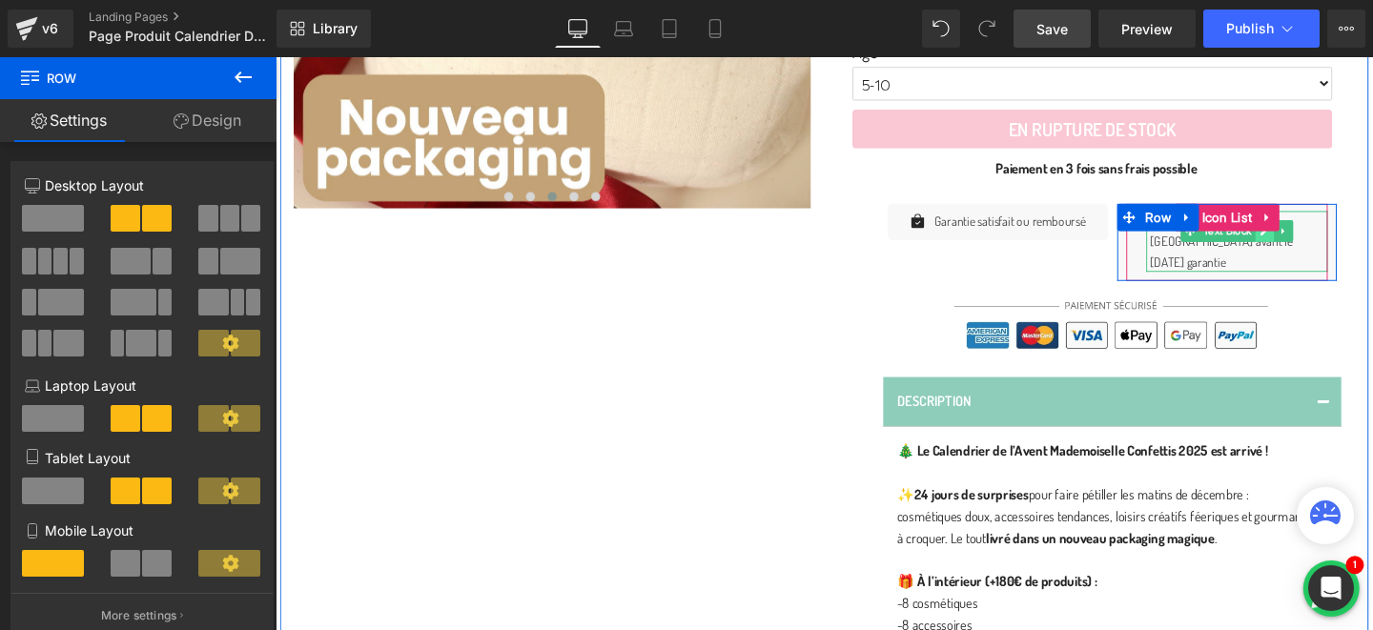
click at [1319, 247] on link at bounding box center [1316, 240] width 20 height 23
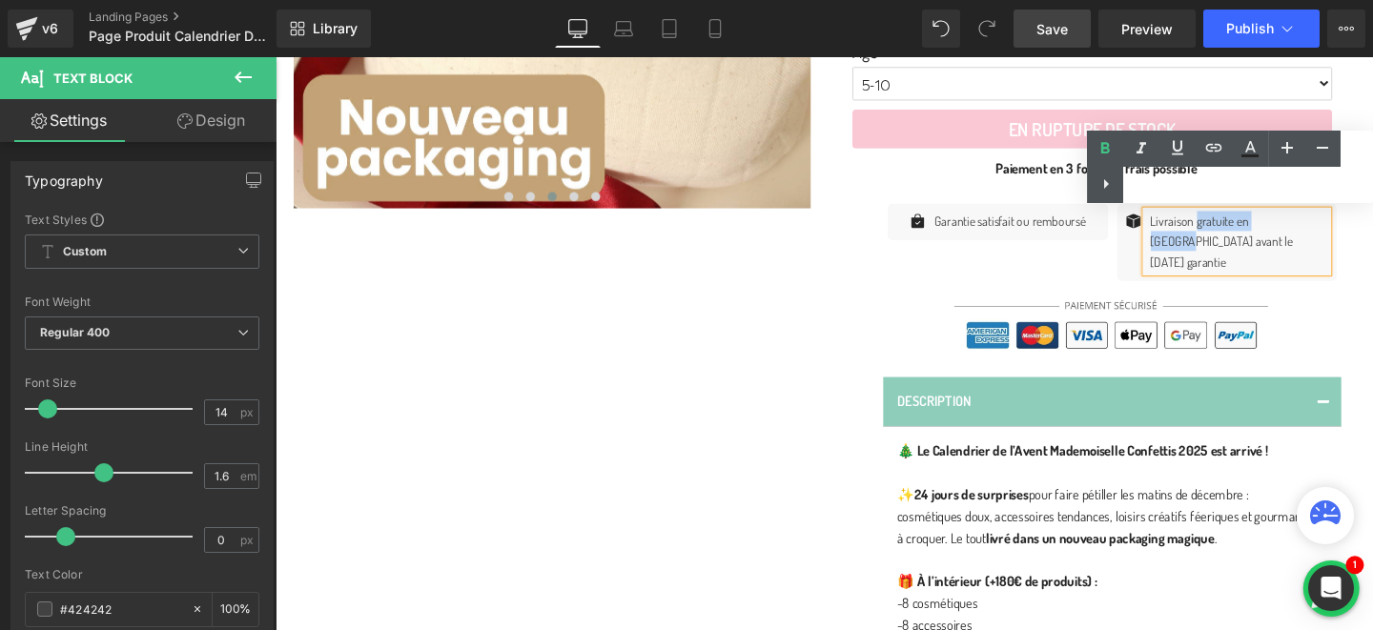
click at [1337, 231] on p "Livraison gratuite en France avant le 1er décembre garantie" at bounding box center [1289, 251] width 187 height 64
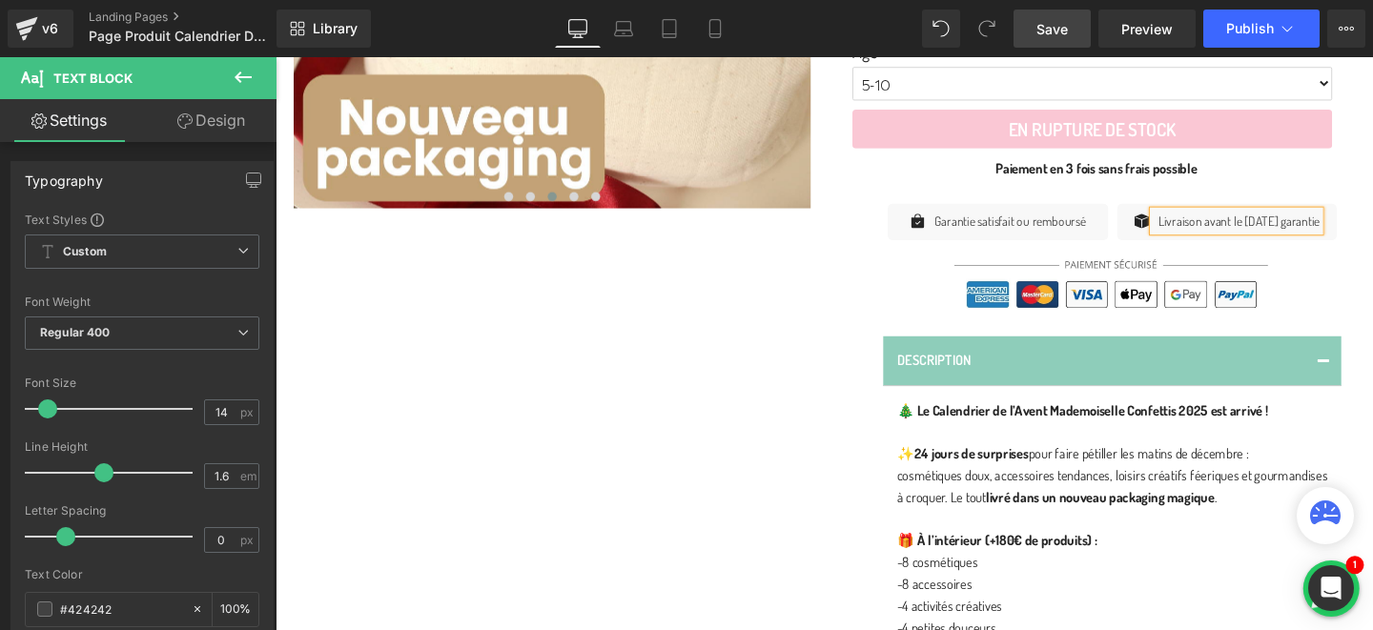
click at [1373, 225] on div "Icon Icon Icon Icon Icon Icon List Hoz 4.7/5 Text Block Row Calendrier de l'Ave…" at bounding box center [1139, 252] width 572 height 1159
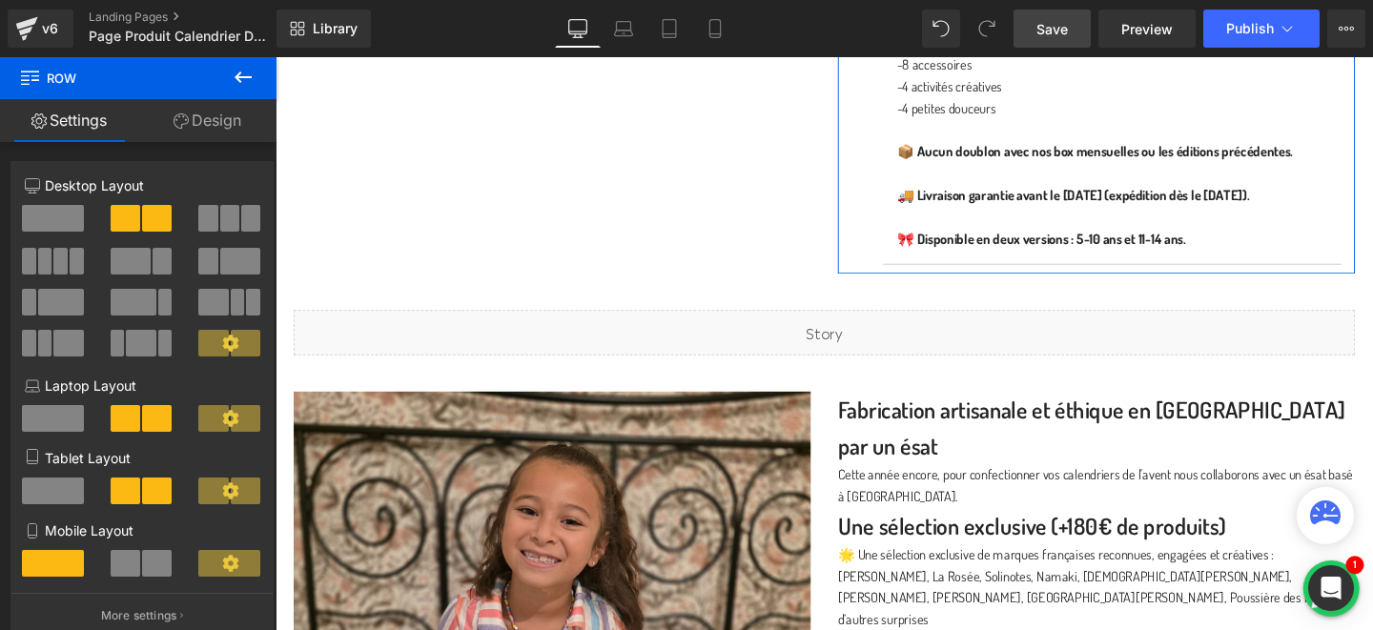
scroll to position [1342, 0]
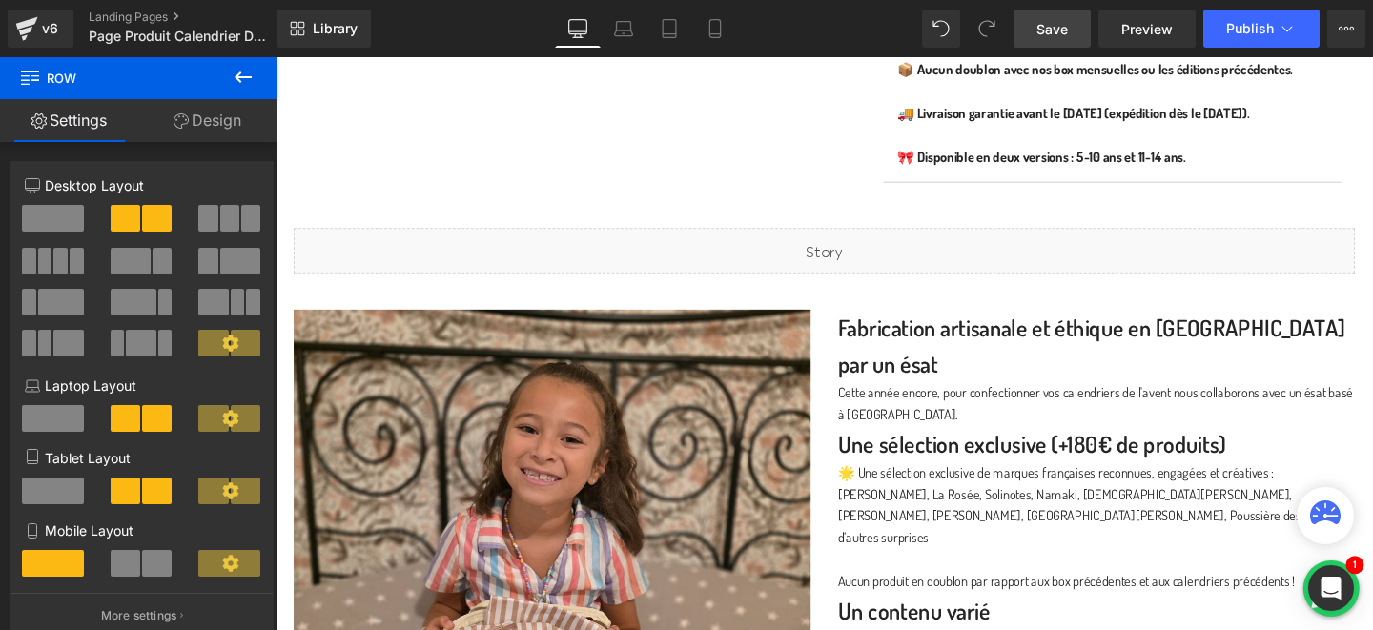
click at [1063, 21] on span "Save" at bounding box center [1052, 29] width 31 height 20
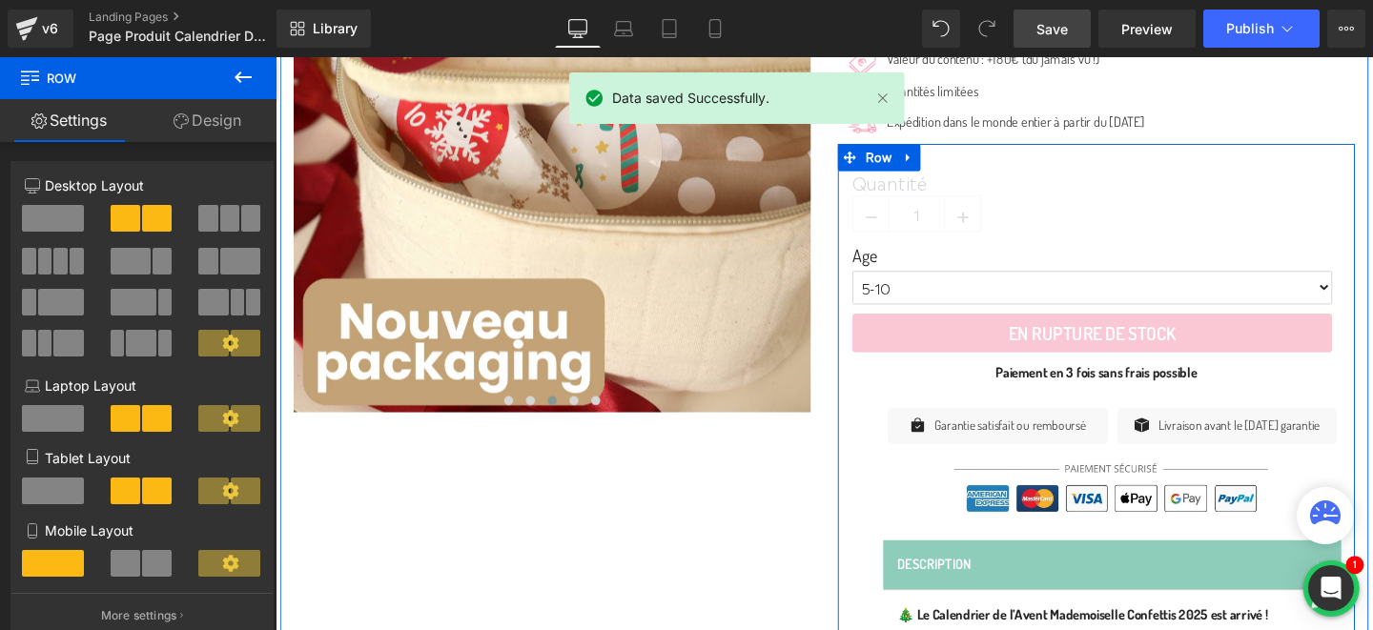
scroll to position [538, 0]
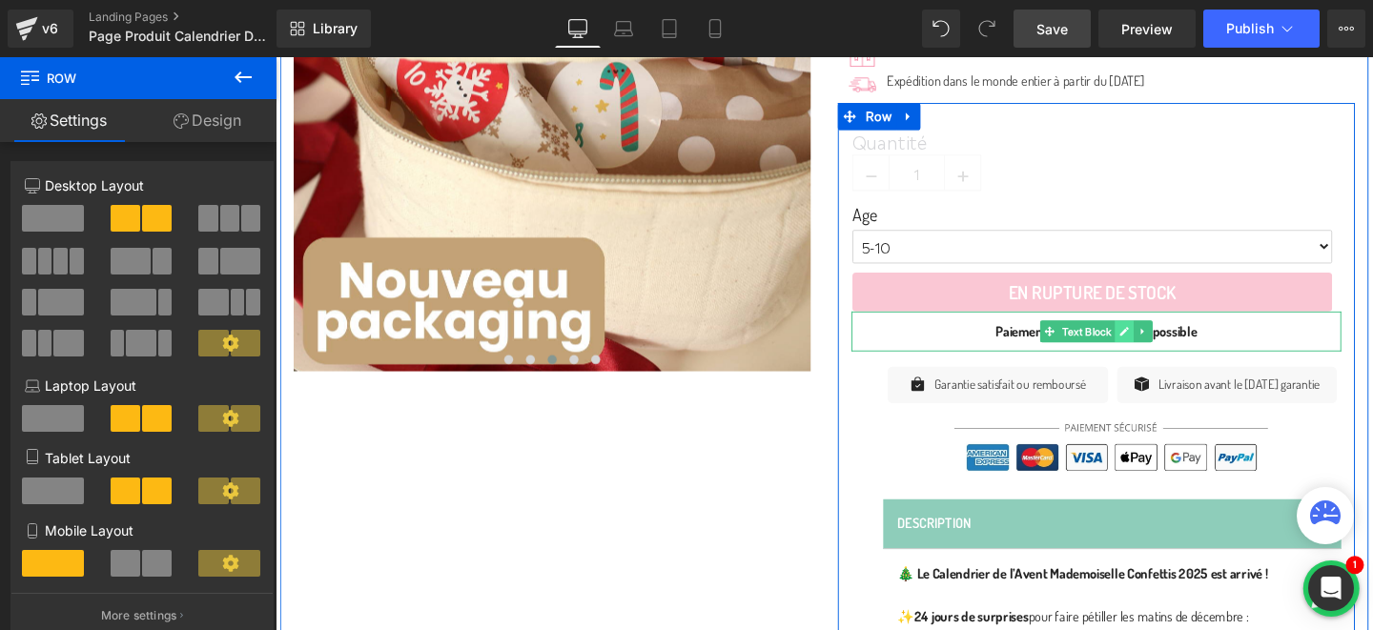
click at [1172, 345] on icon at bounding box center [1168, 345] width 10 height 11
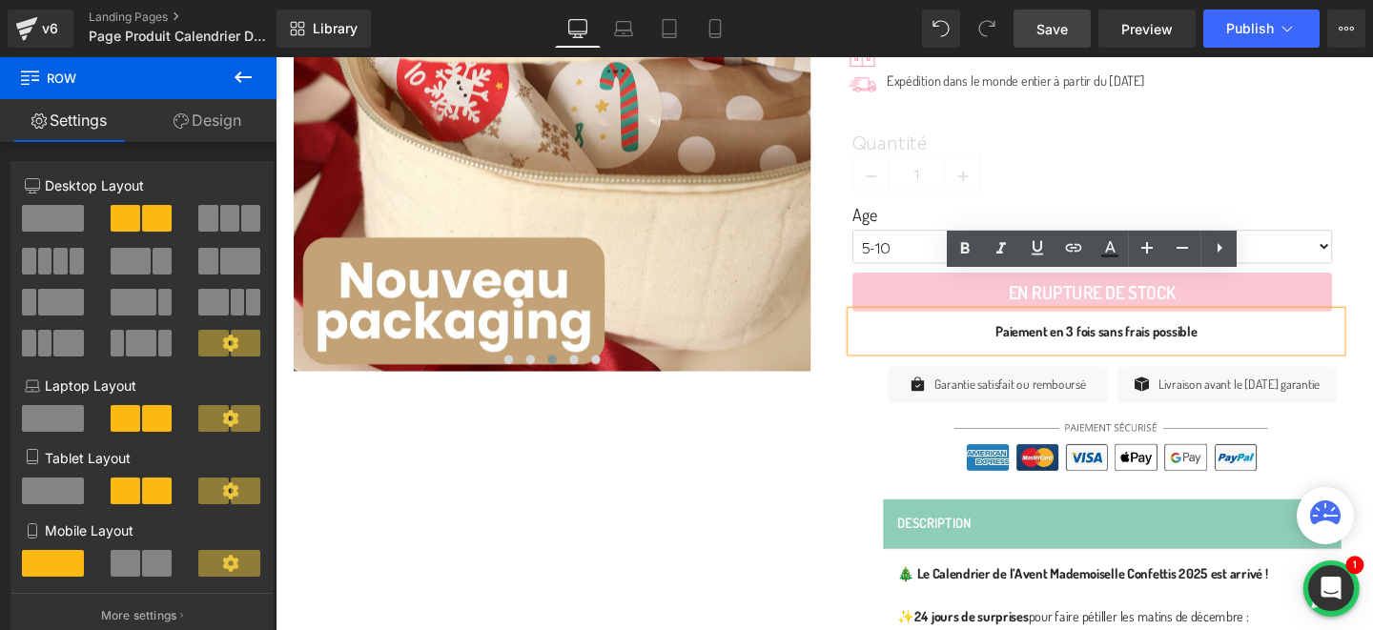
click at [1244, 343] on b "Paiement en 3 fois sans frais possible" at bounding box center [1139, 345] width 212 height 18
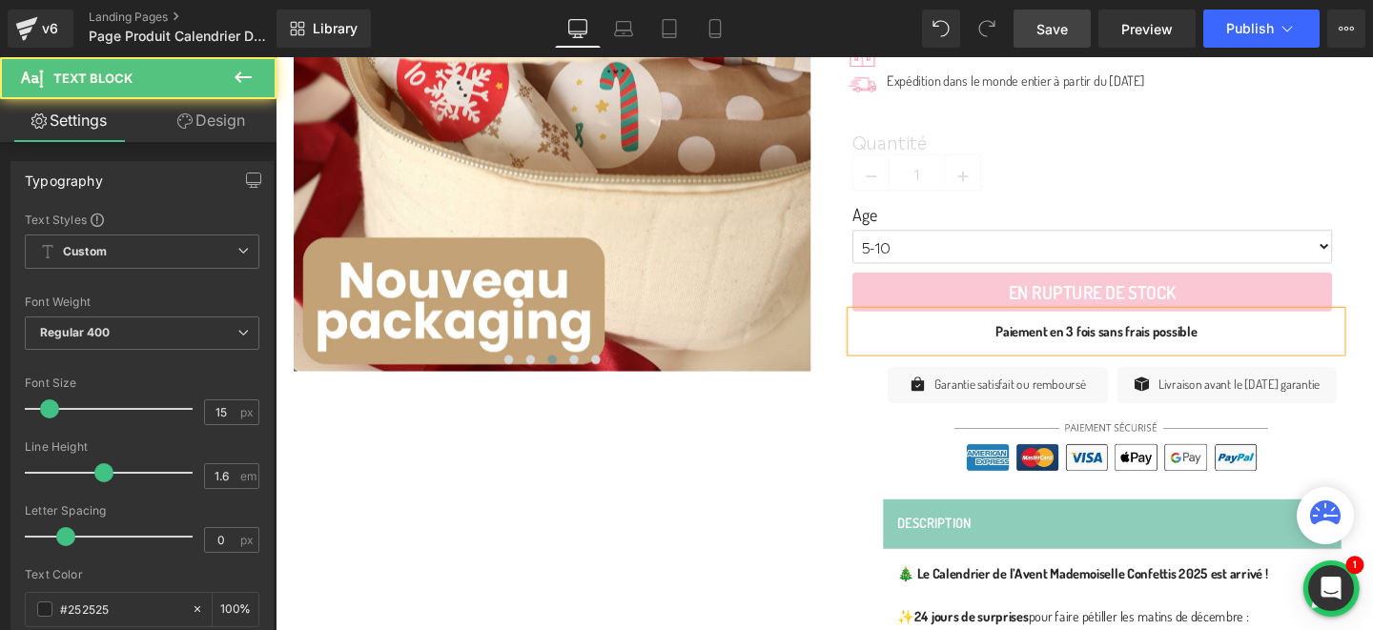
click at [1025, 345] on p "Paiement en 3 fois sans frais possible" at bounding box center [1138, 345] width 515 height 23
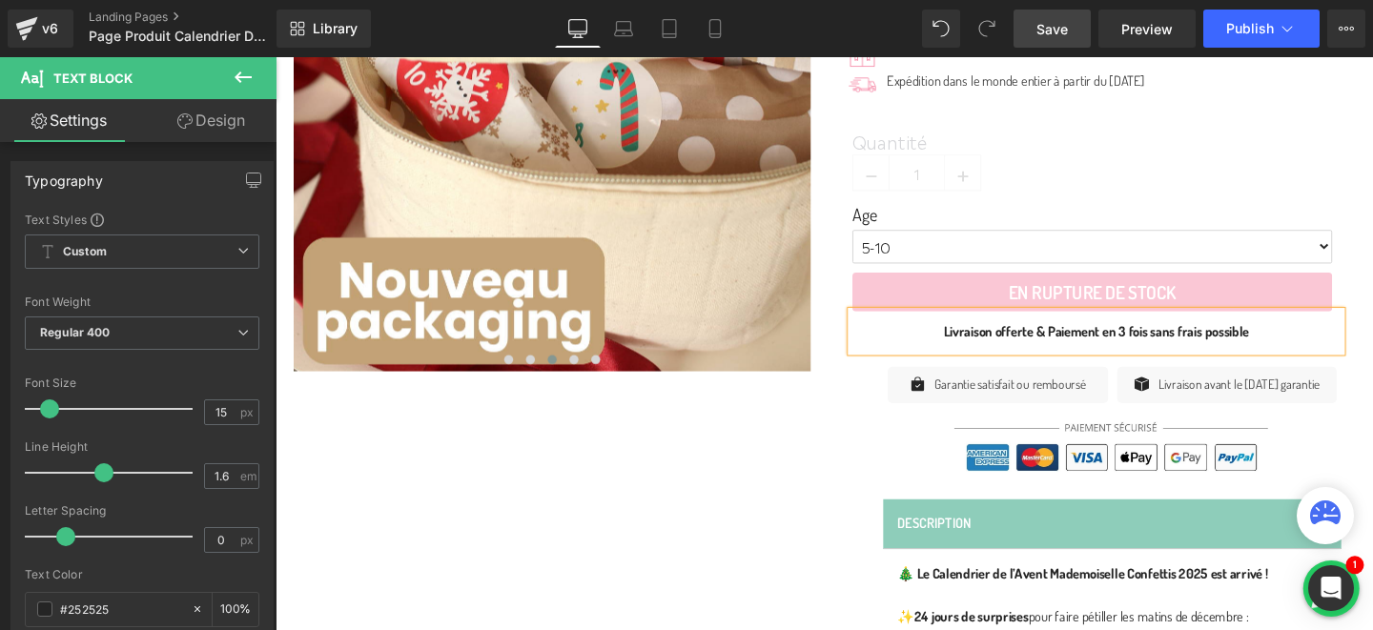
click at [1373, 172] on div "Icon Icon Icon Icon Icon Icon List Hoz 4.7/5 Text Block Row Calendrier de l'Ave…" at bounding box center [1139, 423] width 572 height 1159
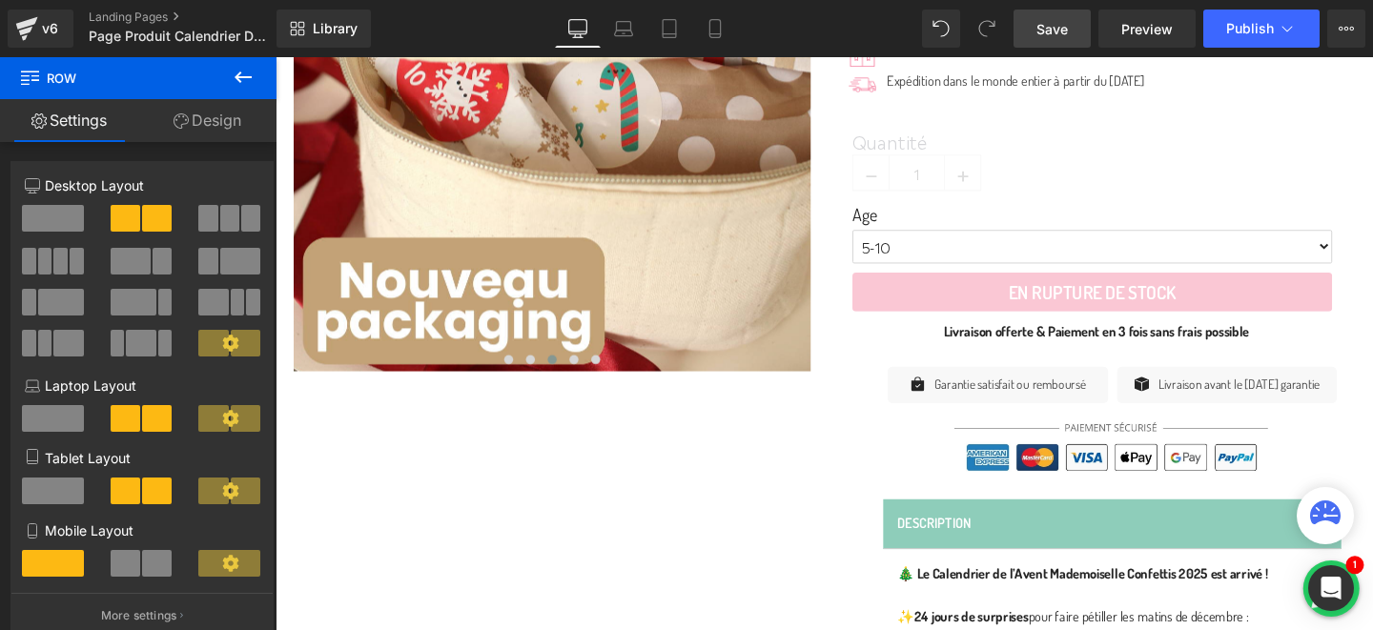
click at [1062, 30] on span "Save" at bounding box center [1052, 29] width 31 height 20
click at [1259, 24] on span "Publish" at bounding box center [1251, 28] width 48 height 15
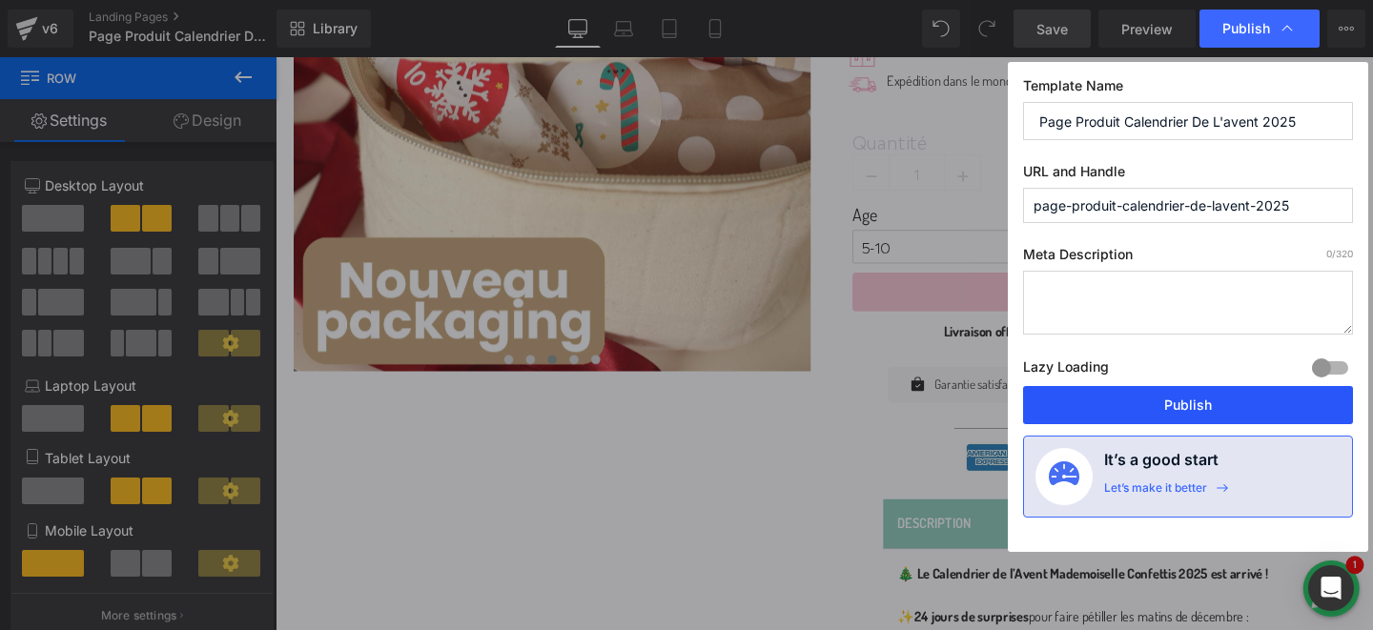
click at [1098, 407] on button "Publish" at bounding box center [1188, 405] width 330 height 38
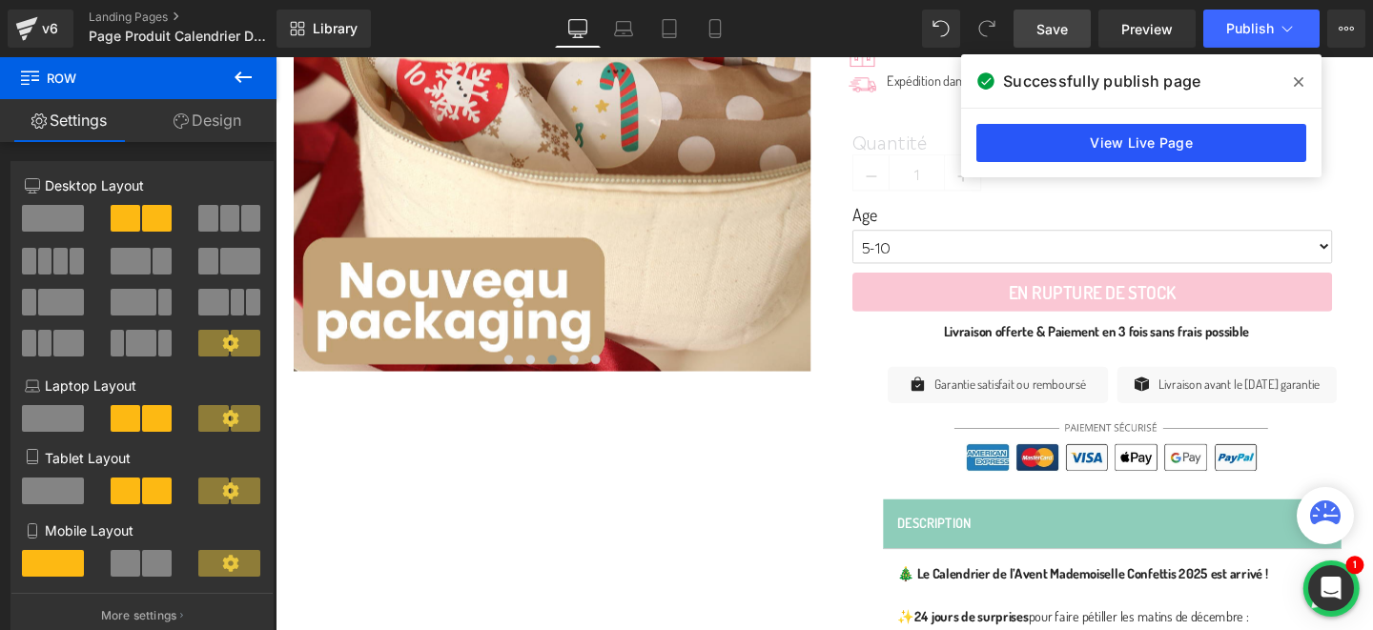
click at [1180, 134] on link "View Live Page" at bounding box center [1142, 143] width 330 height 38
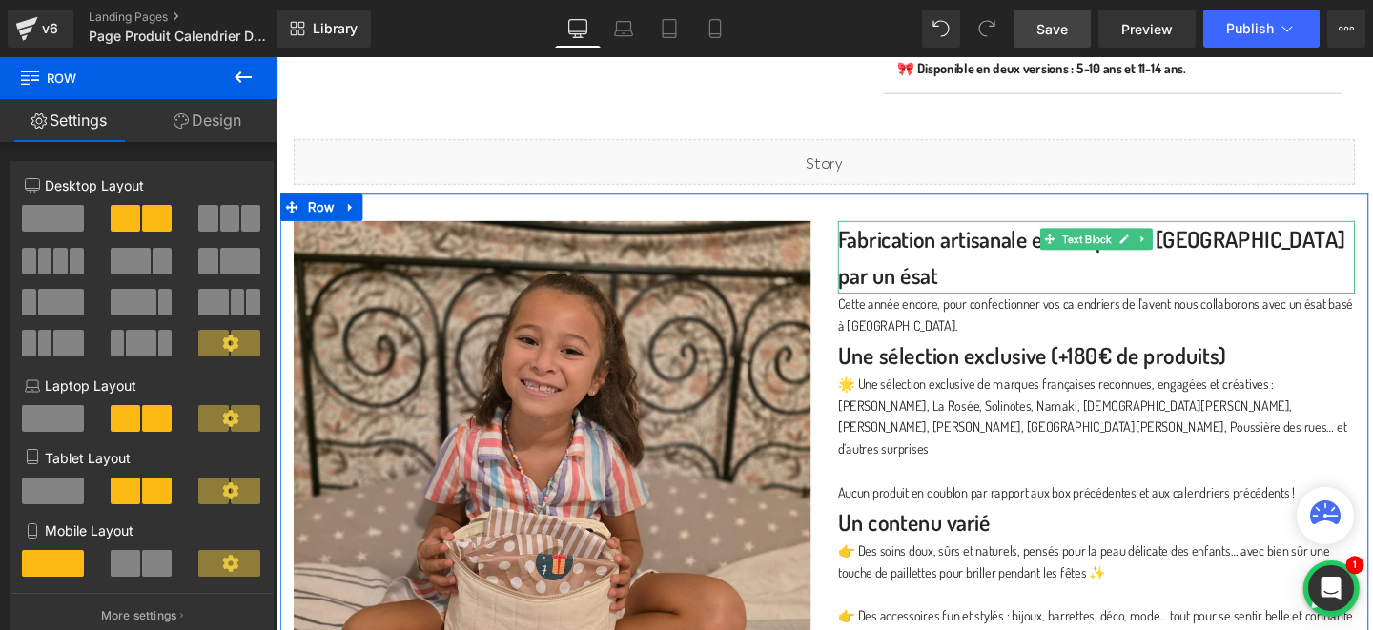
scroll to position [1119, 0]
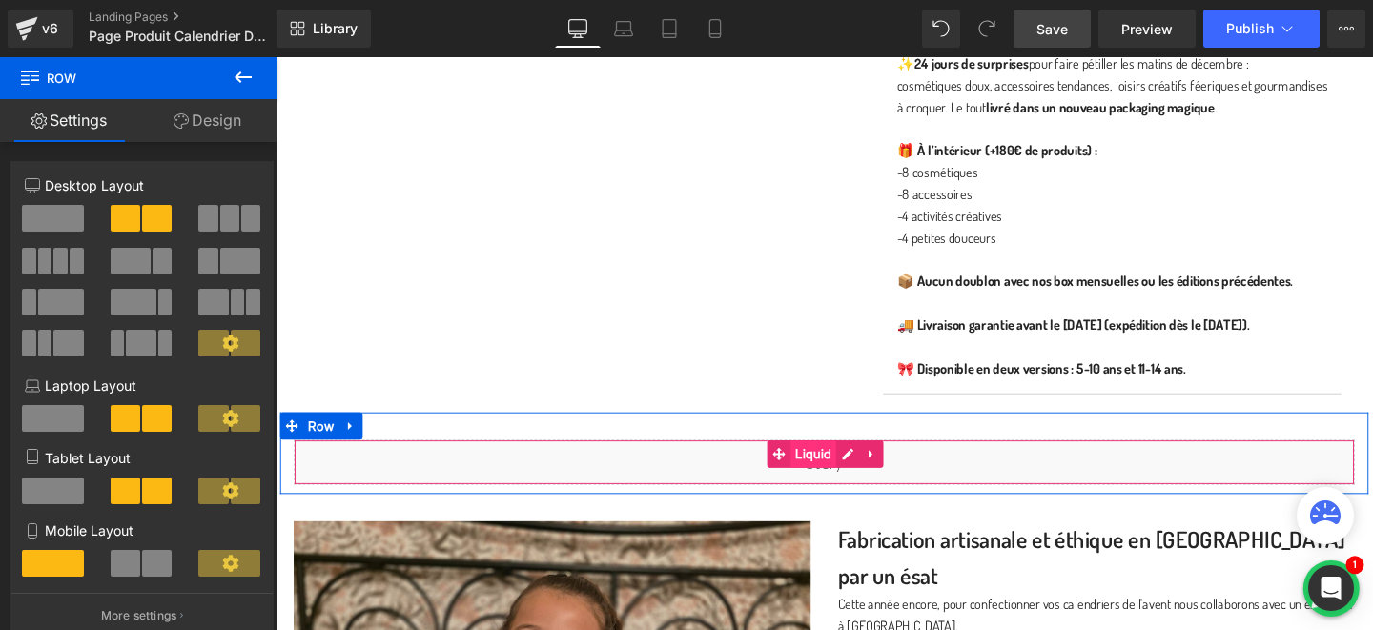
click at [826, 489] on span "Liquid" at bounding box center [841, 475] width 48 height 29
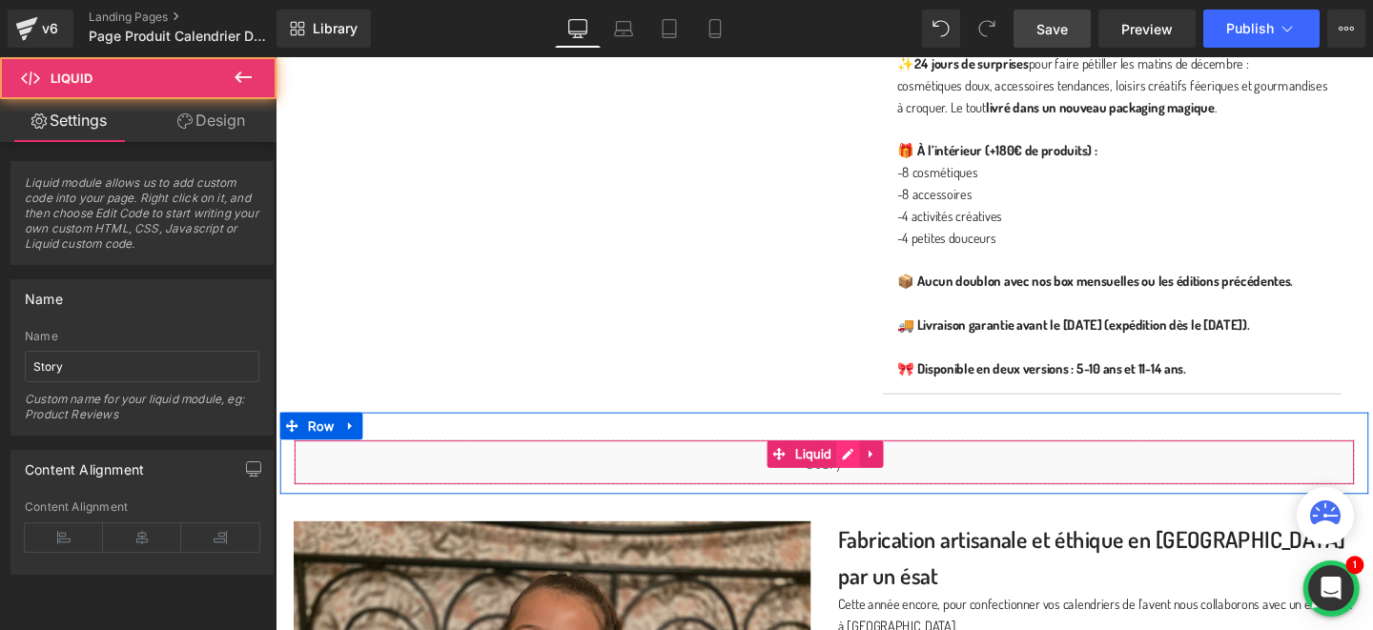
click at [881, 495] on div "Liquid" at bounding box center [853, 484] width 1116 height 48
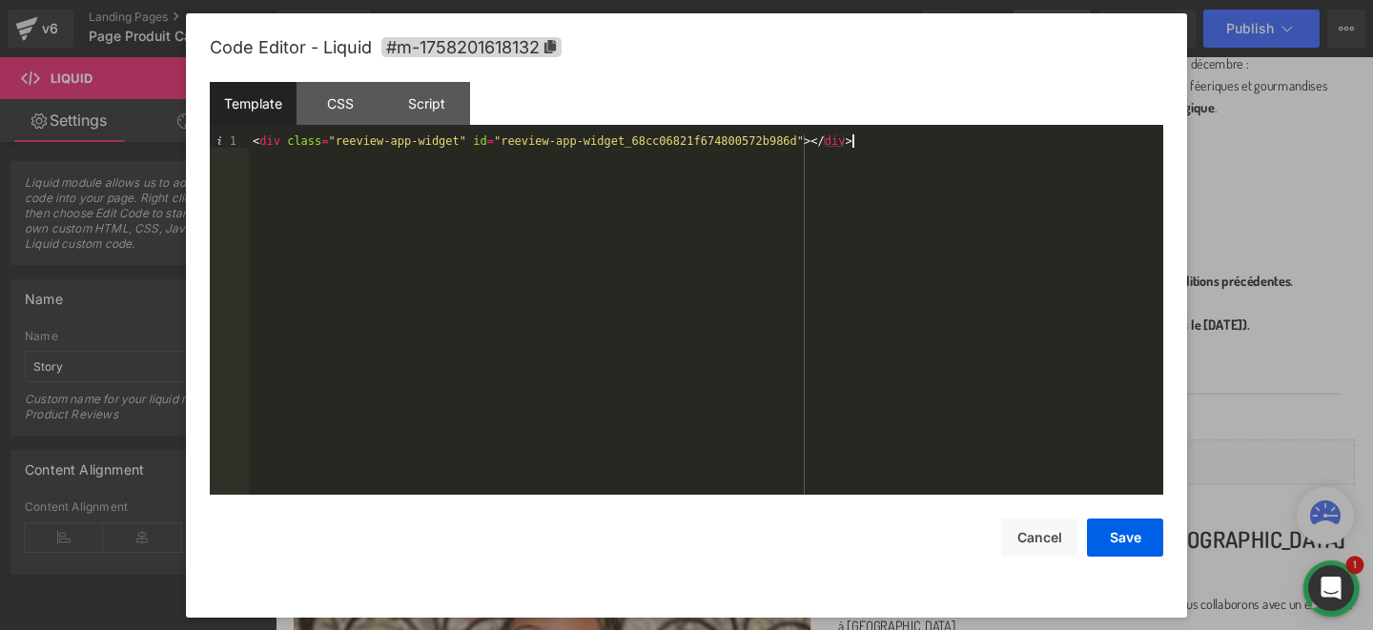
click at [438, 149] on div "< div class = "reeview-app-widget" id = "reeview-app-widget_68cc06821f674800572…" at bounding box center [706, 327] width 915 height 387
click at [1106, 530] on button "Save" at bounding box center [1125, 538] width 76 height 38
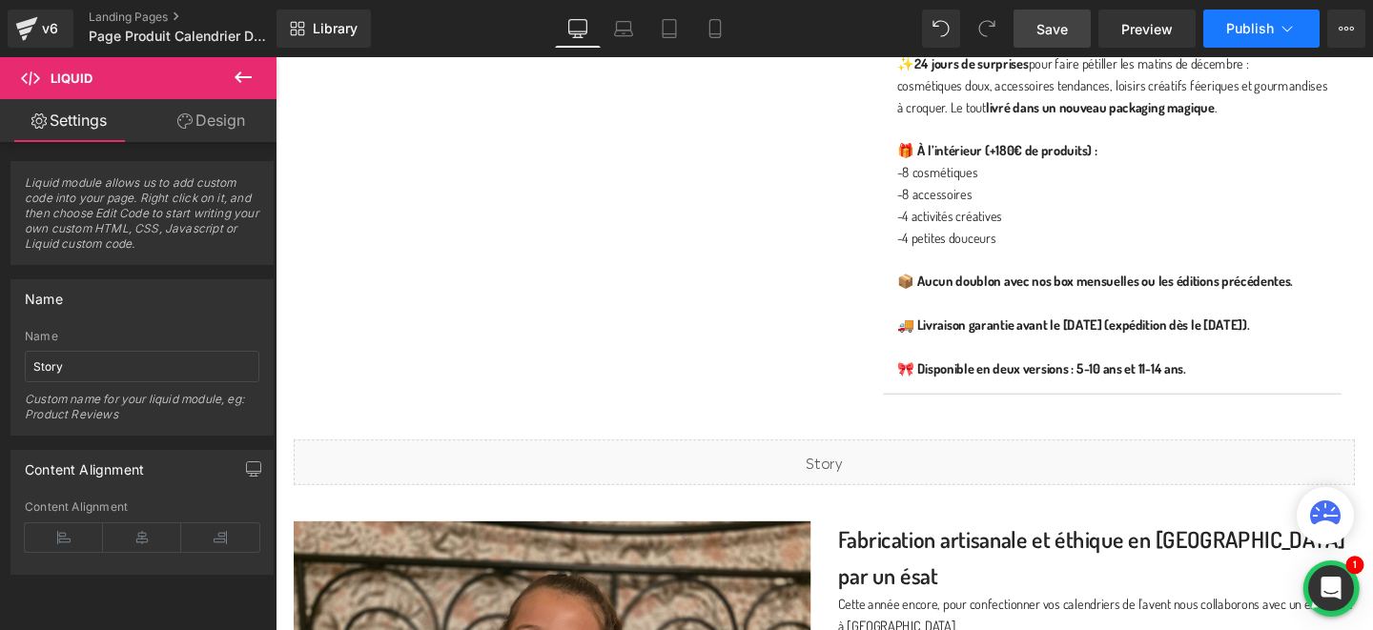
click at [1265, 25] on span "Publish" at bounding box center [1251, 28] width 48 height 15
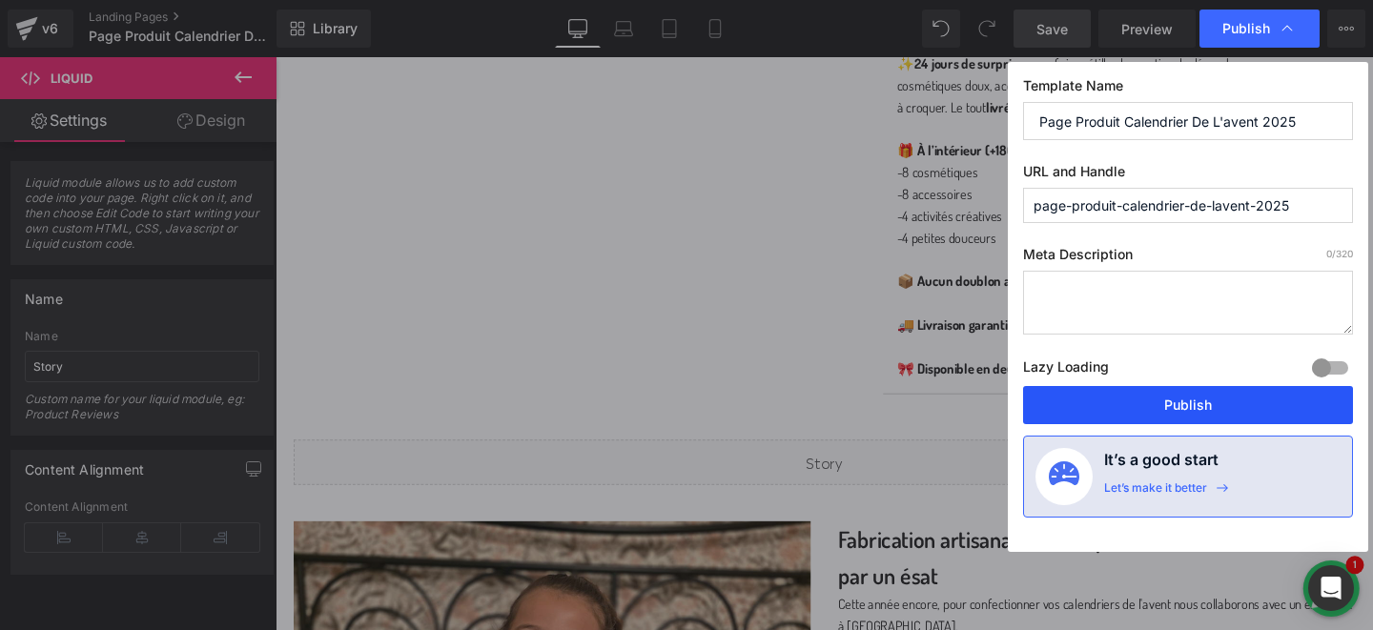
click at [1134, 413] on button "Publish" at bounding box center [1188, 405] width 330 height 38
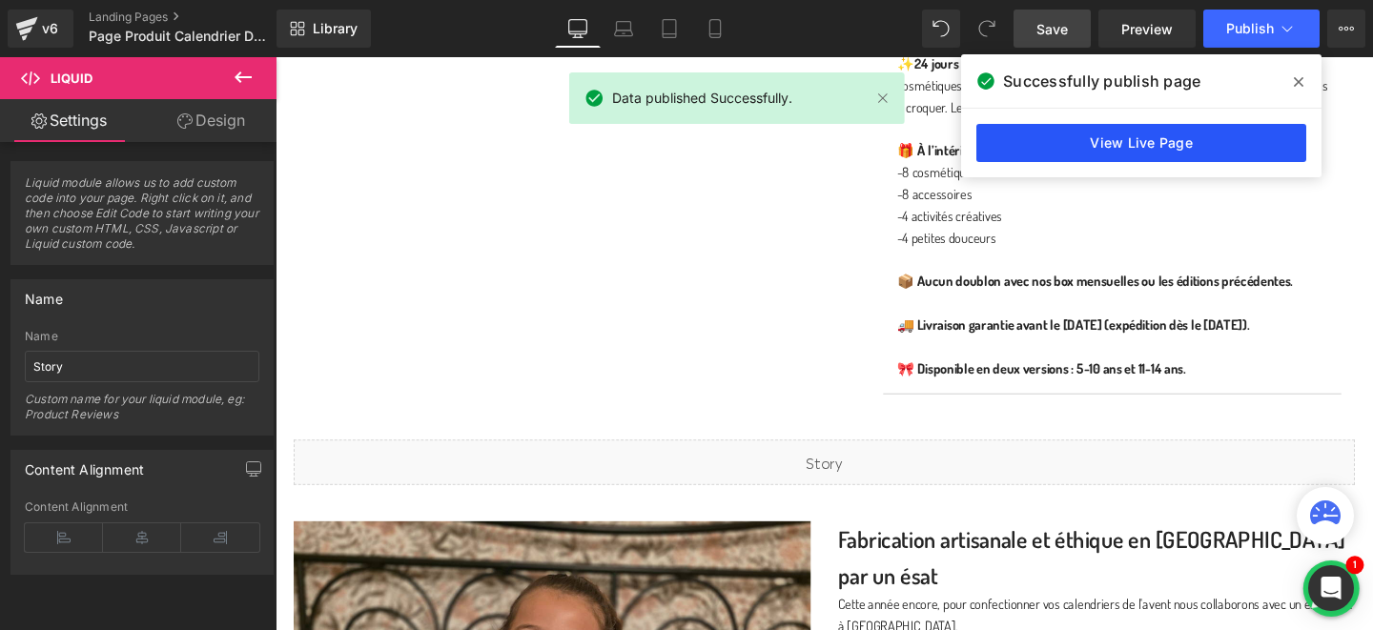
click at [1114, 147] on link "View Live Page" at bounding box center [1142, 143] width 330 height 38
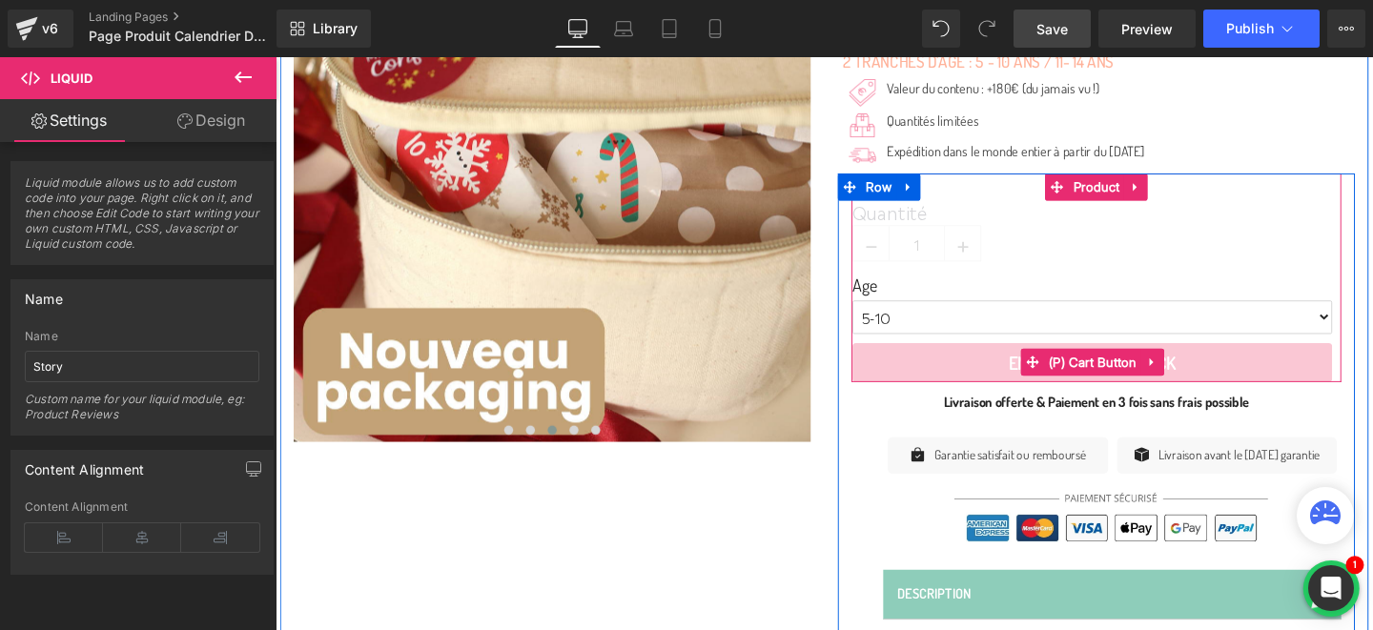
scroll to position [448, 0]
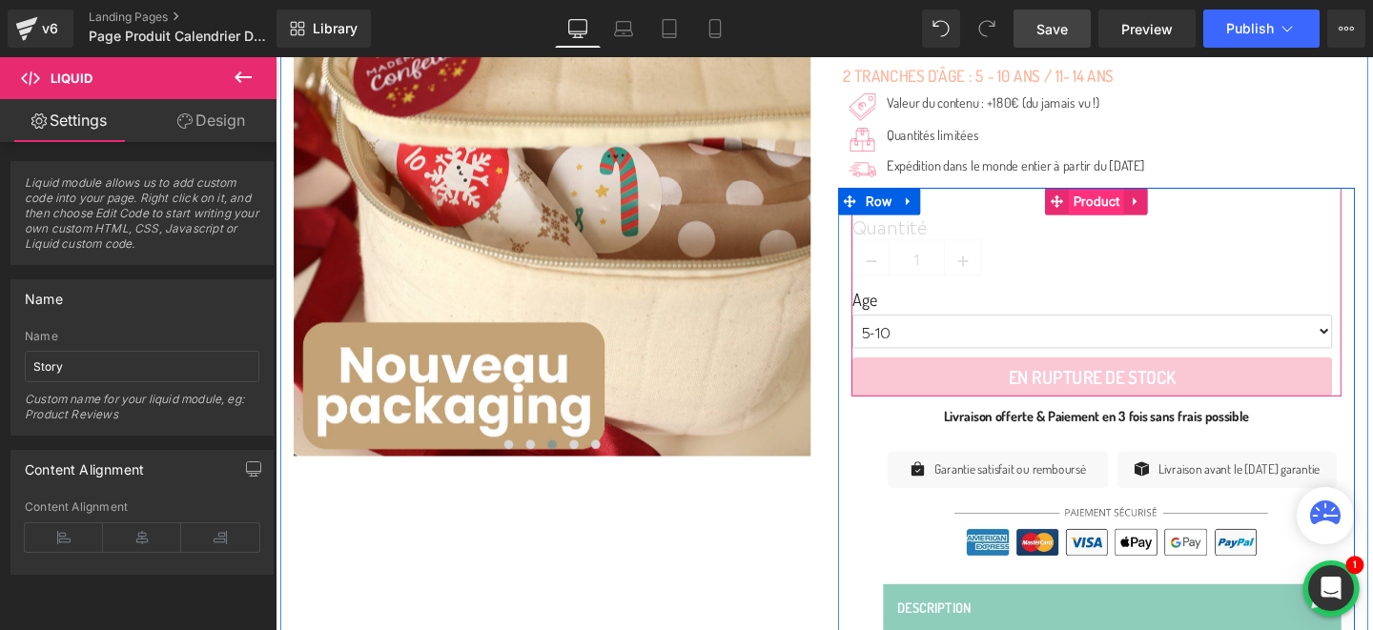
click at [1133, 211] on span "Product" at bounding box center [1138, 209] width 58 height 29
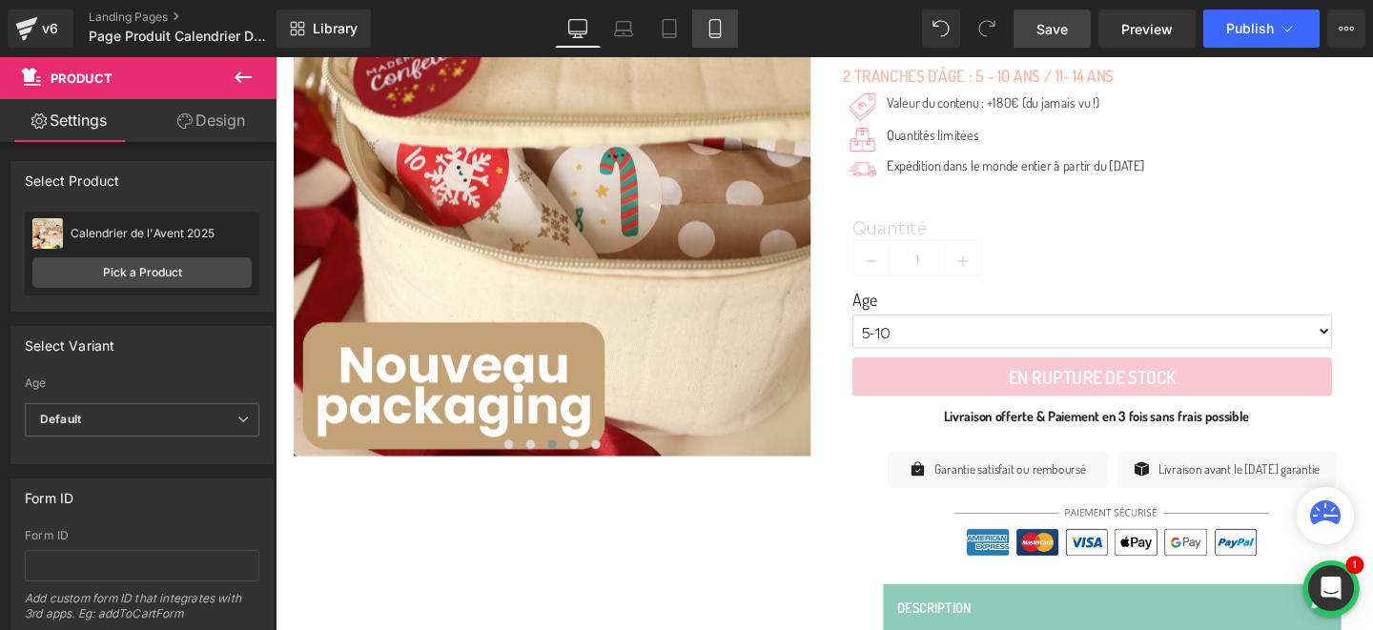
click at [712, 27] on icon at bounding box center [715, 29] width 10 height 18
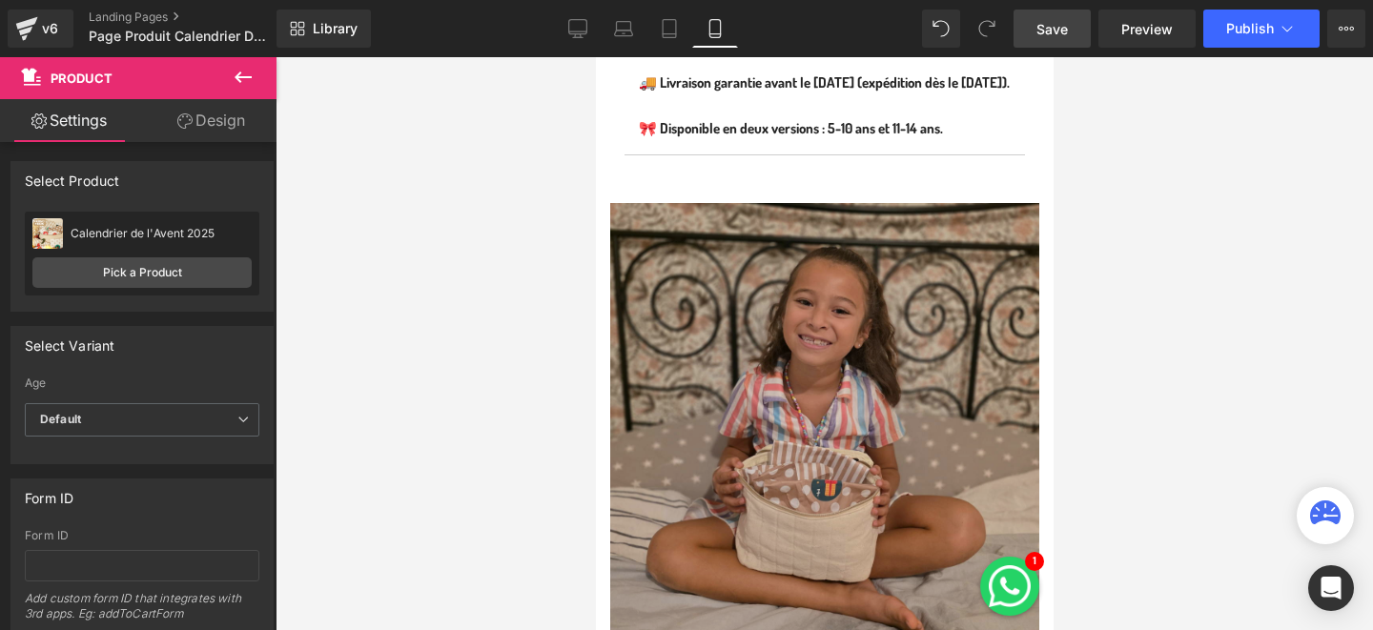
scroll to position [1633, 0]
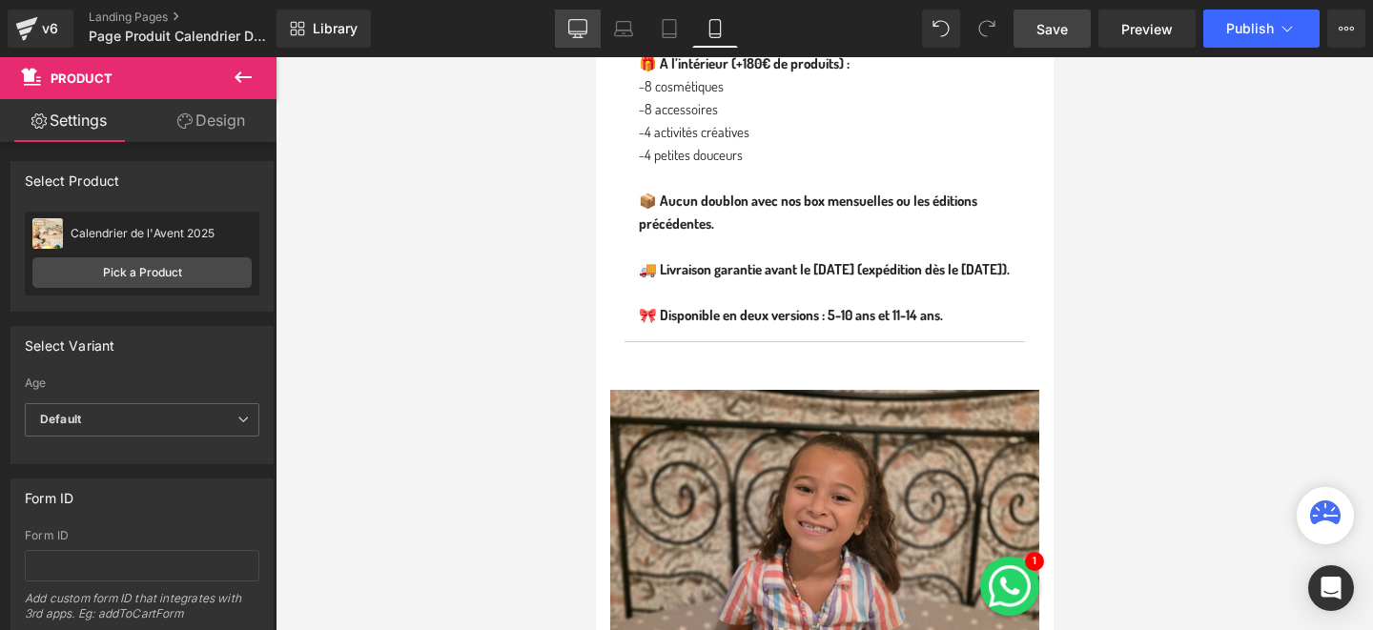
click at [576, 17] on link "Desktop" at bounding box center [578, 29] width 46 height 38
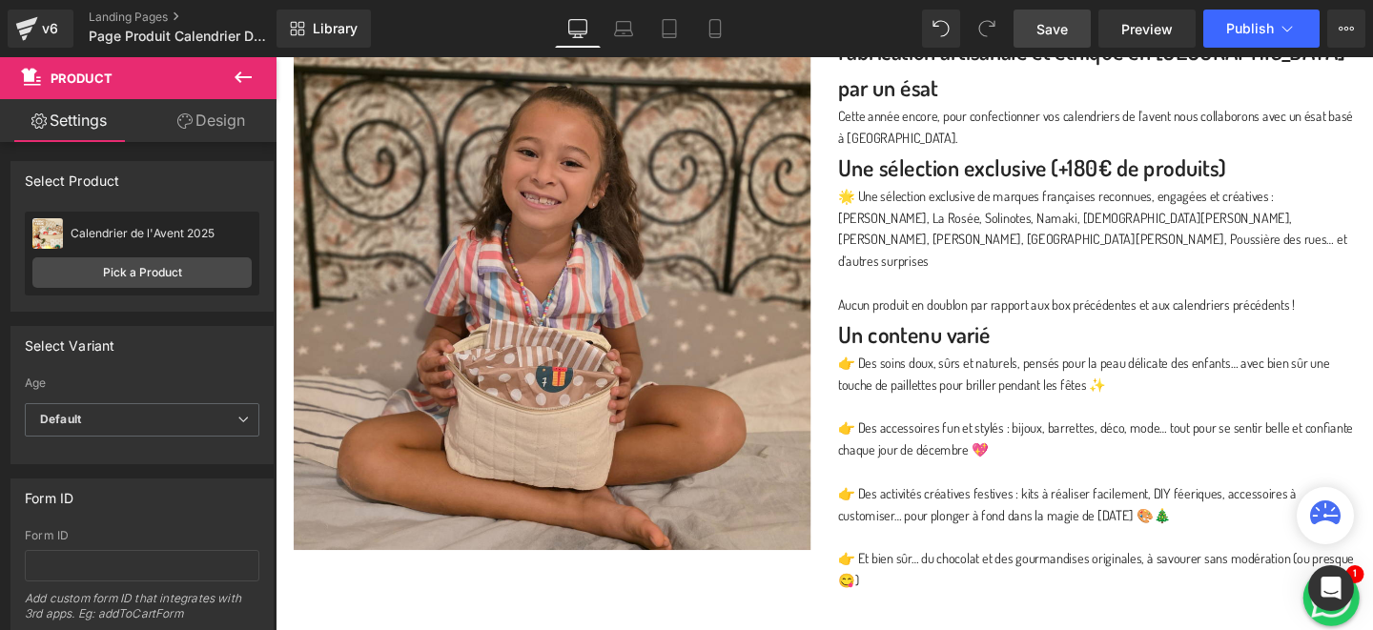
scroll to position [391, 0]
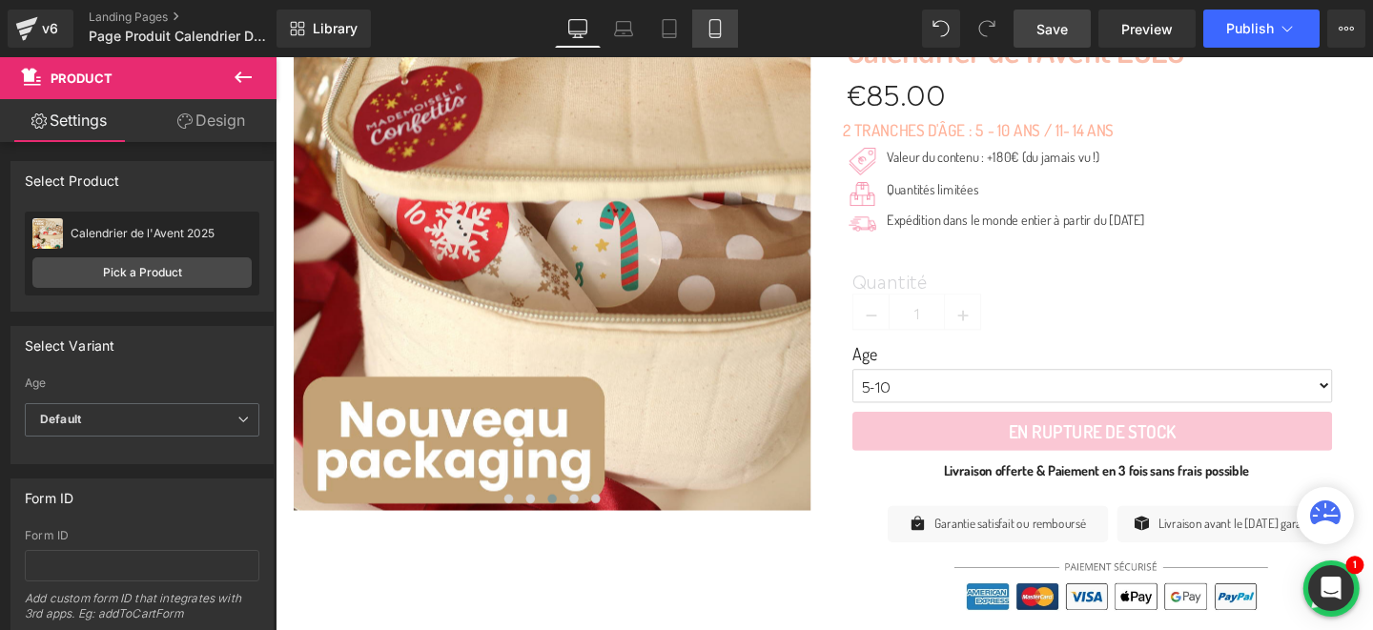
click at [721, 24] on icon at bounding box center [715, 28] width 19 height 19
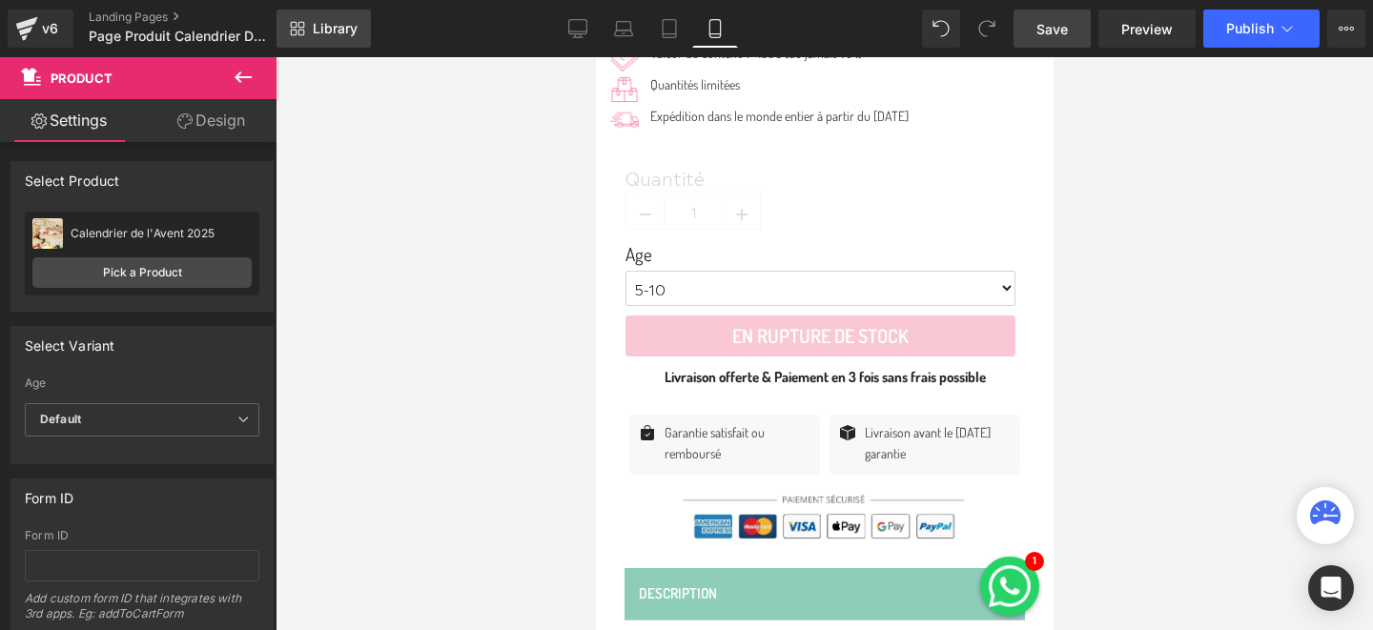
scroll to position [753, 0]
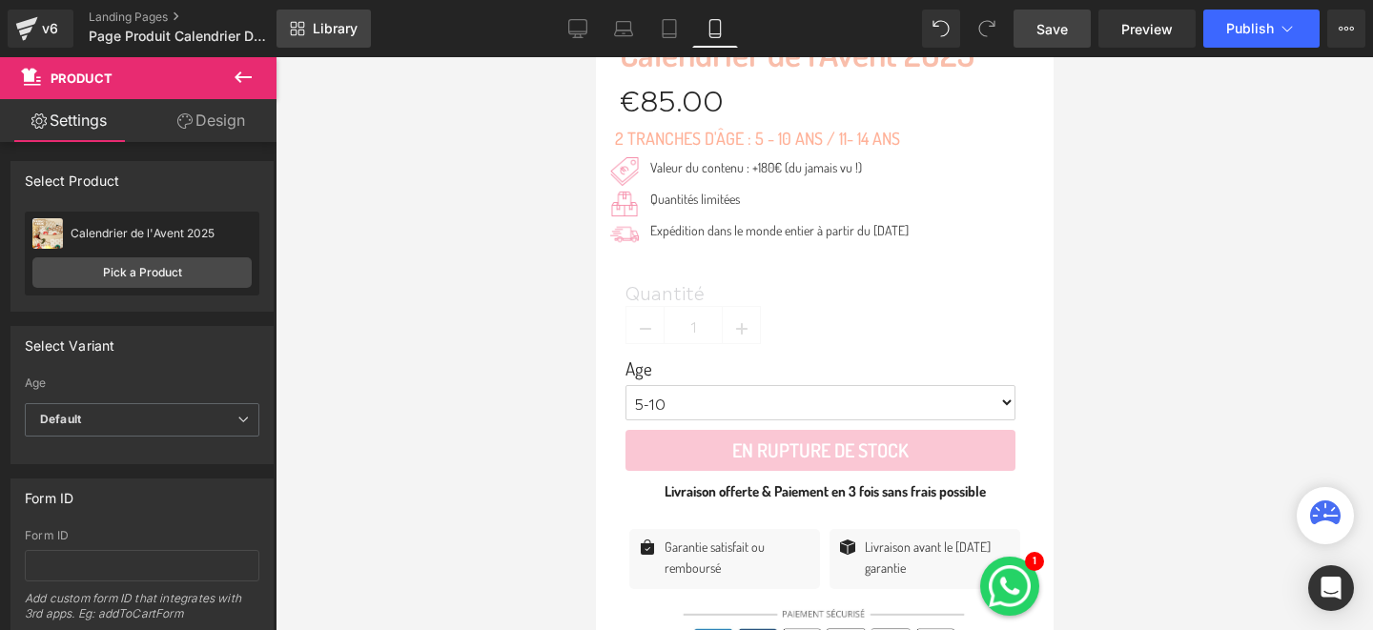
click at [319, 22] on span "Library" at bounding box center [335, 28] width 45 height 17
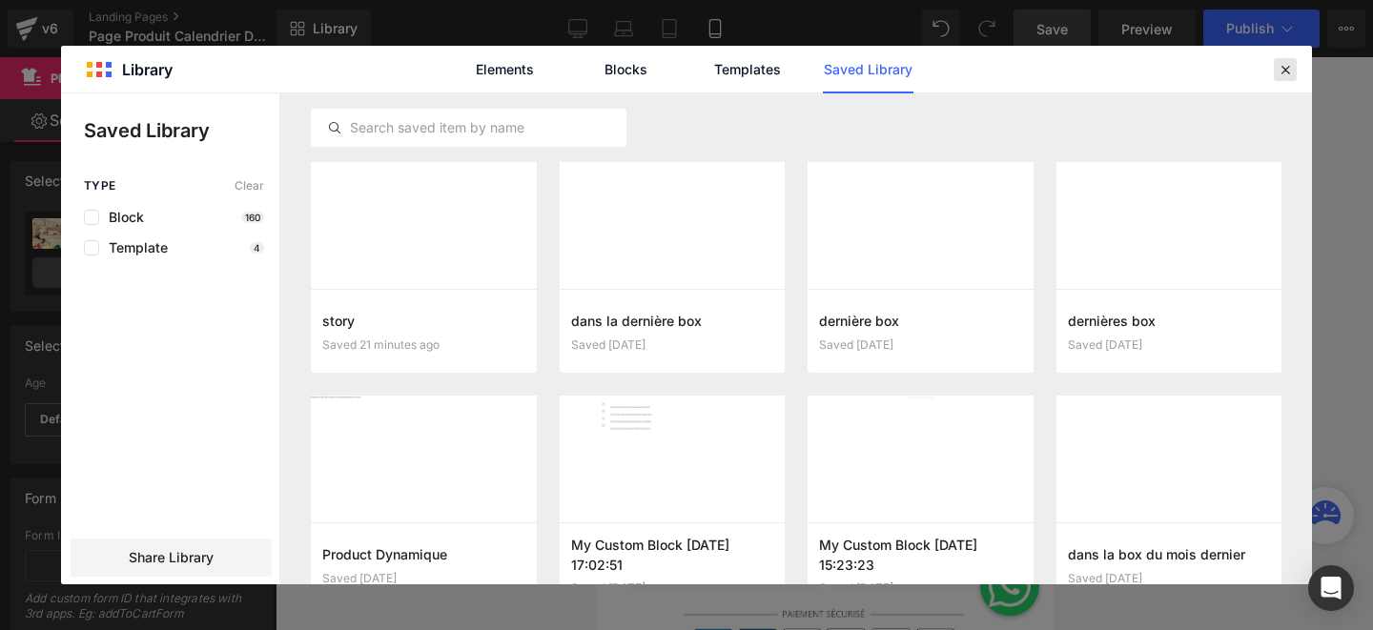
click at [1296, 76] on div at bounding box center [1285, 69] width 23 height 23
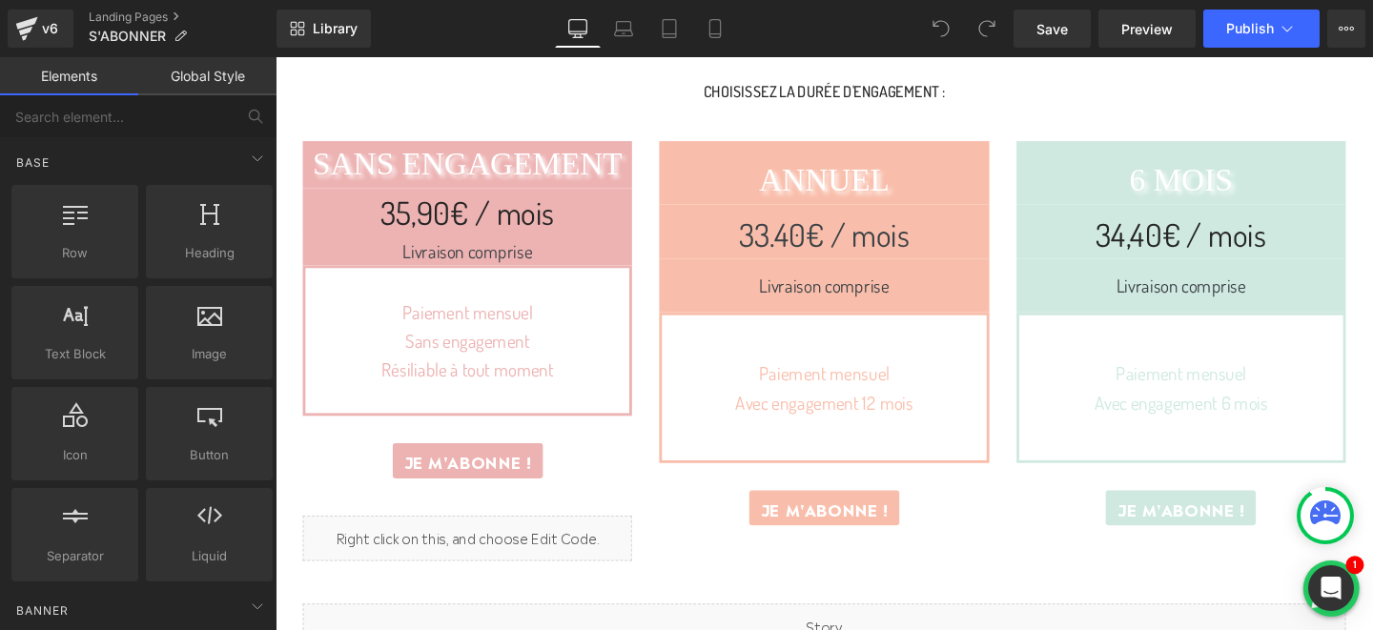
scroll to position [774, 0]
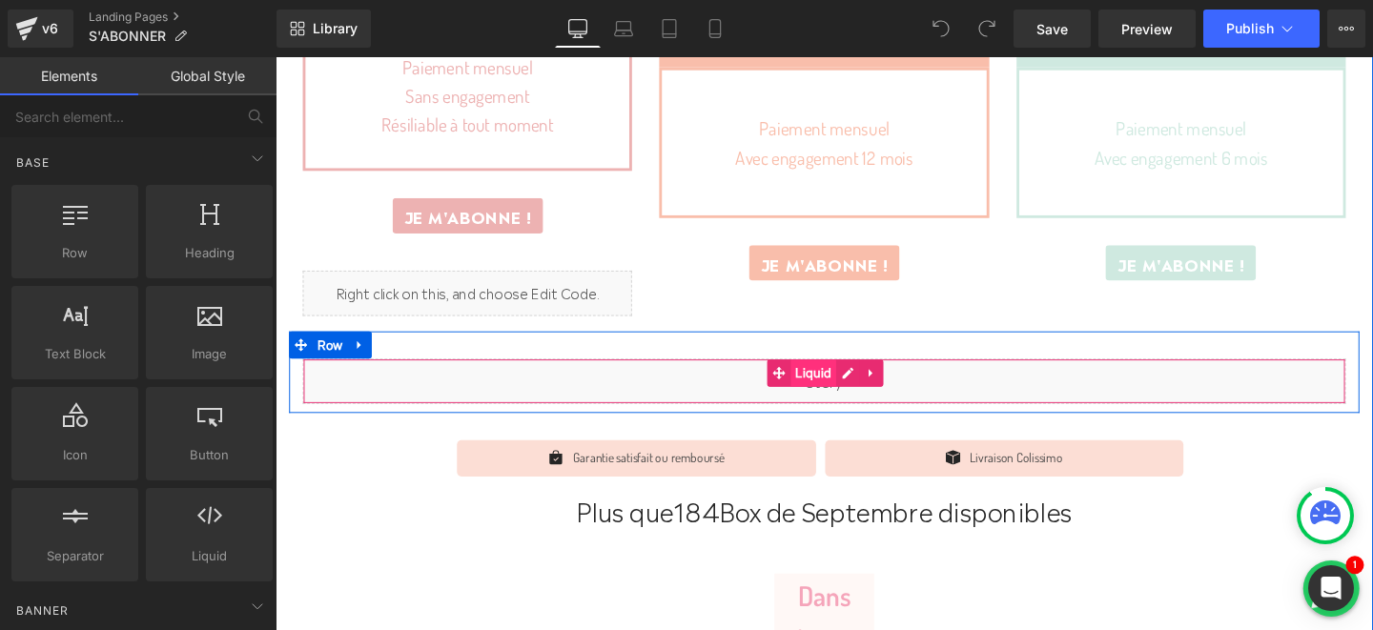
click at [847, 390] on span "Liquid" at bounding box center [841, 389] width 48 height 29
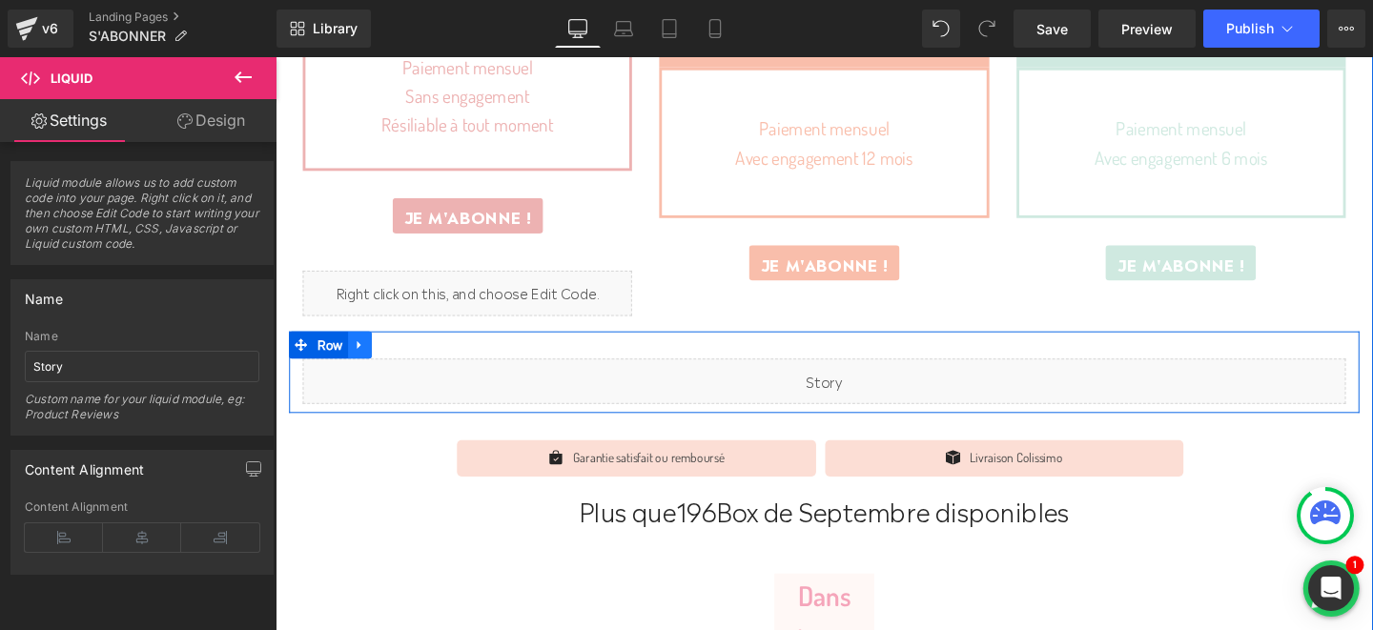
click at [364, 354] on icon at bounding box center [364, 359] width 13 height 14
click at [367, 357] on icon at bounding box center [364, 359] width 13 height 13
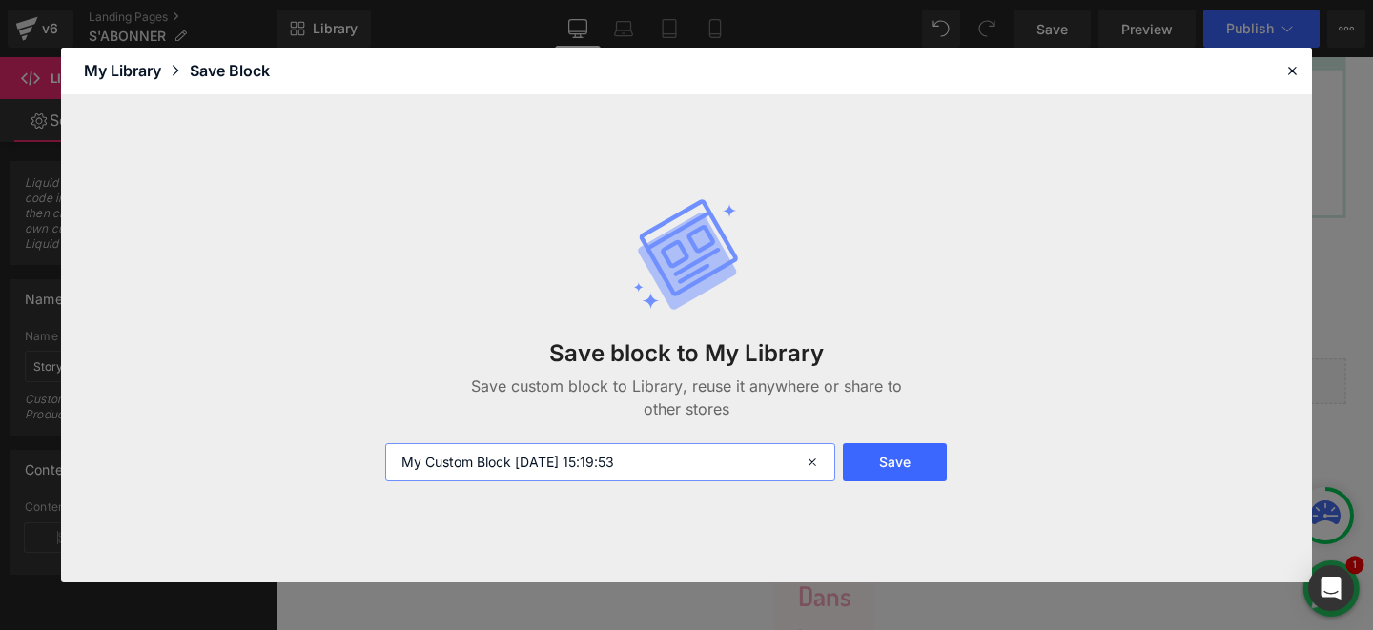
click at [492, 458] on input "My Custom Block 2025-09-18 15:19:53" at bounding box center [610, 463] width 450 height 38
type input "story"
click at [877, 472] on button "Save" at bounding box center [895, 463] width 104 height 38
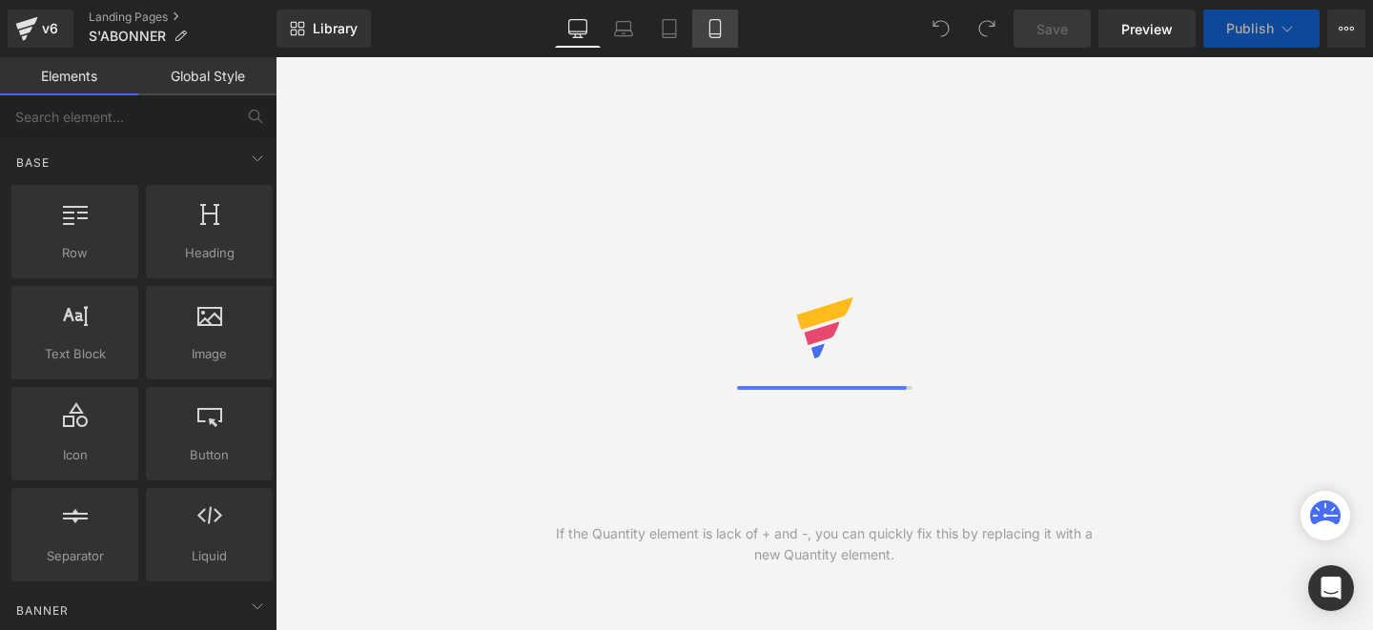
click at [712, 29] on icon at bounding box center [715, 28] width 19 height 19
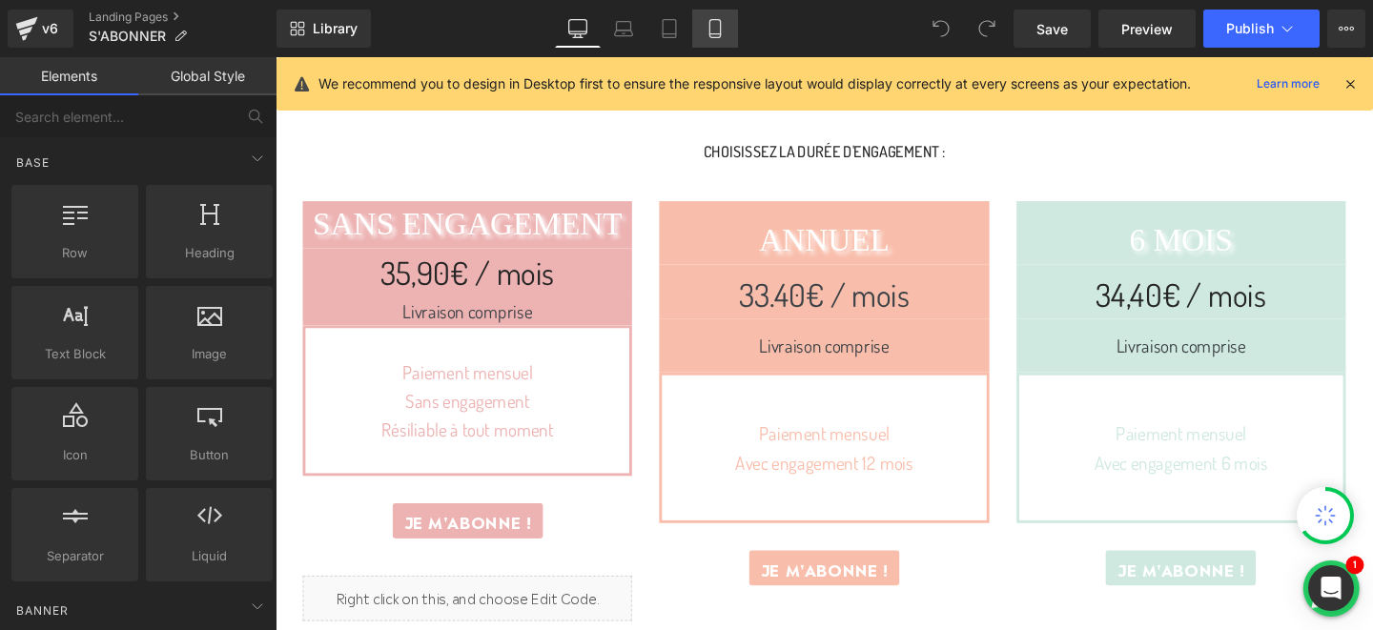
click at [714, 37] on icon at bounding box center [715, 29] width 10 height 18
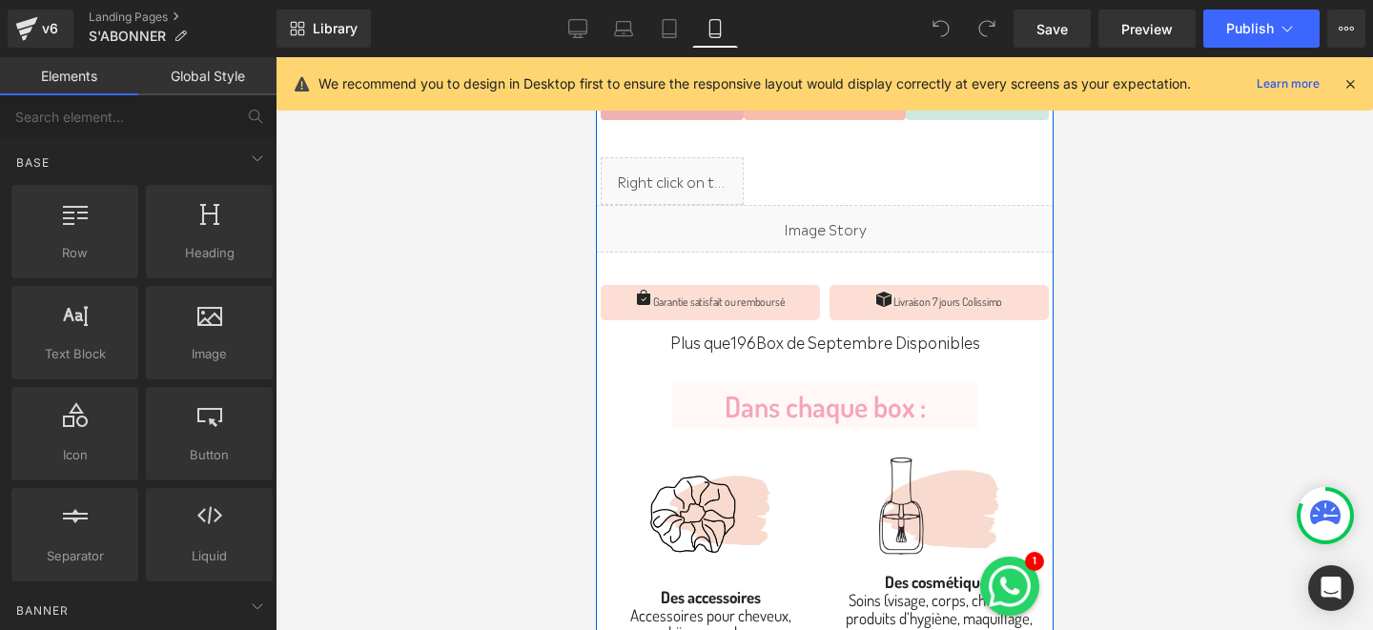
scroll to position [524, 0]
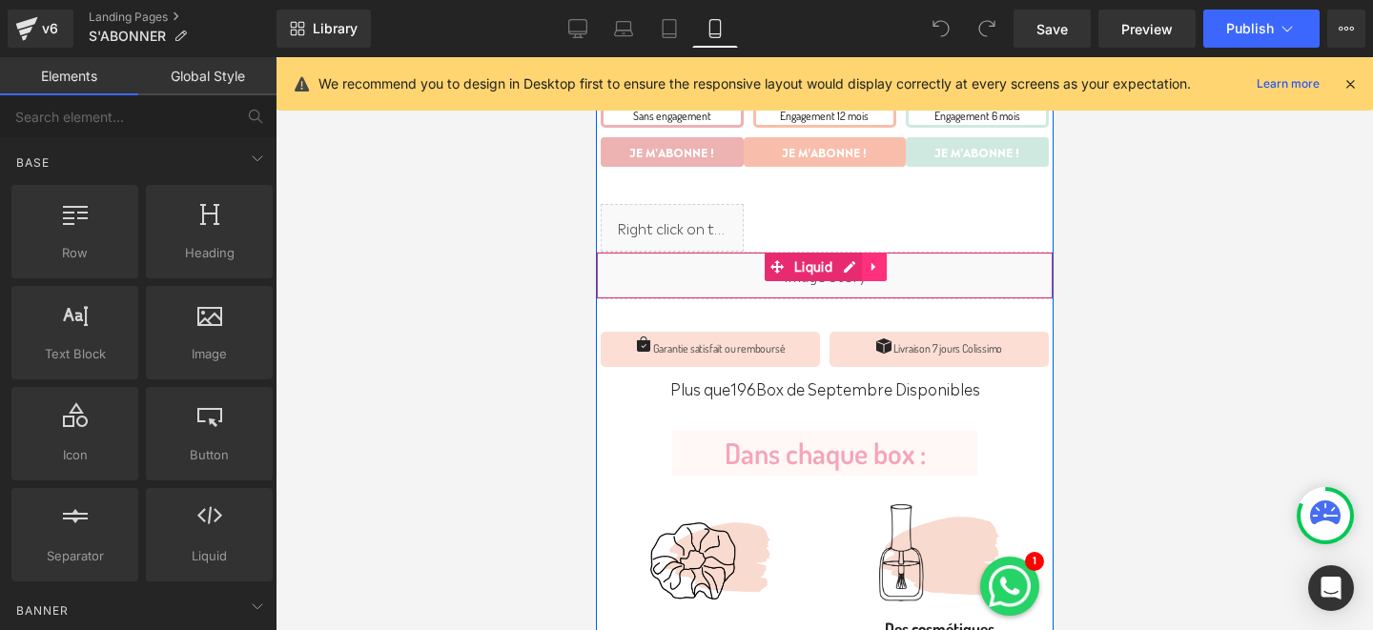
click at [875, 263] on icon at bounding box center [873, 267] width 4 height 9
click at [830, 266] on link at bounding box center [836, 267] width 25 height 29
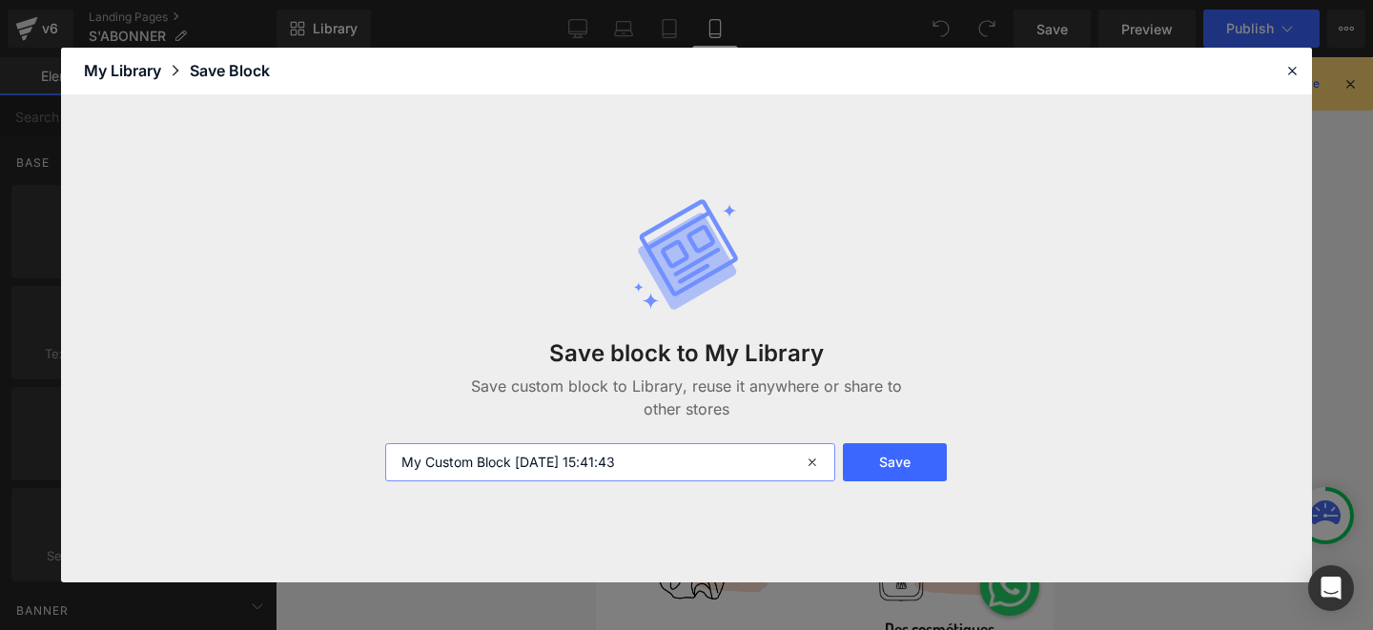
click at [696, 465] on input "My Custom Block 2025-09-18 15:41:43" at bounding box center [610, 463] width 450 height 38
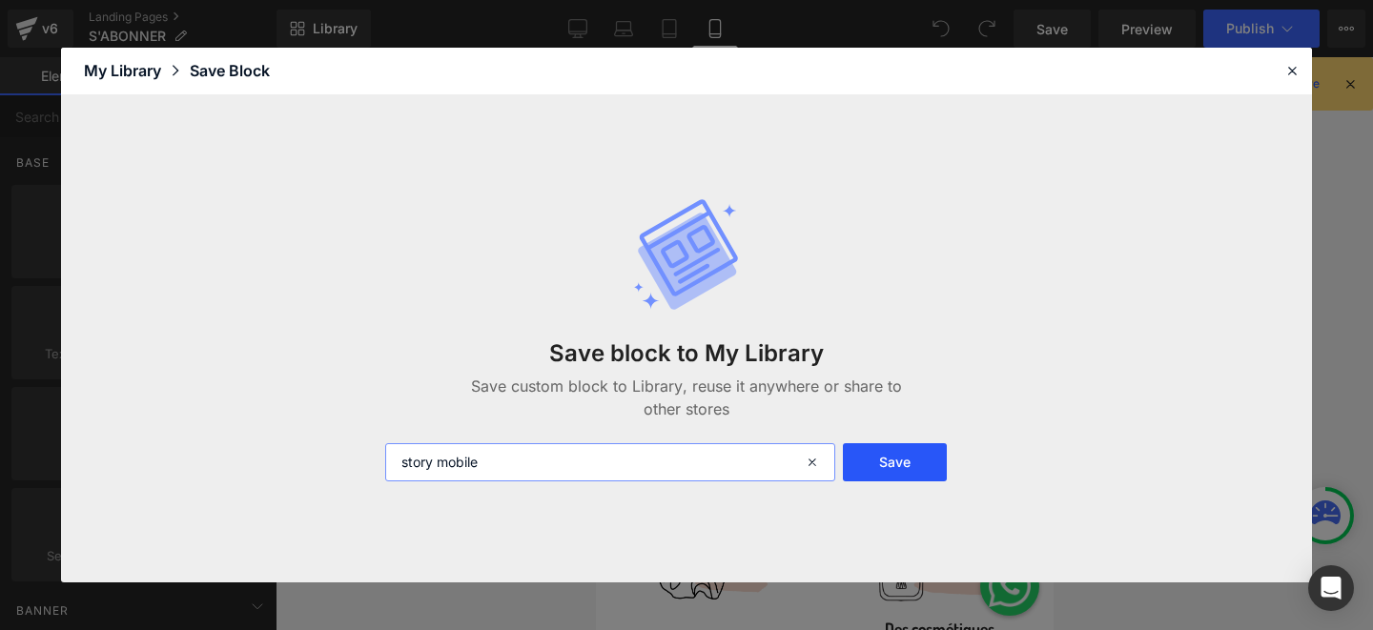
type input "story mobile"
click at [908, 479] on button "Save" at bounding box center [895, 463] width 104 height 38
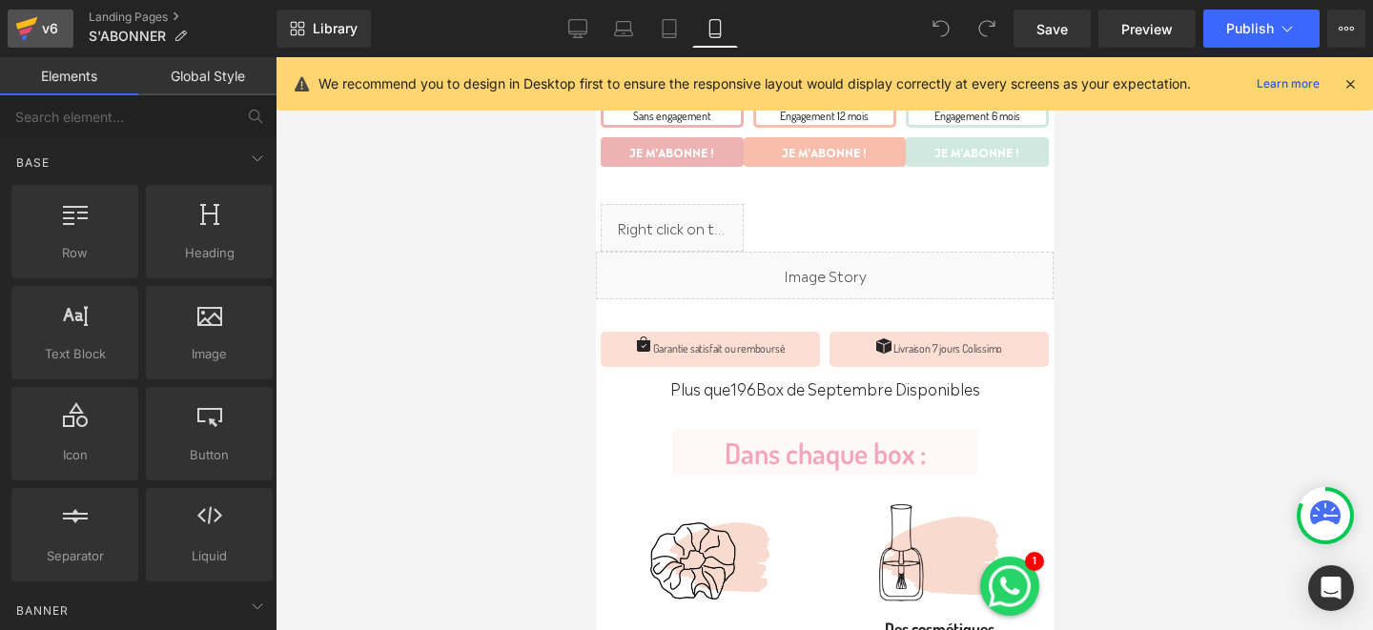
click at [54, 33] on div "v6" at bounding box center [50, 28] width 24 height 25
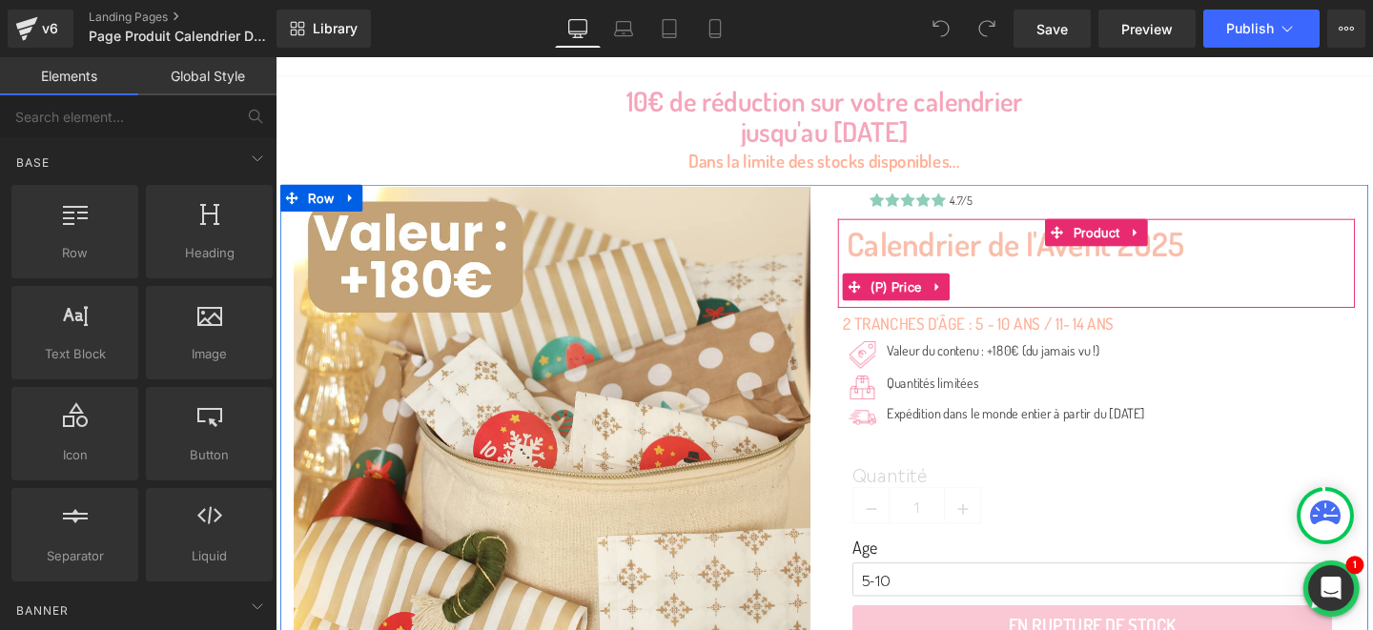
scroll to position [190, 0]
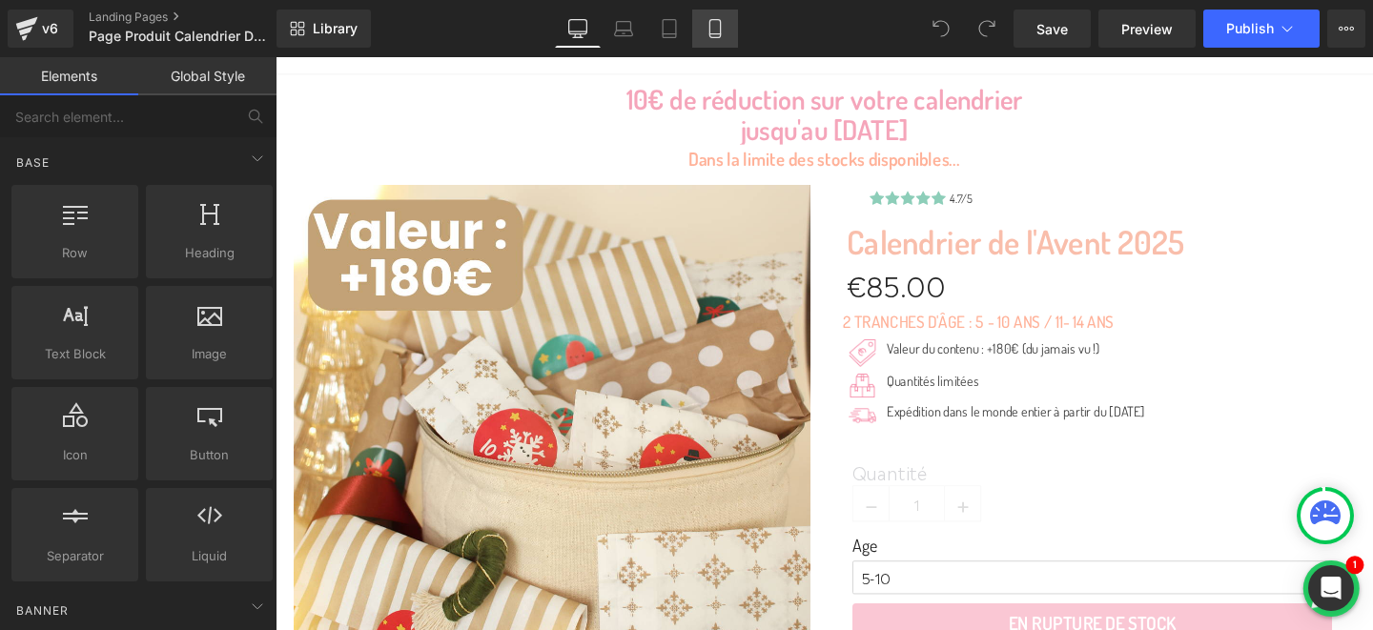
click at [706, 29] on link "Mobile" at bounding box center [715, 29] width 46 height 38
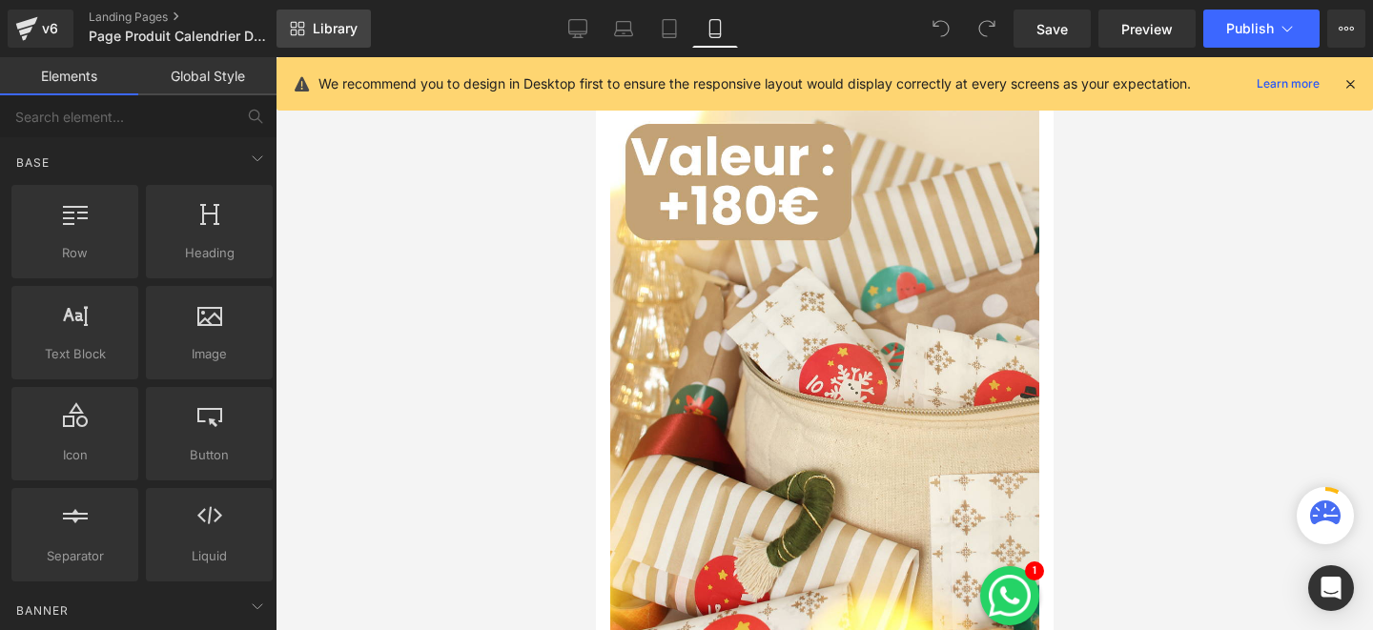
scroll to position [144, 0]
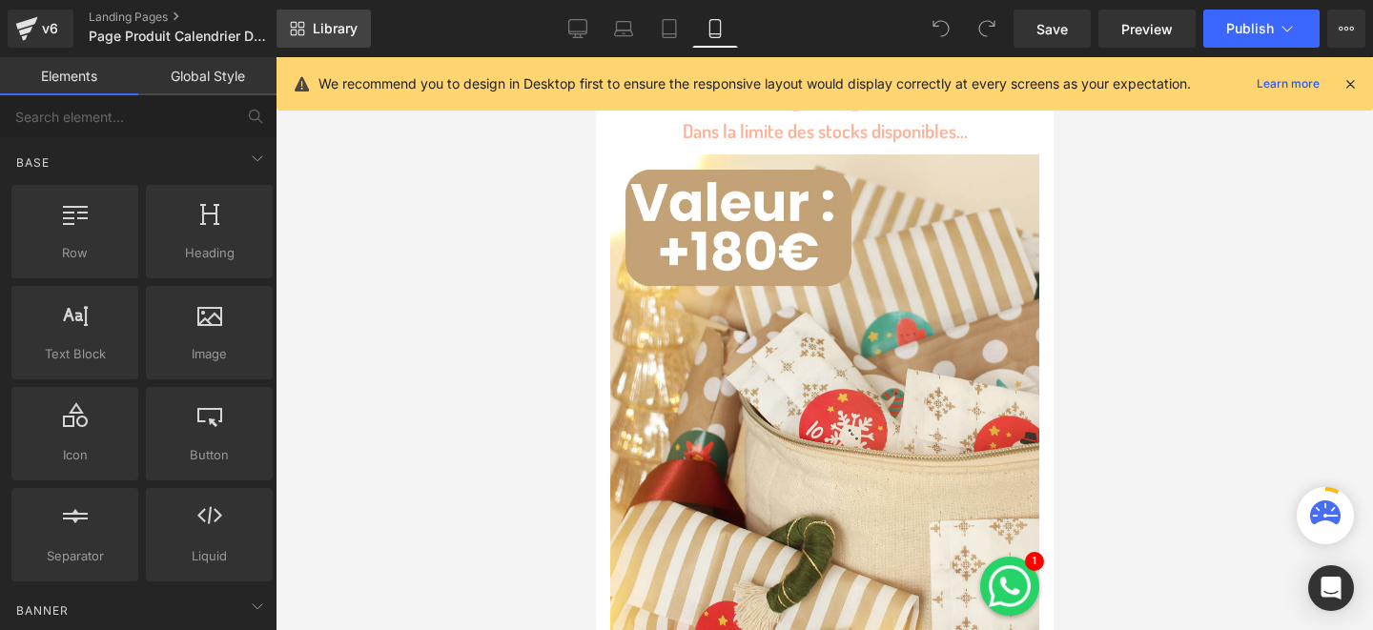
click at [334, 32] on span "Library" at bounding box center [335, 28] width 45 height 17
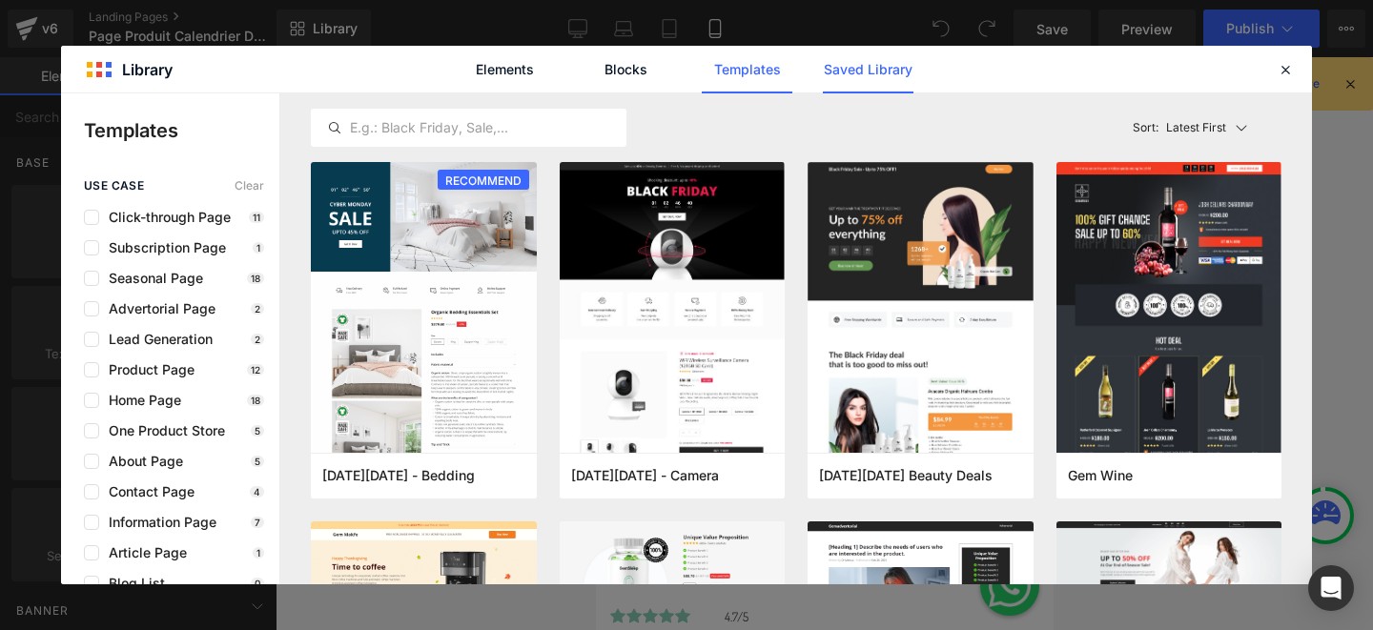
click at [840, 82] on link "Saved Library" at bounding box center [868, 70] width 91 height 48
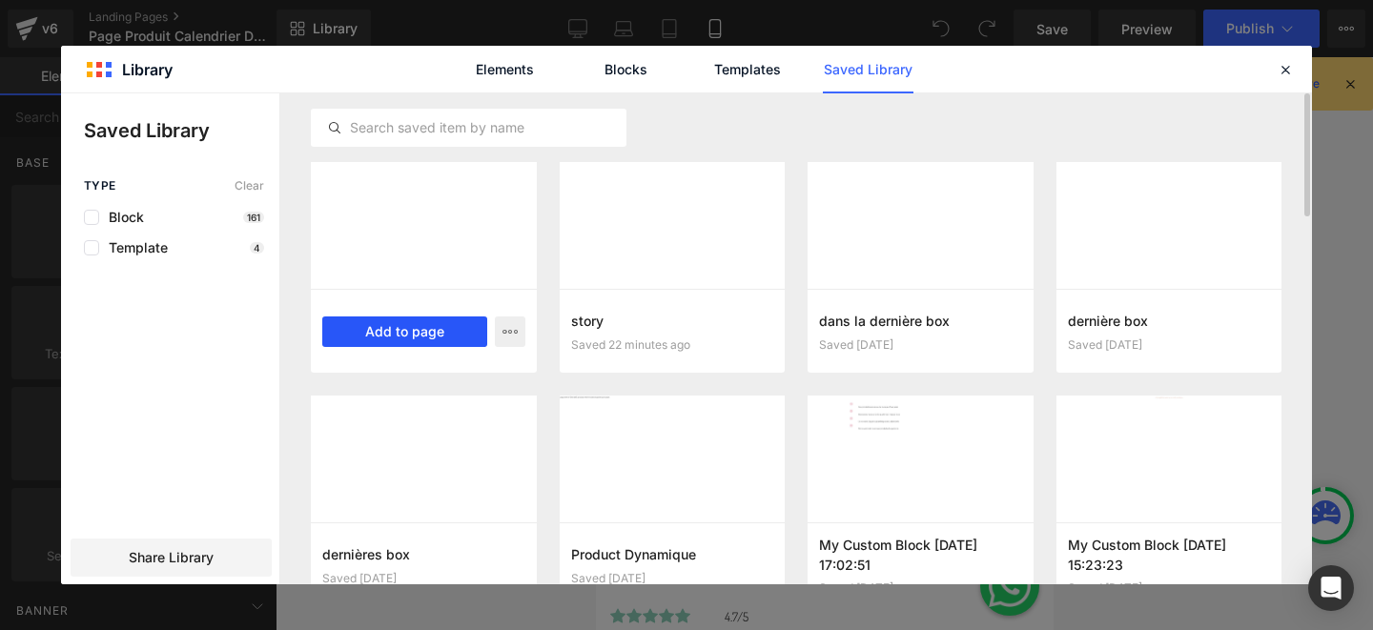
click at [405, 329] on button "Add to page" at bounding box center [404, 332] width 165 height 31
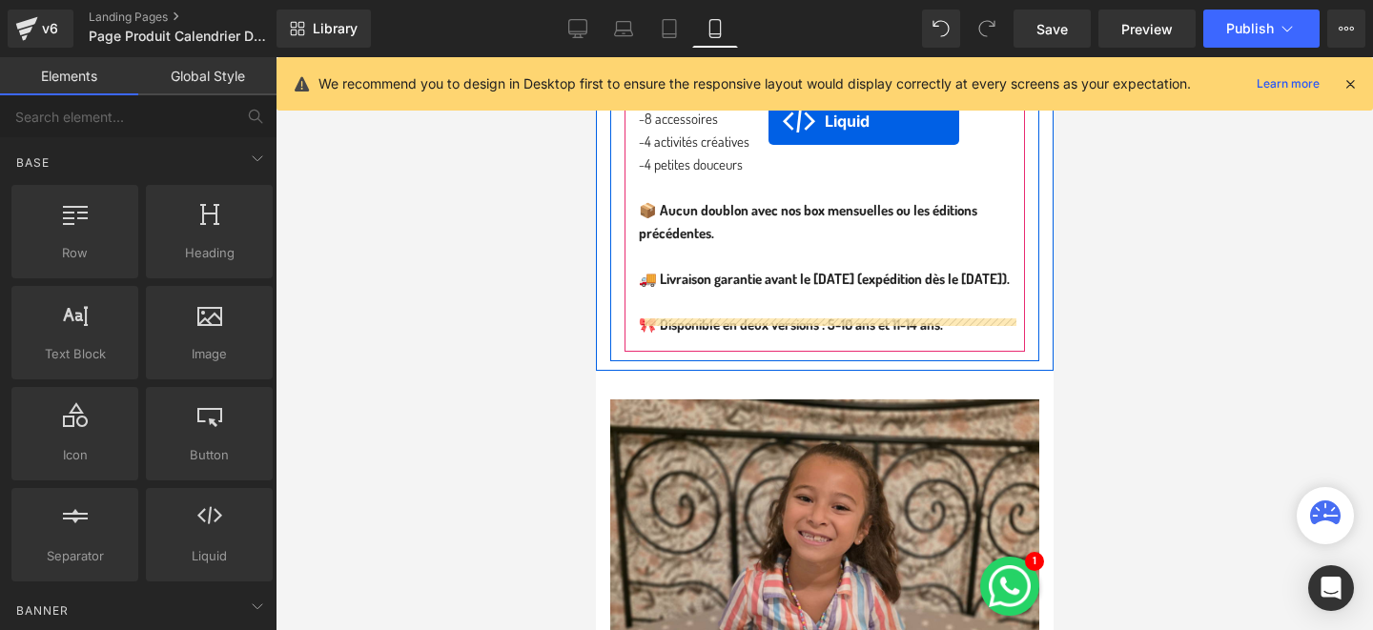
scroll to position [1604, 0]
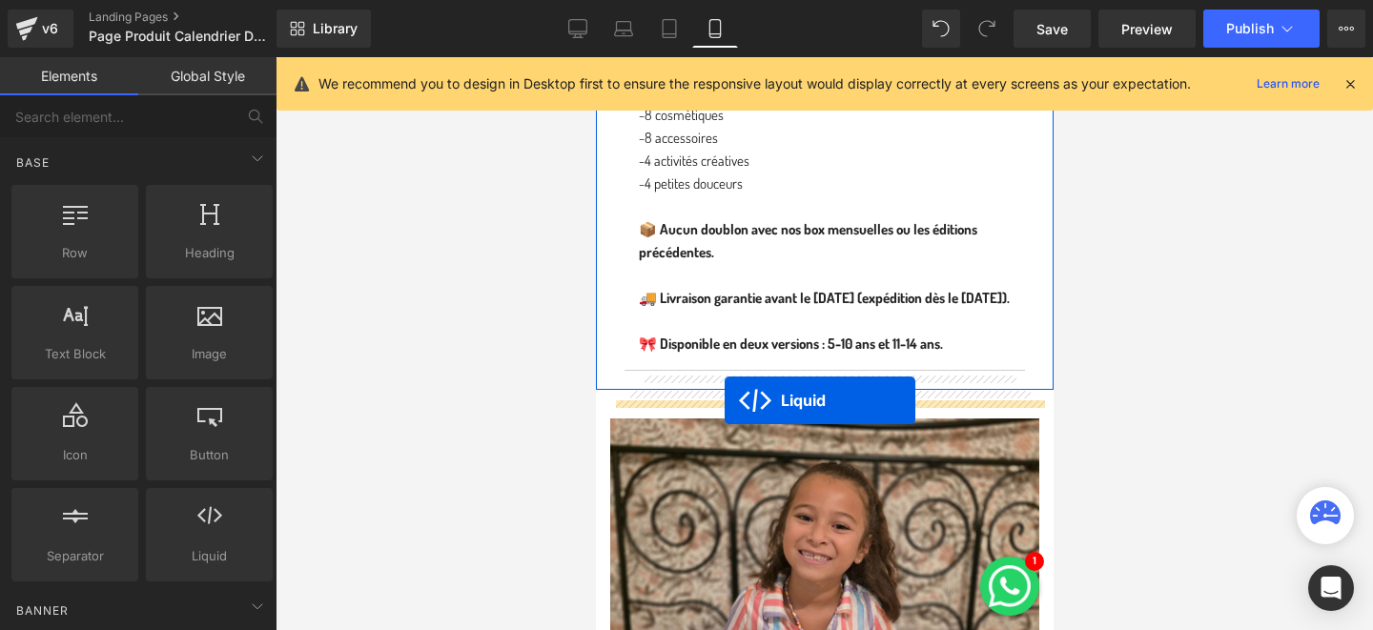
drag, startPoint x: 772, startPoint y: 348, endPoint x: 724, endPoint y: 401, distance: 70.9
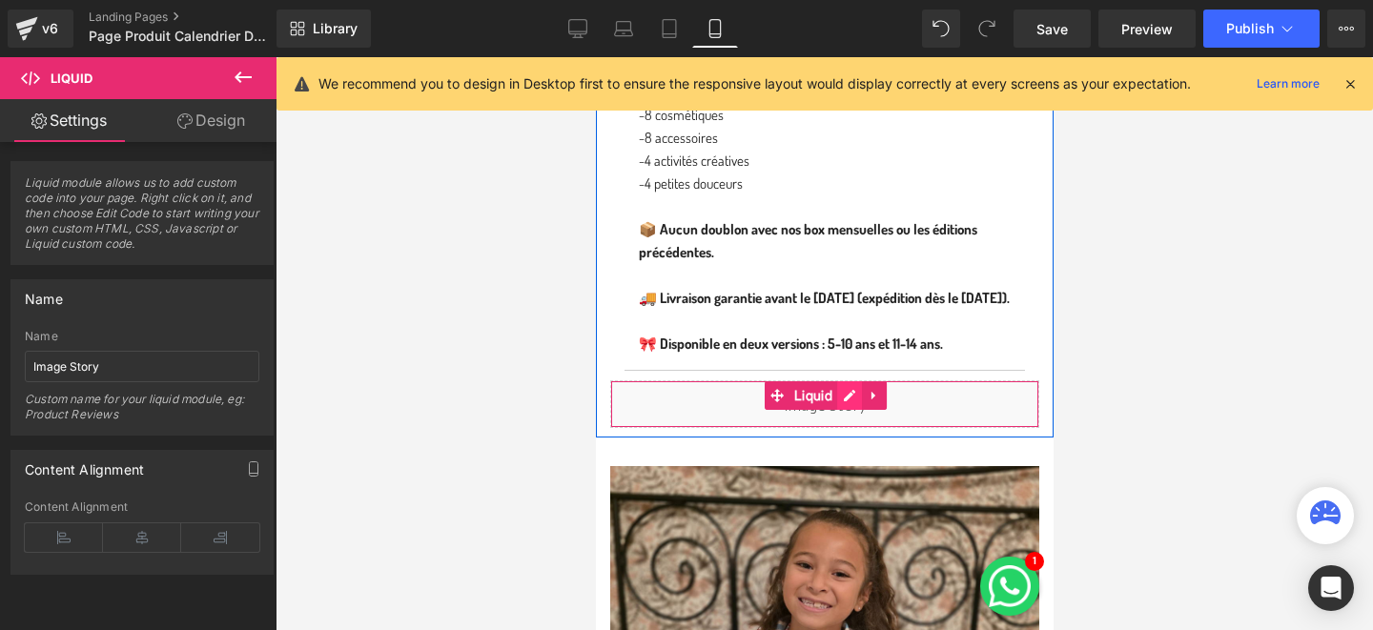
click at [853, 415] on div "Liquid" at bounding box center [823, 405] width 429 height 48
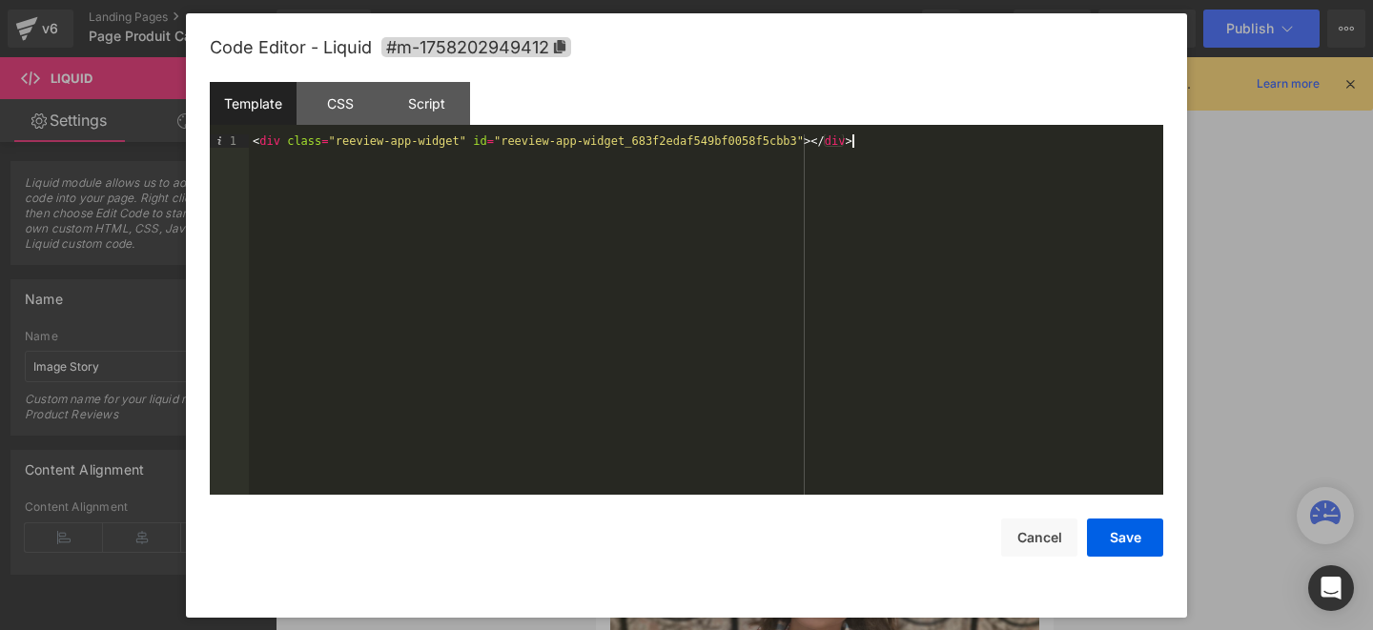
click at [619, 150] on div "< div class = "reeview-app-widget" id = "reeview-app-widget_683f2edaf549bf0058f…" at bounding box center [706, 327] width 915 height 387
click at [1136, 544] on button "Save" at bounding box center [1125, 538] width 76 height 38
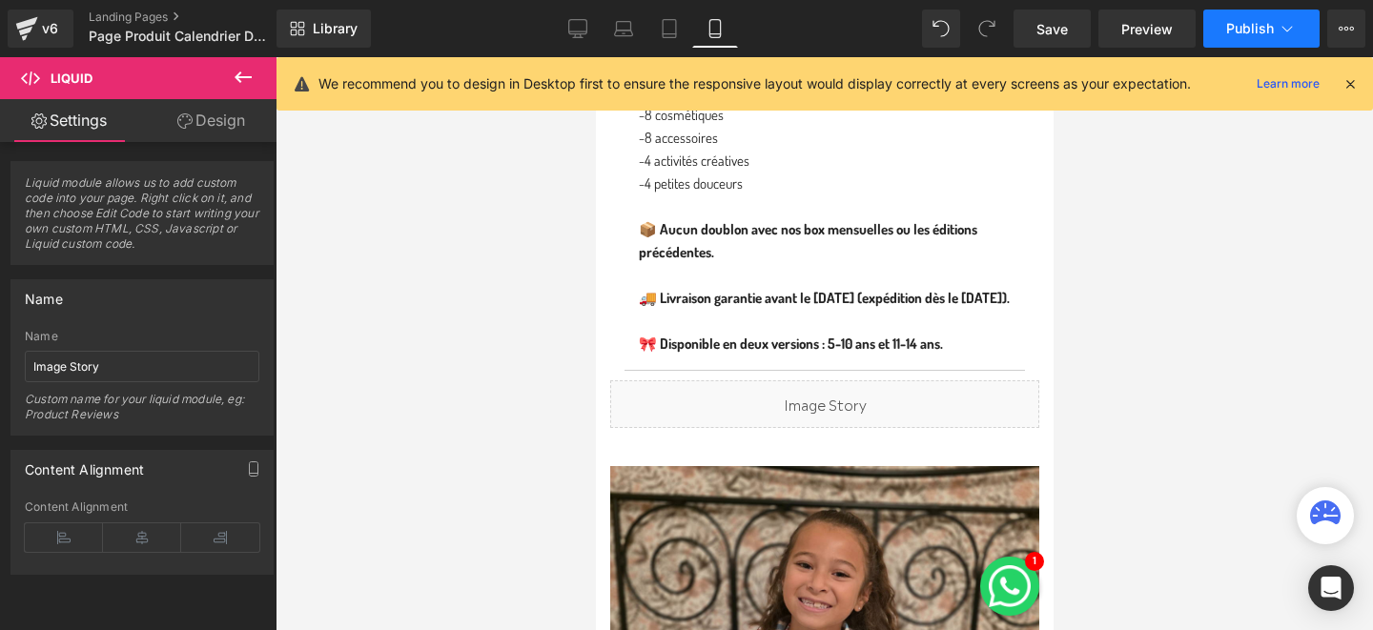
click at [1255, 45] on button "Publish" at bounding box center [1262, 29] width 116 height 38
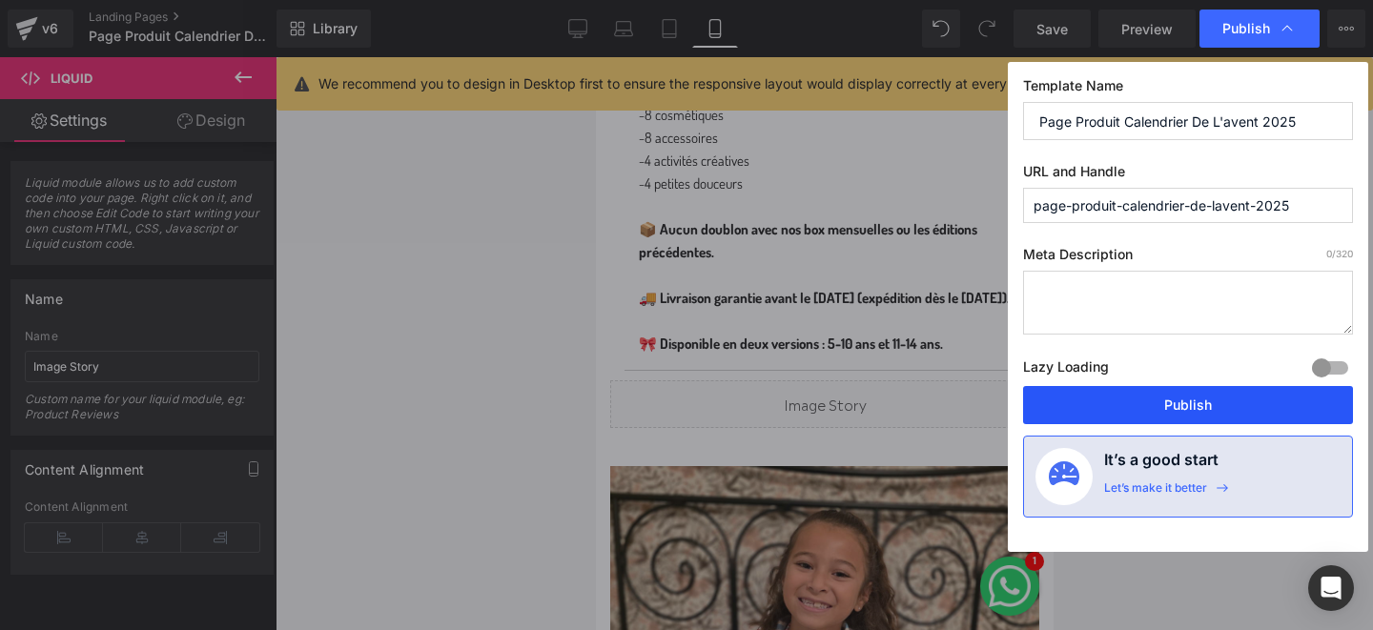
click at [1148, 403] on button "Publish" at bounding box center [1188, 405] width 330 height 38
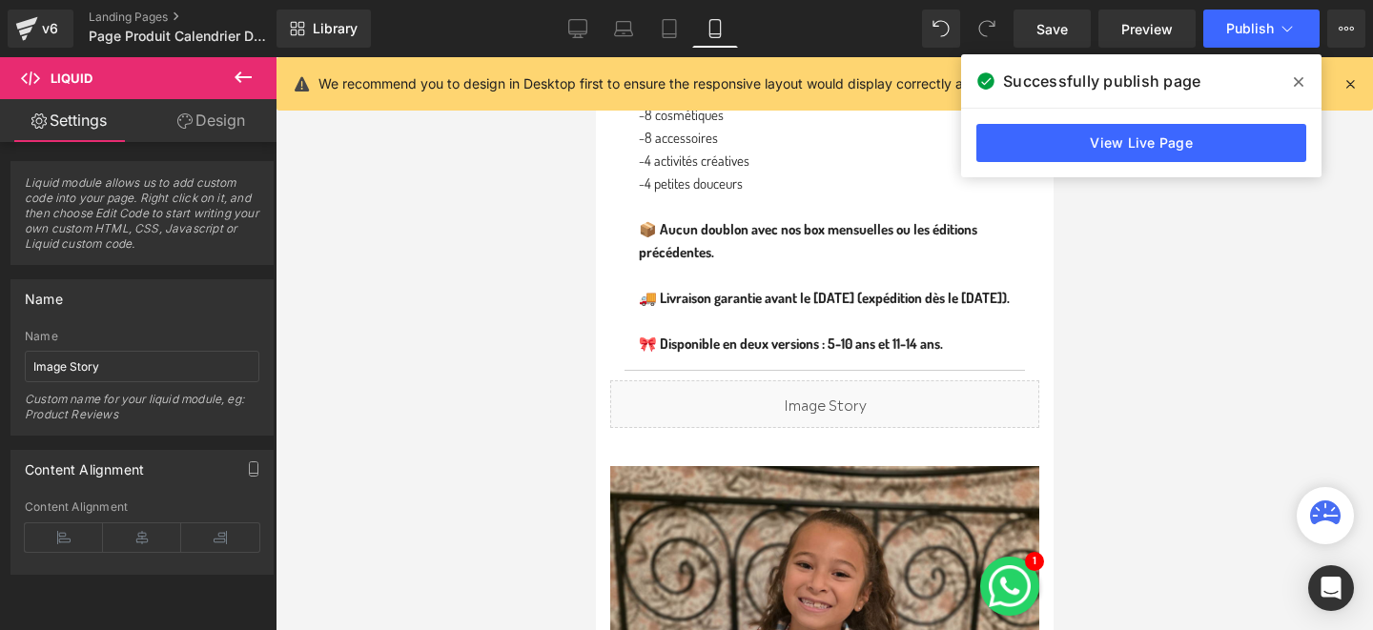
click at [1294, 82] on icon at bounding box center [1299, 81] width 10 height 15
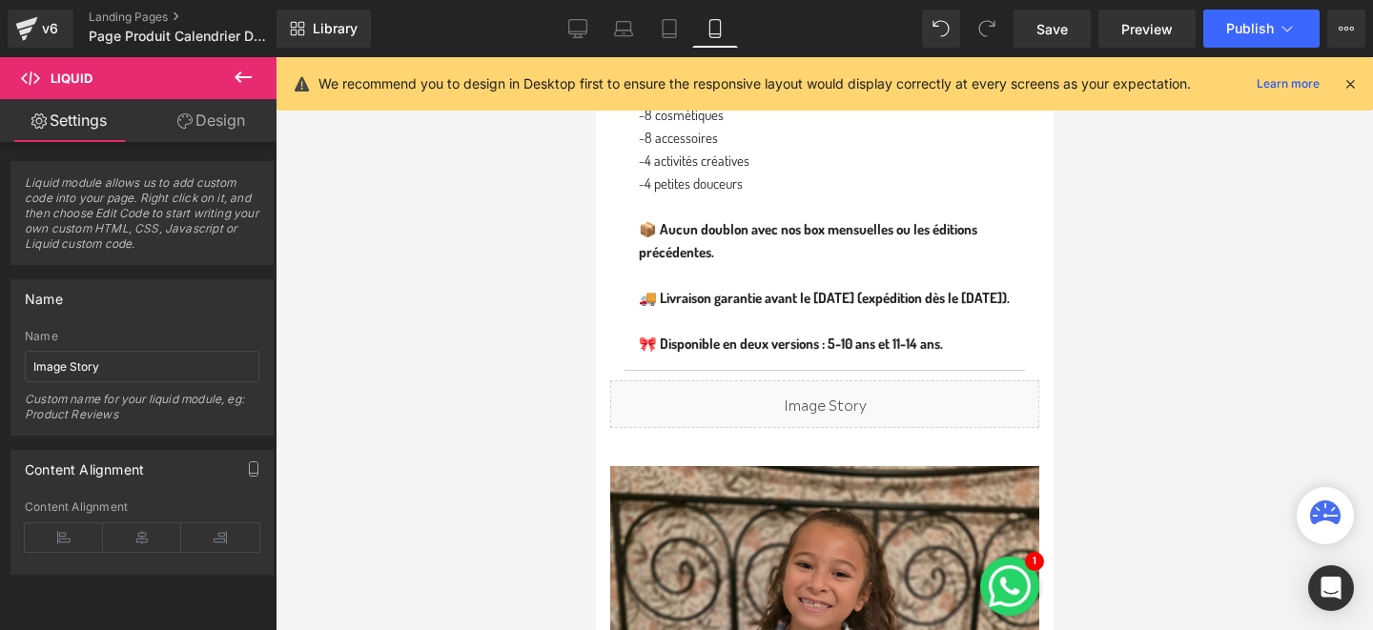
click at [239, 77] on icon at bounding box center [243, 77] width 17 height 11
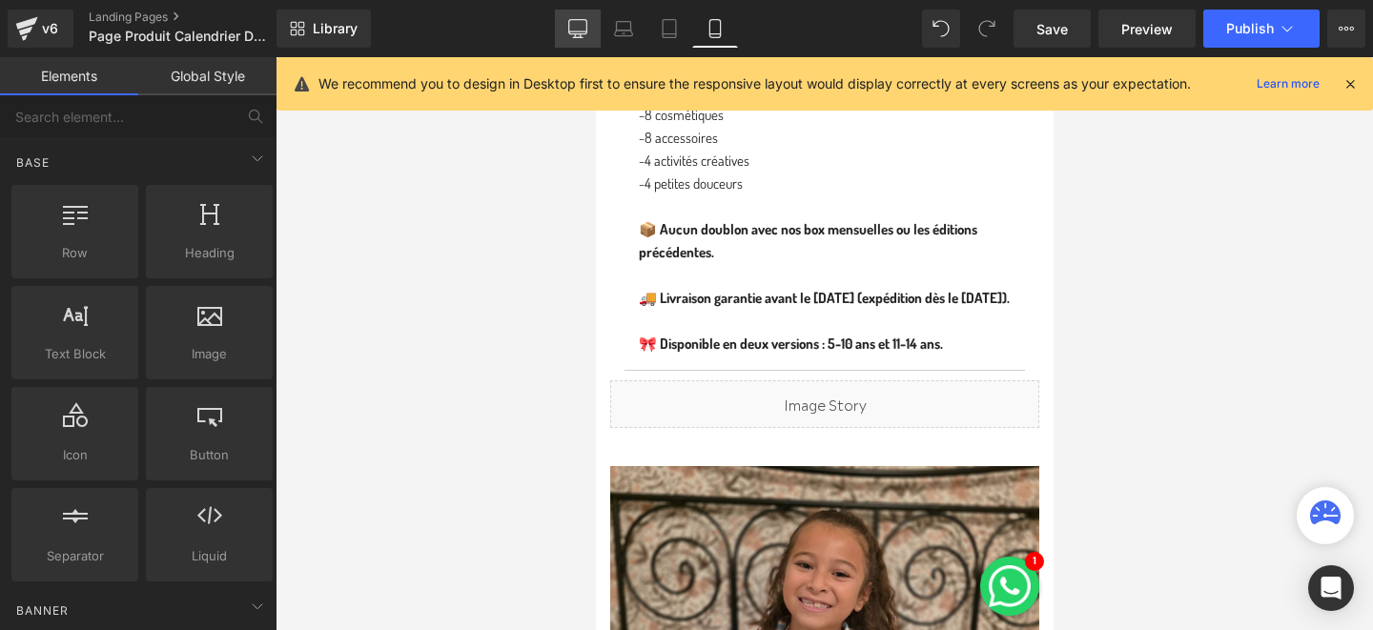
click at [572, 20] on icon at bounding box center [577, 28] width 19 height 19
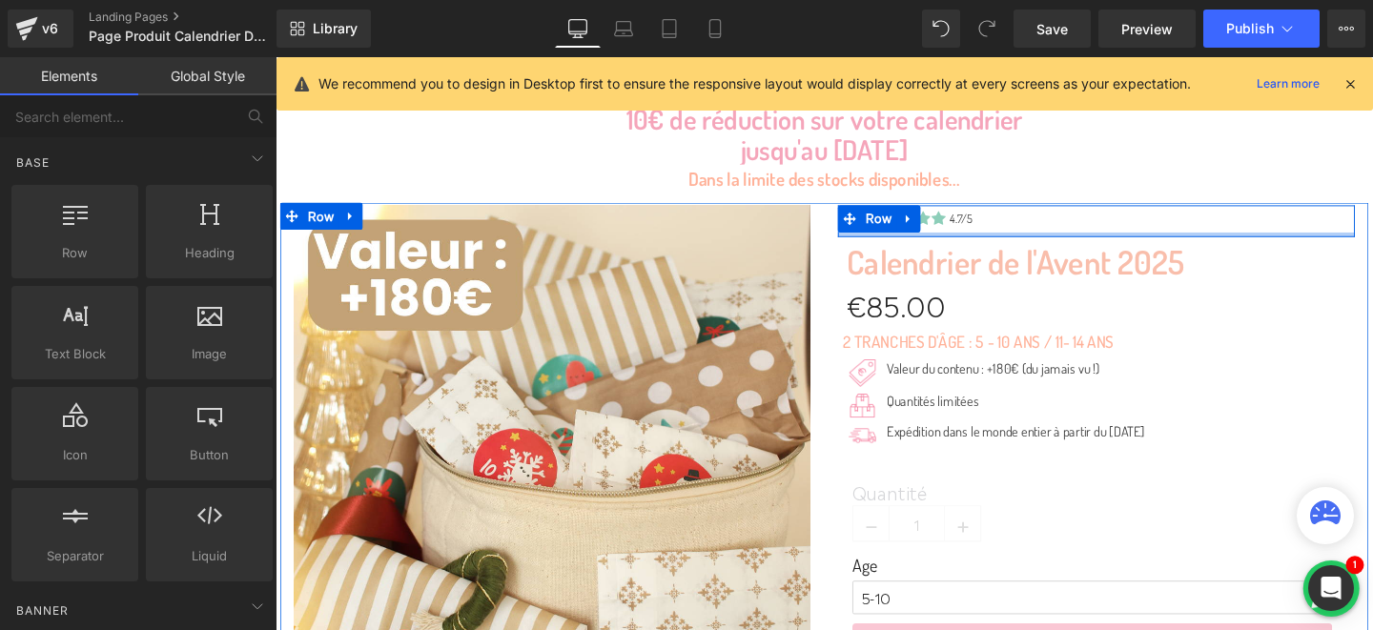
scroll to position [218, 0]
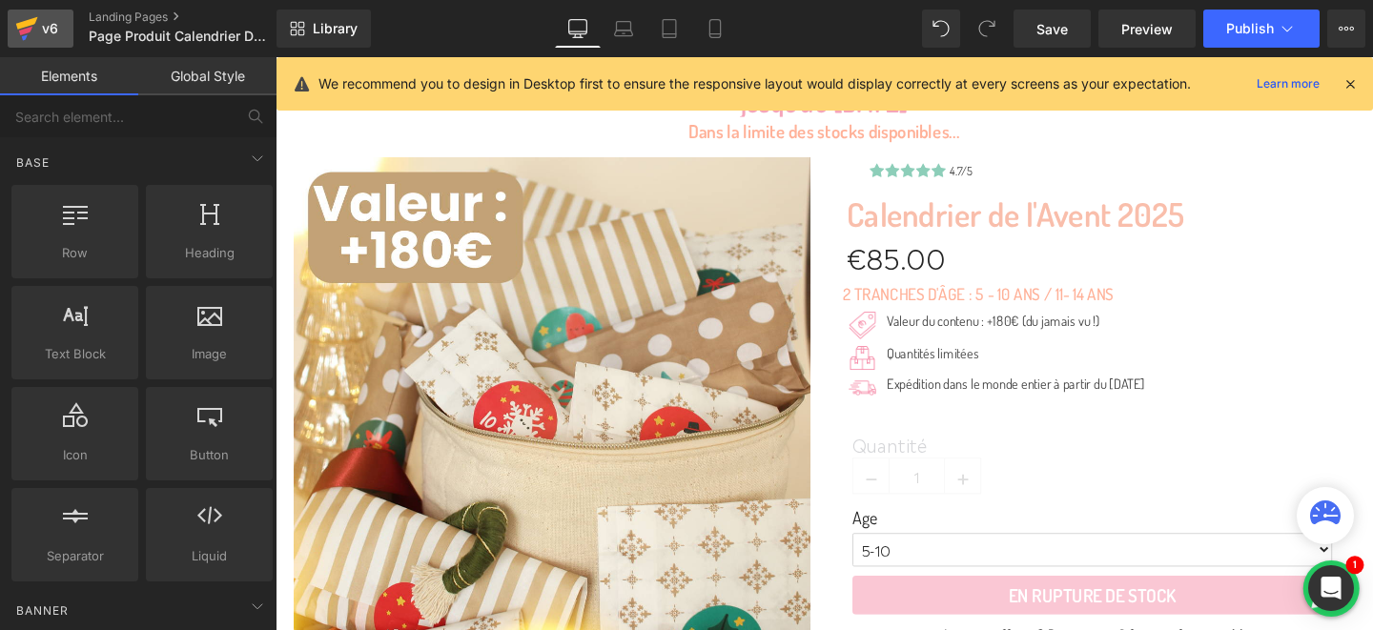
click at [25, 24] on icon at bounding box center [27, 23] width 22 height 12
